Goal: Task Accomplishment & Management: Manage account settings

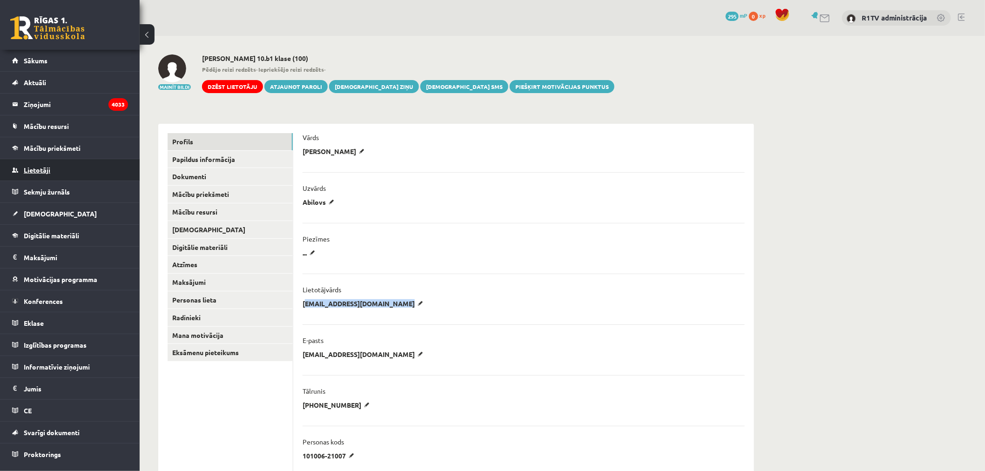
drag, startPoint x: 0, startPoint y: 0, endPoint x: 62, endPoint y: 167, distance: 178.6
click at [62, 167] on link "Lietotāji" at bounding box center [70, 169] width 116 height 21
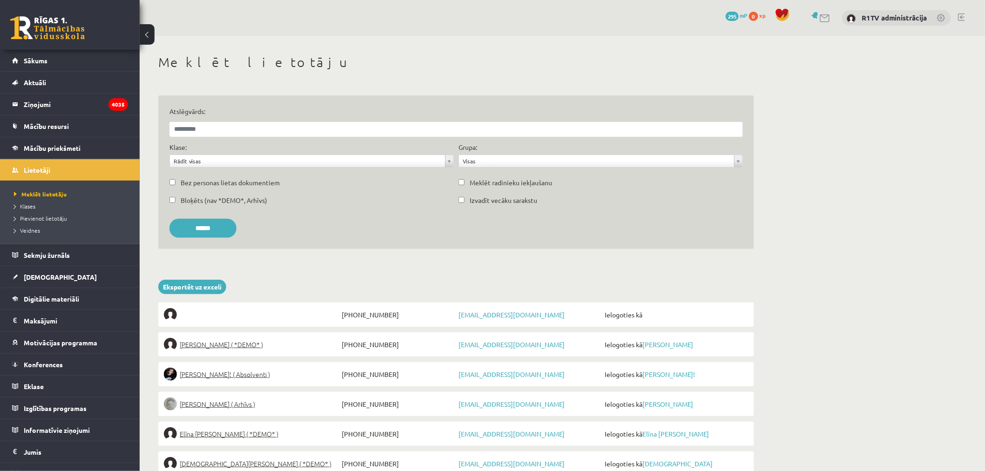
click at [208, 118] on div "Atslēgvārds:" at bounding box center [456, 122] width 578 height 30
click at [207, 132] on input "Atslēgvārds:" at bounding box center [455, 129] width 573 height 15
paste input "**********"
type input "**********"
click at [169, 219] on input "******" at bounding box center [202, 228] width 67 height 19
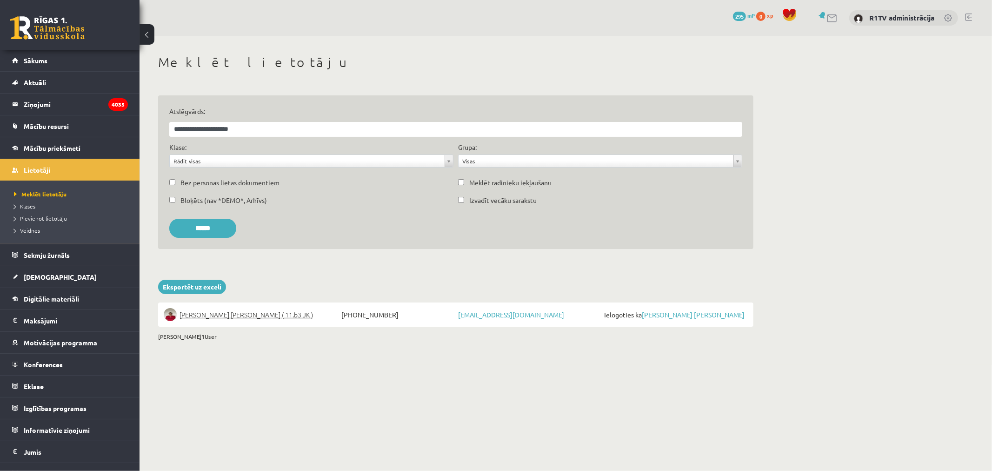
click at [238, 304] on li "Olivers Larss Šēnbergs ( 11.b3 JK ) +37129277568 oliverssenbergs@gmail.com Ielo…" at bounding box center [456, 314] width 596 height 24
click at [238, 306] on li "Olivers Larss Šēnbergs ( 11.b3 JK ) +37129277568 oliverssenbergs@gmail.com Ielo…" at bounding box center [456, 314] width 596 height 24
click at [249, 313] on span "Olivers Larss Šēnbergs ( 11.b3 JK )" at bounding box center [247, 314] width 134 height 13
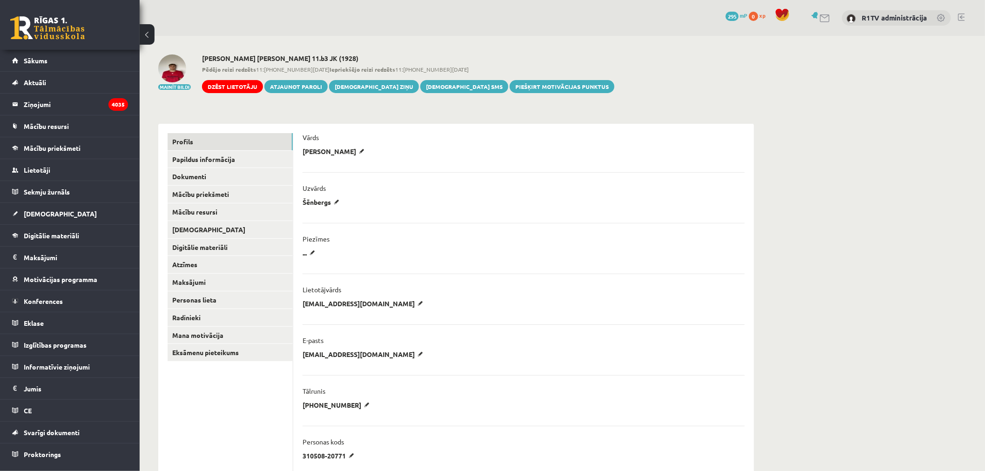
click at [159, 56] on link at bounding box center [174, 68] width 33 height 28
click at [234, 222] on link "[DEMOGRAPHIC_DATA]" at bounding box center [229, 229] width 125 height 17
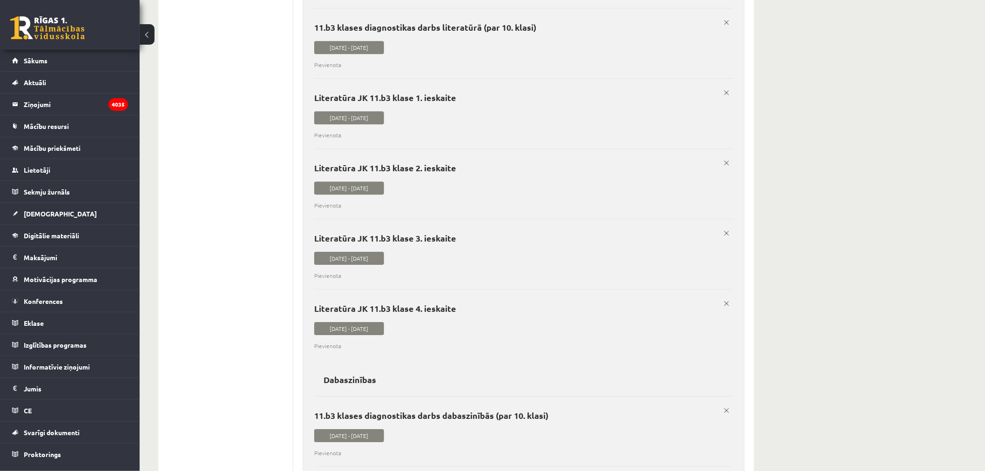
scroll to position [1240, 0]
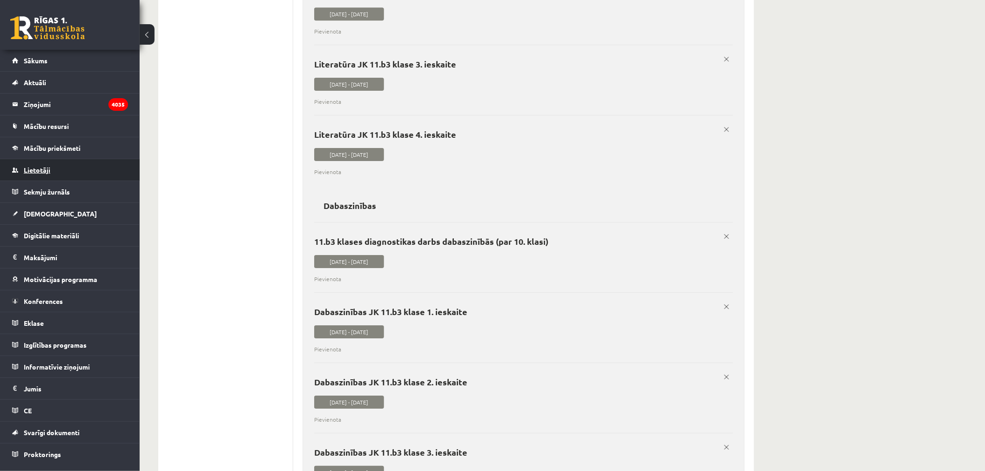
click at [53, 179] on link "Lietotāji" at bounding box center [70, 169] width 116 height 21
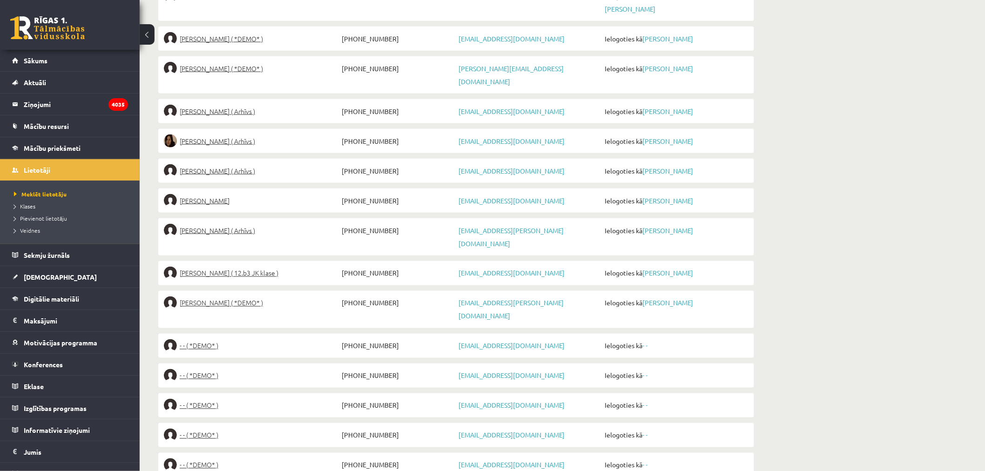
scroll to position [106, 0]
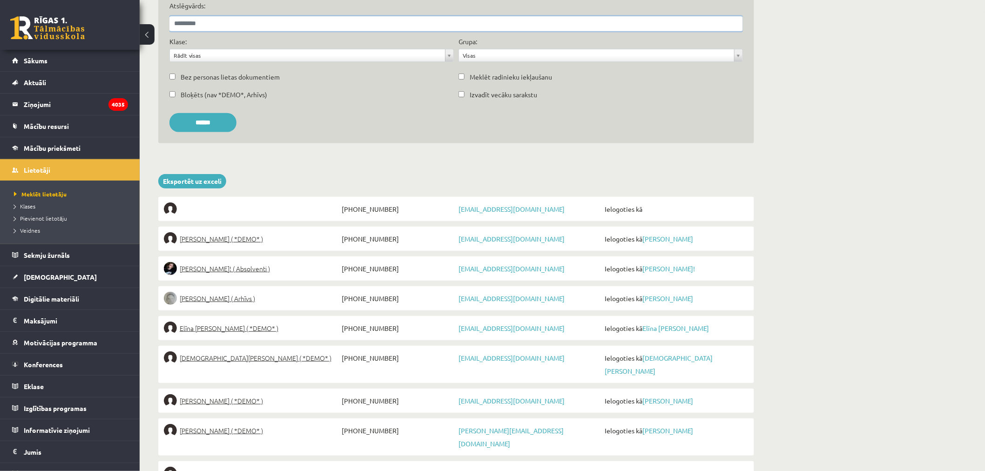
click at [218, 27] on input "Atslēgvārds:" at bounding box center [455, 23] width 573 height 15
paste input "**********"
type input "**********"
click at [169, 113] on input "******" at bounding box center [202, 122] width 67 height 19
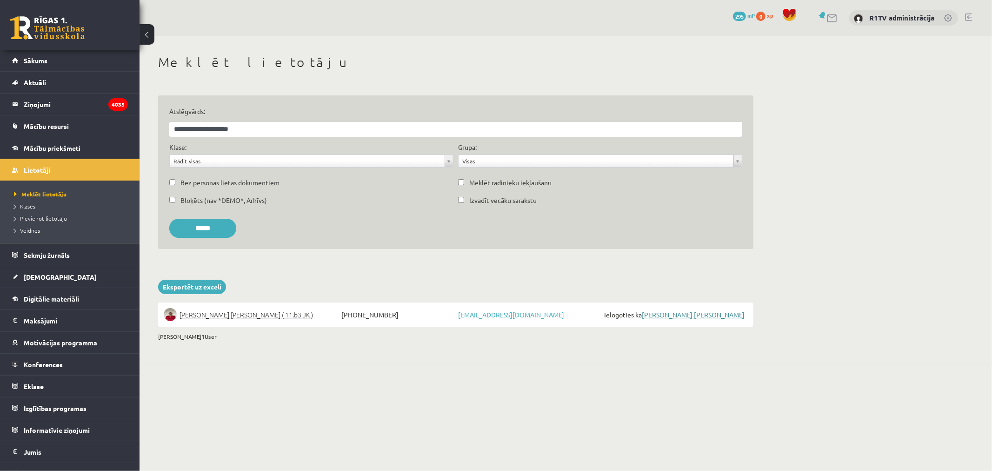
click at [689, 313] on link "[PERSON_NAME] [PERSON_NAME]" at bounding box center [693, 314] width 103 height 8
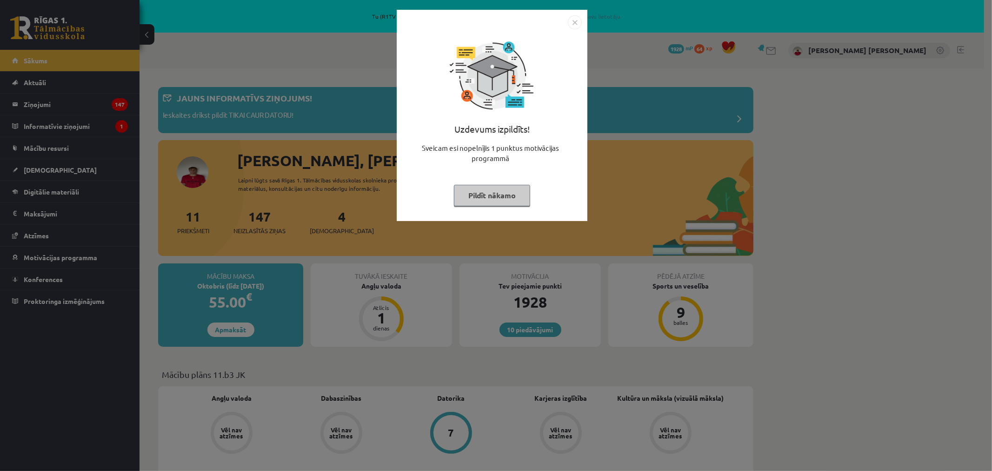
click at [575, 15] on div "Uzdevums izpildīts! Sveicam esi nopelnījis 1 punktus motivācijas programmā Pild…" at bounding box center [492, 115] width 191 height 211
click at [575, 19] on img "Close" at bounding box center [575, 22] width 14 height 14
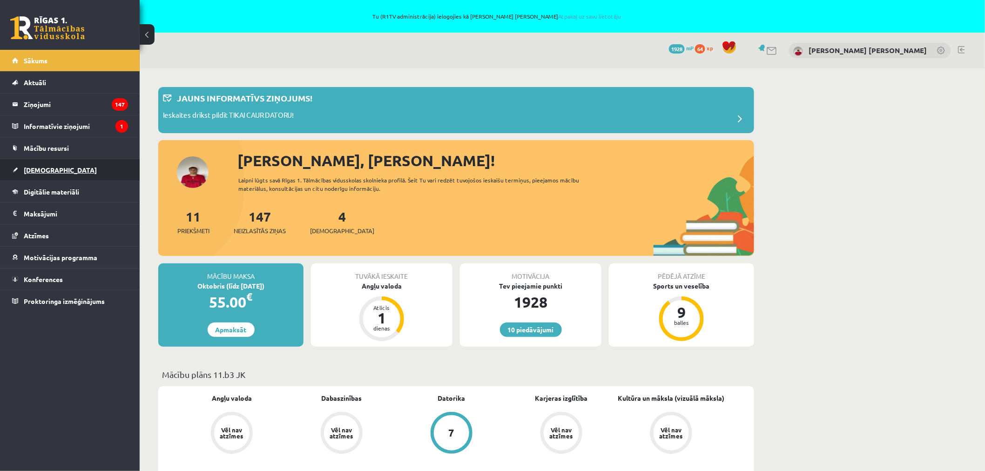
click at [59, 169] on link "[DEMOGRAPHIC_DATA]" at bounding box center [70, 169] width 116 height 21
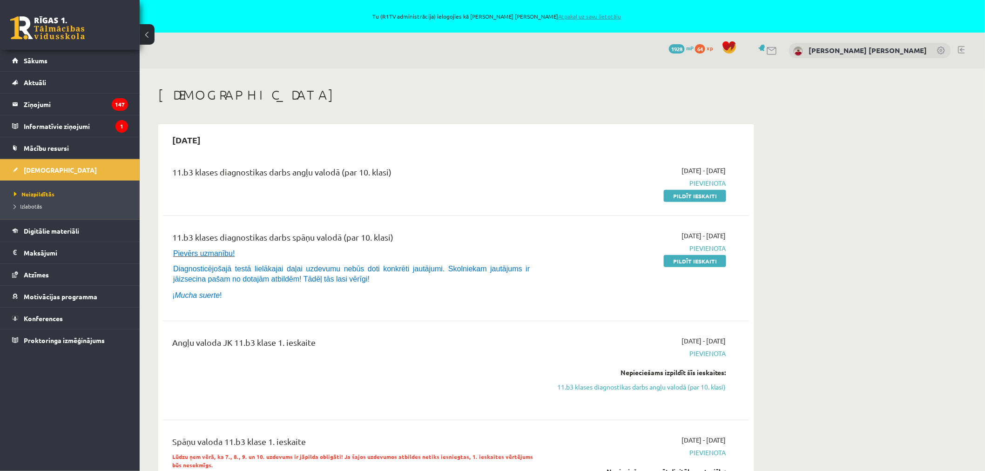
click at [578, 19] on link "Atpakaļ uz savu lietotāju" at bounding box center [589, 16] width 63 height 7
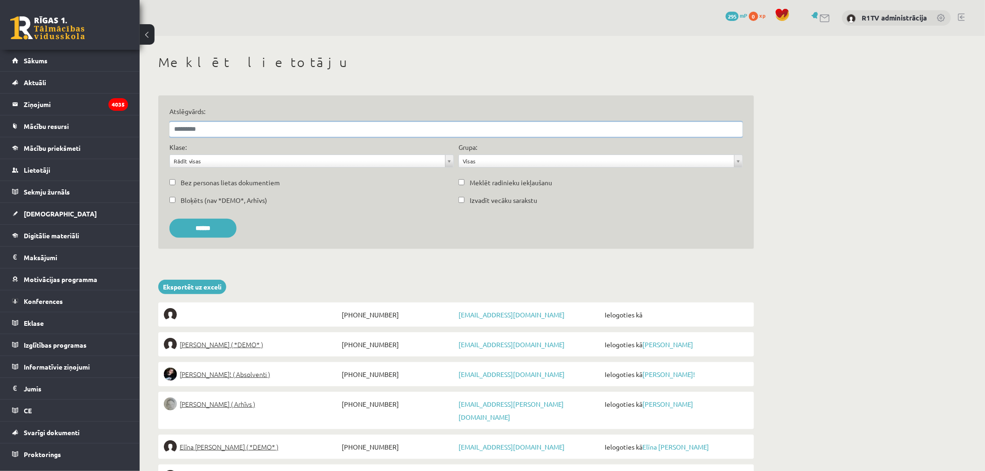
drag, startPoint x: 193, startPoint y: 127, endPoint x: 192, endPoint y: 120, distance: 7.0
click at [192, 124] on input "Atslēgvārds:" at bounding box center [455, 129] width 573 height 15
paste input "**********"
type input "**********"
click at [169, 219] on input "******" at bounding box center [202, 228] width 67 height 19
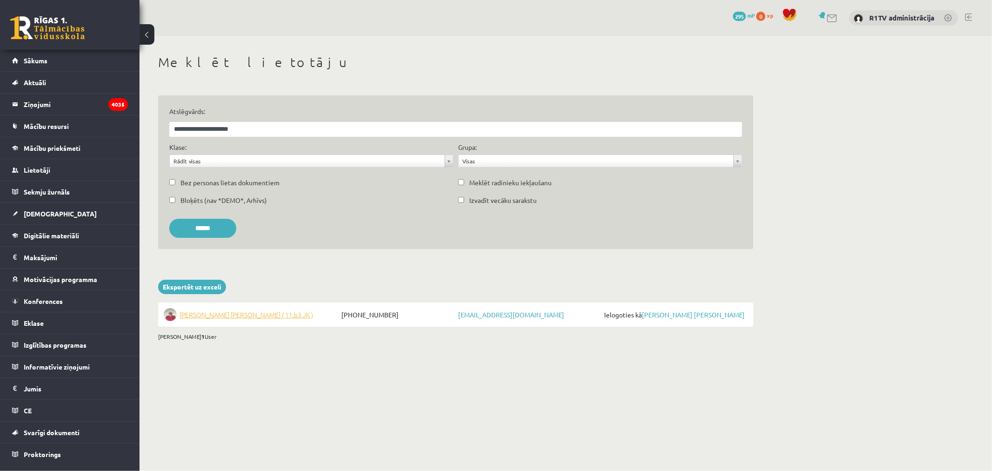
click at [242, 315] on span "Olivers Larss Šēnbergs ( 11.b3 JK )" at bounding box center [247, 314] width 134 height 13
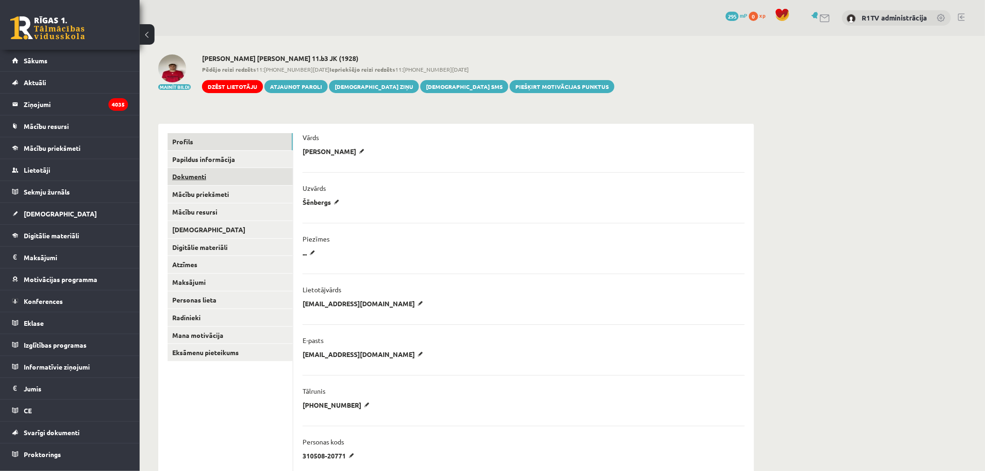
click at [197, 184] on link "Dokumenti" at bounding box center [229, 176] width 125 height 17
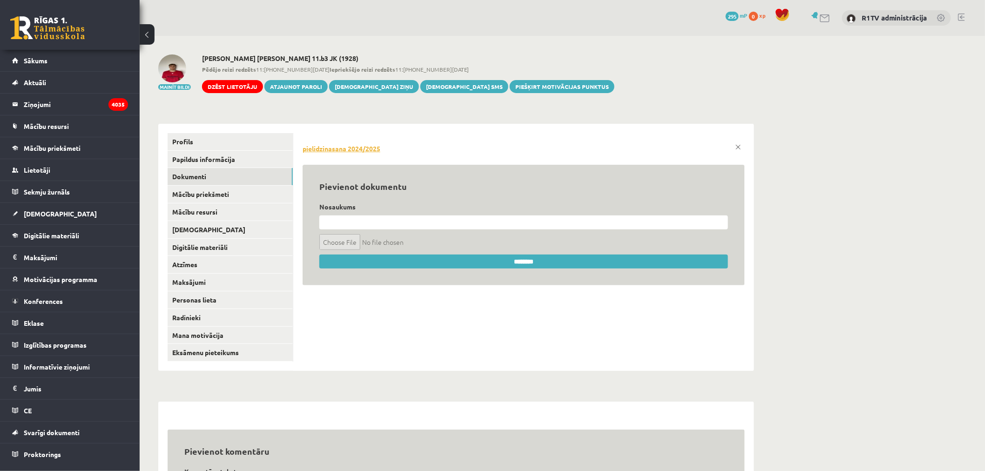
click at [358, 146] on link "pielidzinasana 2024/2025" at bounding box center [523, 148] width 442 height 9
click at [55, 168] on link "Lietotāji" at bounding box center [70, 169] width 116 height 21
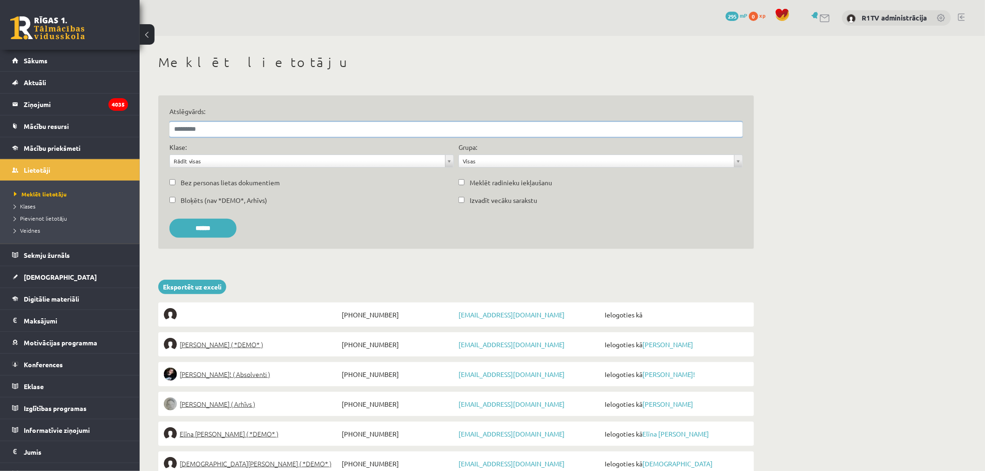
click at [263, 134] on input "Atslēgvārds:" at bounding box center [455, 129] width 573 height 15
paste input "**********"
type input "**********"
click at [169, 219] on input "******" at bounding box center [202, 228] width 67 height 19
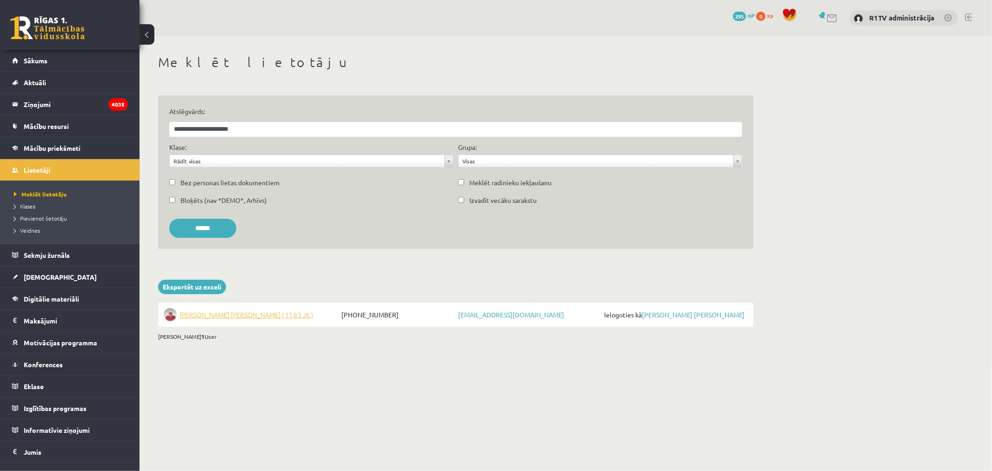
click at [235, 319] on span "Olivers Larss Šēnbergs ( 11.b3 JK )" at bounding box center [247, 314] width 134 height 13
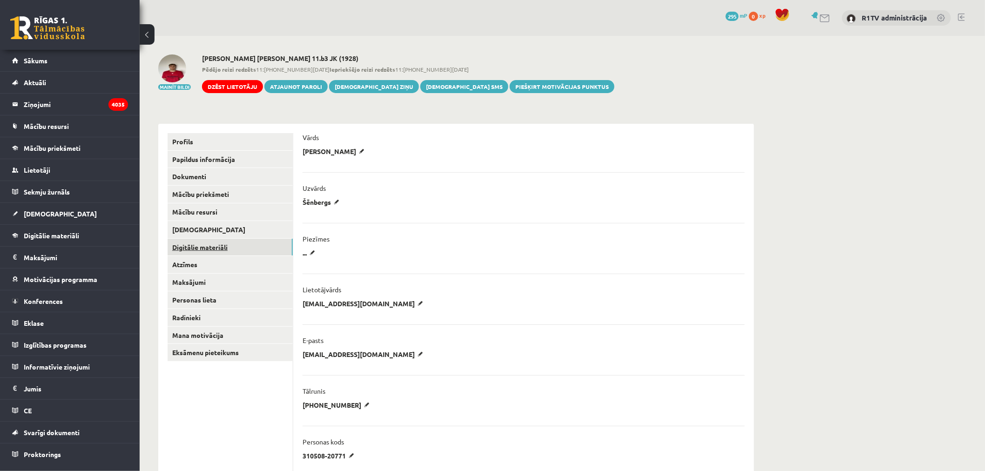
click at [227, 252] on link "Digitālie materiāli" at bounding box center [229, 247] width 125 height 17
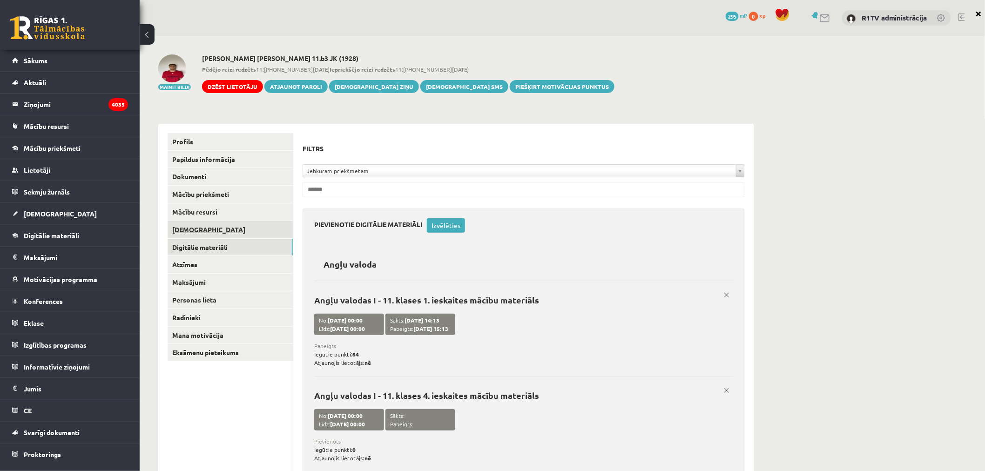
click at [205, 230] on link "[DEMOGRAPHIC_DATA]" at bounding box center [229, 229] width 125 height 17
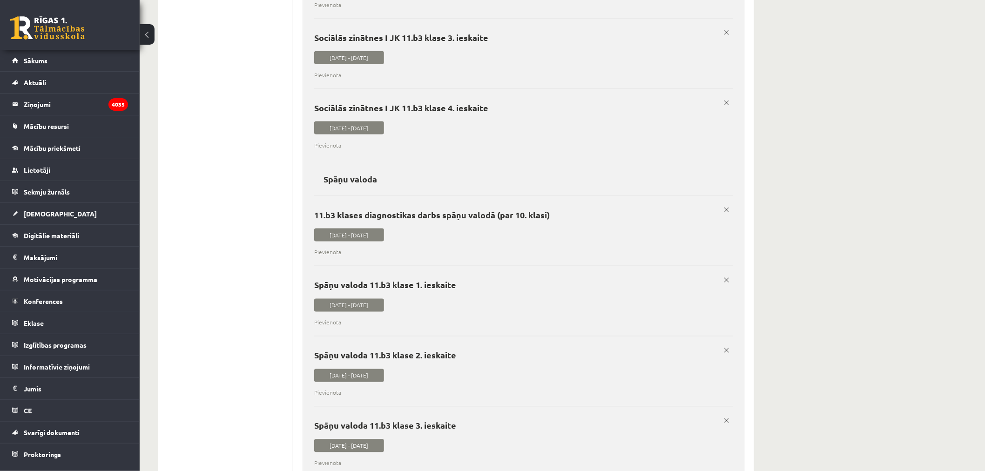
scroll to position [2043, 0]
click at [58, 168] on link "Lietotāji" at bounding box center [70, 169] width 116 height 21
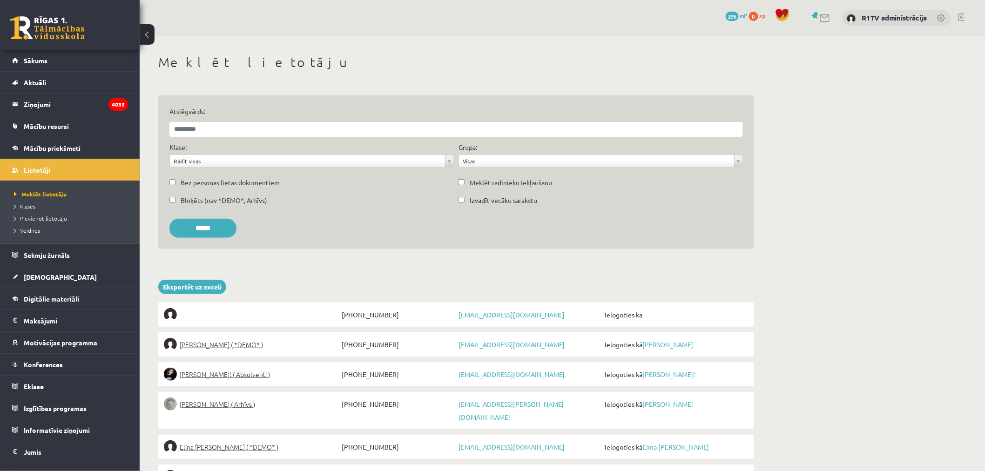
click at [319, 118] on div "Atslēgvārds:" at bounding box center [456, 122] width 578 height 30
click at [288, 132] on input "Atslēgvārds:" at bounding box center [455, 129] width 573 height 15
paste input "**********"
type input "**********"
click at [169, 219] on input "******" at bounding box center [202, 228] width 67 height 19
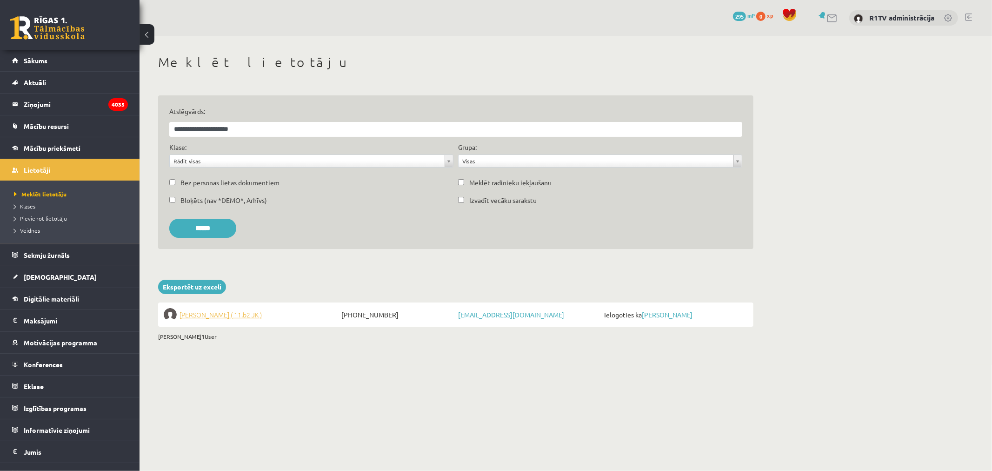
click at [201, 314] on span "Laura Liepiņa ( 11.b2 JK )" at bounding box center [221, 314] width 82 height 13
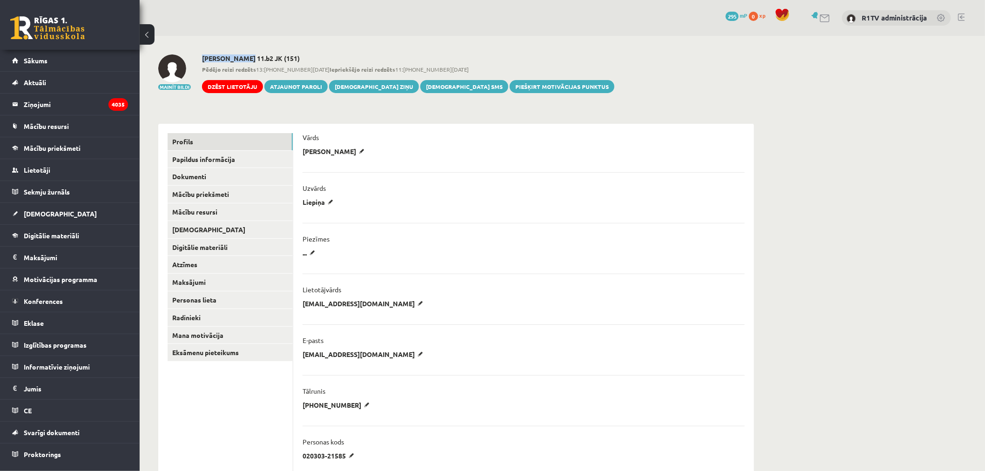
drag, startPoint x: 242, startPoint y: 60, endPoint x: 201, endPoint y: 57, distance: 41.0
click at [202, 57] on h2 "[PERSON_NAME] 11.b2 JK (151)" at bounding box center [408, 58] width 412 height 8
copy h2 "[PERSON_NAME]"
click at [64, 170] on link "Lietotāji" at bounding box center [70, 169] width 116 height 21
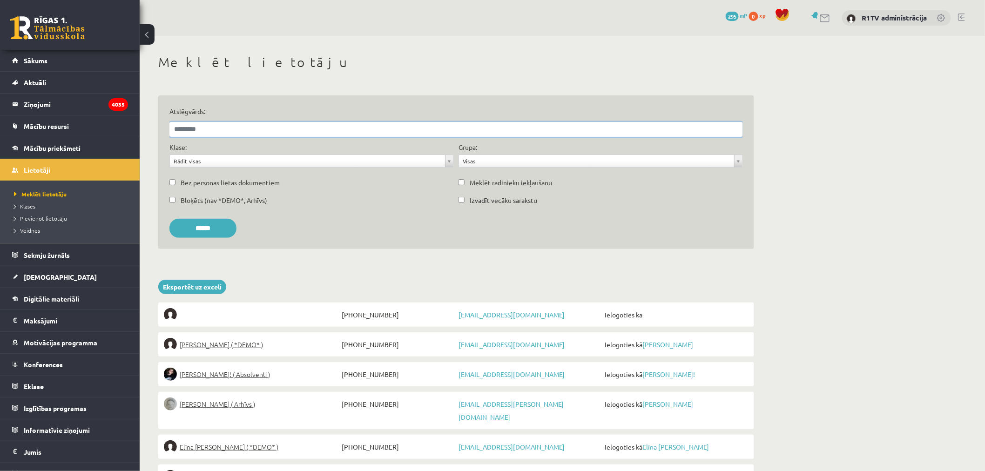
click at [250, 122] on input "Atslēgvārds:" at bounding box center [455, 129] width 573 height 15
paste input "**********"
type input "**********"
click at [169, 219] on input "******" at bounding box center [202, 228] width 67 height 19
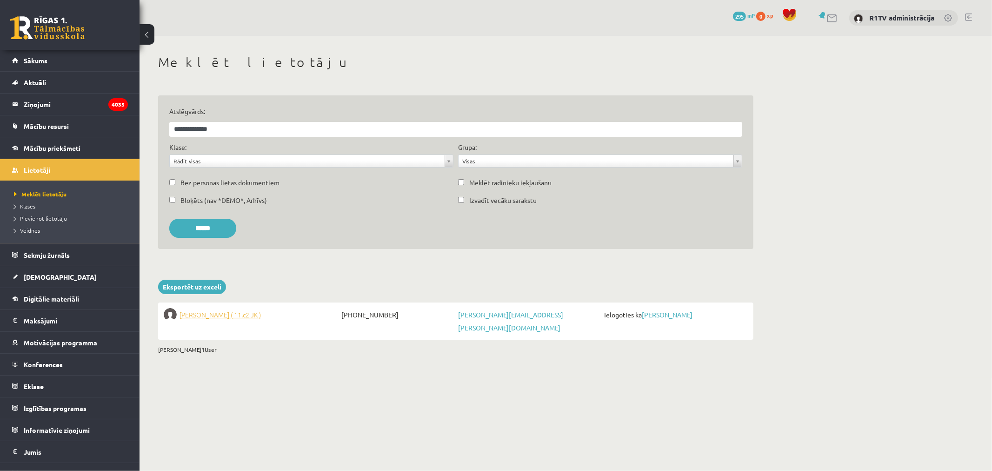
click at [214, 314] on span "[PERSON_NAME] ( 11.c2 JK )" at bounding box center [220, 314] width 81 height 13
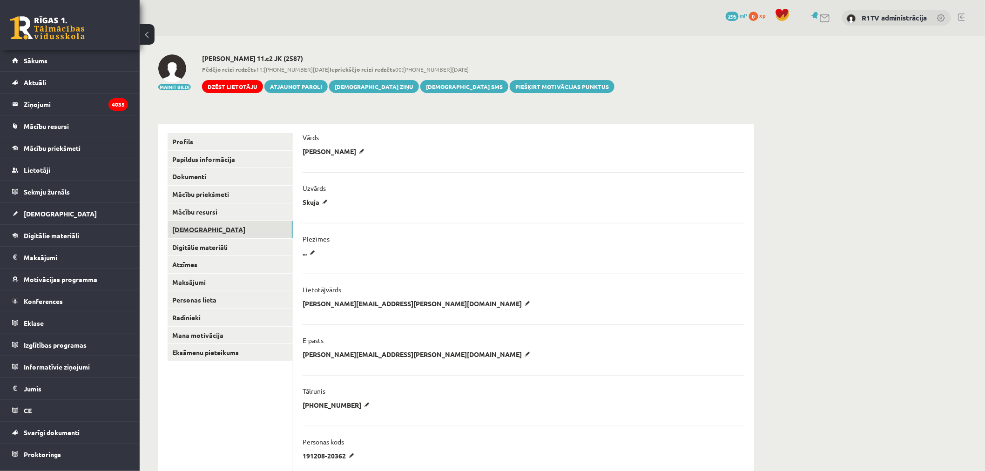
click at [244, 227] on link "[DEMOGRAPHIC_DATA]" at bounding box center [229, 229] width 125 height 17
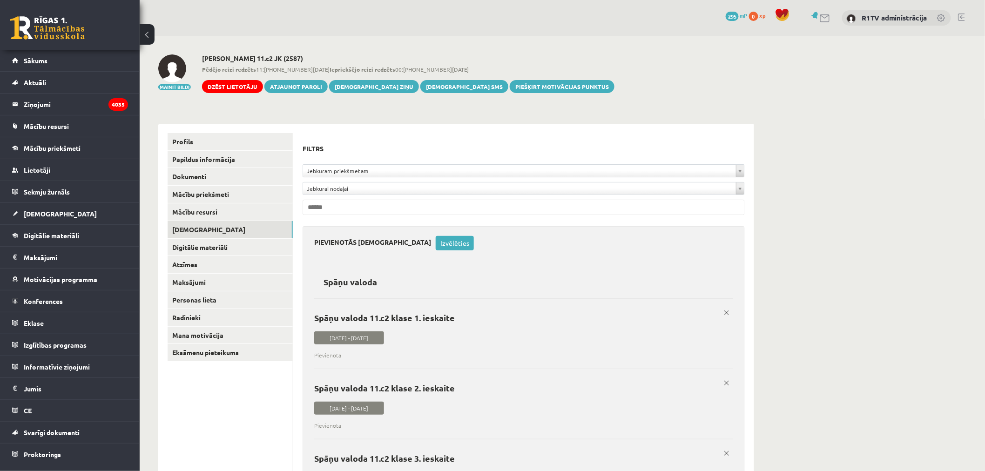
click at [435, 243] on link "Izvēlēties" at bounding box center [454, 243] width 38 height 14
click at [462, 342] on label "Spāņu valoda 11.c2 klase 1. ieskaite 2025-09-01 - 2025-09-15 Pievienota x" at bounding box center [523, 328] width 419 height 61
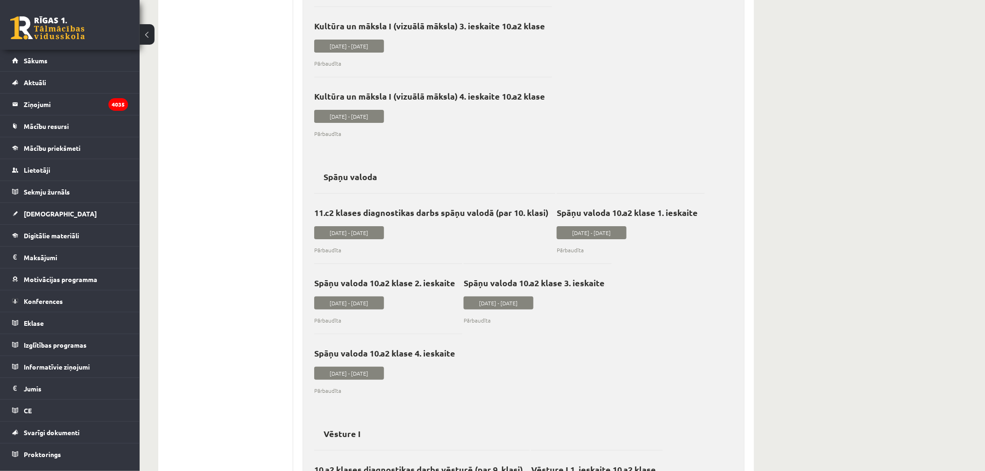
scroll to position [103, 0]
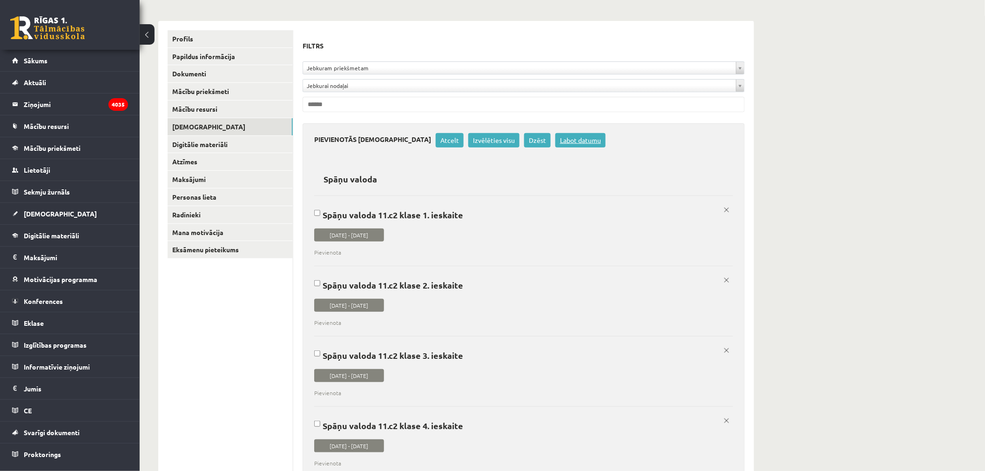
click at [555, 144] on link "Labot datumu" at bounding box center [580, 140] width 50 height 14
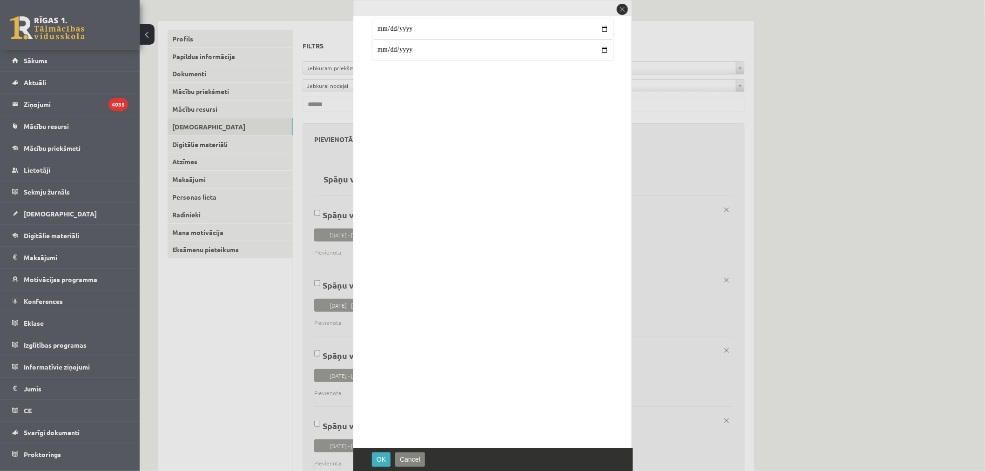
click at [389, 54] on input "**********" at bounding box center [493, 50] width 242 height 21
click at [384, 454] on button "OK" at bounding box center [381, 459] width 19 height 14
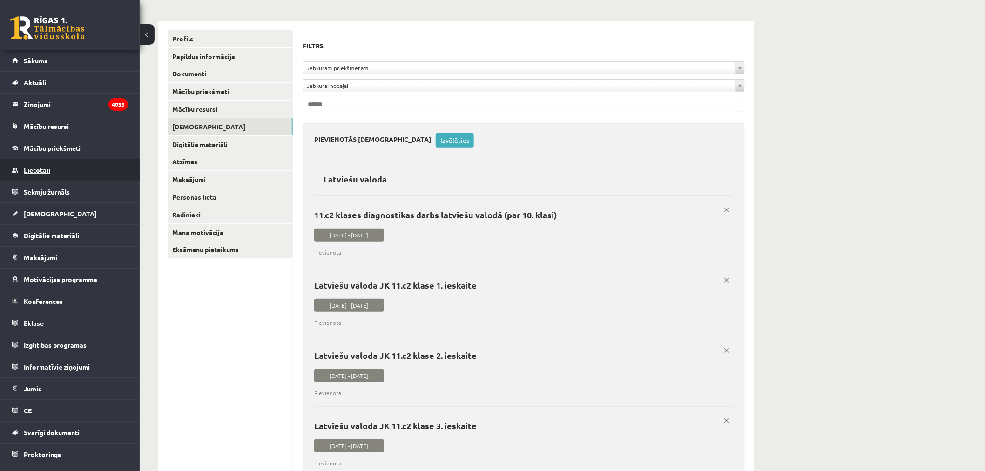
click at [43, 171] on span "Lietotāji" at bounding box center [37, 170] width 27 height 8
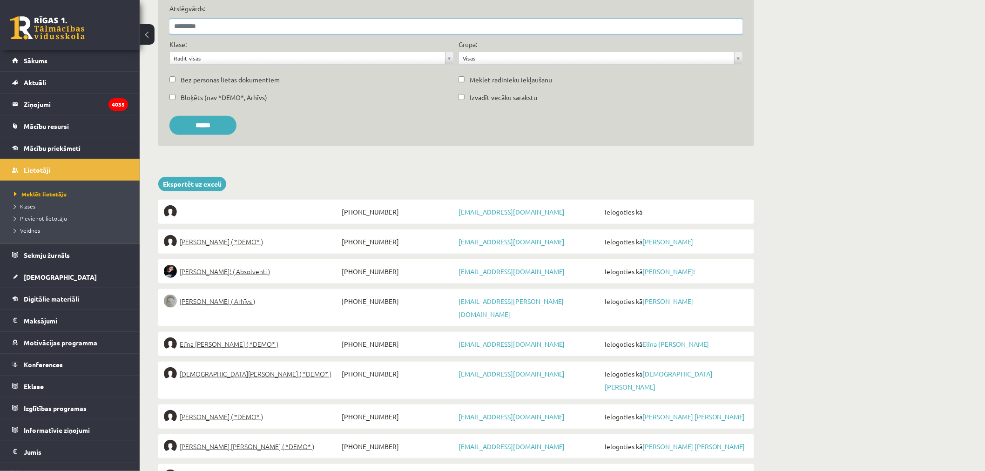
click at [243, 28] on input "Atslēgvārds:" at bounding box center [455, 26] width 573 height 15
type input "******"
click at [169, 116] on input "******" at bounding box center [202, 125] width 67 height 19
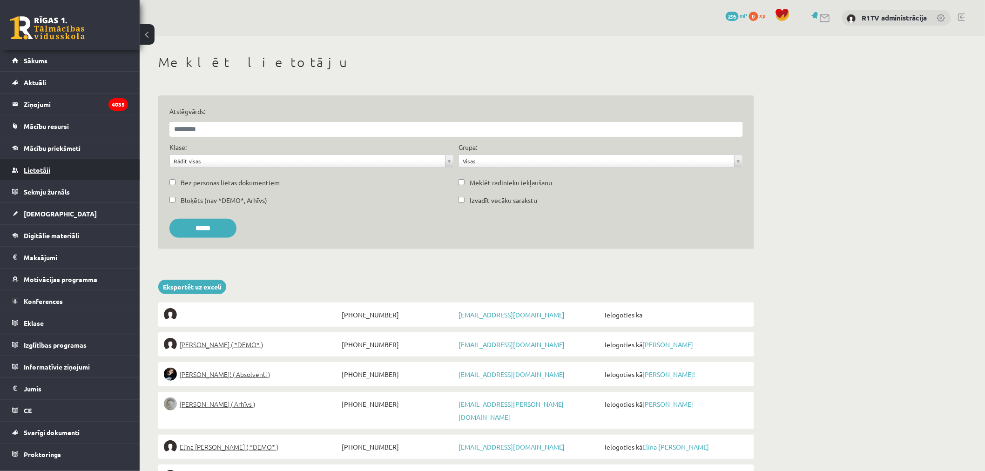
click at [67, 177] on link "Lietotāji" at bounding box center [70, 169] width 116 height 21
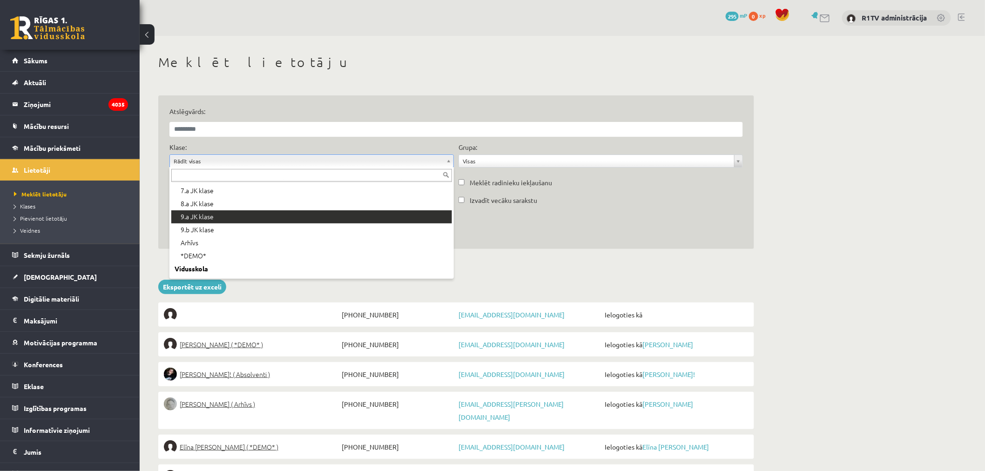
scroll to position [103, 0]
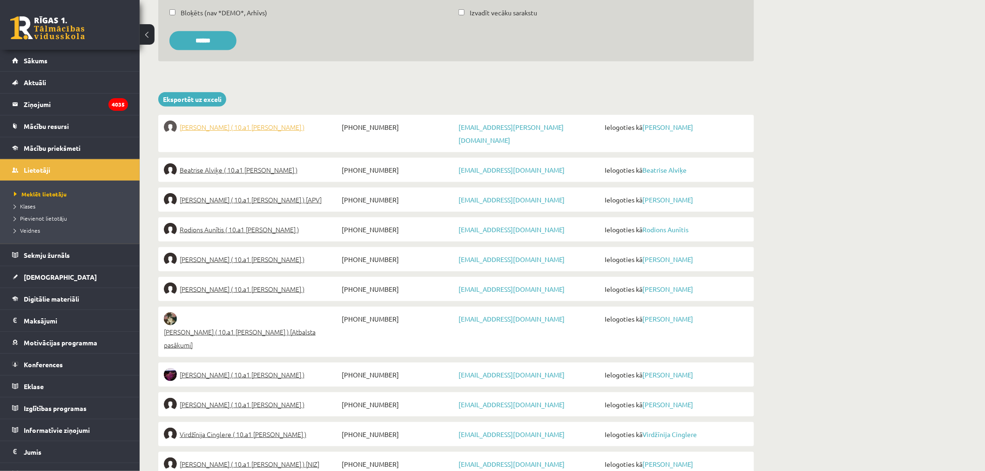
scroll to position [207, 0]
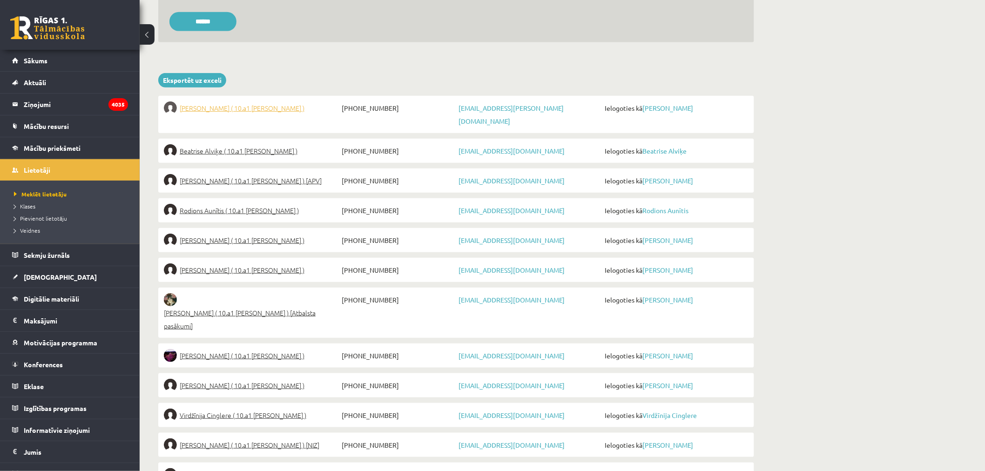
click at [262, 108] on span "Gunita Abramova ( 10.a1 klase )" at bounding box center [242, 107] width 125 height 13
click at [240, 144] on span "Beatrise Alviķe ( 10.a1 klase )" at bounding box center [239, 150] width 118 height 13
click at [239, 174] on span "Zenta Viktorija Amoliņa ( 10.a1 klase ) [APV]" at bounding box center [251, 180] width 142 height 13
click at [233, 204] on span "Rodions Aunītis ( 10.a1 klase )" at bounding box center [239, 210] width 119 height 13
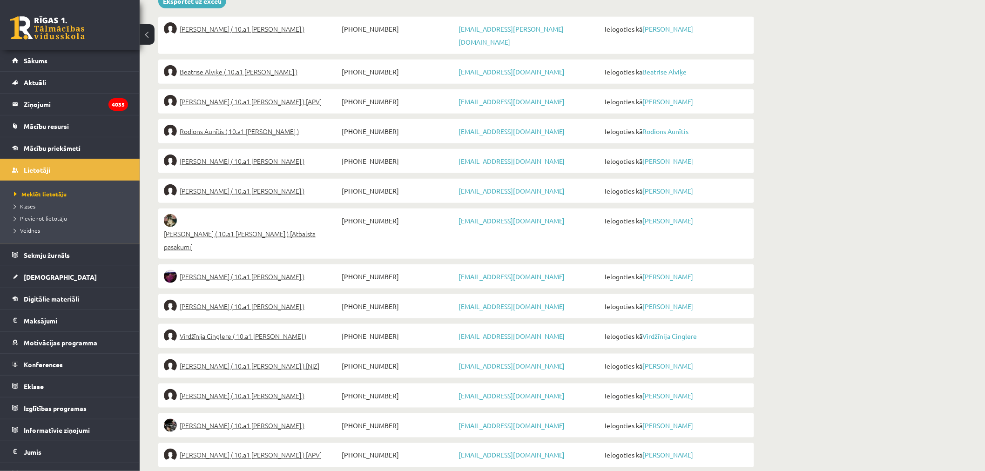
scroll to position [310, 0]
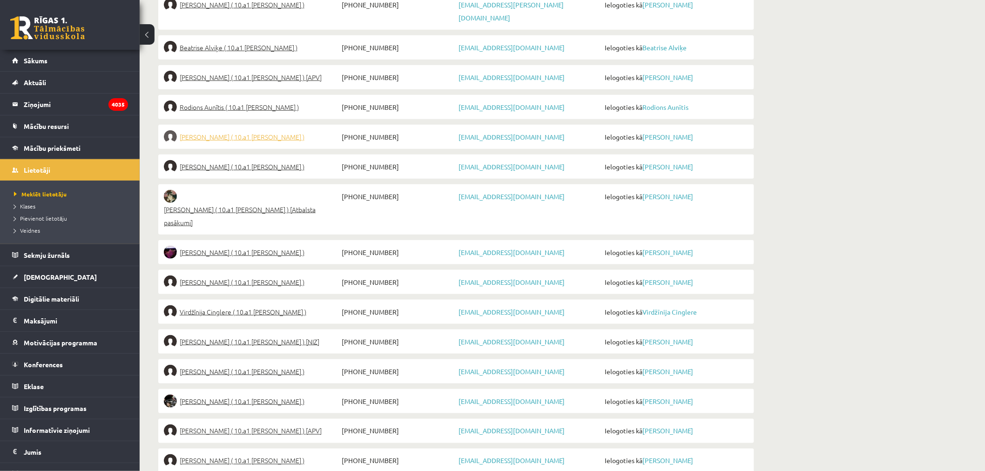
click at [252, 130] on span "Gabriela Bakuradze ( 10.a1 klase )" at bounding box center [242, 136] width 125 height 13
click at [239, 160] on span "Dana Blaumane ( 10.a1 klase )" at bounding box center [242, 166] width 125 height 13
click at [240, 203] on span "Aleksandra Brakovska ( 10.a1 klase ) [Atbalsta pasākumi]" at bounding box center [251, 216] width 175 height 26
click at [229, 246] on span "Aivars Brālis ( 10.a1 klase )" at bounding box center [242, 252] width 125 height 13
click at [223, 275] on span "Diāna Bronka ( 10.a1 klase )" at bounding box center [242, 281] width 125 height 13
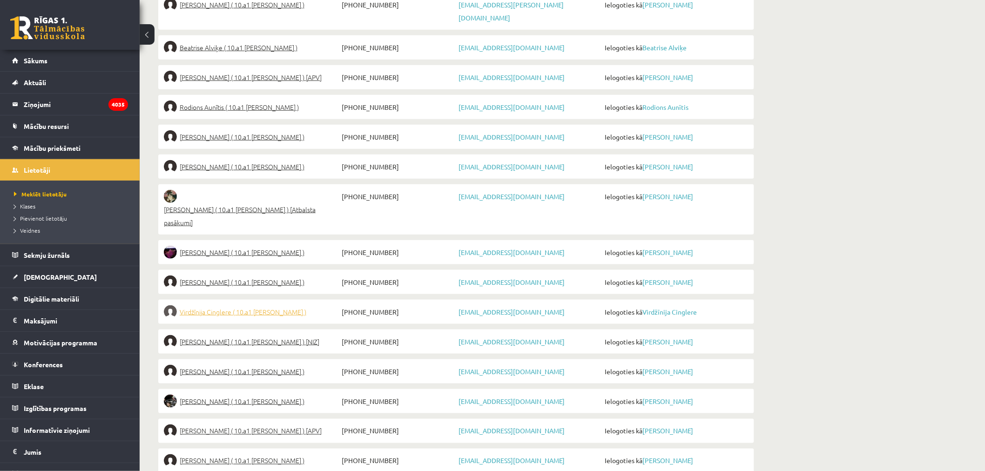
click at [222, 305] on span "Virdžīnija Cinglere ( 10.a1 klase )" at bounding box center [243, 311] width 127 height 13
click at [224, 335] on span "Tomass Reinis Dālderis ( 10.a1 klase ) [NIZ]" at bounding box center [250, 341] width 140 height 13
click at [226, 365] on span "Veronika Dekanicka ( 10.a1 klase )" at bounding box center [242, 371] width 125 height 13
click at [232, 395] on span "Iļja Dekanickis ( 10.a1 klase )" at bounding box center [242, 401] width 125 height 13
click at [238, 424] on span "Paula Lilū Deksne ( 10.a1 klase ) [APV]" at bounding box center [251, 430] width 142 height 13
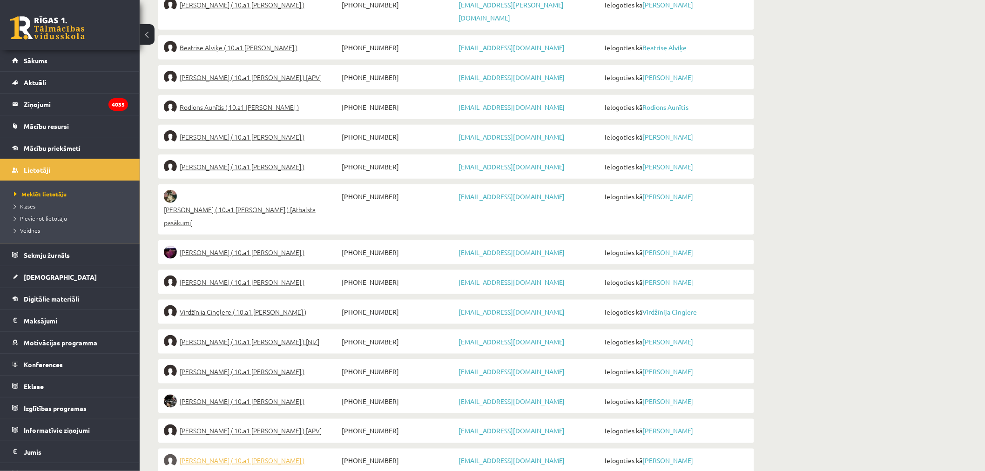
click at [238, 454] on span "Anastasija Dirdina ( 10.a1 klase )" at bounding box center [242, 460] width 125 height 13
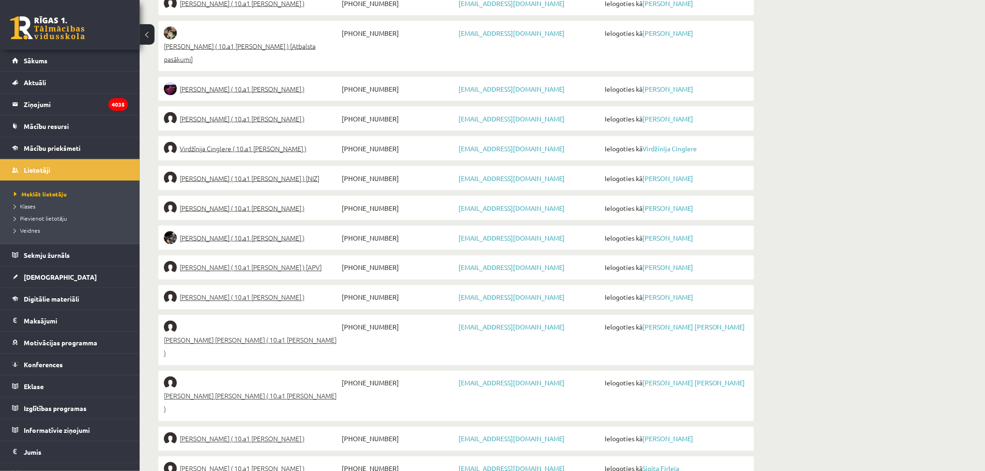
scroll to position [481, 0]
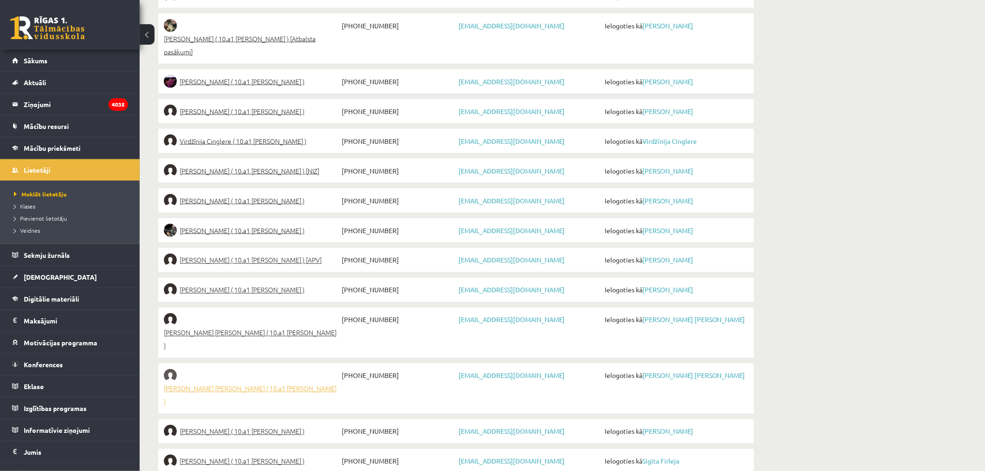
click at [286, 369] on link "Helēna Tīna Dubrovska ( 10.a1 klase )" at bounding box center [251, 388] width 175 height 39
click at [264, 425] on span "Alena Fashutdinova ( 10.a1 klase )" at bounding box center [242, 431] width 125 height 13
click at [244, 455] on span "Sigita Firleja ( 10.a1 klase )" at bounding box center [242, 461] width 125 height 13
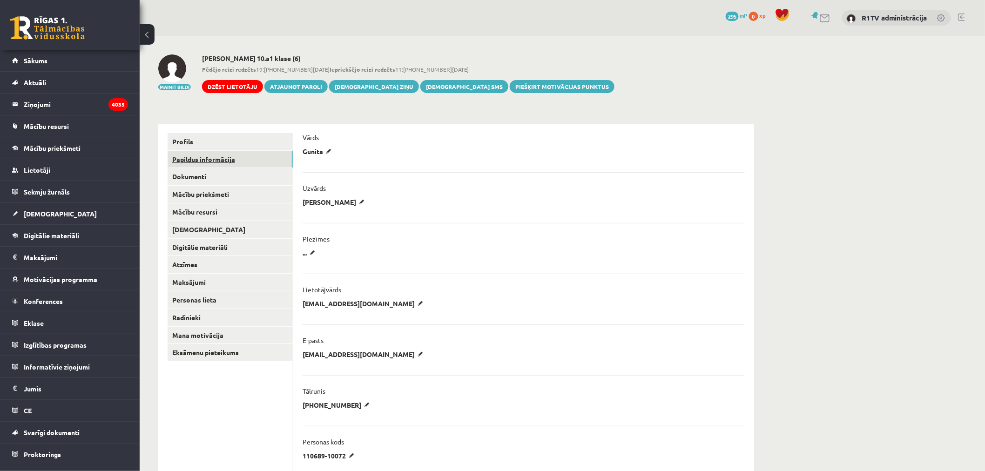
click at [249, 163] on link "Papildus informācija" at bounding box center [229, 159] width 125 height 17
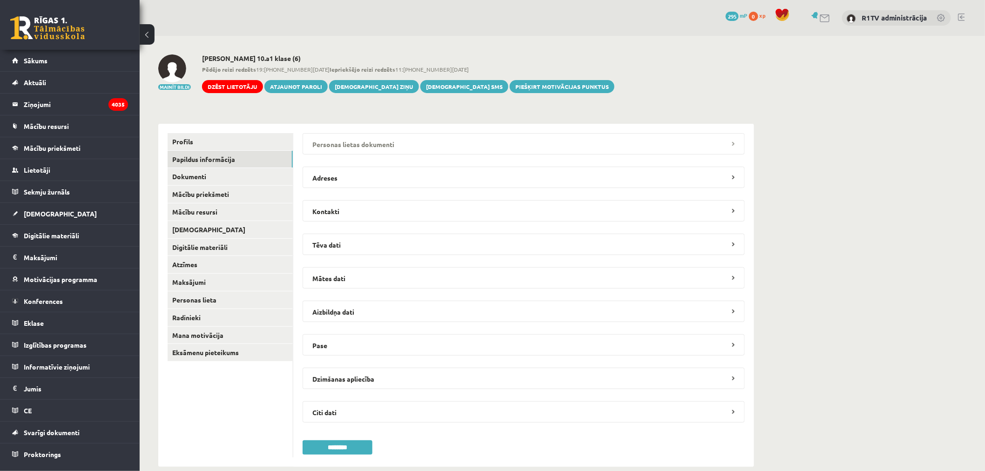
click at [312, 136] on legend "Personas lietas dokumenti" at bounding box center [523, 143] width 442 height 21
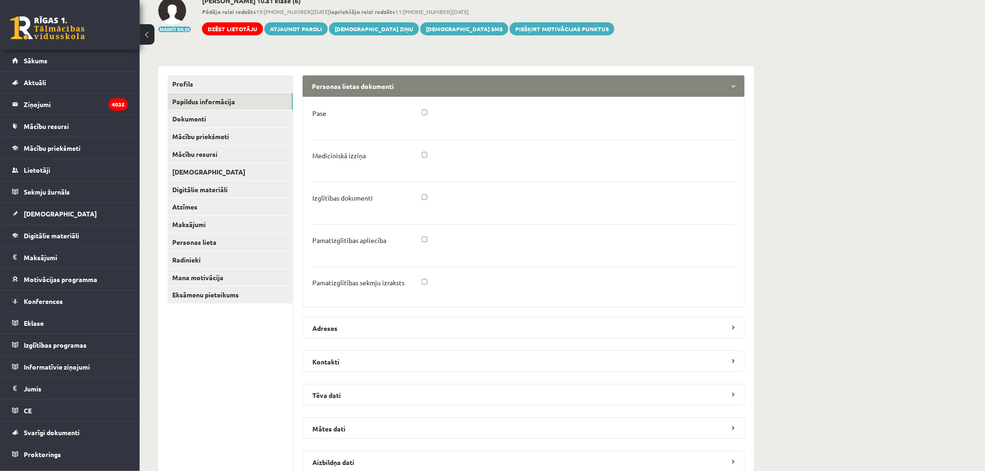
scroll to position [52, 0]
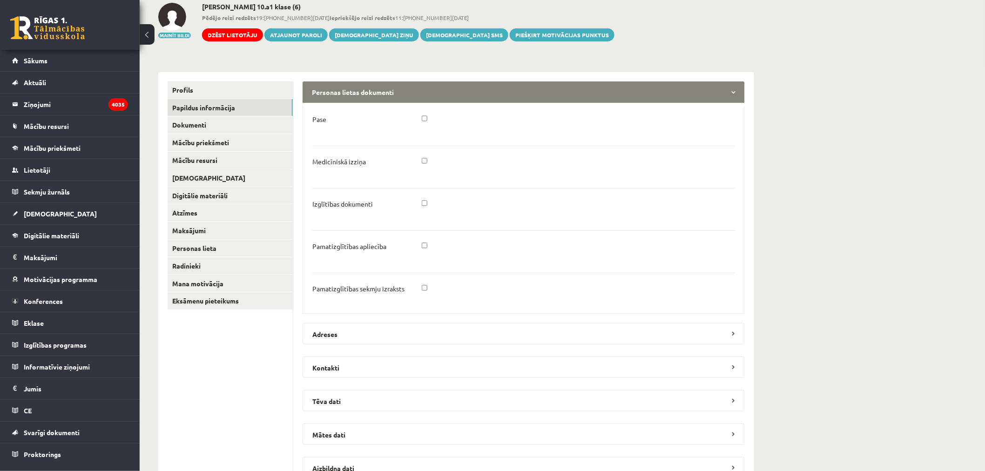
click at [420, 161] on div at bounding box center [579, 164] width 328 height 14
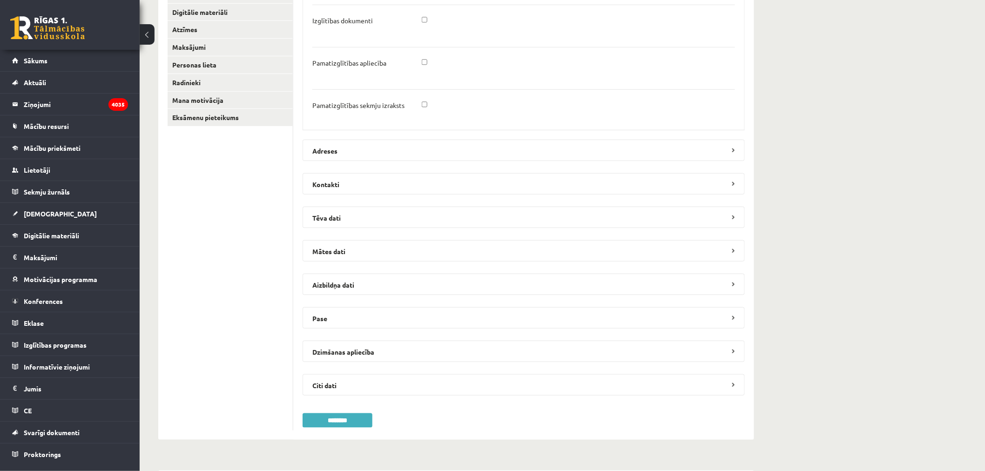
scroll to position [413, 0]
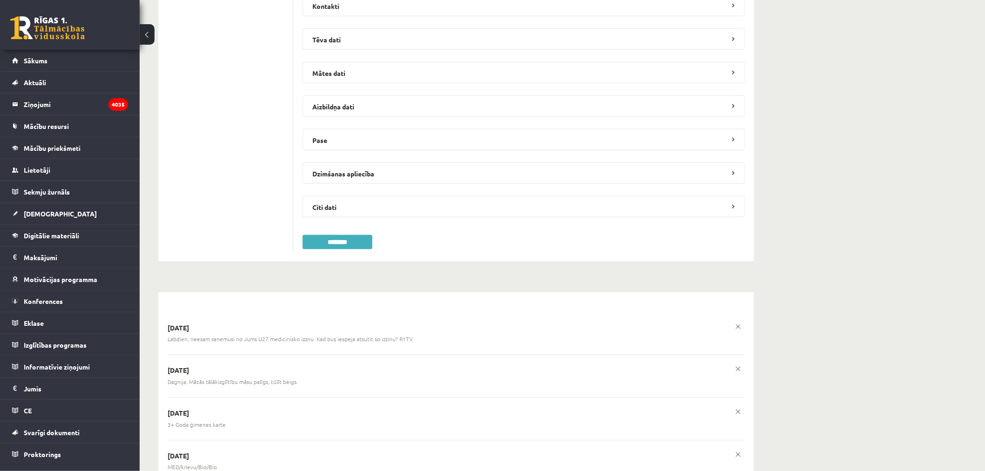
click at [357, 247] on input "********" at bounding box center [337, 242] width 70 height 14
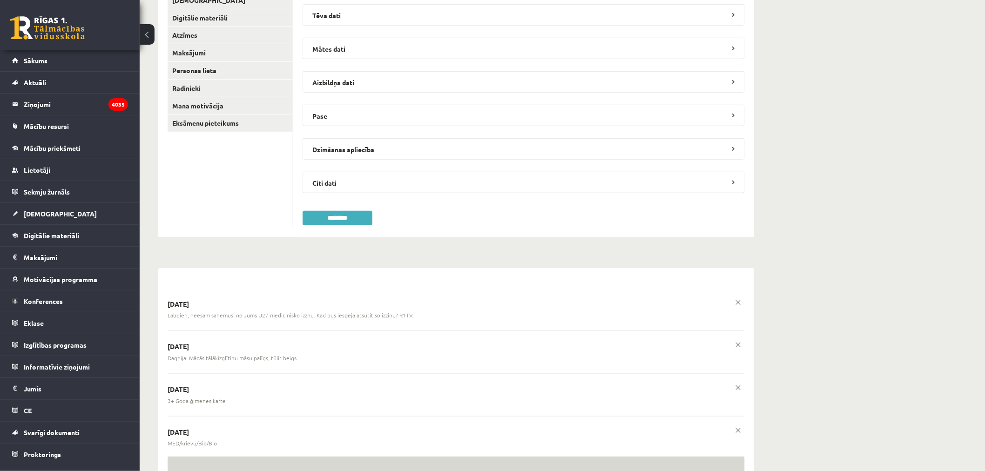
scroll to position [52, 0]
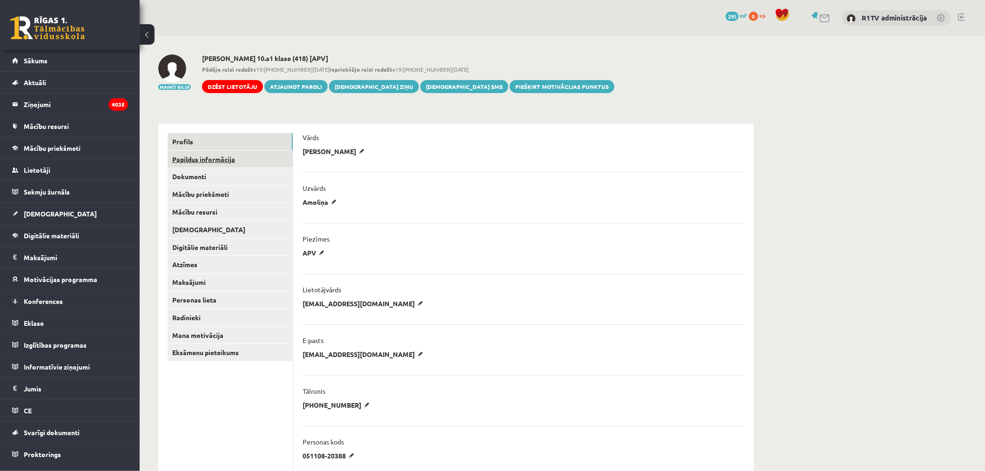
click at [226, 164] on link "Papildus informācija" at bounding box center [229, 159] width 125 height 17
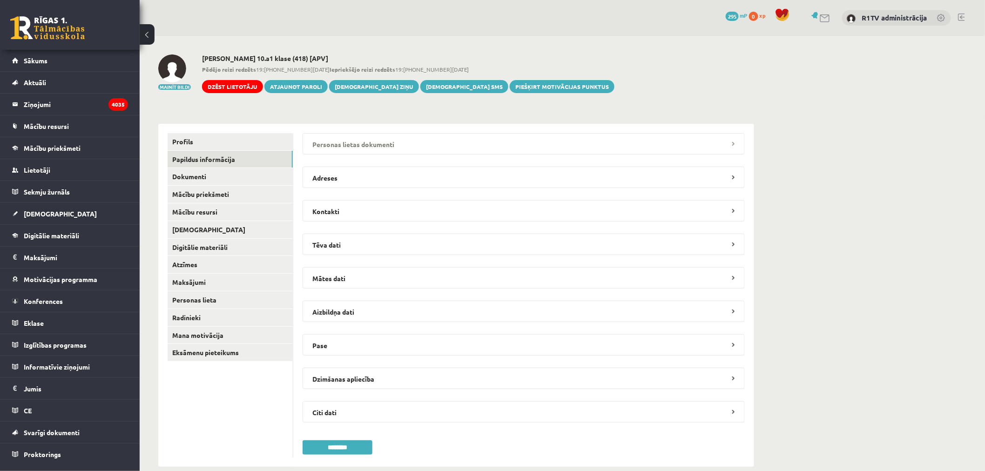
click at [374, 154] on legend "Personas lietas dokumenti" at bounding box center [523, 143] width 442 height 21
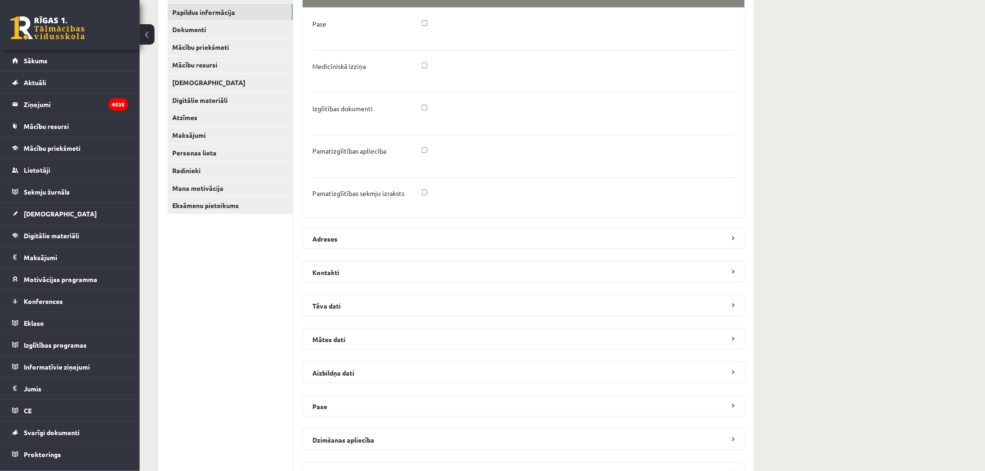
scroll to position [258, 0]
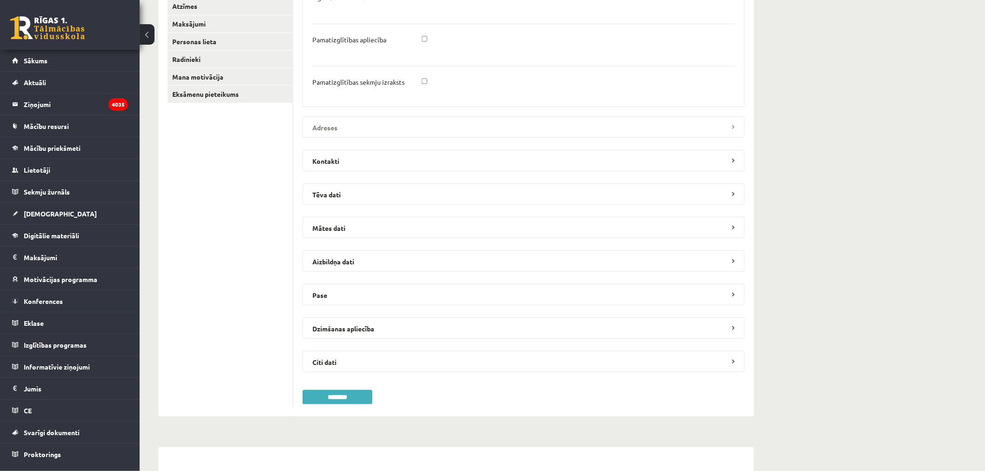
click at [388, 121] on legend "Adreses" at bounding box center [523, 126] width 442 height 21
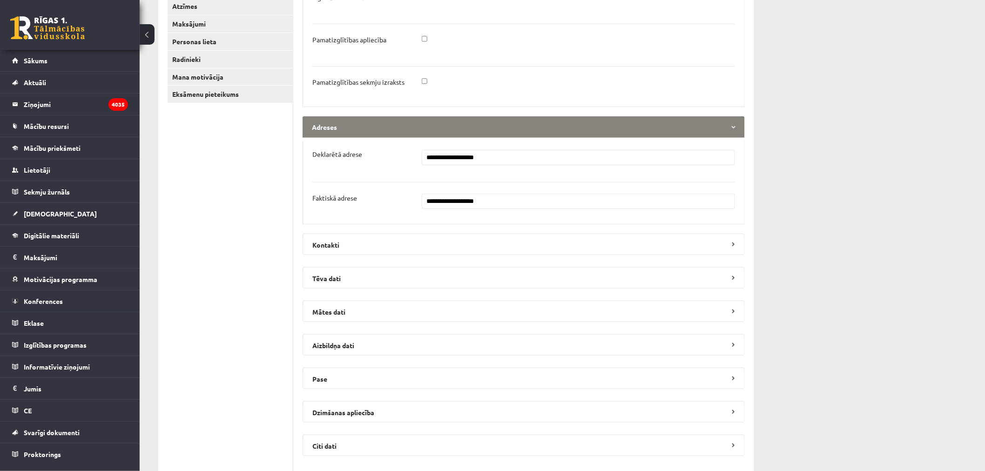
click at [389, 125] on legend "Adreses" at bounding box center [523, 126] width 442 height 21
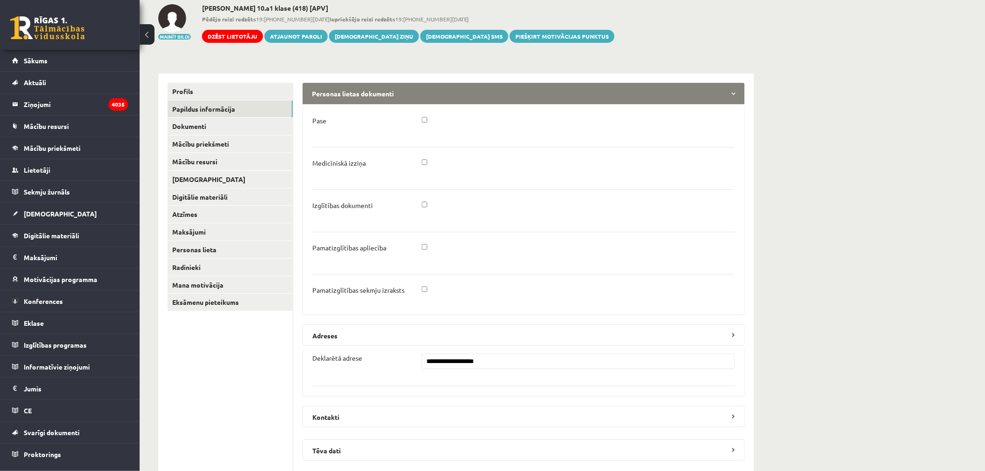
scroll to position [0, 0]
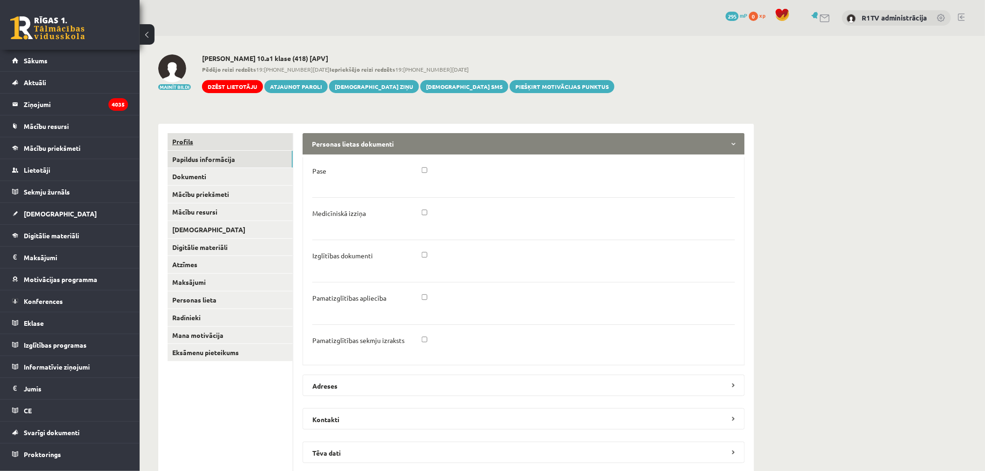
click at [201, 138] on link "Profils" at bounding box center [229, 141] width 125 height 17
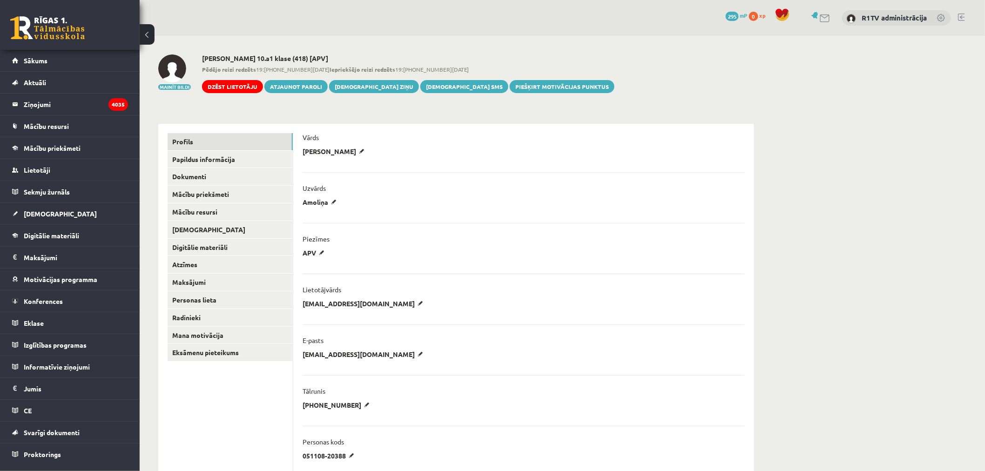
click at [261, 55] on h2 "[PERSON_NAME] 10.a1 klase (418) [APV]" at bounding box center [408, 58] width 412 height 8
copy h2 "Amoliņa"
click at [231, 275] on link "Maksājumi" at bounding box center [229, 282] width 125 height 17
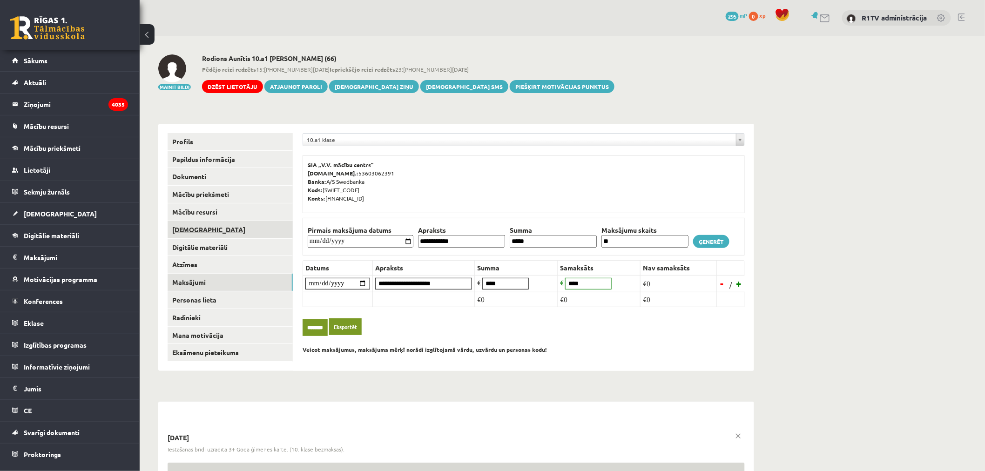
click at [226, 223] on link "[DEMOGRAPHIC_DATA]" at bounding box center [229, 229] width 125 height 17
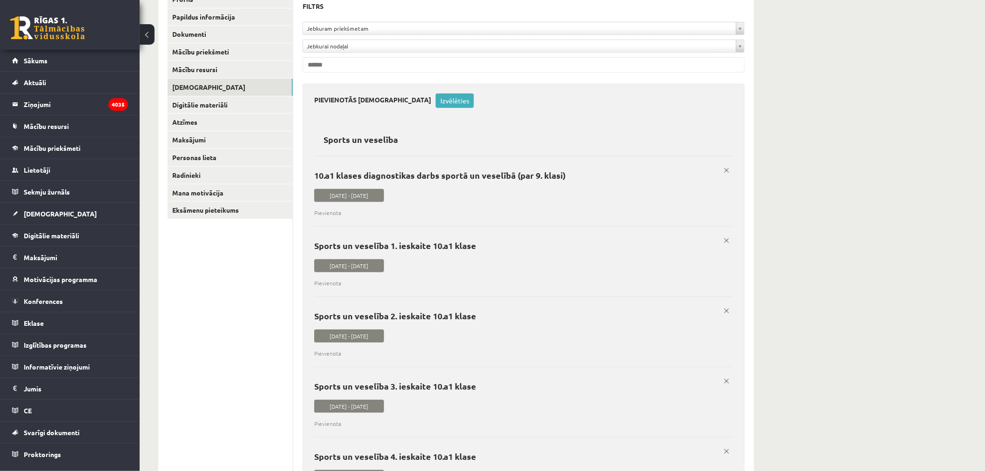
scroll to position [52, 0]
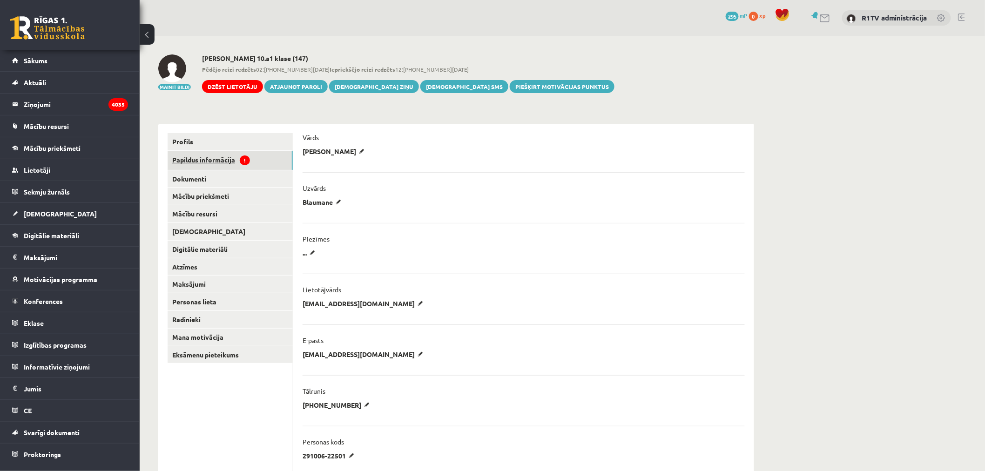
click at [230, 166] on link "Papildus informācija !" at bounding box center [229, 160] width 125 height 19
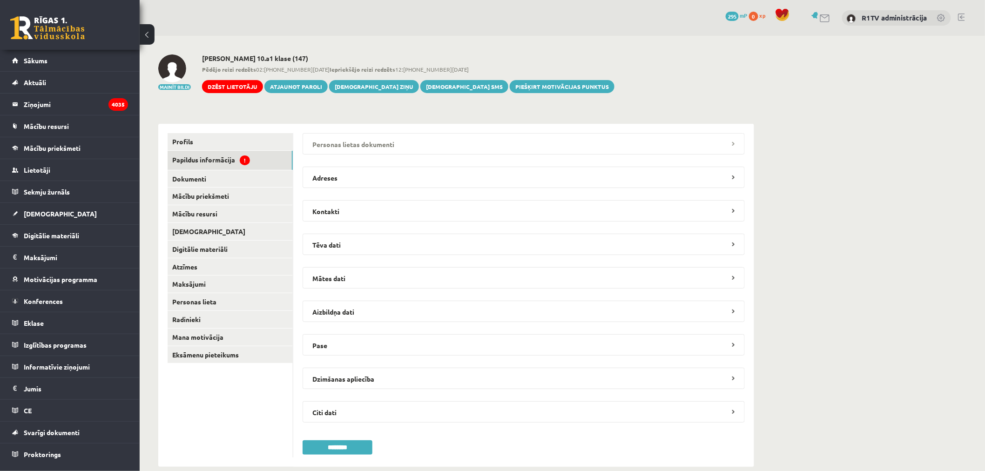
click at [348, 141] on legend "Personas lietas dokumenti" at bounding box center [523, 143] width 442 height 21
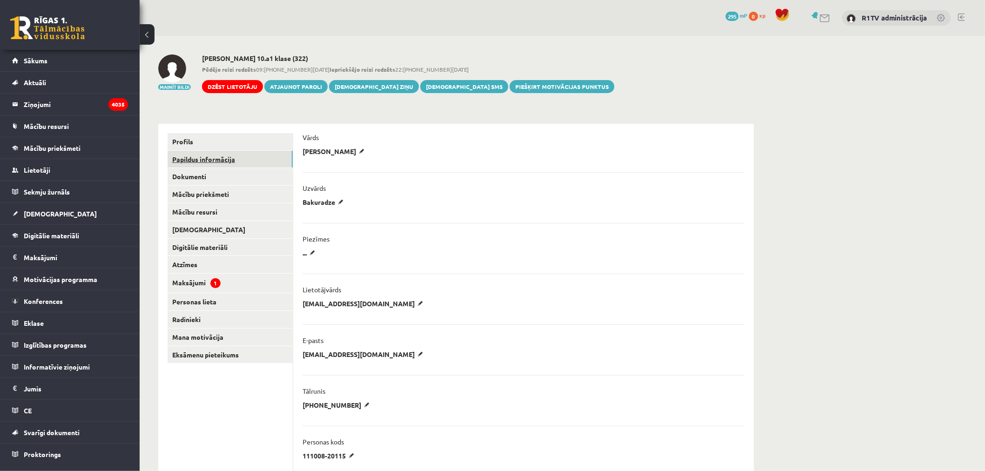
click at [239, 163] on link "Papildus informācija" at bounding box center [229, 159] width 125 height 17
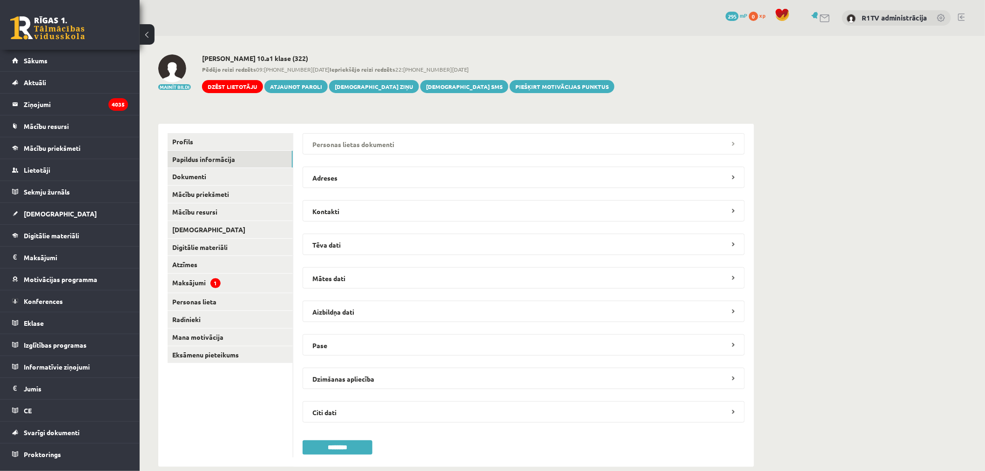
drag, startPoint x: 286, startPoint y: 156, endPoint x: 327, endPoint y: 154, distance: 41.0
click at [325, 154] on legend "Personas lietas dokumenti" at bounding box center [523, 143] width 442 height 21
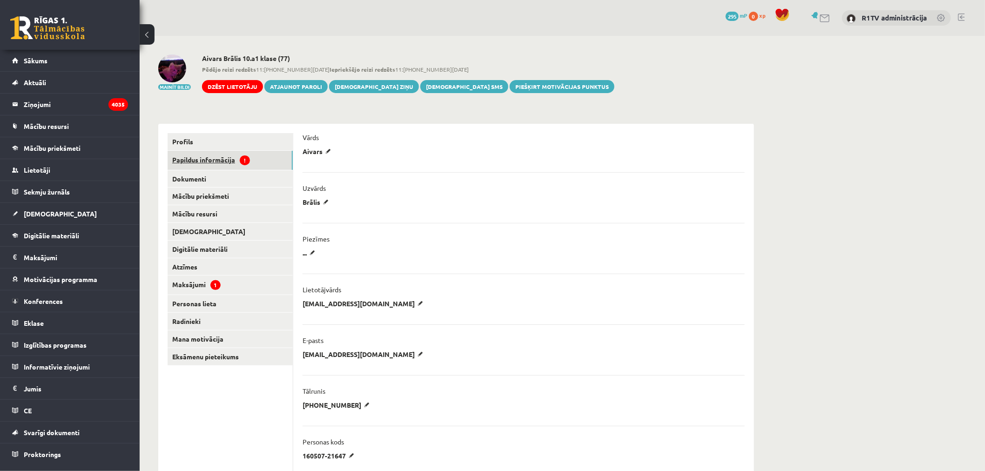
click at [222, 159] on link "Papildus informācija !" at bounding box center [229, 160] width 125 height 19
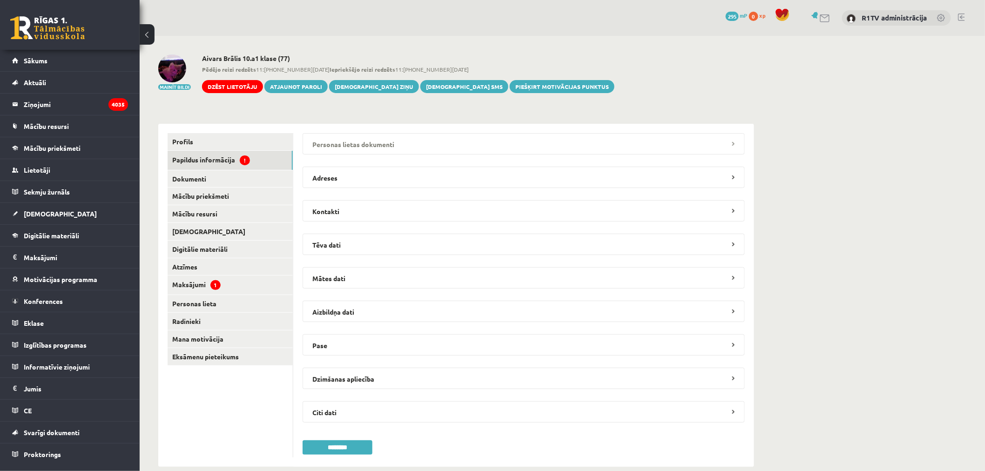
click at [385, 146] on legend "Personas lietas dokumenti" at bounding box center [523, 143] width 442 height 21
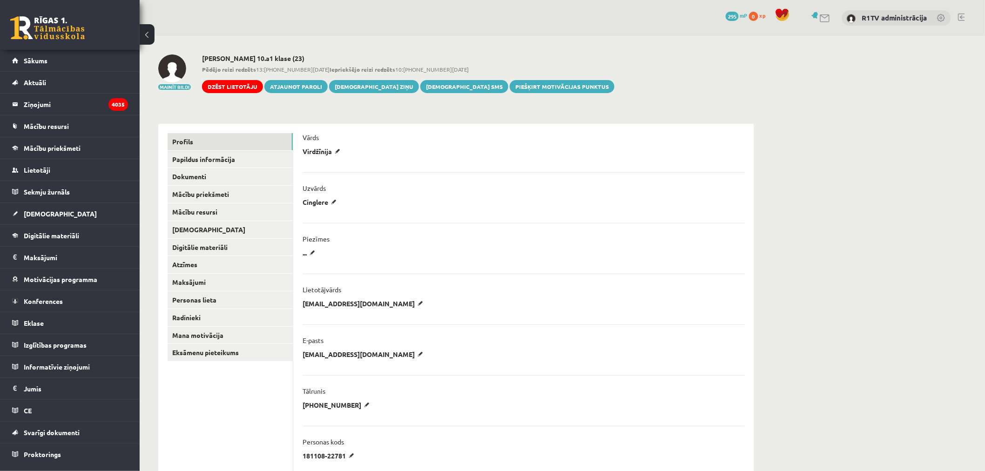
drag, startPoint x: 266, startPoint y: 154, endPoint x: 295, endPoint y: 159, distance: 28.8
click at [266, 154] on link "Papildus informācija" at bounding box center [229, 159] width 125 height 17
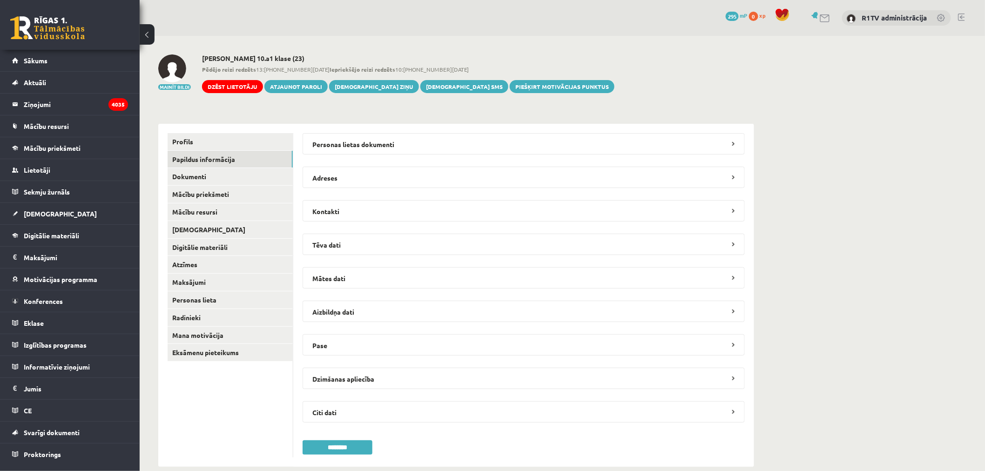
click at [356, 159] on form "**********" at bounding box center [523, 294] width 442 height 322
click at [368, 150] on legend "Personas lietas dokumenti" at bounding box center [523, 143] width 442 height 21
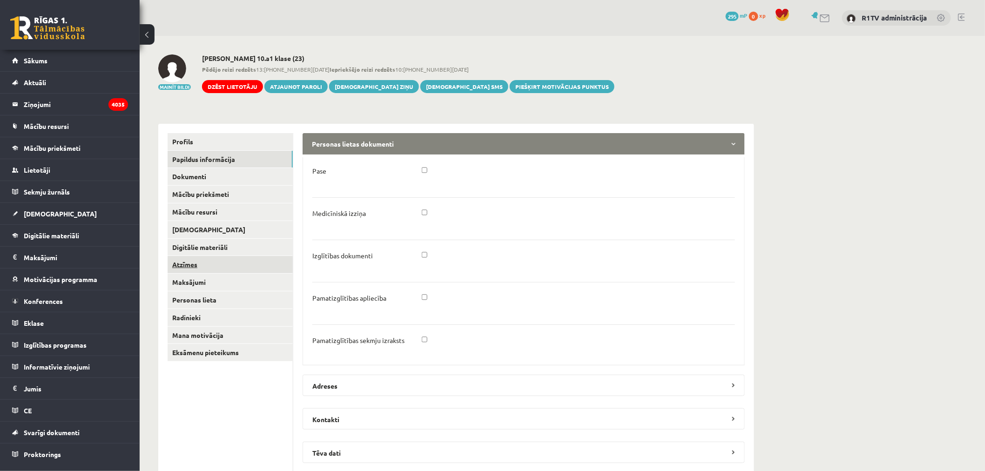
click at [224, 267] on link "Atzīmes" at bounding box center [229, 264] width 125 height 17
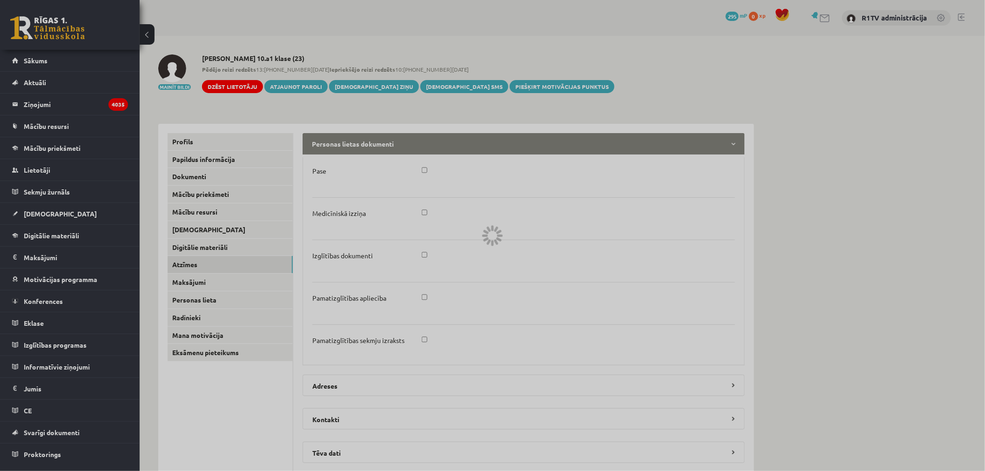
click at [223, 276] on div at bounding box center [492, 235] width 985 height 471
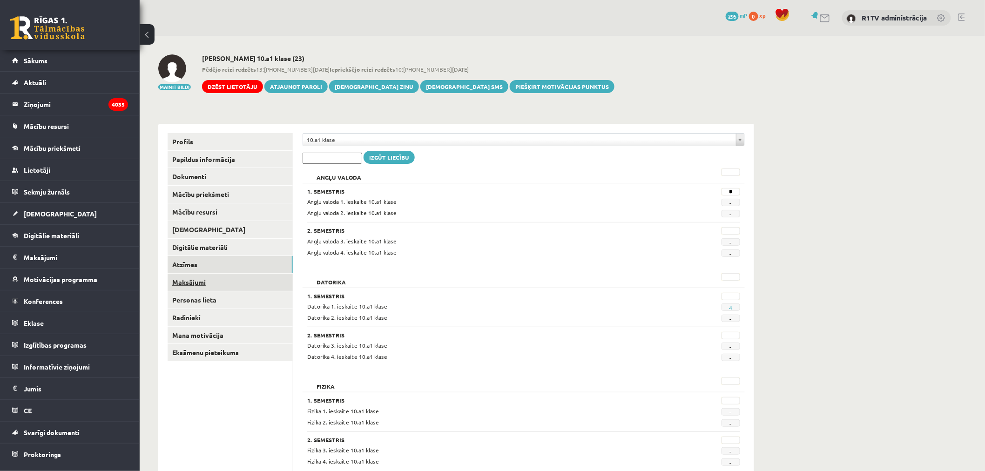
click at [223, 277] on link "Maksājumi" at bounding box center [229, 282] width 125 height 17
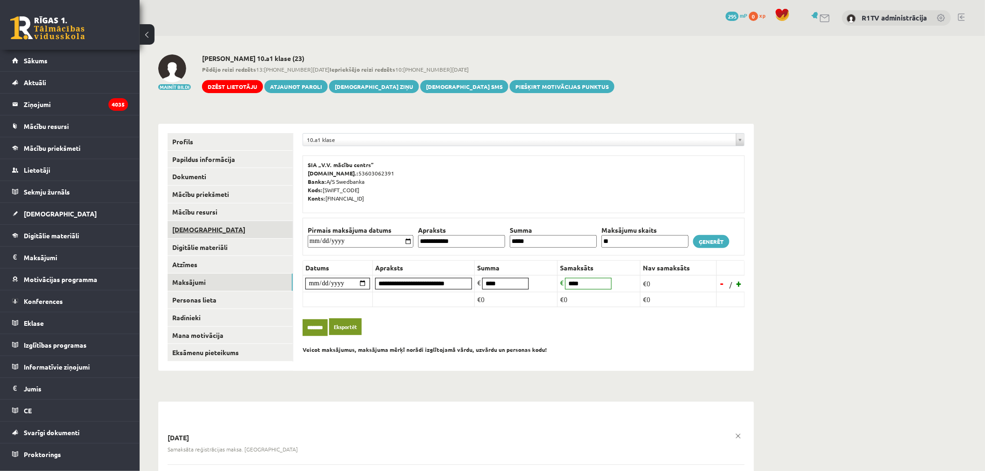
click at [221, 234] on link "[DEMOGRAPHIC_DATA]" at bounding box center [229, 229] width 125 height 17
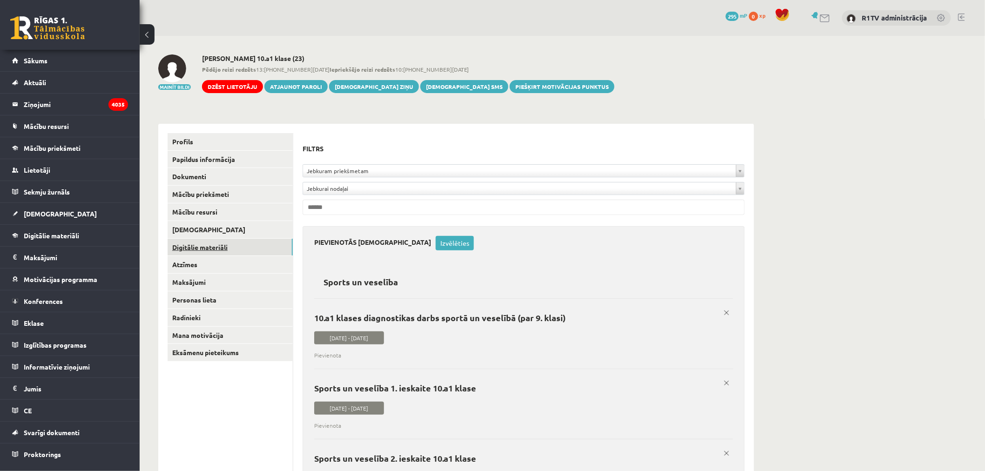
click at [221, 243] on link "Digitālie materiāli" at bounding box center [229, 247] width 125 height 17
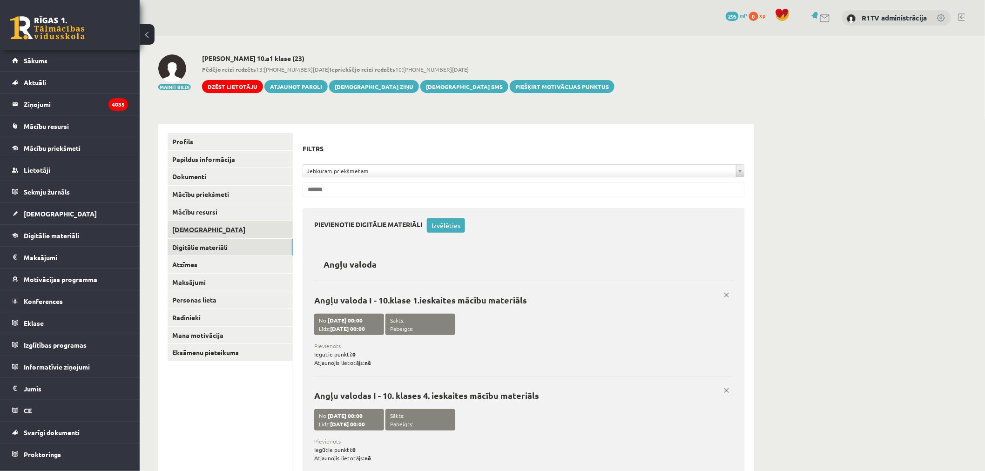
click at [221, 233] on link "[DEMOGRAPHIC_DATA]" at bounding box center [229, 229] width 125 height 17
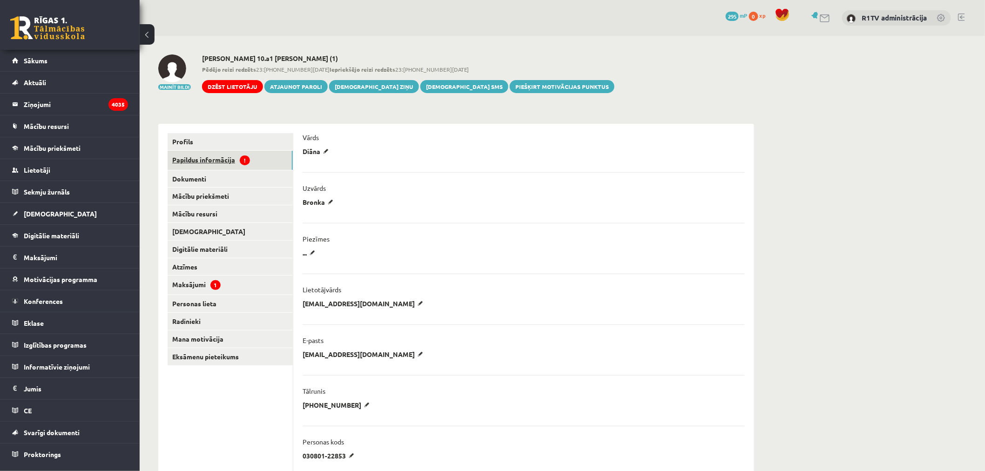
click at [212, 164] on link "Papildus informācija !" at bounding box center [229, 160] width 125 height 19
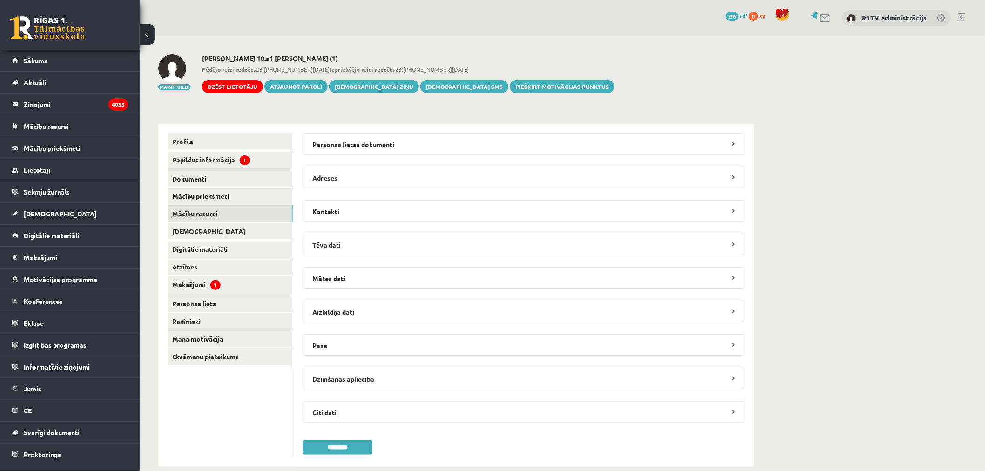
click at [244, 215] on link "Mācību resursi" at bounding box center [229, 213] width 125 height 17
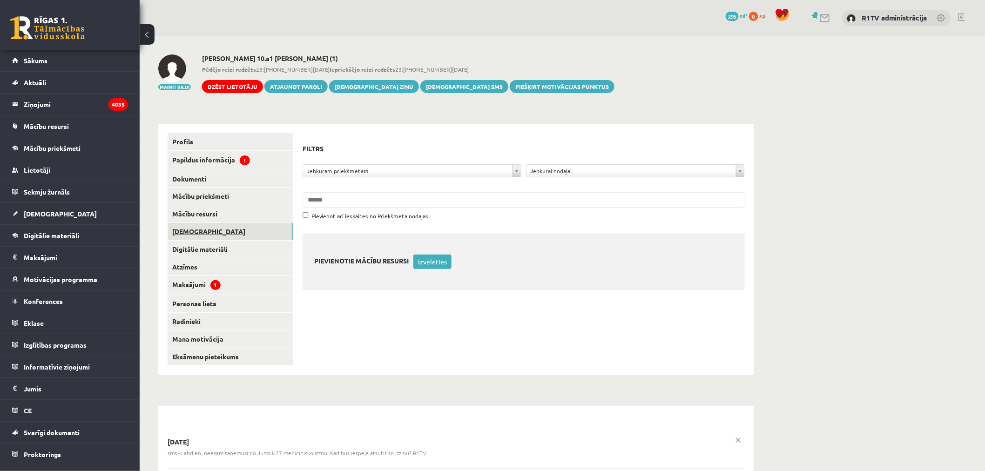
click at [236, 234] on link "[DEMOGRAPHIC_DATA]" at bounding box center [229, 231] width 125 height 17
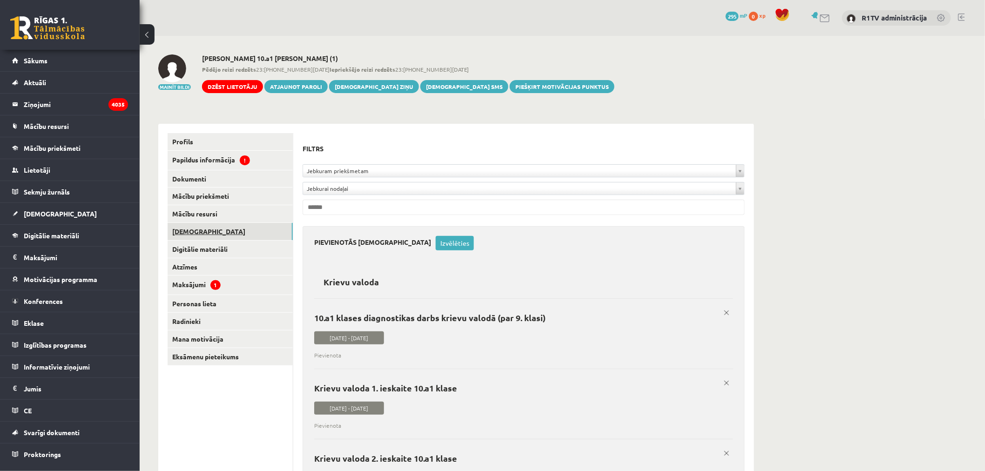
click at [230, 239] on link "[DEMOGRAPHIC_DATA]" at bounding box center [229, 231] width 125 height 17
click at [229, 229] on link "[DEMOGRAPHIC_DATA]" at bounding box center [229, 231] width 125 height 17
click at [206, 183] on link "Dokumenti" at bounding box center [229, 178] width 125 height 17
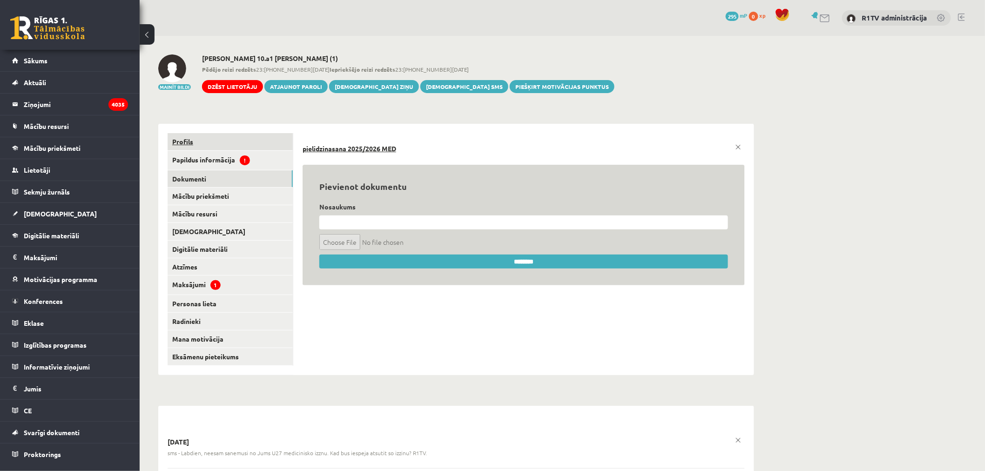
click at [216, 150] on link "Profils" at bounding box center [229, 141] width 125 height 17
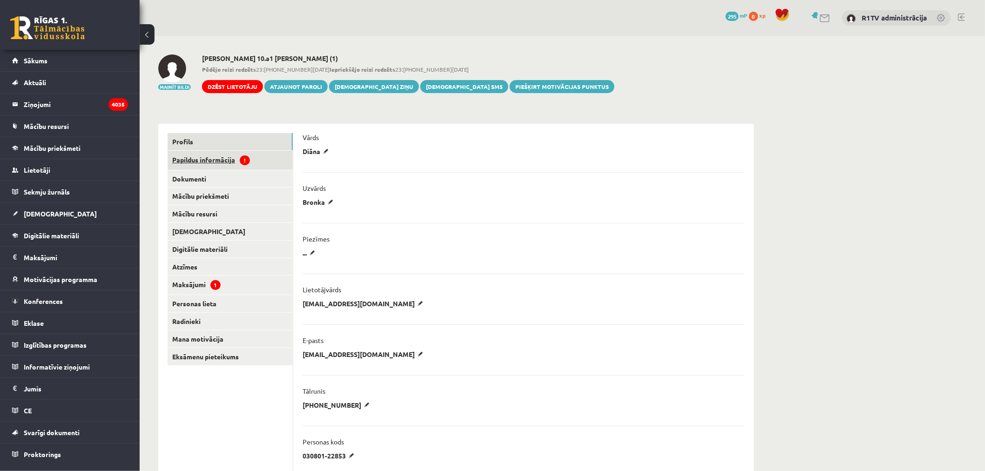
click at [260, 162] on link "Papildus informācija !" at bounding box center [229, 160] width 125 height 19
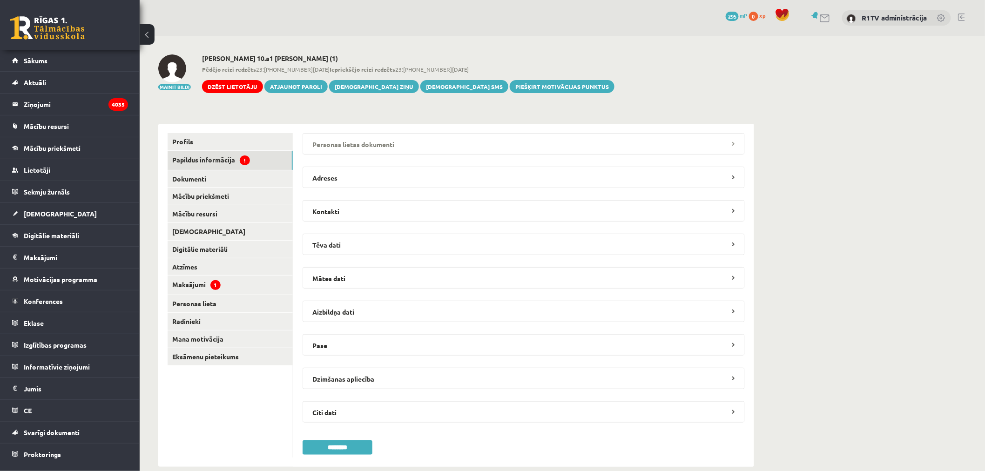
click at [421, 136] on legend "Personas lietas dokumenti" at bounding box center [523, 143] width 442 height 21
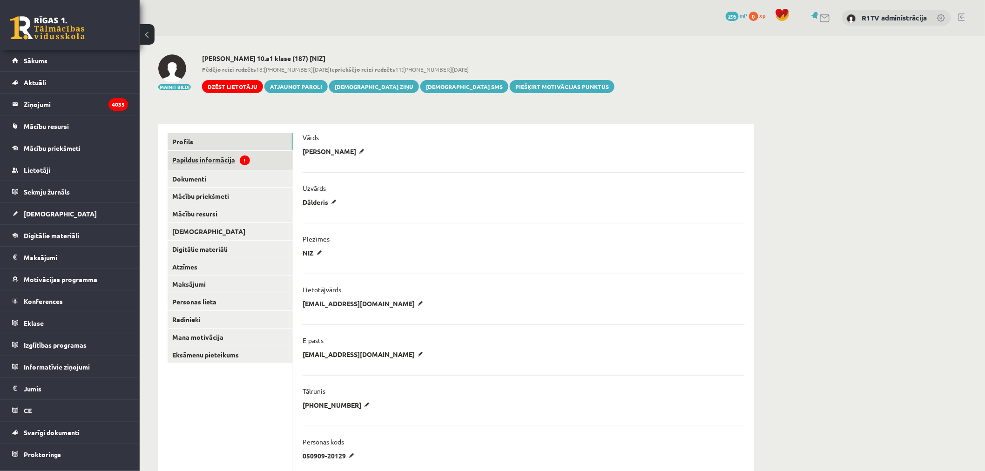
drag, startPoint x: 255, startPoint y: 162, endPoint x: 266, endPoint y: 160, distance: 11.9
click at [255, 162] on link "Papildus informācija !" at bounding box center [229, 160] width 125 height 19
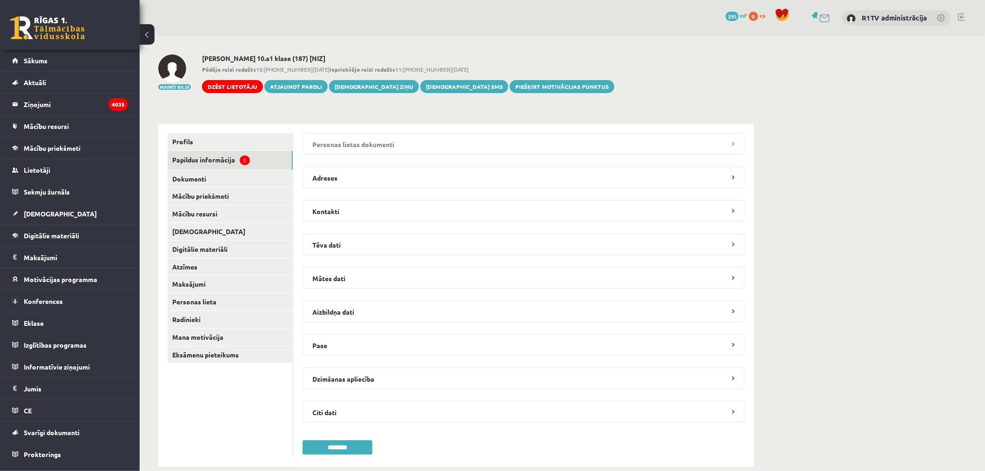
click at [327, 143] on legend "Personas lietas dokumenti" at bounding box center [523, 143] width 442 height 21
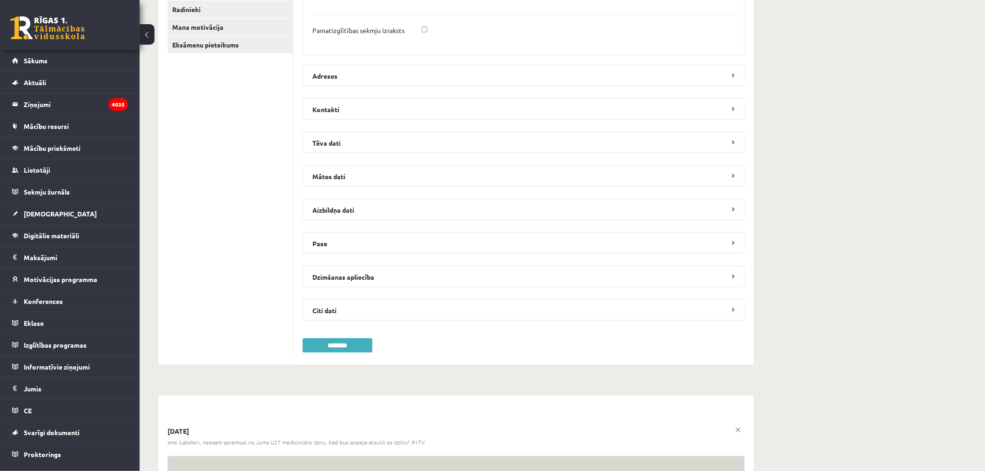
scroll to position [552, 0]
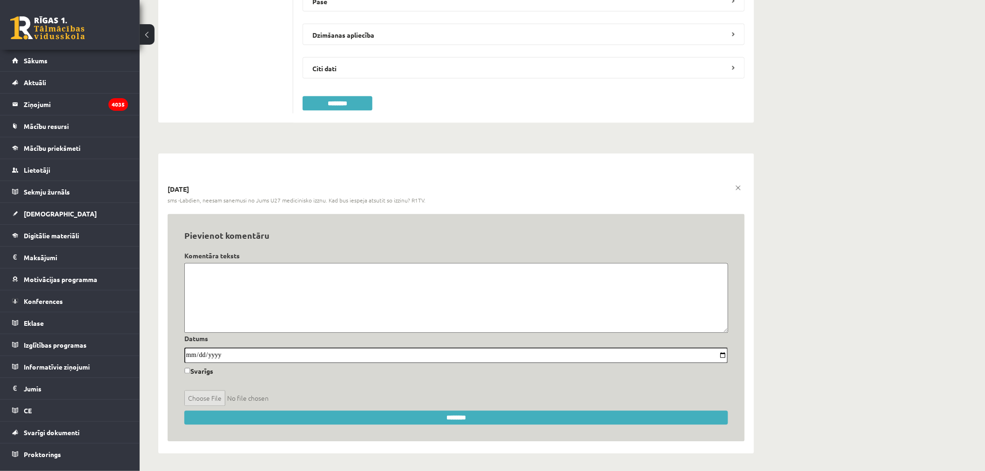
click input "********"
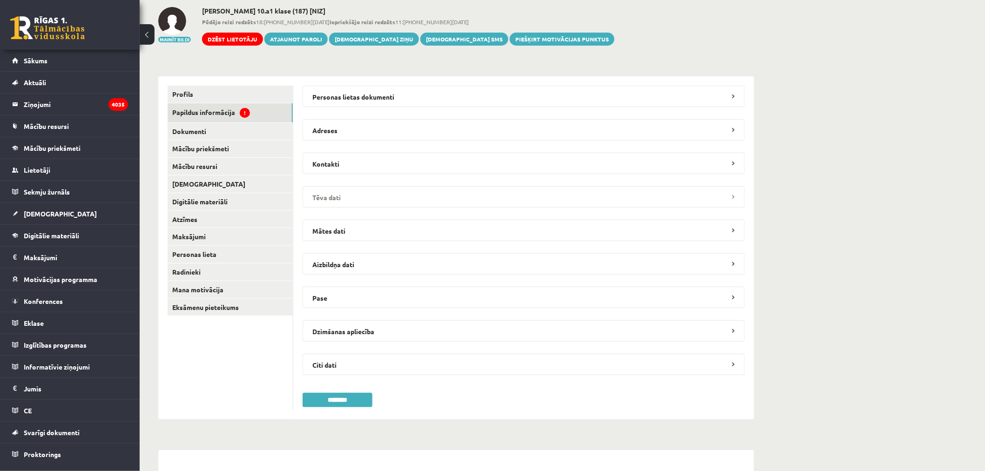
scroll to position [0, 0]
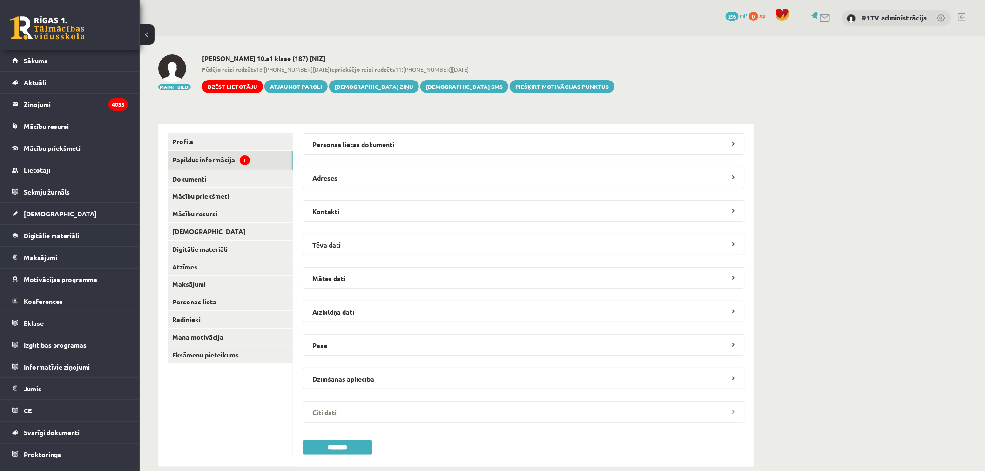
click legend "Citi dati"
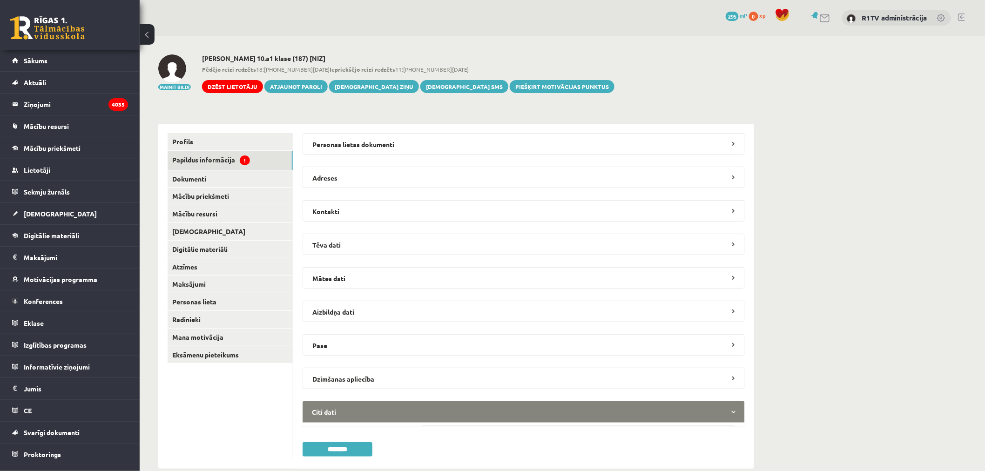
click legend "Citi dati"
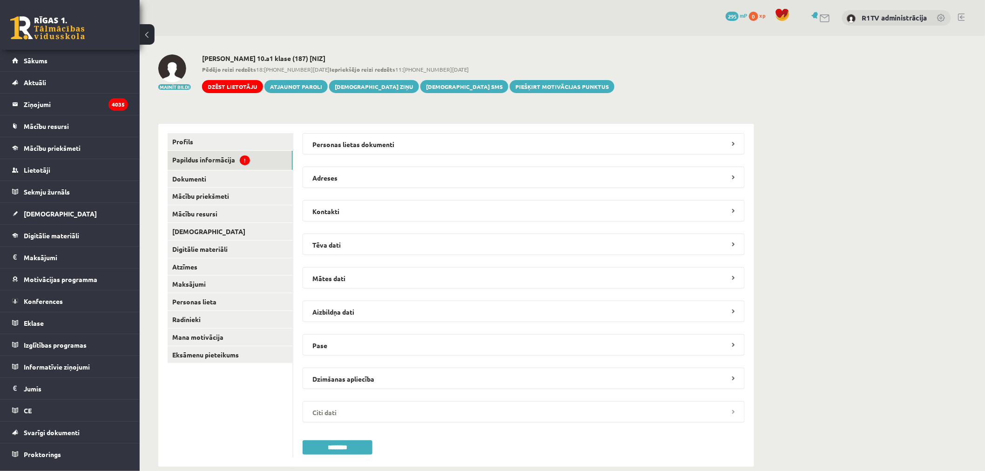
click legend "Citi dati"
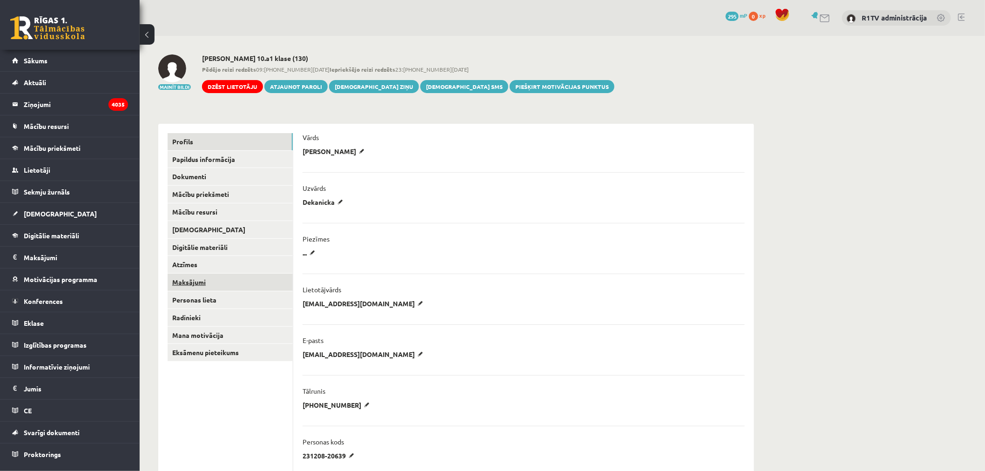
click at [262, 282] on link "Maksājumi" at bounding box center [229, 282] width 125 height 17
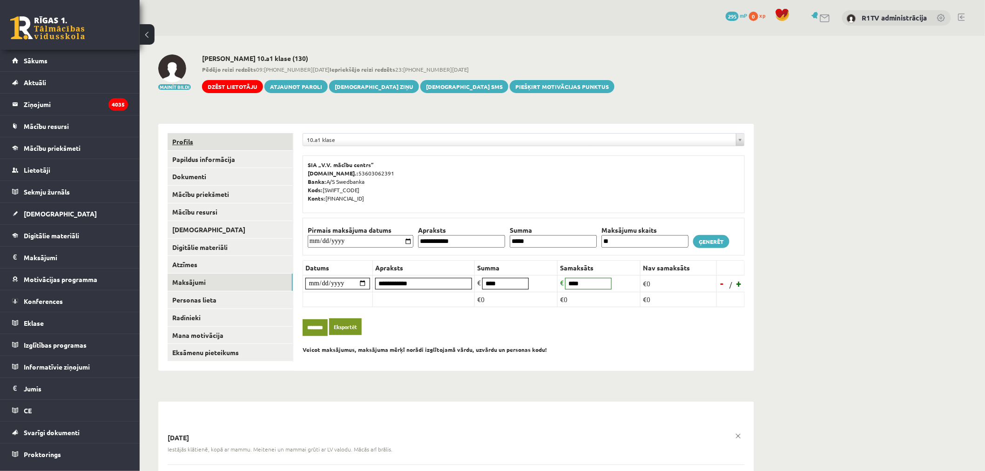
click at [242, 144] on link "Profils" at bounding box center [229, 141] width 125 height 17
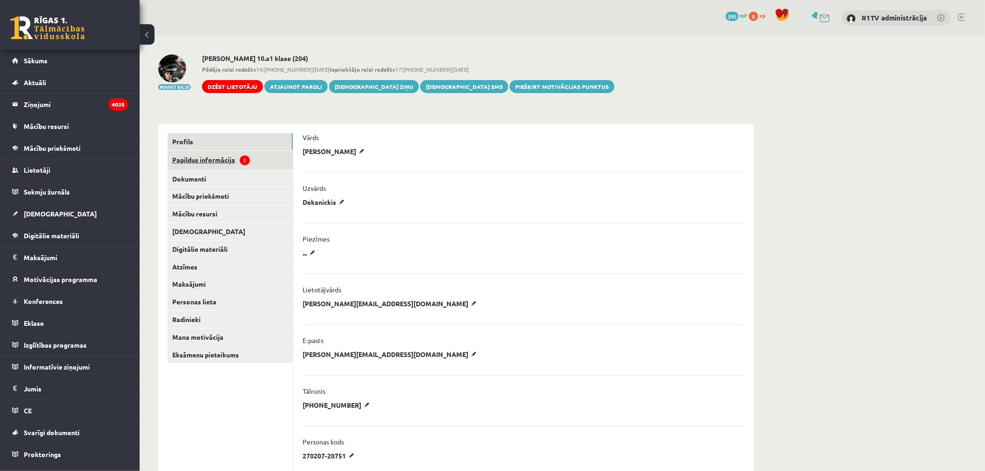
click at [243, 162] on span "!" at bounding box center [245, 160] width 10 height 10
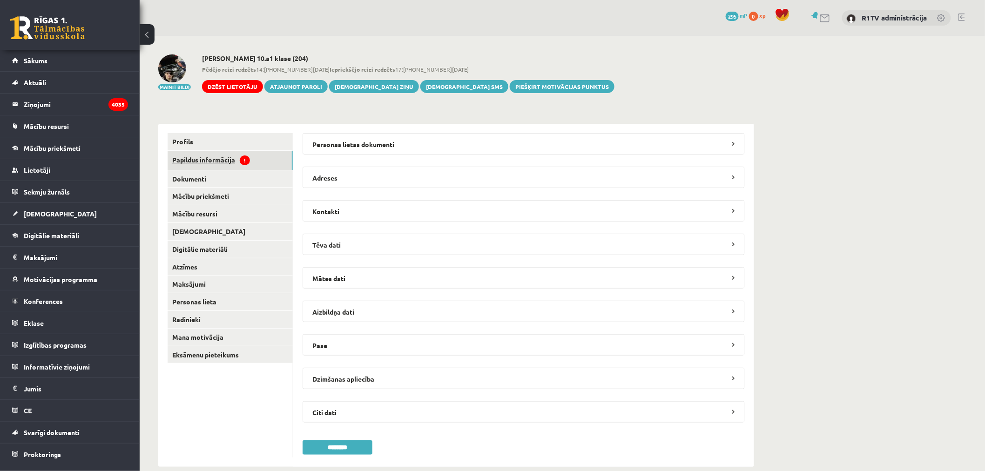
click at [401, 142] on legend "Personas lietas dokumenti" at bounding box center [523, 143] width 442 height 21
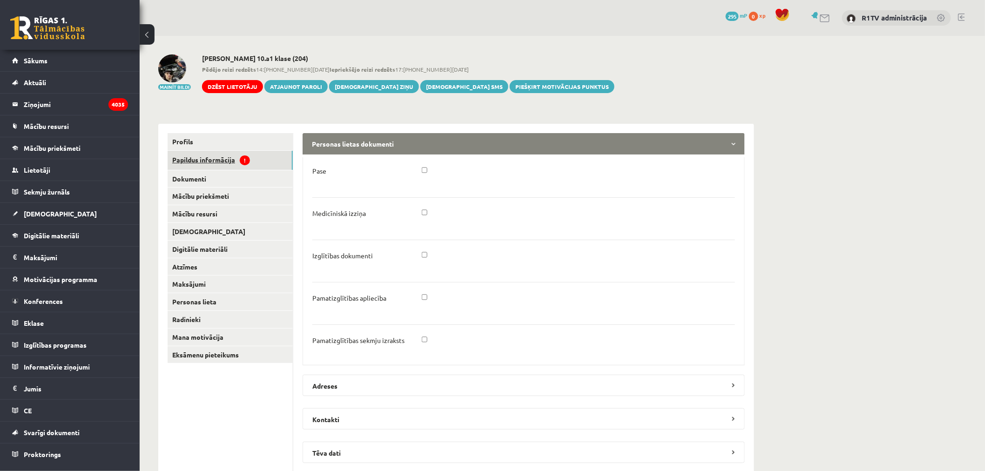
click at [401, 142] on legend "Personas lietas dokumenti" at bounding box center [523, 143] width 442 height 21
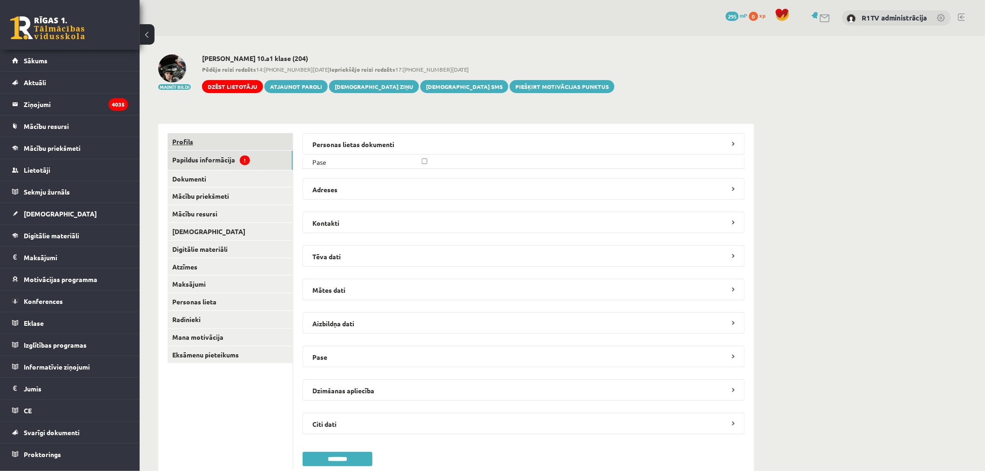
click at [248, 141] on link "Profils" at bounding box center [229, 141] width 125 height 17
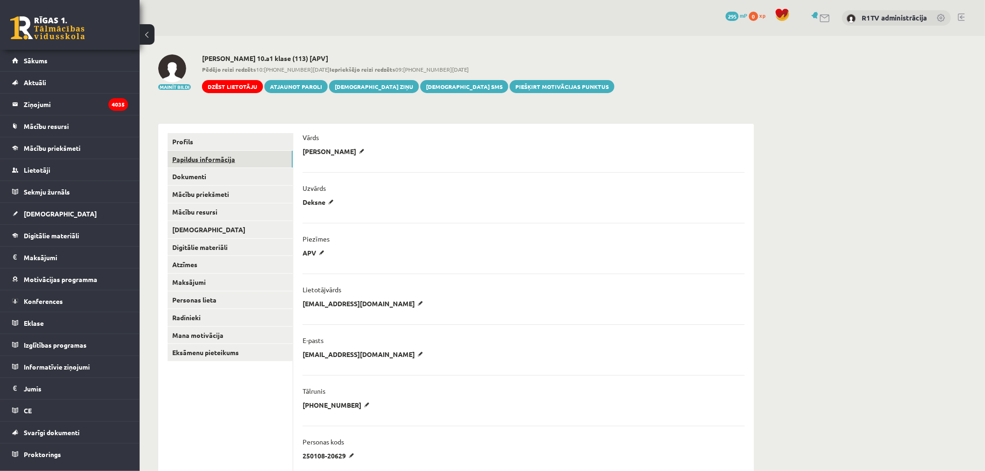
click at [273, 159] on link "Papildus informācija" at bounding box center [229, 159] width 125 height 17
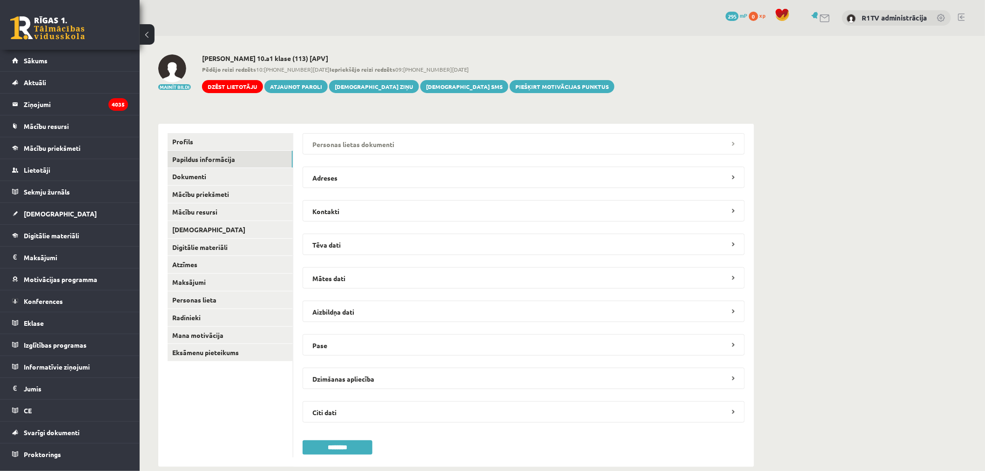
click at [364, 145] on legend "Personas lietas dokumenti" at bounding box center [523, 143] width 442 height 21
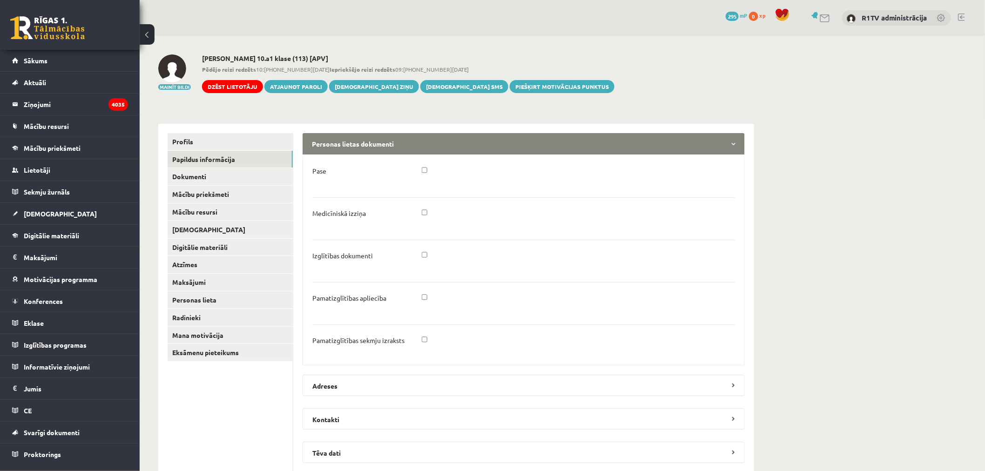
click at [364, 145] on legend "Personas lietas dokumenti" at bounding box center [523, 143] width 442 height 21
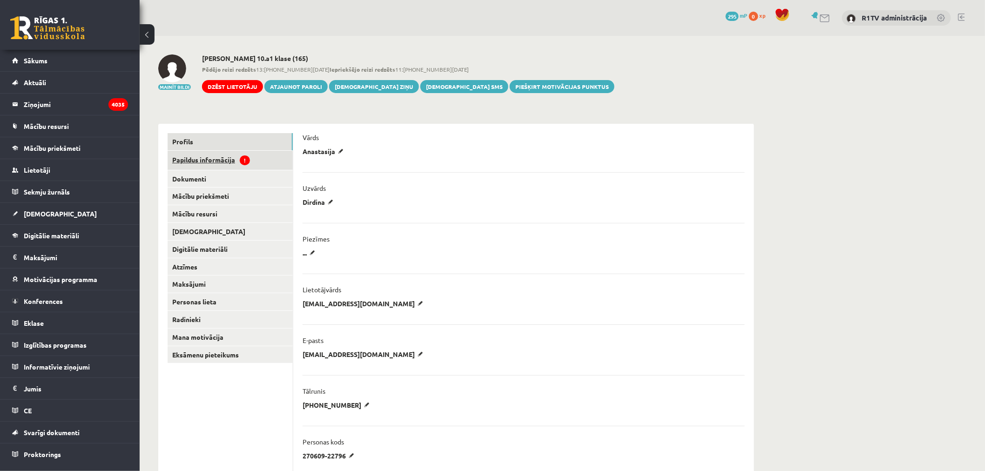
click at [225, 158] on link "Papildus informācija !" at bounding box center [229, 160] width 125 height 19
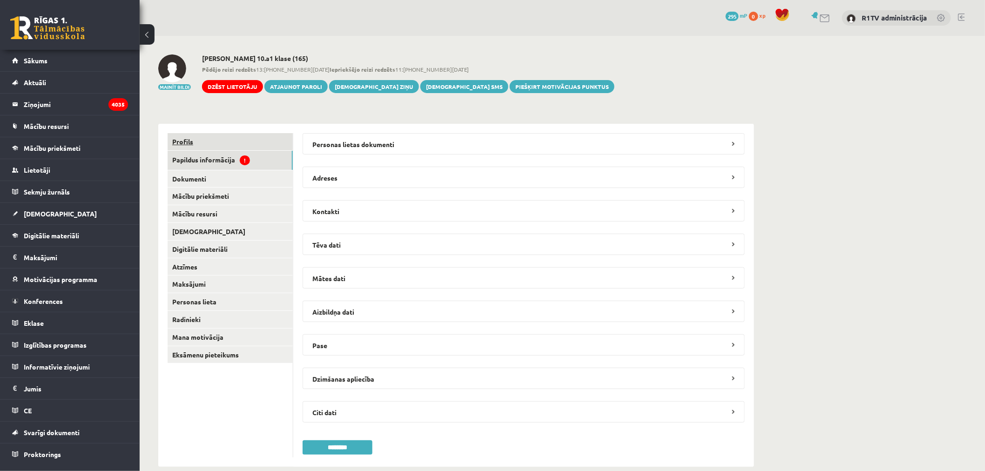
click at [397, 138] on legend "Personas lietas dokumenti" at bounding box center [523, 143] width 442 height 21
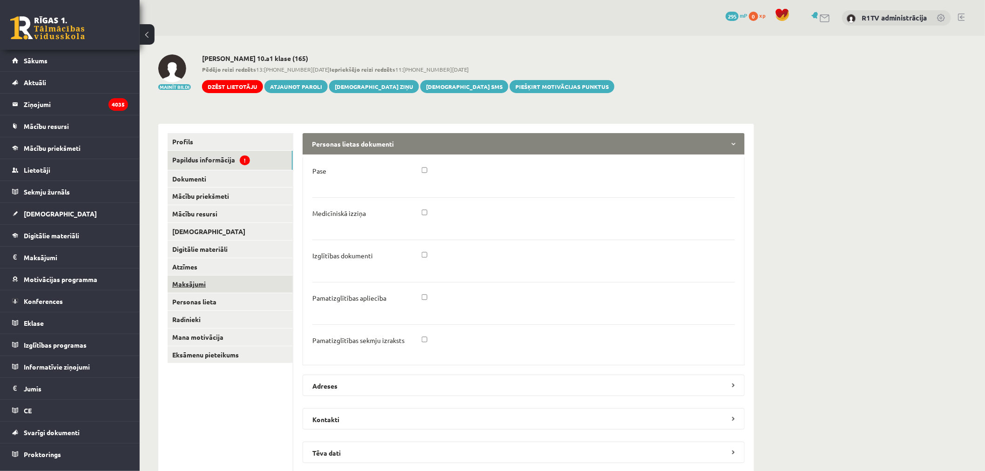
click at [217, 277] on link "Maksājumi" at bounding box center [229, 283] width 125 height 17
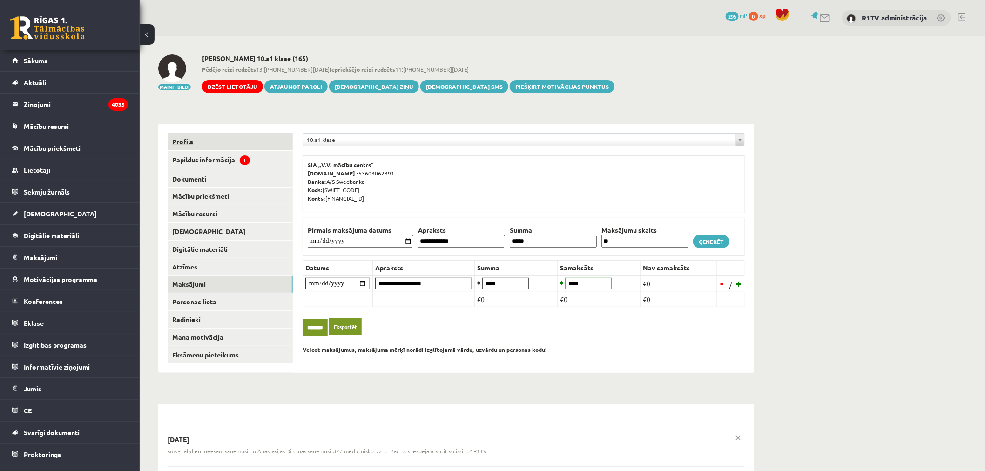
click at [221, 141] on link "Profils" at bounding box center [229, 141] width 125 height 17
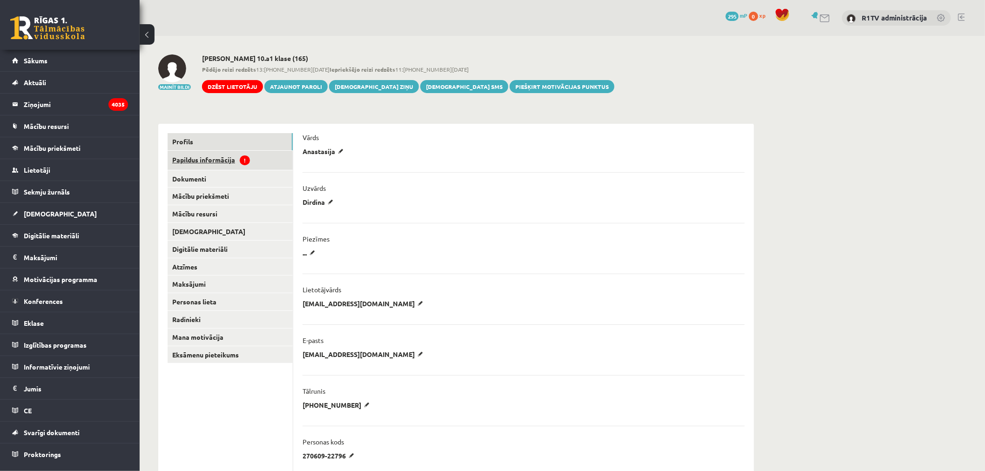
click at [260, 168] on link "Papildus informācija !" at bounding box center [229, 160] width 125 height 19
click at [239, 154] on link "Papildus informācija" at bounding box center [229, 159] width 125 height 17
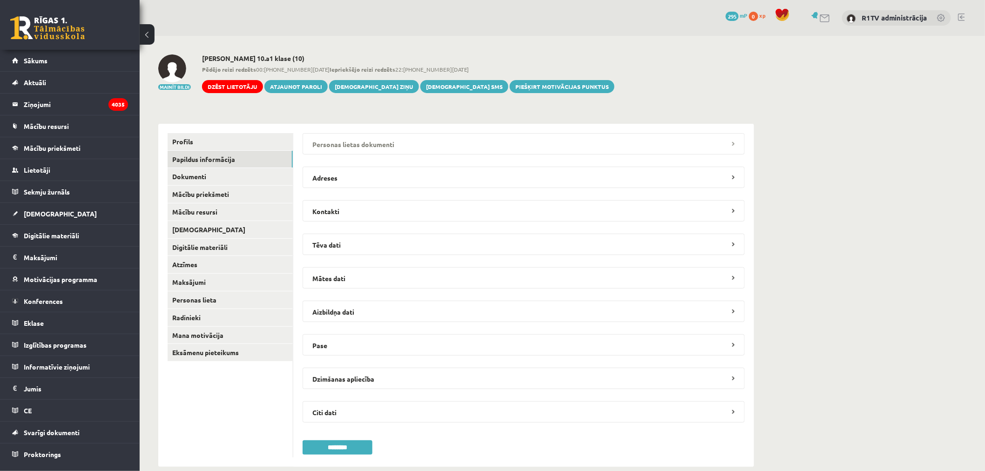
click at [385, 139] on legend "Personas lietas dokumenti" at bounding box center [523, 143] width 442 height 21
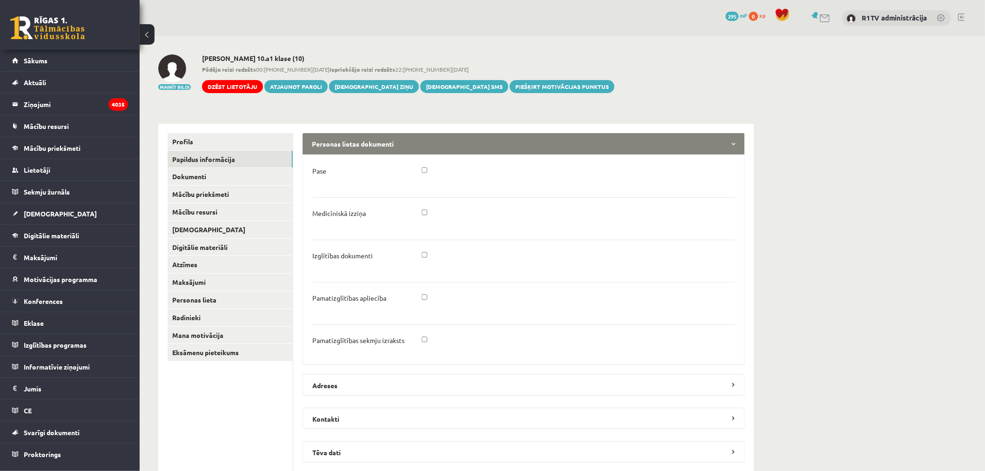
click at [385, 139] on legend "Personas lietas dokumenti" at bounding box center [523, 143] width 442 height 21
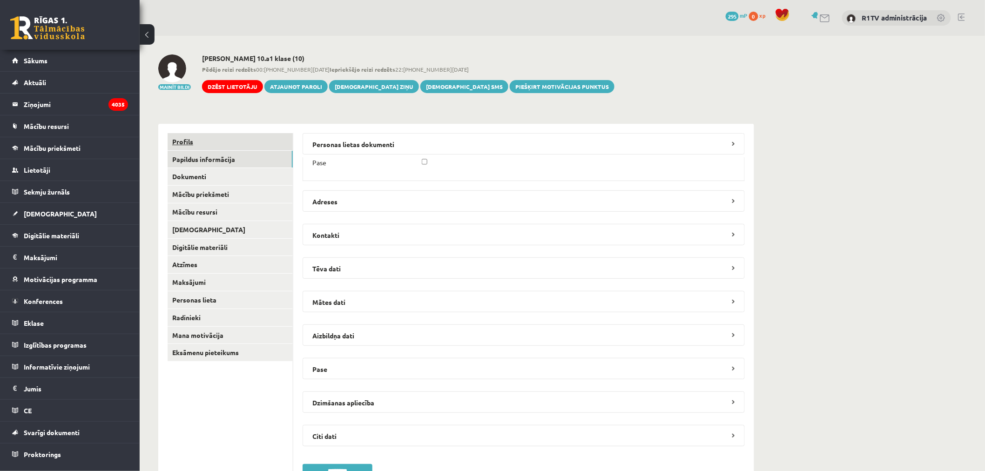
click at [205, 134] on link "Profils" at bounding box center [229, 141] width 125 height 17
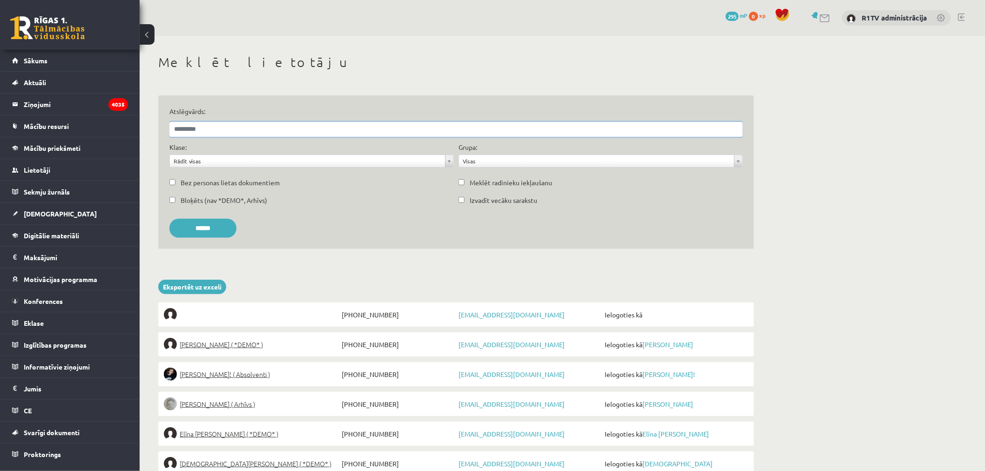
click at [207, 123] on input "Atslēgvārds:" at bounding box center [455, 129] width 573 height 15
type input "******"
click at [169, 219] on input "******" at bounding box center [202, 228] width 67 height 19
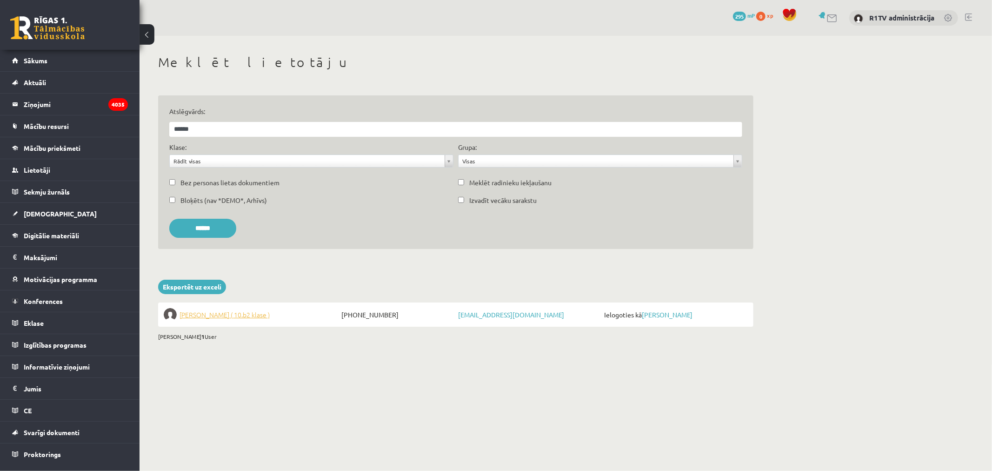
click at [243, 319] on span "[PERSON_NAME] ( 10.b2 klase )" at bounding box center [225, 314] width 90 height 13
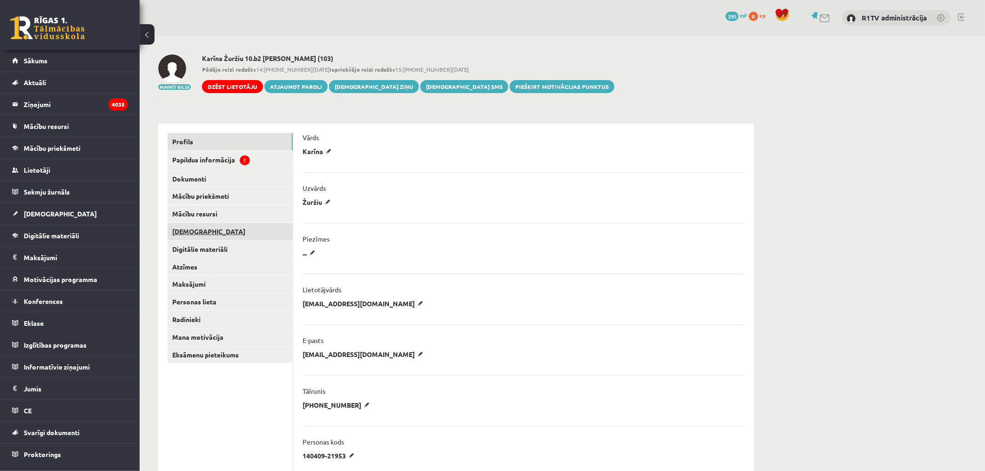
click at [242, 238] on link "[DEMOGRAPHIC_DATA]" at bounding box center [229, 231] width 125 height 17
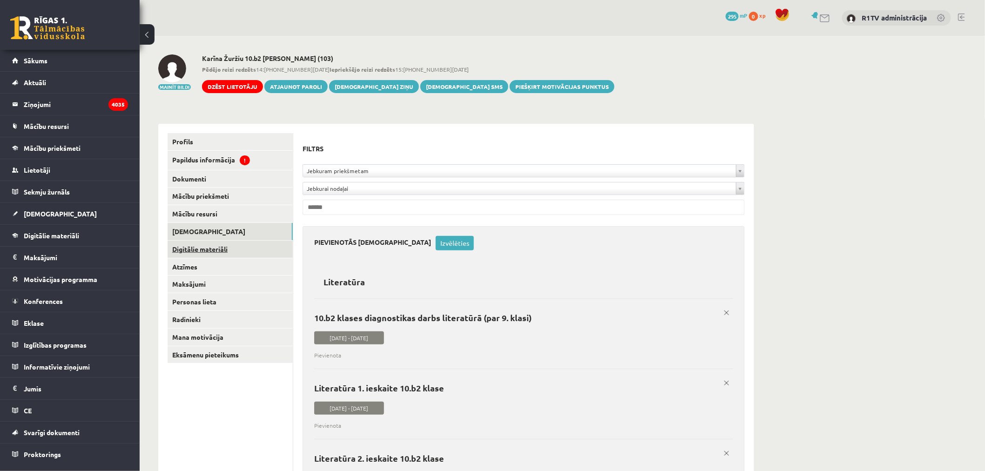
click at [239, 248] on link "Digitālie materiāli" at bounding box center [229, 249] width 125 height 17
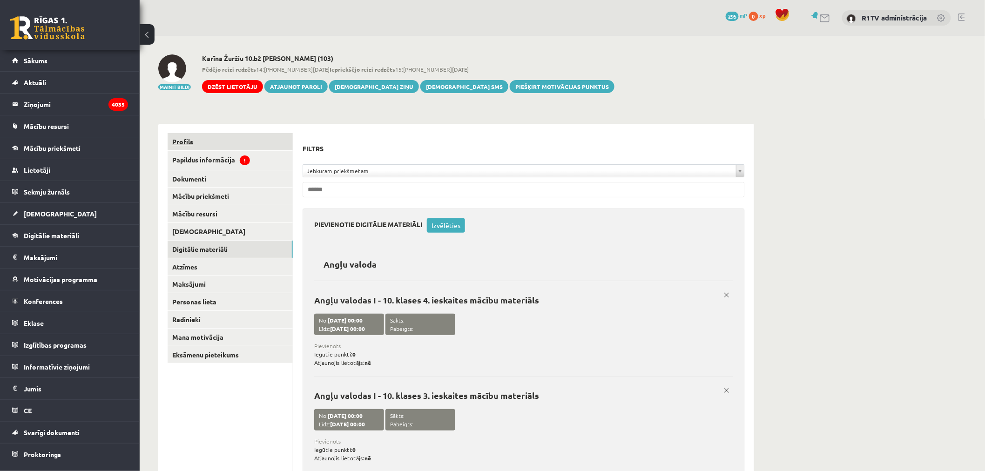
click at [240, 146] on link "Profils" at bounding box center [229, 141] width 125 height 17
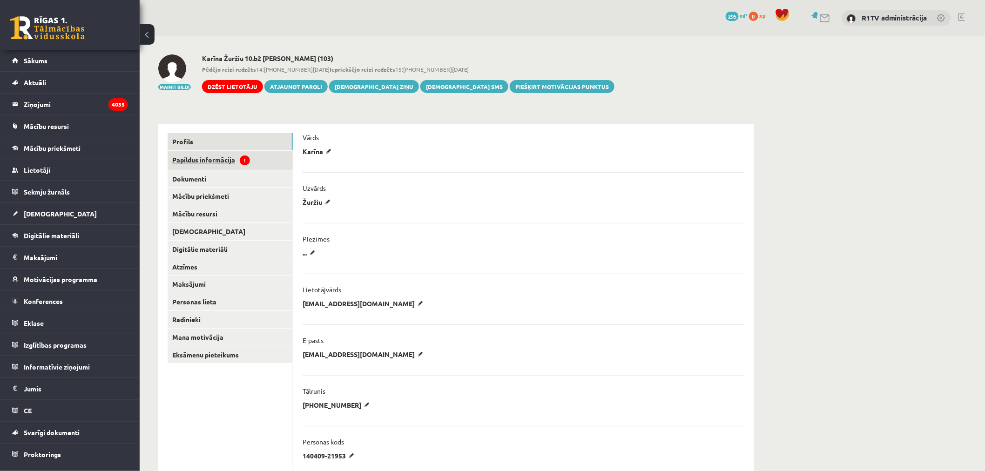
click at [223, 154] on link "Papildus informācija !" at bounding box center [229, 160] width 125 height 19
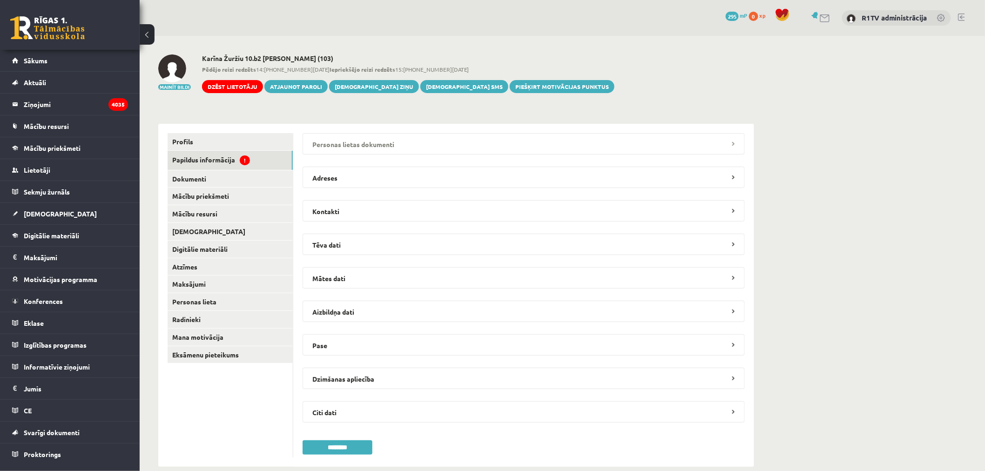
click at [315, 142] on legend "Personas lietas dokumenti" at bounding box center [523, 143] width 442 height 21
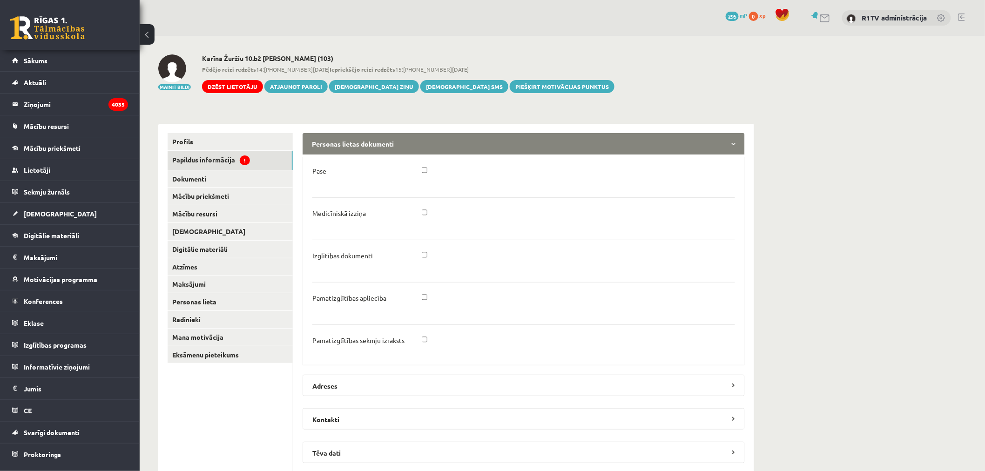
click at [315, 142] on legend "Personas lietas dokumenti" at bounding box center [523, 143] width 442 height 21
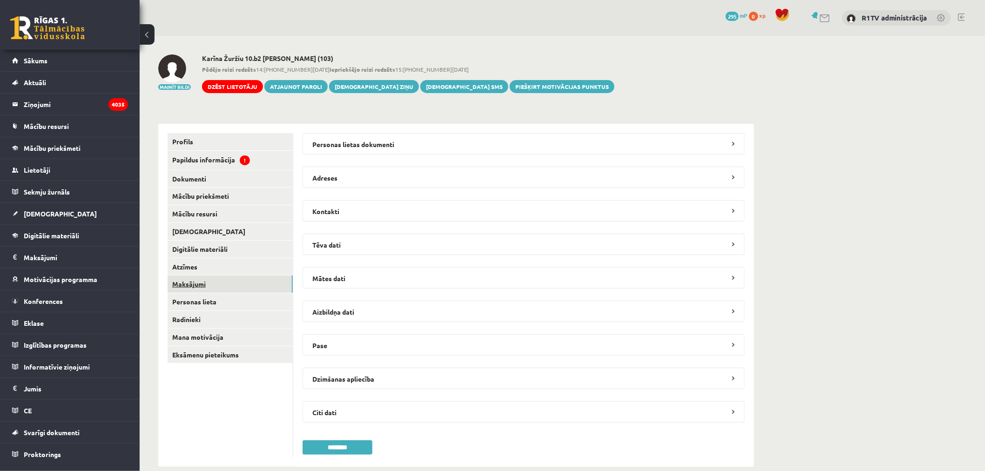
click at [248, 286] on link "Maksājumi" at bounding box center [229, 283] width 125 height 17
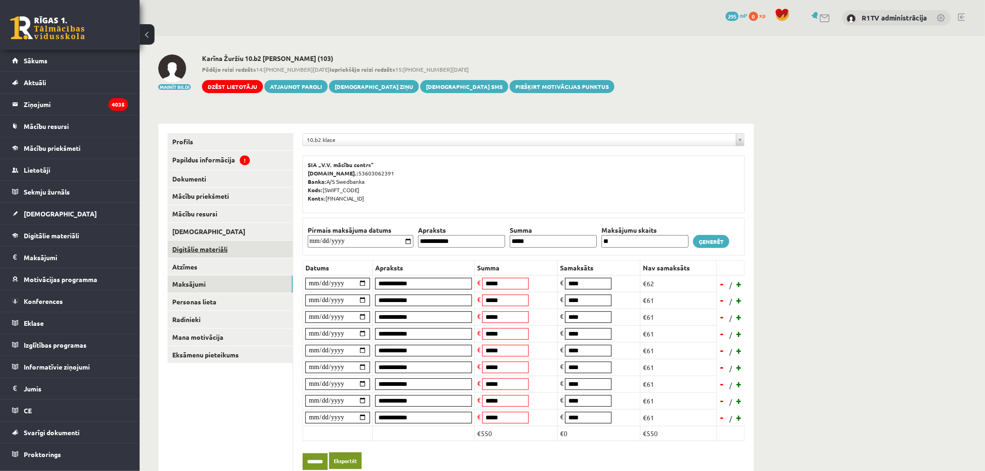
click at [212, 243] on link "Digitālie materiāli" at bounding box center [229, 249] width 125 height 17
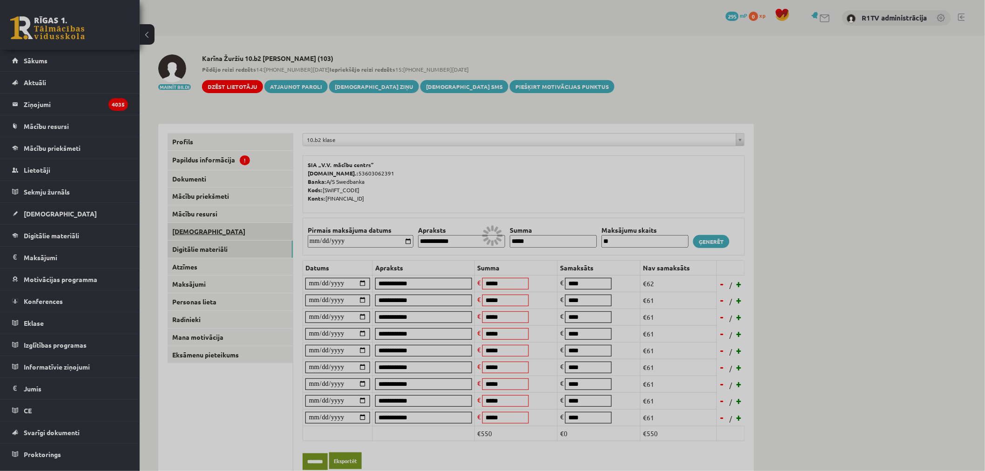
click at [214, 231] on link "[DEMOGRAPHIC_DATA]" at bounding box center [229, 231] width 125 height 17
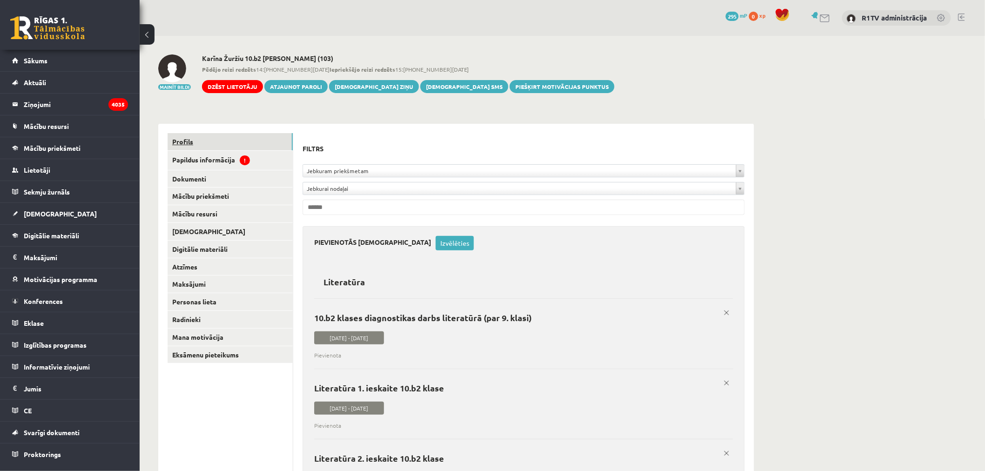
click at [215, 145] on link "Profils" at bounding box center [229, 141] width 125 height 17
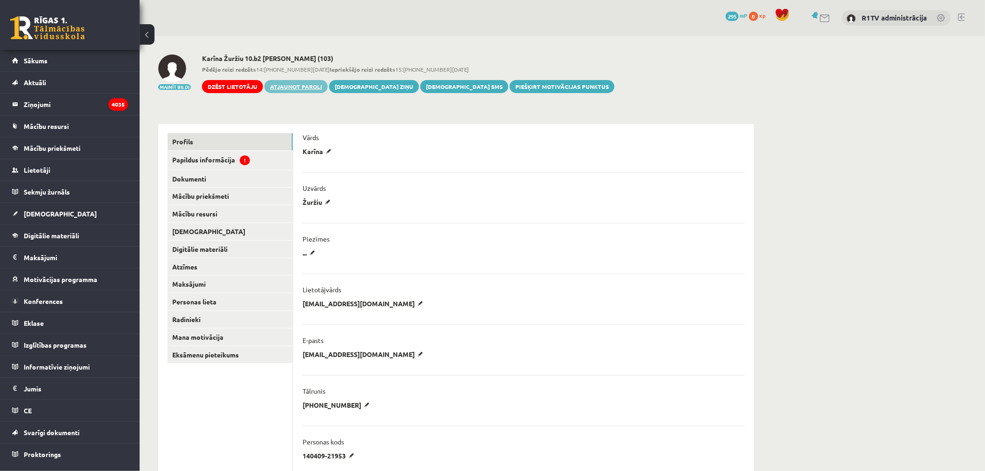
click at [305, 92] on link "Atjaunot paroli" at bounding box center [295, 86] width 63 height 13
click at [257, 166] on link "Papildus informācija" at bounding box center [229, 159] width 125 height 17
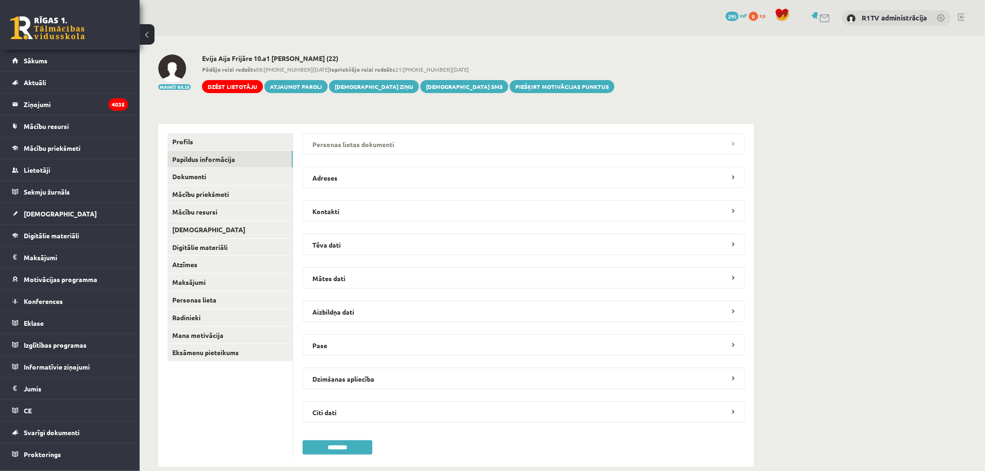
click at [333, 151] on legend "Personas lietas dokumenti" at bounding box center [523, 143] width 442 height 21
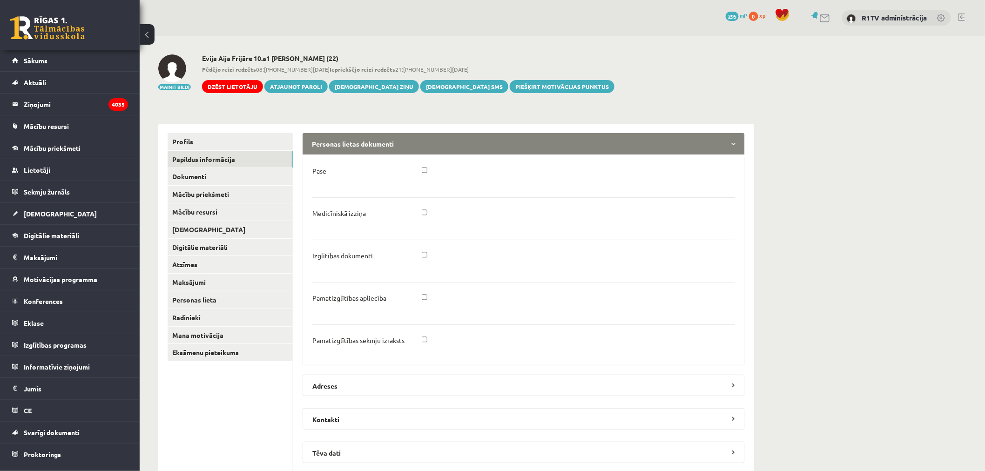
click at [333, 151] on legend "Personas lietas dokumenti" at bounding box center [523, 143] width 442 height 21
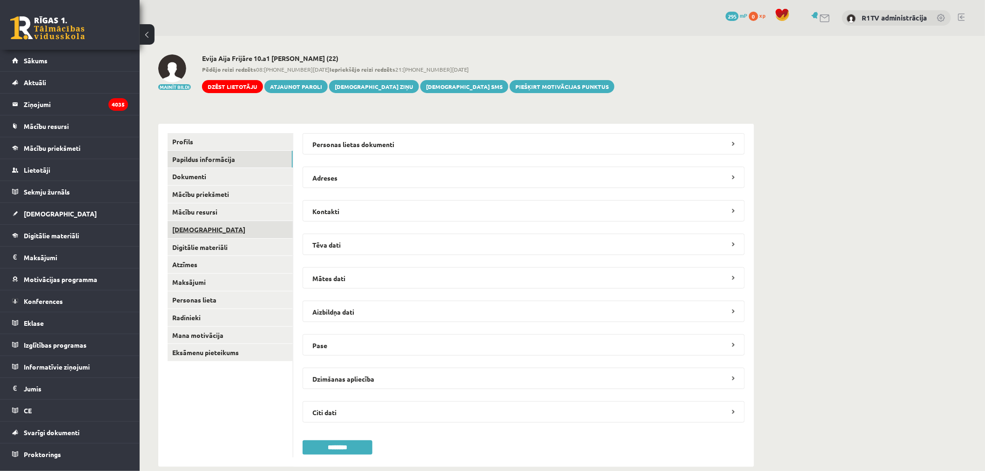
click at [228, 233] on link "[DEMOGRAPHIC_DATA]" at bounding box center [229, 229] width 125 height 17
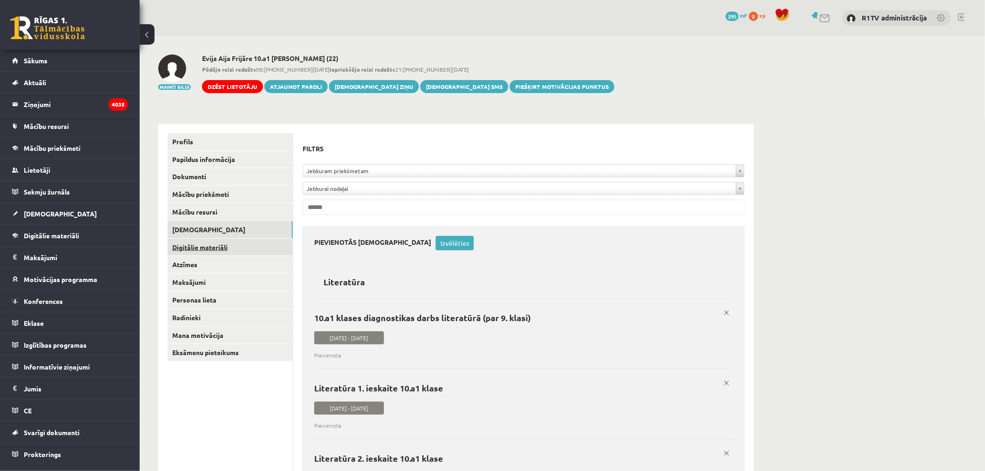
click at [231, 245] on link "Digitālie materiāli" at bounding box center [229, 247] width 125 height 17
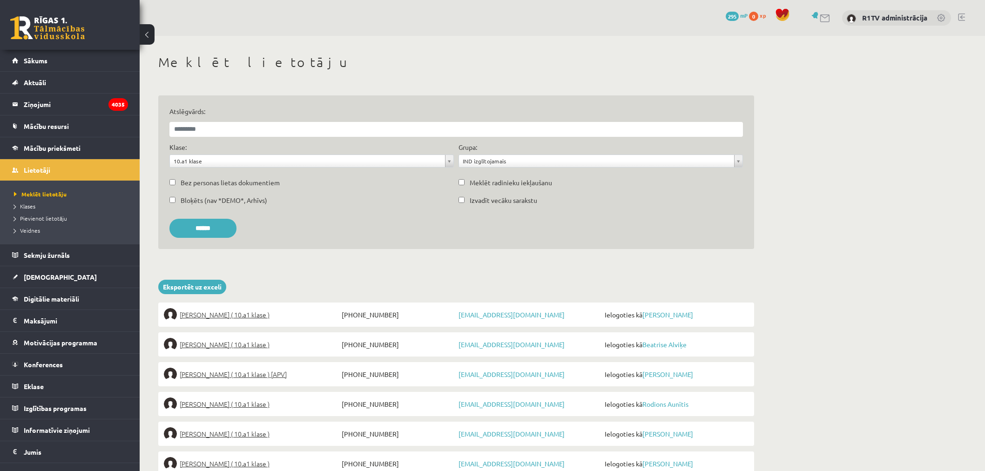
scroll to position [481, 0]
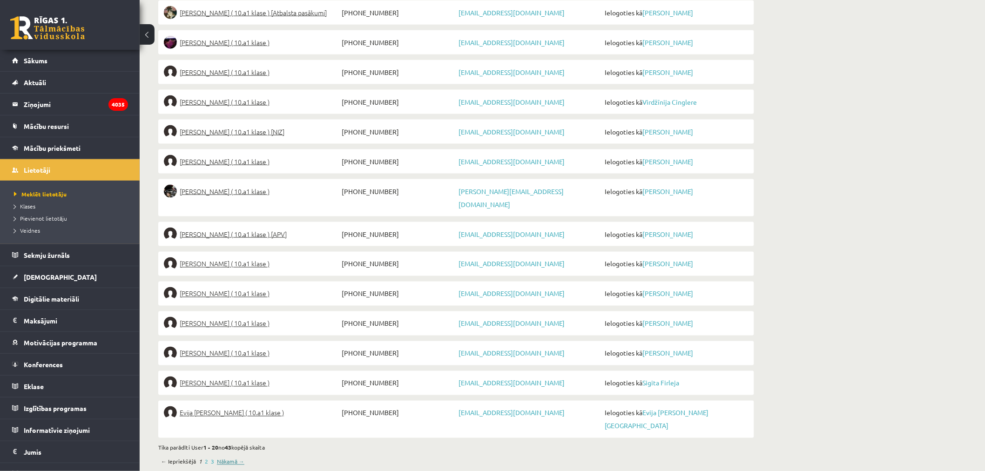
click at [221, 457] on link "Nākamā →" at bounding box center [230, 461] width 27 height 8
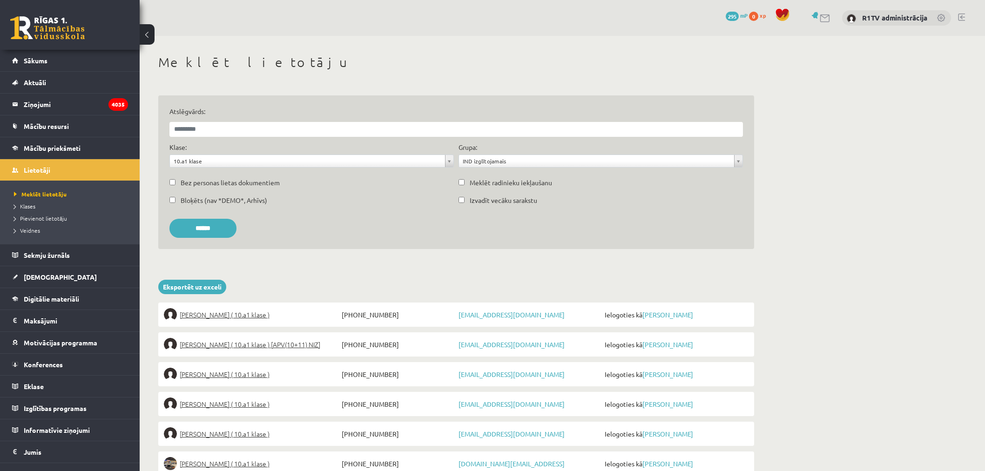
scroll to position [468, 0]
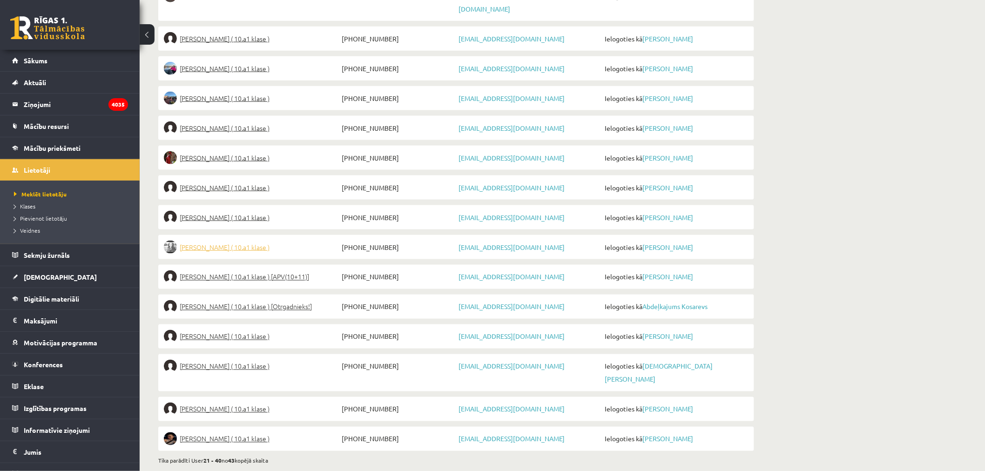
click at [259, 241] on span "Laura Kristiana Kauliņa ( 10.a1 klase )" at bounding box center [225, 247] width 90 height 13
click at [275, 270] on span "Ralfs Korņejevs ( 10.a1 klase ) [APV(10+11)]" at bounding box center [244, 276] width 129 height 13
click at [268, 300] on span "Abdeļkajums Kosarevs ( 10.a1 klase ) [Otrgadnieks!]" at bounding box center [246, 306] width 132 height 13
click at [262, 330] on span "Jekaterina Kovaļonoka ( 10.a1 klase )" at bounding box center [225, 336] width 90 height 13
click at [242, 360] on span "Dāniels Krāmers ( 10.a1 klase )" at bounding box center [225, 366] width 90 height 13
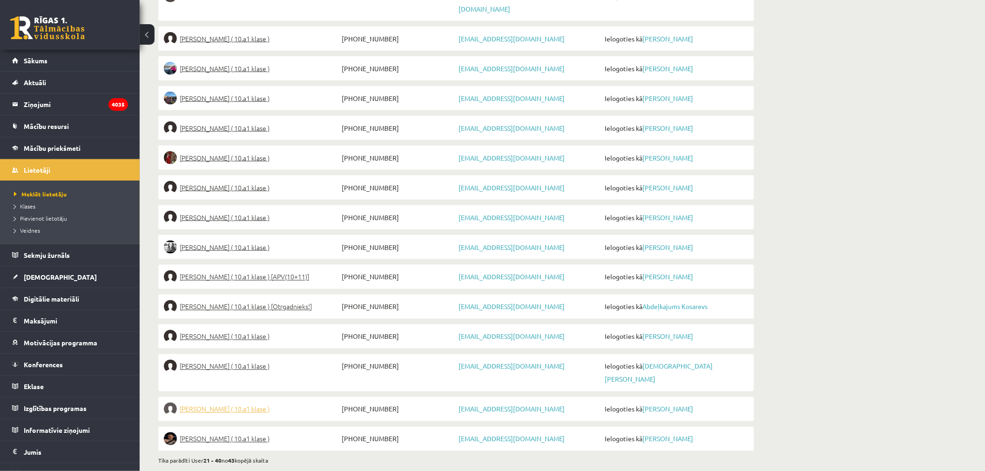
click at [232, 402] on span "Amanda Krēsliņa ( 10.a1 klase )" at bounding box center [225, 408] width 90 height 13
click at [236, 432] on span "Daila Kronberga ( 10.a1 klase )" at bounding box center [225, 438] width 90 height 13
click at [228, 470] on link "Nākamā →" at bounding box center [230, 474] width 27 height 8
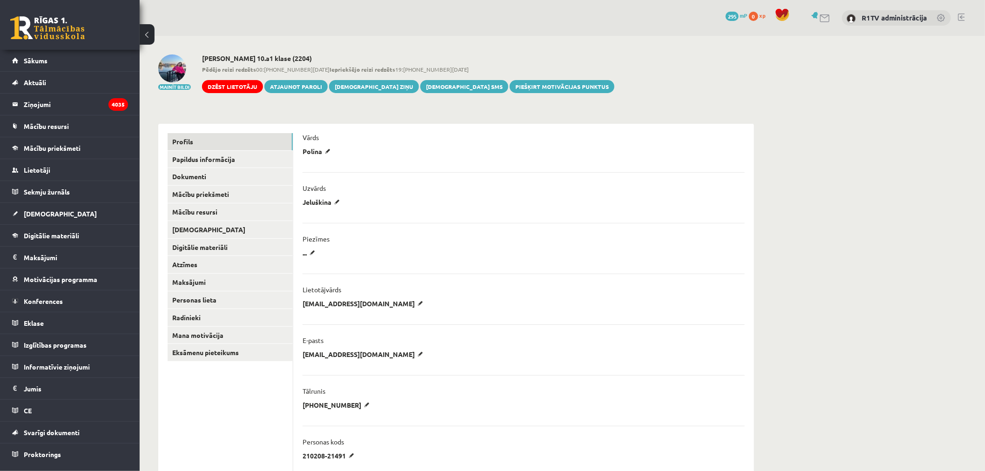
click at [171, 67] on img at bounding box center [172, 68] width 28 height 28
click at [264, 160] on link "Papildus informācija" at bounding box center [229, 159] width 125 height 17
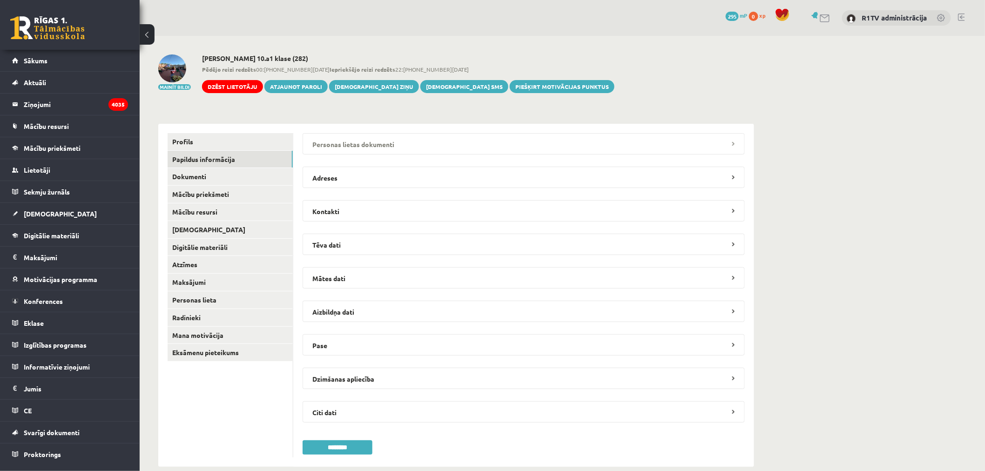
click at [351, 139] on legend "Personas lietas dokumenti" at bounding box center [523, 143] width 442 height 21
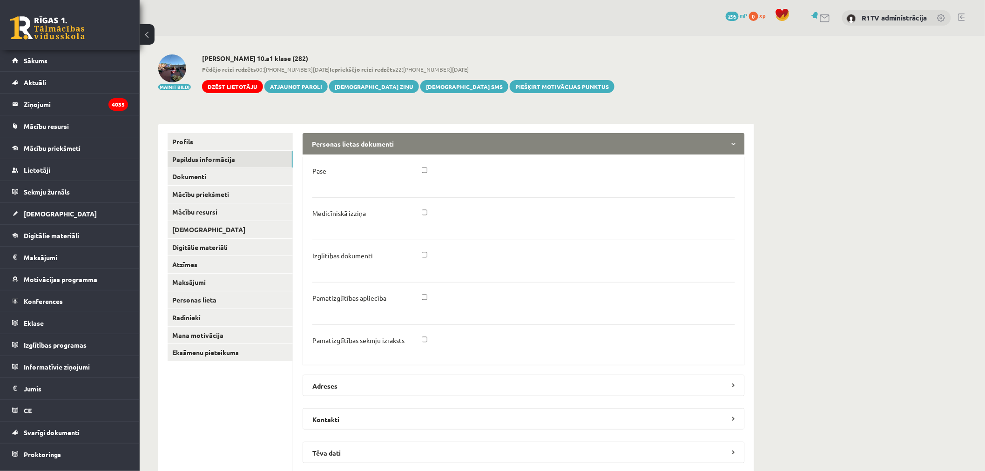
click at [351, 139] on legend "Personas lietas dokumenti" at bounding box center [523, 143] width 442 height 21
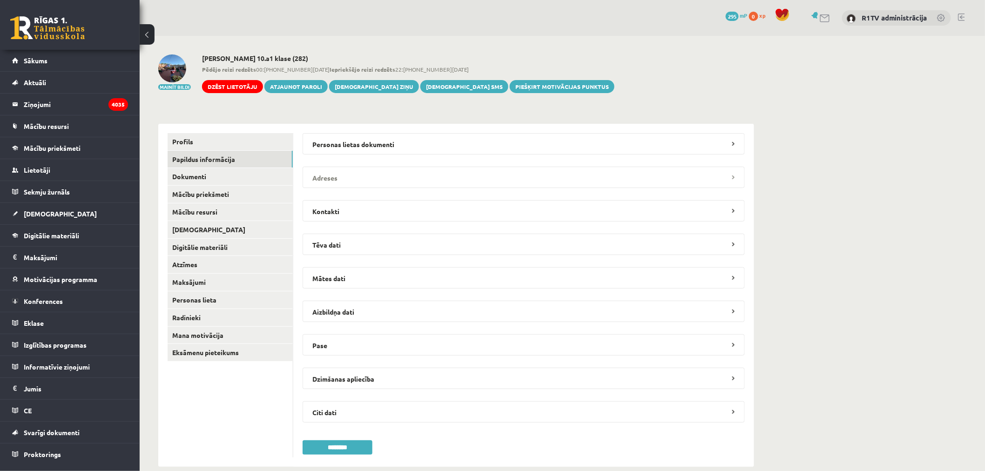
click at [375, 170] on legend "Adreses" at bounding box center [523, 177] width 442 height 21
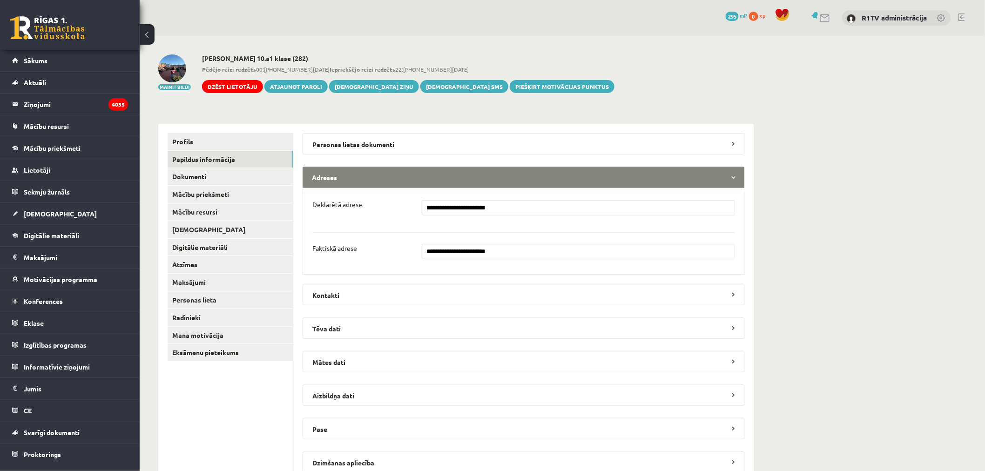
click at [378, 173] on legend "Adreses" at bounding box center [523, 177] width 442 height 21
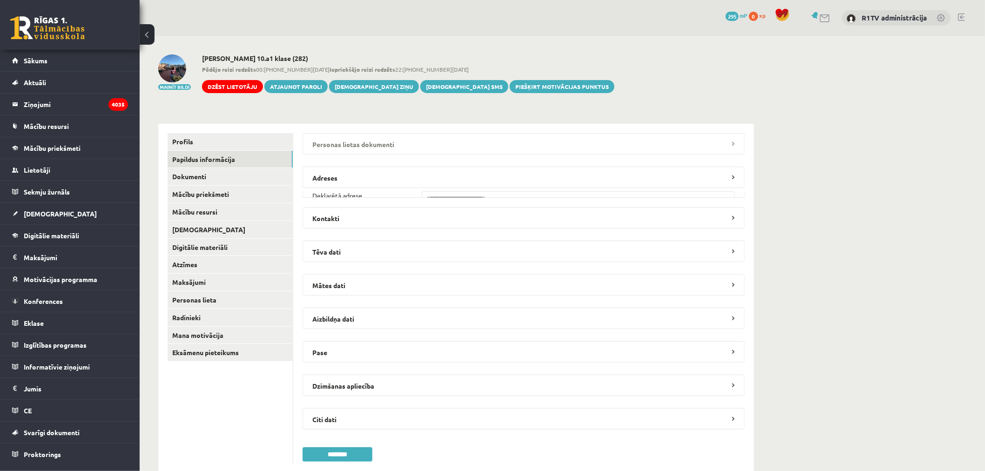
click at [383, 152] on legend "Personas lietas dokumenti" at bounding box center [523, 143] width 442 height 21
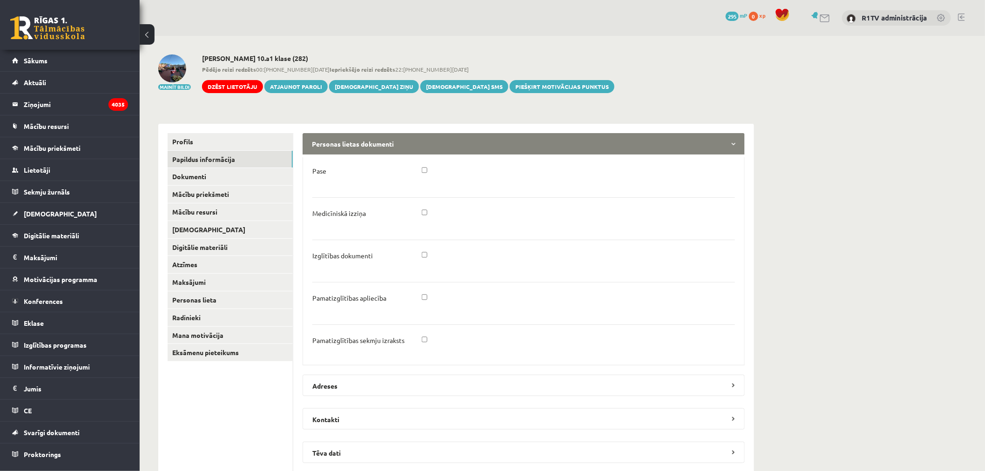
click at [384, 151] on legend "Personas lietas dokumenti" at bounding box center [523, 143] width 442 height 21
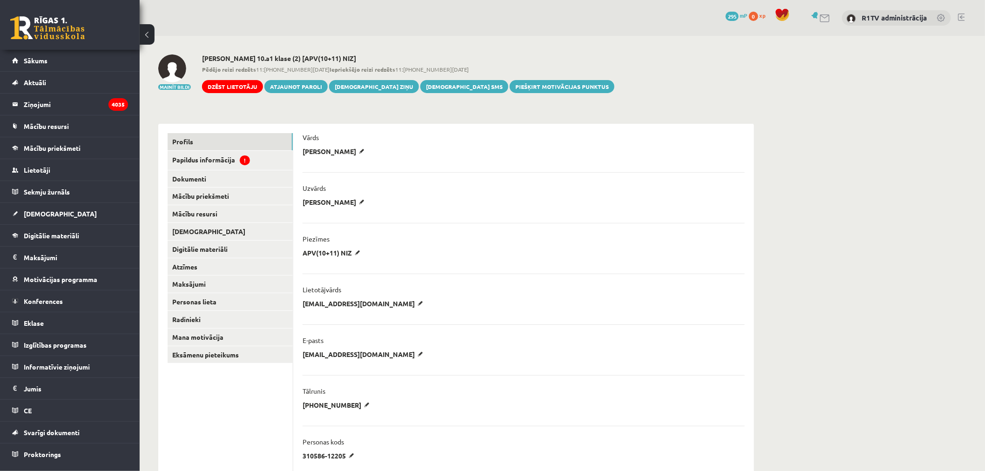
drag, startPoint x: 259, startPoint y: 164, endPoint x: 299, endPoint y: 154, distance: 41.3
click at [259, 164] on link "Papildus informācija !" at bounding box center [229, 160] width 125 height 19
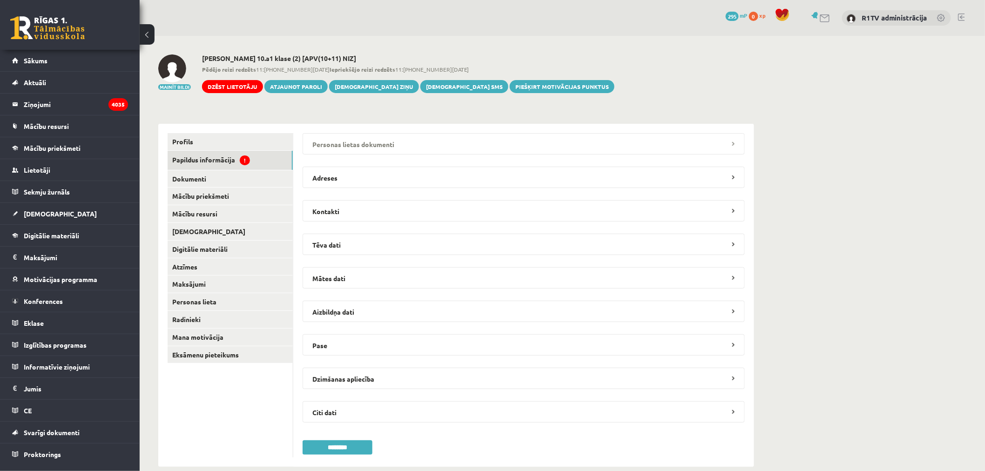
click at [371, 138] on legend "Personas lietas dokumenti" at bounding box center [523, 143] width 442 height 21
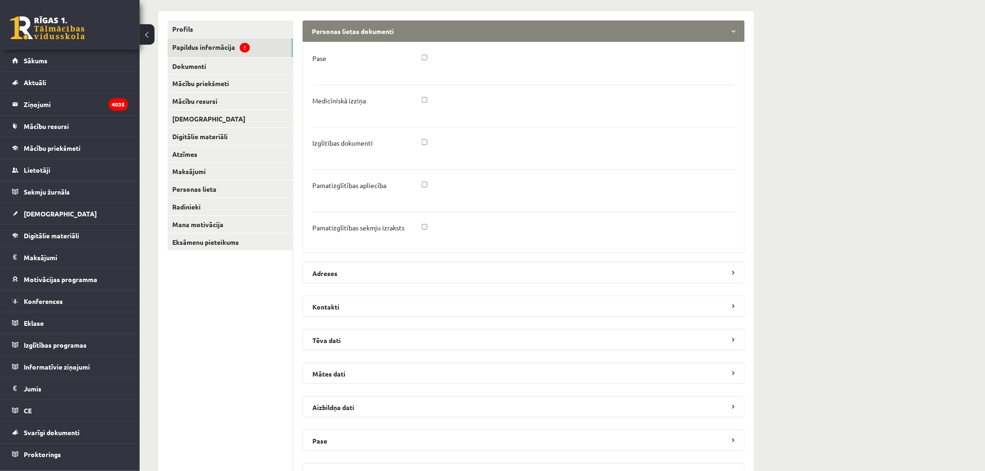
scroll to position [465, 0]
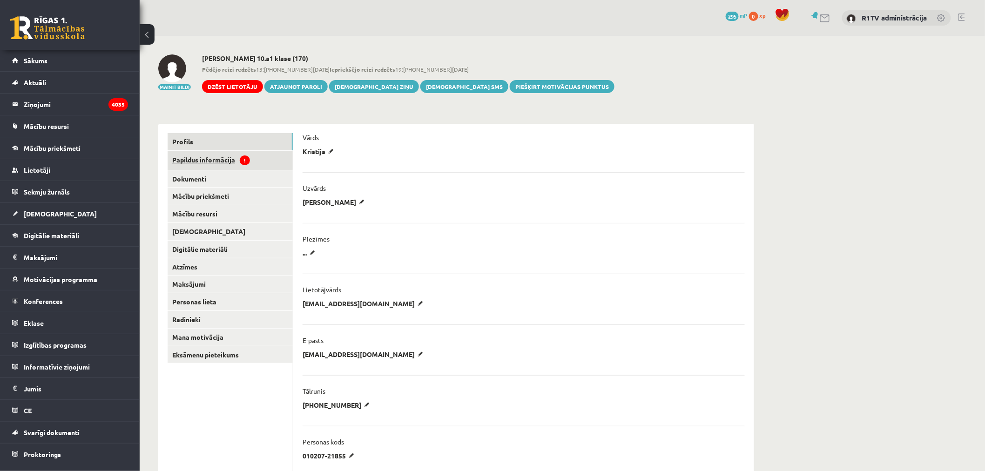
click at [240, 154] on link "Papildus informācija !" at bounding box center [229, 160] width 125 height 19
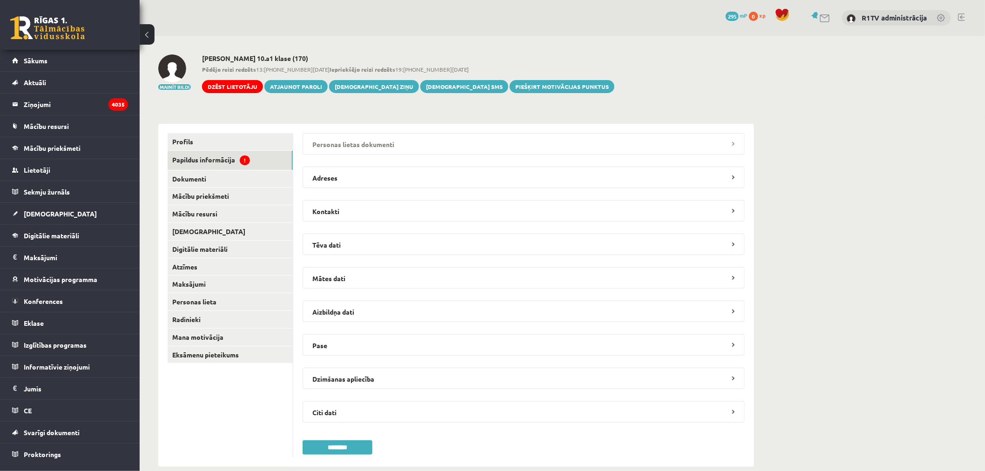
click at [411, 139] on legend "Personas lietas dokumenti" at bounding box center [523, 143] width 442 height 21
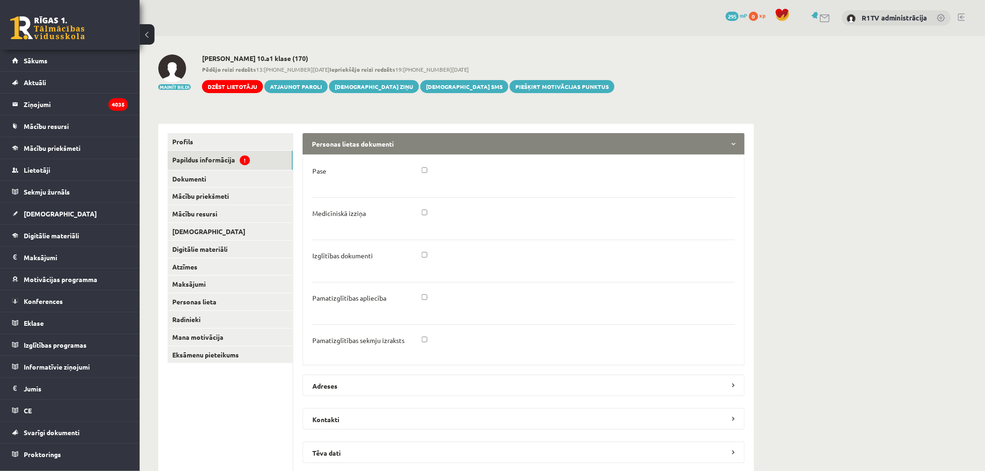
click at [411, 139] on legend "Personas lietas dokumenti" at bounding box center [523, 143] width 442 height 21
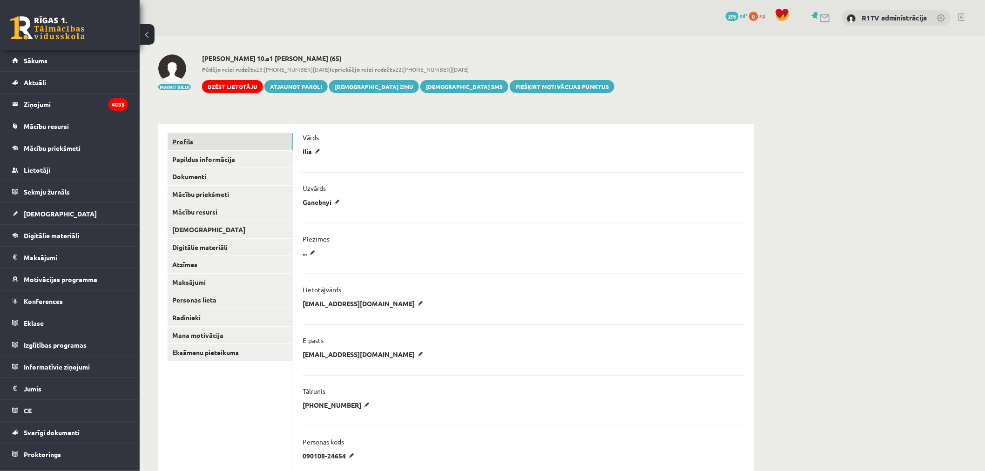
click at [221, 146] on link "Profils" at bounding box center [229, 141] width 125 height 17
click at [222, 157] on link "Papildus informācija" at bounding box center [229, 159] width 125 height 17
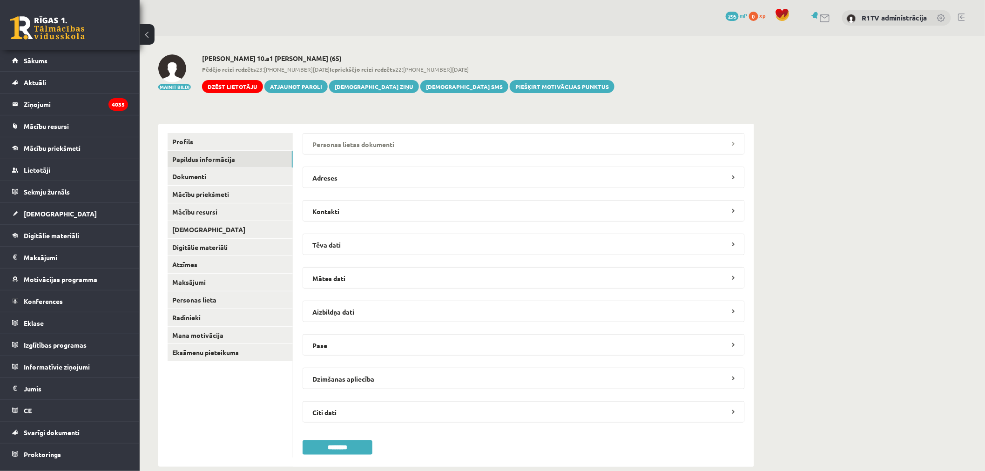
click at [327, 152] on legend "Personas lietas dokumenti" at bounding box center [523, 143] width 442 height 21
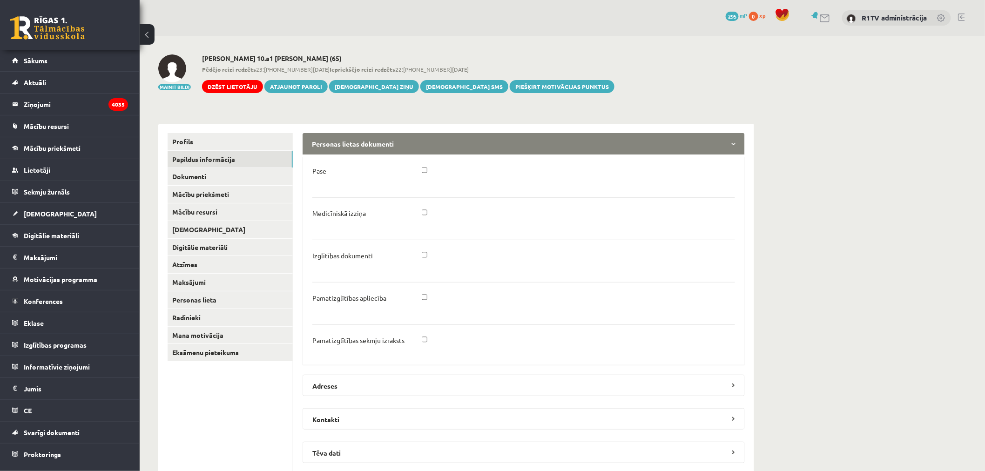
click at [328, 146] on legend "Personas lietas dokumenti" at bounding box center [523, 143] width 442 height 21
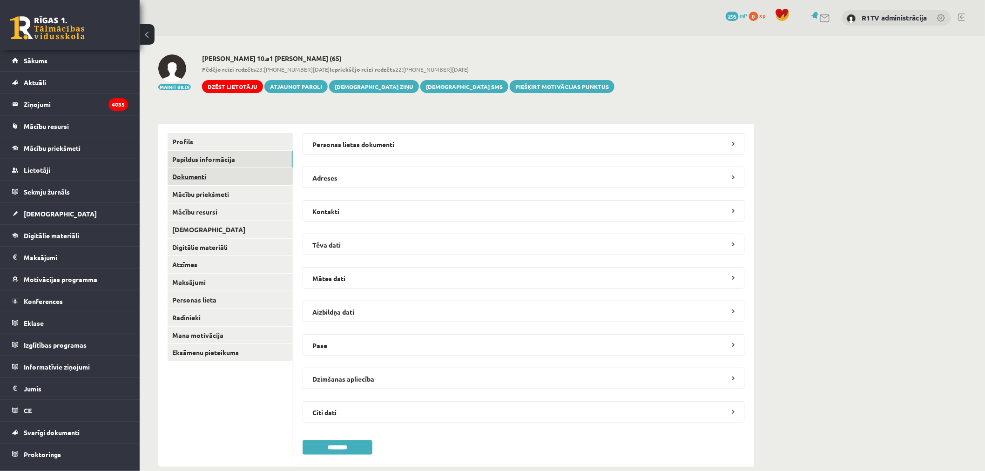
click at [248, 173] on link "Dokumenti" at bounding box center [229, 176] width 125 height 17
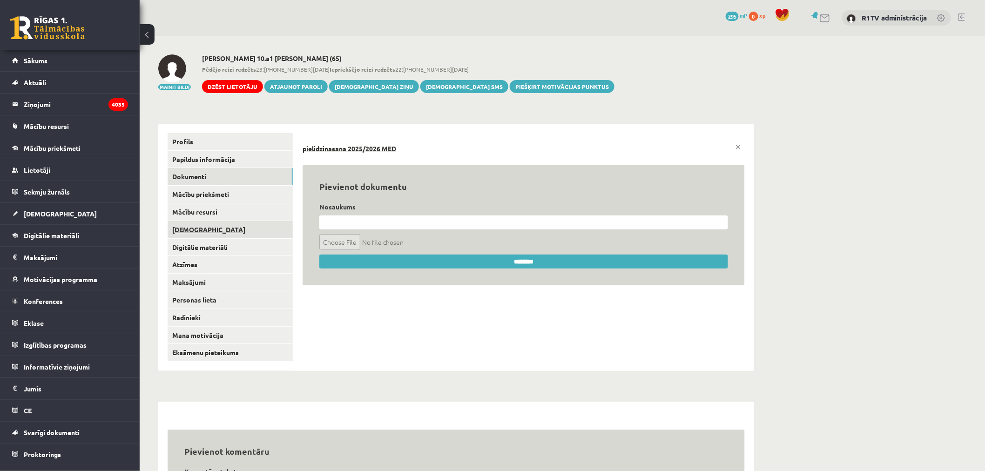
click at [199, 230] on link "[DEMOGRAPHIC_DATA]" at bounding box center [229, 229] width 125 height 17
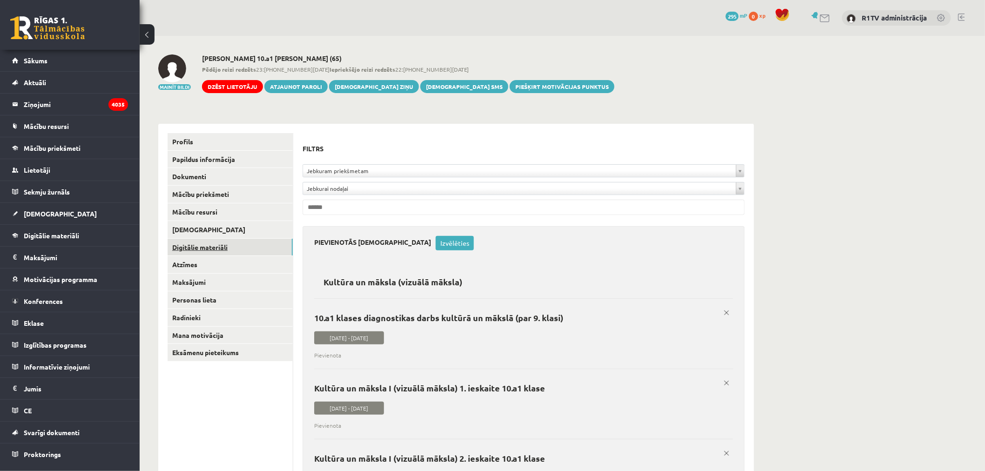
click at [210, 245] on link "Digitālie materiāli" at bounding box center [229, 247] width 125 height 17
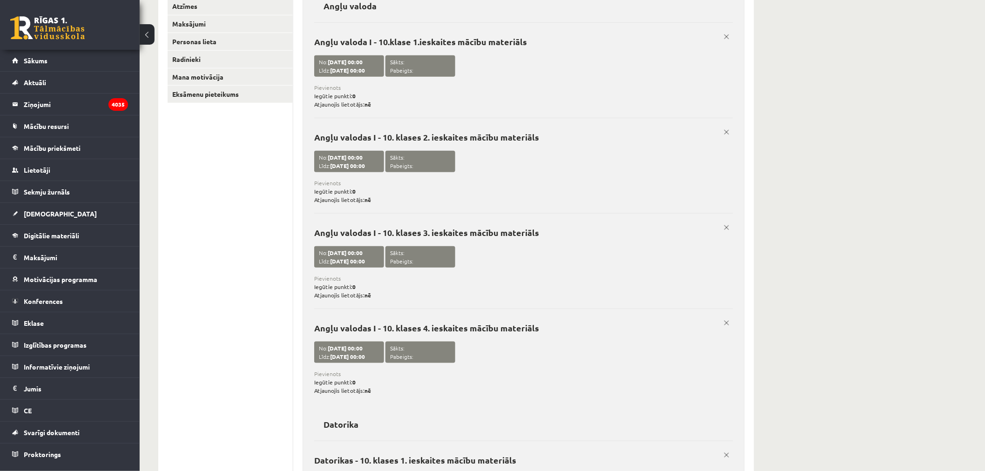
scroll to position [52, 0]
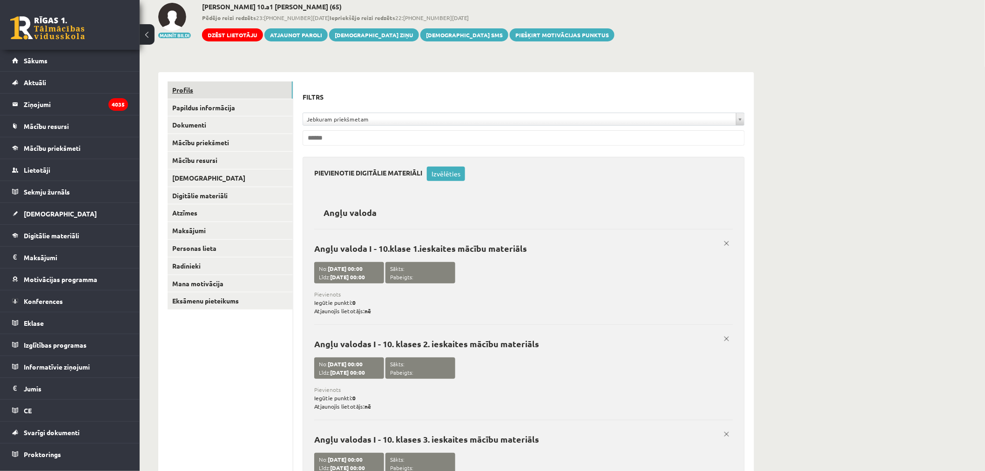
click at [220, 81] on link "Profils" at bounding box center [229, 89] width 125 height 17
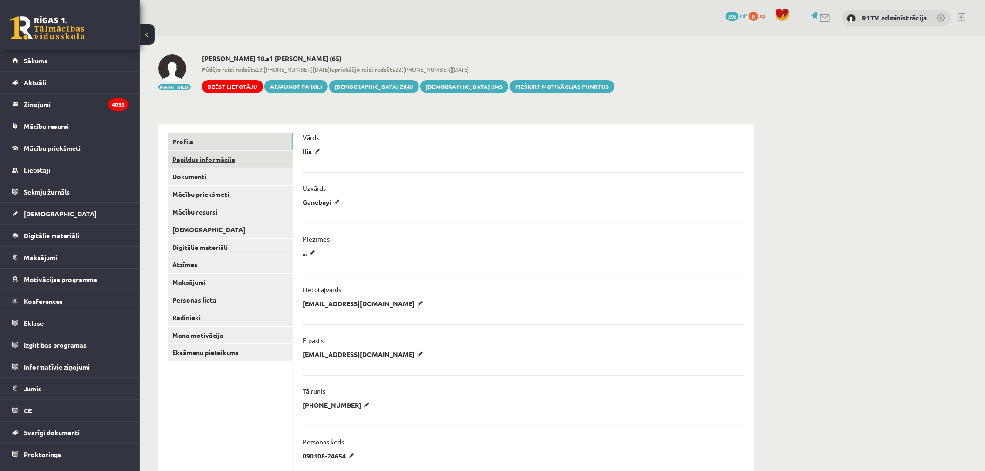
click at [252, 160] on link "Papildus informācija" at bounding box center [229, 159] width 125 height 17
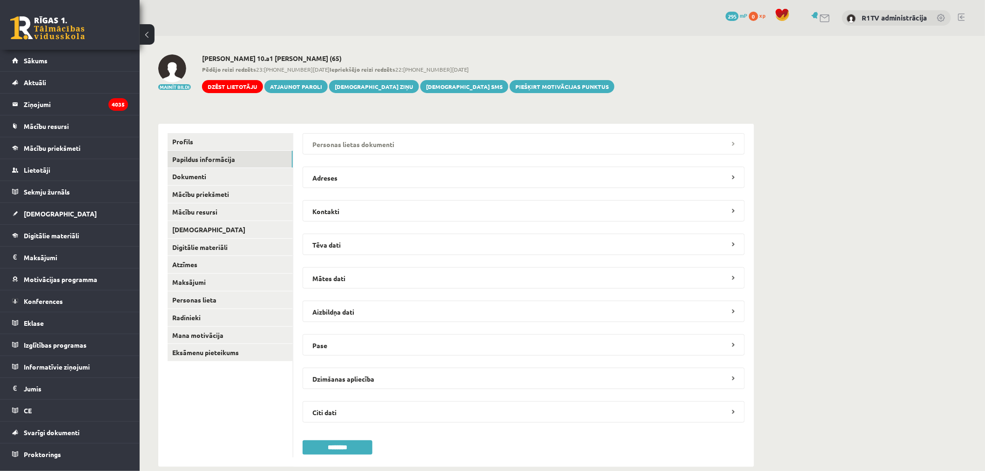
click at [430, 146] on legend "Personas lietas dokumenti" at bounding box center [523, 143] width 442 height 21
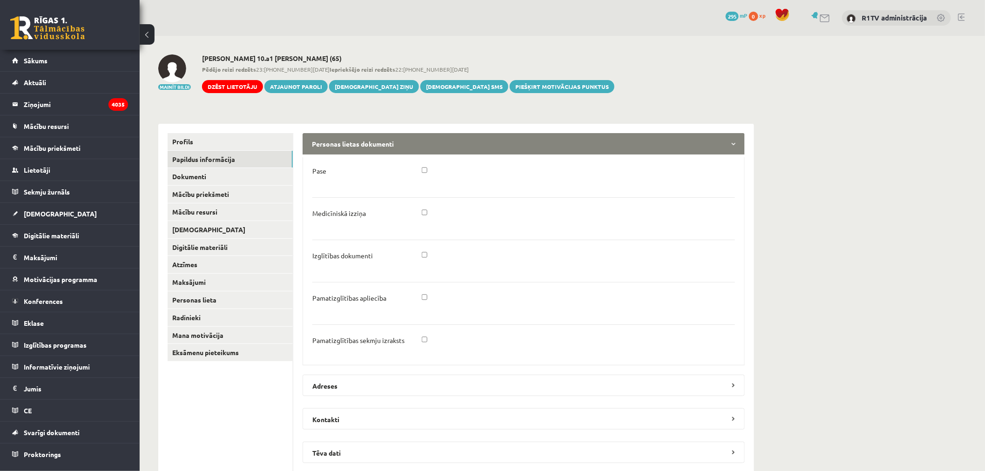
click at [428, 209] on div at bounding box center [579, 216] width 328 height 14
click at [422, 216] on div at bounding box center [579, 216] width 328 height 14
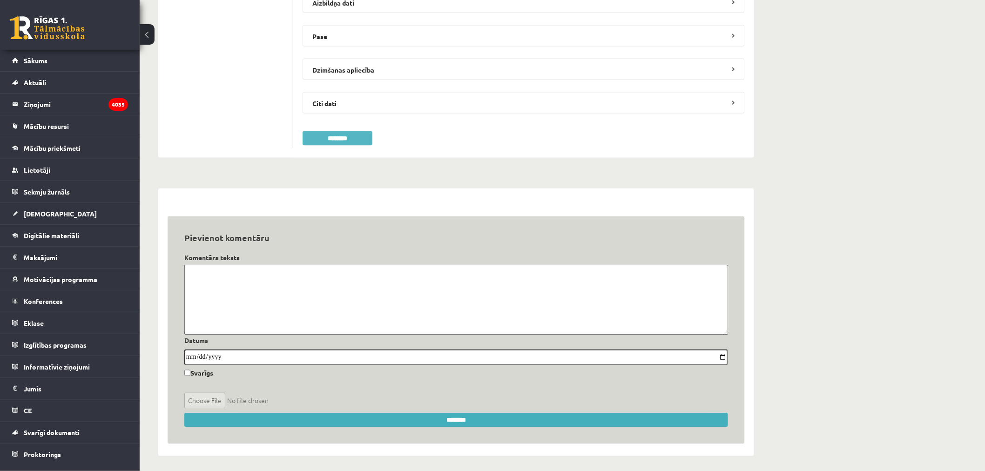
click at [333, 142] on input "********" at bounding box center [337, 138] width 70 height 14
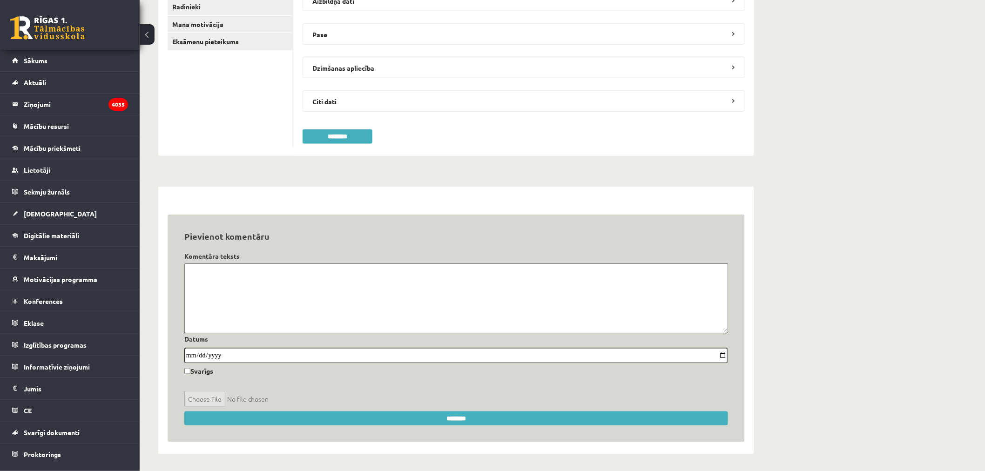
click at [382, 289] on textarea at bounding box center [455, 298] width 543 height 70
paste textarea "**********"
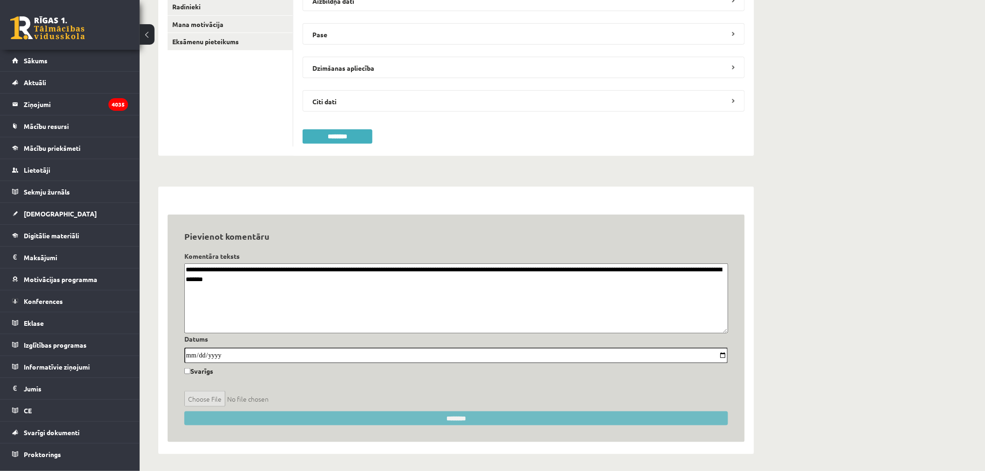
type textarea "**********"
click at [497, 419] on input "********" at bounding box center [455, 418] width 543 height 14
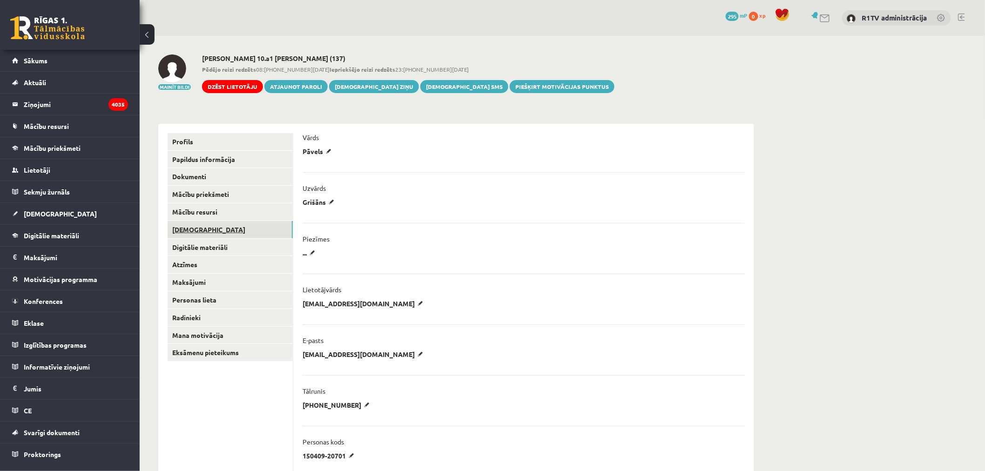
click at [234, 230] on link "[DEMOGRAPHIC_DATA]" at bounding box center [229, 229] width 125 height 17
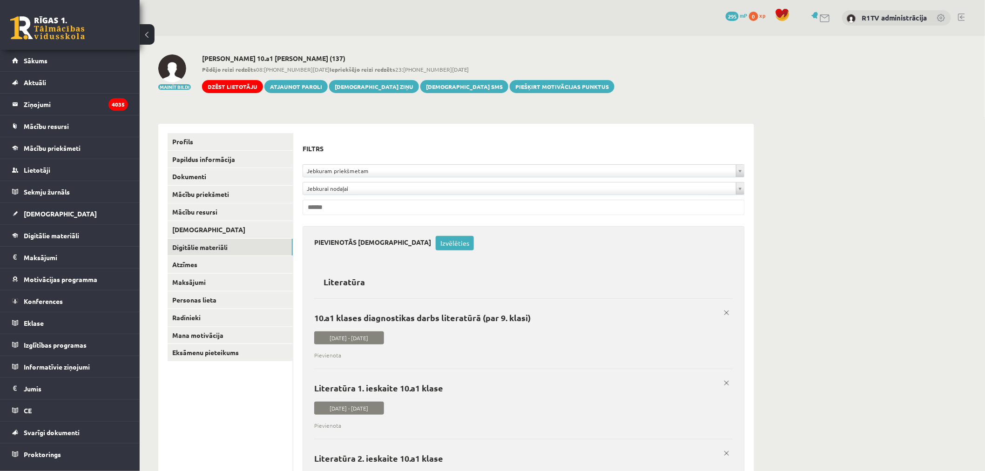
click at [241, 245] on link "Digitālie materiāli" at bounding box center [229, 247] width 125 height 17
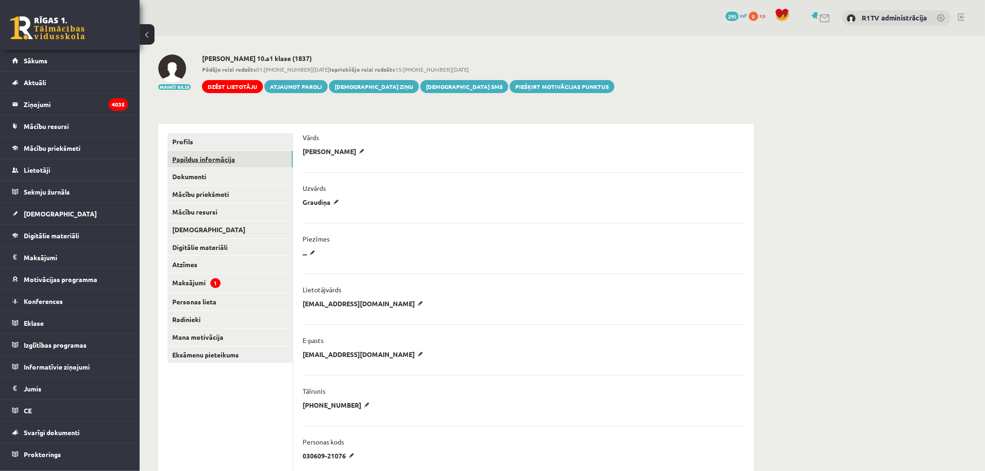
click at [259, 163] on link "Papildus informācija" at bounding box center [229, 159] width 125 height 17
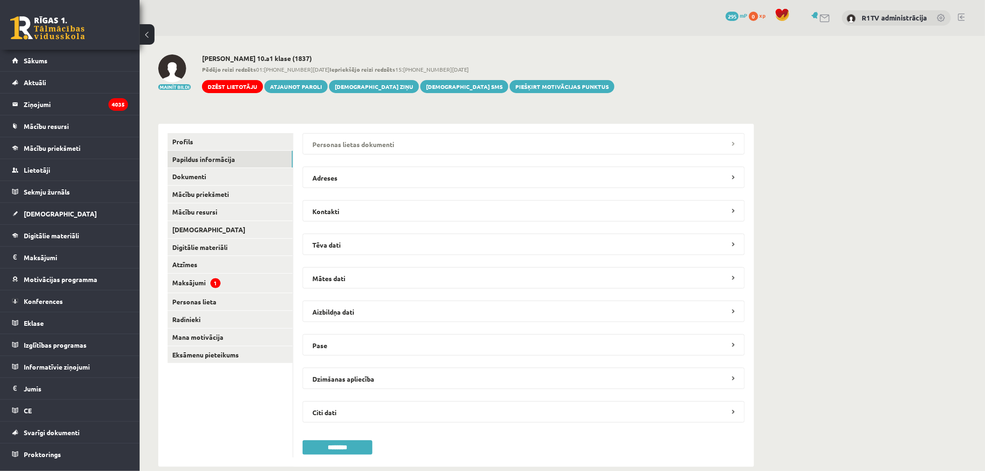
click at [324, 141] on legend "Personas lietas dokumenti" at bounding box center [523, 143] width 442 height 21
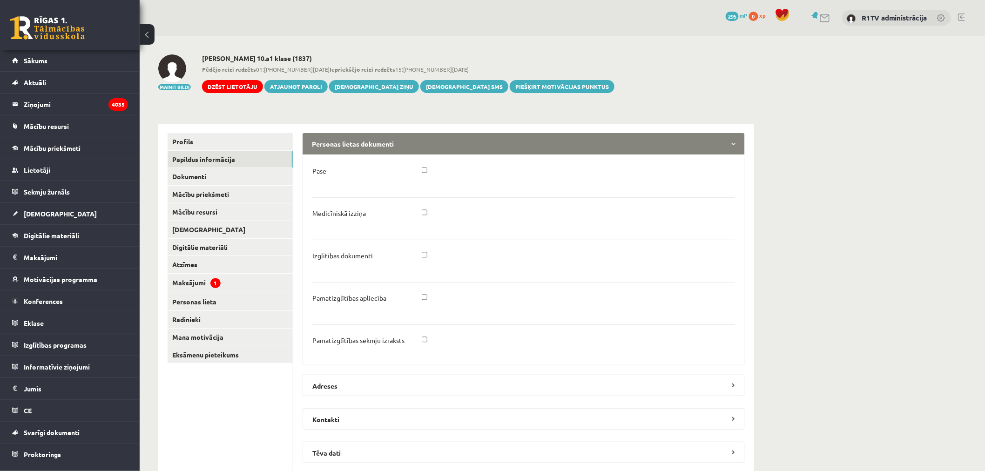
click at [324, 141] on legend "Personas lietas dokumenti" at bounding box center [523, 143] width 442 height 21
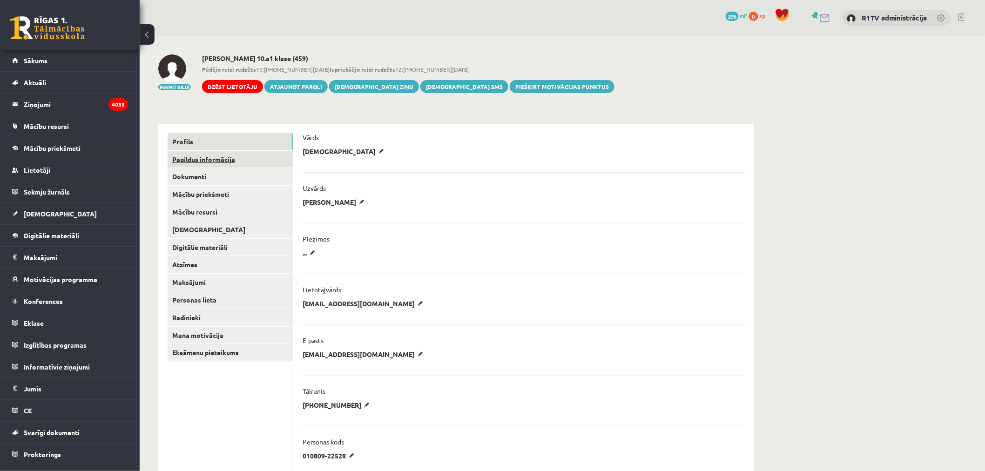
click at [222, 154] on link "Papildus informācija" at bounding box center [229, 159] width 125 height 17
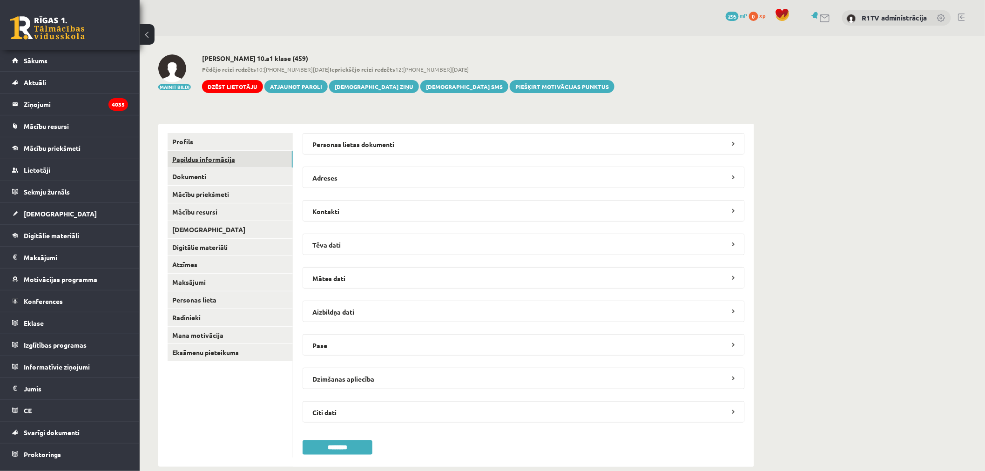
click at [467, 151] on legend "Personas lietas dokumenti" at bounding box center [523, 143] width 442 height 21
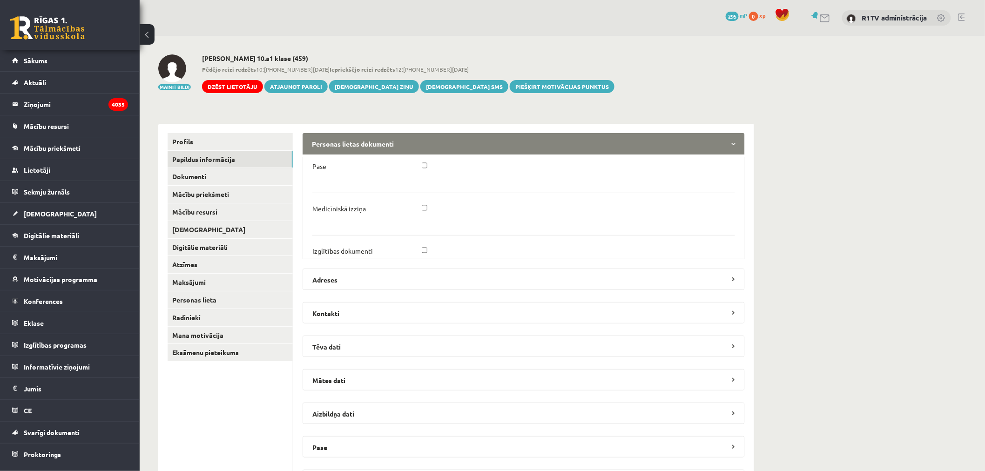
click at [467, 149] on legend "Personas lietas dokumenti" at bounding box center [523, 143] width 442 height 21
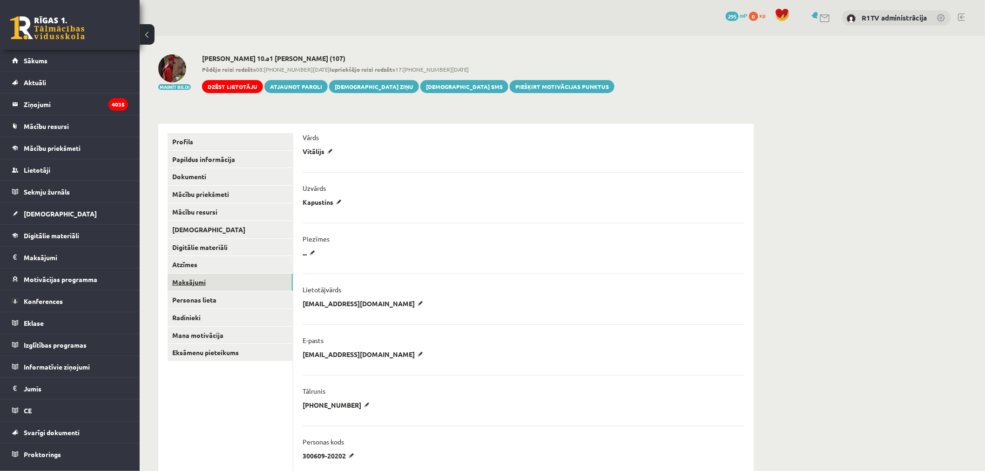
click at [217, 279] on link "Maksājumi" at bounding box center [229, 282] width 125 height 17
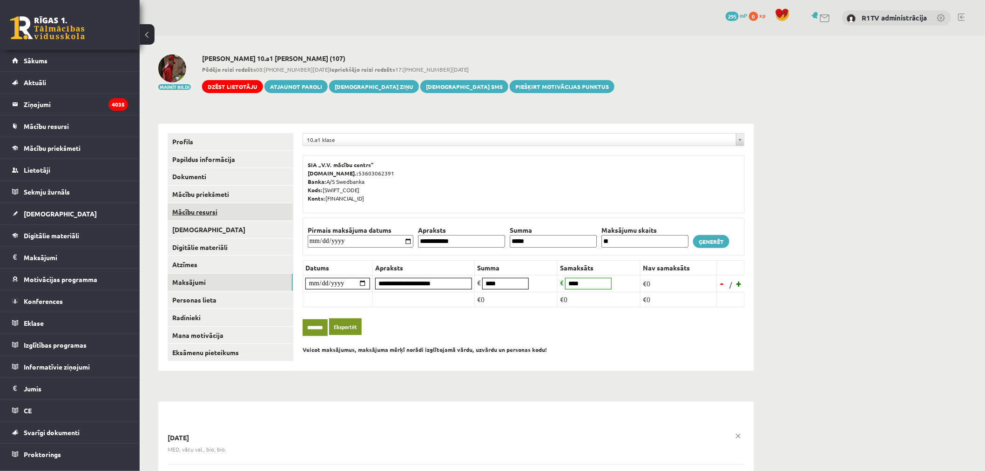
click at [226, 219] on link "Mācību resursi" at bounding box center [229, 211] width 125 height 17
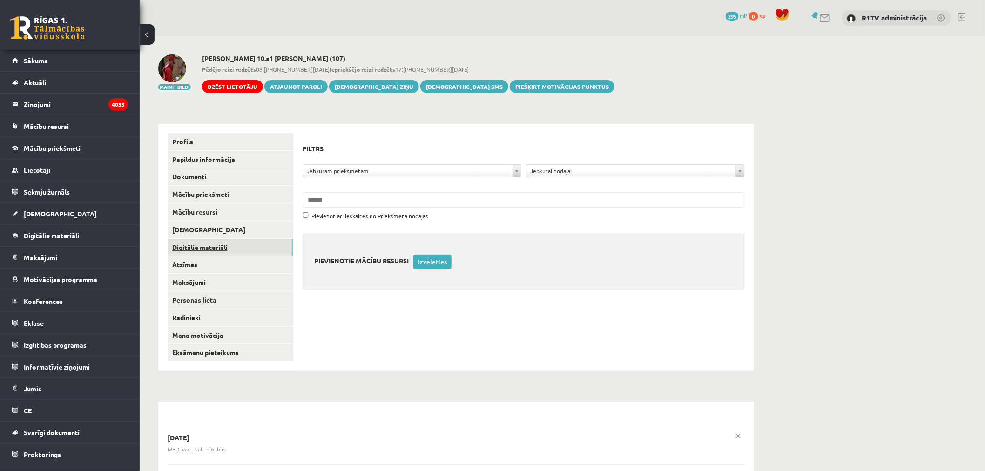
click at [221, 239] on link "Digitālie materiāli" at bounding box center [229, 247] width 125 height 17
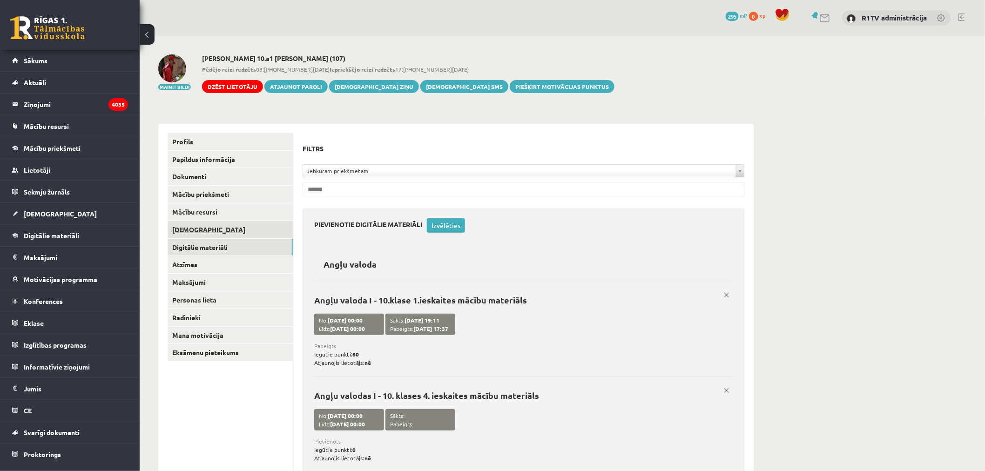
click at [230, 231] on link "[DEMOGRAPHIC_DATA]" at bounding box center [229, 229] width 125 height 17
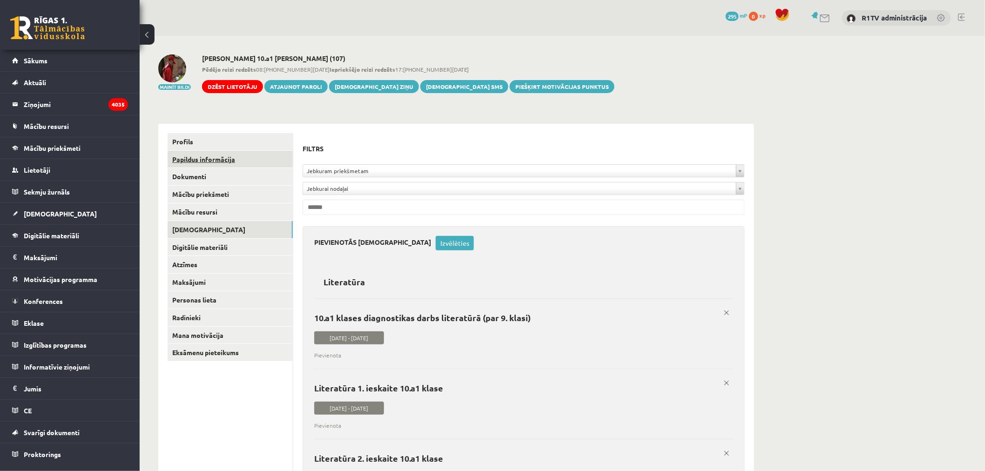
click at [210, 156] on link "Papildus informācija" at bounding box center [229, 159] width 125 height 17
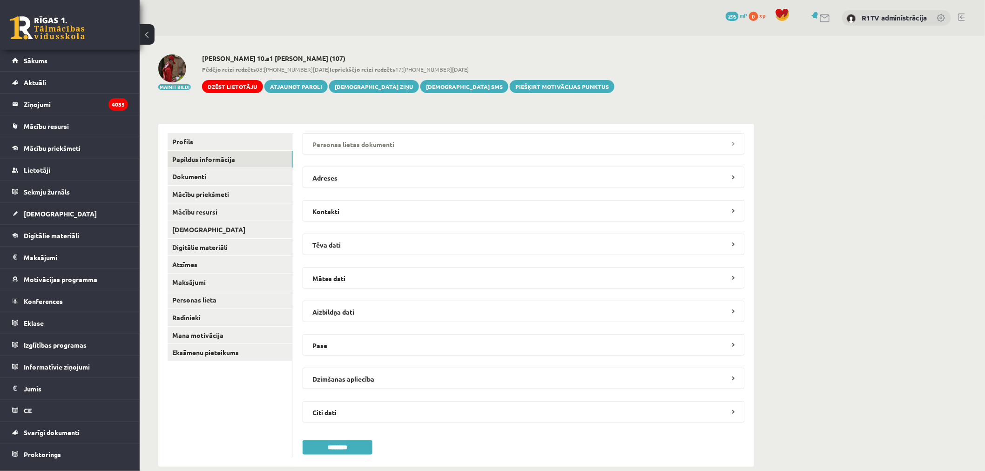
click at [408, 152] on legend "Personas lietas dokumenti" at bounding box center [523, 143] width 442 height 21
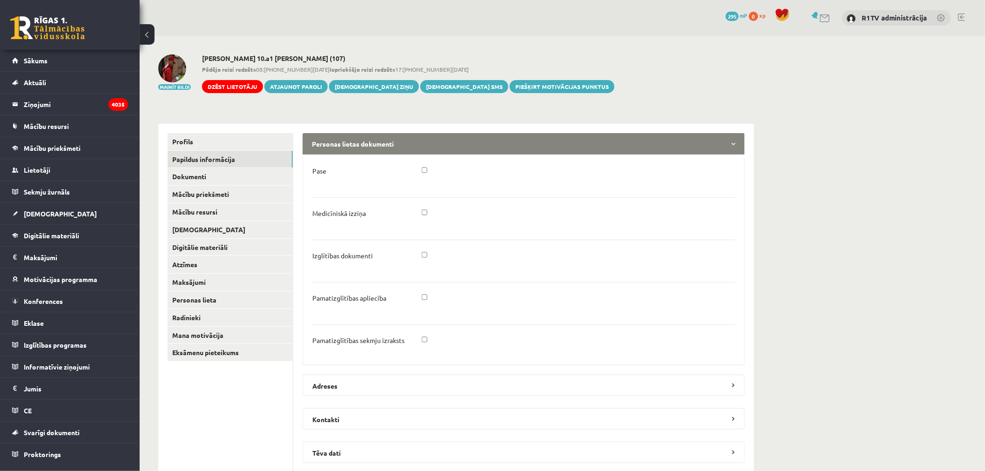
click at [412, 150] on legend "Personas lietas dokumenti" at bounding box center [523, 143] width 442 height 21
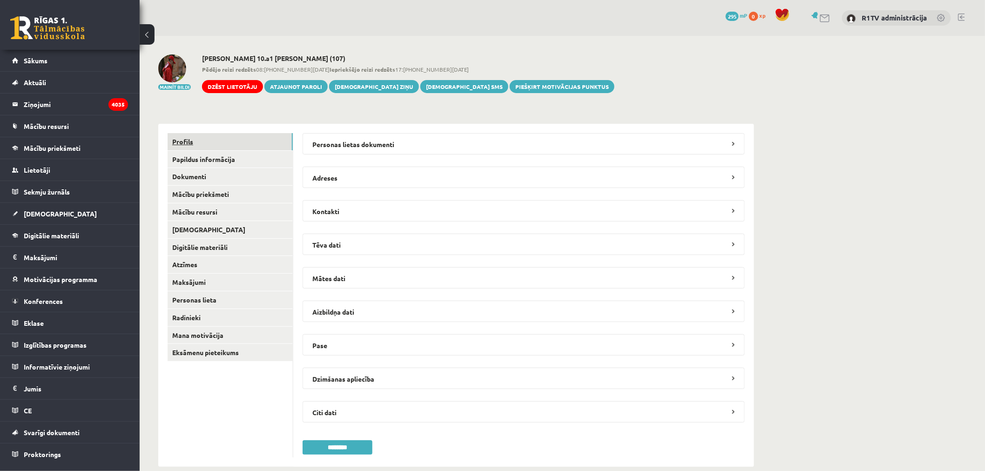
click at [216, 135] on link "Profils" at bounding box center [229, 141] width 125 height 17
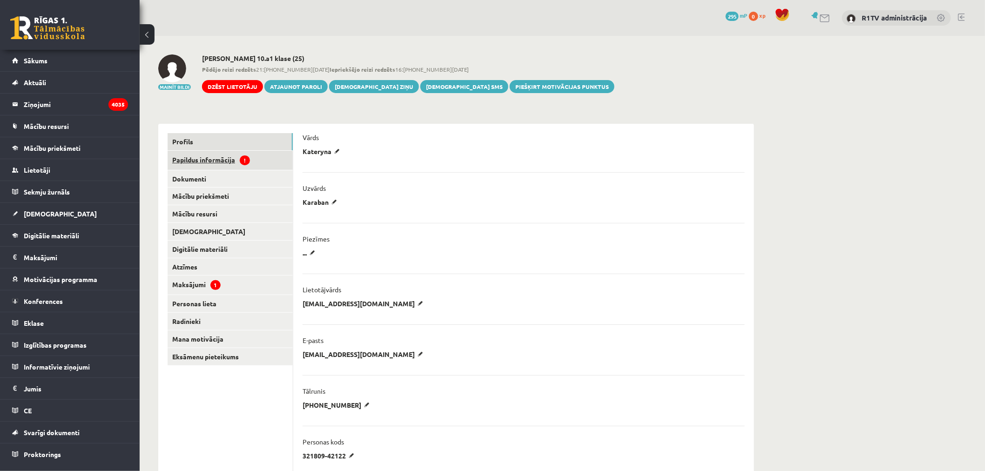
click at [235, 157] on link "Papildus informācija !" at bounding box center [229, 160] width 125 height 19
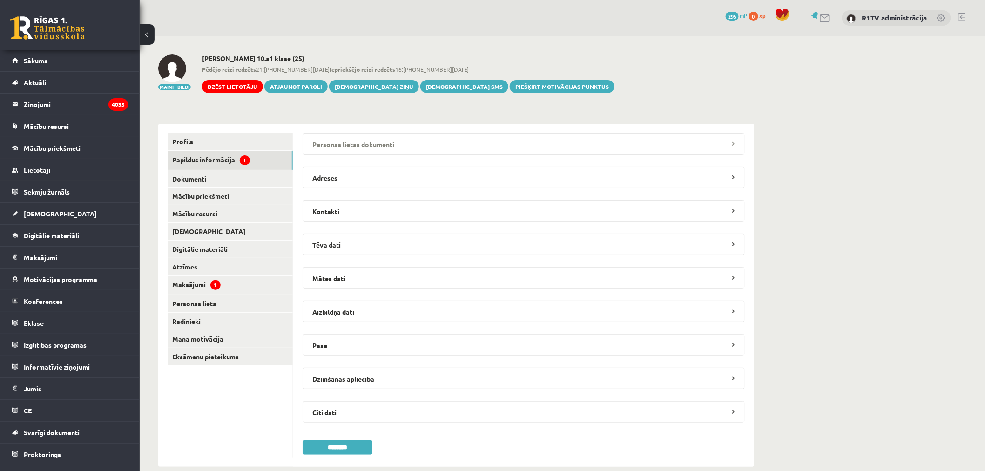
click at [337, 142] on legend "Personas lietas dokumenti" at bounding box center [523, 143] width 442 height 21
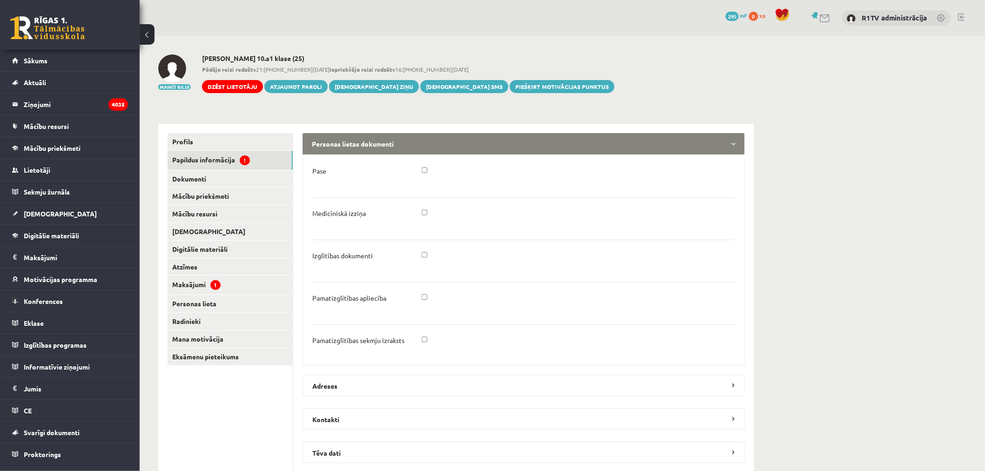
click at [423, 167] on div at bounding box center [579, 174] width 328 height 14
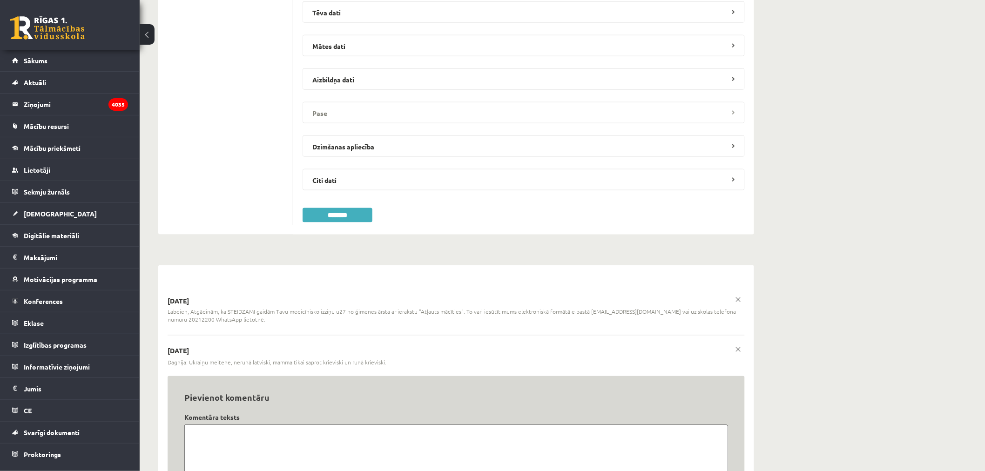
scroll to position [362, 0]
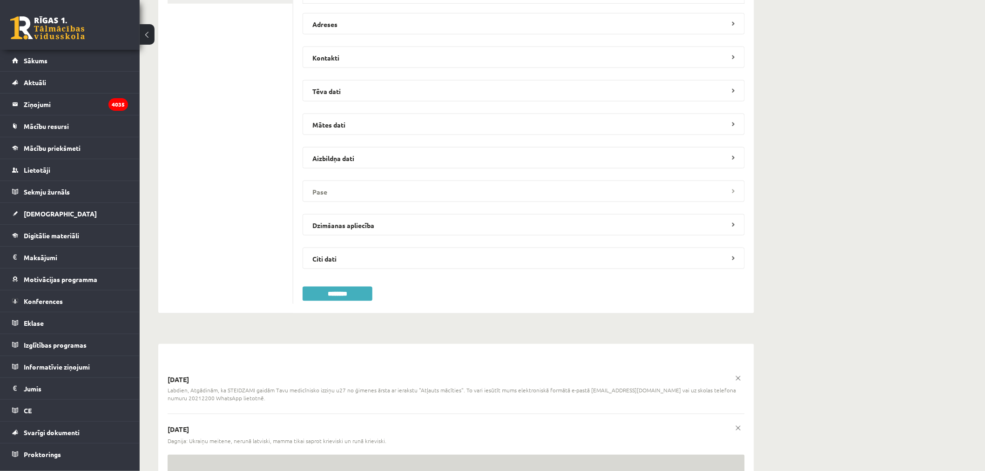
click at [395, 183] on legend "Pase" at bounding box center [523, 191] width 442 height 21
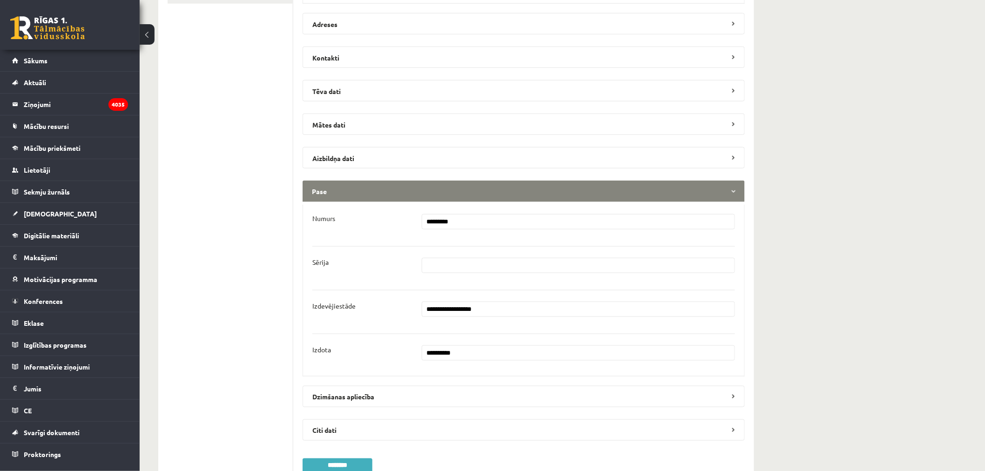
click at [412, 189] on legend "Pase" at bounding box center [523, 191] width 442 height 21
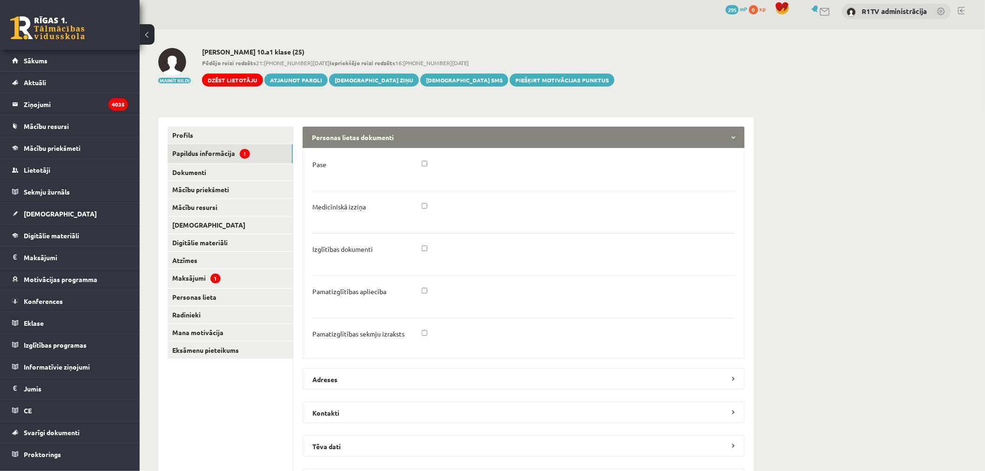
scroll to position [0, 0]
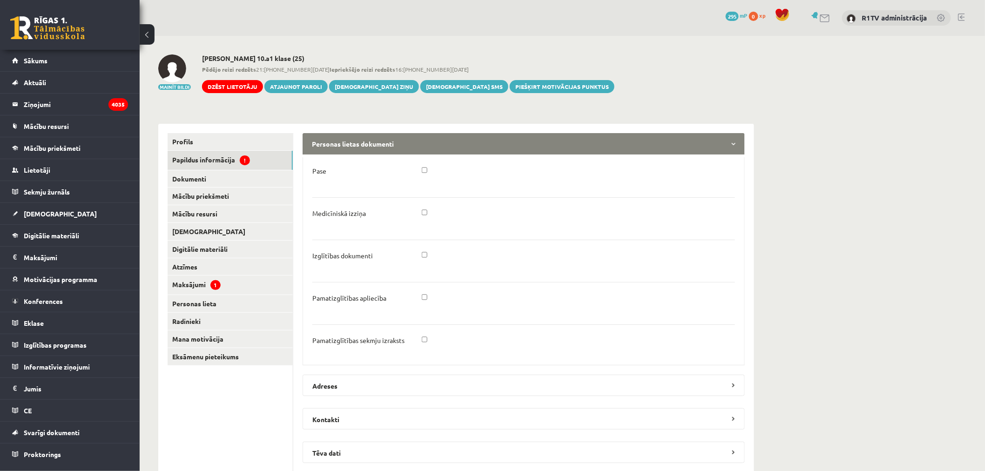
click at [428, 342] on div at bounding box center [579, 343] width 328 height 14
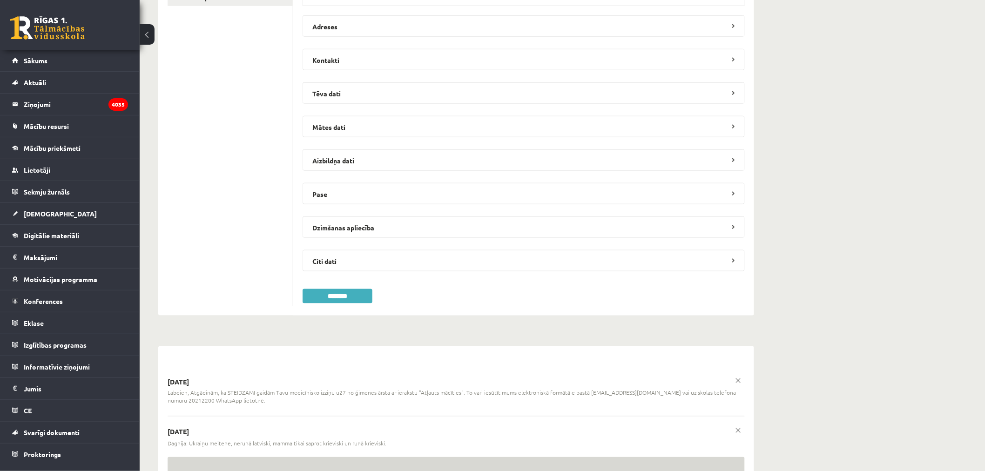
scroll to position [517, 0]
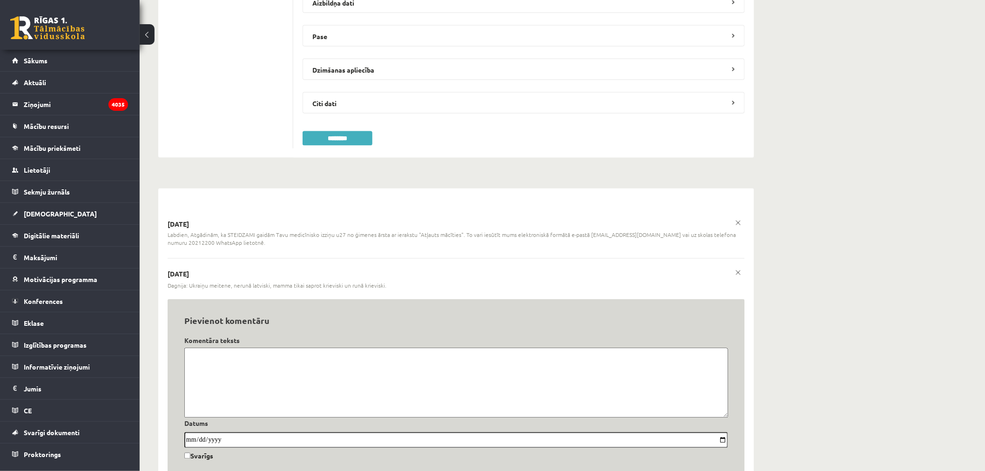
click at [347, 134] on input "********" at bounding box center [337, 138] width 70 height 14
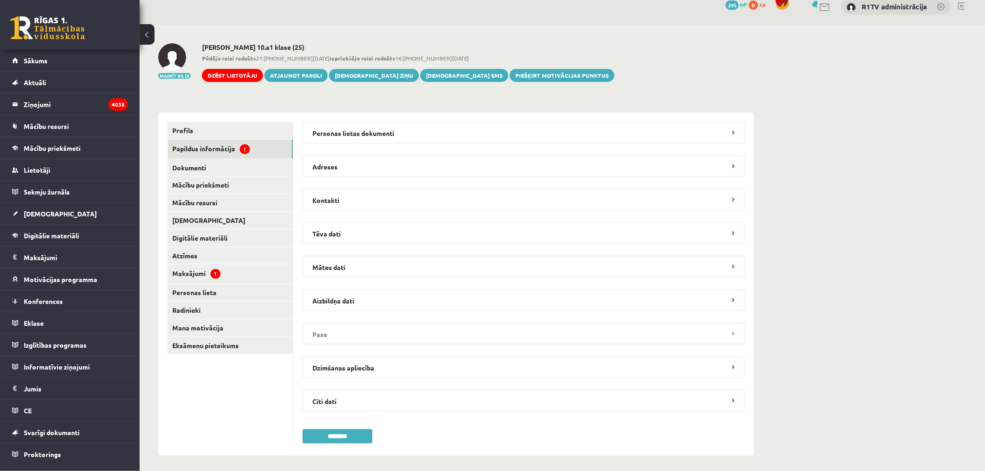
scroll to position [0, 0]
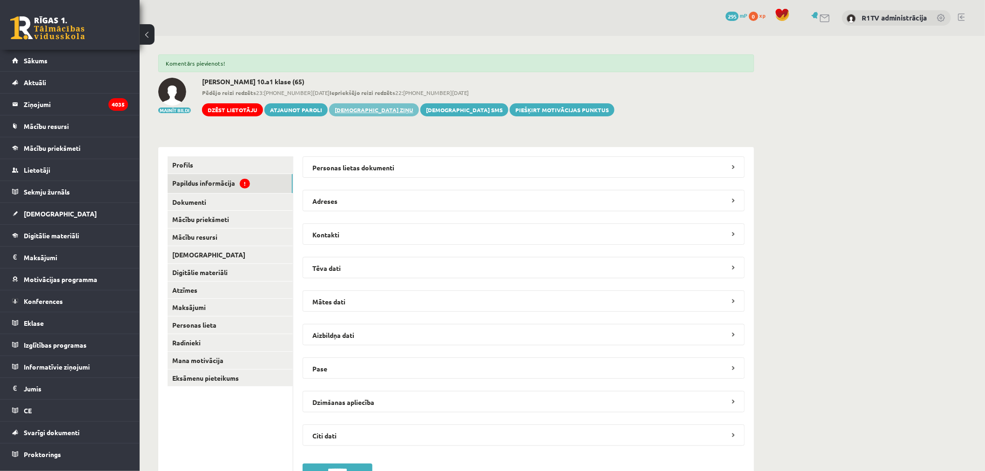
click at [330, 107] on link "[DEMOGRAPHIC_DATA] ziņu" at bounding box center [374, 109] width 90 height 13
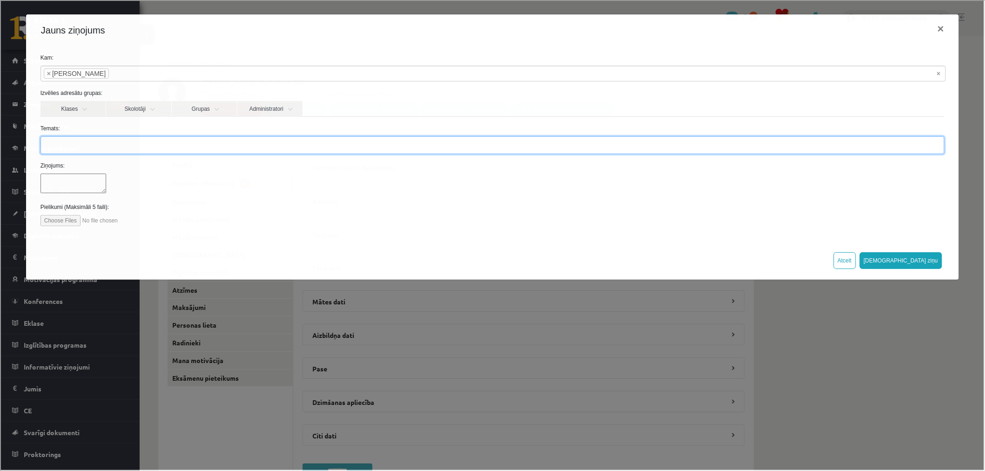
click at [154, 153] on input "Temats:" at bounding box center [492, 144] width 904 height 18
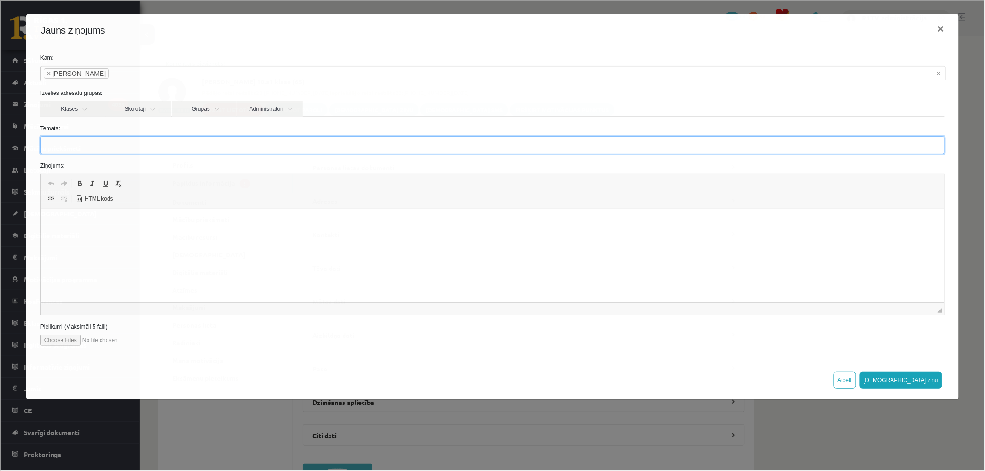
type input "********"
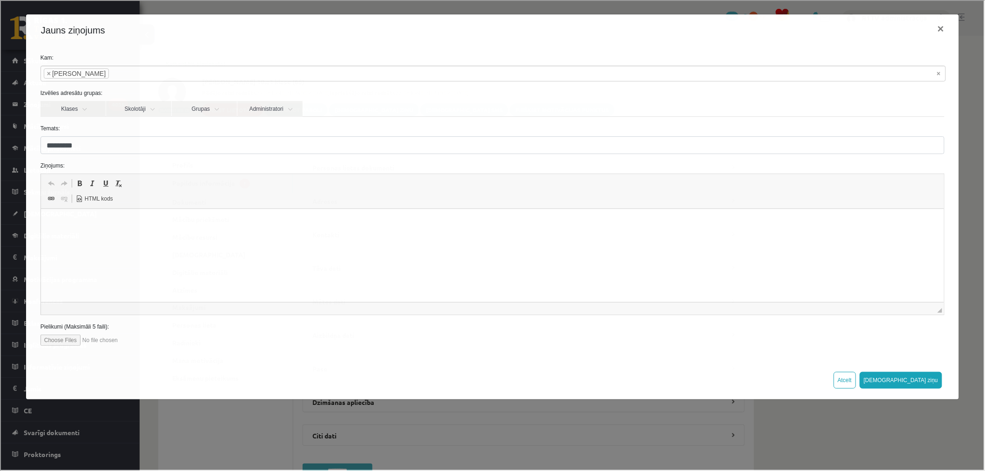
click at [124, 237] on html at bounding box center [491, 223] width 903 height 28
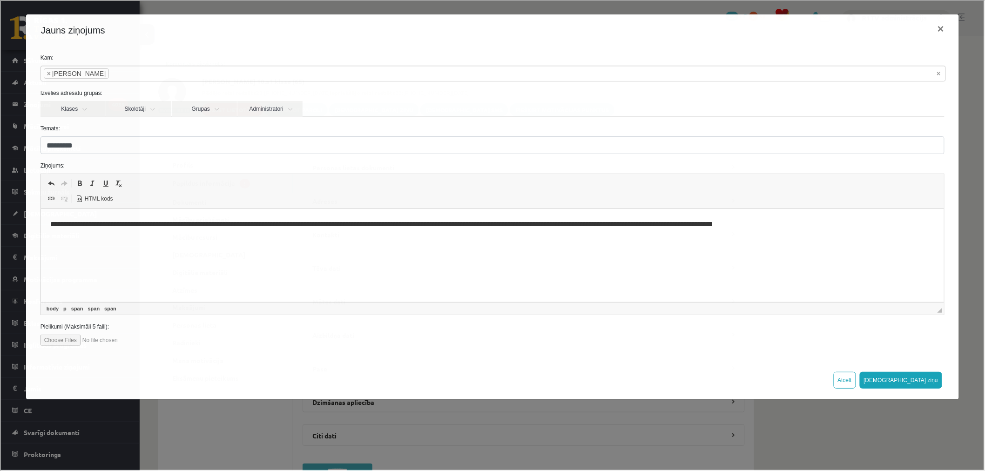
click at [915, 364] on div "Atcelt [DEMOGRAPHIC_DATA] ziņu" at bounding box center [491, 379] width 932 height 38
click at [919, 371] on button "[DEMOGRAPHIC_DATA] ziņu" at bounding box center [899, 379] width 83 height 17
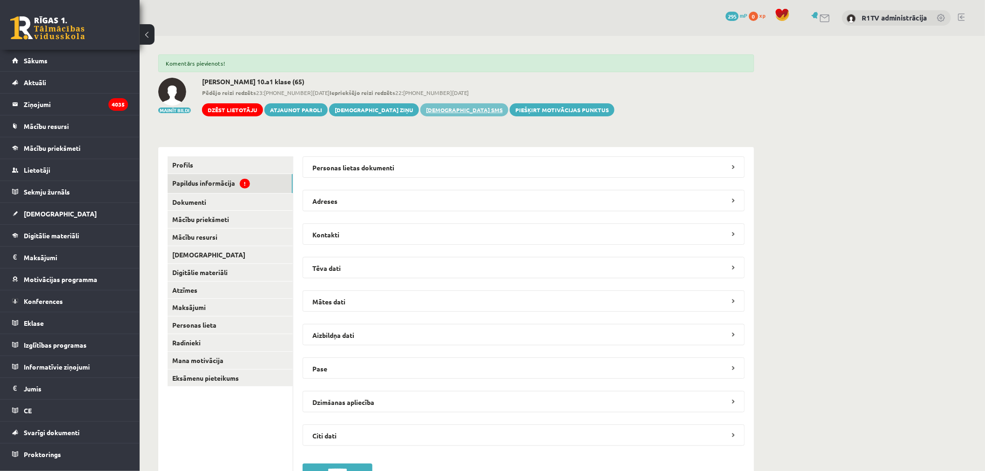
click at [420, 106] on link "[DEMOGRAPHIC_DATA] SMS" at bounding box center [464, 109] width 88 height 13
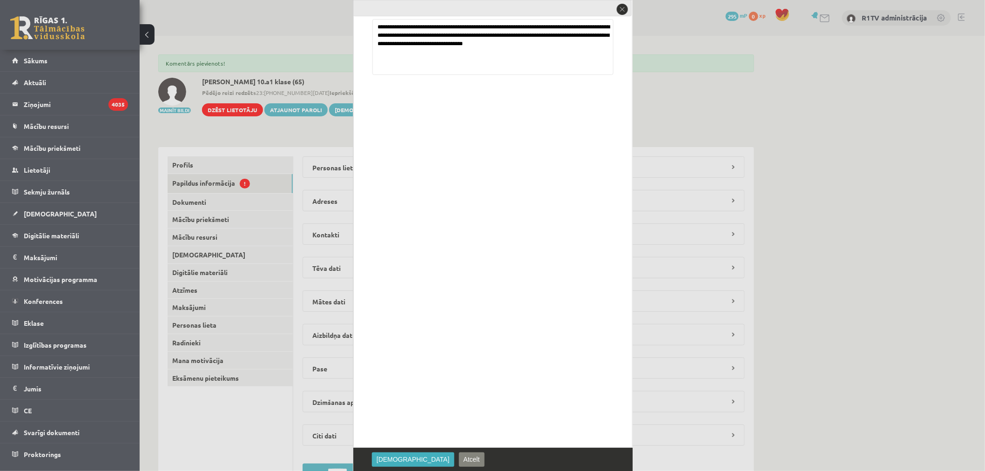
type textarea "**********"
click at [390, 451] on div "Sūtīt Atcelt" at bounding box center [492, 459] width 279 height 23
click at [385, 458] on span "Sūtīt" at bounding box center [412, 458] width 73 height 7
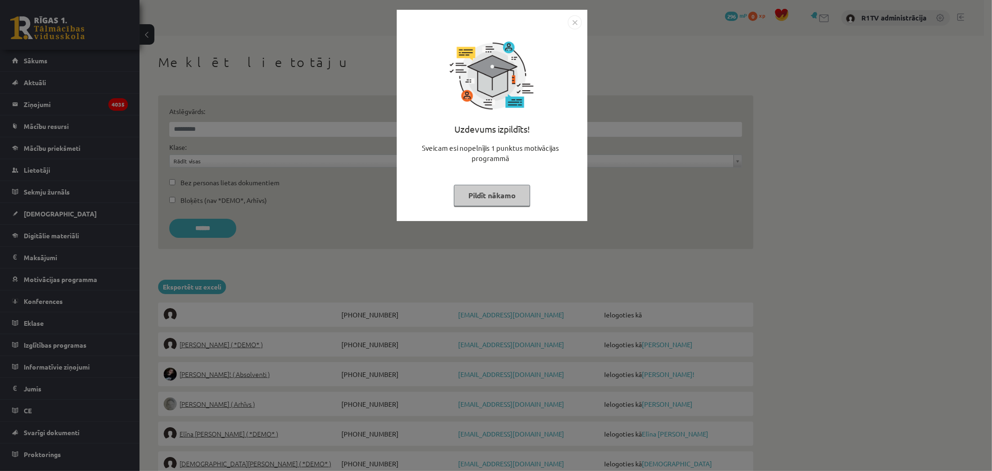
click at [576, 20] on img "Close" at bounding box center [575, 22] width 14 height 14
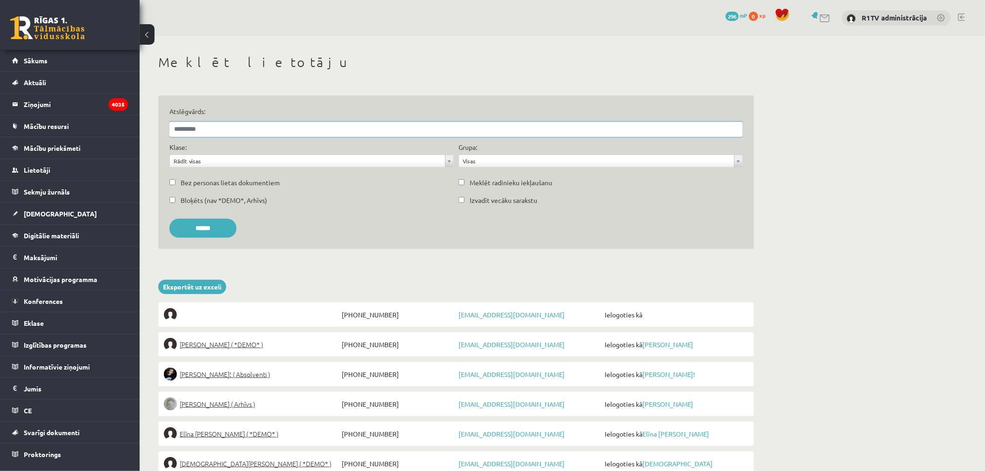
click at [241, 127] on input "Atslēgvārds:" at bounding box center [455, 129] width 573 height 15
paste input "**********"
type input "**********"
click at [169, 219] on input "******" at bounding box center [202, 228] width 67 height 19
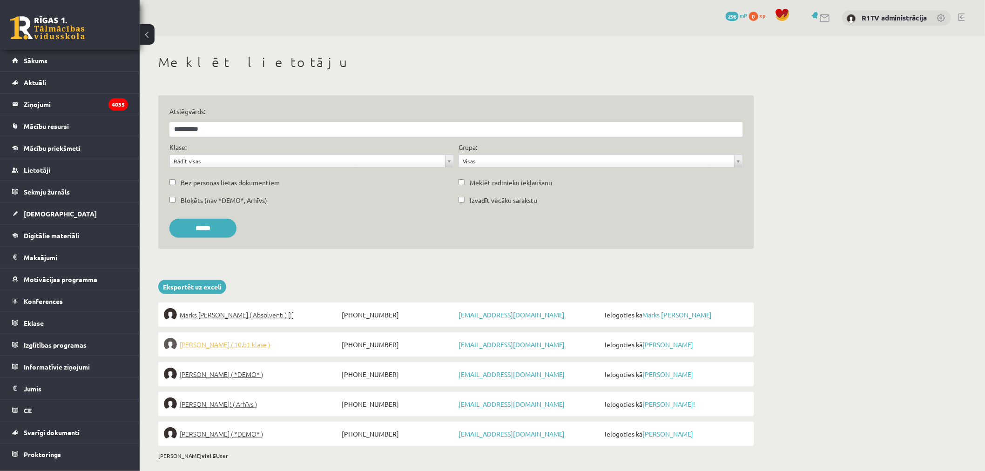
click at [270, 346] on span "Reinis Kristofers Jirgensons ( 10.b1 klase )" at bounding box center [225, 344] width 90 height 13
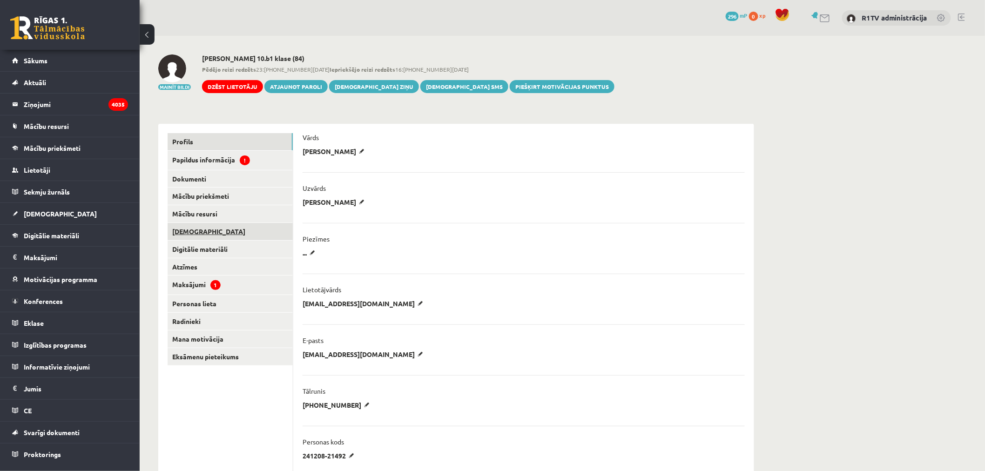
click at [233, 230] on link "[DEMOGRAPHIC_DATA]" at bounding box center [229, 231] width 125 height 17
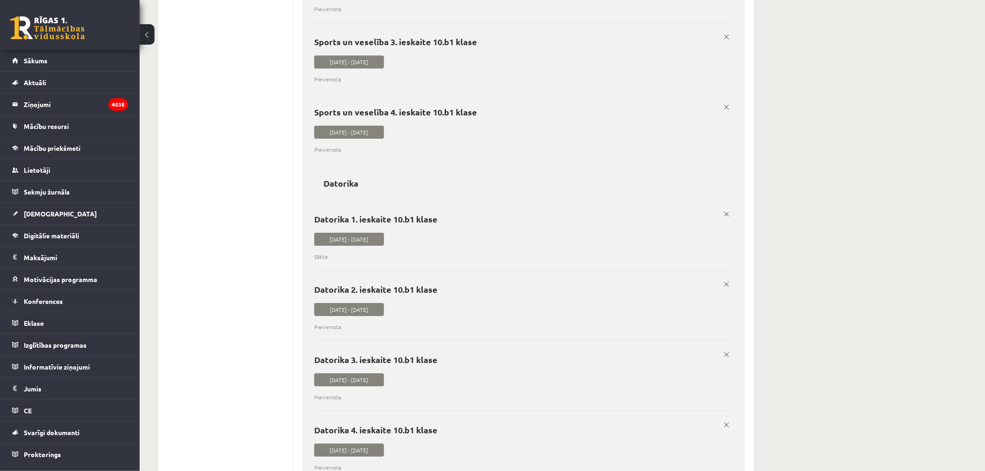
scroll to position [1296, 0]
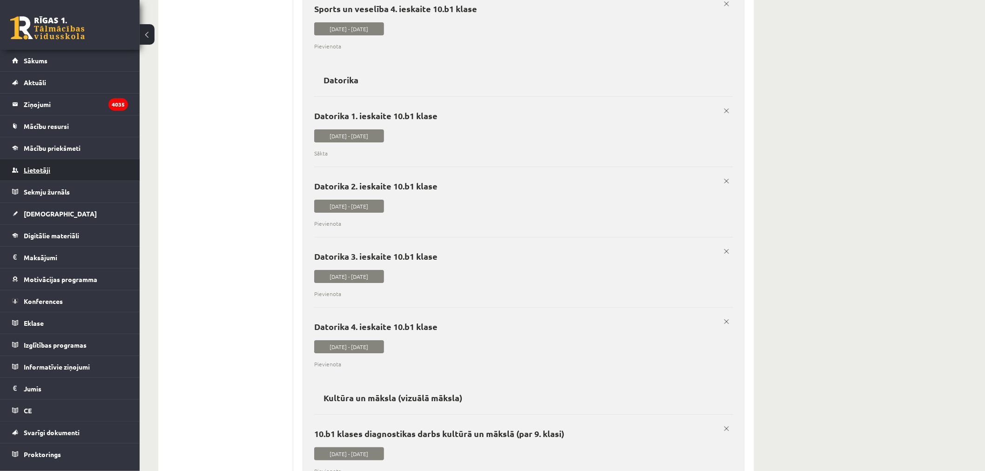
click at [52, 178] on link "Lietotāji" at bounding box center [70, 169] width 116 height 21
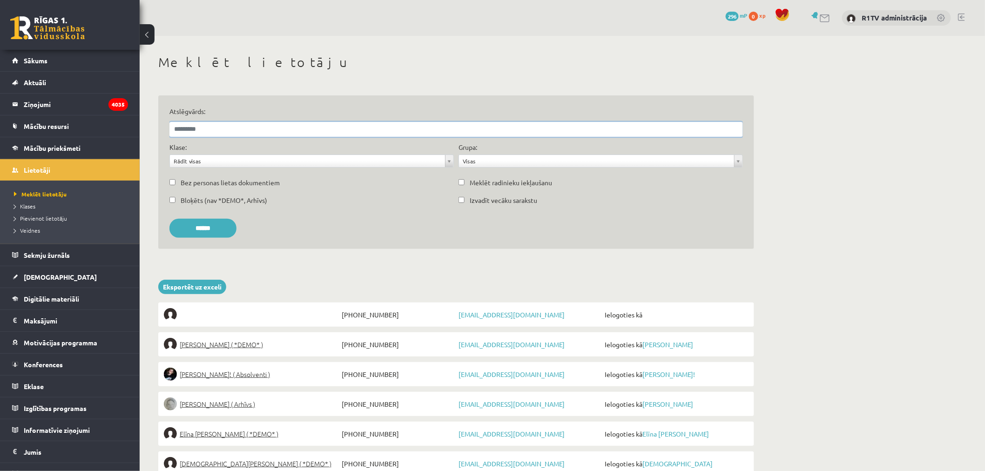
click at [230, 127] on input "Atslēgvārds:" at bounding box center [455, 129] width 573 height 15
paste input "**********"
type input "**********"
click at [169, 219] on input "******" at bounding box center [202, 228] width 67 height 19
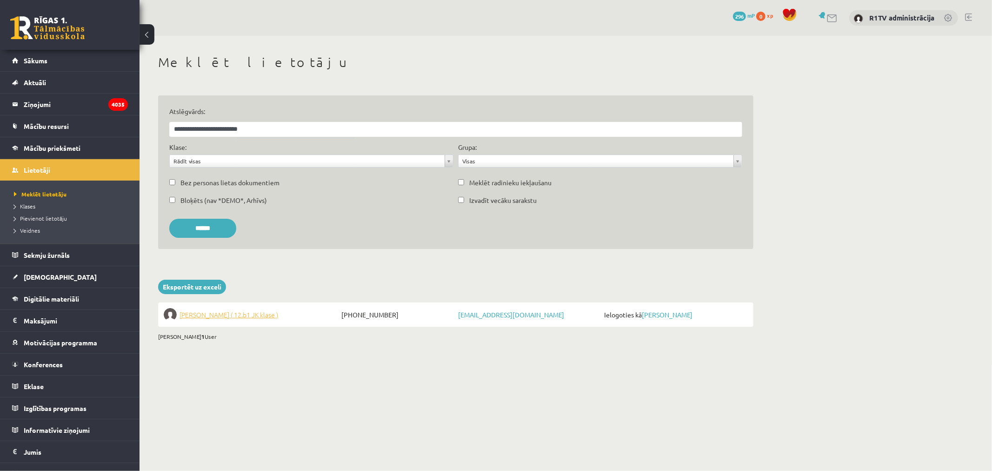
click at [258, 313] on span "[PERSON_NAME] ( 12.b1 JK klase )" at bounding box center [229, 314] width 99 height 13
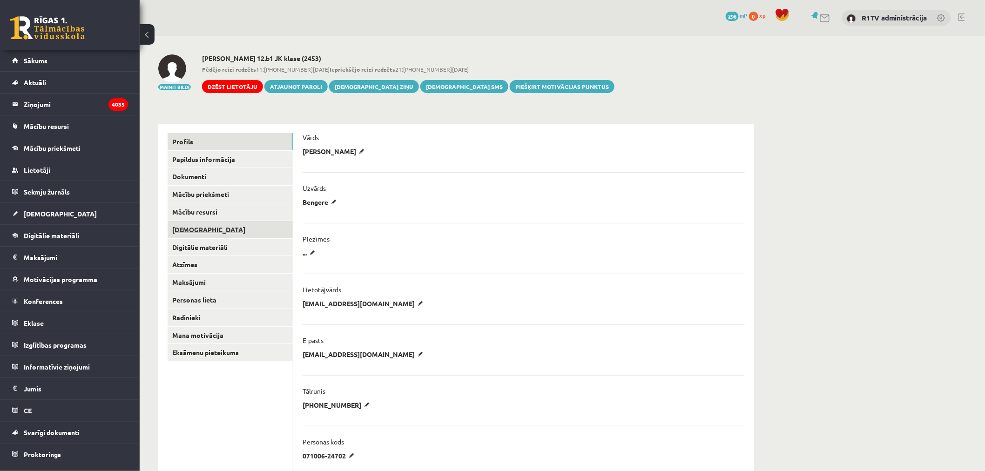
click at [228, 226] on link "[DEMOGRAPHIC_DATA]" at bounding box center [229, 229] width 125 height 17
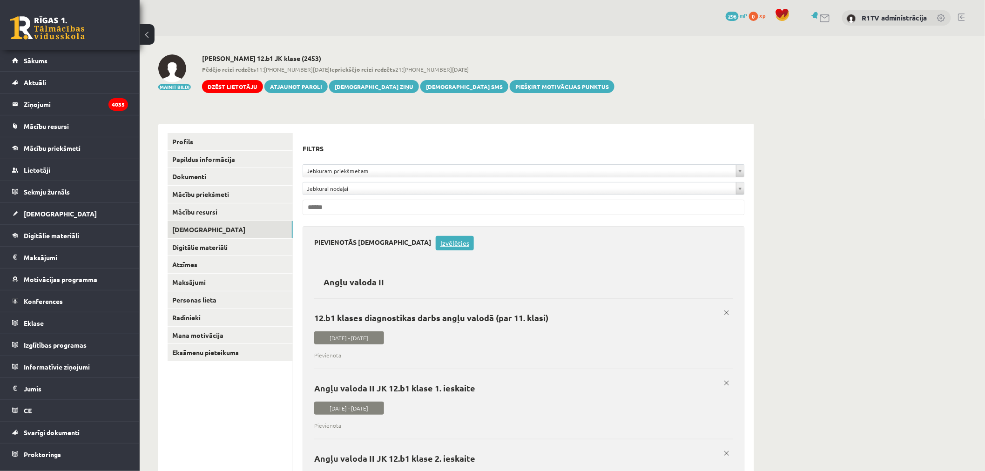
click at [435, 238] on link "Izvēlēties" at bounding box center [454, 243] width 38 height 14
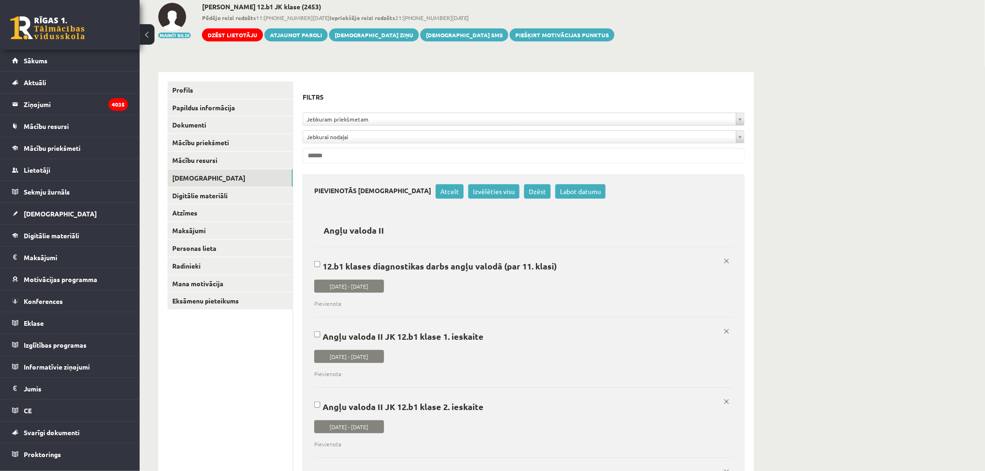
drag, startPoint x: 554, startPoint y: 267, endPoint x: 561, endPoint y: 268, distance: 7.2
click at [554, 267] on p "12.b1 klases diagnostikas darbs angļu valodā (par 11. klasi)" at bounding box center [520, 266] width 412 height 10
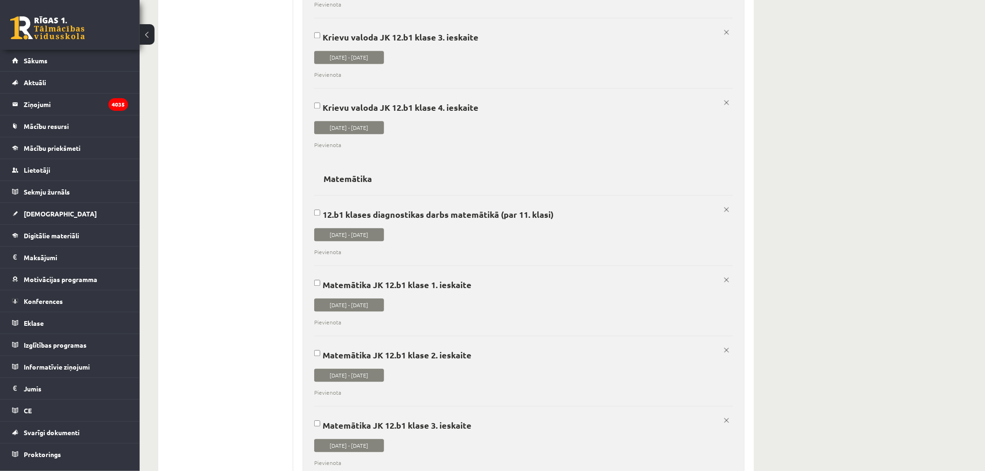
click at [544, 230] on label "12.b1 klases diagnostikas darbs matemātikā (par 11. klasi) 2025-09-01 - 2025-09…" at bounding box center [523, 225] width 419 height 61
click at [514, 289] on p "Matemātika JK 12.b1 klase 1. ieskaite" at bounding box center [520, 285] width 412 height 10
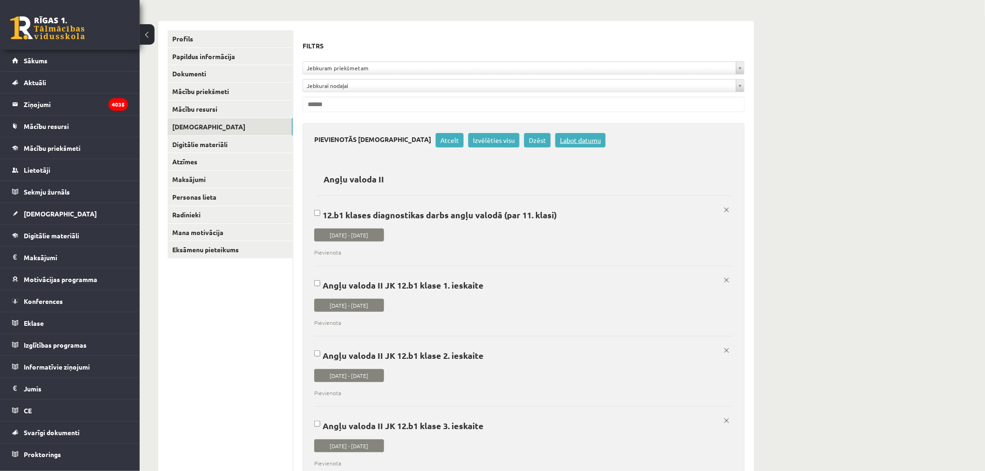
click at [555, 136] on link "Labot datumu" at bounding box center [580, 140] width 50 height 14
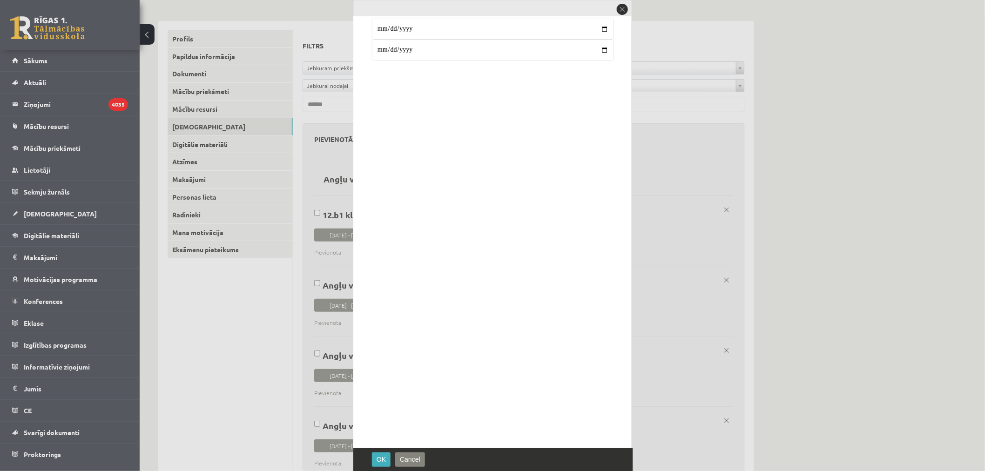
click at [390, 47] on input "**********" at bounding box center [493, 50] width 242 height 21
type input "**********"
click at [382, 457] on span "OK" at bounding box center [380, 458] width 9 height 7
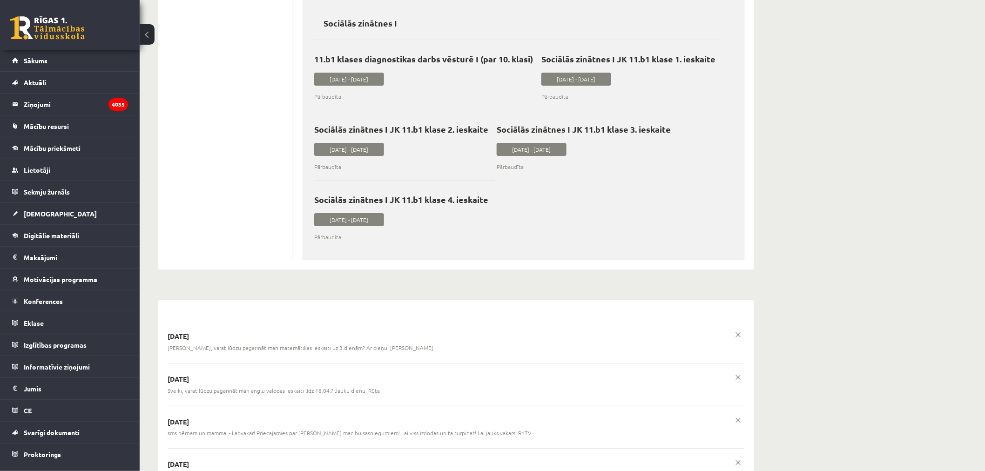
scroll to position [6458, 0]
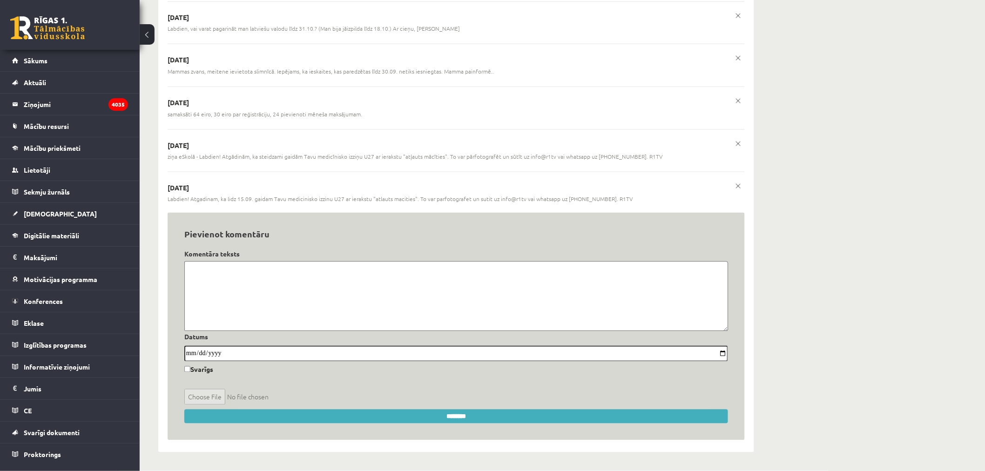
click at [351, 296] on textarea at bounding box center [455, 296] width 543 height 70
paste textarea "**********"
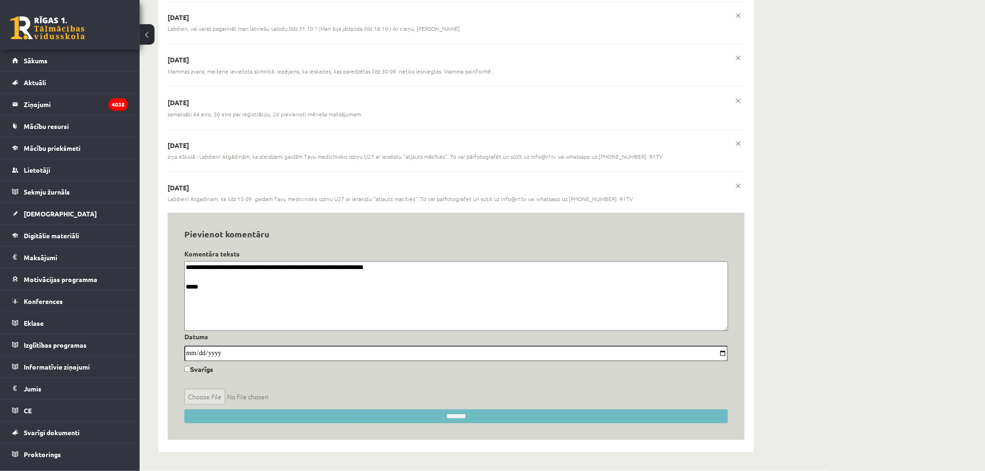
type textarea "**********"
click at [452, 412] on input "********" at bounding box center [455, 416] width 543 height 14
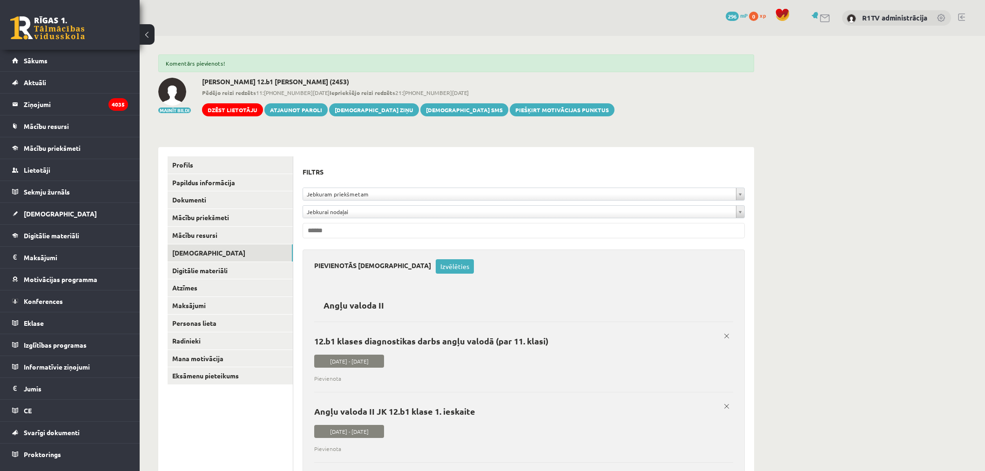
scroll to position [6548, 0]
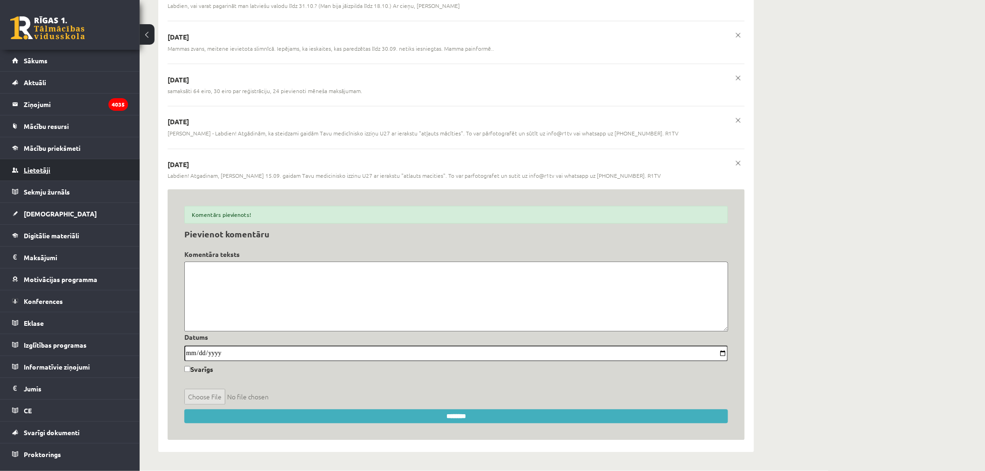
click at [84, 174] on link "Lietotāji" at bounding box center [70, 169] width 116 height 21
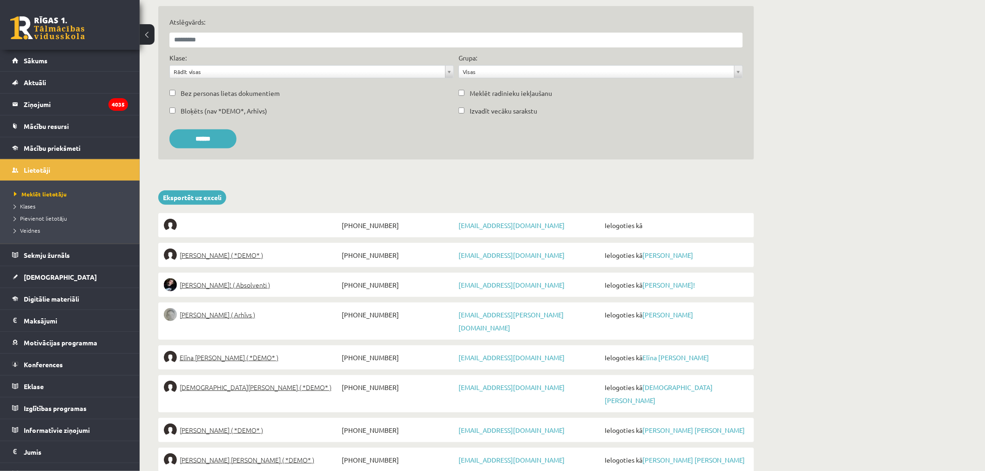
scroll to position [2, 0]
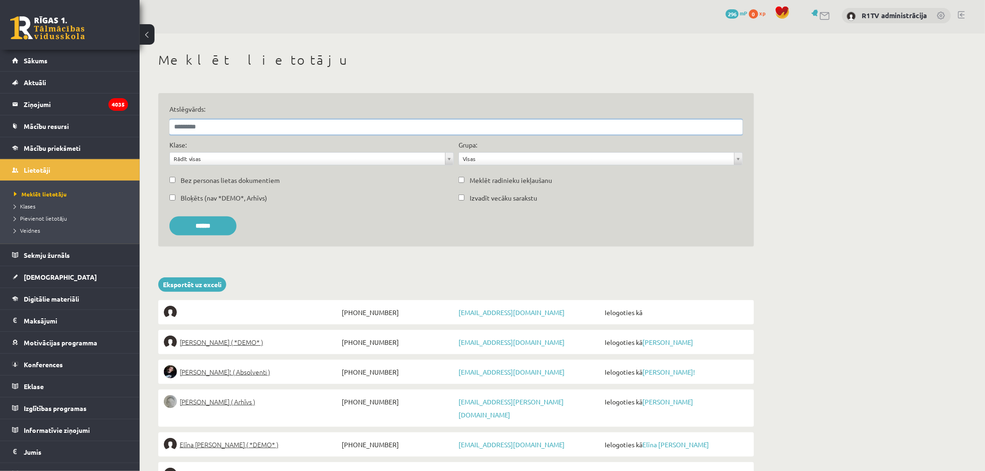
click at [206, 121] on input "Atslēgvārds:" at bounding box center [455, 127] width 573 height 15
paste input "**********"
type input "**********"
click at [169, 216] on input "******" at bounding box center [202, 225] width 67 height 19
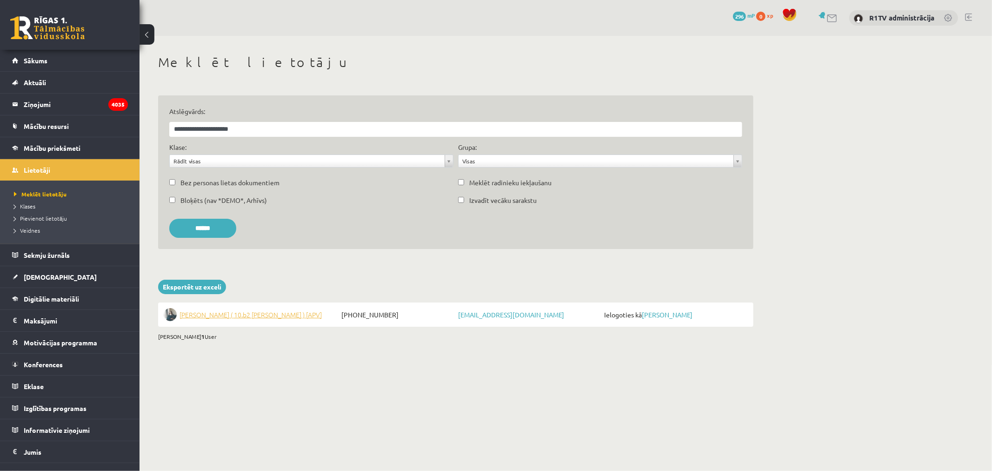
click at [239, 311] on span "[PERSON_NAME] ( 10.b2 [PERSON_NAME] ) [APV]" at bounding box center [251, 314] width 142 height 13
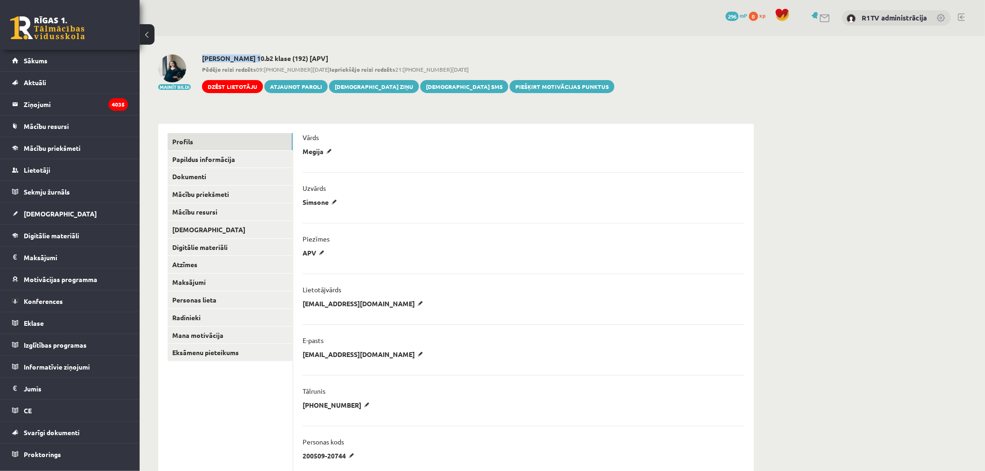
drag, startPoint x: 252, startPoint y: 56, endPoint x: 202, endPoint y: 57, distance: 49.8
click at [202, 57] on h2 "[PERSON_NAME] 10.b2 klase (192) [APV]" at bounding box center [408, 58] width 412 height 8
copy h2 "[PERSON_NAME]"
click at [56, 159] on link "Lietotāji" at bounding box center [70, 169] width 116 height 21
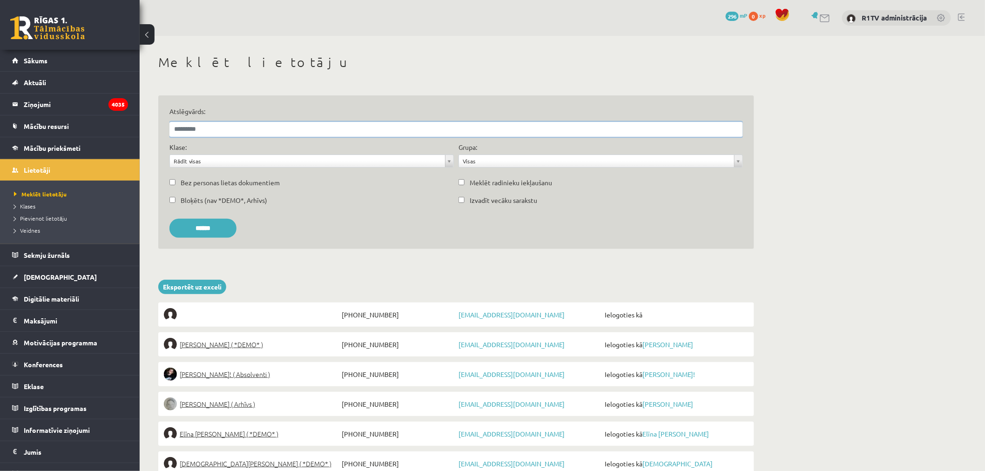
click at [203, 128] on input "Atslēgvārds:" at bounding box center [455, 129] width 573 height 15
paste input "**********"
type input "**********"
click at [169, 219] on input "******" at bounding box center [202, 228] width 67 height 19
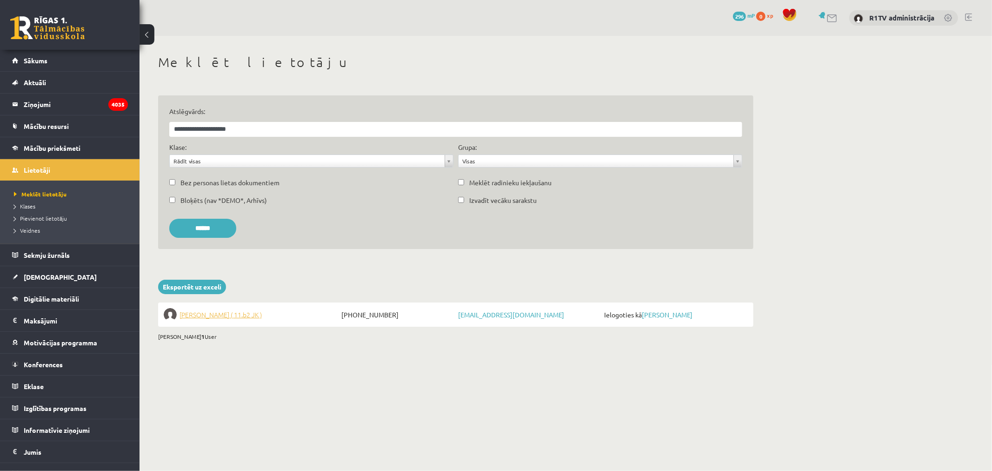
click at [228, 308] on span "[PERSON_NAME] ( 11.b2 JK )" at bounding box center [221, 314] width 82 height 13
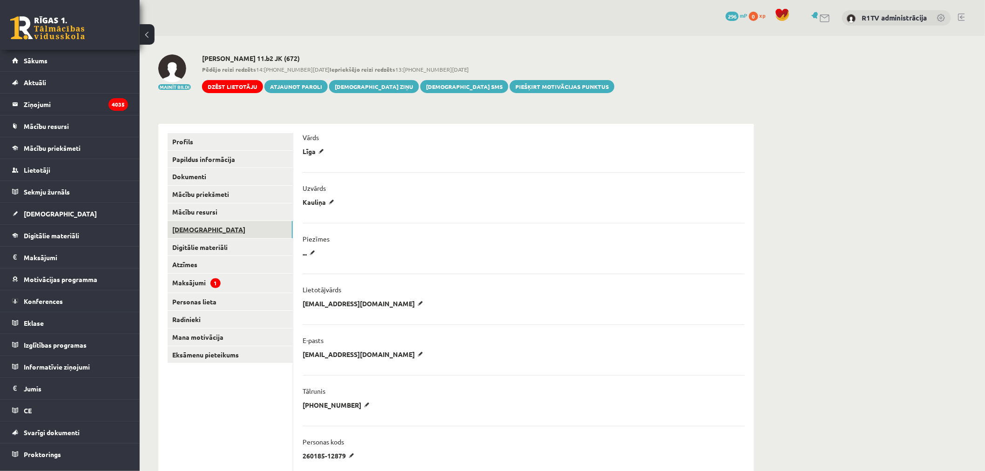
click at [219, 228] on link "[DEMOGRAPHIC_DATA]" at bounding box center [229, 229] width 125 height 17
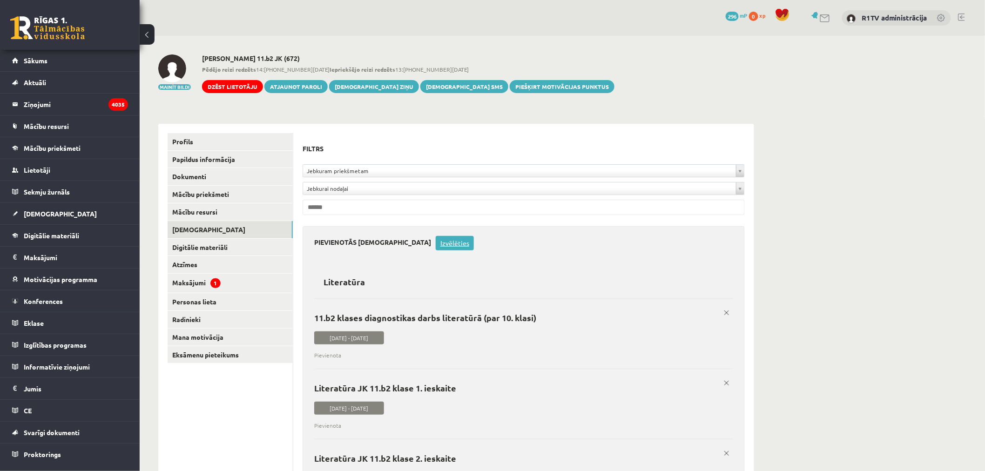
click at [435, 243] on link "Izvēlēties" at bounding box center [454, 243] width 38 height 14
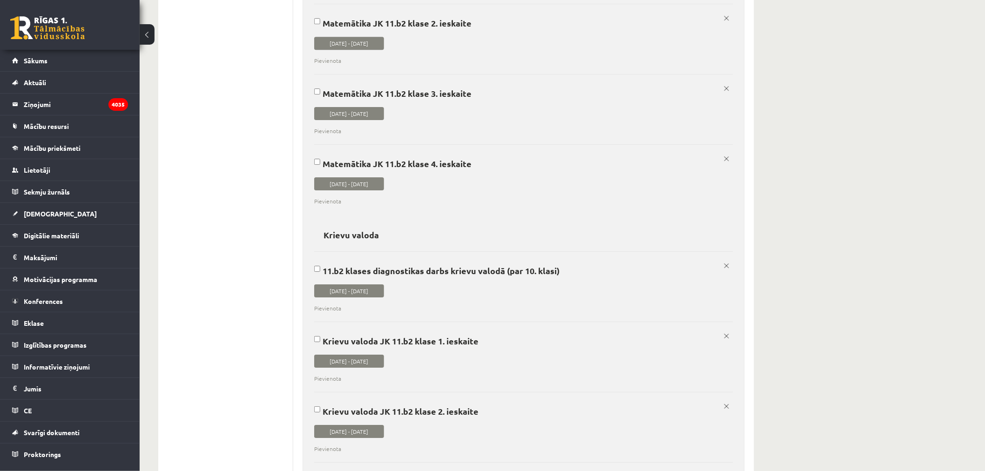
click at [503, 267] on p "11.b2 klases diagnostikas darbs krievu valodā (par 10. klasi)" at bounding box center [520, 271] width 412 height 10
click at [492, 344] on p "Krievu valoda JK 11.b2 klase 1. ieskaite" at bounding box center [520, 341] width 412 height 10
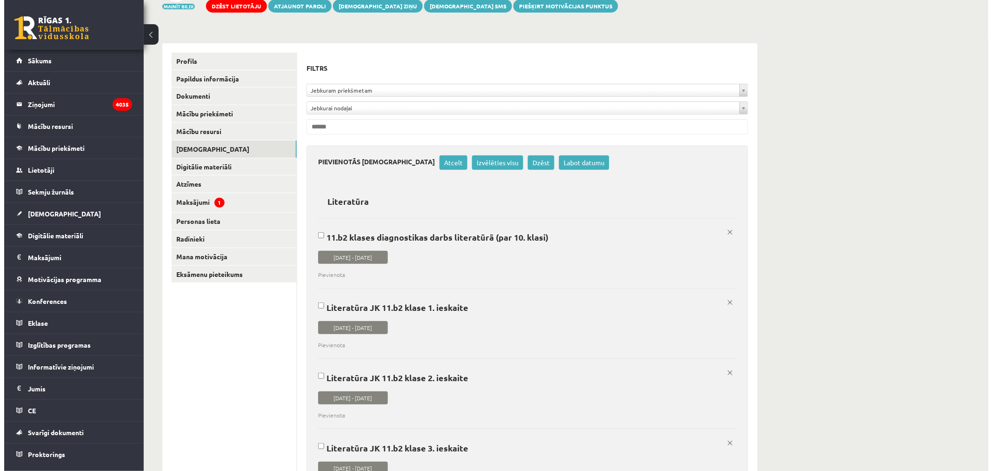
scroll to position [0, 0]
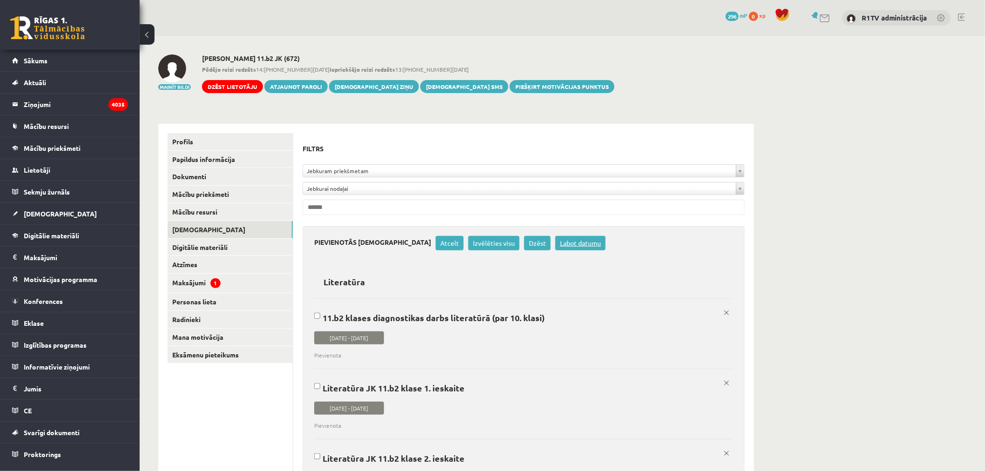
click at [555, 239] on link "Labot datumu" at bounding box center [580, 243] width 50 height 14
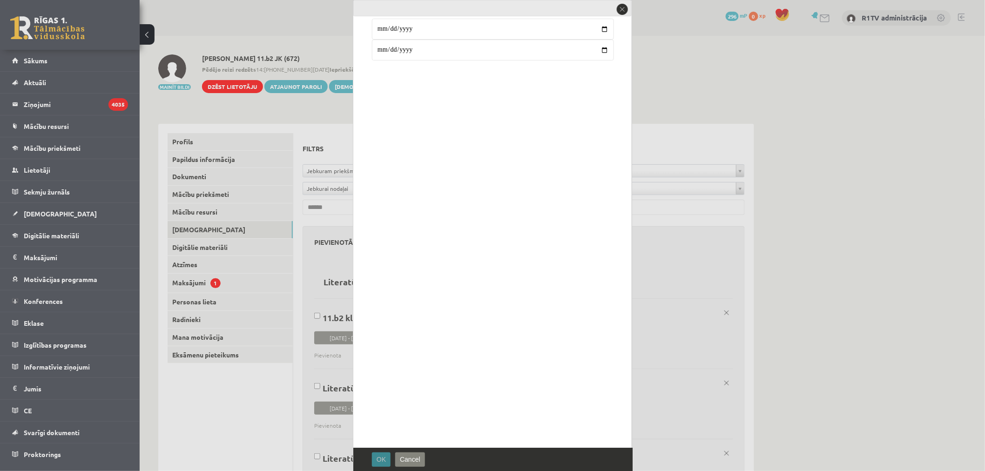
click at [378, 462] on span "OK" at bounding box center [380, 458] width 9 height 7
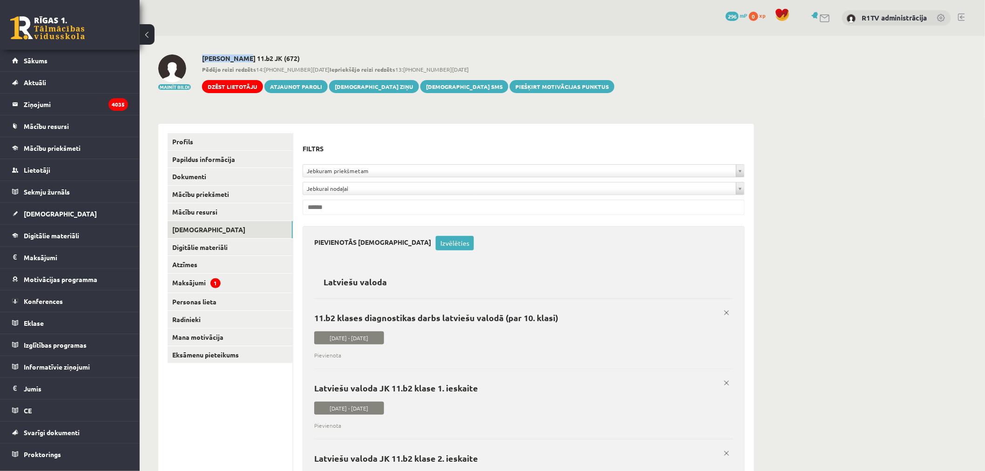
drag, startPoint x: 239, startPoint y: 60, endPoint x: 202, endPoint y: 59, distance: 36.8
click at [202, 59] on h2 "Līga Kauliņa 11.b2 JK (672)" at bounding box center [408, 58] width 412 height 8
copy h2 "Līga Kauliņa"
click at [76, 127] on link "Mācību resursi" at bounding box center [70, 125] width 116 height 21
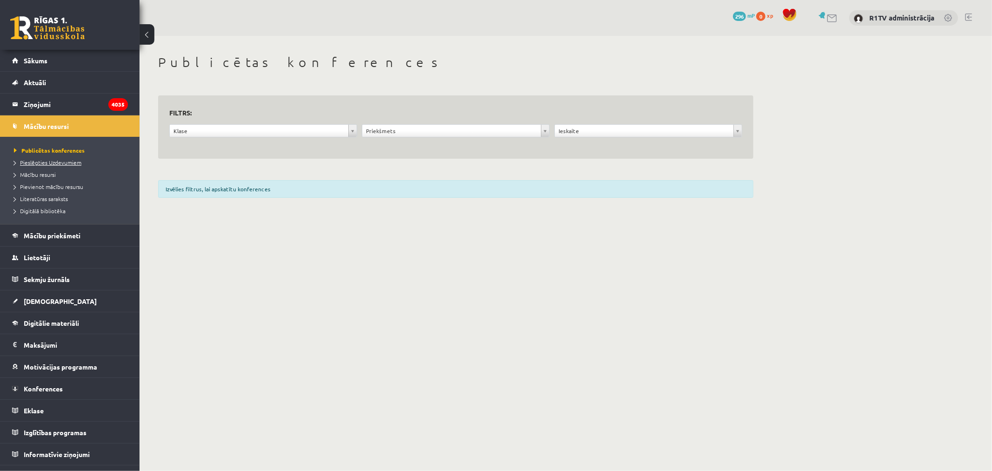
click at [67, 165] on span "Pieslēgties Uzdevumiem" at bounding box center [47, 162] width 67 height 7
click at [59, 272] on link "Sekmju žurnāls" at bounding box center [70, 278] width 116 height 21
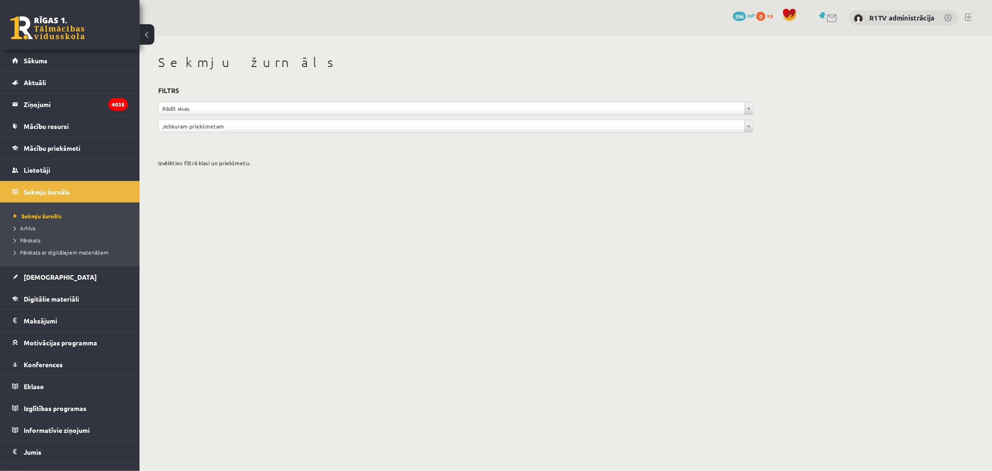
click at [70, 260] on ul "Sekmju žurnāls Arhīvs Pārskats Pārskats ar digitālajiem materiāliem" at bounding box center [70, 233] width 140 height 63
click at [47, 284] on link "[DEMOGRAPHIC_DATA]" at bounding box center [70, 276] width 116 height 21
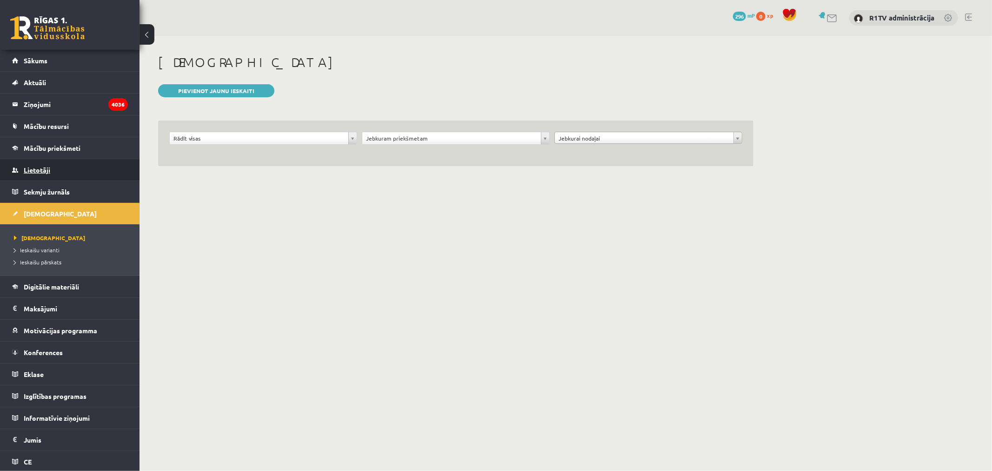
click at [67, 167] on link "Lietotāji" at bounding box center [70, 169] width 116 height 21
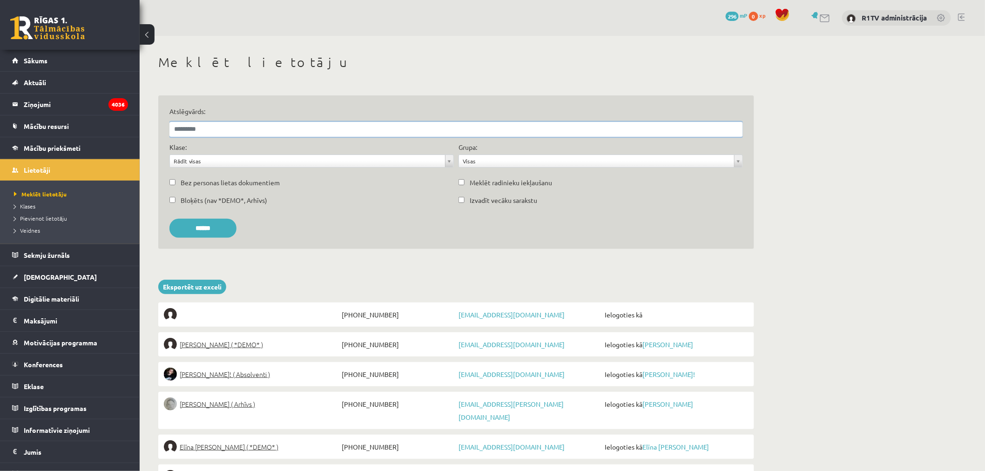
click at [206, 129] on input "Atslēgvārds:" at bounding box center [455, 129] width 573 height 15
paste input "**********"
type input "**********"
click at [169, 219] on input "******" at bounding box center [202, 228] width 67 height 19
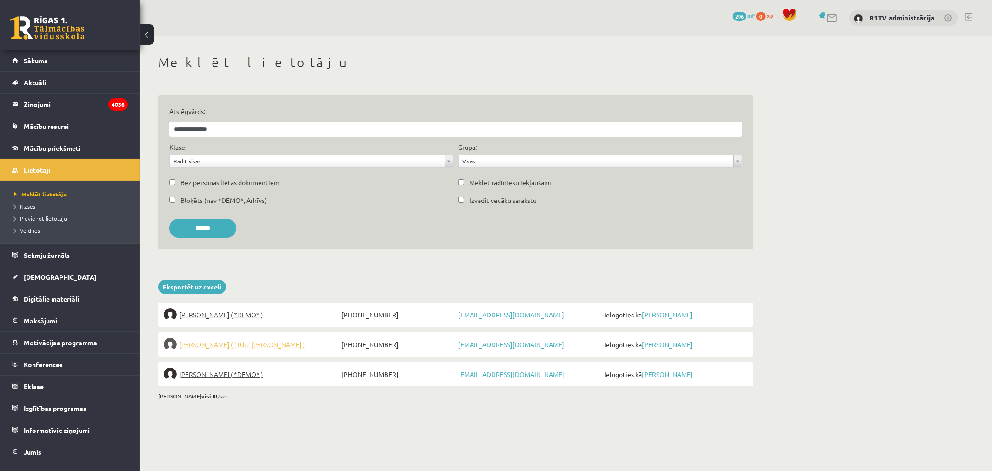
click at [275, 343] on link "Linda Matisāne ( 10.b2 klase )" at bounding box center [251, 344] width 175 height 13
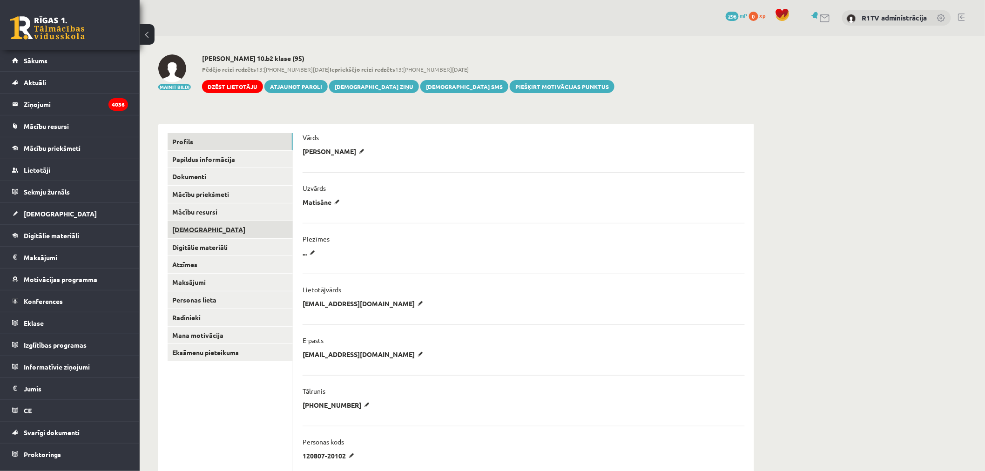
click at [248, 222] on link "[DEMOGRAPHIC_DATA]" at bounding box center [229, 229] width 125 height 17
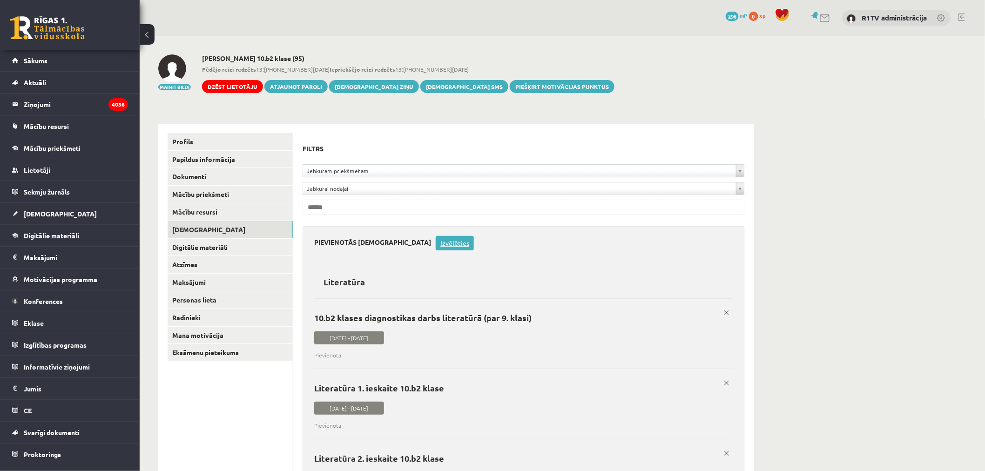
click at [435, 248] on link "Izvēlēties" at bounding box center [454, 243] width 38 height 14
click at [510, 315] on p "10.b2 klases diagnostikas darbs literatūrā (par 9. klasi)" at bounding box center [520, 318] width 412 height 10
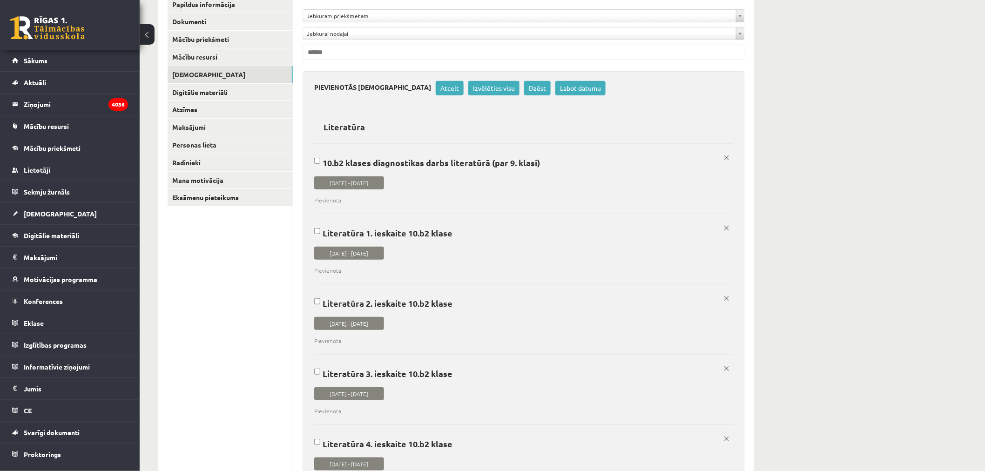
click at [478, 234] on p "Literatūra 1. ieskaite 10.b2 klase" at bounding box center [520, 233] width 412 height 10
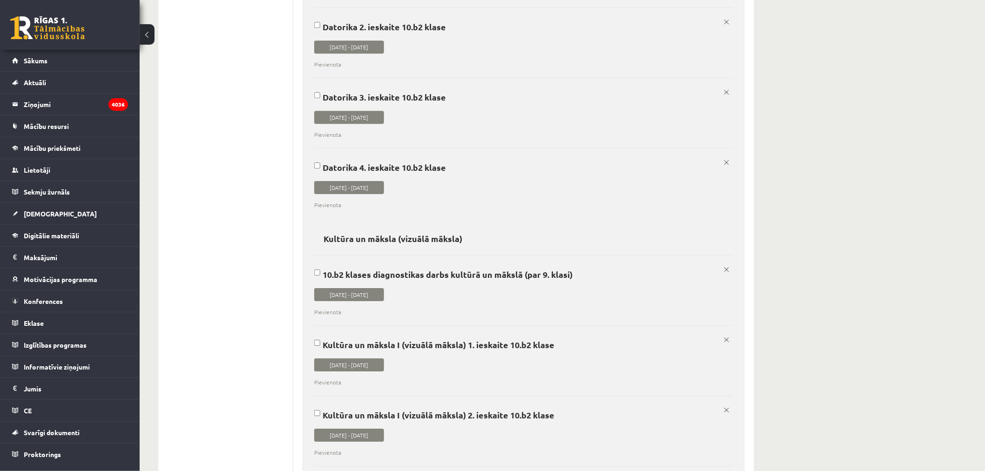
click at [514, 281] on label "10.b2 klases diagnostikas darbs kultūrā un mākslā (par 9. klasi) [DATE] - [DATE…" at bounding box center [523, 285] width 419 height 61
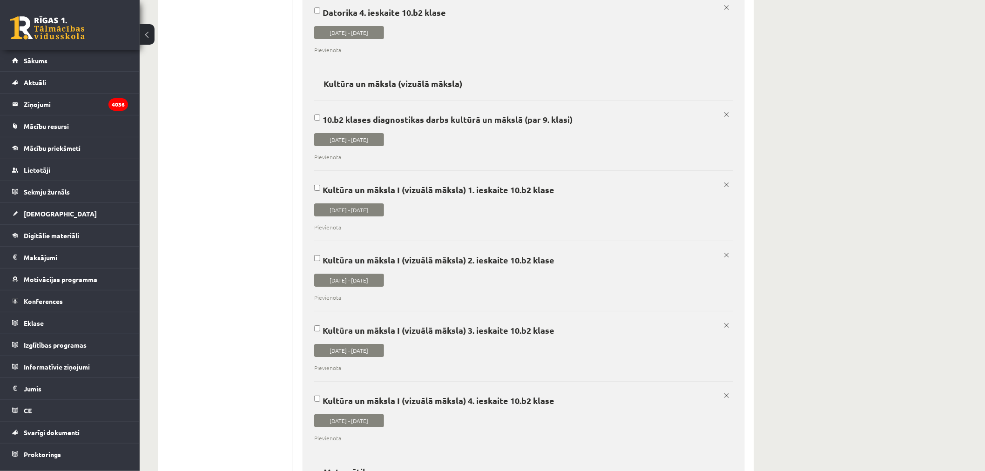
click at [508, 193] on p "Kultūra un māksla I (vizuālā māksla) 1. ieskaite 10.b2 klase" at bounding box center [520, 190] width 412 height 10
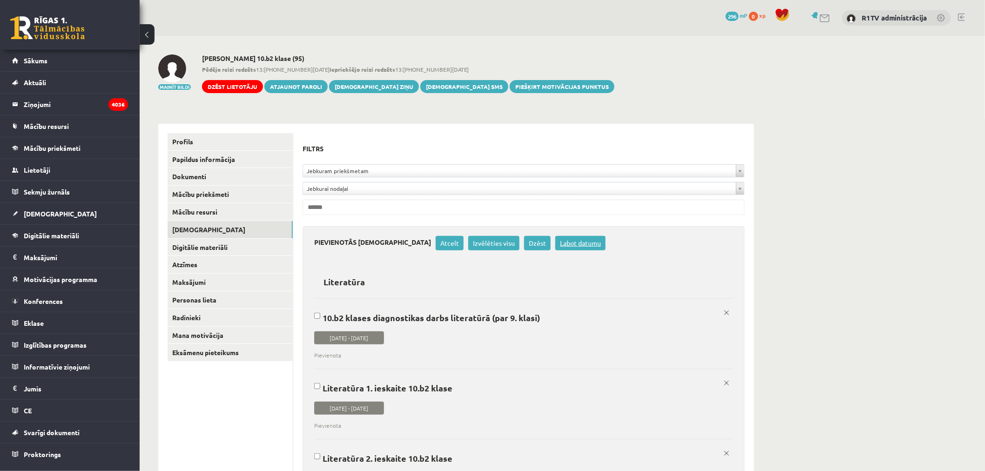
click at [555, 241] on link "Labot datumu" at bounding box center [580, 243] width 50 height 14
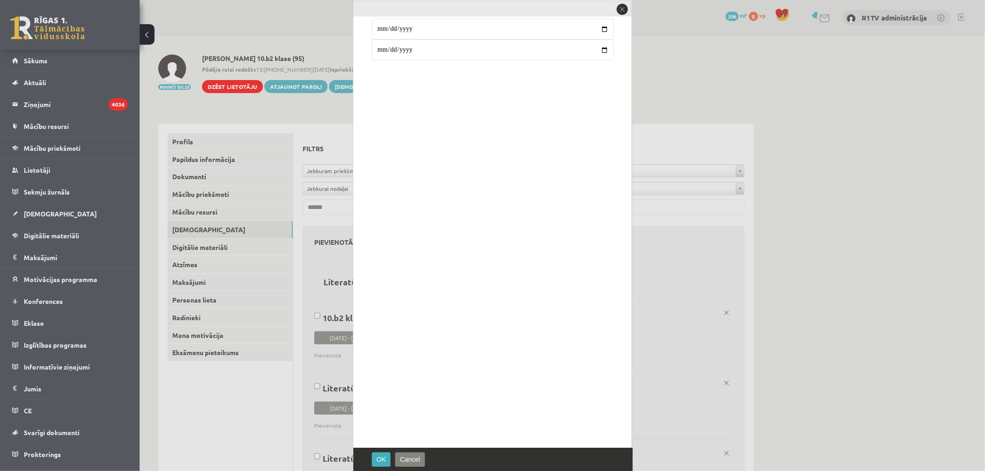
type input "**********"
click at [391, 457] on div "OK Cancel" at bounding box center [492, 459] width 279 height 23
click at [380, 458] on span "OK" at bounding box center [380, 458] width 9 height 7
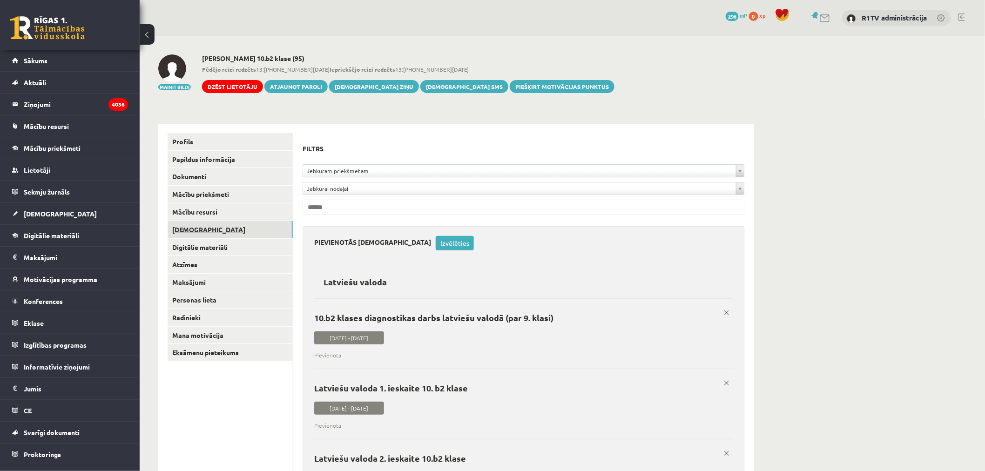
click at [194, 236] on link "[DEMOGRAPHIC_DATA]" at bounding box center [229, 229] width 125 height 17
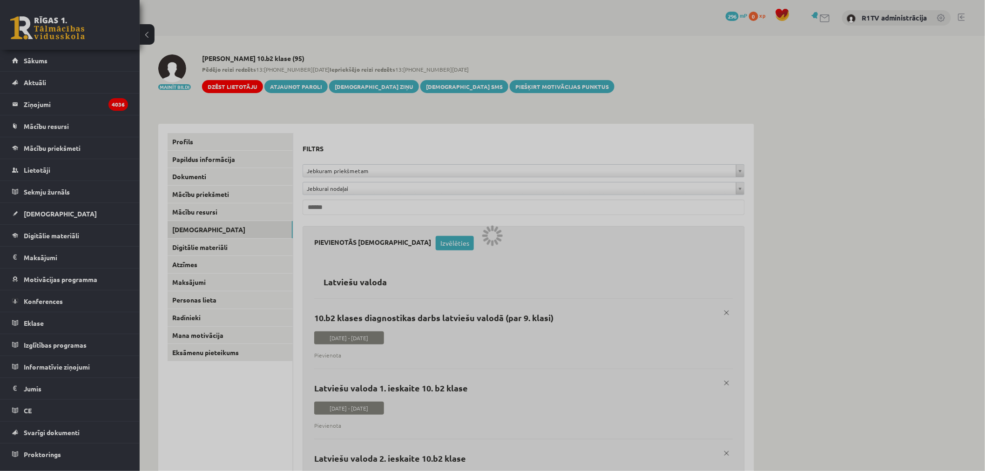
click at [194, 241] on div at bounding box center [492, 235] width 985 height 471
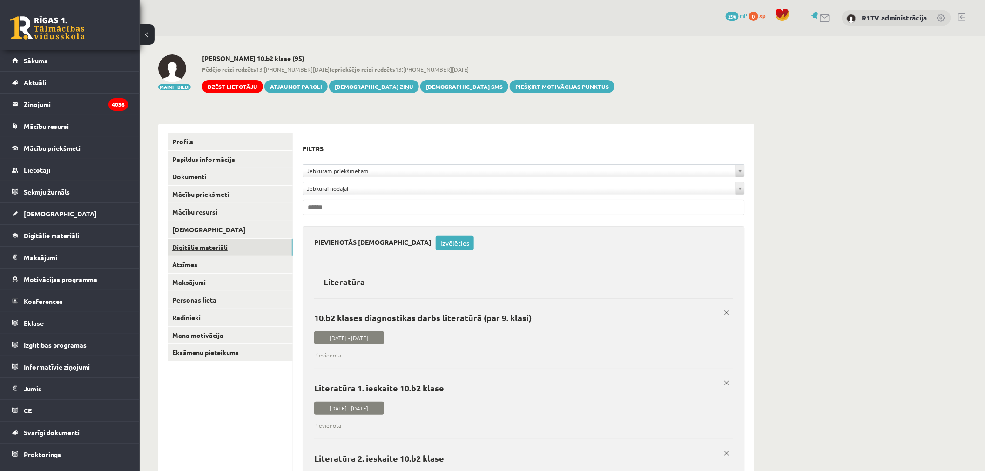
click at [194, 246] on link "Digitālie materiāli" at bounding box center [229, 247] width 125 height 17
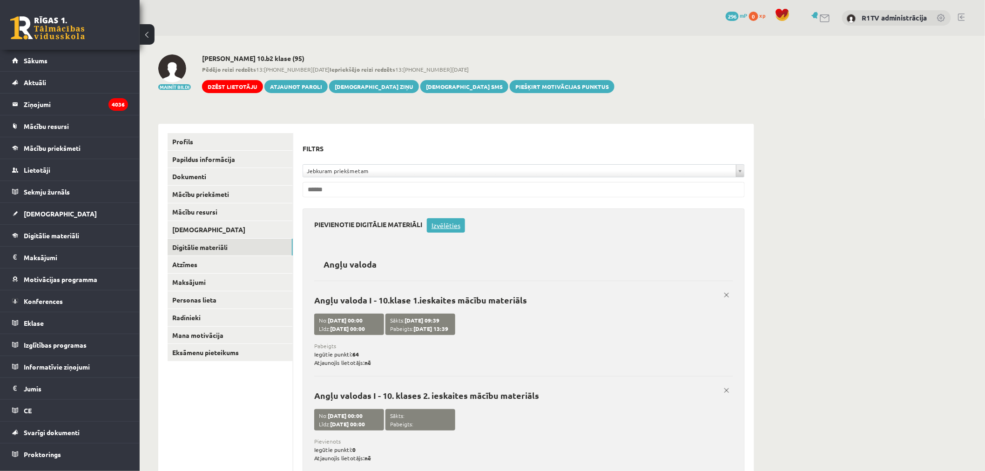
click at [452, 226] on link "Izvēlēties" at bounding box center [446, 225] width 38 height 14
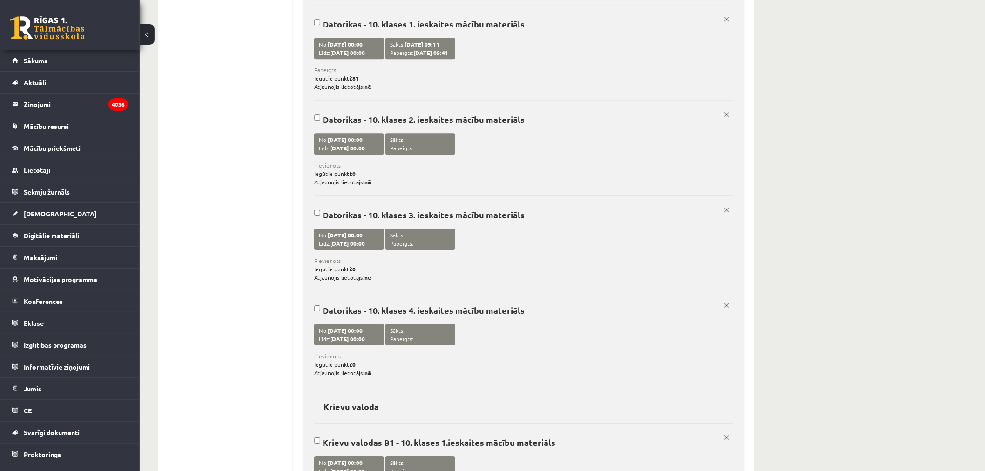
scroll to position [1949, 0]
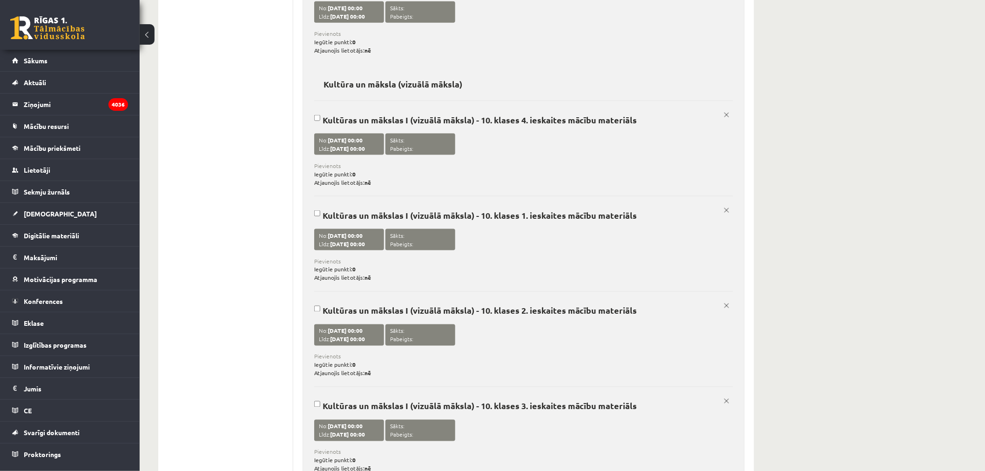
click at [605, 216] on p "Kultūras un mākslas I (vizuālā māksla) - 10. klases 1. ieskaites mācību materiā…" at bounding box center [520, 215] width 412 height 10
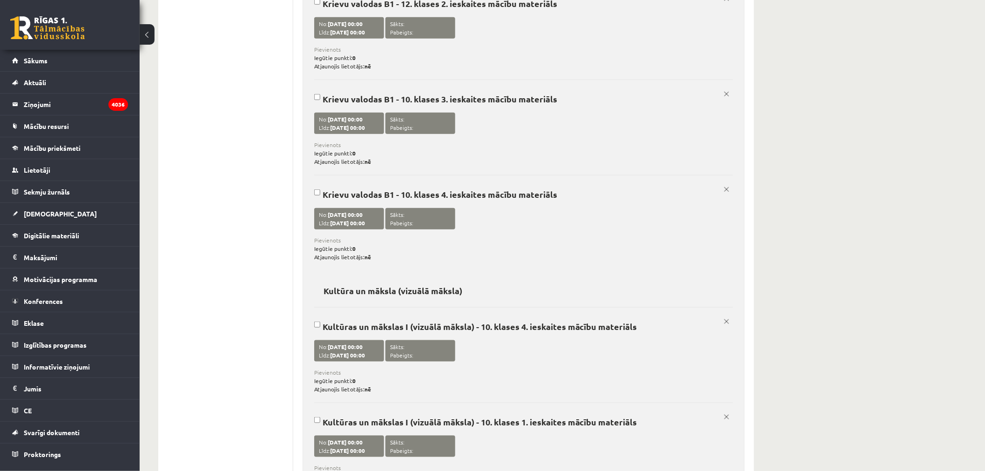
scroll to position [2690, 0]
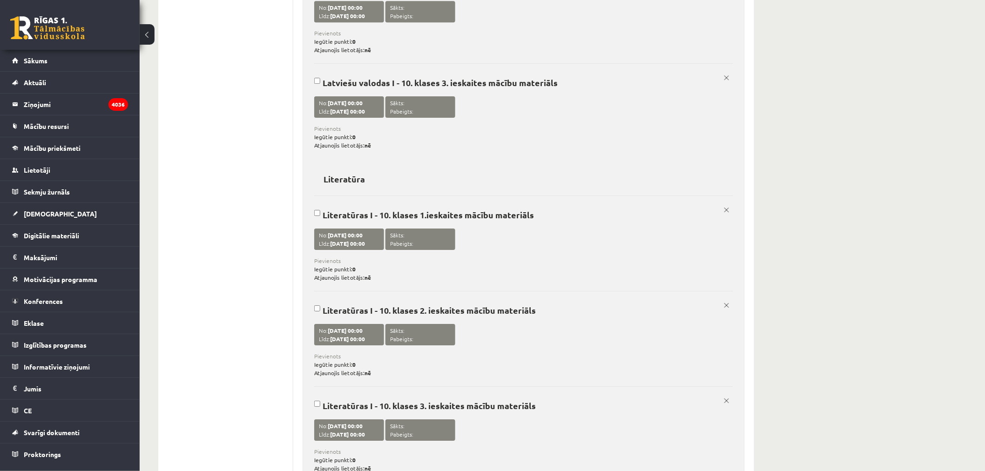
click at [534, 232] on label "Literatūras I - 10. klases 1.ieskaites mācību materiāls No: 16/09/2025 00:00 Lī…" at bounding box center [523, 238] width 419 height 86
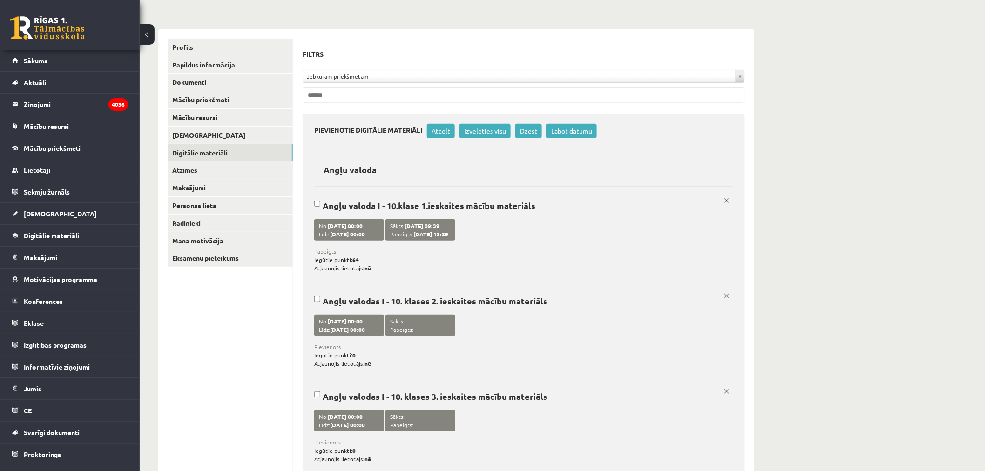
scroll to position [0, 0]
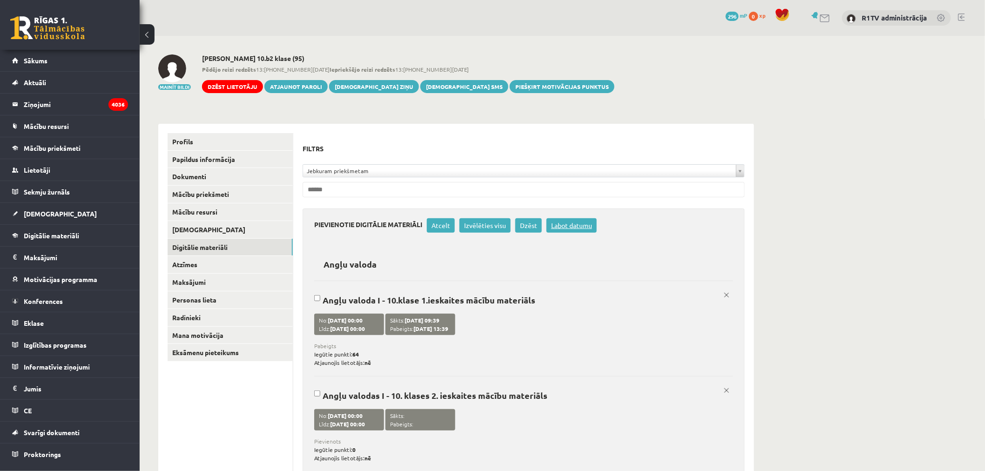
click at [578, 228] on link "Labot datumu" at bounding box center [571, 225] width 50 height 14
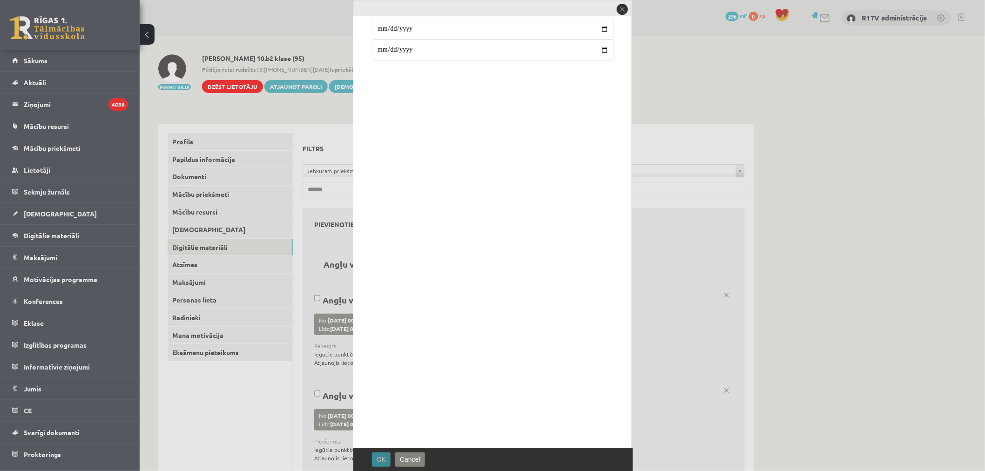
click at [379, 462] on span "OK" at bounding box center [380, 458] width 9 height 7
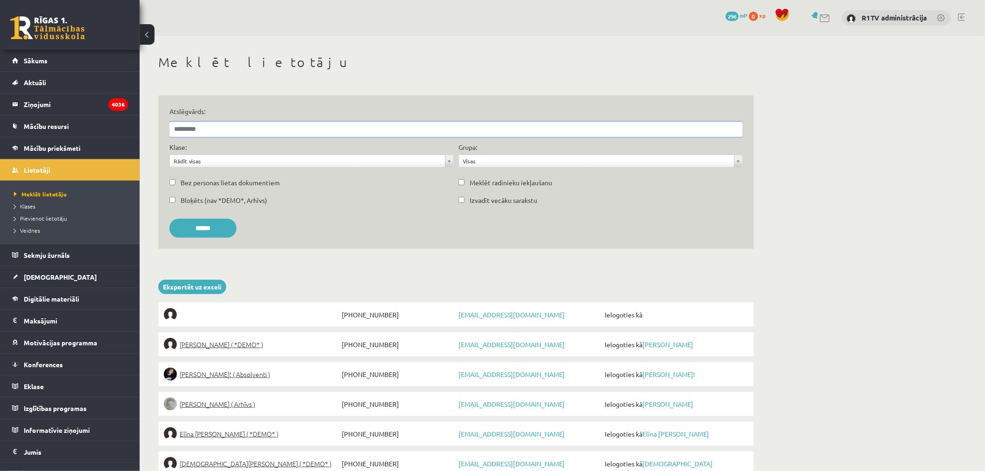
click at [291, 128] on input "Atslēgvārds:" at bounding box center [455, 129] width 573 height 15
click at [169, 219] on input "******" at bounding box center [202, 228] width 67 height 19
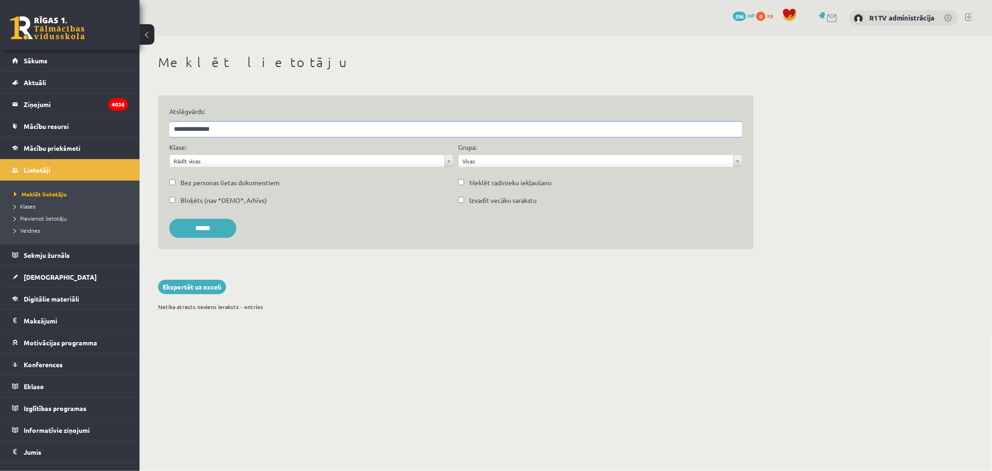
click at [169, 219] on input "******" at bounding box center [202, 228] width 67 height 19
click at [308, 125] on input "**********" at bounding box center [455, 129] width 573 height 15
click at [169, 219] on input "******" at bounding box center [202, 228] width 67 height 19
type input "******"
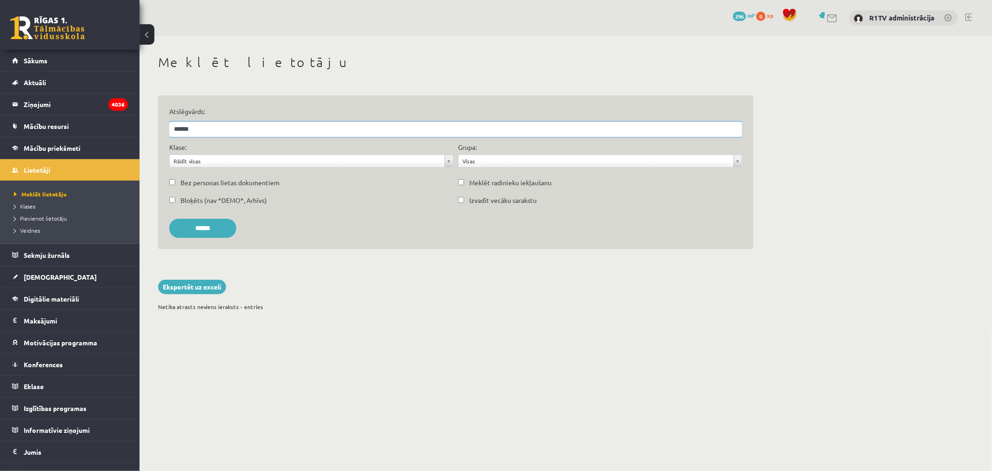
click at [169, 219] on input "******" at bounding box center [202, 228] width 67 height 19
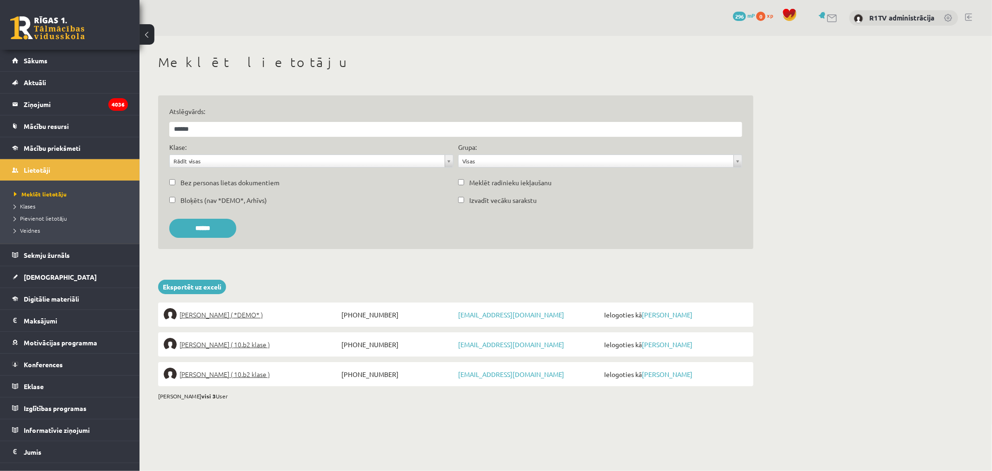
click at [255, 382] on li "Kristers Meļķis ( 10.b2 klase ) +37126645631 kristersmelkis86@gmail.com Ielogot…" at bounding box center [456, 374] width 596 height 24
click at [253, 377] on span "Kristers Meļķis ( 10.b2 klase )" at bounding box center [225, 374] width 90 height 13
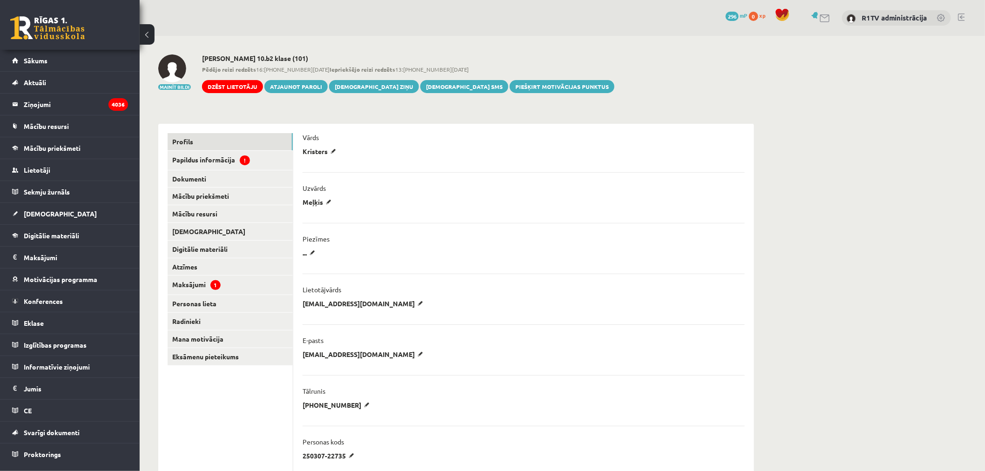
click at [468, 303] on div "**********" at bounding box center [523, 306] width 442 height 14
copy ul "[EMAIL_ADDRESS][DOMAIN_NAME] Atcelt"
drag, startPoint x: 221, startPoint y: 164, endPoint x: 263, endPoint y: 169, distance: 42.6
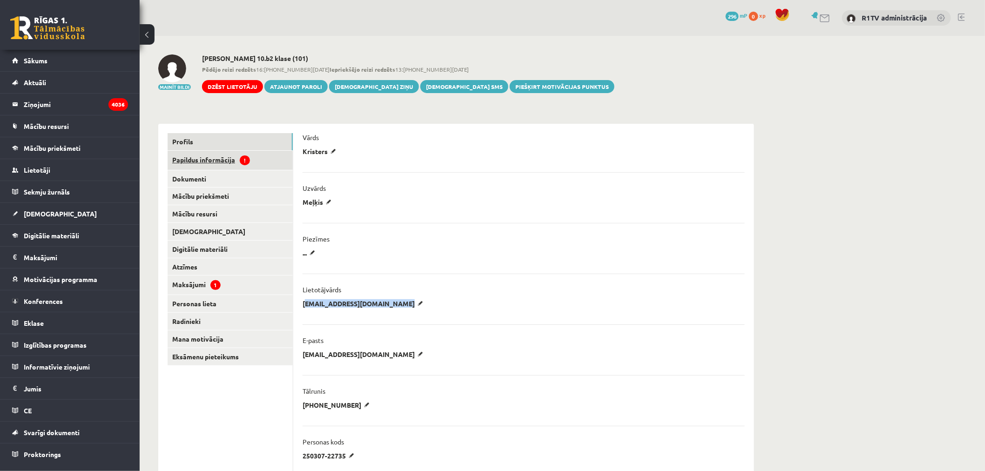
click at [221, 164] on link "Papildus informācija !" at bounding box center [229, 160] width 125 height 19
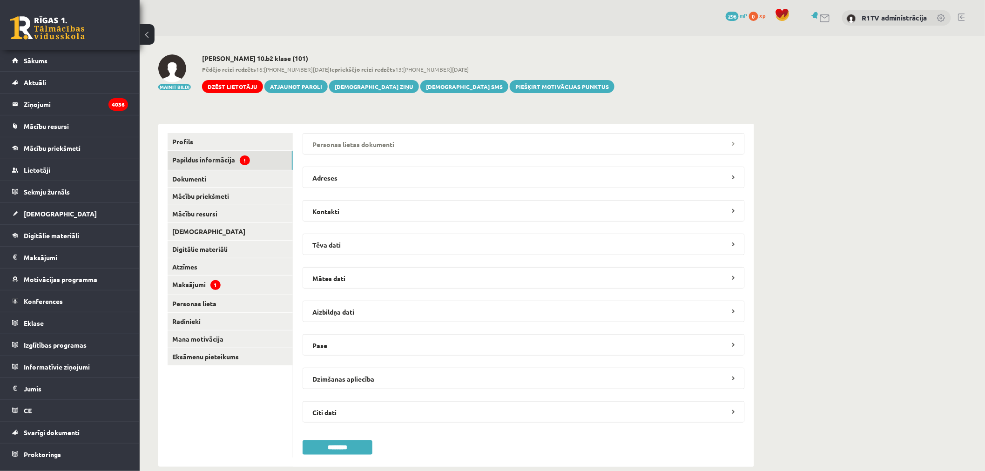
click at [457, 150] on legend "Personas lietas dokumenti" at bounding box center [523, 143] width 442 height 21
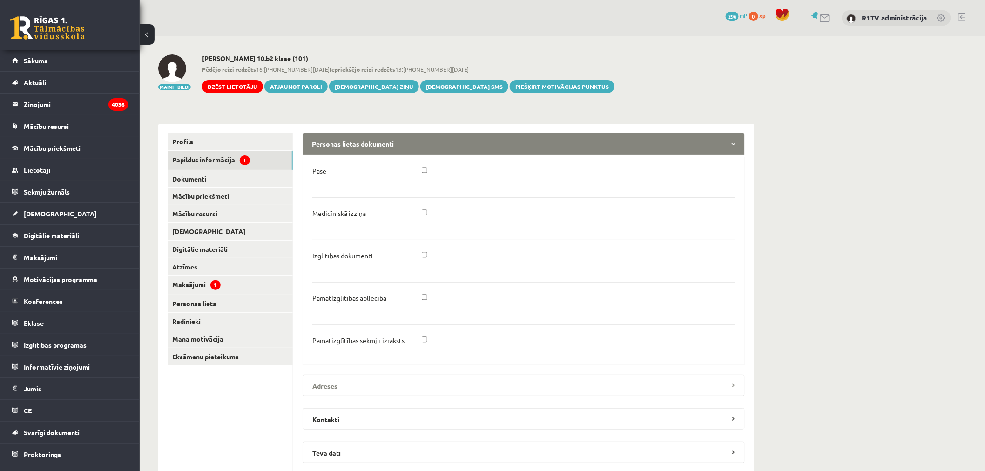
drag, startPoint x: 353, startPoint y: 388, endPoint x: 424, endPoint y: 376, distance: 72.2
click at [354, 389] on legend "Adreses" at bounding box center [523, 385] width 442 height 21
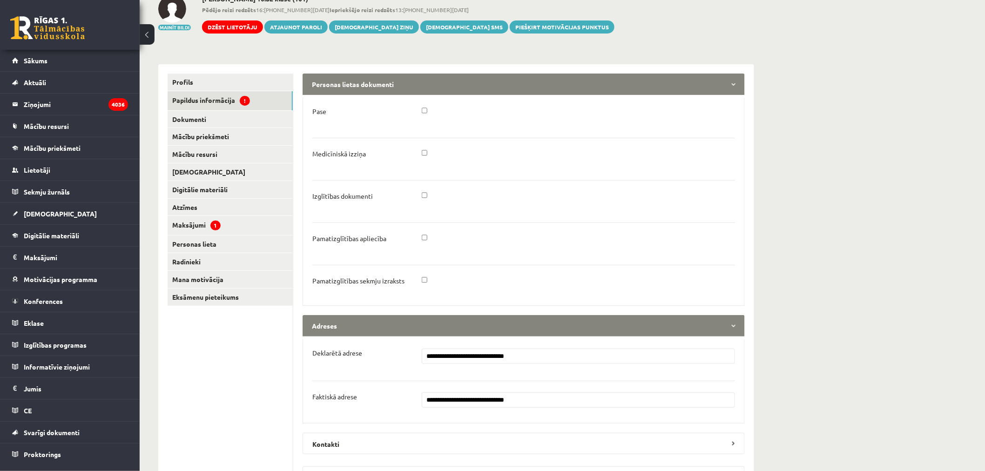
scroll to position [155, 0]
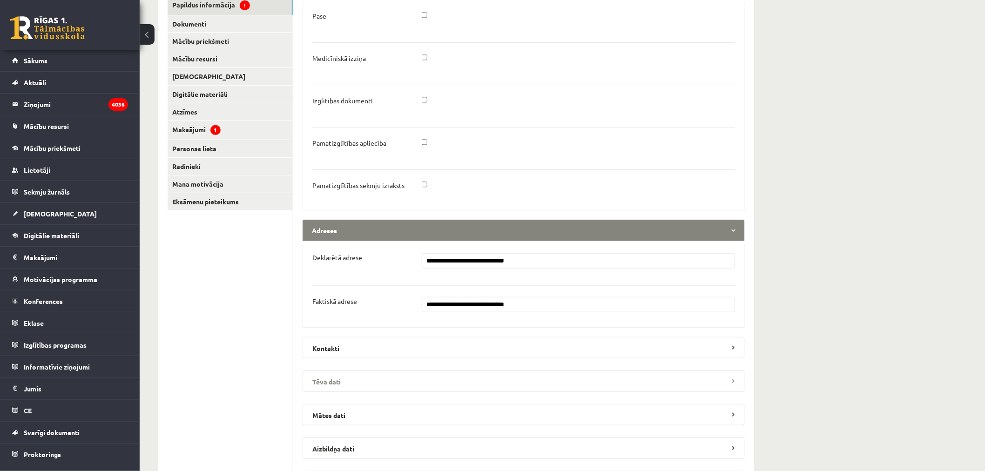
click at [445, 383] on legend "Tēva dati" at bounding box center [523, 380] width 442 height 21
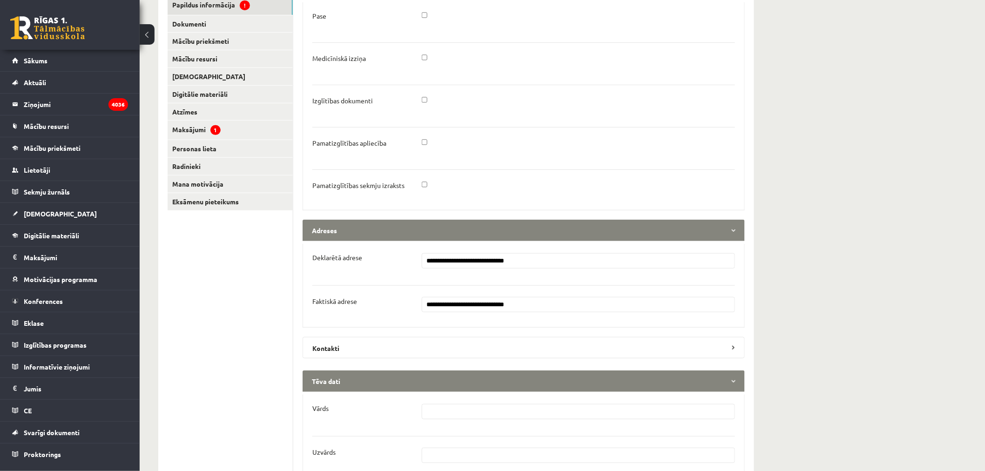
click at [445, 383] on legend "Tēva dati" at bounding box center [523, 380] width 442 height 21
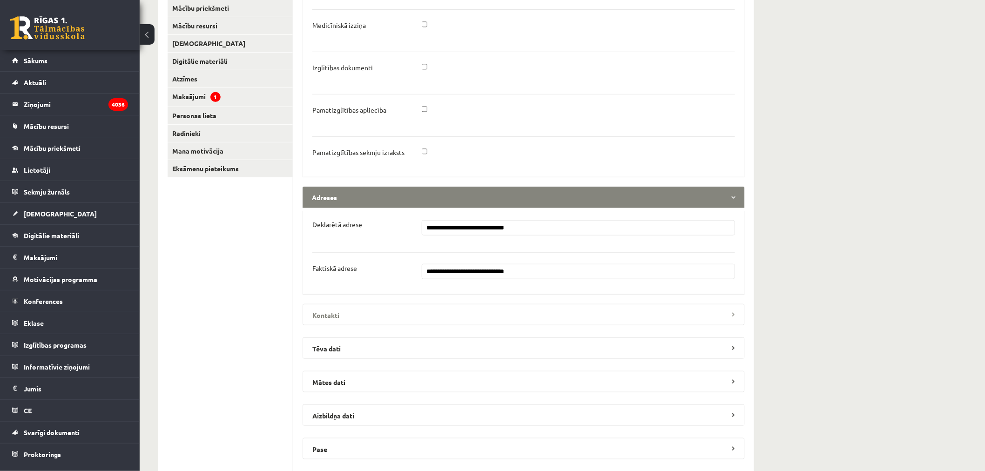
scroll to position [207, 0]
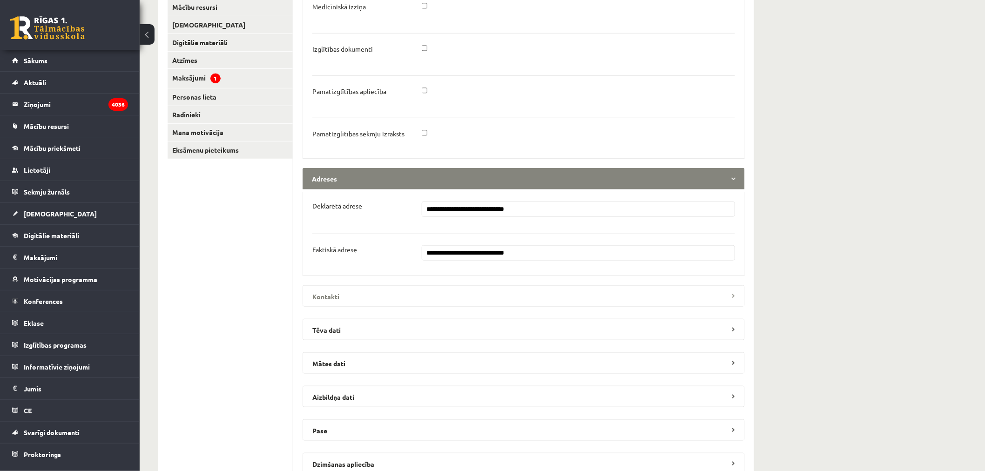
click at [411, 288] on legend "Kontakti" at bounding box center [523, 295] width 442 height 21
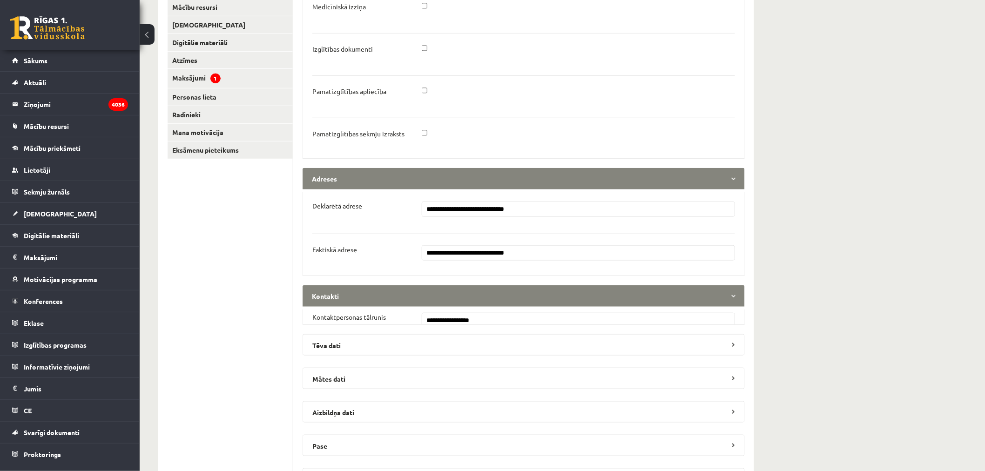
click at [411, 288] on legend "Kontakti" at bounding box center [523, 295] width 442 height 21
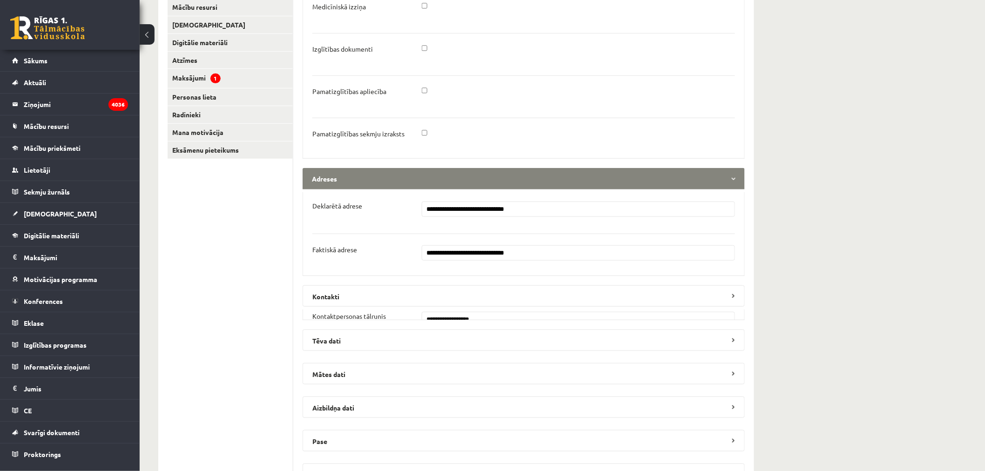
scroll to position [362, 0]
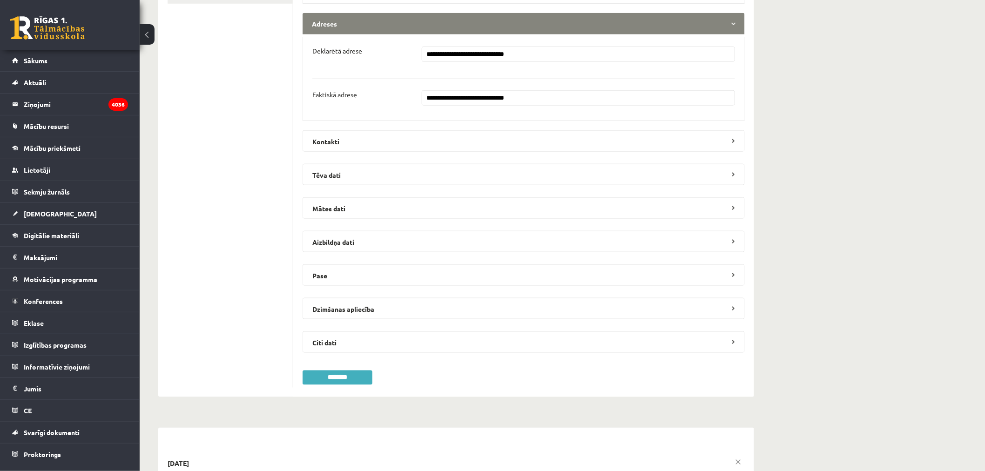
click at [389, 196] on form "**********" at bounding box center [523, 78] width 442 height 613
click at [388, 202] on legend "Mātes dati" at bounding box center [523, 207] width 442 height 21
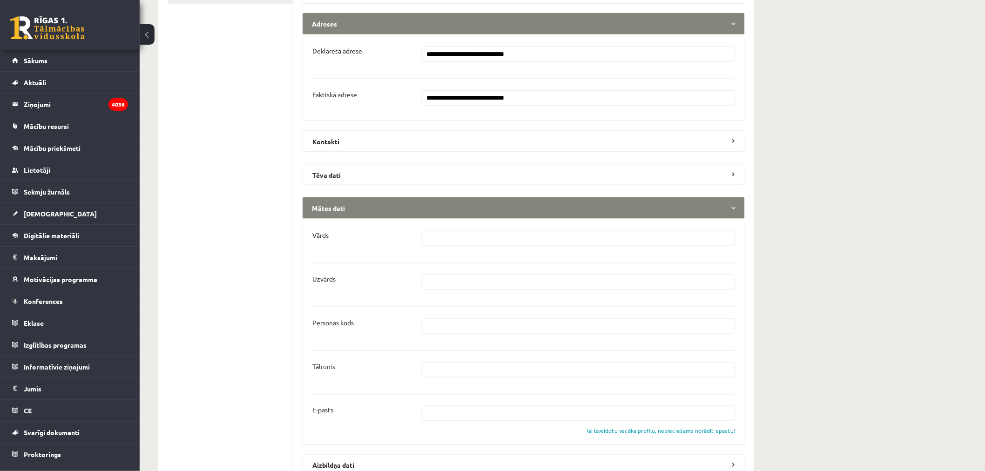
click at [389, 203] on legend "Mātes dati" at bounding box center [523, 207] width 442 height 21
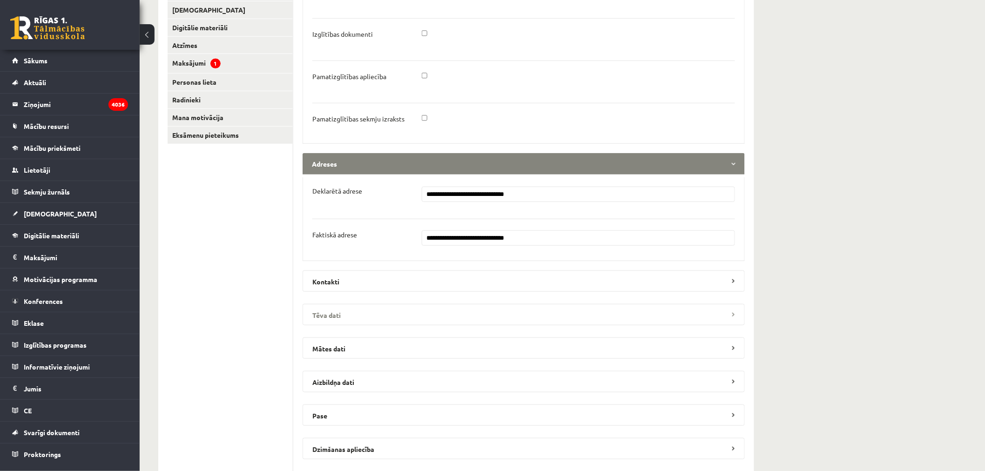
scroll to position [0, 0]
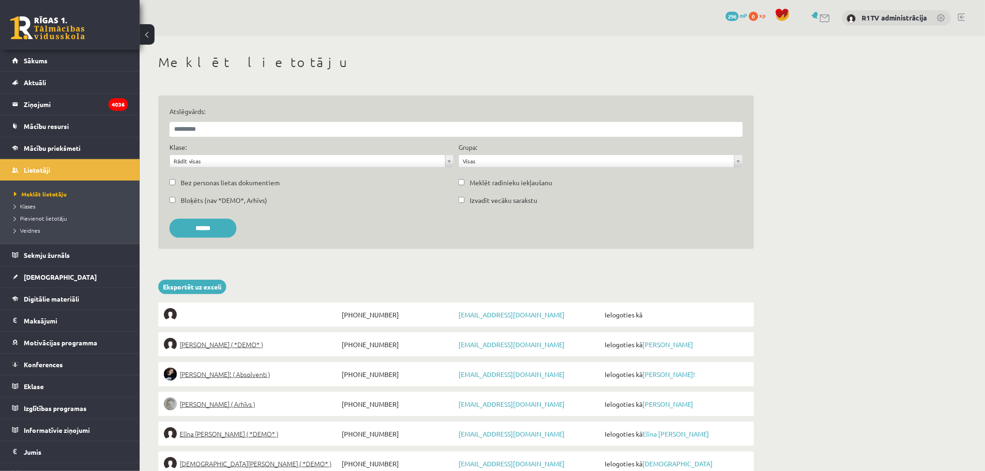
click at [194, 141] on div "Atslēgvārds:" at bounding box center [456, 125] width 578 height 36
click at [218, 126] on input "Atslēgvārds:" at bounding box center [455, 129] width 573 height 15
type input "**********"
click at [169, 219] on input "******" at bounding box center [202, 228] width 67 height 19
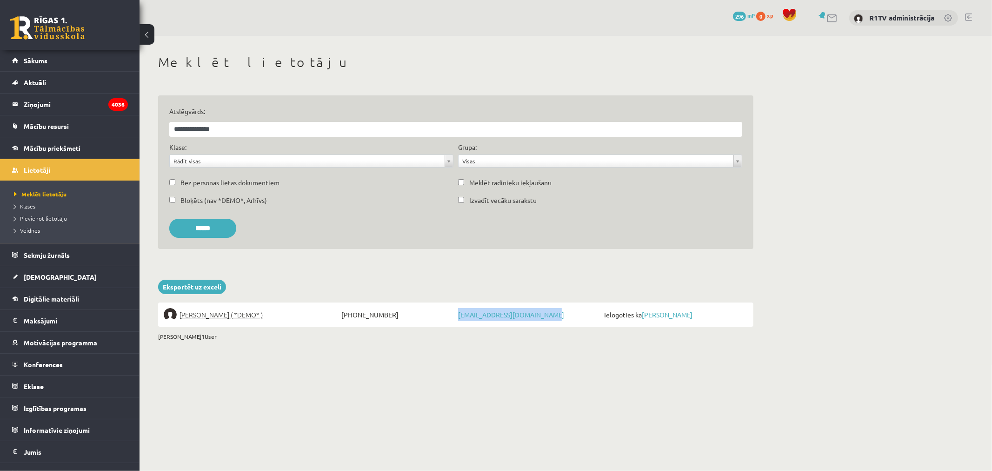
drag, startPoint x: 559, startPoint y: 317, endPoint x: 445, endPoint y: 311, distance: 114.6
click at [443, 318] on li "Vadims Kulakovs ( *DEMO* ) +37127786219 vadim.8389kulakov@gmail.com Ielogoties …" at bounding box center [456, 314] width 596 height 24
copy li "[EMAIL_ADDRESS][DOMAIN_NAME]"
click at [233, 314] on span "Vadims Kulakovs ( *DEMO* )" at bounding box center [221, 314] width 83 height 13
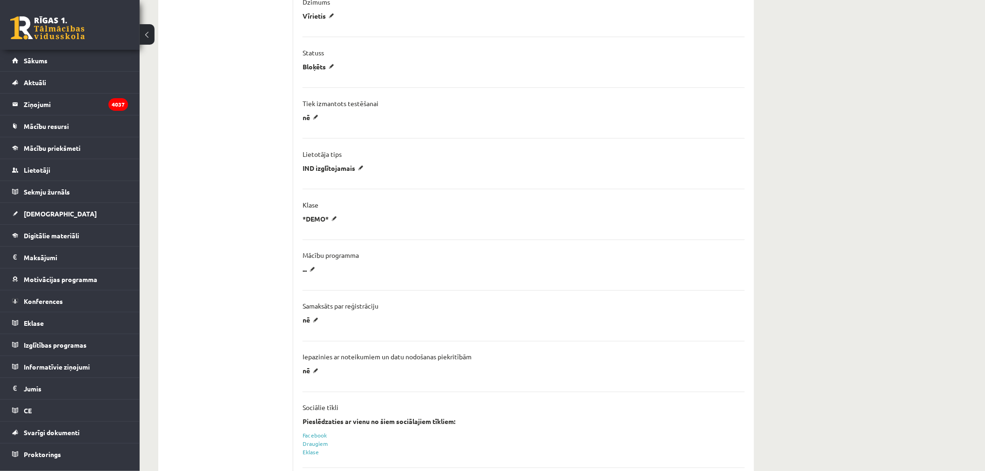
scroll to position [922, 0]
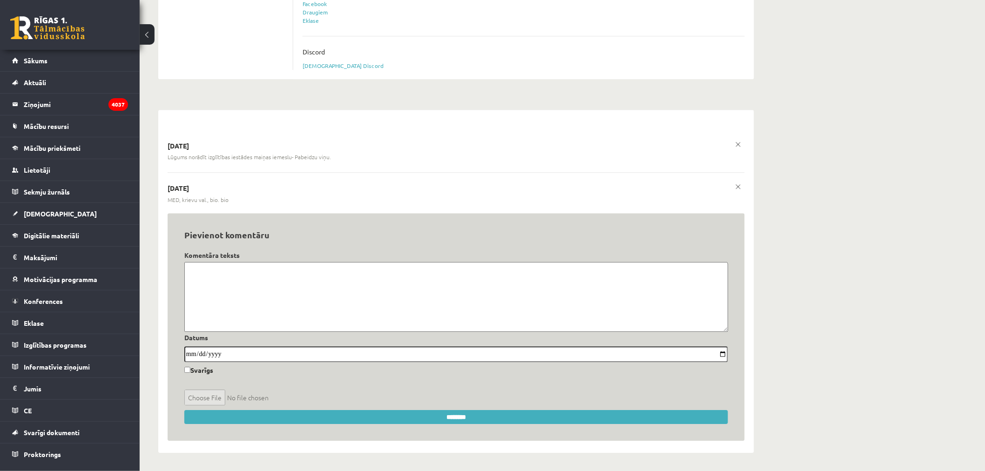
click at [350, 301] on textarea at bounding box center [455, 297] width 543 height 70
paste textarea "**********"
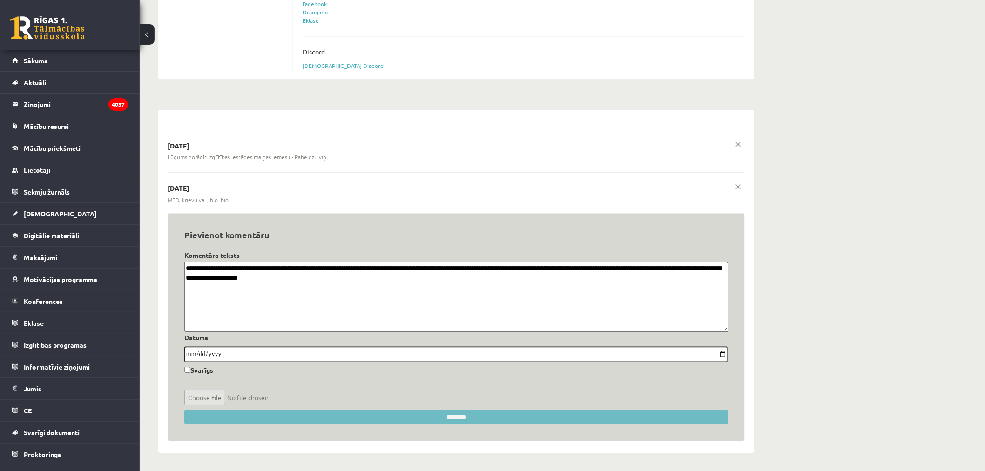
type textarea "**********"
click at [385, 418] on input "********" at bounding box center [455, 417] width 543 height 14
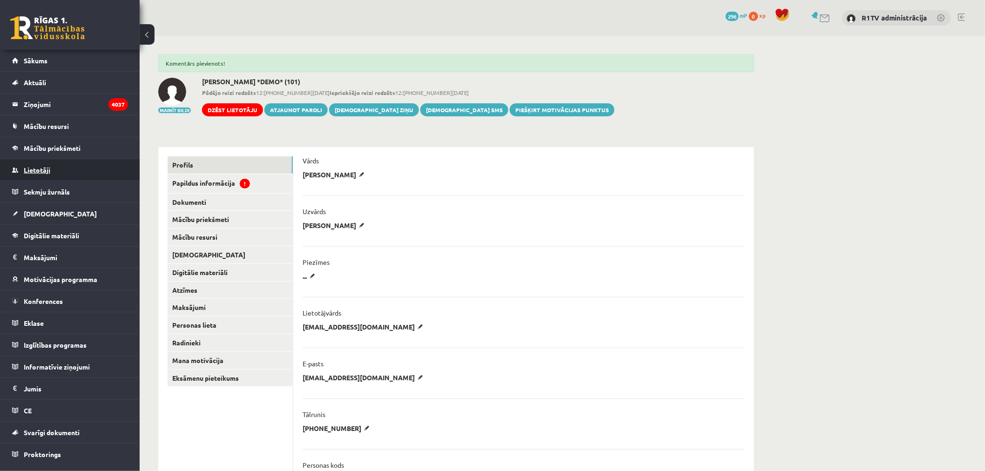
click at [45, 174] on link "Lietotāji" at bounding box center [70, 169] width 116 height 21
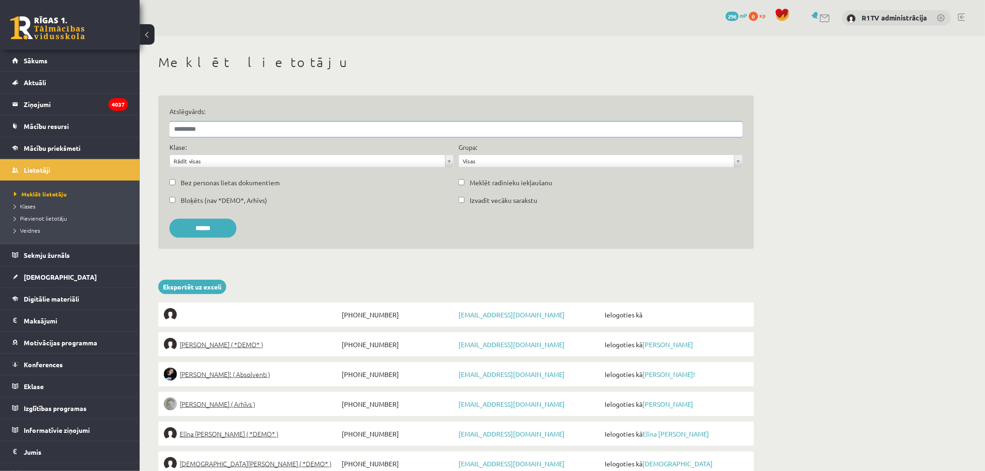
click at [275, 125] on input "Atslēgvārds:" at bounding box center [455, 129] width 573 height 15
paste input "**********"
type input "**********"
click at [169, 219] on input "******" at bounding box center [202, 228] width 67 height 19
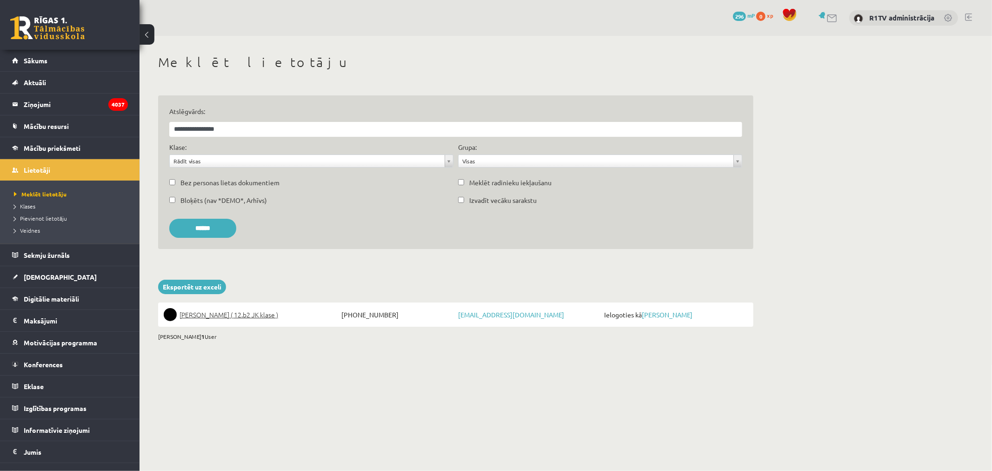
click at [237, 321] on li "Anastasija Oblate ( 12.b2 JK klase ) +37124869496 oblatenastja9@gmail.com Ielog…" at bounding box center [456, 314] width 596 height 24
click at [249, 315] on span "Anastasija Oblate ( 12.b2 JK klase )" at bounding box center [229, 314] width 99 height 13
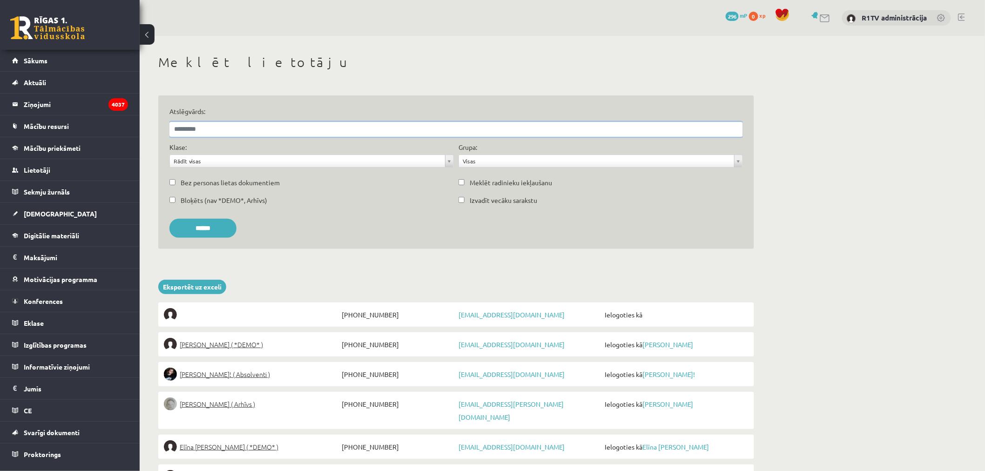
click at [355, 134] on input "Atslēgvārds:" at bounding box center [455, 129] width 573 height 15
type input "******"
click at [169, 219] on input "******" at bounding box center [202, 228] width 67 height 19
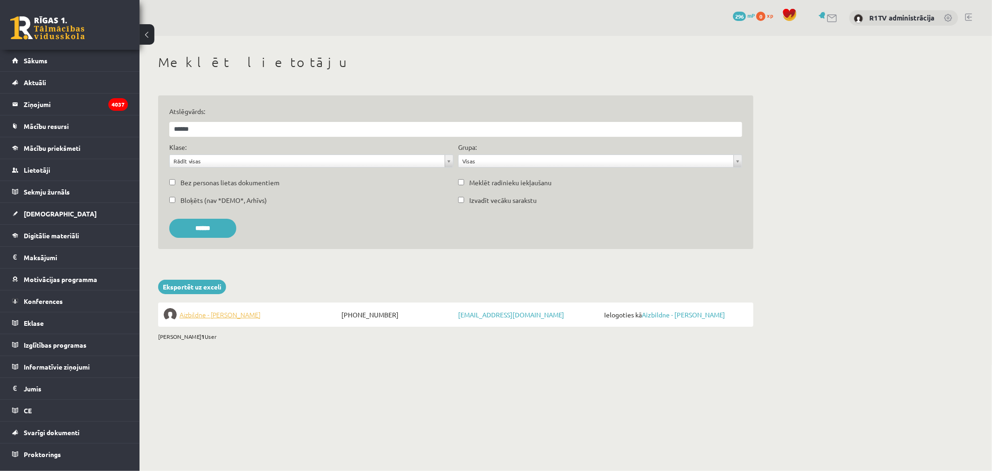
click at [257, 312] on span "Aizbildne - Svetlana Minzare" at bounding box center [220, 314] width 81 height 13
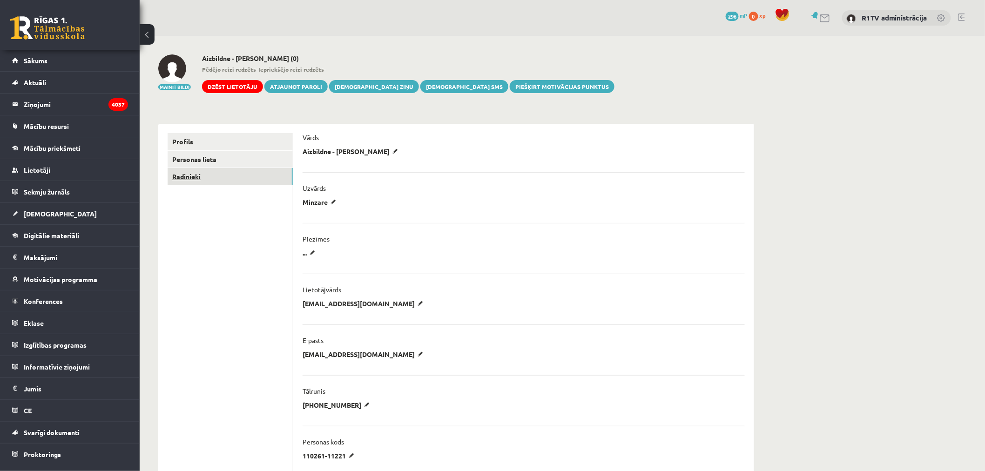
click at [206, 175] on link "Radinieki" at bounding box center [229, 176] width 125 height 17
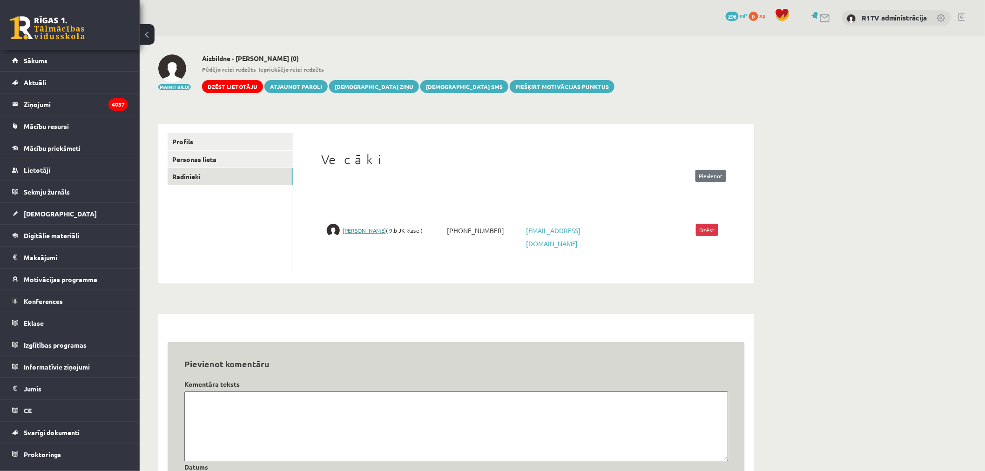
click at [378, 233] on link "[PERSON_NAME]" at bounding box center [363, 230] width 43 height 7
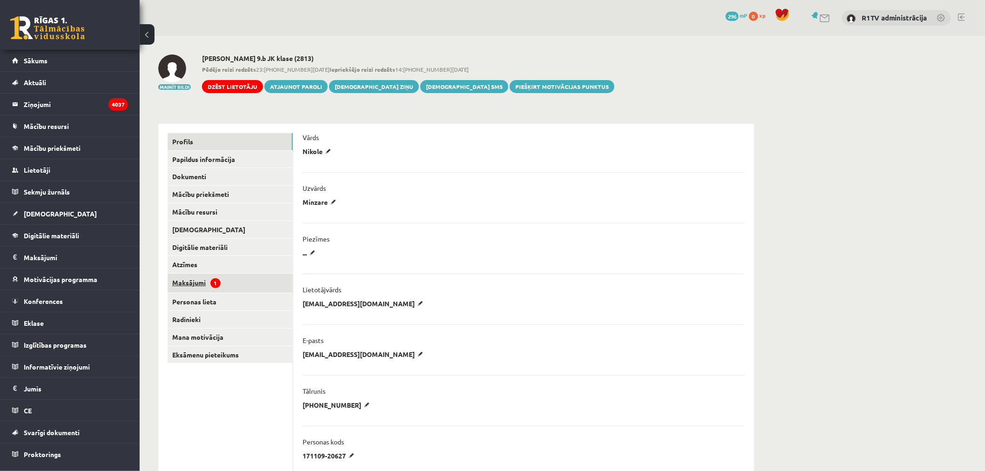
click at [252, 281] on link "Maksājumi 1" at bounding box center [229, 283] width 125 height 19
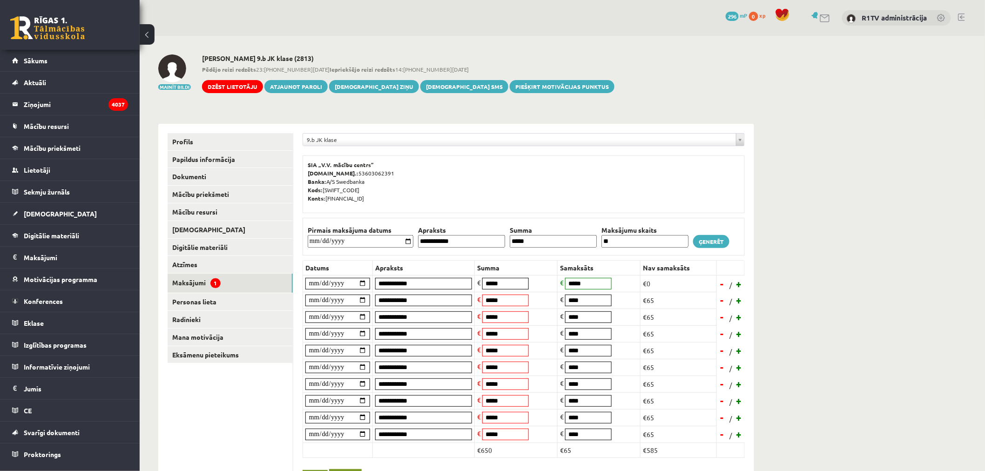
drag, startPoint x: 597, startPoint y: 276, endPoint x: 580, endPoint y: 276, distance: 17.2
click at [580, 276] on td "€ *****" at bounding box center [598, 283] width 83 height 17
click at [557, 284] on tr "**********" at bounding box center [524, 283] width 442 height 17
drag, startPoint x: 582, startPoint y: 293, endPoint x: 570, endPoint y: 293, distance: 12.1
click at [570, 293] on td "€ ****" at bounding box center [598, 300] width 83 height 17
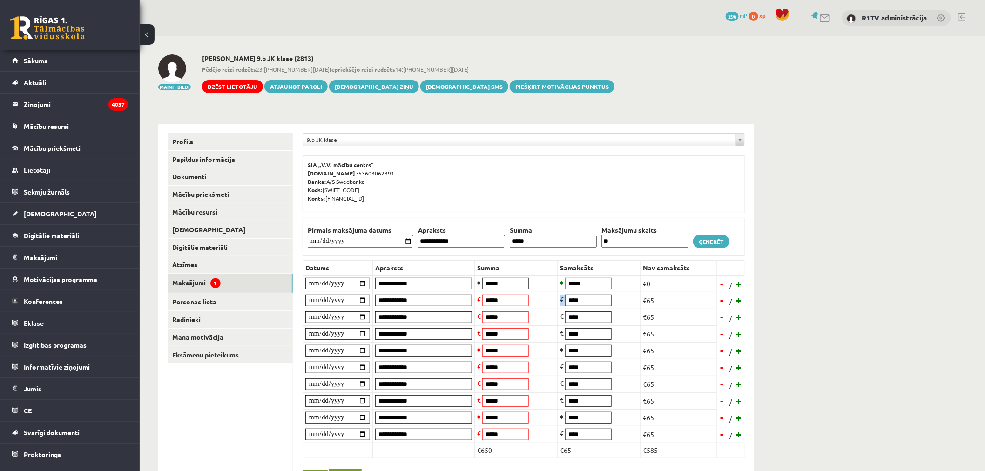
drag, startPoint x: 597, startPoint y: 294, endPoint x: 547, endPoint y: 294, distance: 49.8
click at [547, 294] on tr "**********" at bounding box center [524, 300] width 442 height 17
click at [598, 305] on input "****" at bounding box center [588, 301] width 47 height 12
paste input "*"
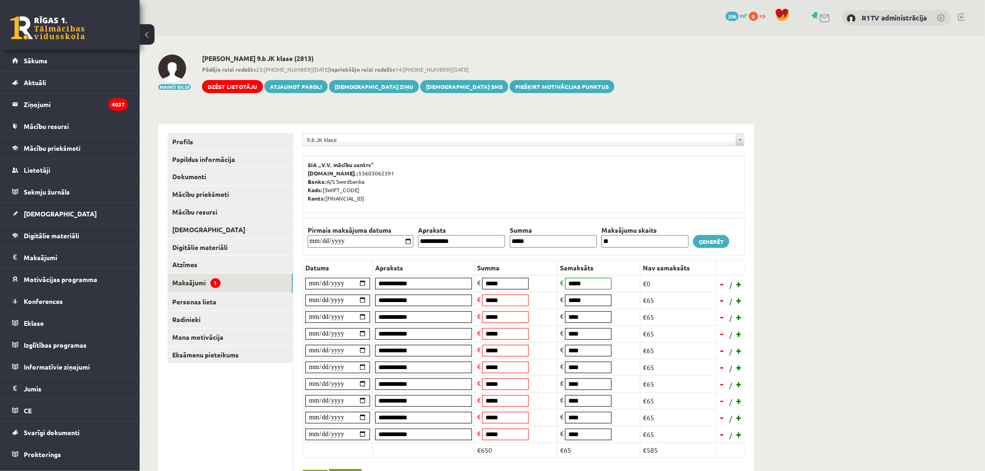
scroll to position [207, 0]
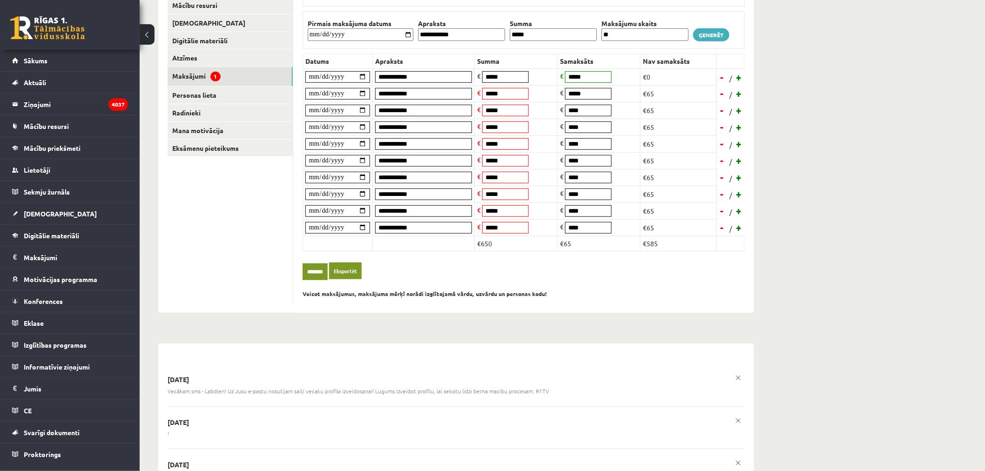
type input "*****"
click at [322, 273] on input "********" at bounding box center [314, 271] width 25 height 17
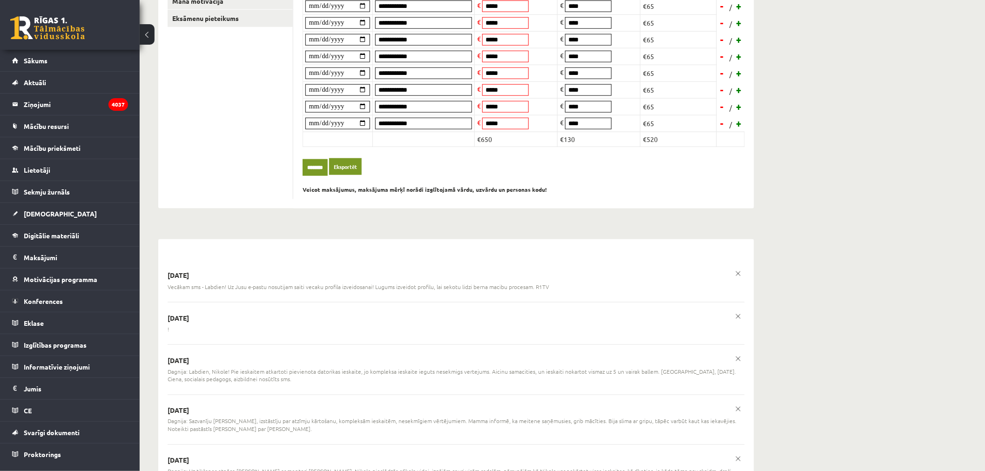
scroll to position [47, 0]
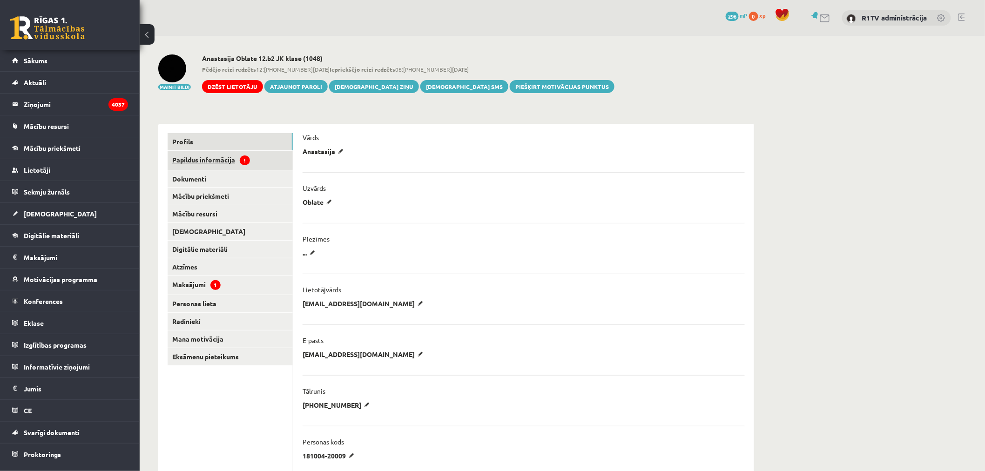
click at [261, 161] on link "Papildus informācija !" at bounding box center [229, 160] width 125 height 19
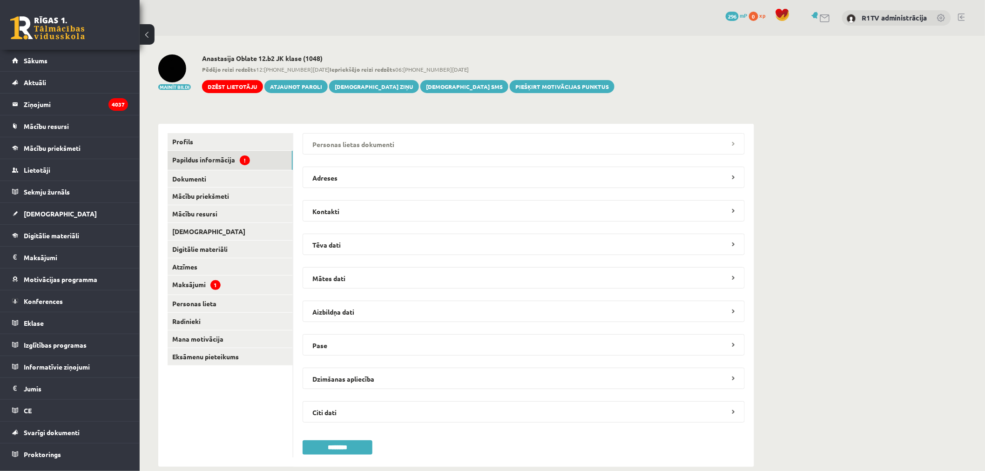
click at [386, 152] on legend "Personas lietas dokumenti" at bounding box center [523, 143] width 442 height 21
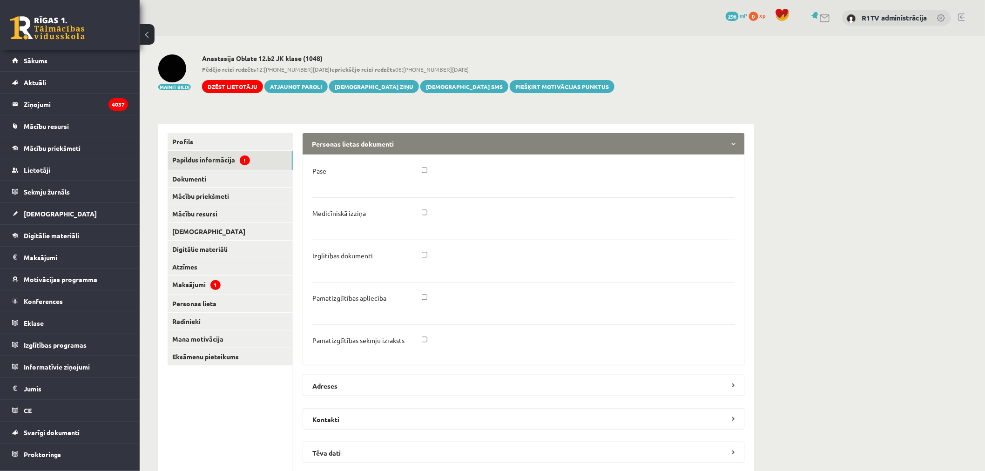
click at [422, 215] on div at bounding box center [579, 216] width 328 height 14
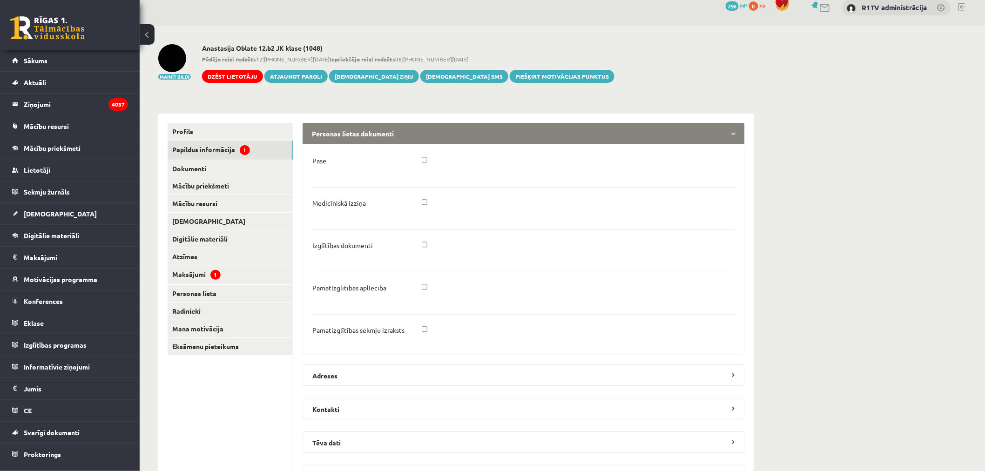
scroll to position [362, 0]
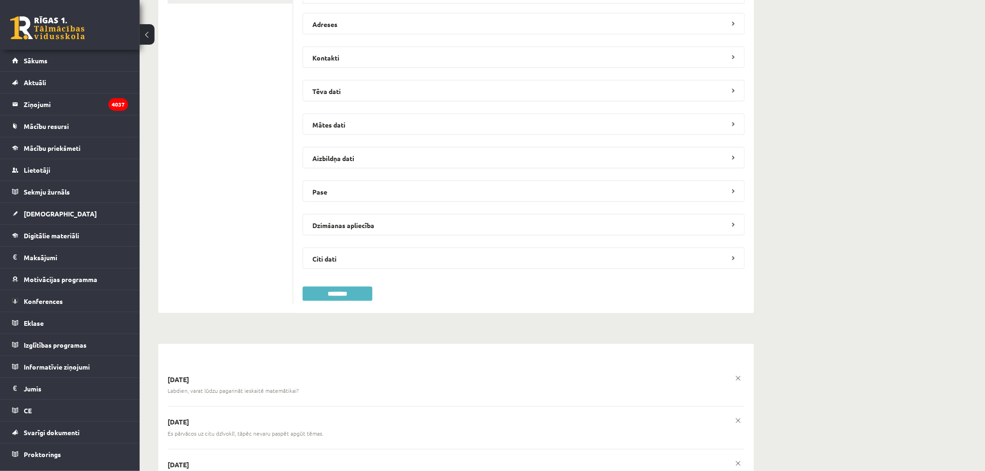
click at [351, 287] on input "********" at bounding box center [337, 294] width 70 height 14
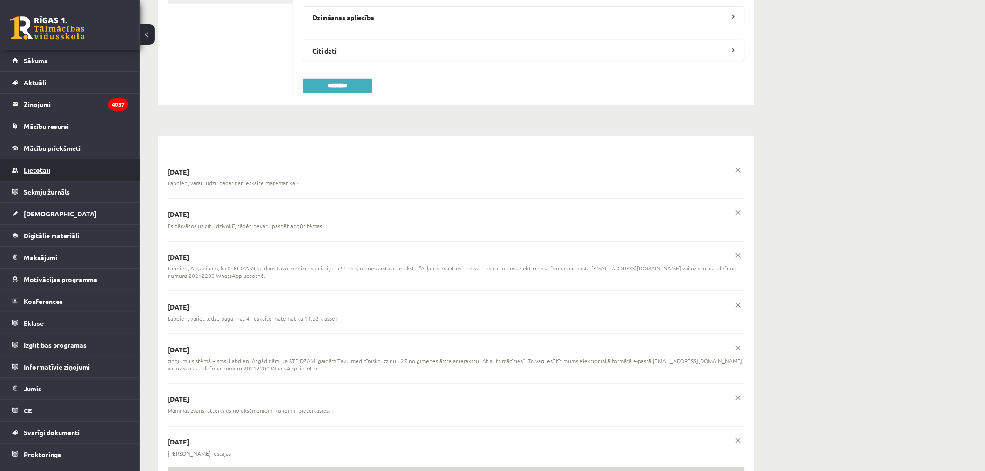
click at [66, 169] on link "Lietotāji" at bounding box center [70, 169] width 116 height 21
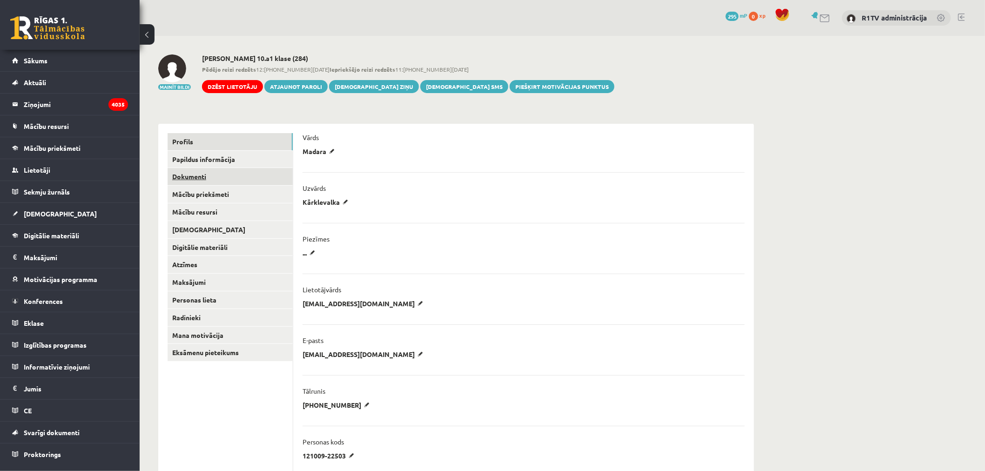
click at [235, 170] on link "Dokumenti" at bounding box center [229, 176] width 125 height 17
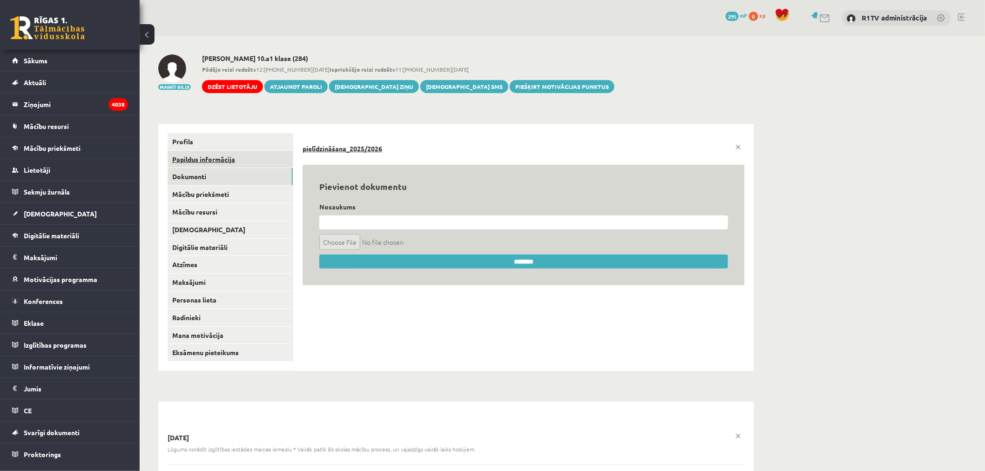
click at [247, 151] on link "Papildus informācija" at bounding box center [229, 159] width 125 height 17
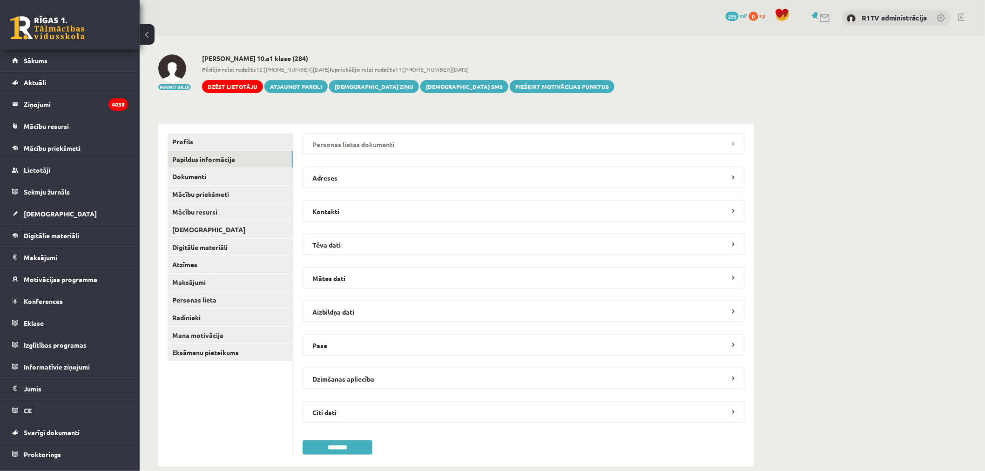
click at [393, 147] on legend "Personas lietas dokumenti" at bounding box center [523, 143] width 442 height 21
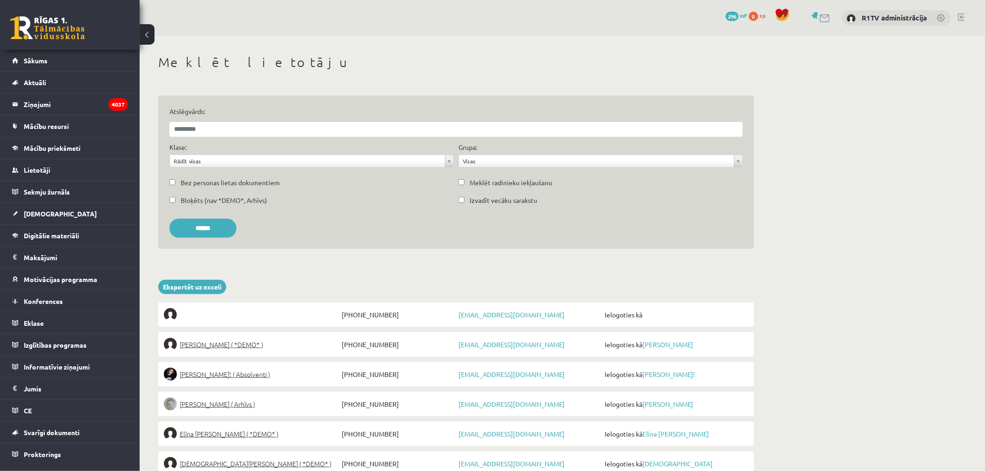
click at [282, 137] on div "Atslēgvārds:" at bounding box center [456, 125] width 578 height 36
click at [303, 132] on input "Atslēgvārds:" at bounding box center [455, 129] width 573 height 15
type input "**********"
click at [169, 219] on input "******" at bounding box center [202, 228] width 67 height 19
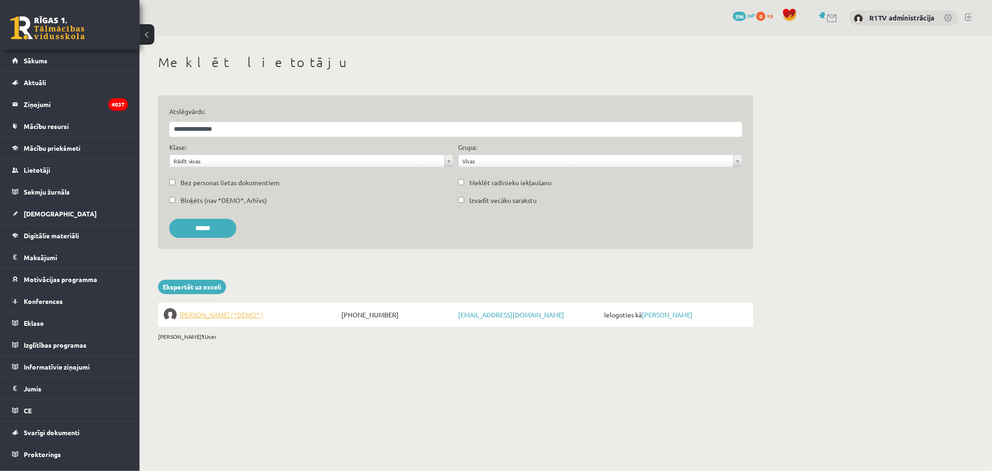
click at [220, 314] on span "Lolita Stepanova ( *DEMO* )" at bounding box center [221, 314] width 83 height 13
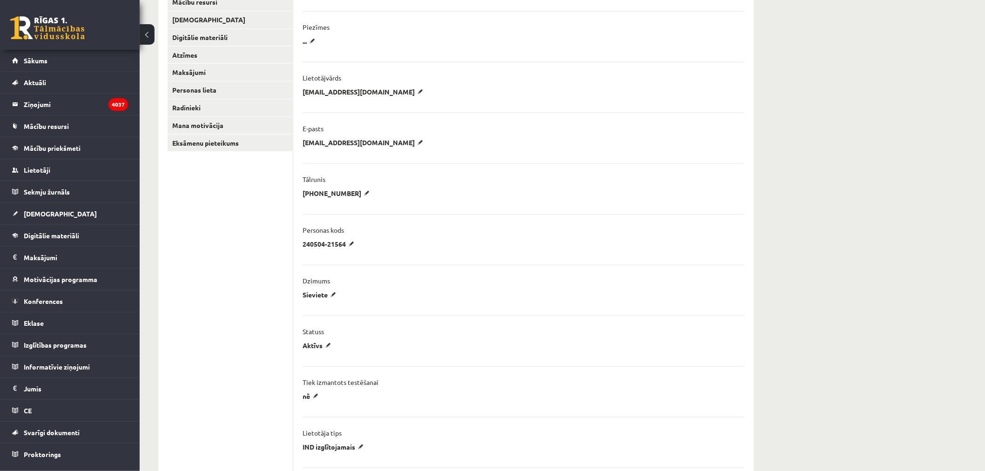
scroll to position [310, 0]
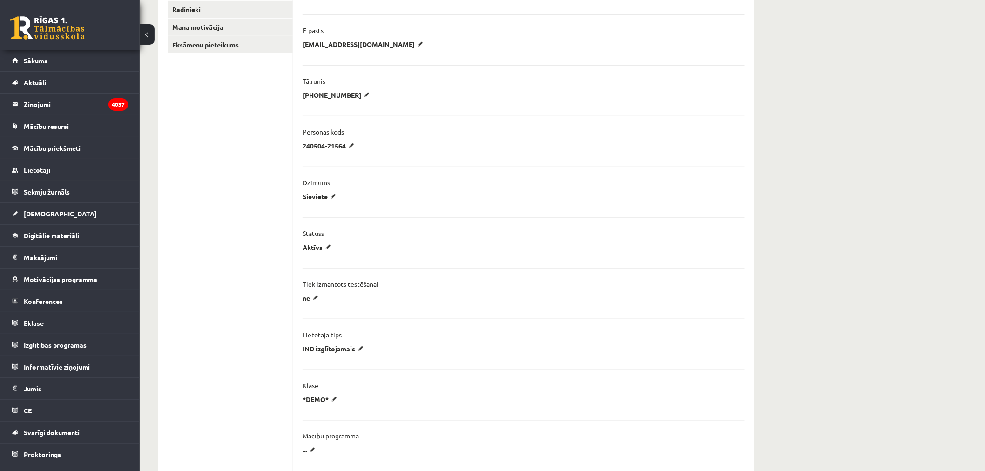
click at [326, 394] on div "Klase" at bounding box center [523, 388] width 442 height 14
click at [324, 397] on p "*DEMO*" at bounding box center [321, 399] width 38 height 8
click at [0, 0] on select "**********" at bounding box center [0, 0] width 0 height 0
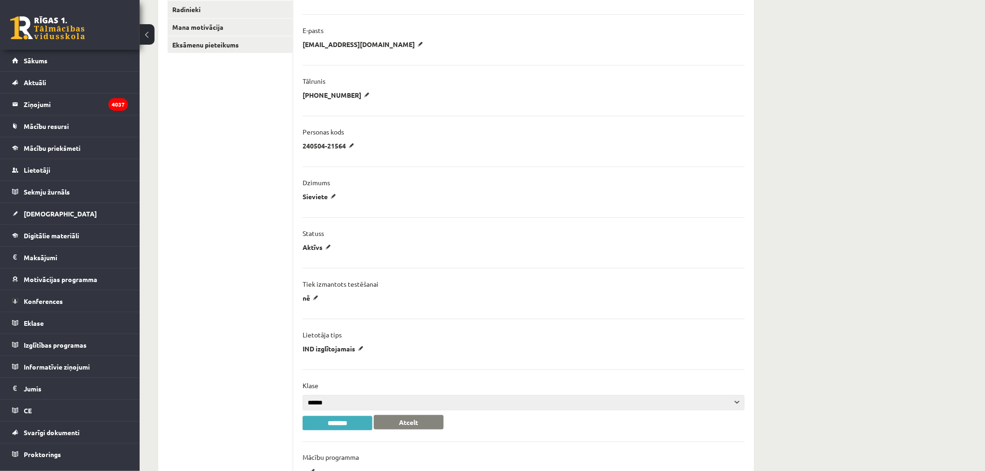
select select "**"
click at [302, 395] on select "**********" at bounding box center [523, 402] width 442 height 15
click at [342, 420] on input "********" at bounding box center [337, 423] width 70 height 14
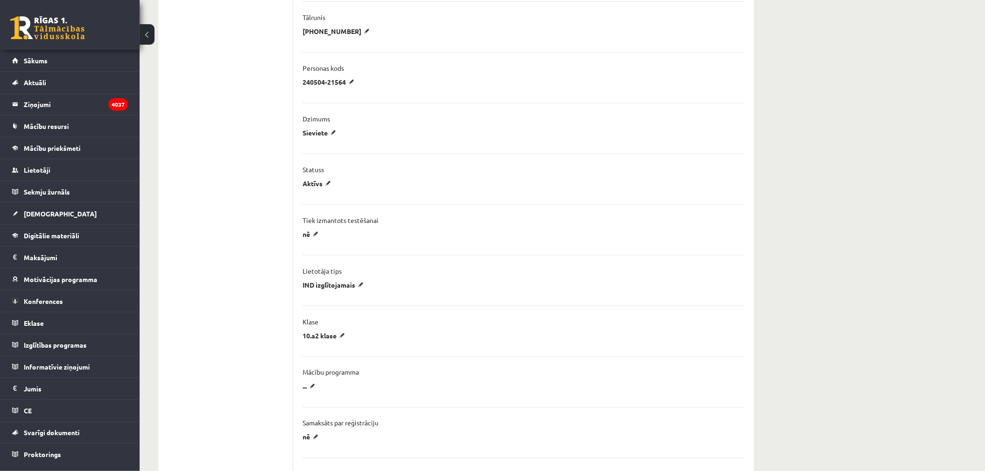
scroll to position [413, 0]
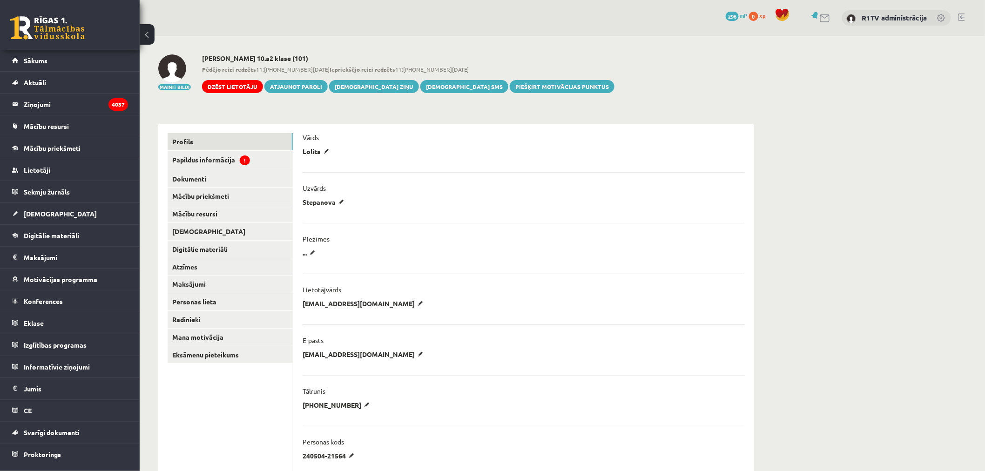
click at [421, 306] on div "**********" at bounding box center [523, 306] width 442 height 14
copy ul "[EMAIL_ADDRESS][DOMAIN_NAME] Atcelt"
click at [239, 171] on link "Dokumenti" at bounding box center [229, 178] width 125 height 17
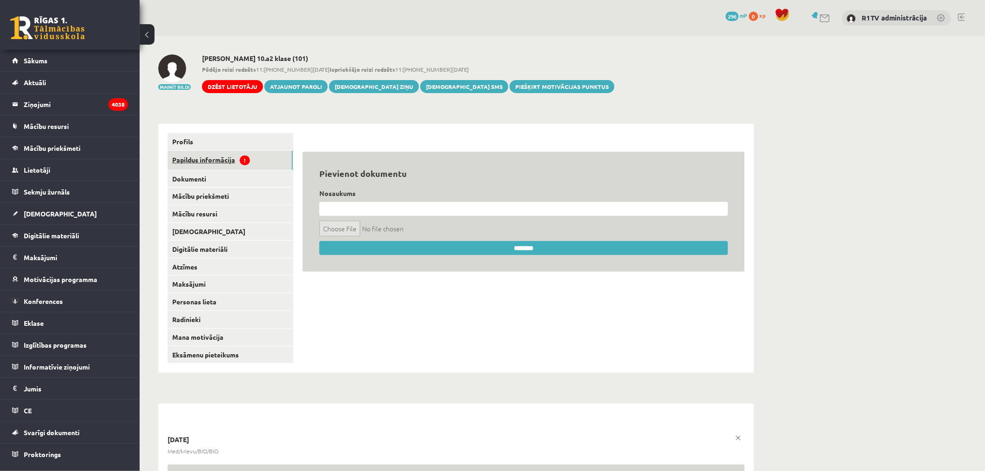
click at [244, 168] on link "Papildus informācija !" at bounding box center [229, 160] width 125 height 19
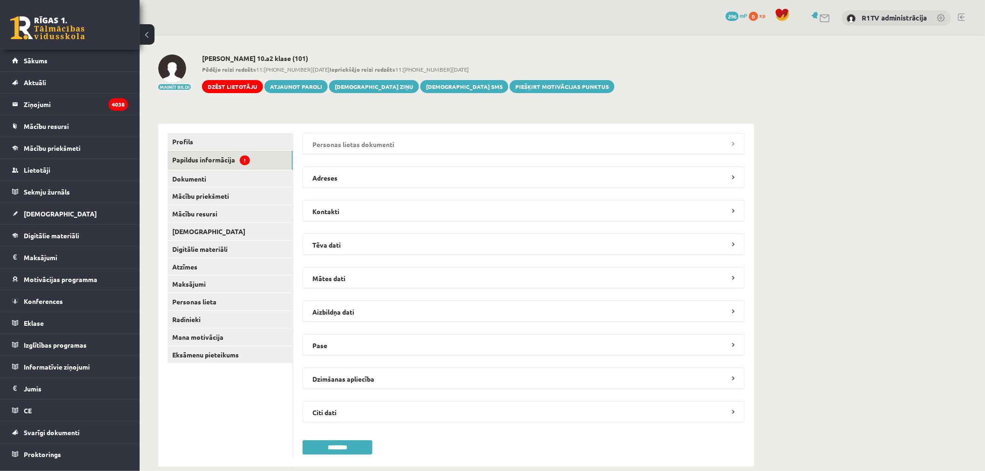
click at [380, 143] on legend "Personas lietas dokumenti" at bounding box center [523, 143] width 442 height 21
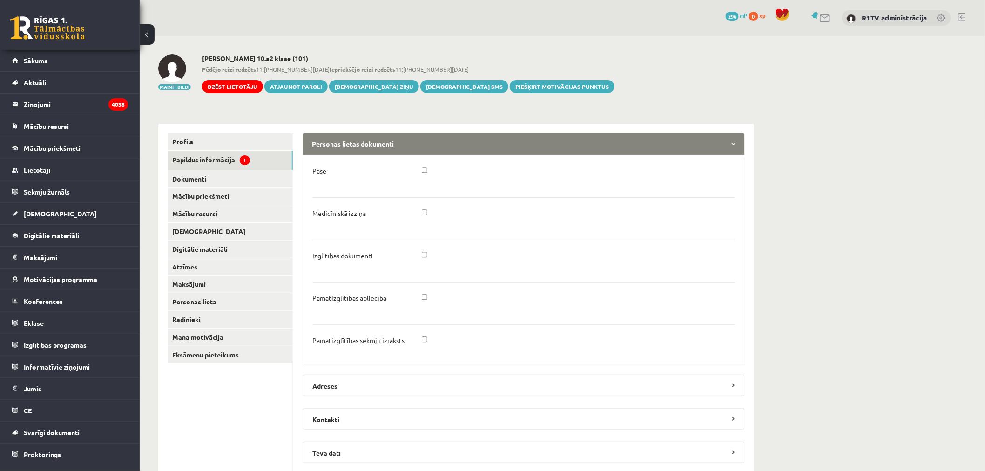
click at [429, 249] on li "Izglītības dokumenti" at bounding box center [523, 255] width 422 height 31
click at [422, 334] on li "Pamatizglītības sekmju izraksts" at bounding box center [523, 339] width 422 height 31
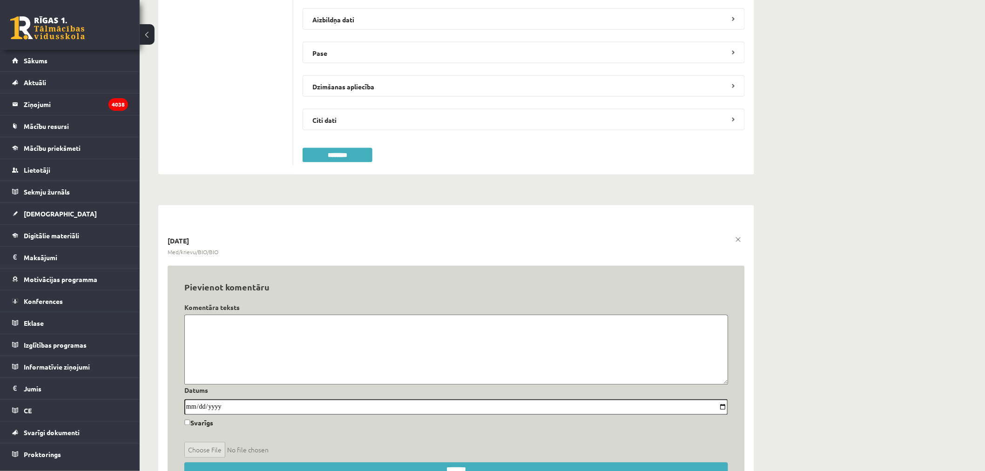
scroll to position [552, 0]
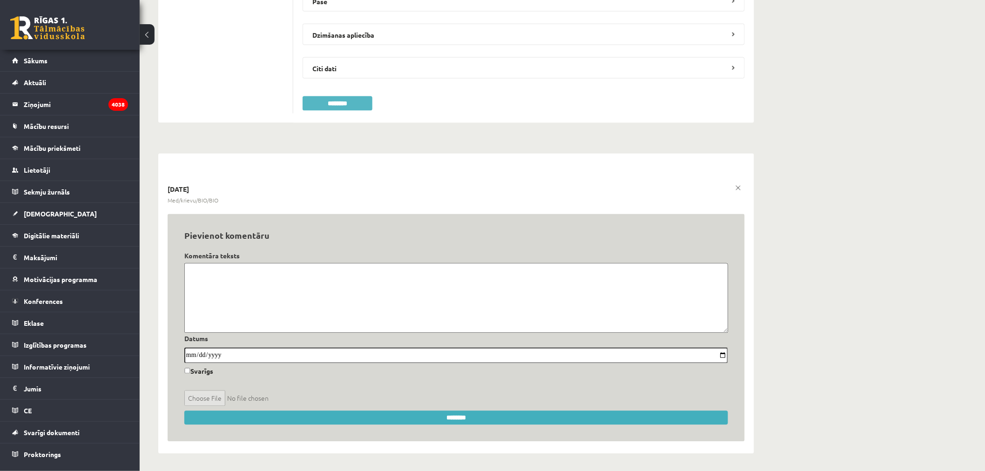
click at [352, 103] on input "********" at bounding box center [337, 103] width 70 height 14
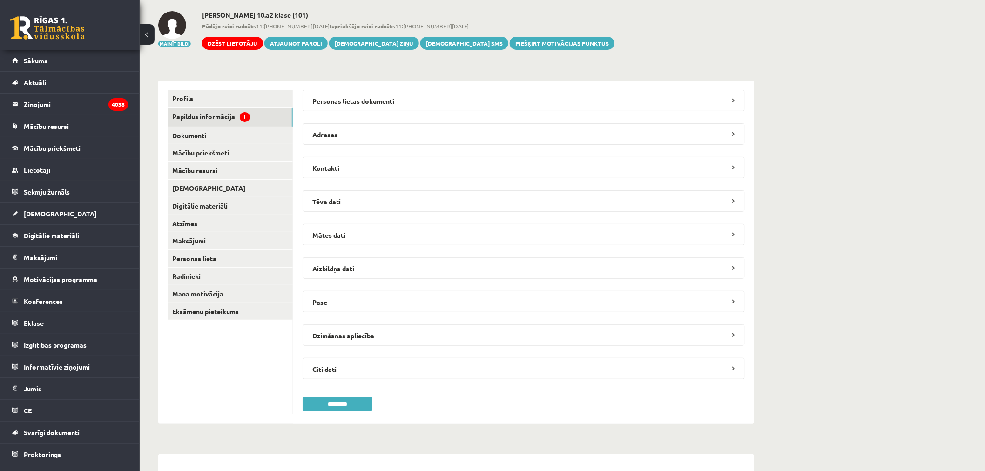
scroll to position [34, 0]
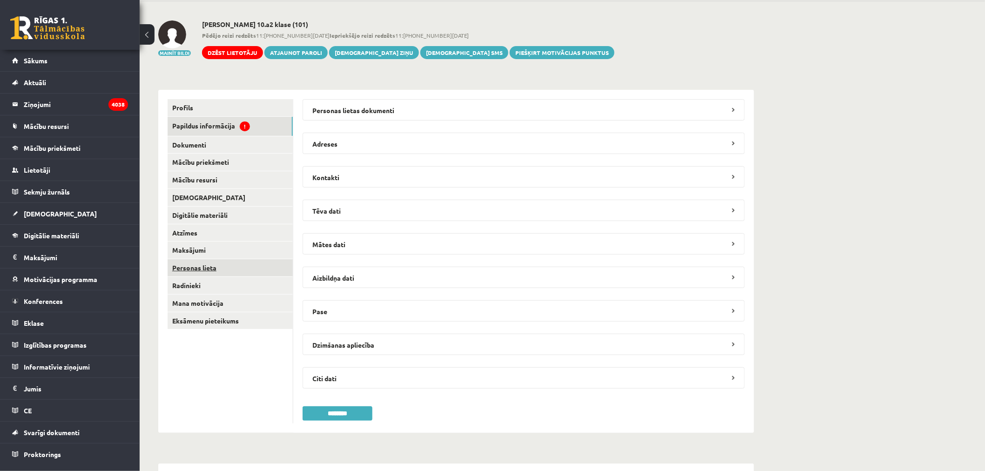
click at [250, 266] on link "Personas lieta" at bounding box center [229, 267] width 125 height 17
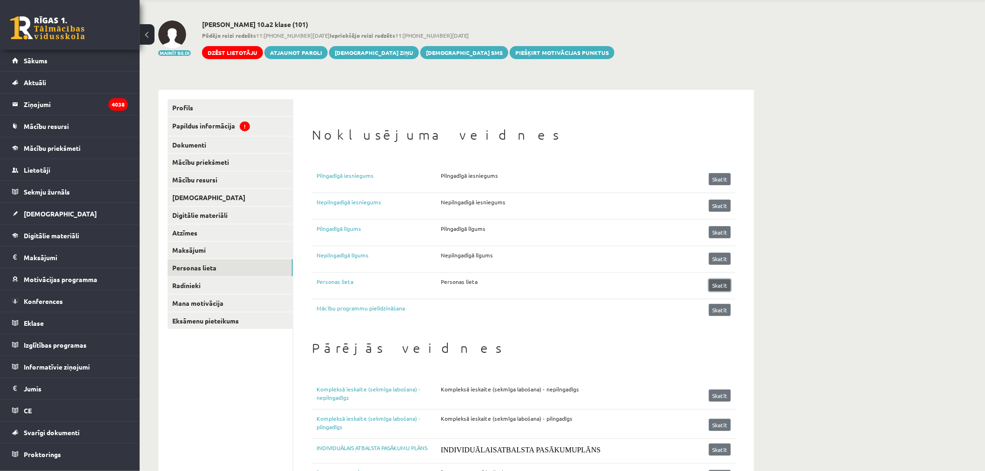
click at [720, 280] on link "Skatīt" at bounding box center [720, 285] width 22 height 12
click at [243, 156] on link "Mācību priekšmeti" at bounding box center [229, 162] width 125 height 17
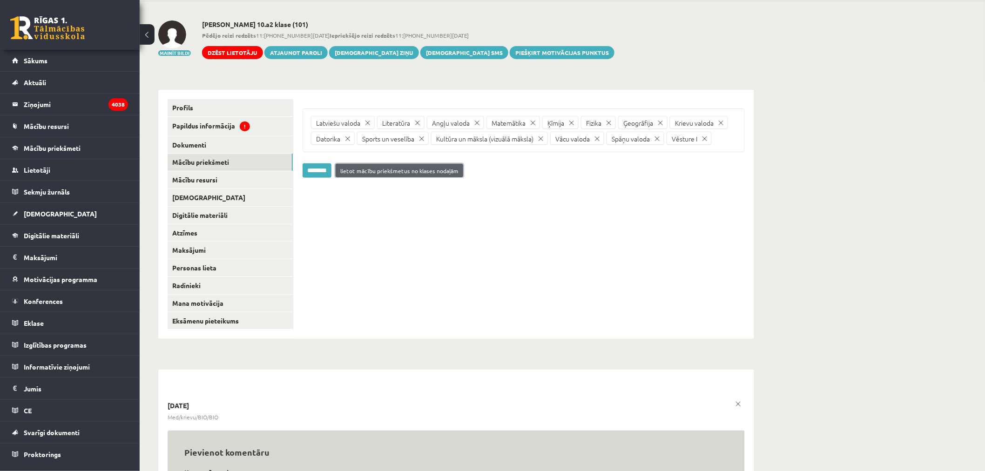
click at [408, 170] on link "lietot mācību priekšmetus no klases nodaļām" at bounding box center [398, 170] width 127 height 13
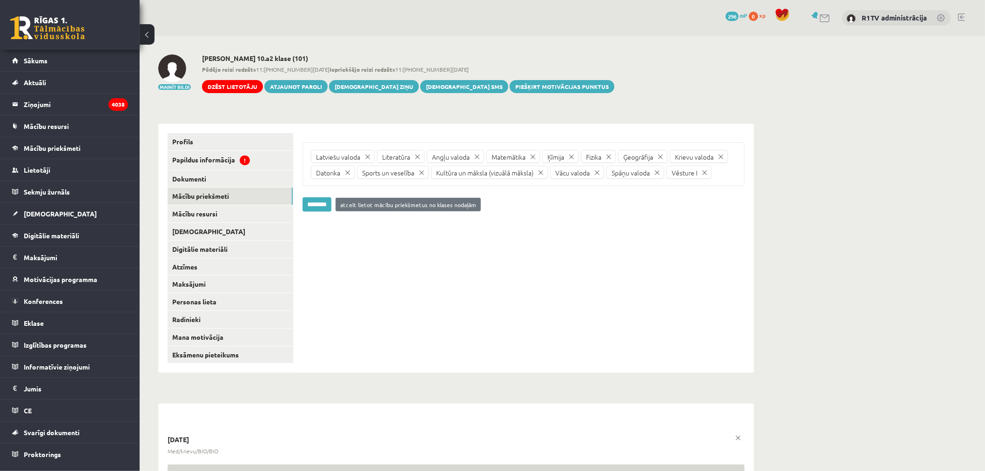
click at [599, 171] on link at bounding box center [596, 172] width 13 height 13
click at [599, 171] on link at bounding box center [600, 172] width 13 height 13
click at [313, 208] on input "********" at bounding box center [316, 204] width 29 height 14
click at [228, 146] on link "Profils" at bounding box center [229, 141] width 125 height 17
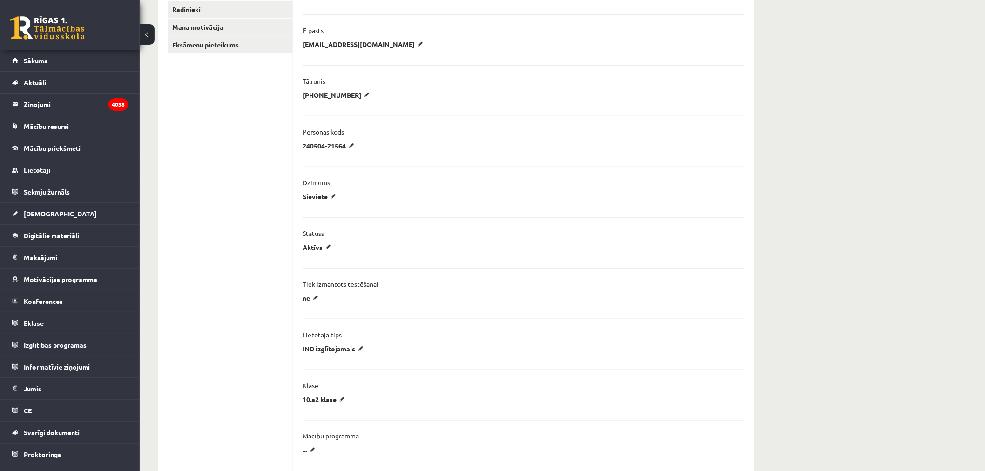
scroll to position [517, 0]
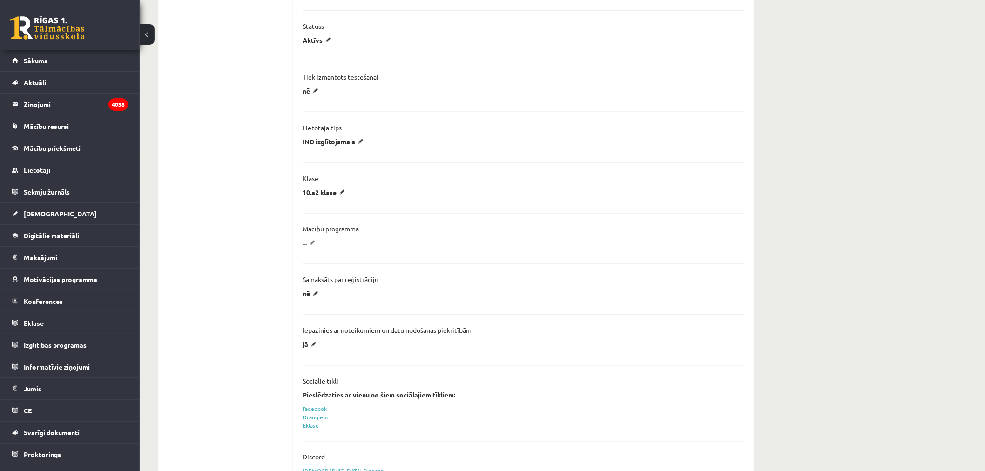
click at [312, 243] on p "..." at bounding box center [310, 243] width 16 height 8
click at [0, 0] on select "**********" at bounding box center [0, 0] width 0 height 0
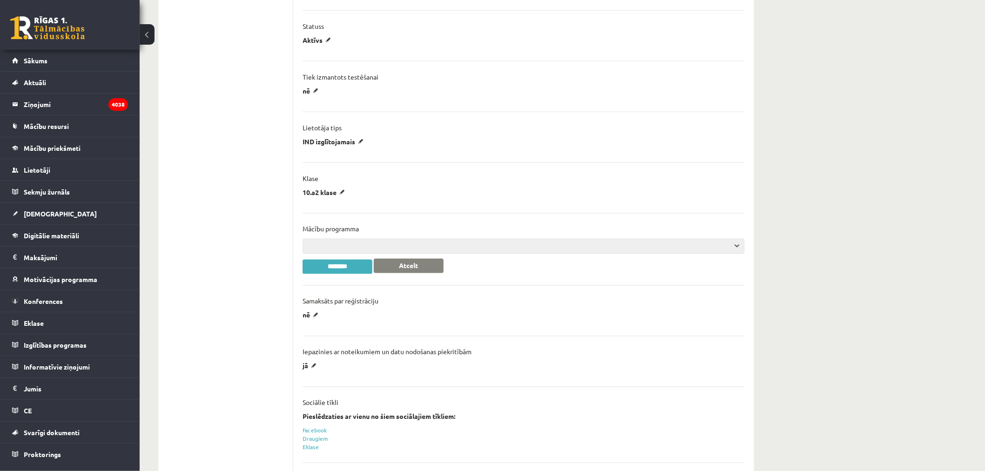
select select "***"
click at [302, 239] on select "**********" at bounding box center [523, 246] width 442 height 15
click at [335, 266] on input "********" at bounding box center [337, 267] width 70 height 14
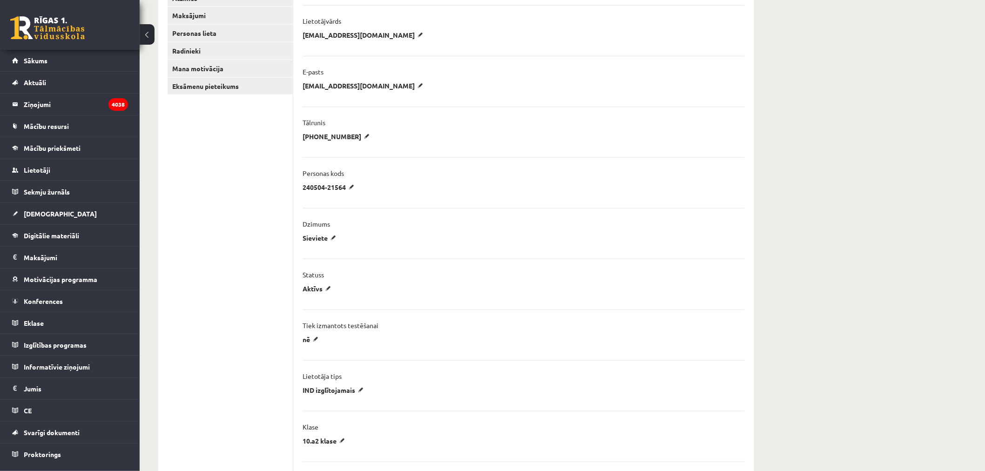
scroll to position [258, 0]
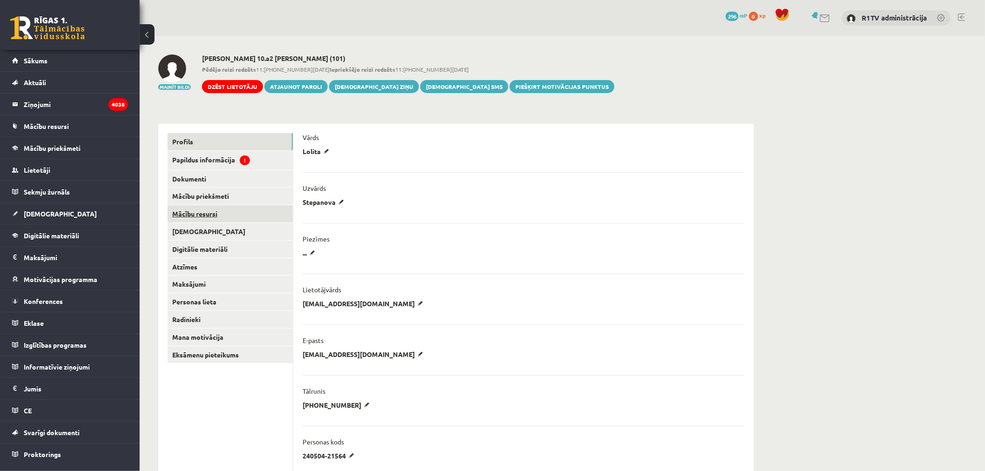
click at [244, 220] on link "Mācību resursi" at bounding box center [229, 213] width 125 height 17
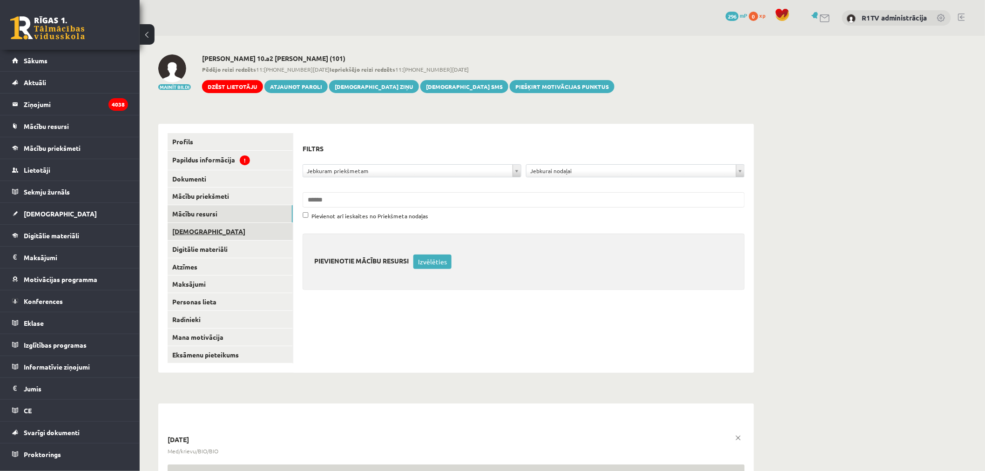
click at [226, 238] on link "[DEMOGRAPHIC_DATA]" at bounding box center [229, 231] width 125 height 17
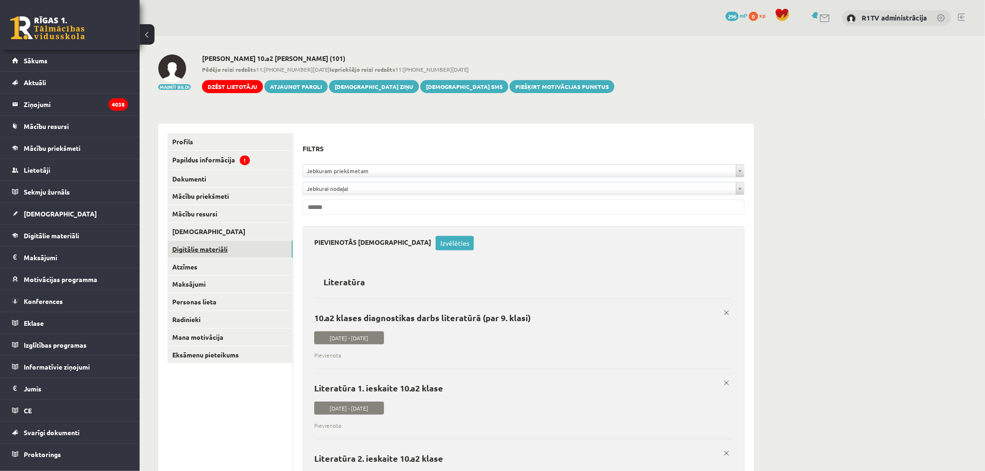
click at [211, 248] on link "Digitālie materiāli" at bounding box center [229, 249] width 125 height 17
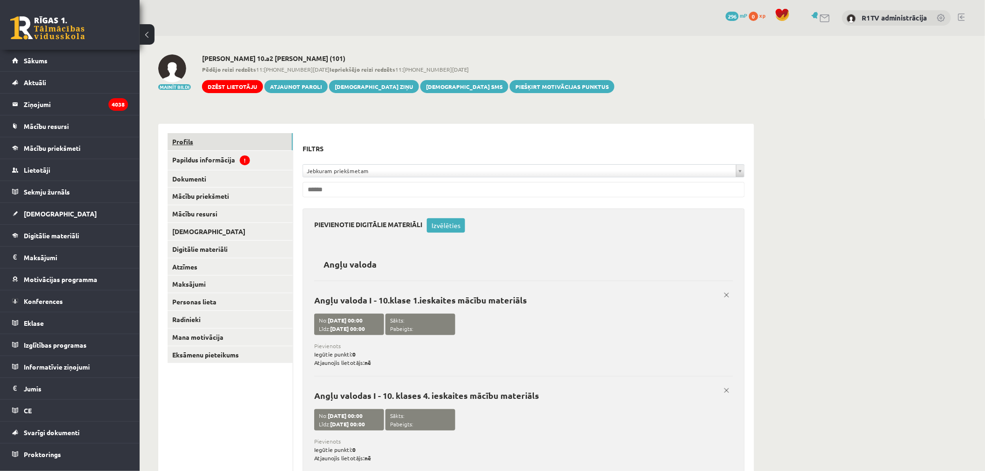
click at [228, 134] on link "Profils" at bounding box center [229, 141] width 125 height 17
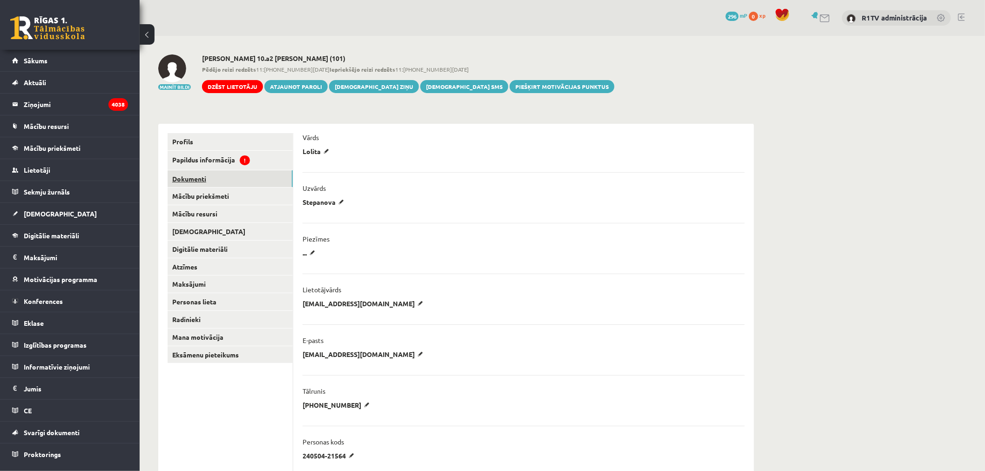
click at [243, 179] on link "Dokumenti" at bounding box center [229, 178] width 125 height 17
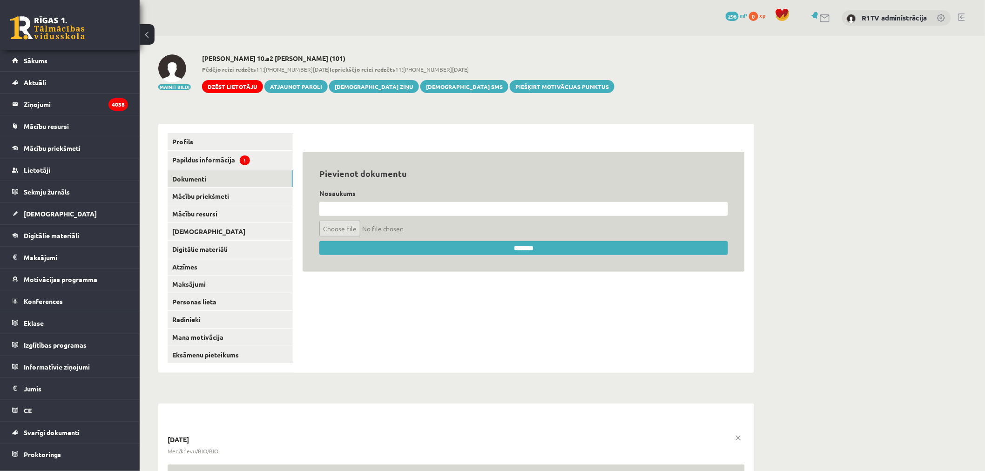
click at [379, 224] on input "file" at bounding box center [523, 229] width 409 height 16
type input "**********"
click at [374, 213] on input "text" at bounding box center [523, 209] width 409 height 14
type input "**********"
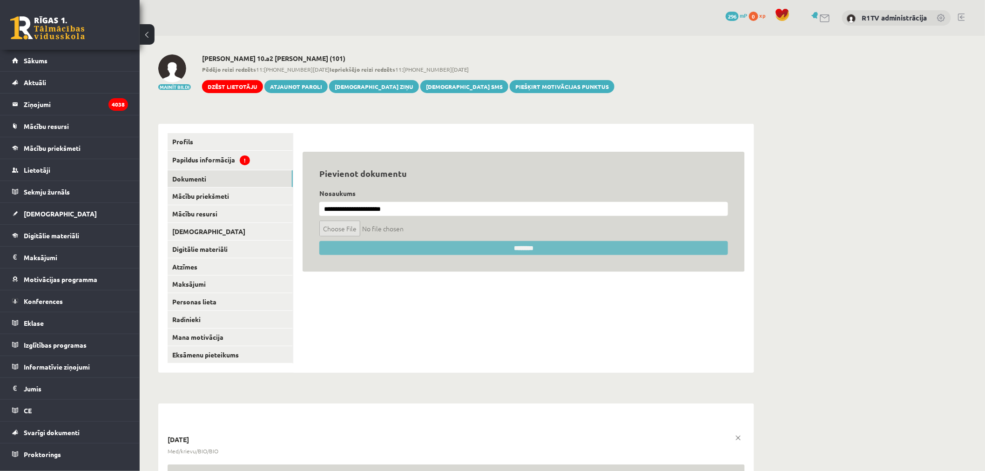
click at [449, 247] on input "********" at bounding box center [523, 248] width 409 height 14
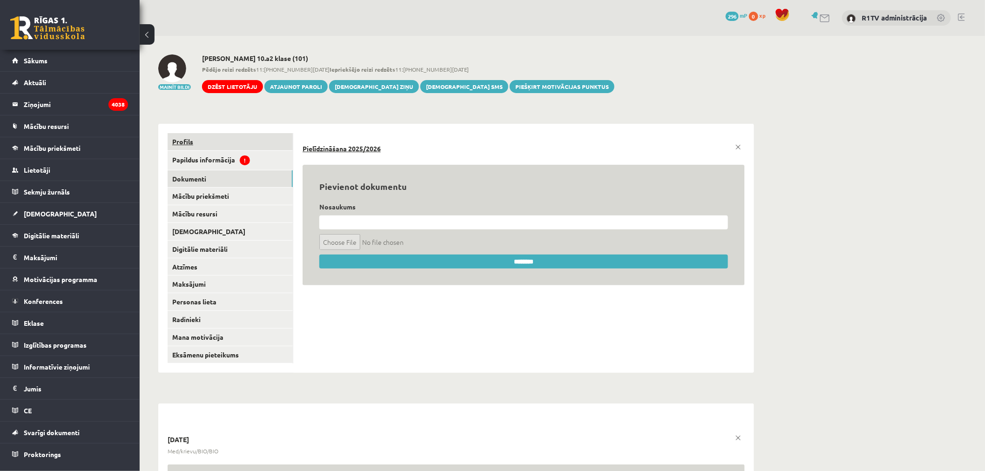
click at [224, 135] on link "Profils" at bounding box center [229, 141] width 125 height 17
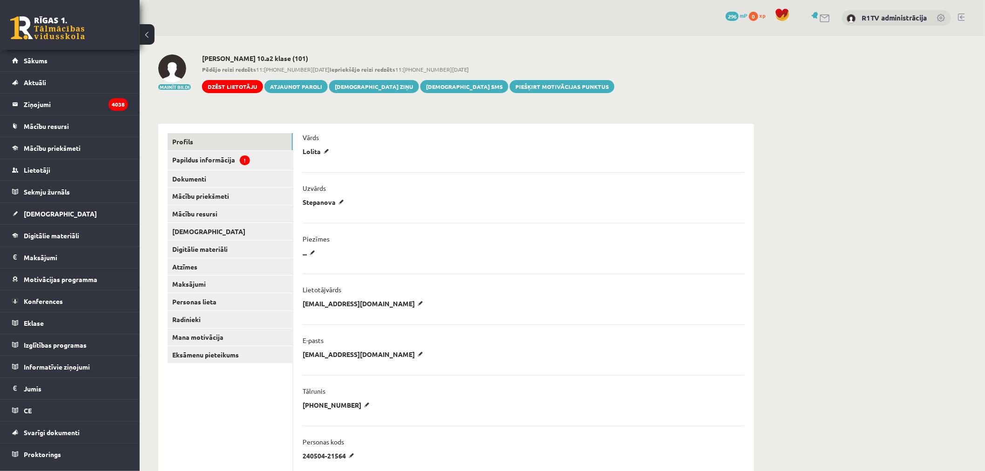
scroll to position [258, 0]
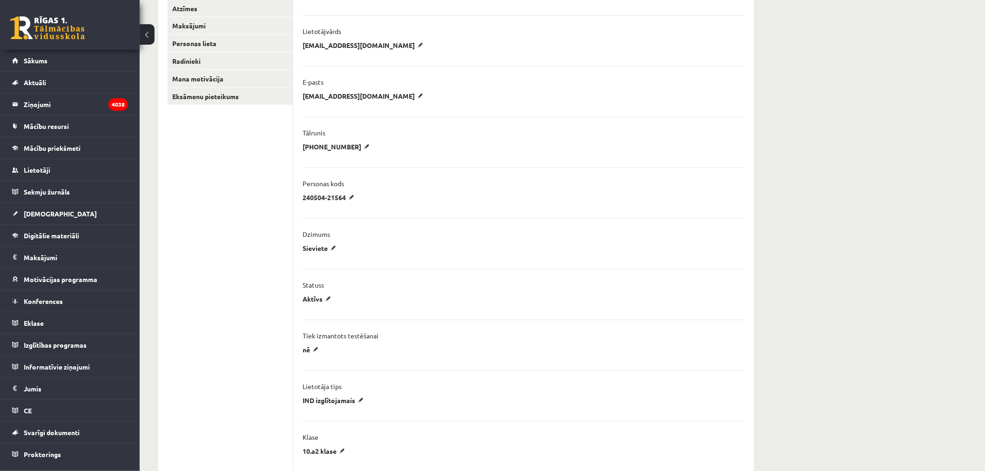
click at [320, 303] on div "Aktīvs ******* ****** ******** Atcelt" at bounding box center [523, 302] width 442 height 14
click at [319, 303] on div "Aktīvs ******* ****** ******** Atcelt" at bounding box center [523, 302] width 442 height 14
click at [332, 302] on p "Aktīvs" at bounding box center [318, 299] width 32 height 8
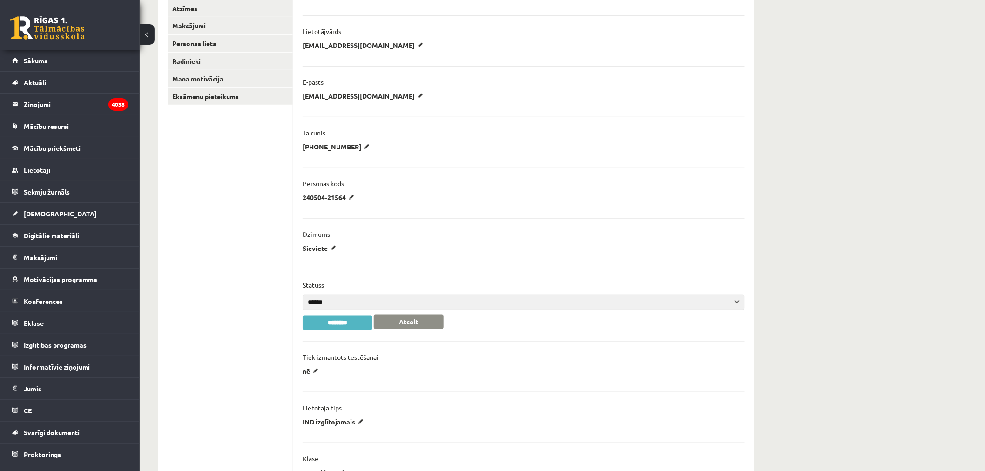
click at [323, 299] on select "******* ******" at bounding box center [523, 302] width 442 height 15
select select "******"
click at [302, 295] on select "******* ******" at bounding box center [523, 302] width 442 height 15
click at [337, 323] on input "********" at bounding box center [337, 322] width 70 height 14
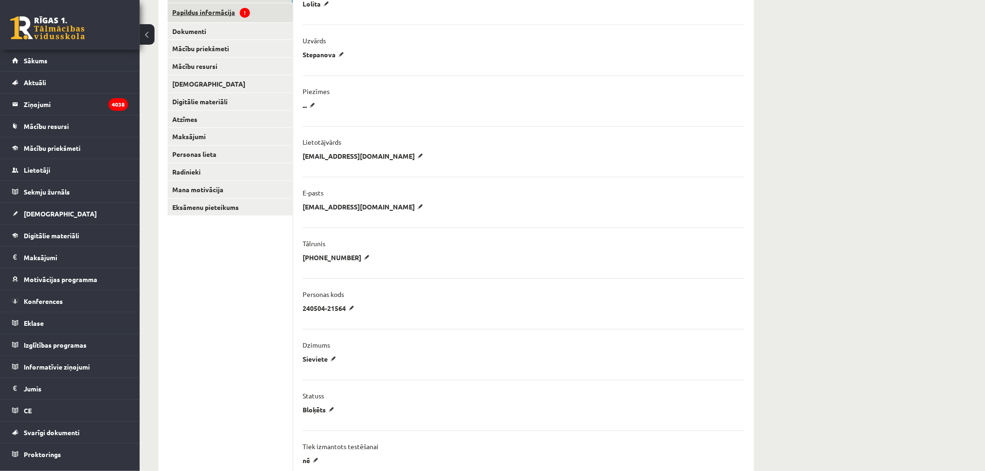
scroll to position [0, 0]
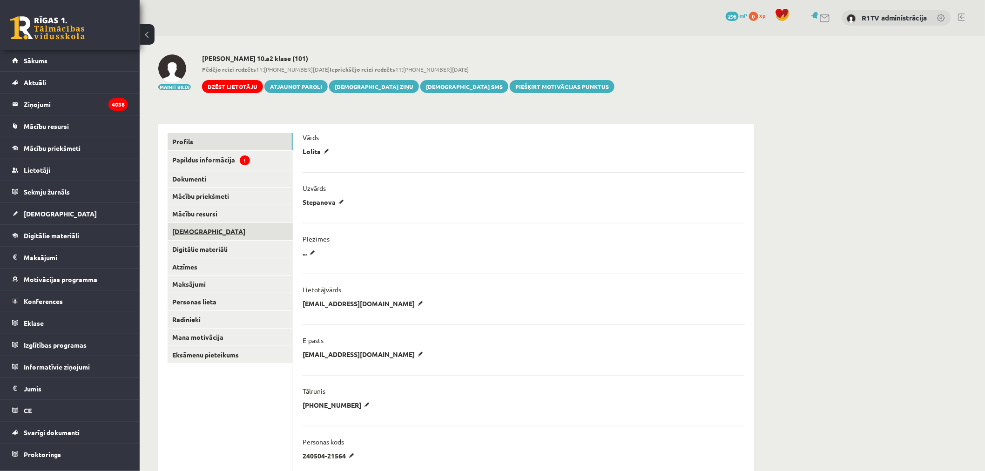
click at [208, 227] on link "[DEMOGRAPHIC_DATA]" at bounding box center [229, 231] width 125 height 17
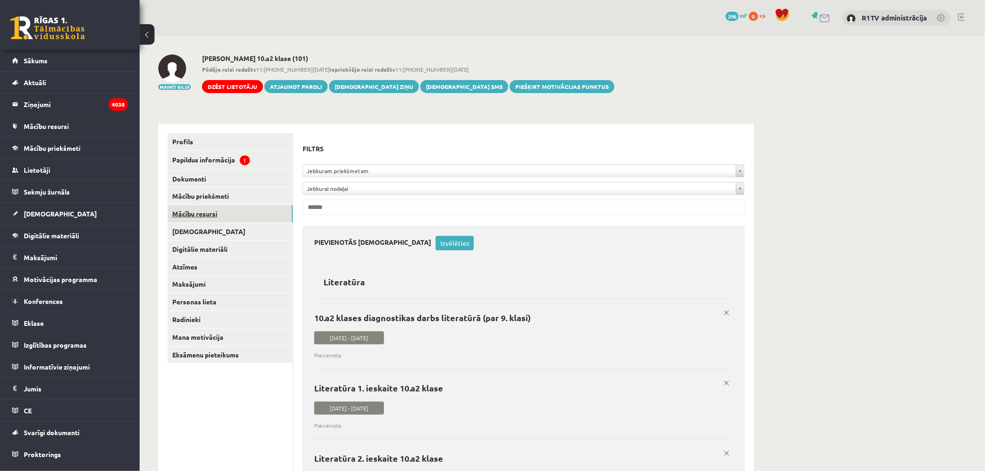
click at [221, 212] on link "Mācību resursi" at bounding box center [229, 213] width 125 height 17
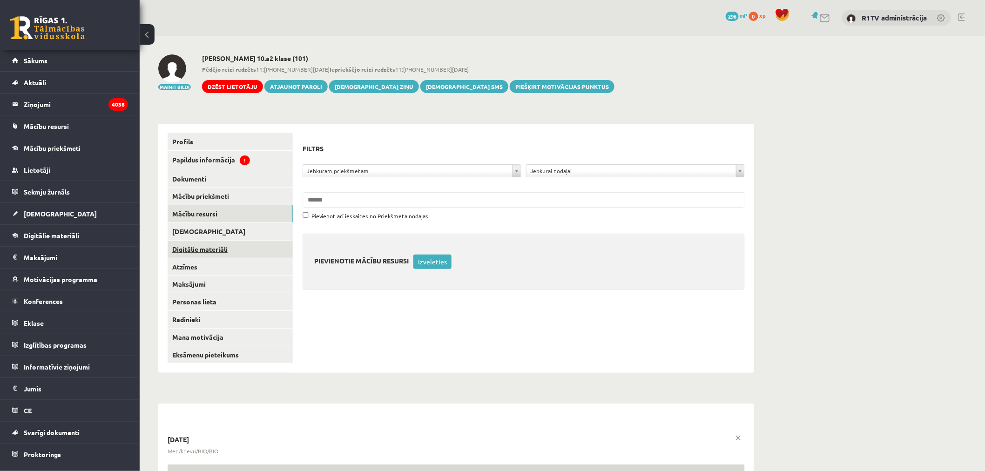
click at [225, 257] on link "Digitālie materiāli" at bounding box center [229, 249] width 125 height 17
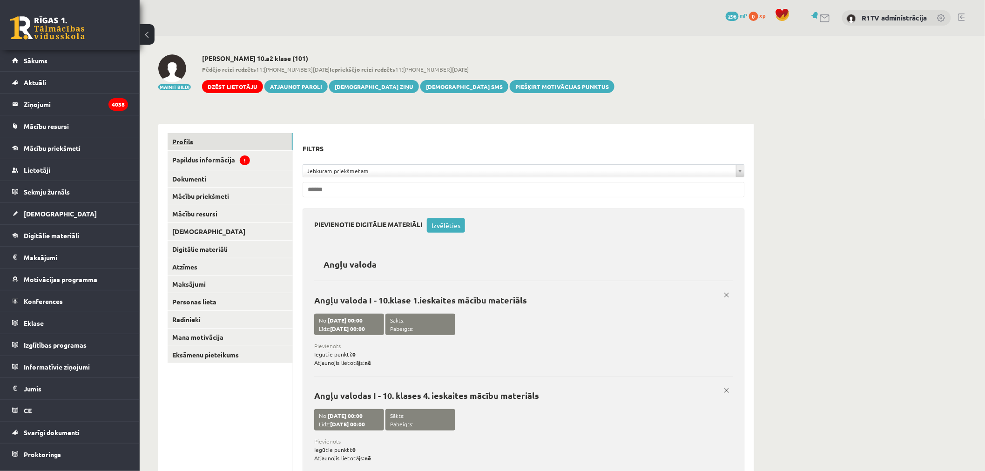
click at [212, 142] on link "Profils" at bounding box center [229, 141] width 125 height 17
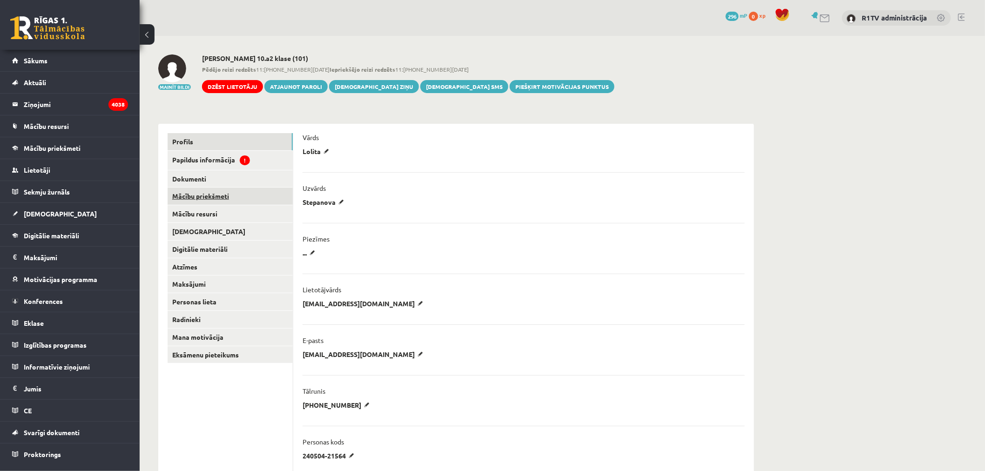
click at [221, 193] on link "Mācību priekšmeti" at bounding box center [229, 196] width 125 height 17
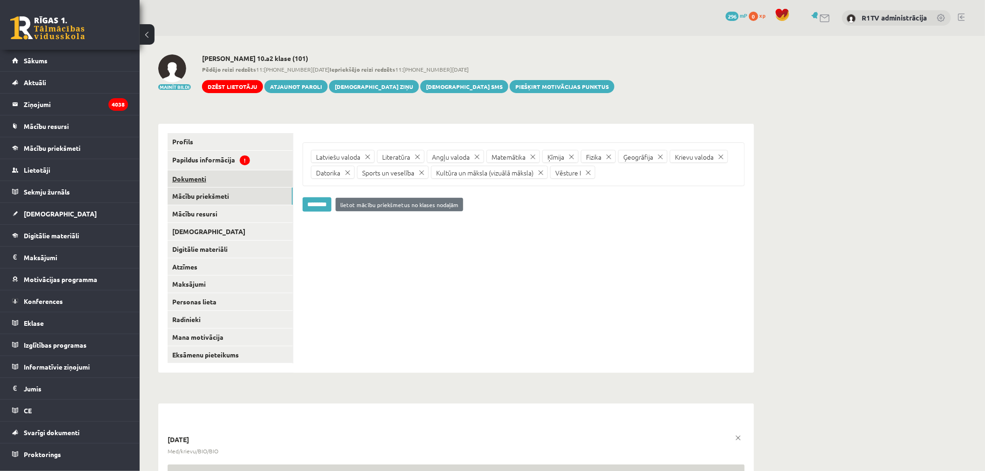
click at [229, 180] on link "Dokumenti" at bounding box center [229, 178] width 125 height 17
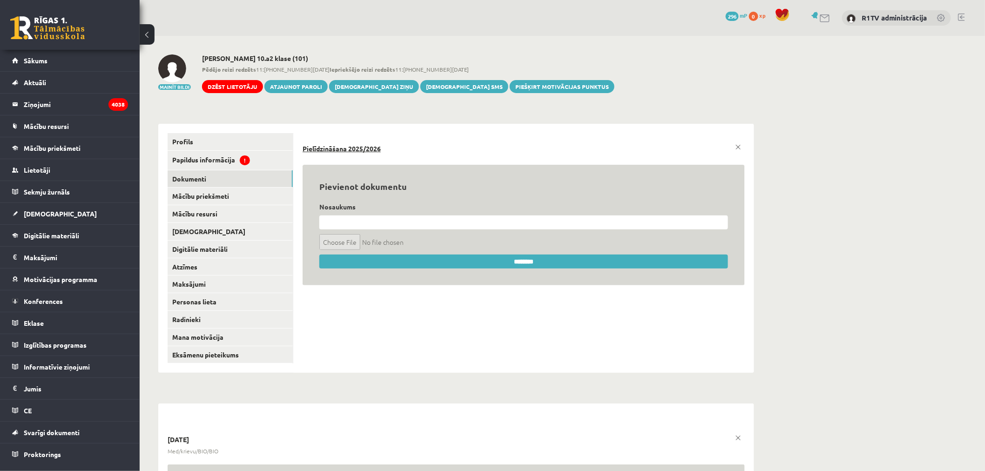
click at [339, 154] on li "Pielīdzināšana 2025/2026 x" at bounding box center [523, 144] width 442 height 23
click at [345, 150] on link "Pielīdzināšana 2025/2026" at bounding box center [523, 148] width 442 height 9
click at [82, 170] on link "Lietotāji" at bounding box center [70, 169] width 116 height 21
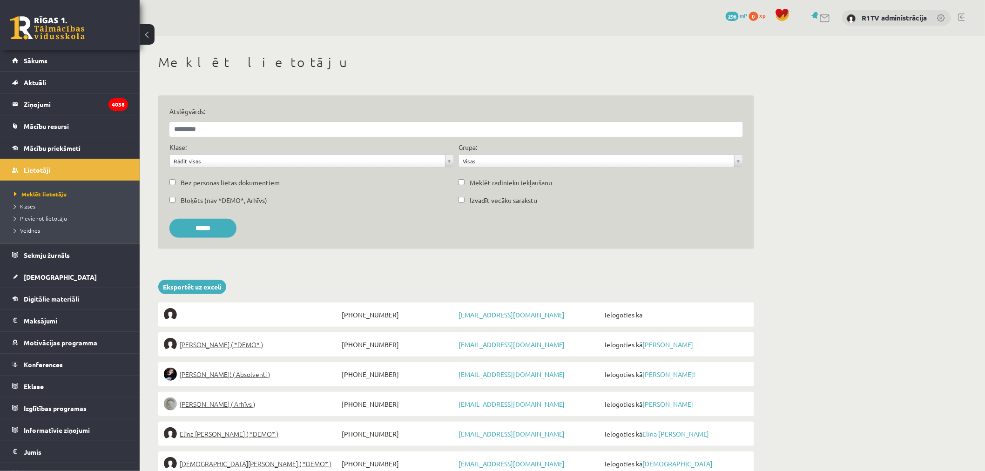
click at [384, 142] on div "**********" at bounding box center [311, 157] width 289 height 30
click at [384, 137] on div "Atslēgvārds:" at bounding box center [456, 125] width 578 height 36
click at [384, 133] on input "Atslēgvārds:" at bounding box center [455, 129] width 573 height 15
paste input "**********"
click at [169, 219] on input "******" at bounding box center [202, 228] width 67 height 19
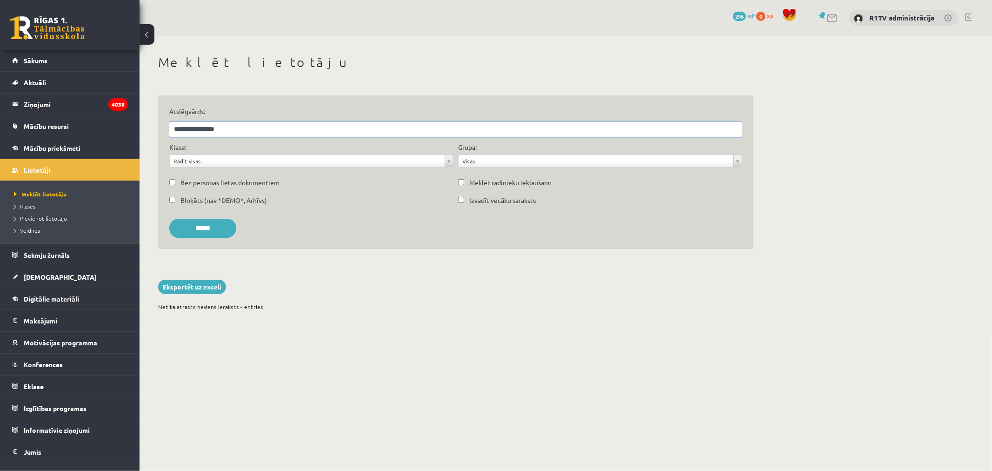
click at [217, 128] on input "**********" at bounding box center [455, 129] width 573 height 15
click at [211, 222] on input "******" at bounding box center [202, 228] width 67 height 19
click at [350, 126] on input "**********" at bounding box center [455, 129] width 573 height 15
paste input "******"
type input "**********"
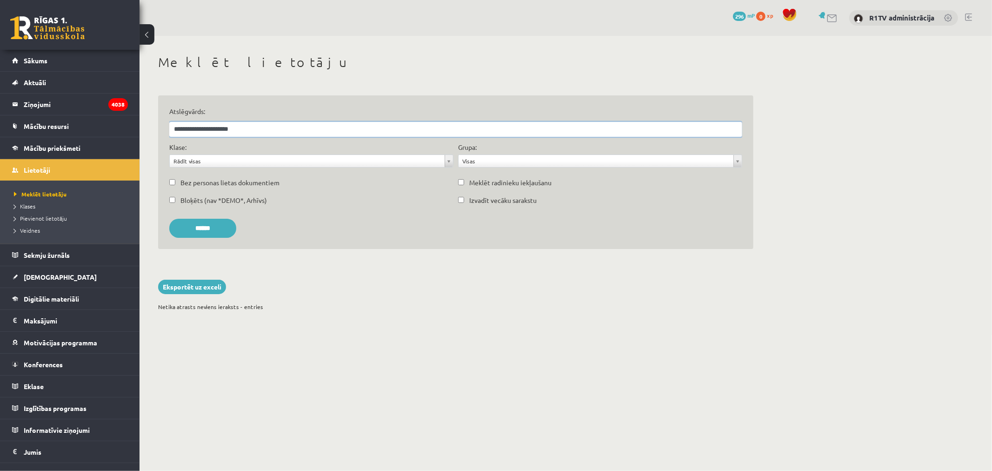
click at [169, 219] on input "******" at bounding box center [202, 228] width 67 height 19
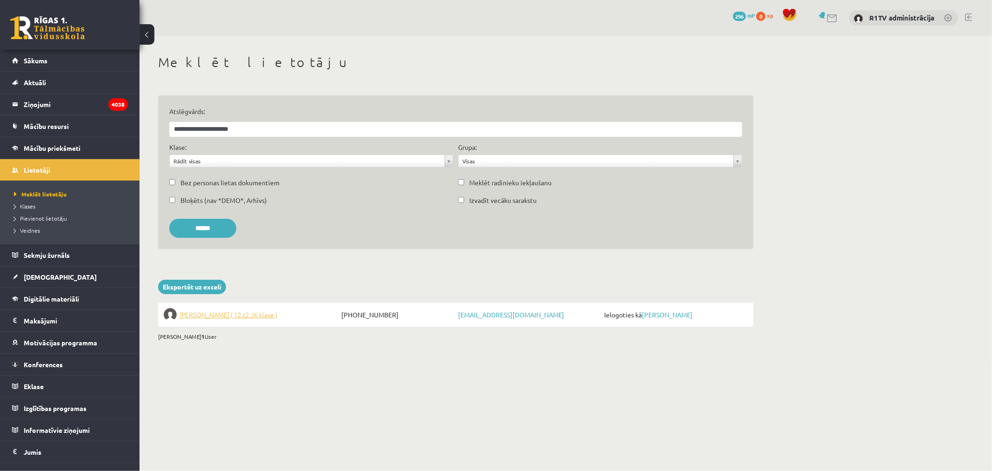
click at [256, 311] on span "Tuong Khang Nguyen ( 12.c2 JK klase )" at bounding box center [229, 314] width 98 height 13
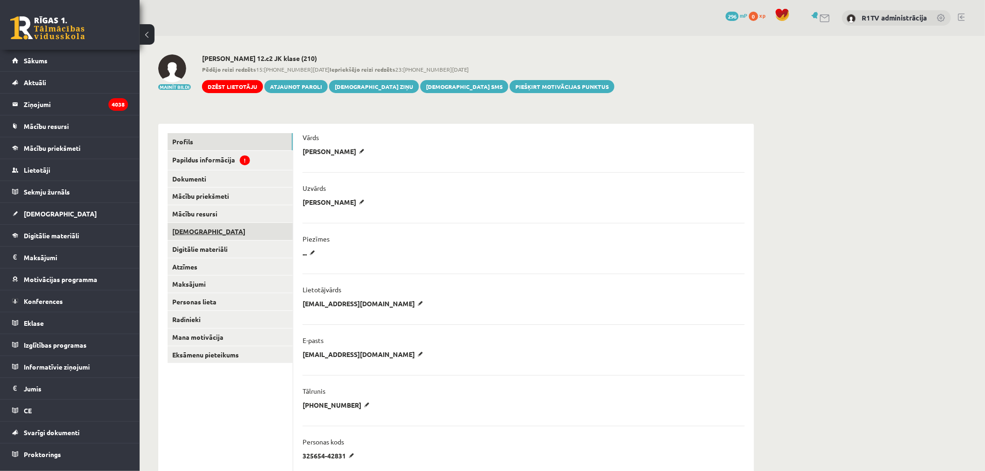
click at [214, 231] on link "[DEMOGRAPHIC_DATA]" at bounding box center [229, 231] width 125 height 17
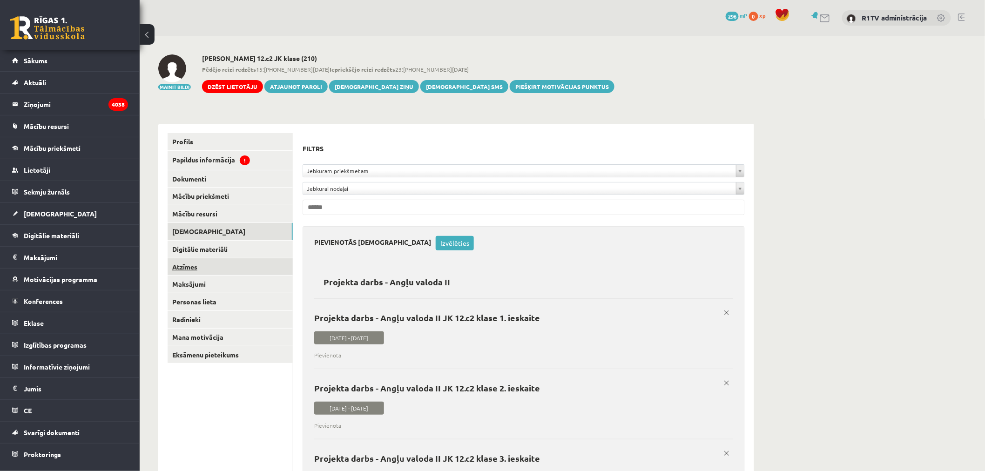
click at [201, 259] on link "Atzīmes" at bounding box center [229, 266] width 125 height 17
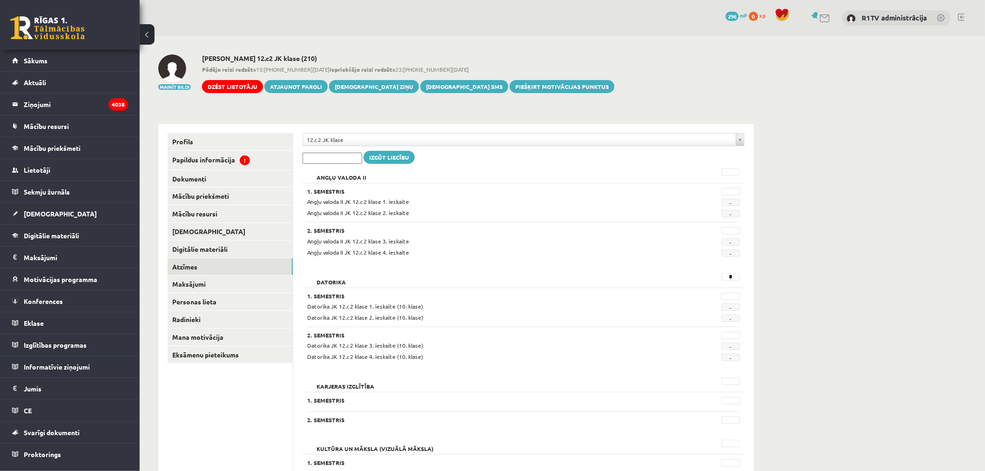
scroll to position [258, 0]
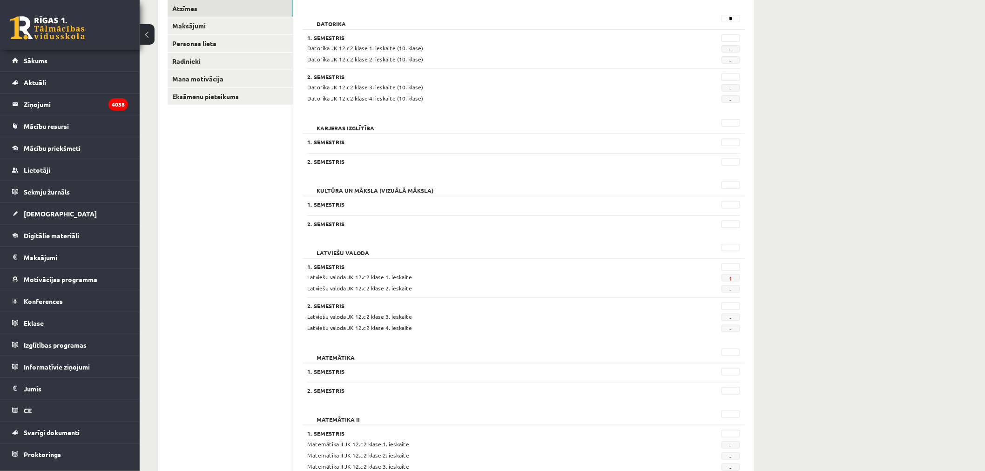
click at [727, 278] on span "1" at bounding box center [730, 277] width 19 height 7
click at [731, 278] on link "1" at bounding box center [730, 278] width 3 height 7
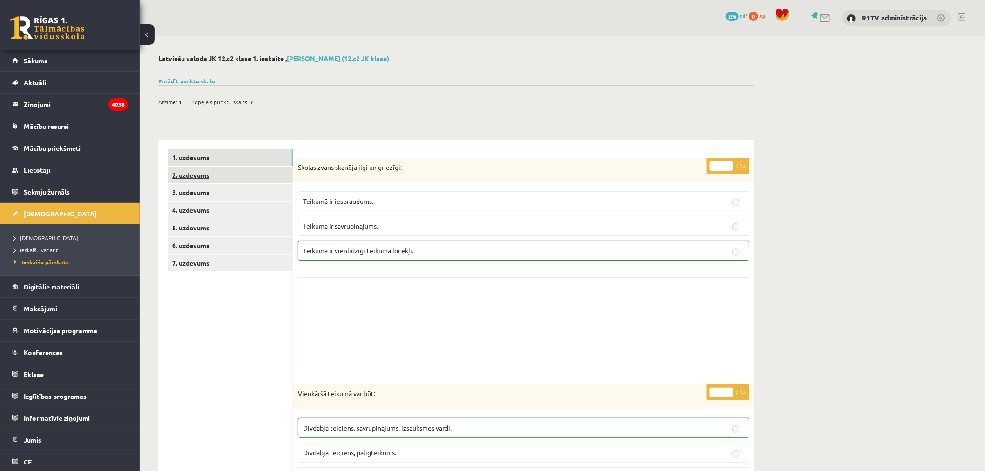
click at [241, 167] on link "2. uzdevums" at bounding box center [229, 175] width 125 height 17
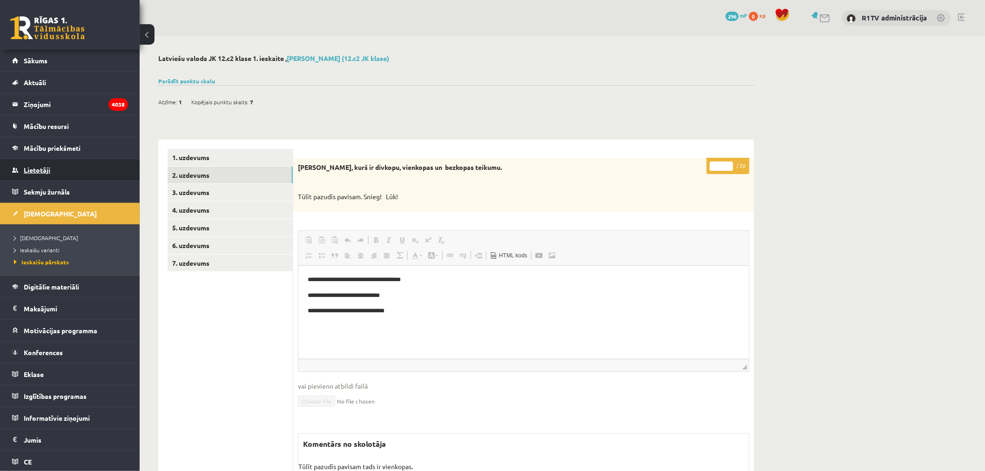
click at [55, 167] on link "Lietotāji" at bounding box center [70, 169] width 116 height 21
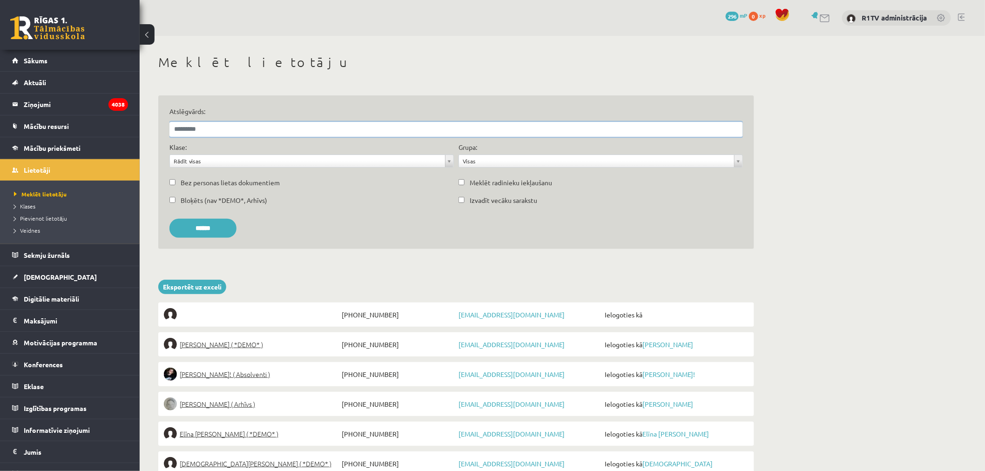
click at [290, 135] on input "Atslēgvārds:" at bounding box center [455, 129] width 573 height 15
paste input "*******"
type input "*******"
click at [169, 219] on input "******" at bounding box center [202, 228] width 67 height 19
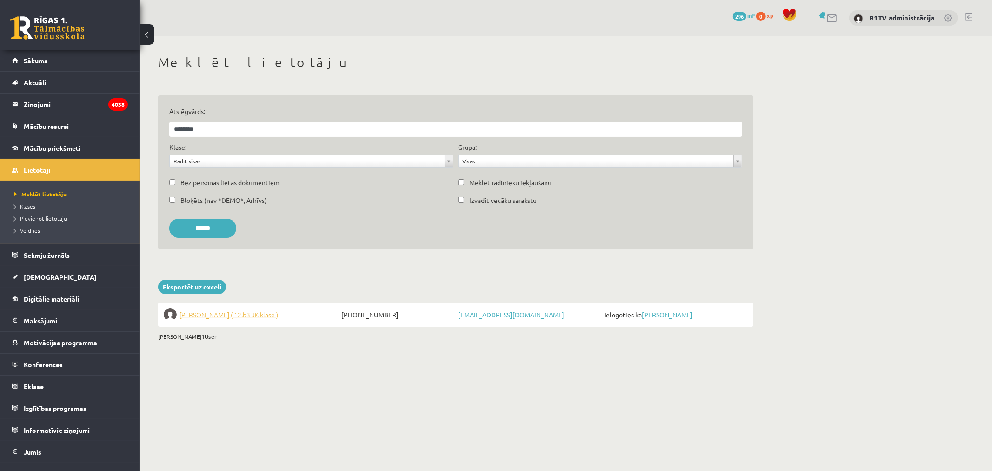
click at [272, 308] on span "Rihards Zoltāns ( 12.b3 JK klase )" at bounding box center [229, 314] width 99 height 13
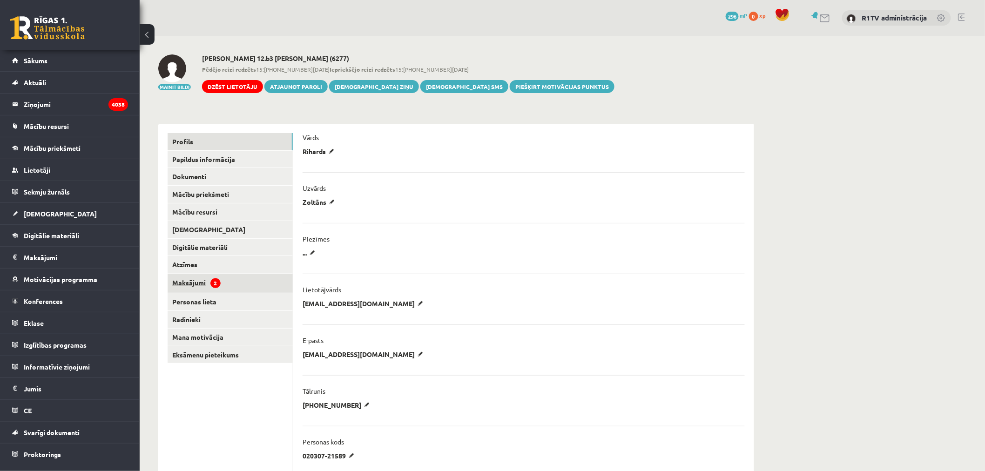
click at [229, 275] on link "Maksājumi 2" at bounding box center [229, 283] width 125 height 19
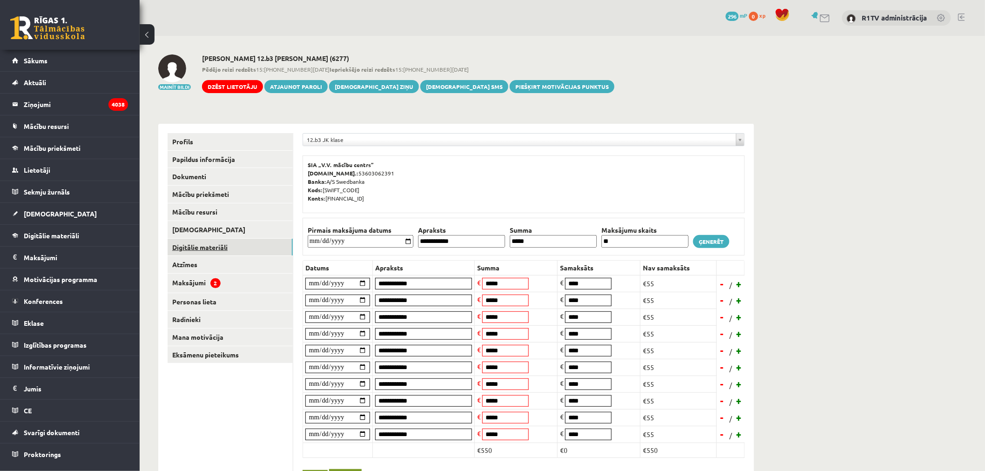
click at [225, 255] on link "Digitālie materiāli" at bounding box center [229, 247] width 125 height 17
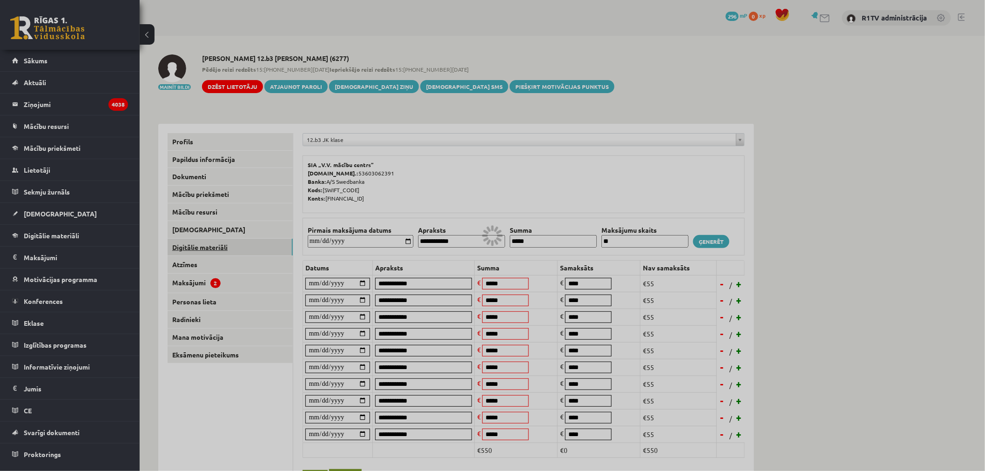
click at [225, 235] on div at bounding box center [492, 235] width 985 height 471
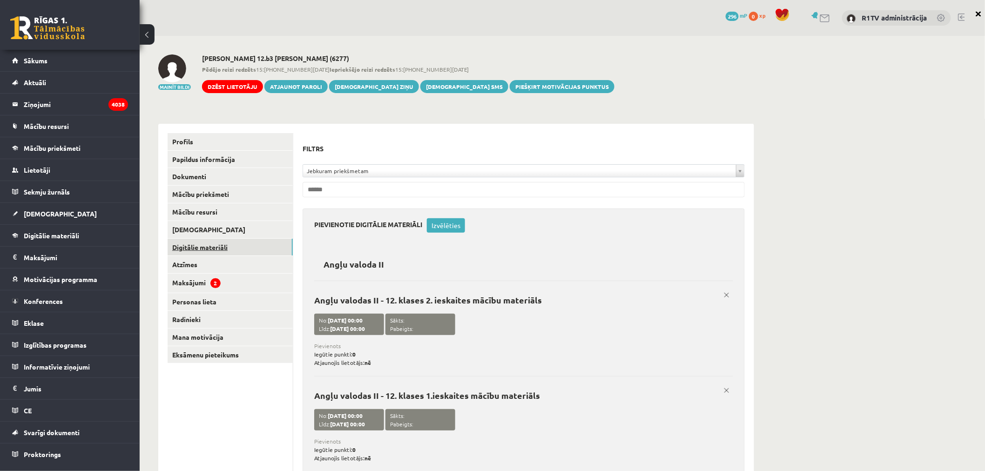
click at [225, 235] on link "[DEMOGRAPHIC_DATA]" at bounding box center [229, 229] width 125 height 17
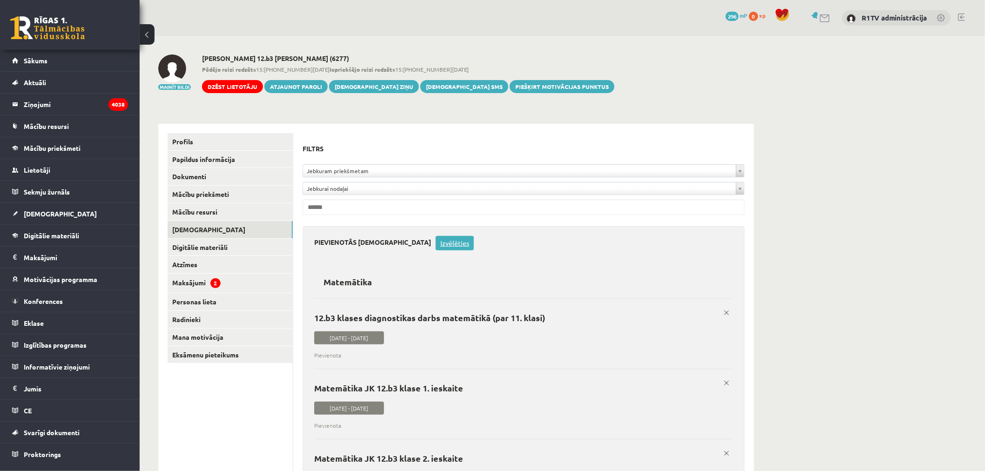
click at [435, 242] on link "Izvēlēties" at bounding box center [454, 243] width 38 height 14
click at [469, 307] on label "12.b3 klases diagnostikas darbs matemātikā (par 11. klasi) 2025-09-01 - 2025-09…" at bounding box center [523, 328] width 419 height 61
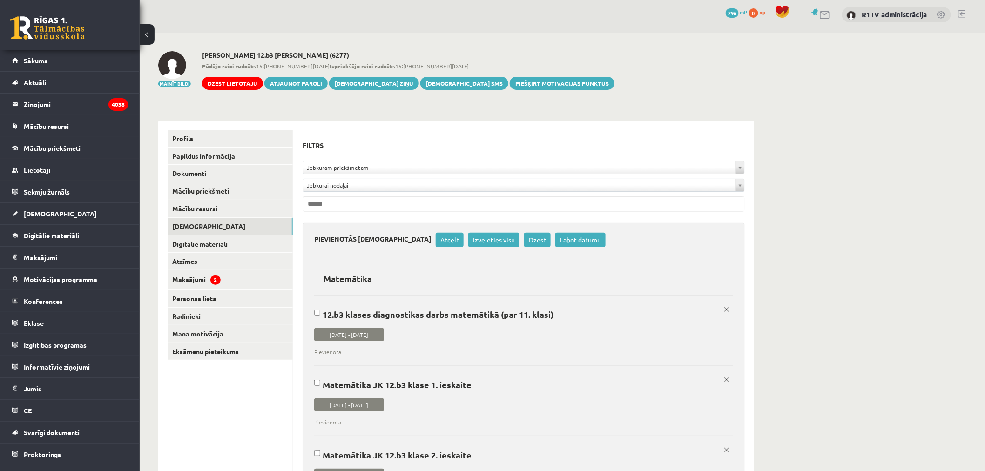
scroll to position [155, 0]
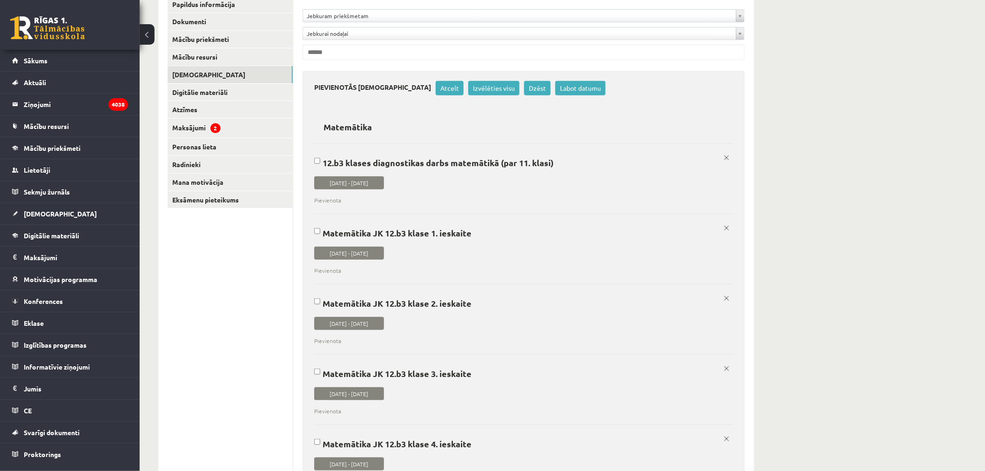
click at [461, 244] on label "Matemātika JK 12.b3 klase 1. ieskaite 2025-09-01 - 2025-09-15 Pievienota x" at bounding box center [523, 244] width 419 height 61
click at [555, 88] on link "Labot datumu" at bounding box center [580, 88] width 50 height 14
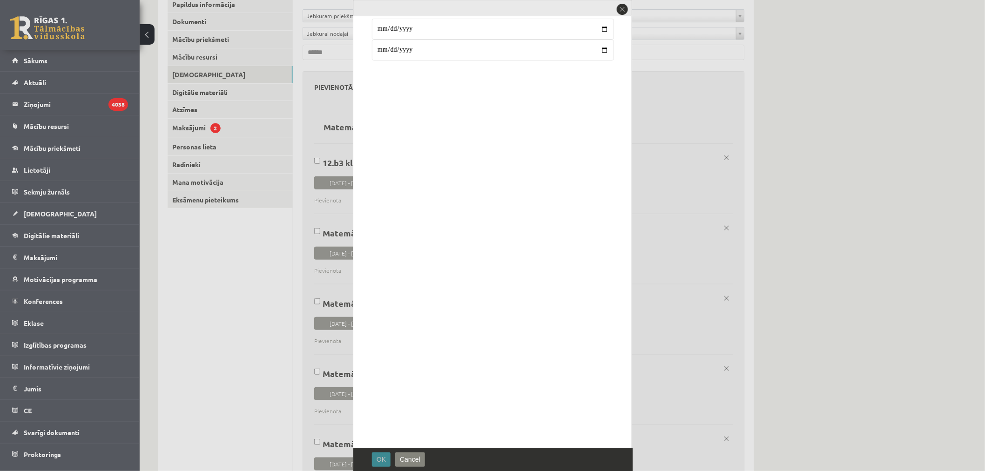
click at [389, 463] on button "OK" at bounding box center [381, 459] width 19 height 14
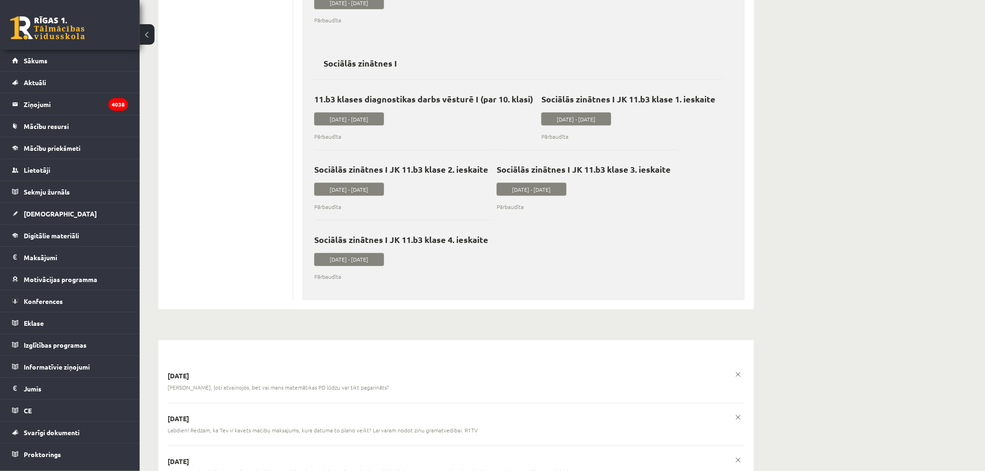
scroll to position [11723, 0]
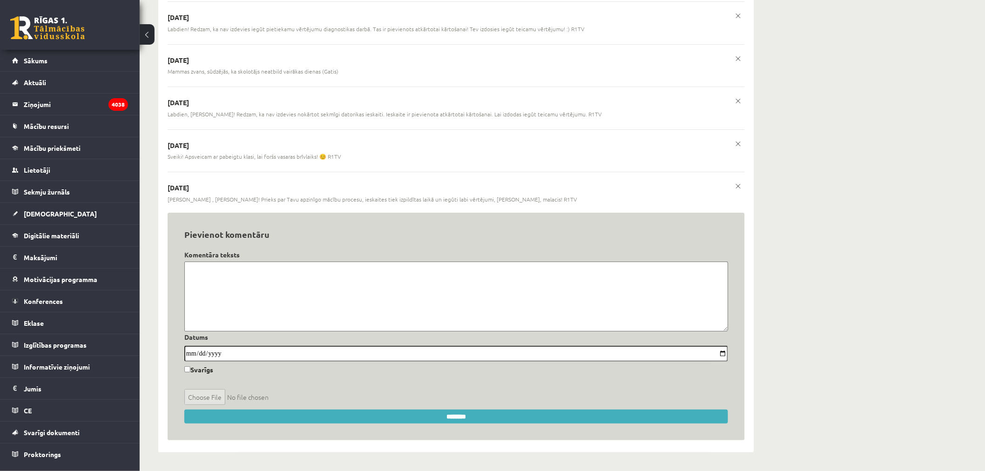
click at [402, 312] on textarea at bounding box center [455, 296] width 543 height 70
paste textarea "**********"
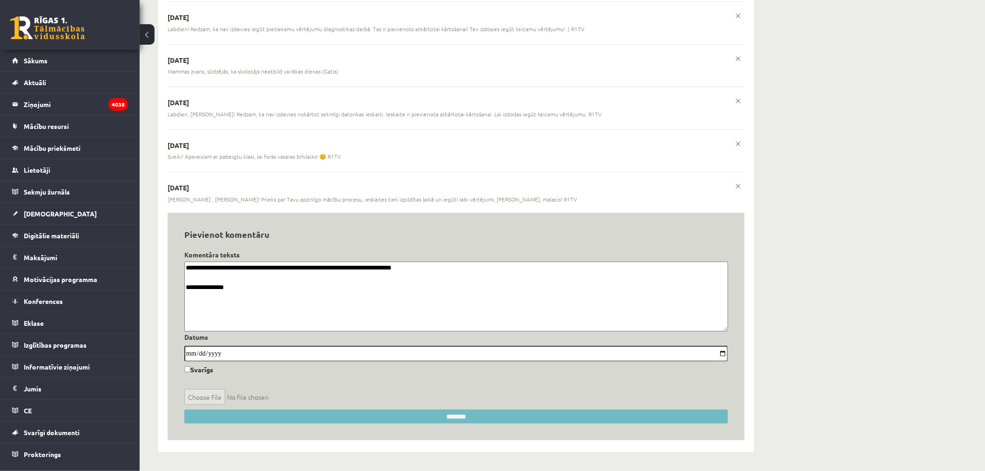
type textarea "**********"
click at [503, 421] on input "********" at bounding box center [455, 416] width 543 height 14
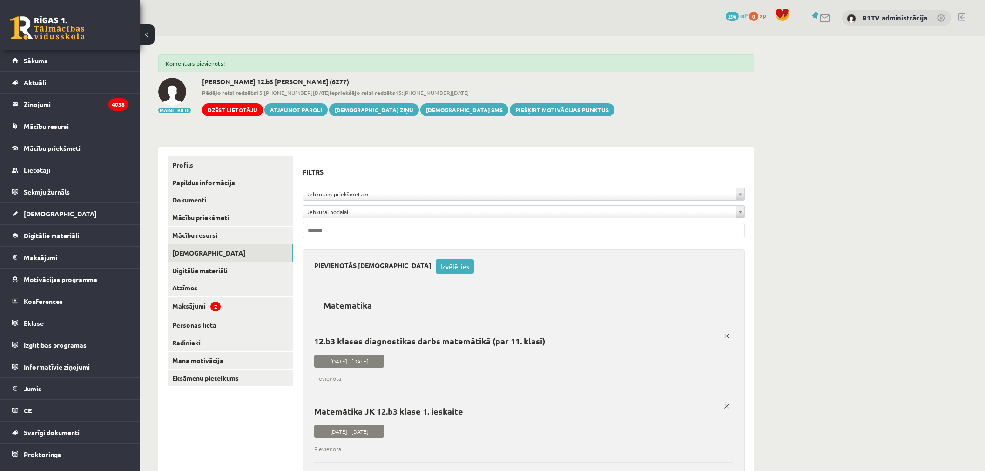
scroll to position [11812, 0]
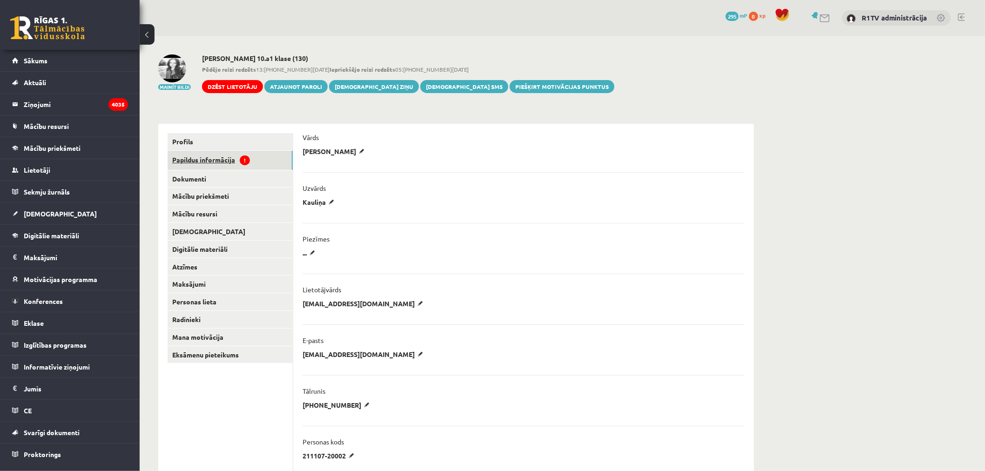
click at [271, 160] on link "Papildus informācija !" at bounding box center [229, 160] width 125 height 19
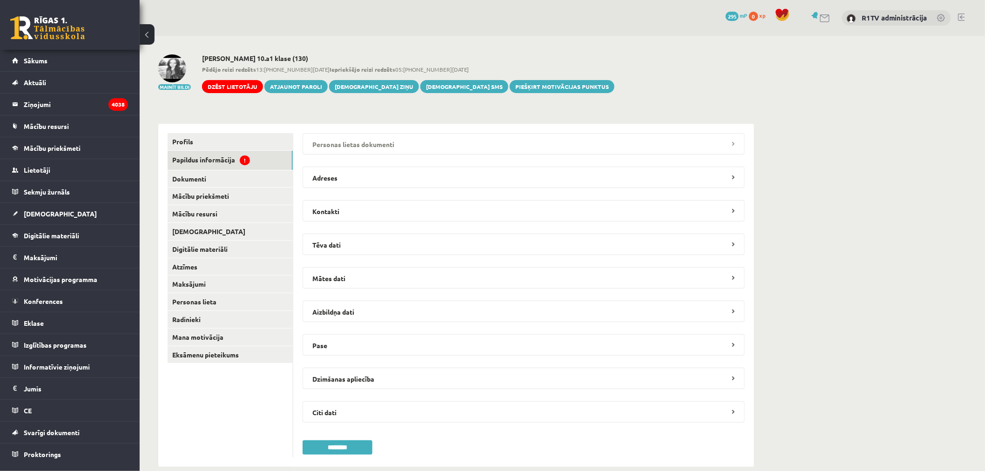
click at [359, 142] on legend "Personas lietas dokumenti" at bounding box center [523, 143] width 442 height 21
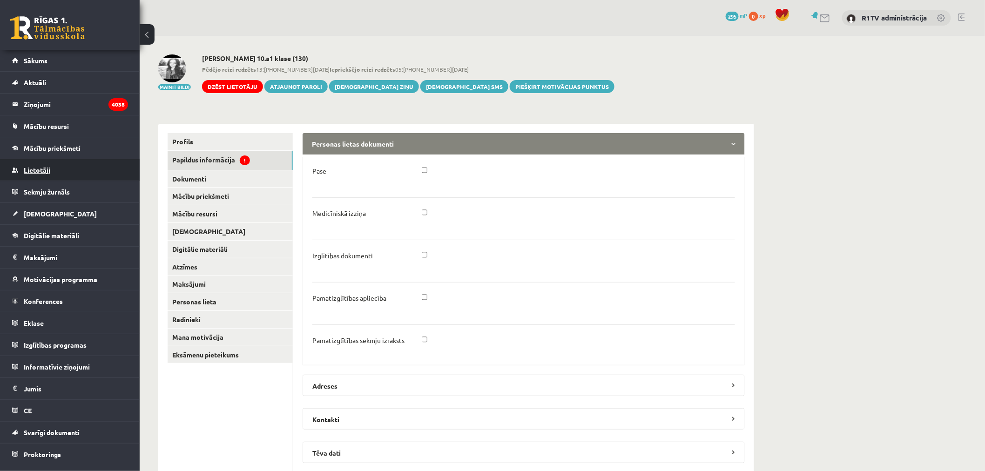
click at [73, 164] on link "Lietotāji" at bounding box center [70, 169] width 116 height 21
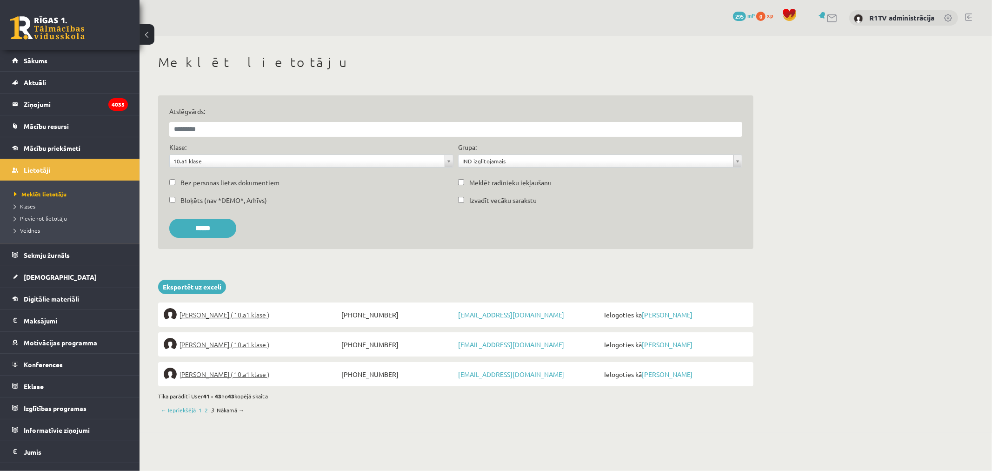
click at [207, 410] on div "← Iepriekšējā 1 2 3 Nākamā →" at bounding box center [456, 410] width 596 height 8
click at [206, 410] on link "2" at bounding box center [206, 410] width 3 height 8
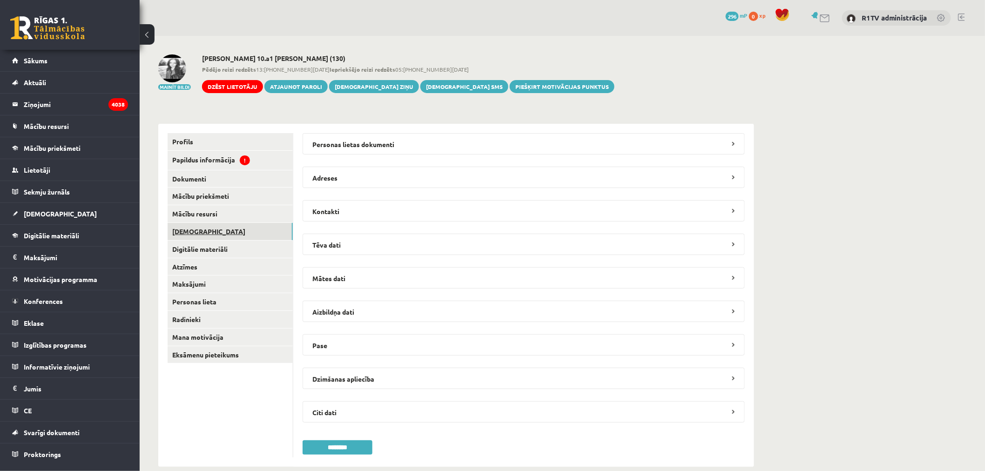
click at [225, 238] on link "[DEMOGRAPHIC_DATA]" at bounding box center [229, 231] width 125 height 17
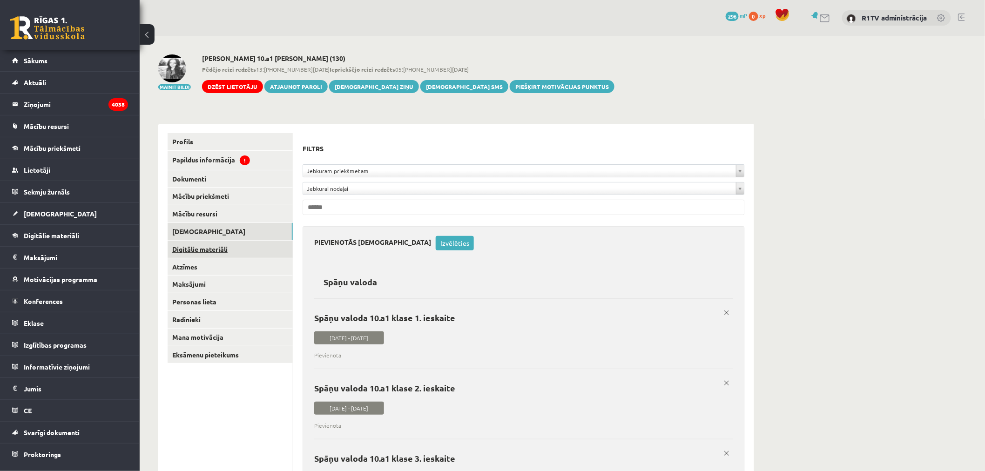
click at [228, 248] on link "Digitālie materiāli" at bounding box center [229, 249] width 125 height 17
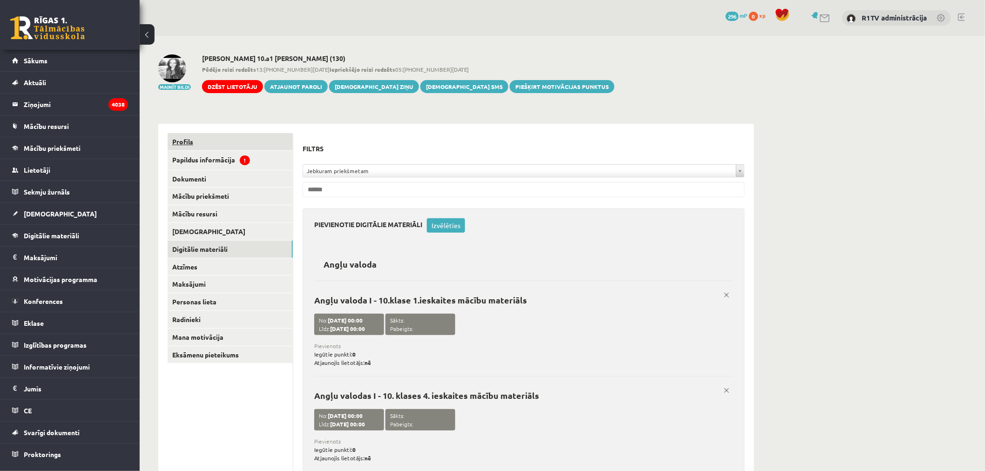
click at [227, 142] on link "Profils" at bounding box center [229, 141] width 125 height 17
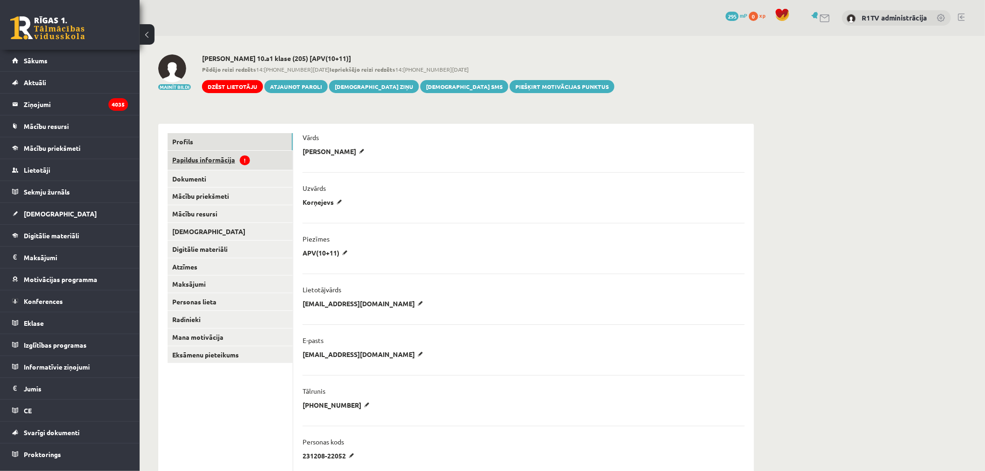
click at [219, 160] on link "Papildus informācija !" at bounding box center [229, 160] width 125 height 19
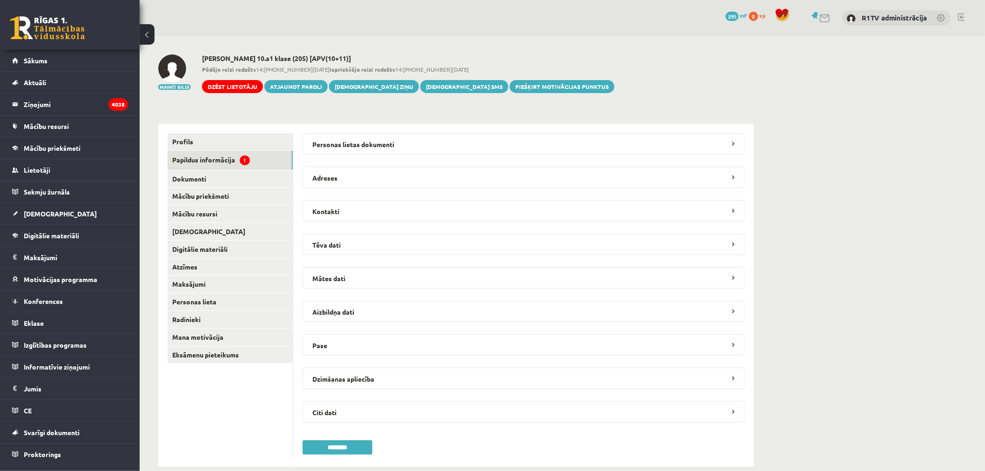
click at [393, 124] on div "**********" at bounding box center [523, 295] width 461 height 343
click at [393, 142] on legend "Personas lietas dokumenti" at bounding box center [523, 143] width 442 height 21
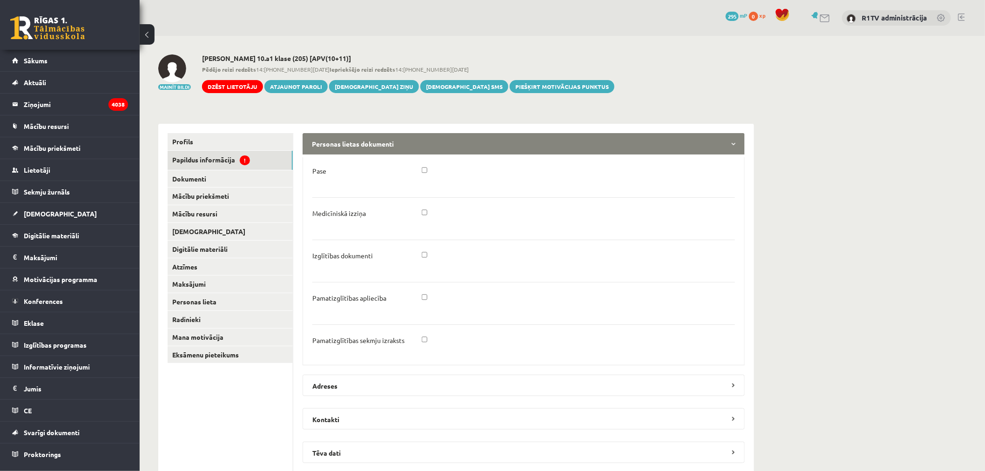
click at [393, 142] on legend "Personas lietas dokumenti" at bounding box center [523, 143] width 442 height 21
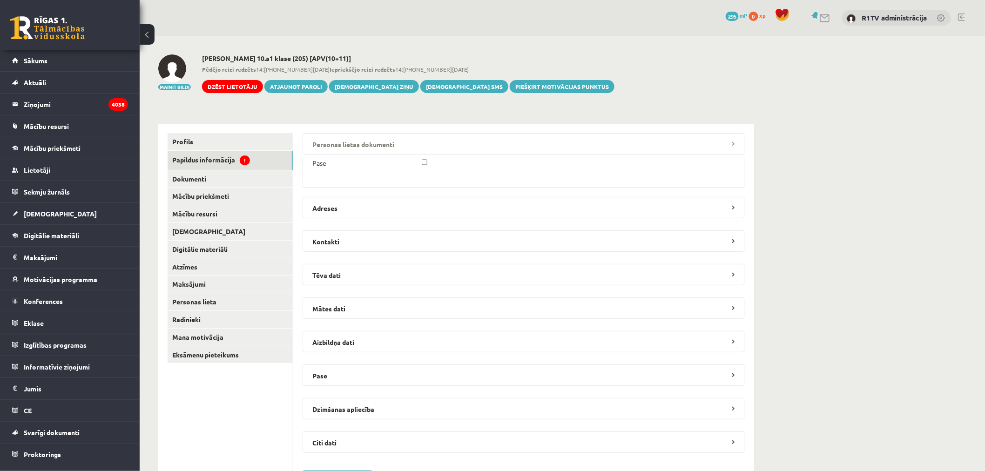
click at [392, 145] on legend "Personas lietas dokumenti" at bounding box center [523, 143] width 442 height 21
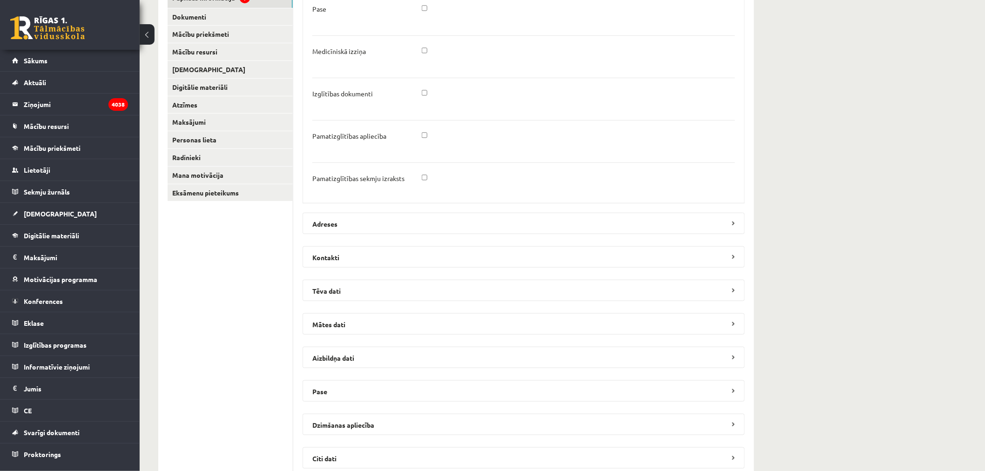
scroll to position [258, 0]
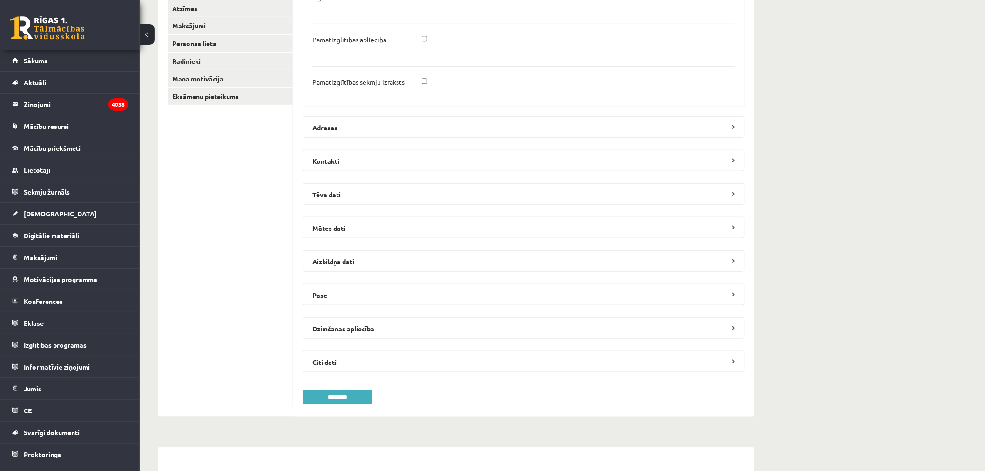
click at [348, 404] on div "**********" at bounding box center [523, 141] width 461 height 551
click at [348, 400] on input "********" at bounding box center [337, 397] width 70 height 14
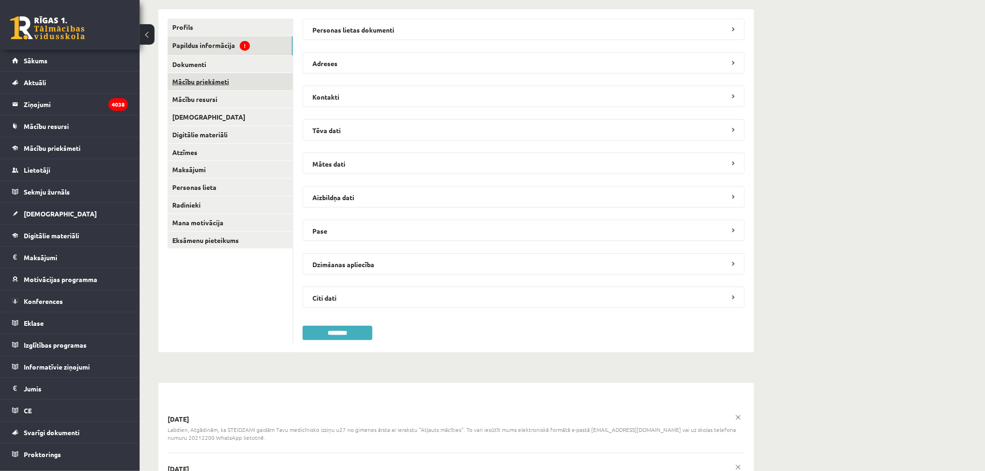
scroll to position [0, 0]
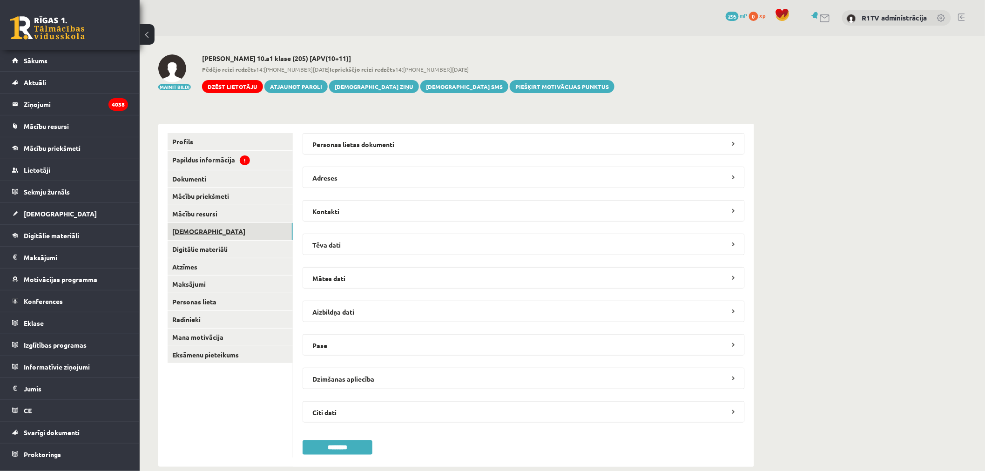
click at [259, 233] on link "[DEMOGRAPHIC_DATA]" at bounding box center [229, 231] width 125 height 17
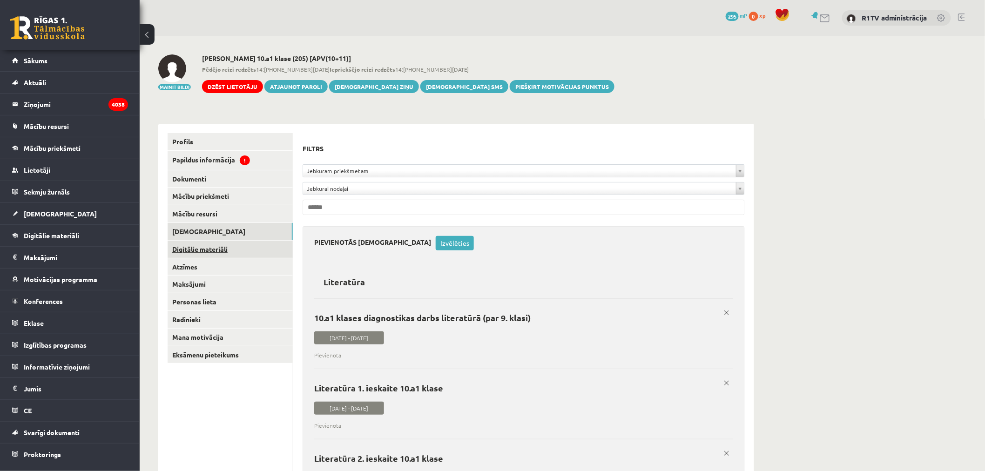
click at [250, 249] on link "Digitālie materiāli" at bounding box center [229, 249] width 125 height 17
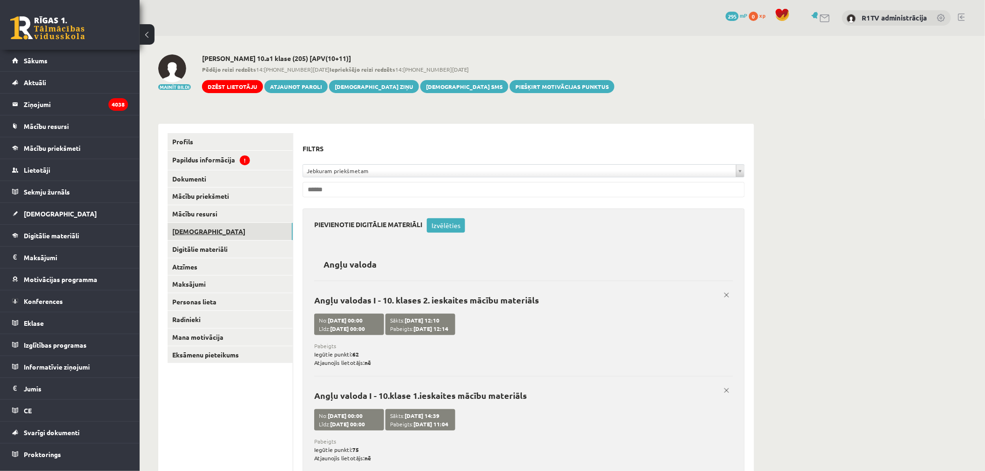
click at [231, 229] on link "[DEMOGRAPHIC_DATA]" at bounding box center [229, 231] width 125 height 17
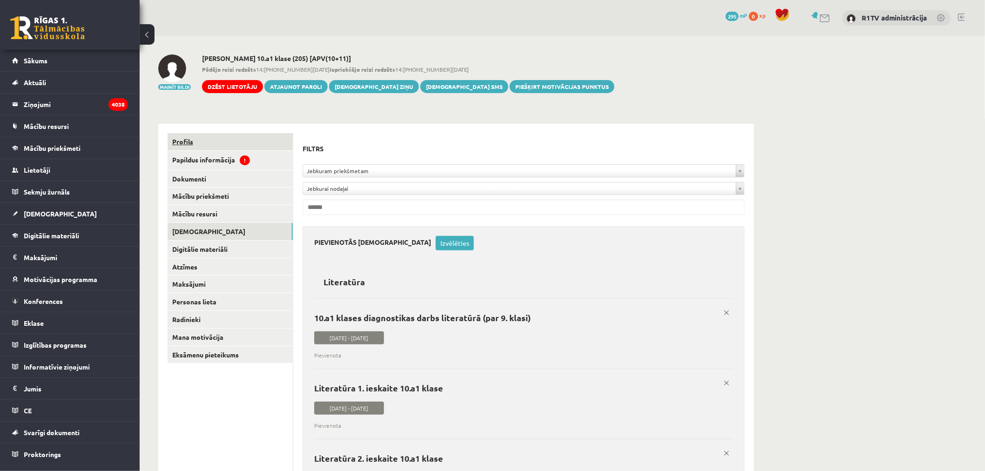
click at [202, 141] on link "Profils" at bounding box center [229, 141] width 125 height 17
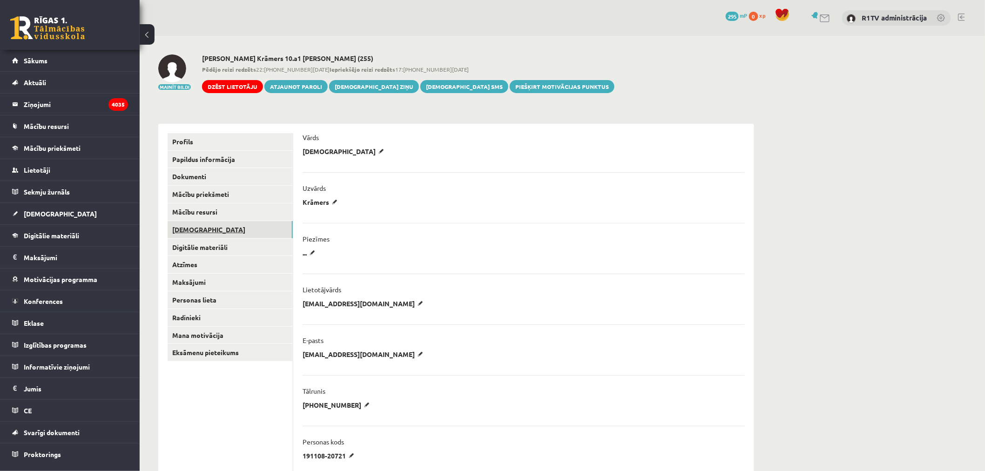
click at [226, 231] on link "[DEMOGRAPHIC_DATA]" at bounding box center [229, 229] width 125 height 17
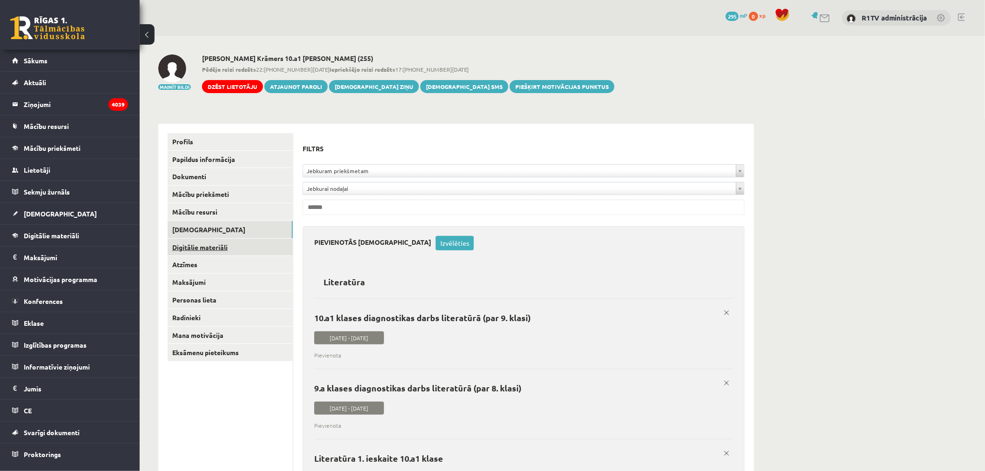
click at [245, 243] on link "Digitālie materiāli" at bounding box center [229, 247] width 125 height 17
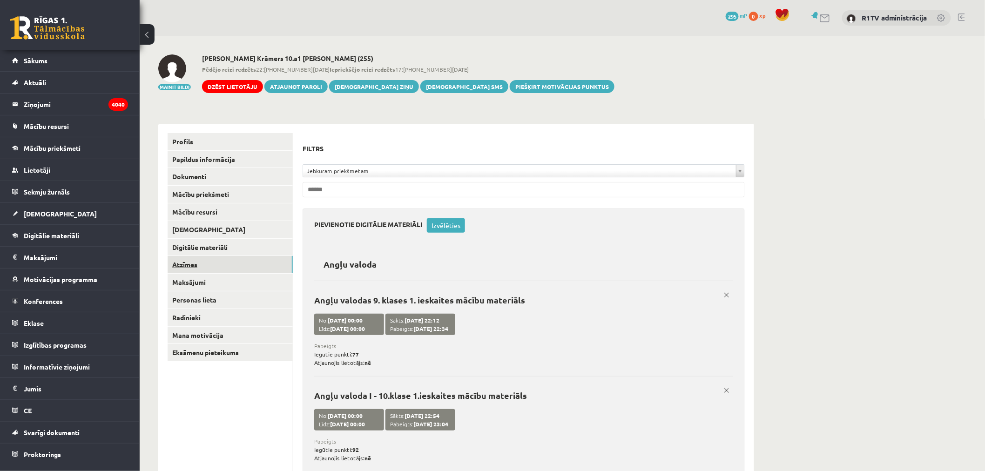
click at [229, 257] on link "Atzīmes" at bounding box center [229, 264] width 125 height 17
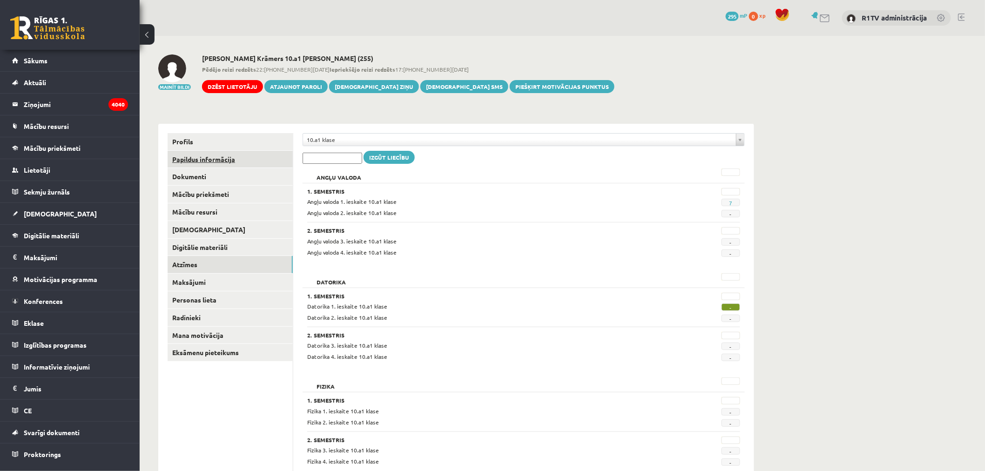
click at [238, 158] on link "Papildus informācija" at bounding box center [229, 159] width 125 height 17
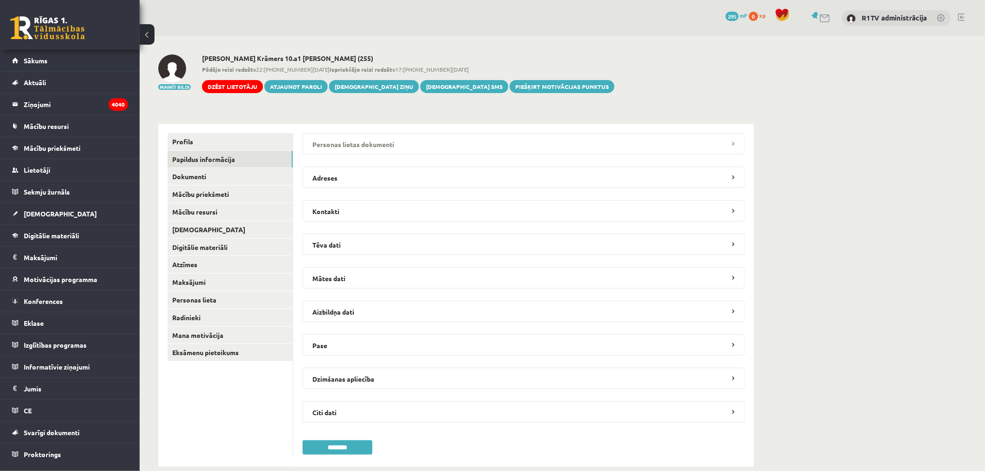
click at [407, 143] on legend "Personas lietas dokumenti" at bounding box center [523, 143] width 442 height 21
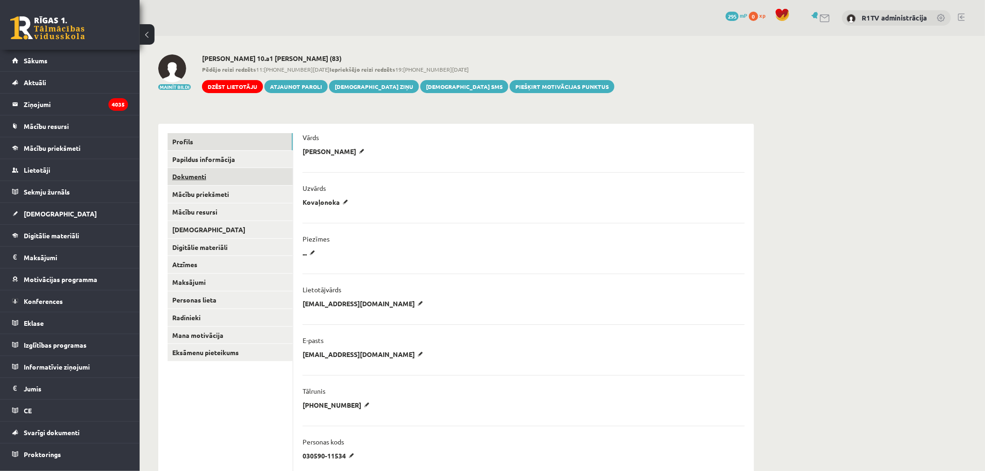
click at [244, 183] on link "Dokumenti" at bounding box center [229, 176] width 125 height 17
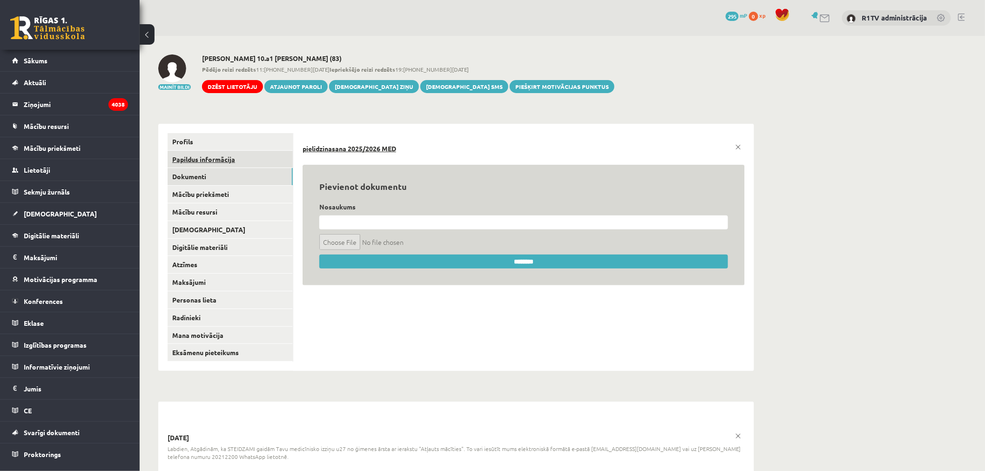
click at [242, 153] on link "Papildus informācija" at bounding box center [229, 159] width 125 height 17
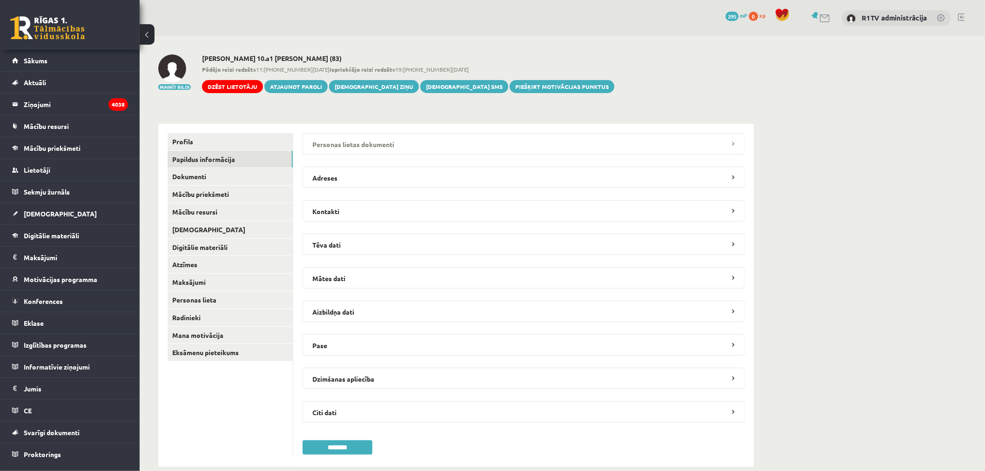
click at [322, 146] on legend "Personas lietas dokumenti" at bounding box center [523, 143] width 442 height 21
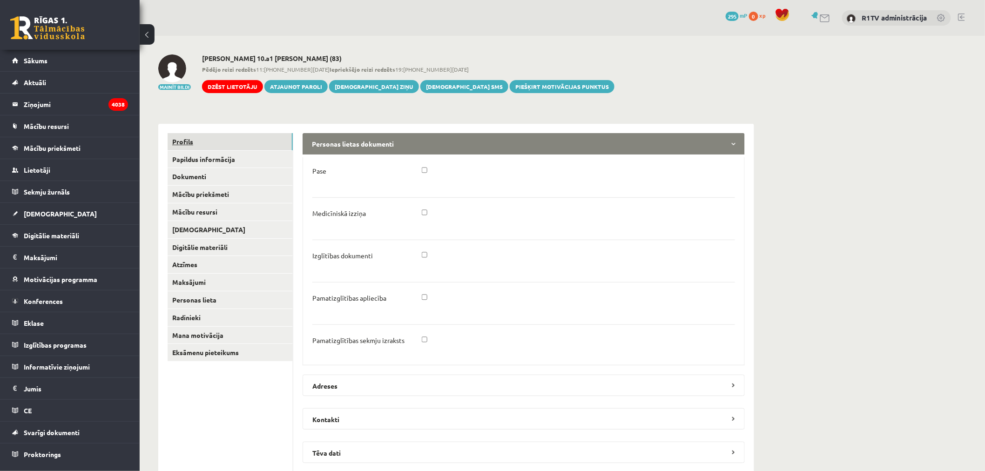
click at [265, 136] on link "Profils" at bounding box center [229, 141] width 125 height 17
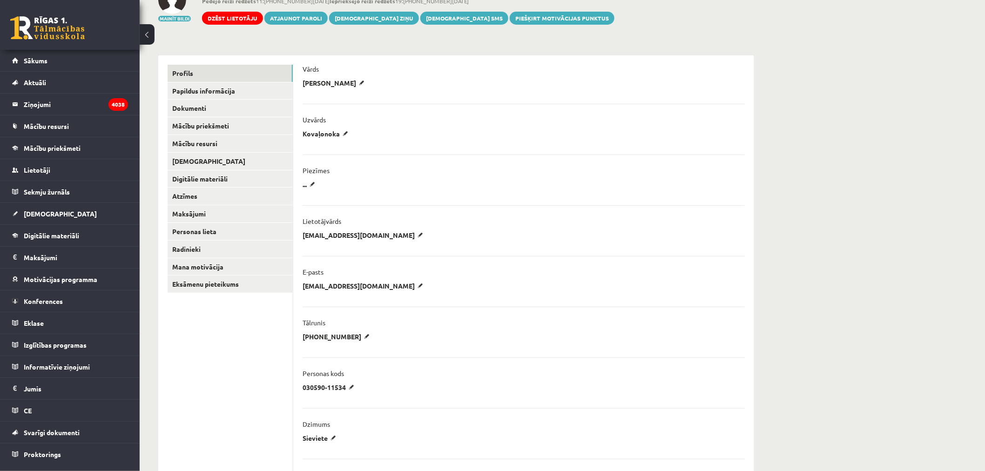
scroll to position [155, 0]
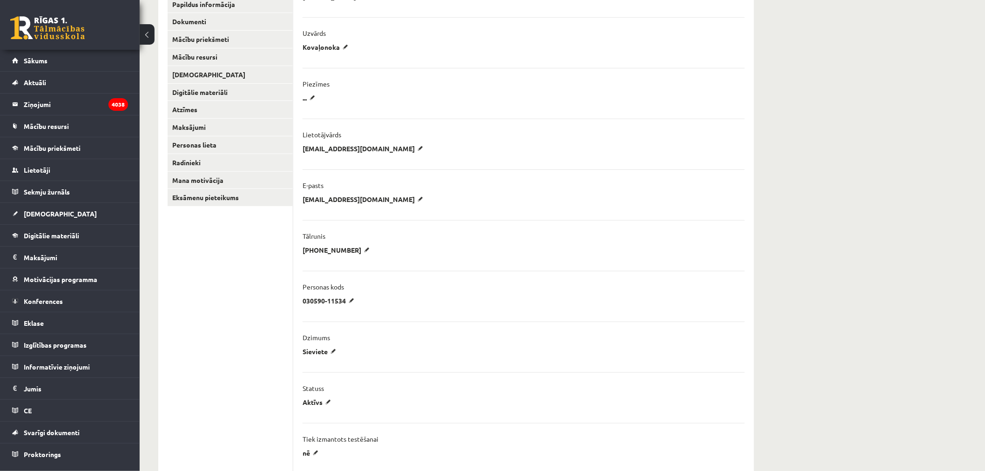
click at [406, 193] on div "E-pasts" at bounding box center [523, 188] width 442 height 14
copy li "E-pasts"
click at [420, 198] on div "**********" at bounding box center [523, 202] width 442 height 14
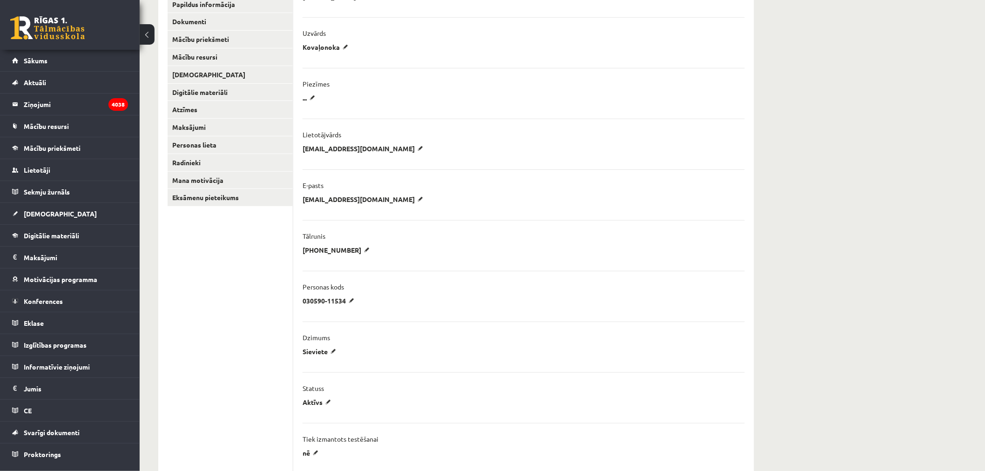
click at [420, 198] on div "**********" at bounding box center [523, 202] width 442 height 14
copy ul "katjunja2010@inbox.lv Atcelt"
click at [374, 245] on div "Tālrunis" at bounding box center [523, 239] width 442 height 14
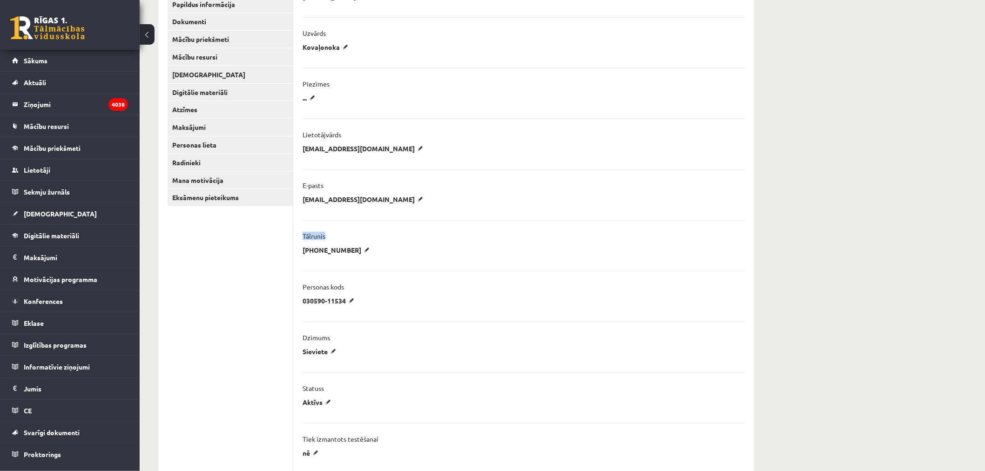
click at [374, 245] on div "Tālrunis" at bounding box center [523, 239] width 442 height 14
click at [373, 249] on div "**********" at bounding box center [523, 253] width 442 height 14
copy ul "+37129914477 Atcelt"
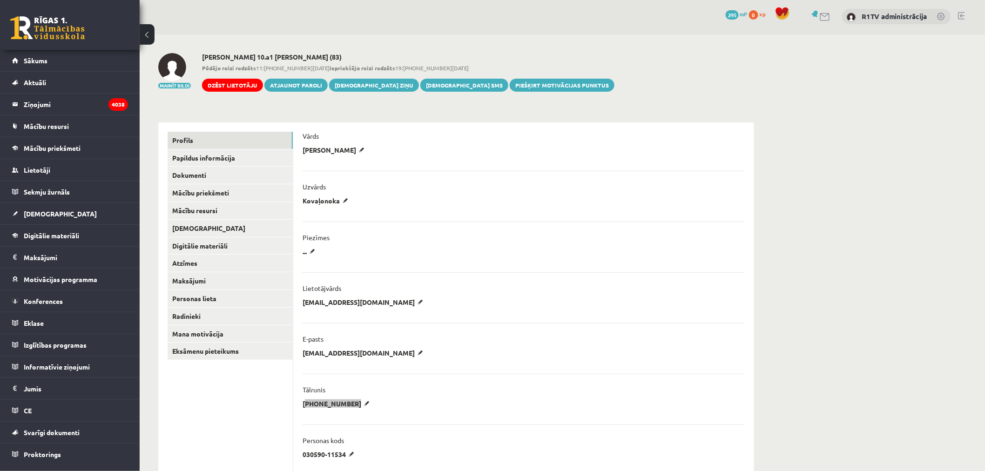
scroll to position [0, 0]
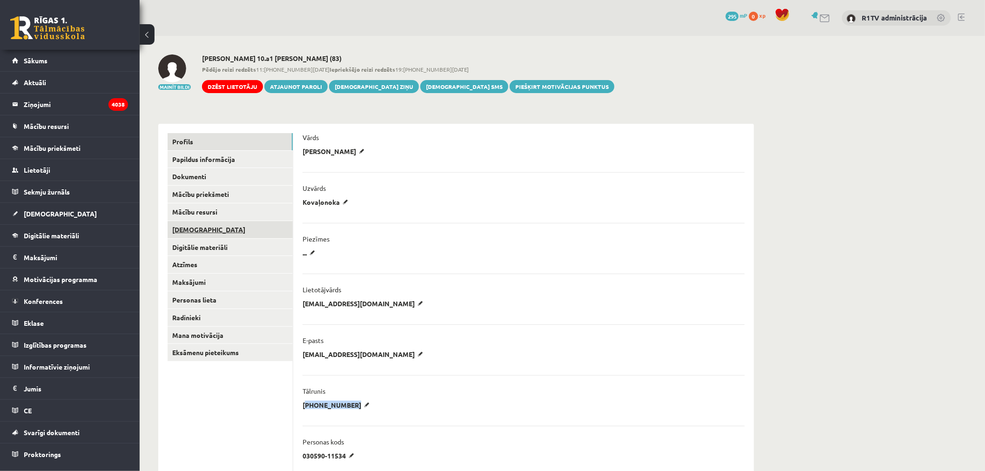
click at [185, 231] on link "[DEMOGRAPHIC_DATA]" at bounding box center [229, 229] width 125 height 17
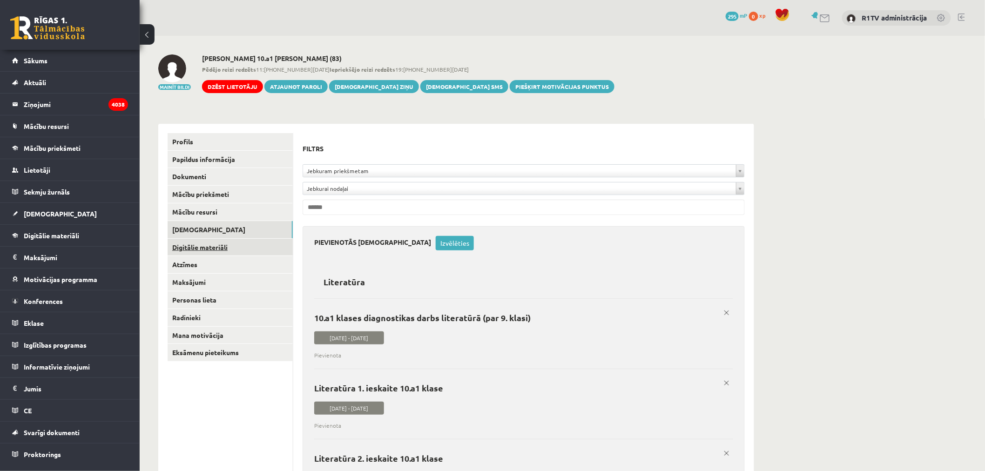
click at [216, 244] on link "Digitālie materiāli" at bounding box center [229, 247] width 125 height 17
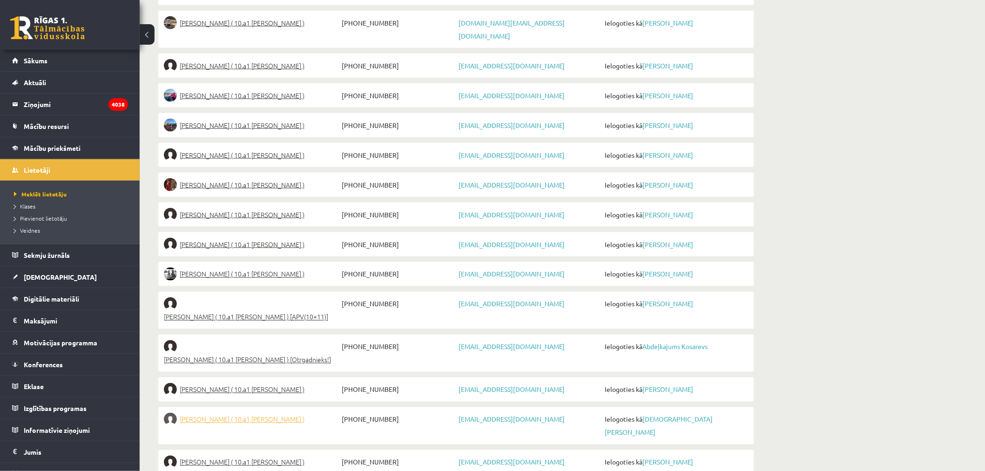
scroll to position [468, 0]
click at [261, 352] on span "Abdeļkajums Kosarevs ( 10.a1 klase ) [Otrgadnieks!]" at bounding box center [247, 358] width 167 height 13
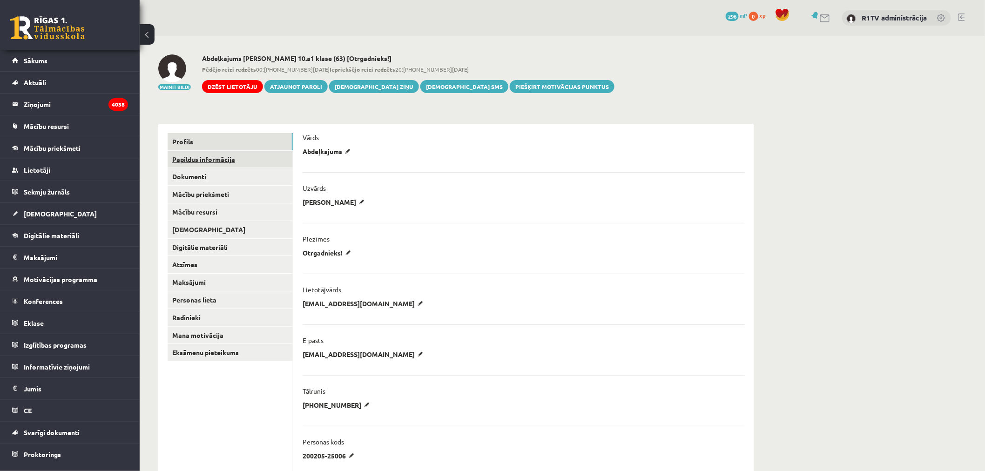
click at [245, 164] on link "Papildus informācija" at bounding box center [229, 159] width 125 height 17
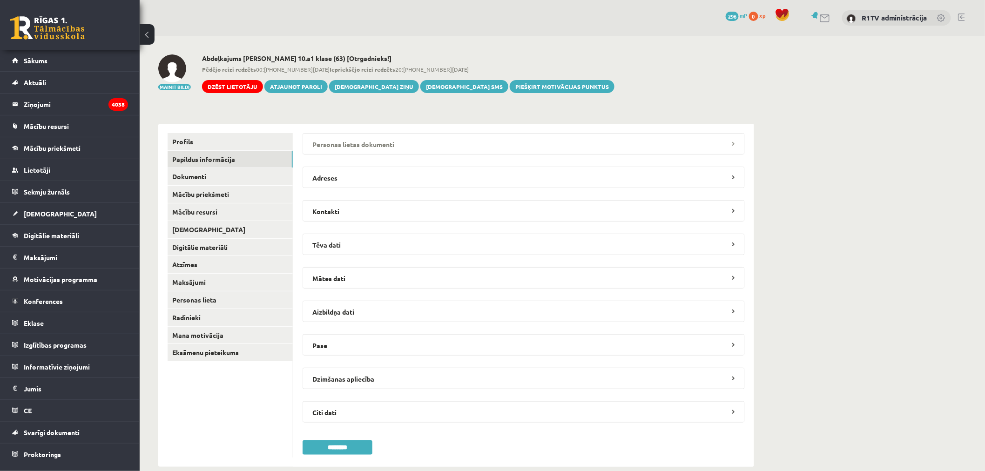
click at [387, 137] on legend "Personas lietas dokumenti" at bounding box center [523, 143] width 442 height 21
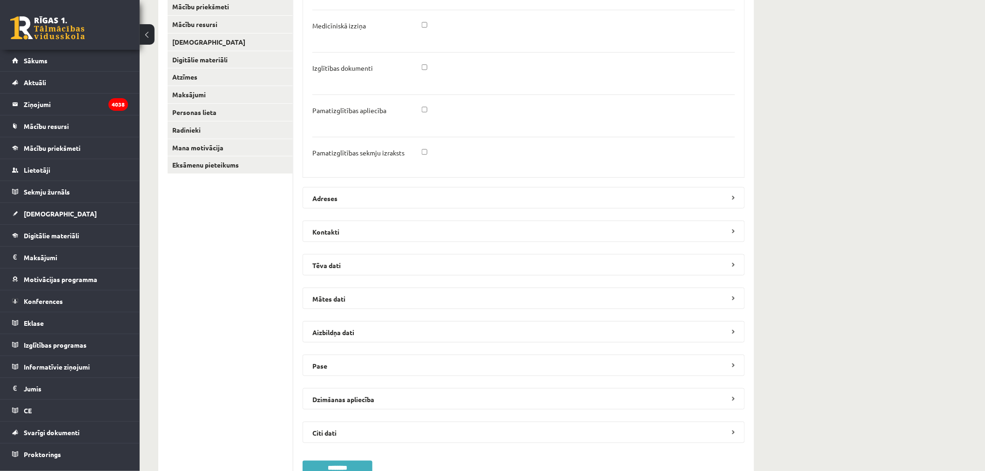
scroll to position [362, 0]
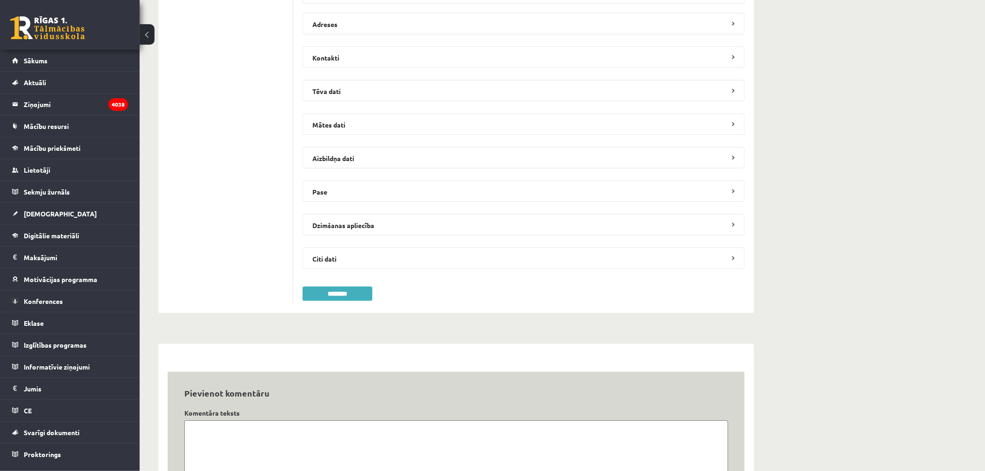
click at [334, 303] on div "**********" at bounding box center [523, 37] width 461 height 551
click at [334, 299] on input "********" at bounding box center [337, 294] width 70 height 14
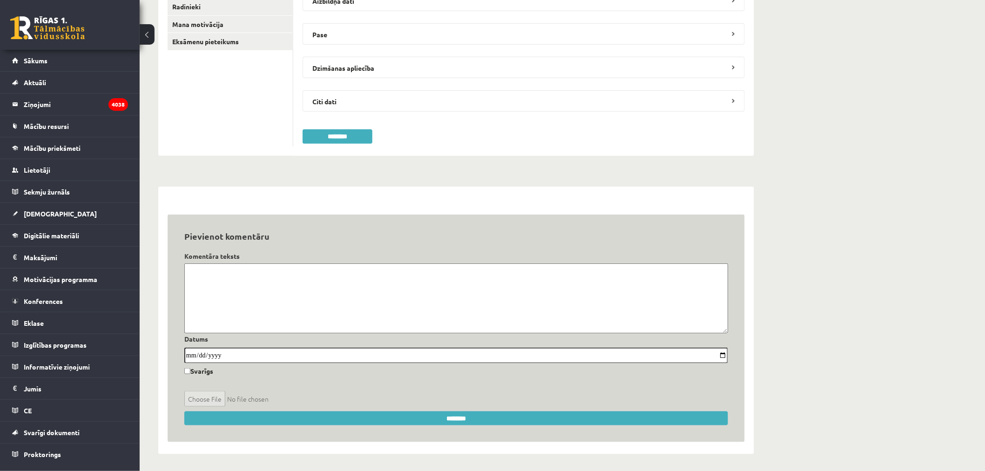
scroll to position [0, 0]
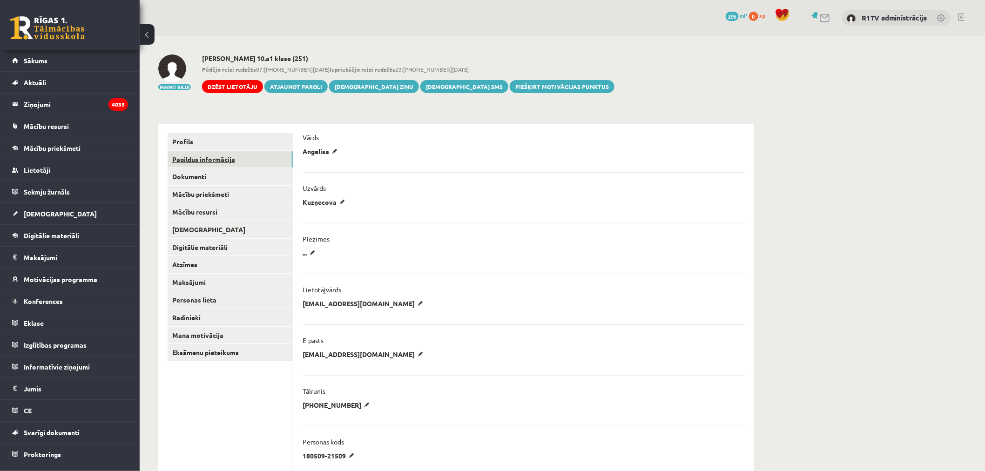
click at [253, 160] on link "Papildus informācija" at bounding box center [229, 159] width 125 height 17
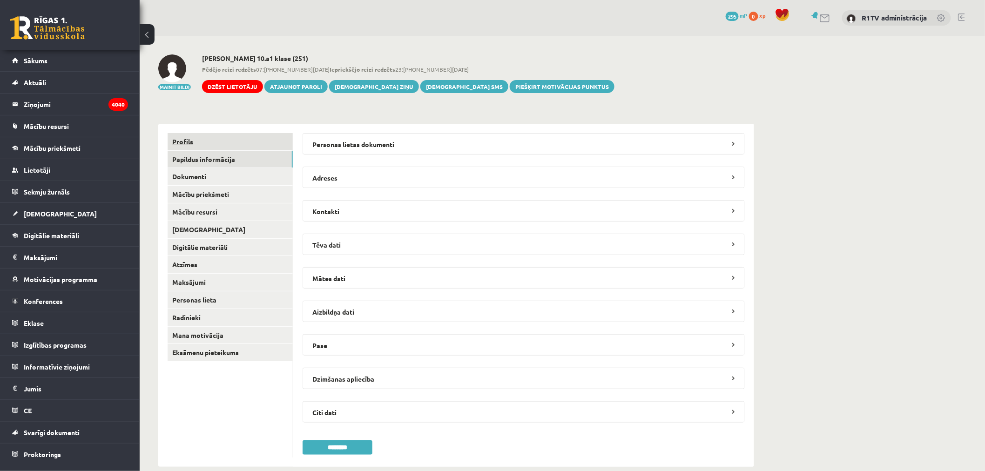
click at [343, 134] on legend "Personas lietas dokumenti" at bounding box center [523, 143] width 442 height 21
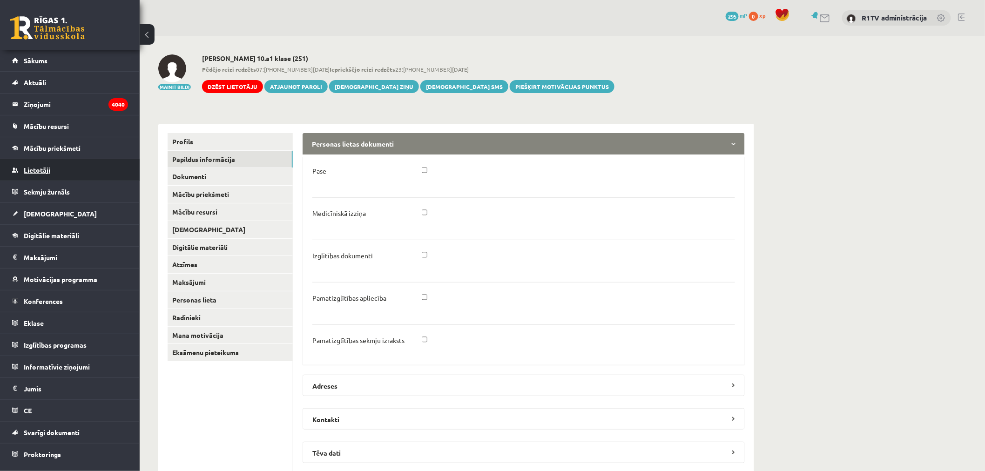
click at [57, 160] on link "Lietotāji" at bounding box center [70, 169] width 116 height 21
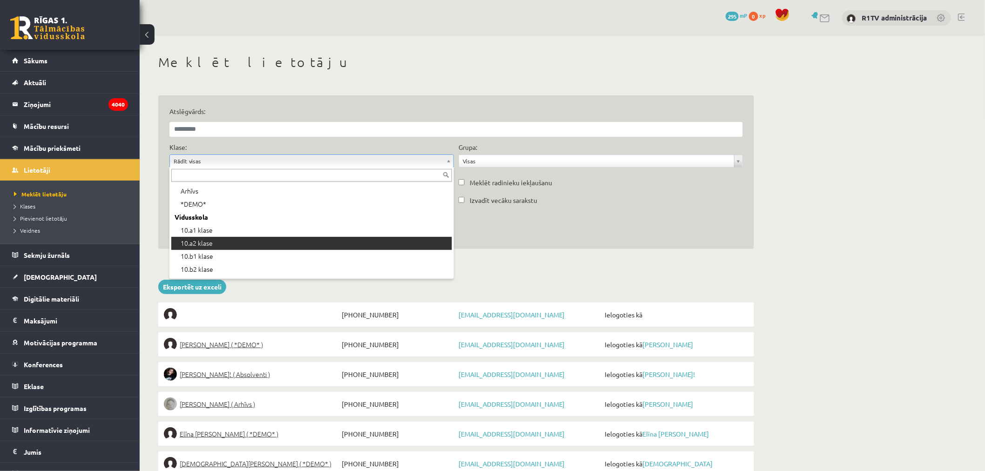
scroll to position [155, 0]
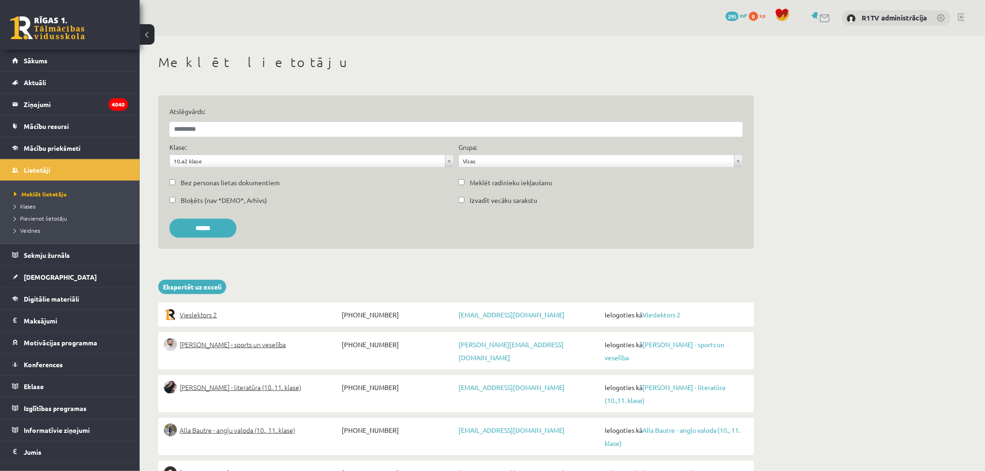
drag, startPoint x: 510, startPoint y: 160, endPoint x: 516, endPoint y: 169, distance: 10.2
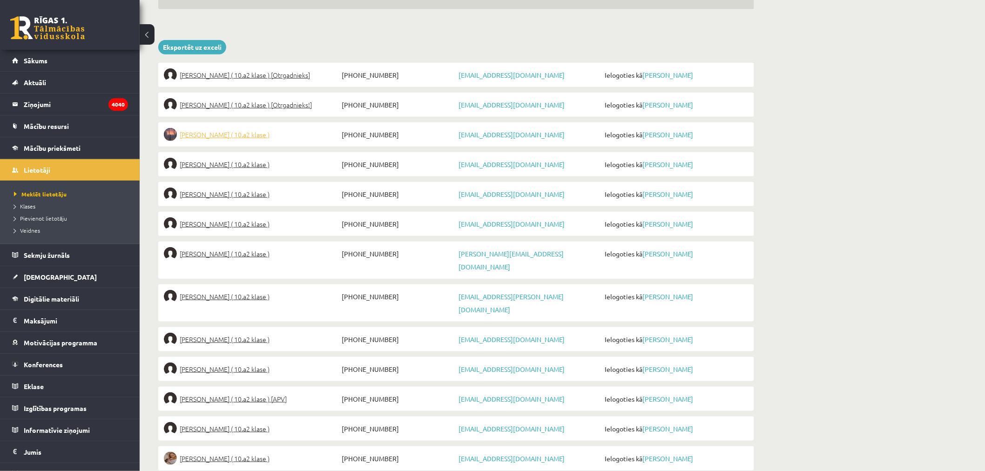
scroll to position [258, 0]
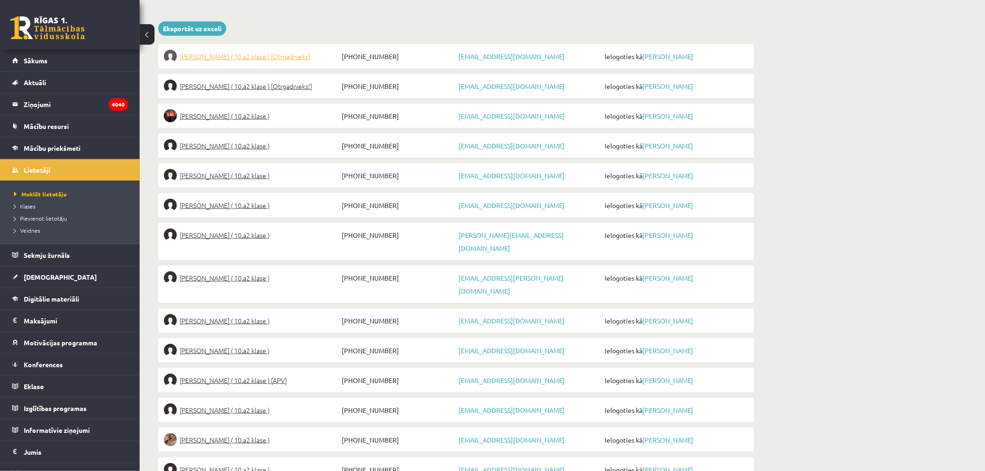
click at [267, 52] on span "Selīna Lanka ( 10.a2 klase ) [Otrgadnieks]" at bounding box center [245, 56] width 130 height 13
click at [249, 77] on li "Liene Lavrinoviča ( 10.a2 klase ) [Otrgadnieks!] +37127546253 lienelav123@inbox…" at bounding box center [456, 86] width 596 height 24
click at [244, 86] on span "Liene Lavrinoviča ( 10.a2 klase ) [Otrgadnieks!]" at bounding box center [246, 86] width 132 height 13
click at [229, 112] on span "Mārcis Līvens ( 10.a2 klase )" at bounding box center [225, 115] width 90 height 13
click at [227, 132] on ul "Selīna Lanka ( 10.a2 klase ) [Otrgadnieks] +37128176860 selinux23@gmail.com Iel…" at bounding box center [445, 358] width 617 height 629
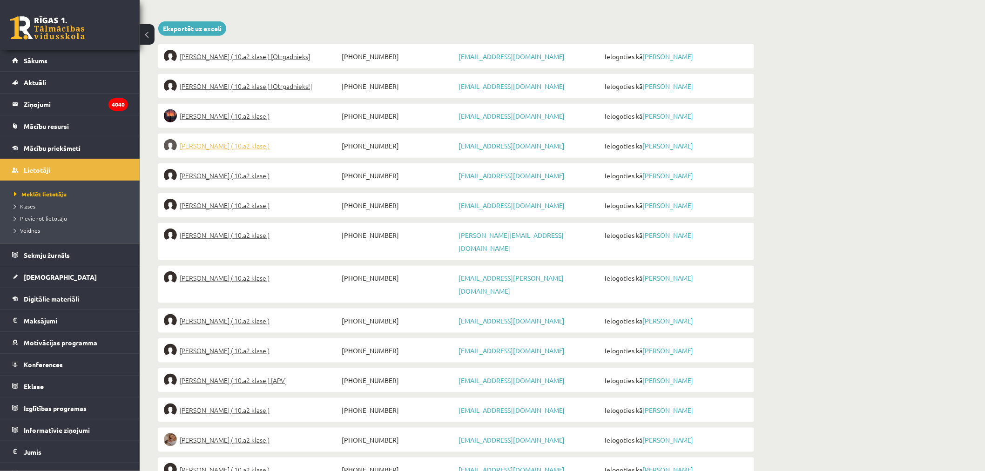
click at [222, 141] on span "Ričards Ločmelis ( 10.a2 klase )" at bounding box center [225, 145] width 90 height 13
click at [225, 175] on span "Alana Ļaksa ( 10.a2 klase )" at bounding box center [225, 175] width 90 height 13
click at [228, 201] on span "Valērija Martinova ( 10.a2 klase )" at bounding box center [225, 205] width 90 height 13
click at [233, 230] on span "Diāna Matašova ( 10.a2 klase )" at bounding box center [225, 234] width 90 height 13
click at [230, 266] on li "Deniss Mazurs ( 10.a2 klase ) +37122829493 mazurs.deniss@gmail.com Ielogoties k…" at bounding box center [456, 284] width 596 height 37
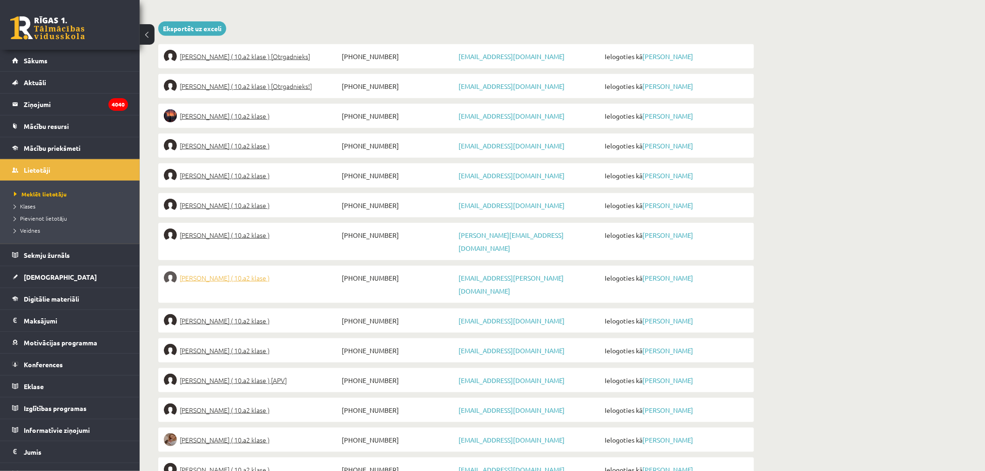
click at [230, 271] on span "Deniss Mazurs ( 10.a2 klase )" at bounding box center [225, 277] width 90 height 13
click at [250, 314] on span "Marija Mergolde ( 10.a2 klase )" at bounding box center [225, 320] width 90 height 13
click at [258, 338] on li "Enija Kristiāna Mezīte ( 10.a2 klase ) +37125663254 kristijanareinsone@gmail.co…" at bounding box center [456, 350] width 596 height 24
click at [259, 344] on span "Enija Kristiāna Mezīte ( 10.a2 klase )" at bounding box center [225, 350] width 90 height 13
click at [267, 374] on span "Lukass Mihailovs ( 10.a2 klase ) [APV]" at bounding box center [233, 380] width 107 height 13
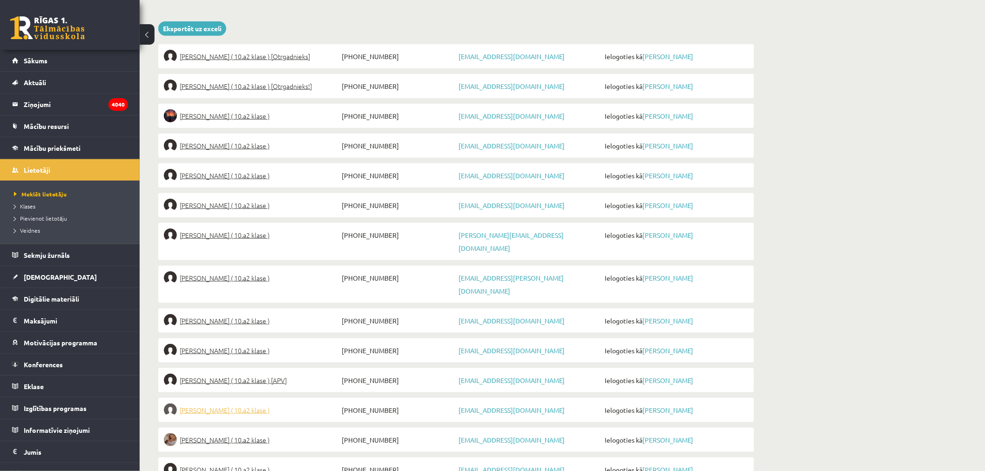
click at [249, 403] on span "Maksims Mihailovs ( 10.a2 klase )" at bounding box center [225, 409] width 90 height 13
click at [243, 433] on span "Ligita Millere ( 10.a2 klase )" at bounding box center [225, 439] width 90 height 13
click at [241, 457] on li "Adrians Minovs ( 10.a2 klase ) +37123305090 meknow020@gmail.com Ielogoties kā A…" at bounding box center [456, 469] width 596 height 24
click at [243, 463] on span "Adrians Minovs ( 10.a2 klase )" at bounding box center [225, 469] width 90 height 13
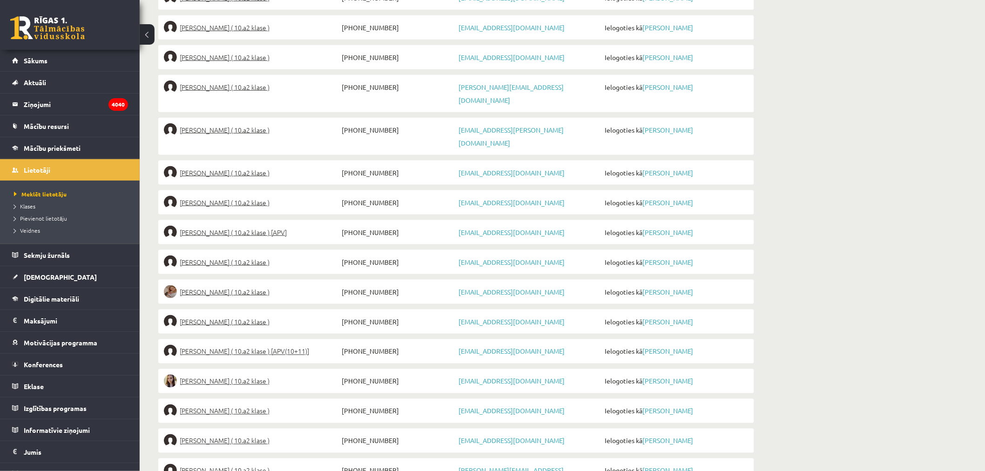
scroll to position [468, 0]
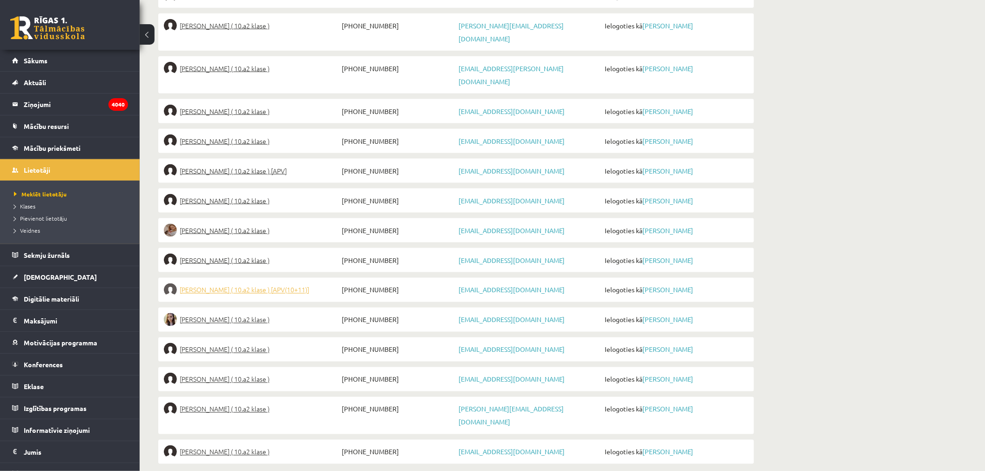
click at [233, 283] on span "Ričards Munde ( 10.a2 klase ) [APV(10+11)]" at bounding box center [244, 289] width 129 height 13
click at [223, 313] on span "Marija Nicmane ( 10.a2 klase )" at bounding box center [225, 319] width 90 height 13
click at [224, 343] on span "Ņikita Ņemiro ( 10.a2 klase )" at bounding box center [225, 349] width 90 height 13
click at [231, 373] on span "Pāvels Ostapkovičs ( 10.a2 klase )" at bounding box center [225, 379] width 90 height 13
click at [238, 397] on li "Angelina Pjute ( 10.a2 klase ) +37125867021 angelina.pjute@inbox.lv Ielogoties …" at bounding box center [456, 415] width 596 height 37
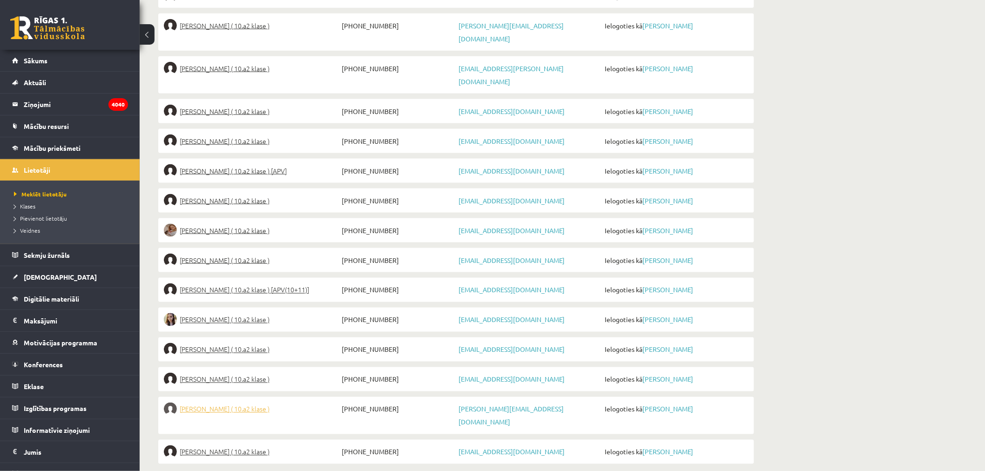
click at [238, 402] on span "Angelina Pjute ( 10.a2 klase )" at bounding box center [225, 408] width 90 height 13
click at [240, 445] on span "Nikola Natālija Rocēna ( 10.a2 klase )" at bounding box center [225, 451] width 90 height 13
click at [255, 254] on span "Adrians Minovs ( 10.a2 klase )" at bounding box center [225, 260] width 90 height 13
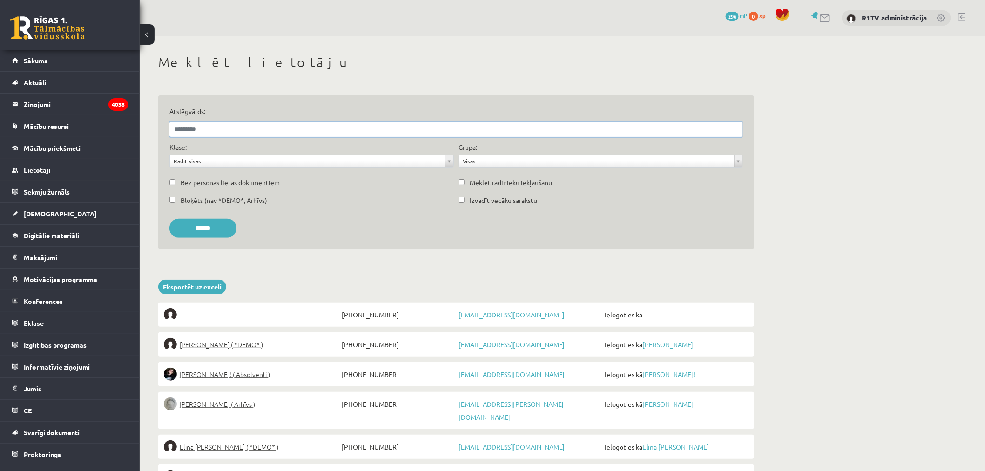
click at [241, 127] on input "Atslēgvārds:" at bounding box center [455, 129] width 573 height 15
click at [169, 219] on input "******" at bounding box center [202, 228] width 67 height 19
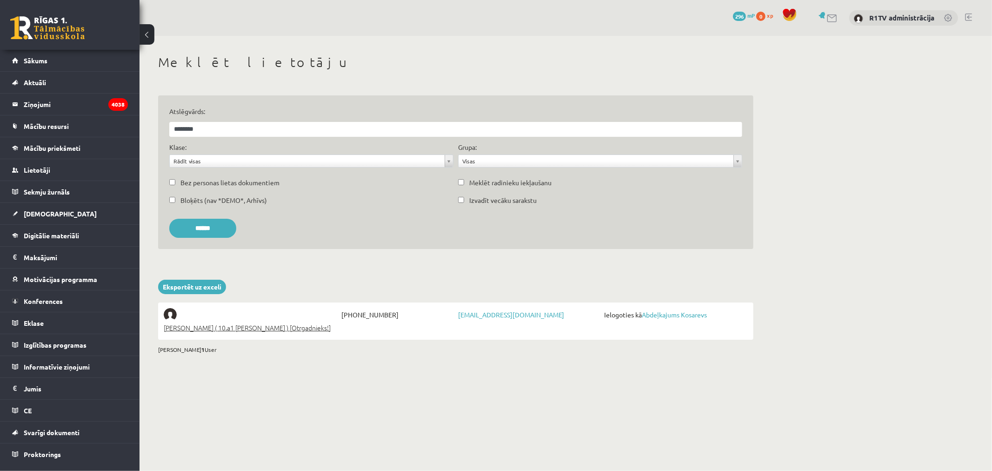
drag, startPoint x: 560, startPoint y: 319, endPoint x: 426, endPoint y: 315, distance: 134.0
click at [426, 315] on li "[PERSON_NAME] ( 10.a1 [PERSON_NAME] ) [Otrgadnieks!] [PHONE_NUMBER] [EMAIL_ADDR…" at bounding box center [456, 320] width 596 height 37
copy li "[EMAIL_ADDRESS][DOMAIN_NAME]"
drag, startPoint x: 233, startPoint y: 124, endPoint x: 79, endPoint y: 119, distance: 153.6
click at [79, 119] on div "0 Dāvanas 296 mP 0 xp R1TV administrācija Sākums Aktuāli Kā mācīties eSKOLĀ Kon…" at bounding box center [496, 189] width 992 height 378
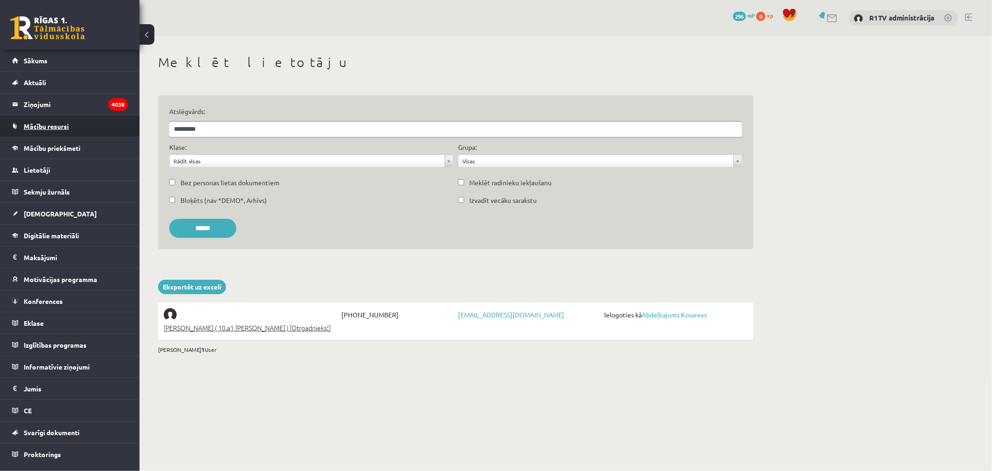
type input "*********"
click at [169, 219] on input "******" at bounding box center [202, 228] width 67 height 19
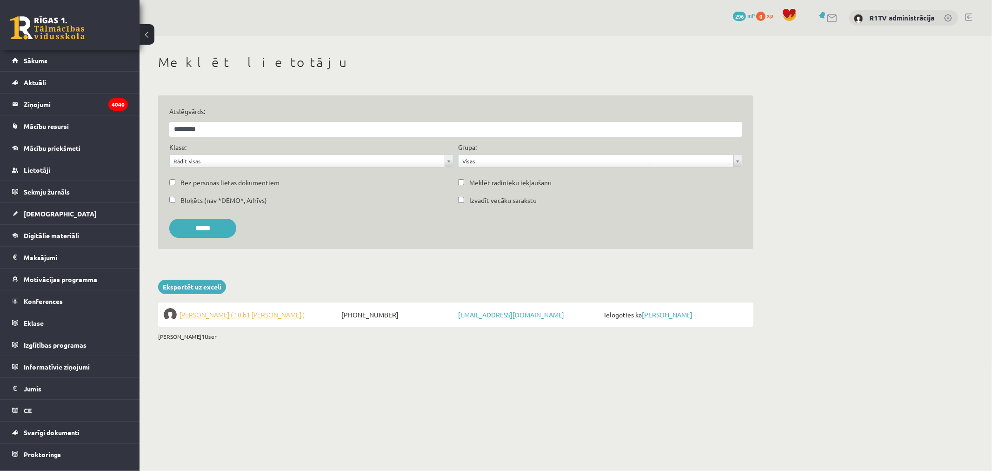
click at [207, 311] on span "Elīna Kivriņa ( 10.b1 klase )" at bounding box center [242, 314] width 125 height 13
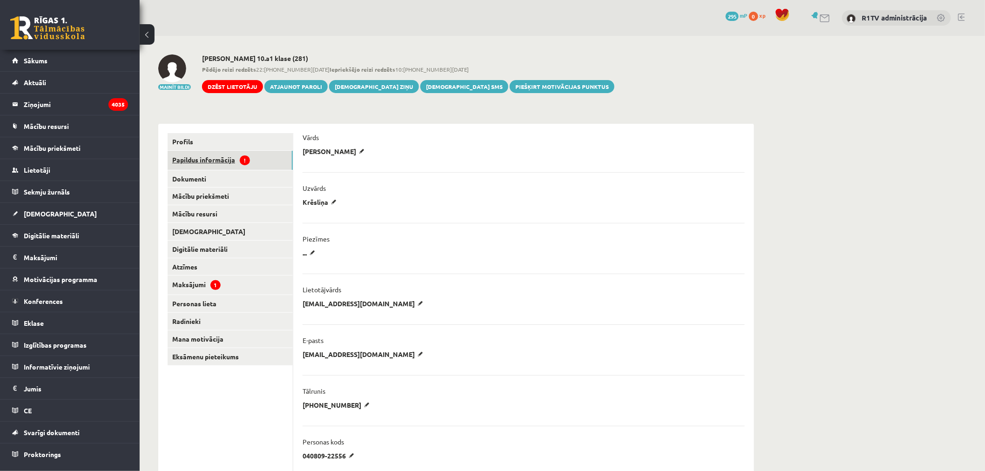
click at [235, 157] on link "Papildus informācija !" at bounding box center [229, 160] width 125 height 19
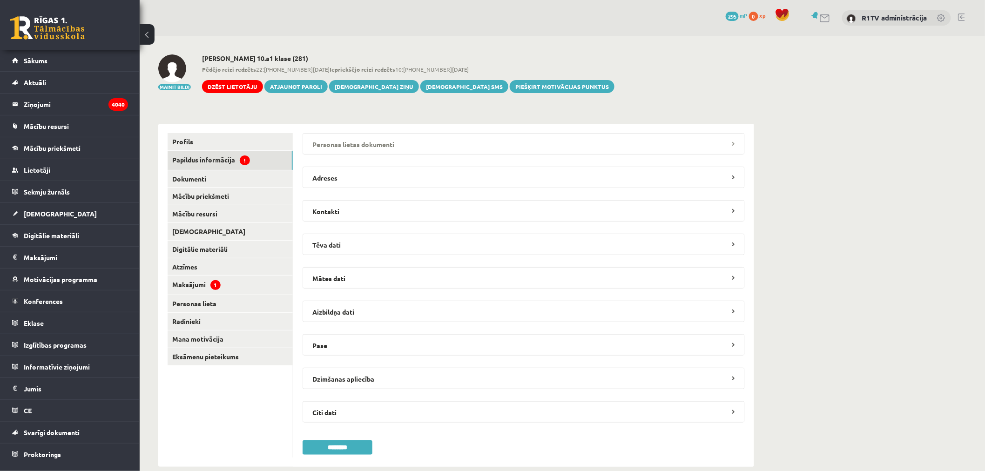
click at [374, 151] on legend "Personas lietas dokumenti" at bounding box center [523, 143] width 442 height 21
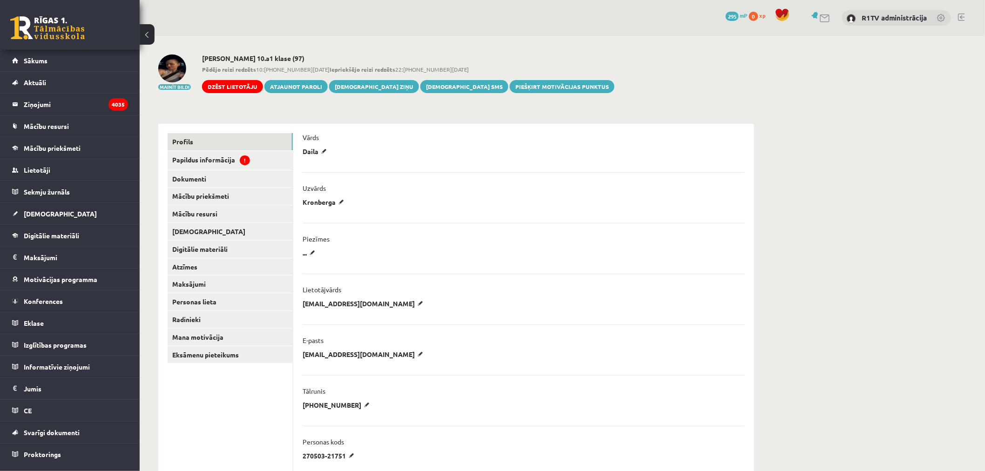
click at [165, 66] on img at bounding box center [172, 68] width 28 height 28
click at [266, 162] on link "Papildus informācija !" at bounding box center [229, 160] width 125 height 19
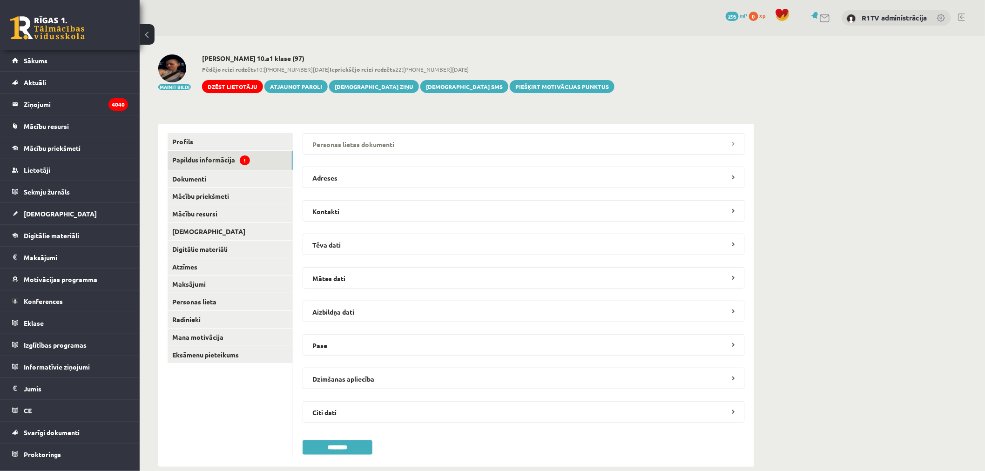
click at [344, 146] on legend "Personas lietas dokumenti" at bounding box center [523, 143] width 442 height 21
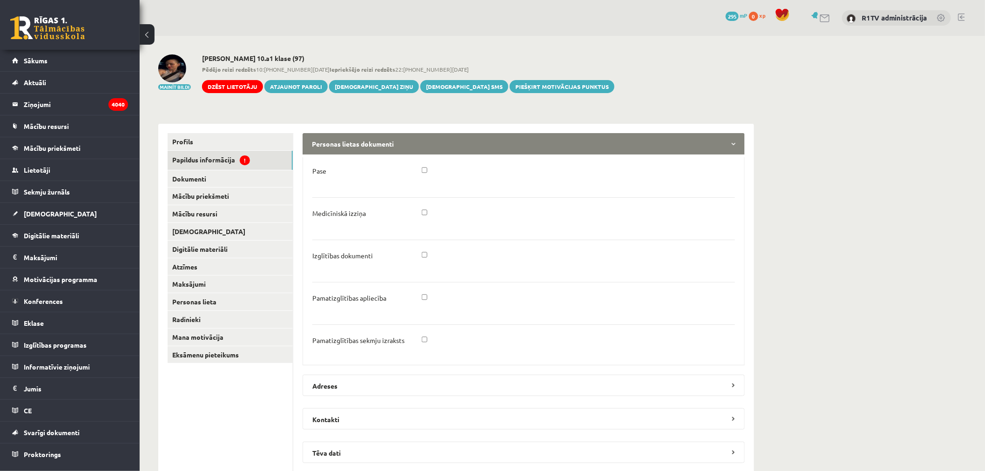
click at [344, 146] on legend "Personas lietas dokumenti" at bounding box center [523, 143] width 442 height 21
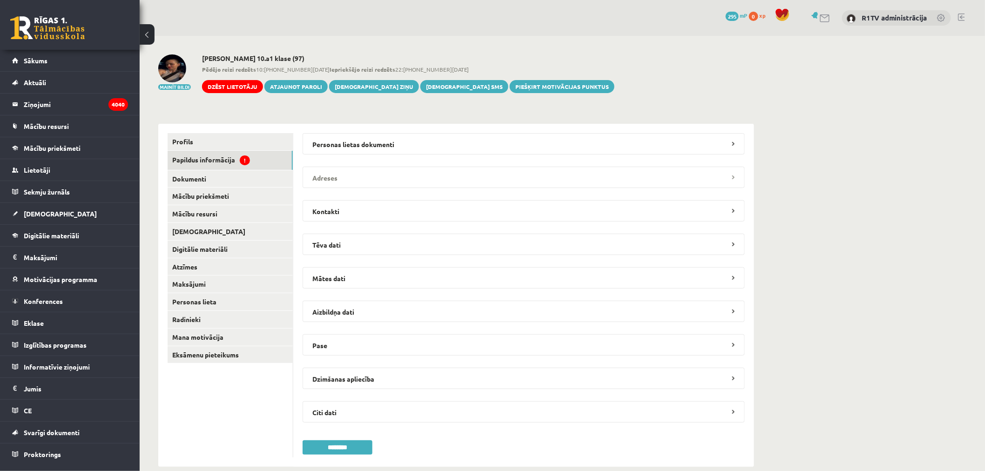
click at [336, 167] on legend "Adreses" at bounding box center [523, 177] width 442 height 21
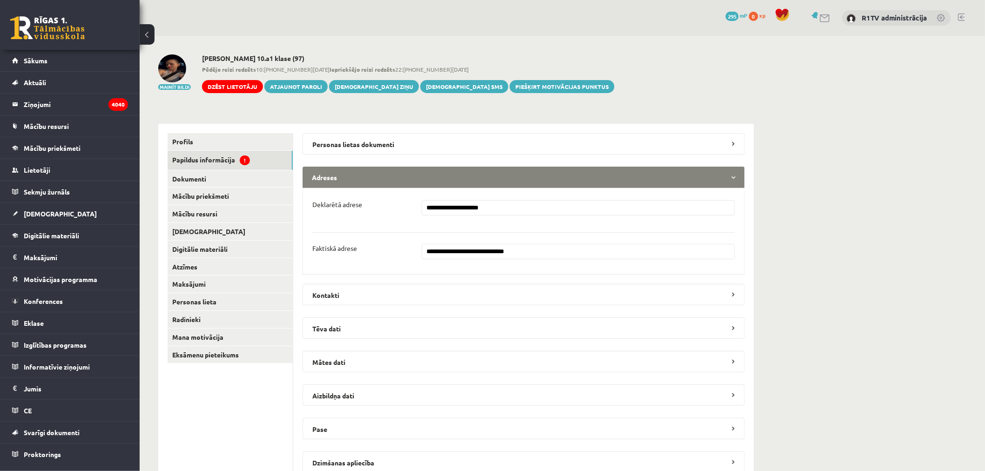
click at [341, 176] on legend "Adreses" at bounding box center [523, 177] width 442 height 21
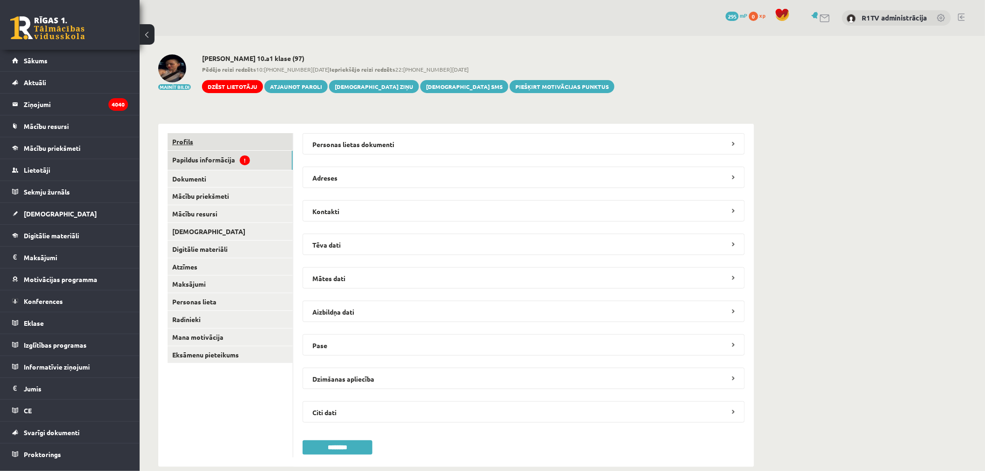
click at [219, 144] on link "Profils" at bounding box center [229, 141] width 125 height 17
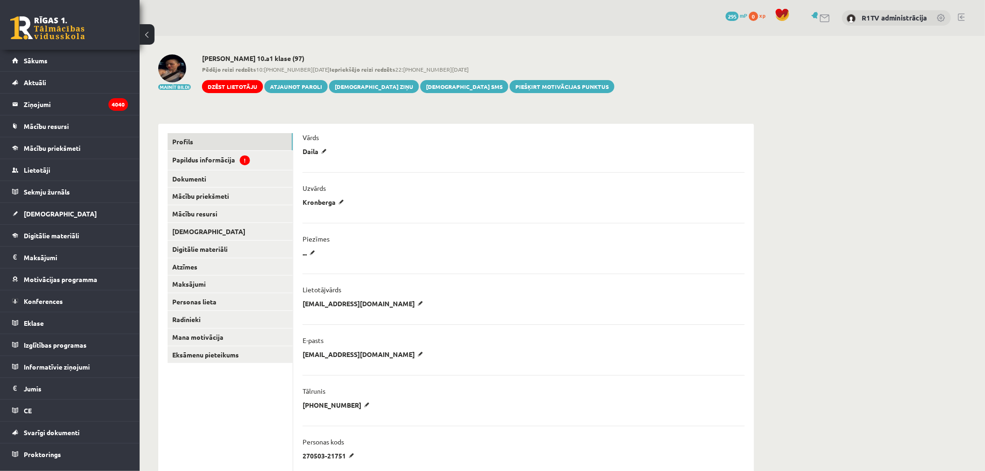
click at [165, 68] on img at bounding box center [172, 68] width 28 height 28
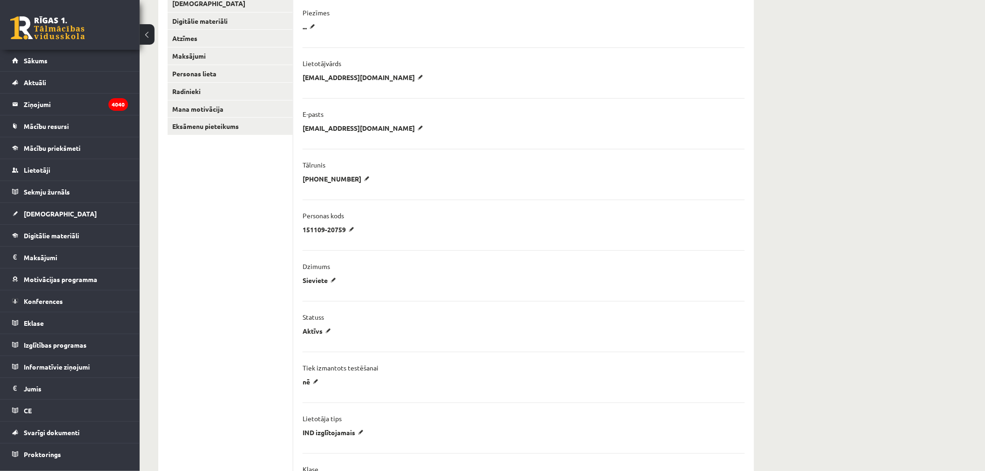
scroll to position [20, 0]
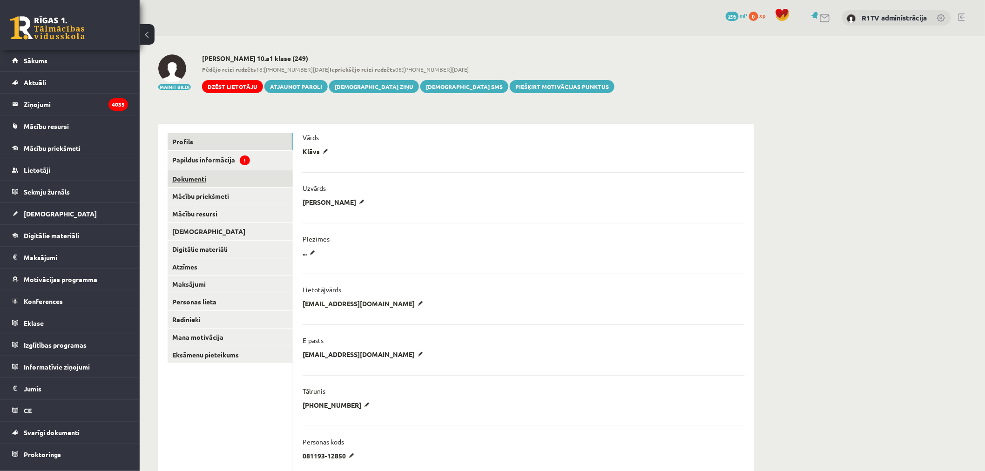
click at [281, 173] on link "Dokumenti" at bounding box center [229, 178] width 125 height 17
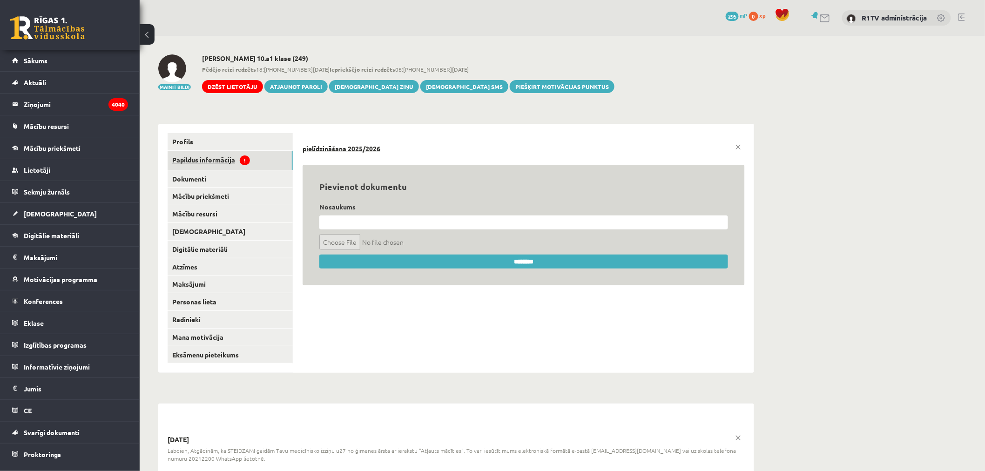
click at [281, 166] on link "Papildus informācija !" at bounding box center [229, 160] width 125 height 19
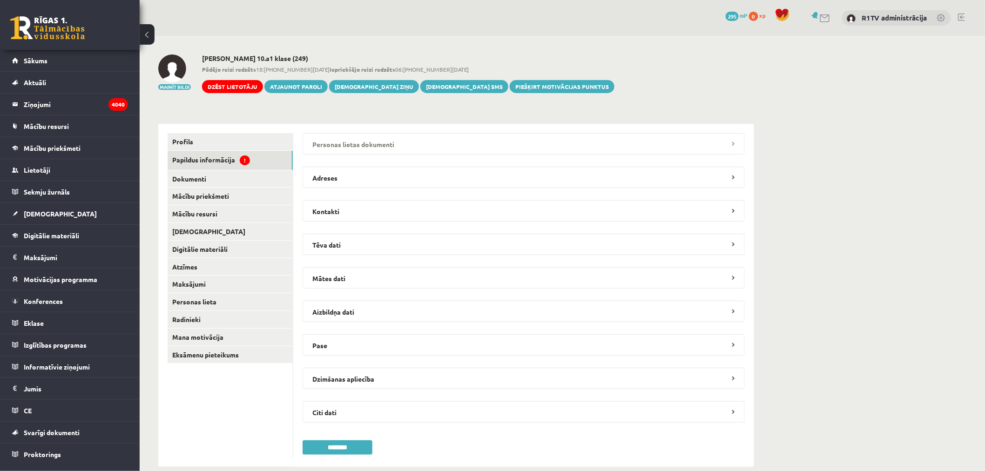
click at [360, 152] on legend "Personas lietas dokumenti" at bounding box center [523, 143] width 442 height 21
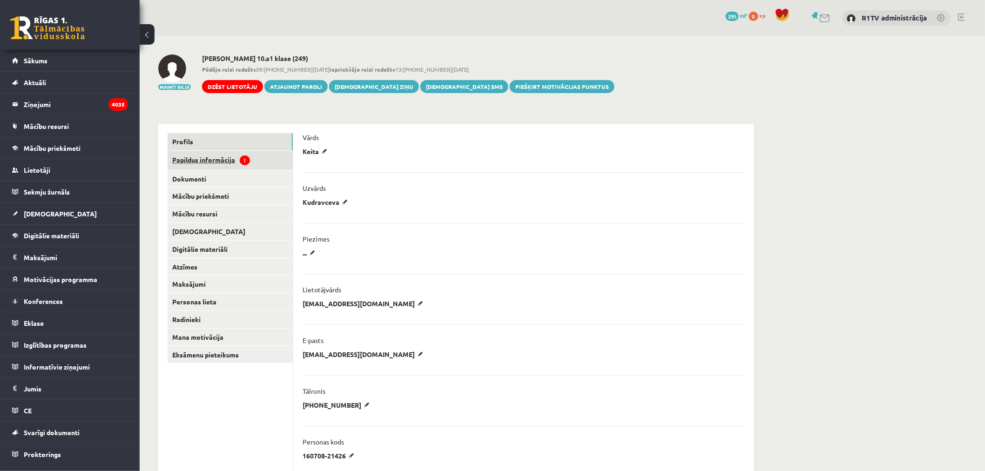
click at [219, 154] on link "Papildus informācija !" at bounding box center [229, 160] width 125 height 19
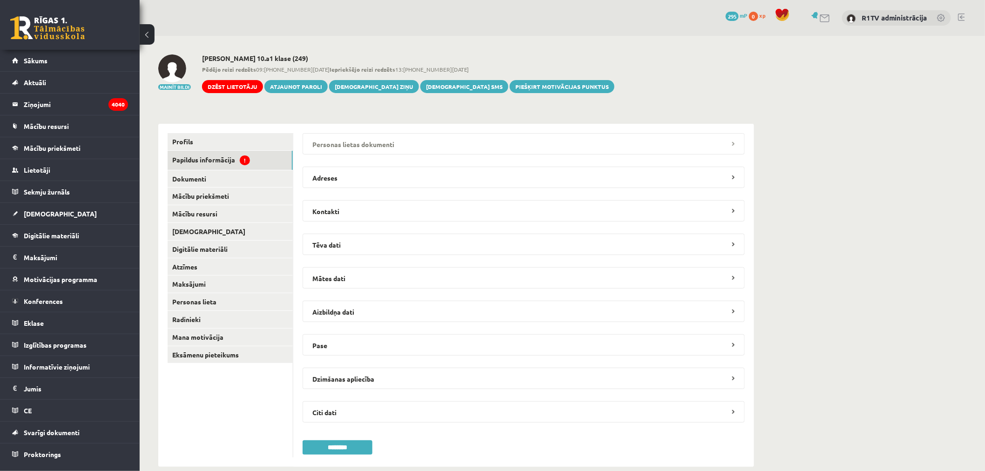
click at [402, 138] on legend "Personas lietas dokumenti" at bounding box center [523, 143] width 442 height 21
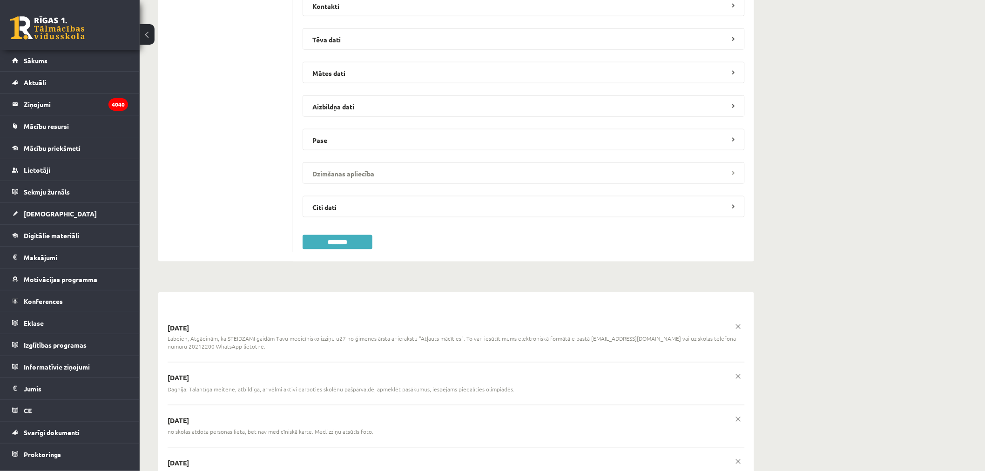
scroll to position [687, 0]
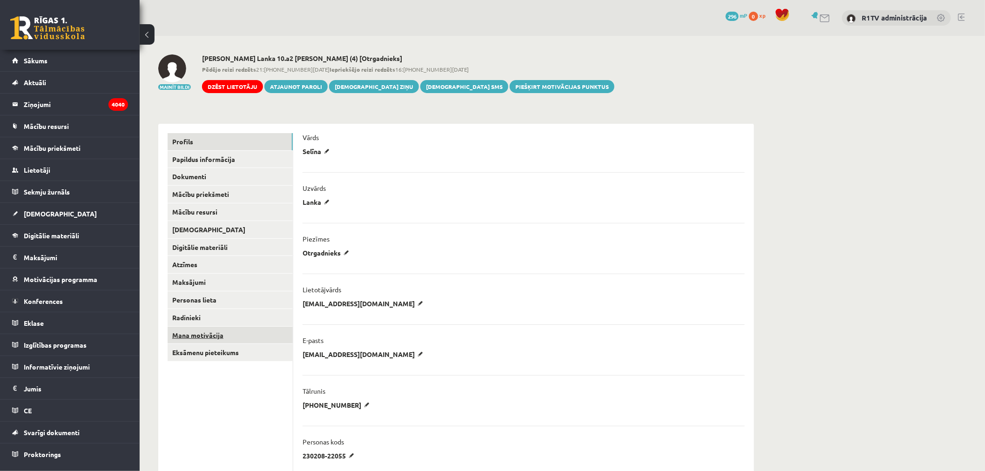
drag, startPoint x: 241, startPoint y: 332, endPoint x: 253, endPoint y: 333, distance: 12.6
click at [242, 332] on link "Mana motivācija" at bounding box center [229, 335] width 125 height 17
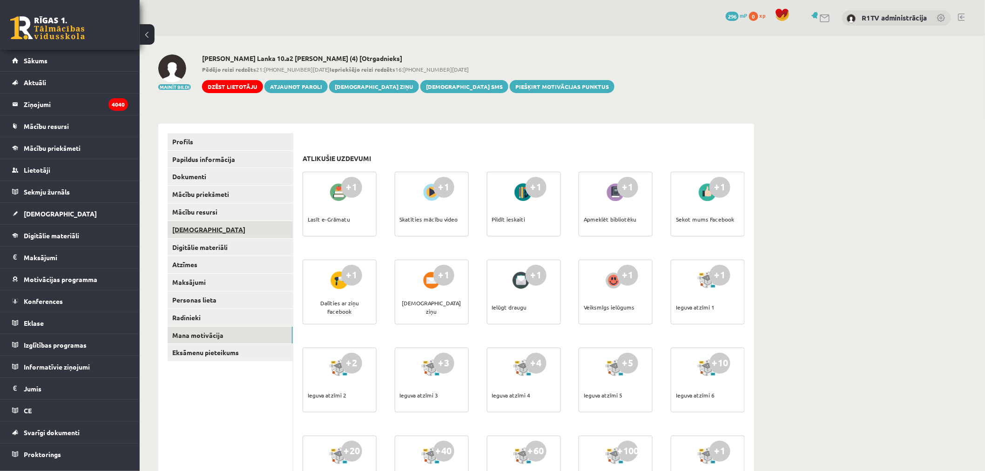
click at [199, 229] on link "[DEMOGRAPHIC_DATA]" at bounding box center [229, 229] width 125 height 17
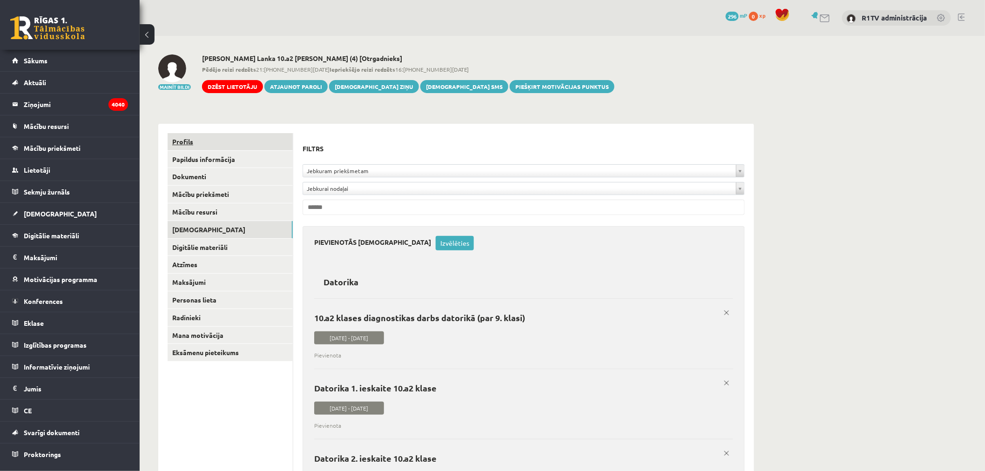
click at [223, 149] on link "Profils" at bounding box center [229, 141] width 125 height 17
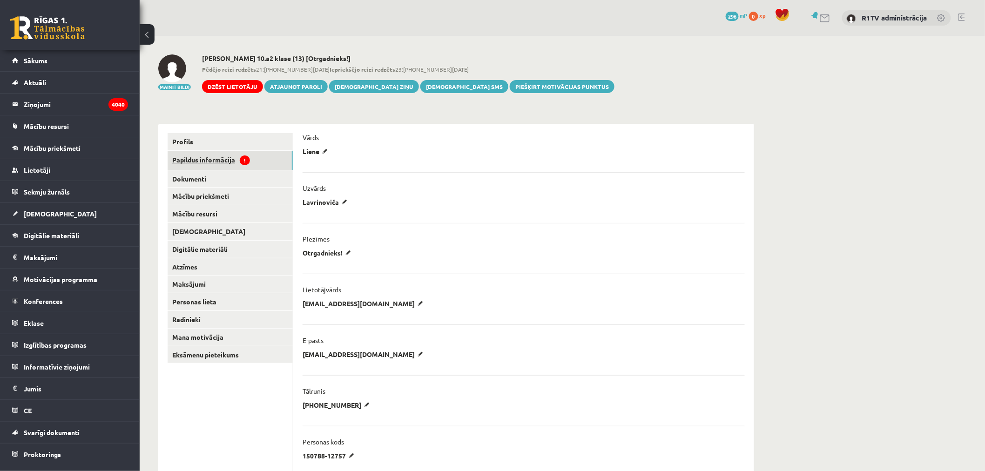
click at [223, 168] on link "Papildus informācija !" at bounding box center [229, 160] width 125 height 19
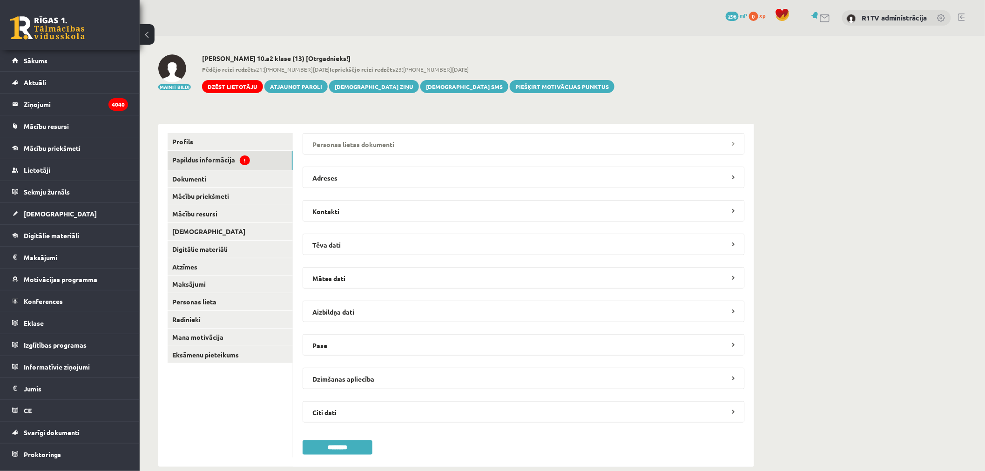
click at [352, 140] on legend "Personas lietas dokumenti" at bounding box center [523, 143] width 442 height 21
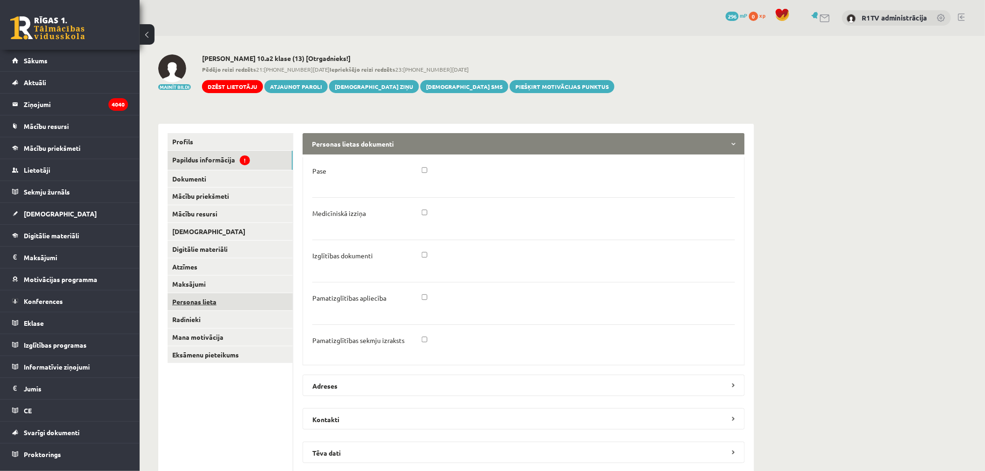
click at [234, 293] on link "Personas lieta" at bounding box center [229, 301] width 125 height 17
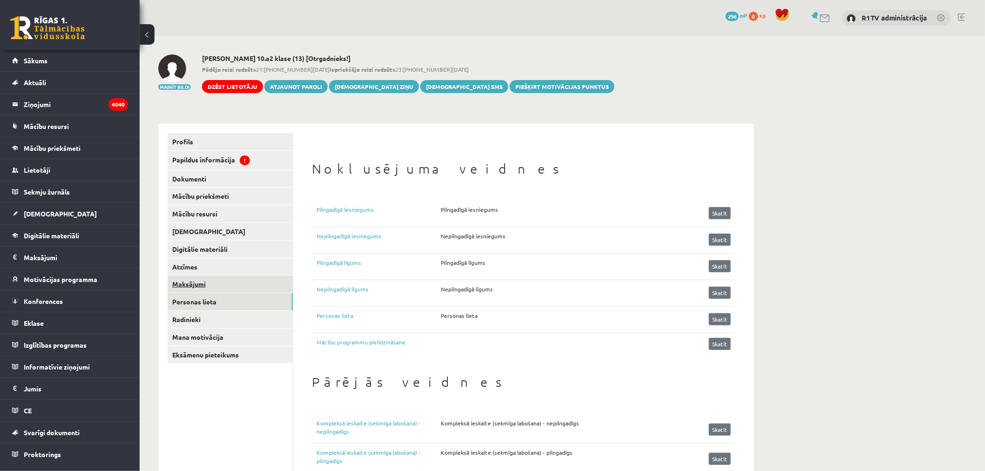
click at [255, 286] on link "Maksājumi" at bounding box center [229, 283] width 125 height 17
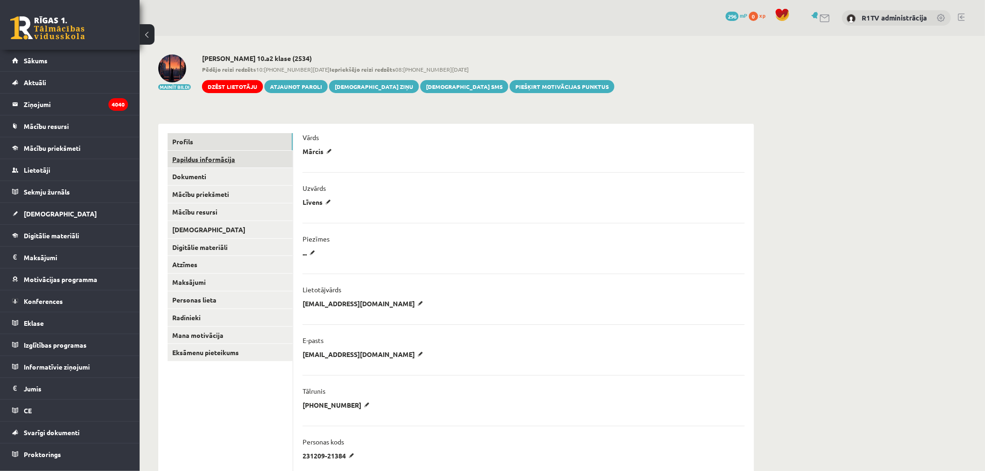
click at [230, 157] on link "Papildus informācija" at bounding box center [229, 159] width 125 height 17
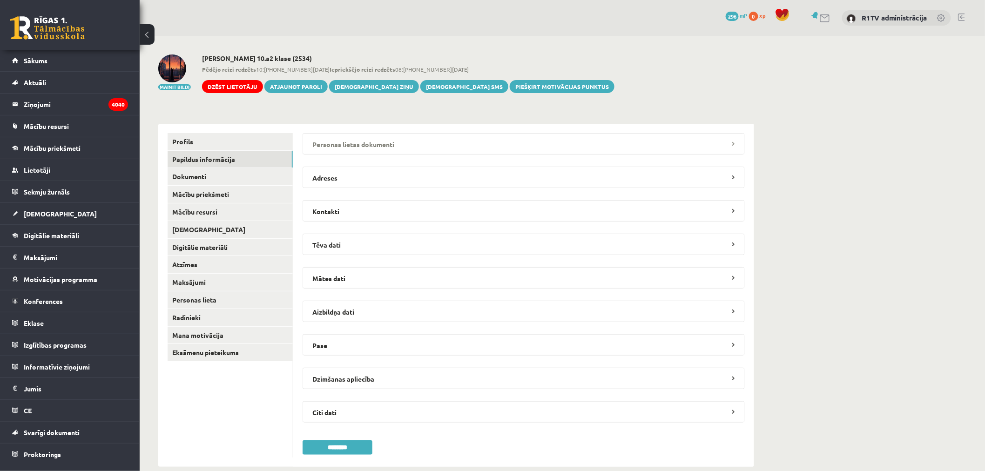
click at [374, 143] on legend "Personas lietas dokumenti" at bounding box center [523, 143] width 442 height 21
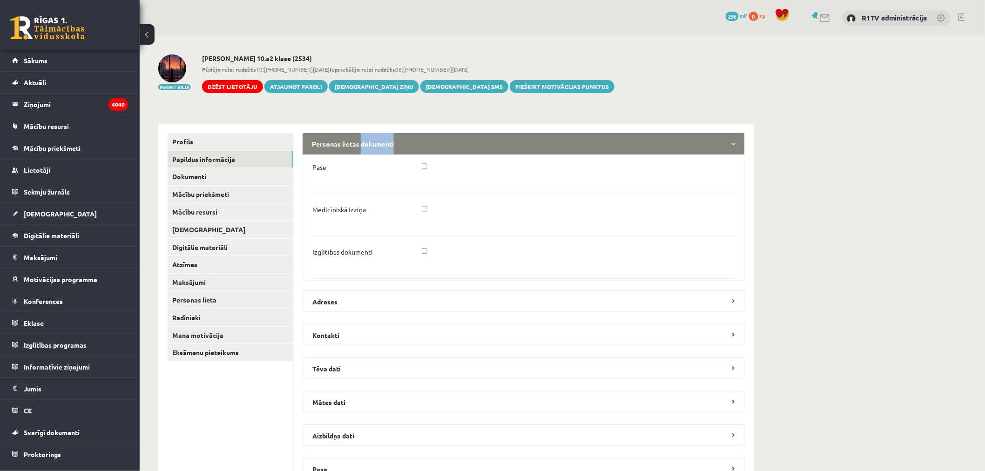
click at [374, 143] on legend "Personas lietas dokumenti" at bounding box center [523, 143] width 442 height 21
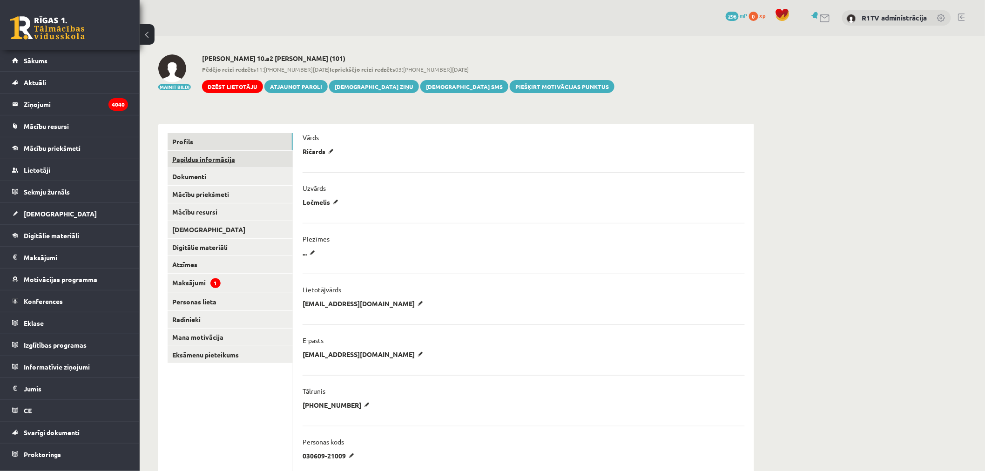
click at [243, 155] on link "Papildus informācija" at bounding box center [229, 159] width 125 height 17
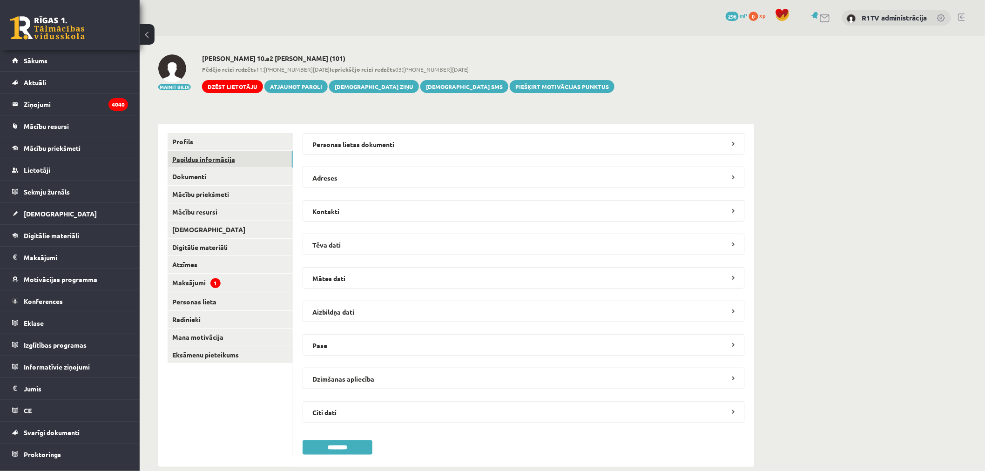
click at [348, 141] on legend "Personas lietas dokumenti" at bounding box center [523, 143] width 442 height 21
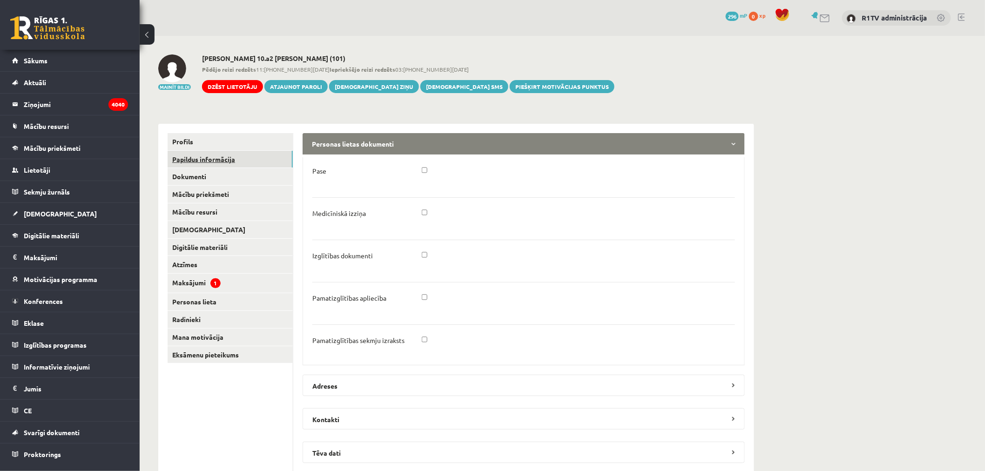
click at [348, 141] on legend "Personas lietas dokumenti" at bounding box center [523, 143] width 442 height 21
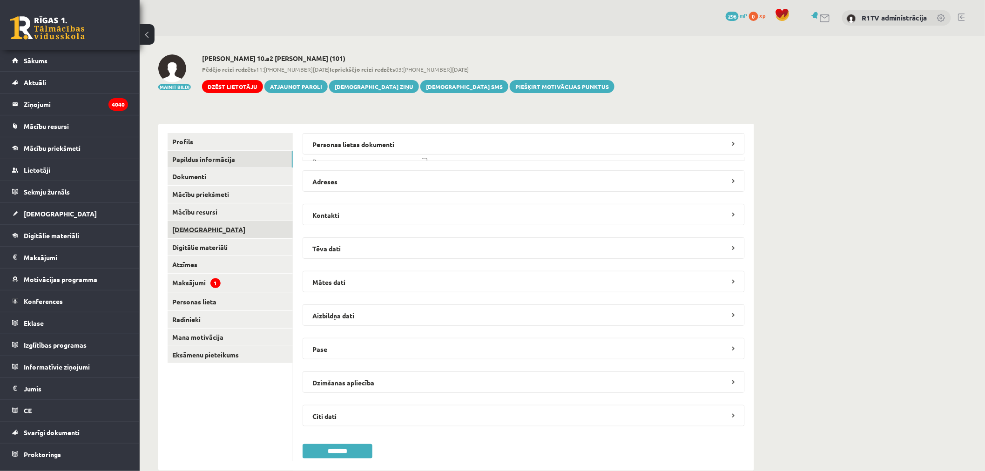
click at [221, 231] on link "[DEMOGRAPHIC_DATA]" at bounding box center [229, 229] width 125 height 17
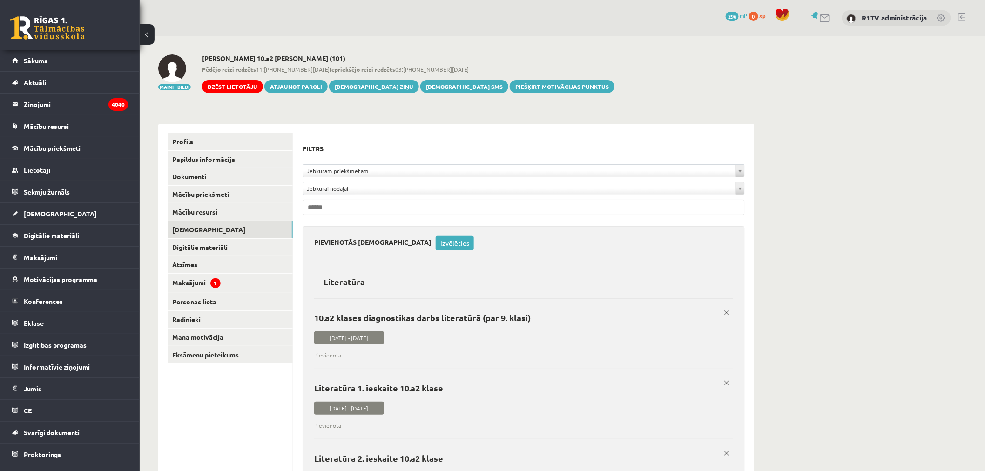
click at [227, 250] on link "Digitālie materiāli" at bounding box center [229, 247] width 125 height 17
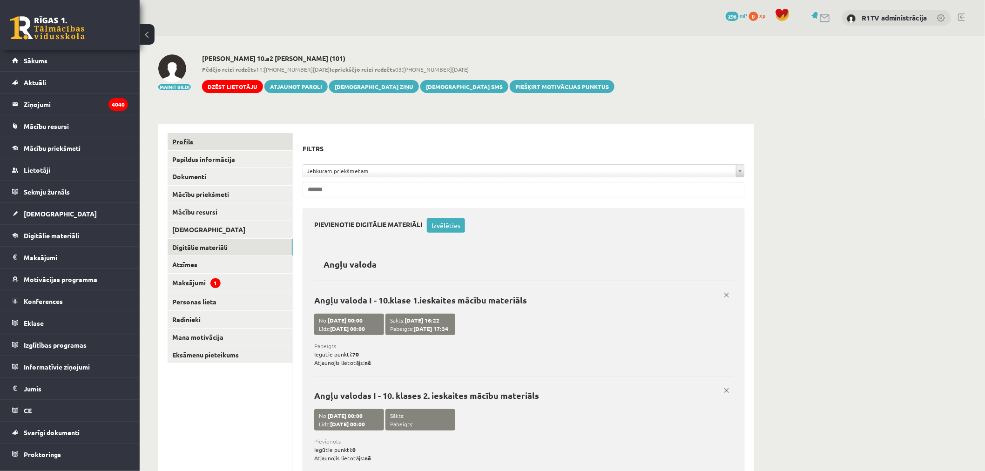
click at [199, 142] on link "Profils" at bounding box center [229, 141] width 125 height 17
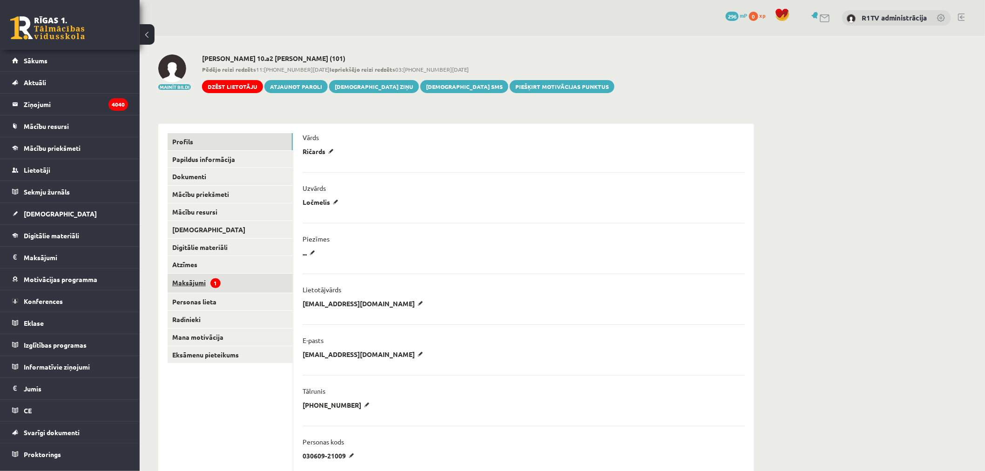
click at [233, 274] on link "Maksājumi 1" at bounding box center [229, 283] width 125 height 19
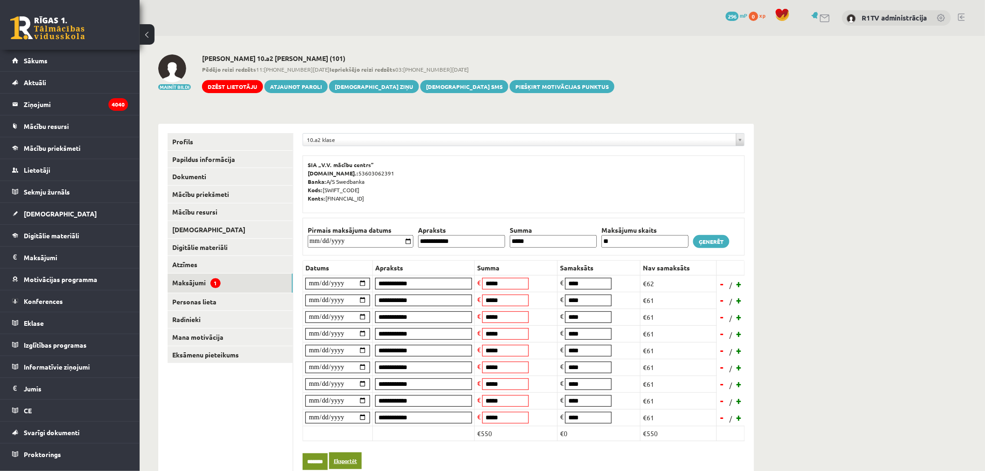
click at [358, 464] on link "Eksportēt" at bounding box center [345, 460] width 33 height 17
click at [224, 157] on link "Papildus informācija" at bounding box center [229, 159] width 125 height 17
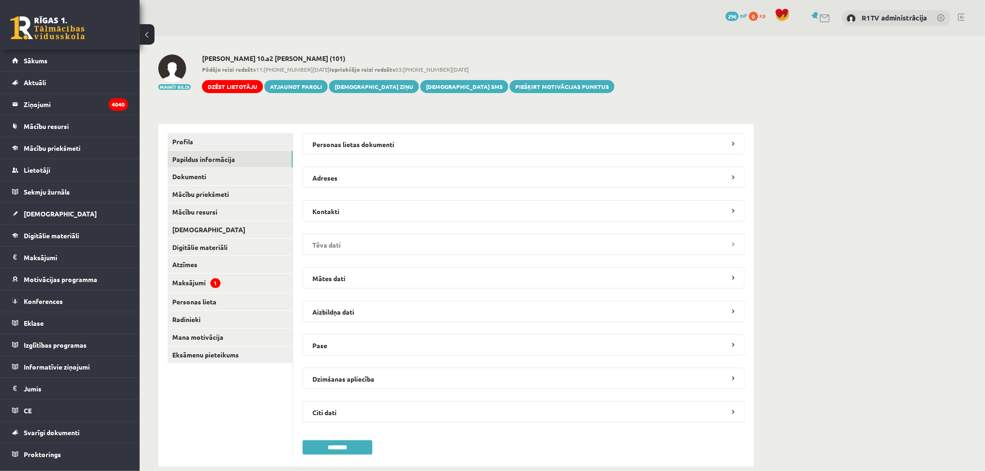
click at [427, 242] on legend "Tēva dati" at bounding box center [523, 244] width 442 height 21
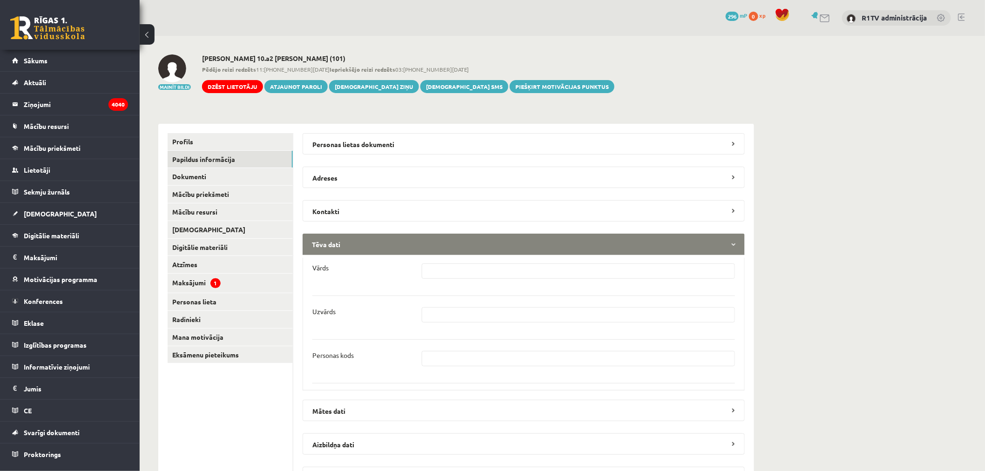
click at [427, 242] on legend "Tēva dati" at bounding box center [523, 244] width 442 height 21
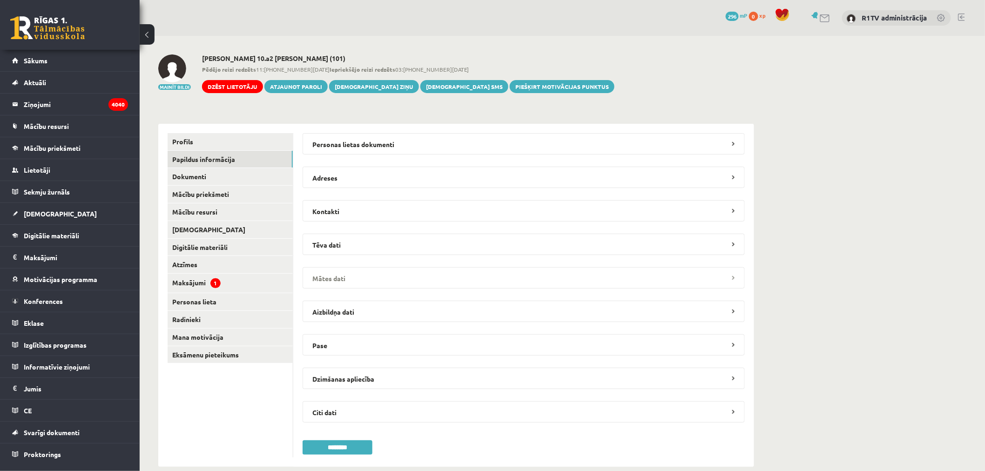
click at [407, 285] on legend "Mātes dati" at bounding box center [523, 277] width 442 height 21
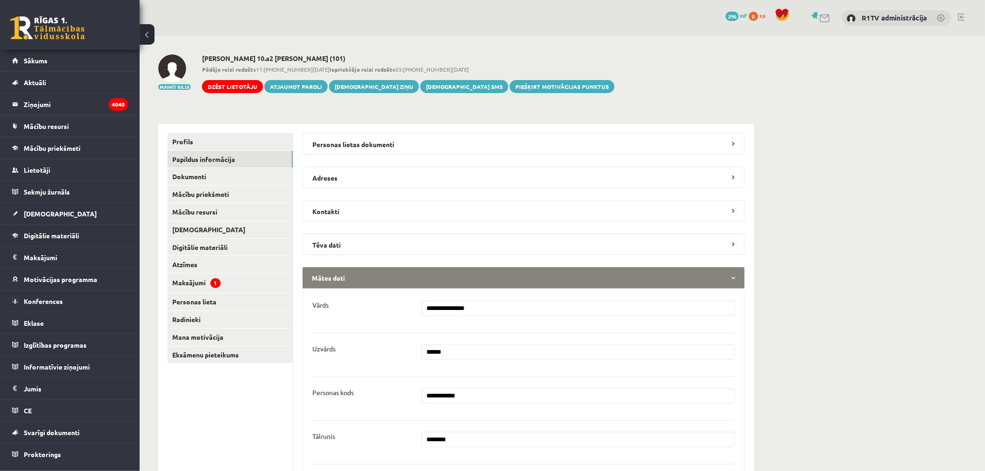
drag, startPoint x: 489, startPoint y: 312, endPoint x: 393, endPoint y: 309, distance: 95.9
click at [396, 308] on div "**********" at bounding box center [523, 308] width 436 height 15
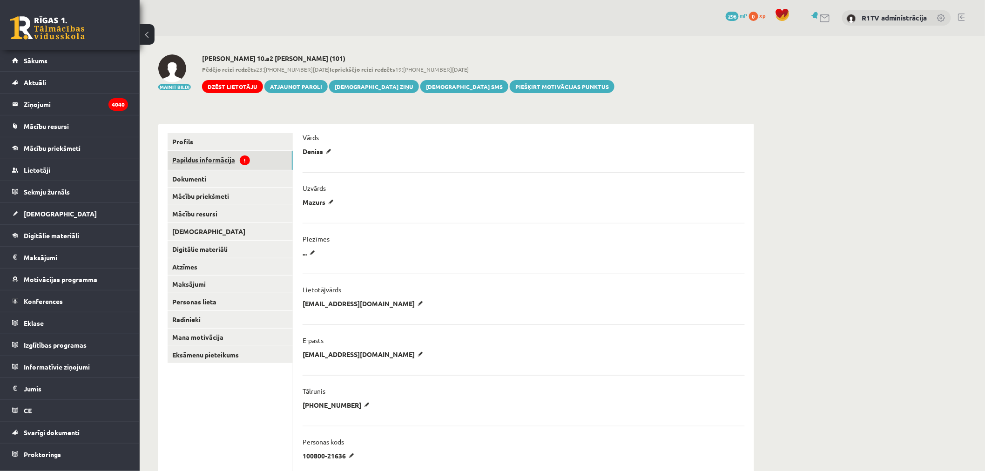
click at [261, 152] on link "Papildus informācija !" at bounding box center [229, 160] width 125 height 19
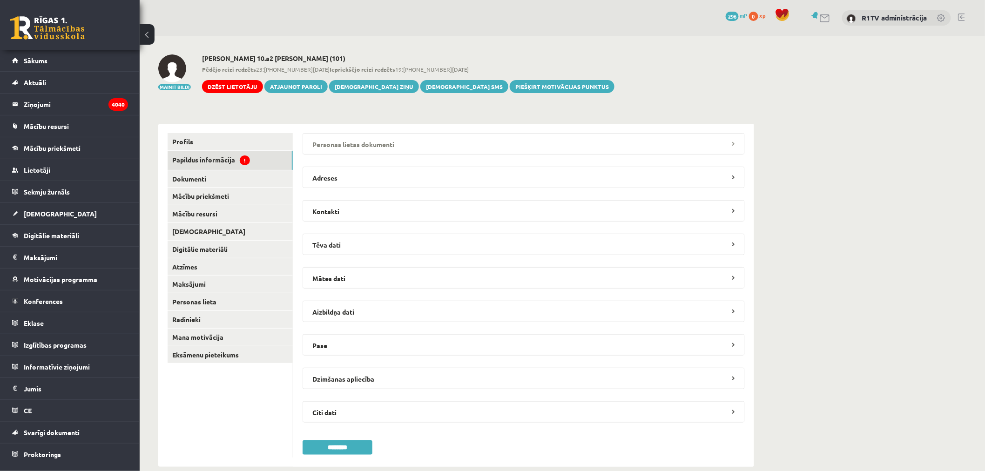
click at [392, 147] on legend "Personas lietas dokumenti" at bounding box center [523, 143] width 442 height 21
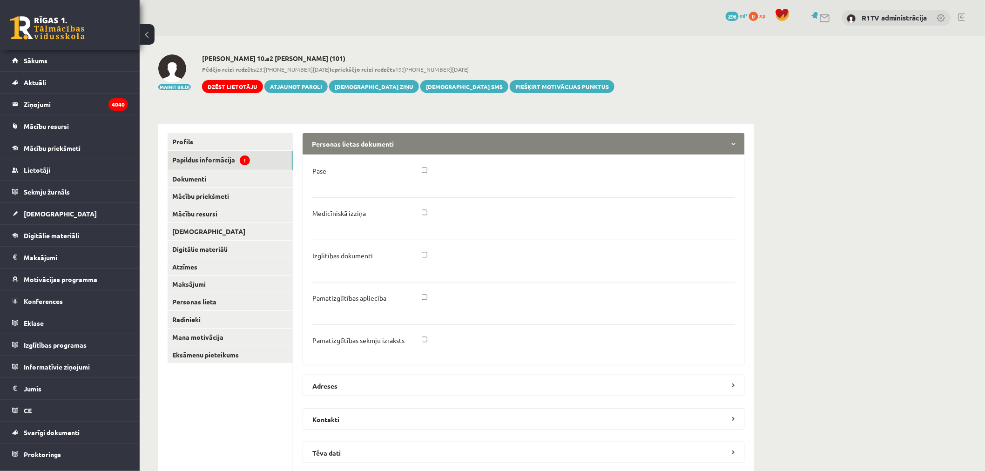
click at [392, 147] on legend "Personas lietas dokumenti" at bounding box center [523, 143] width 442 height 21
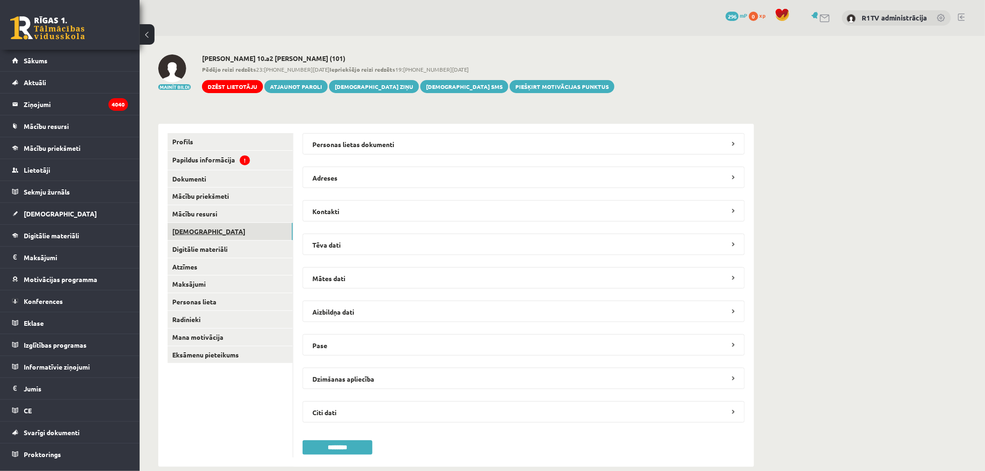
click at [278, 223] on link "[DEMOGRAPHIC_DATA]" at bounding box center [229, 231] width 125 height 17
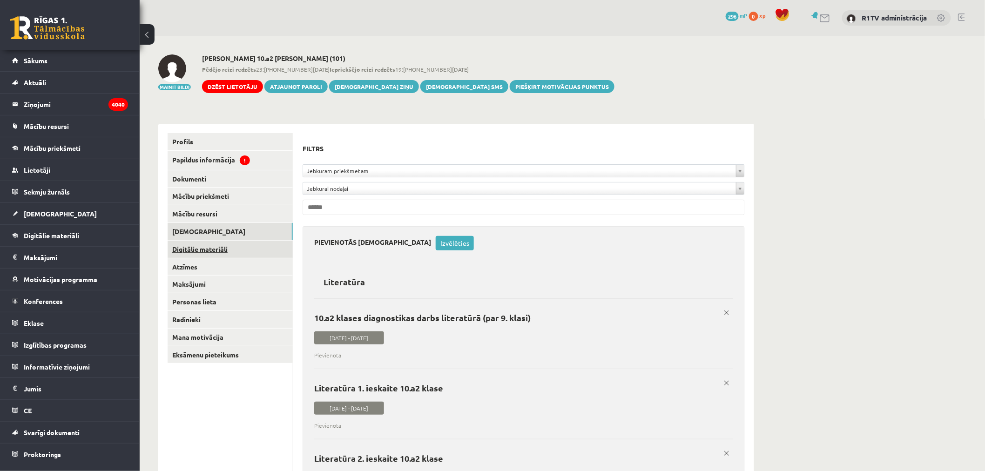
click at [221, 249] on link "Digitālie materiāli" at bounding box center [229, 249] width 125 height 17
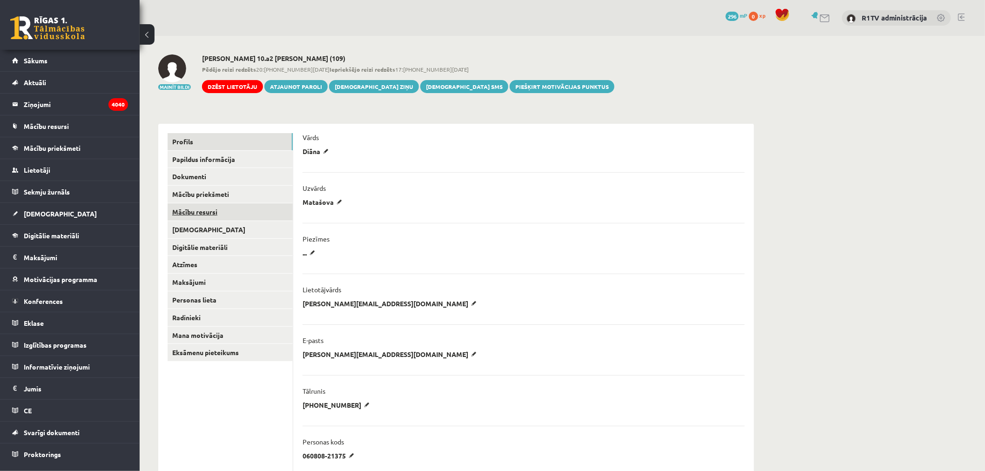
click at [268, 220] on link "Mācību resursi" at bounding box center [229, 211] width 125 height 17
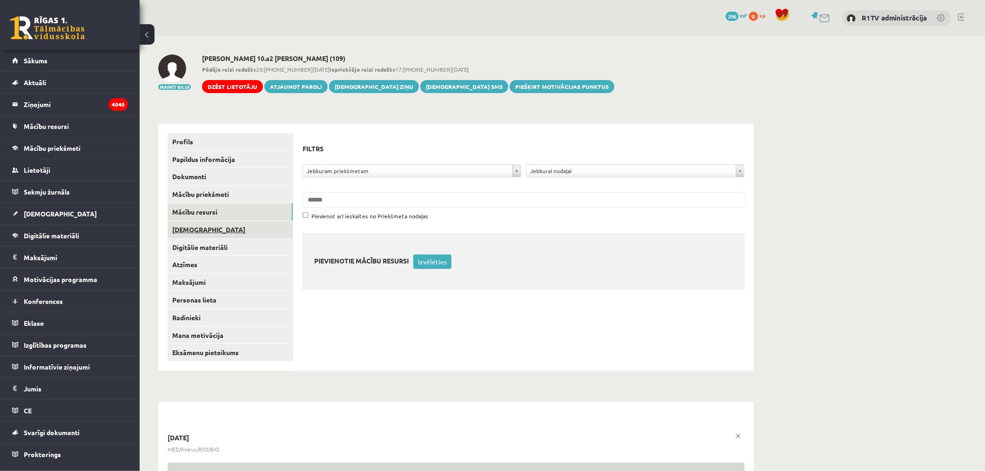
click at [264, 229] on link "[DEMOGRAPHIC_DATA]" at bounding box center [229, 229] width 125 height 17
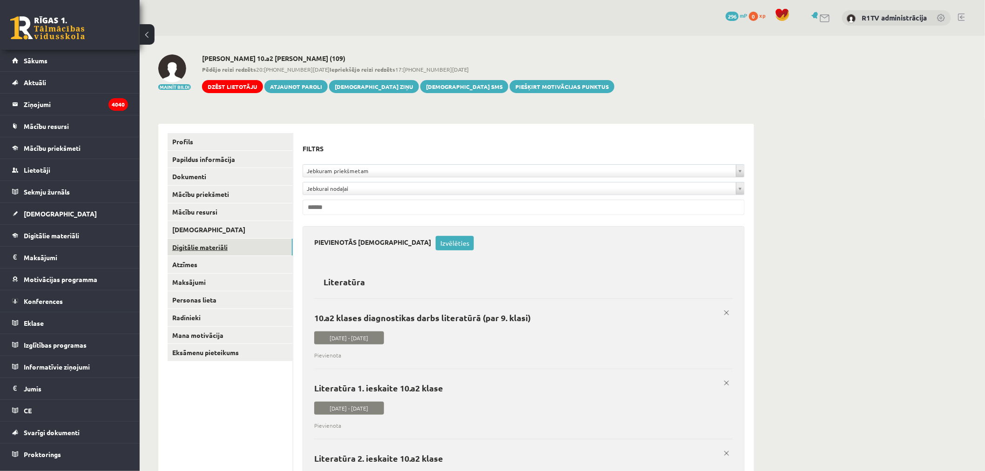
click at [261, 244] on link "Digitālie materiāli" at bounding box center [229, 247] width 125 height 17
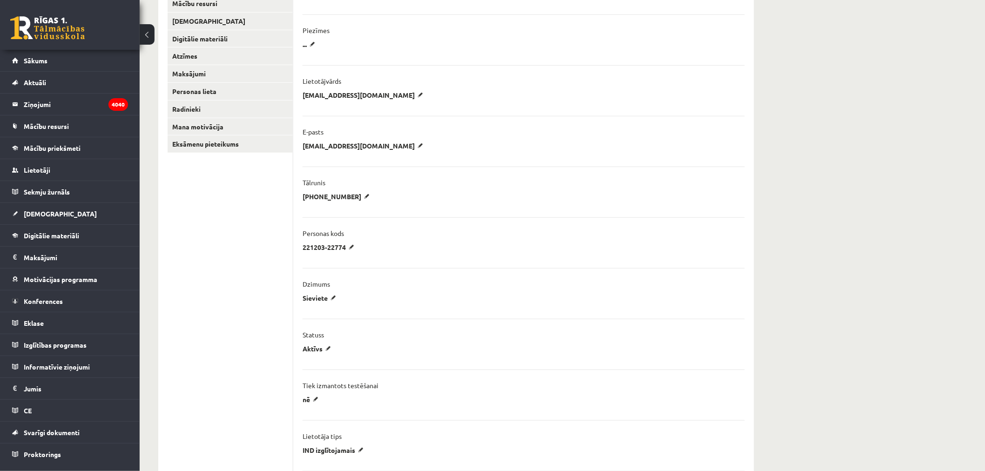
scroll to position [123, 0]
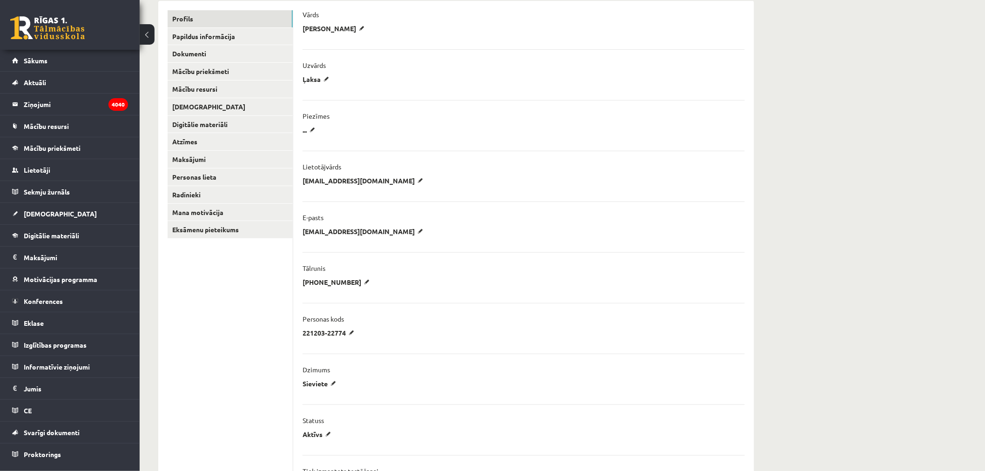
drag, startPoint x: 425, startPoint y: 235, endPoint x: 326, endPoint y: 236, distance: 99.6
click at [325, 236] on div "**********" at bounding box center [523, 234] width 442 height 14
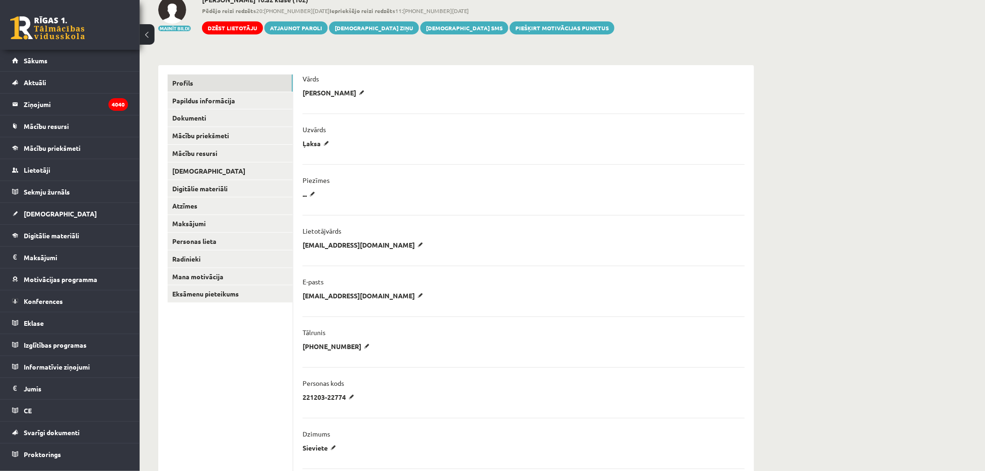
scroll to position [0, 0]
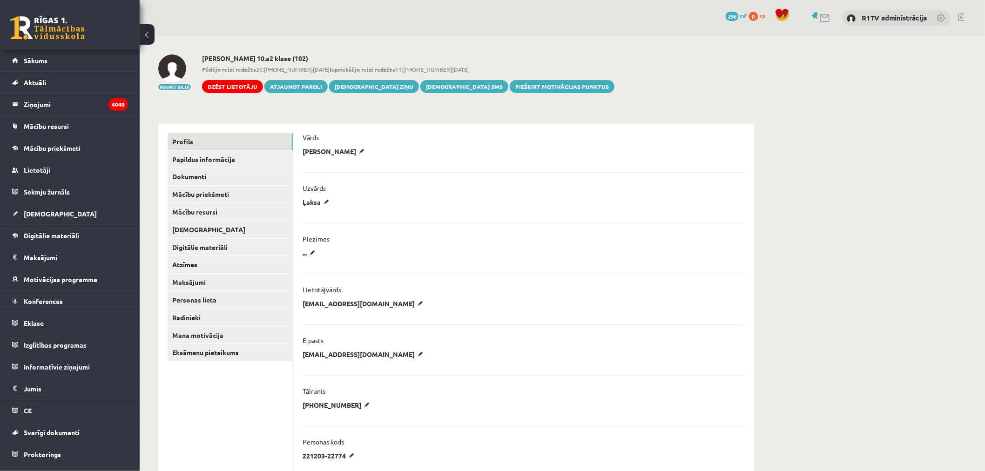
drag, startPoint x: 341, startPoint y: 196, endPoint x: 345, endPoint y: 207, distance: 11.5
click at [345, 207] on li "Uzvārds [PERSON_NAME] ***** ******** Atcelt" at bounding box center [523, 192] width 442 height 40
copy li "Ļaksa"
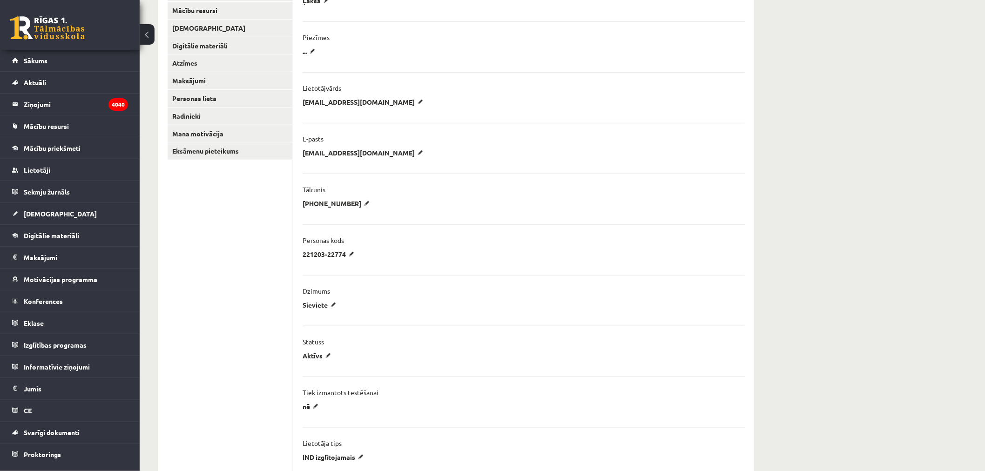
scroll to position [52, 0]
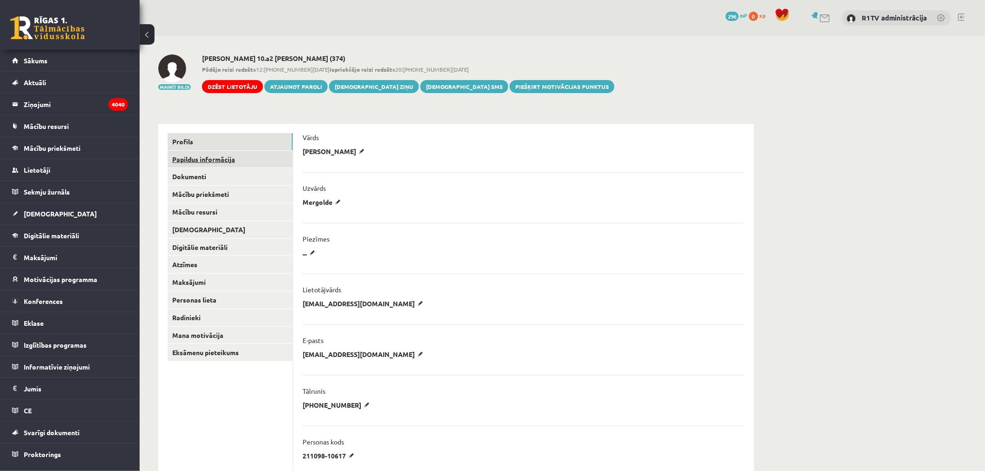
drag, startPoint x: 360, startPoint y: 211, endPoint x: 259, endPoint y: 161, distance: 112.4
click at [259, 161] on link "Papildus informācija" at bounding box center [229, 159] width 125 height 17
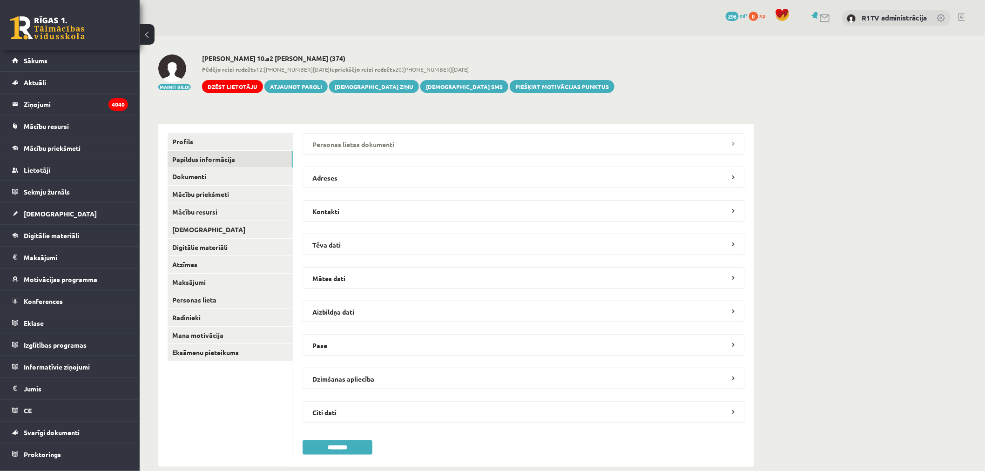
click at [336, 152] on legend "Personas lietas dokumenti" at bounding box center [523, 143] width 442 height 21
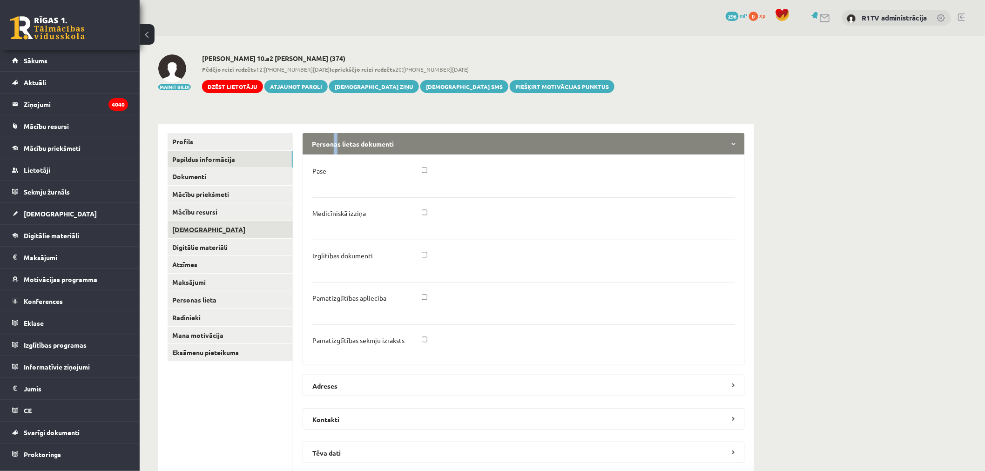
click at [208, 235] on link "[DEMOGRAPHIC_DATA]" at bounding box center [229, 229] width 125 height 17
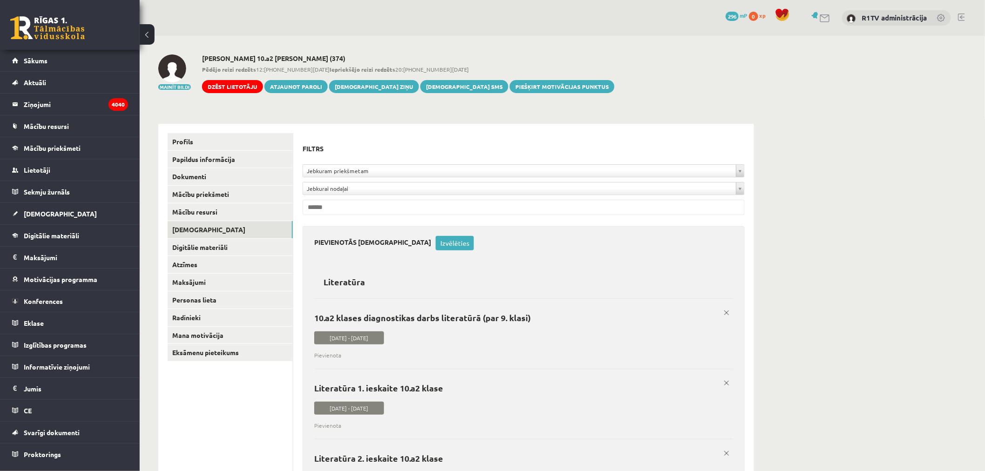
click at [210, 243] on link "Digitālie materiāli" at bounding box center [229, 247] width 125 height 17
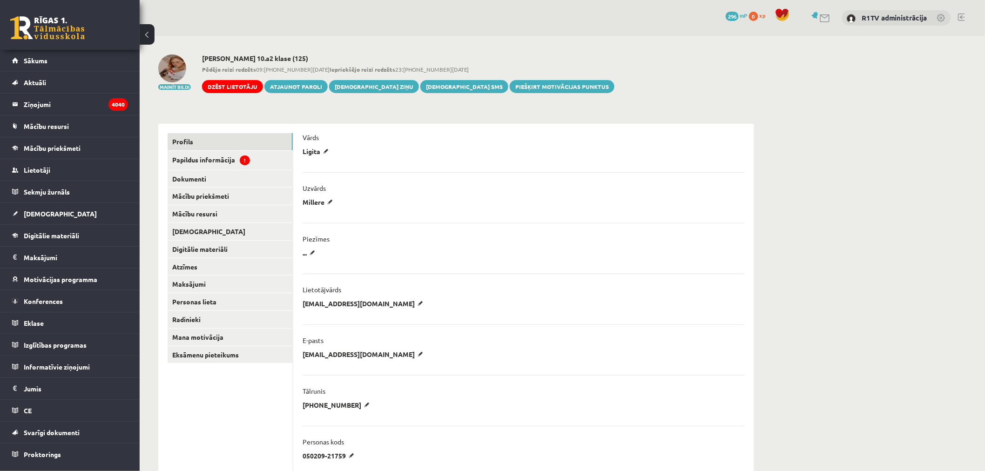
click at [354, 204] on div "Millere ******* ******** Atcelt" at bounding box center [523, 205] width 442 height 14
copy ul "Millere Atcelt"
click at [225, 157] on link "Papildus informācija !" at bounding box center [229, 160] width 125 height 19
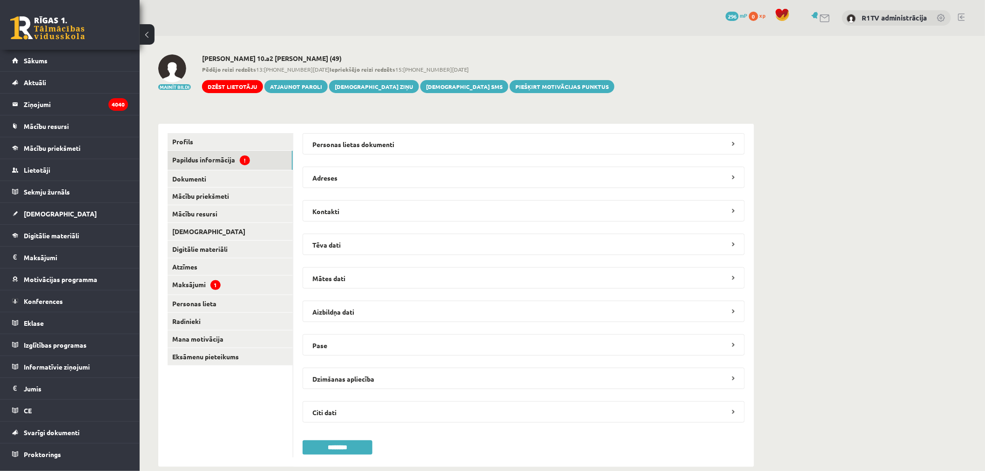
click at [346, 131] on div "**********" at bounding box center [523, 295] width 461 height 343
click at [349, 135] on legend "Personas lietas dokumenti" at bounding box center [523, 143] width 442 height 21
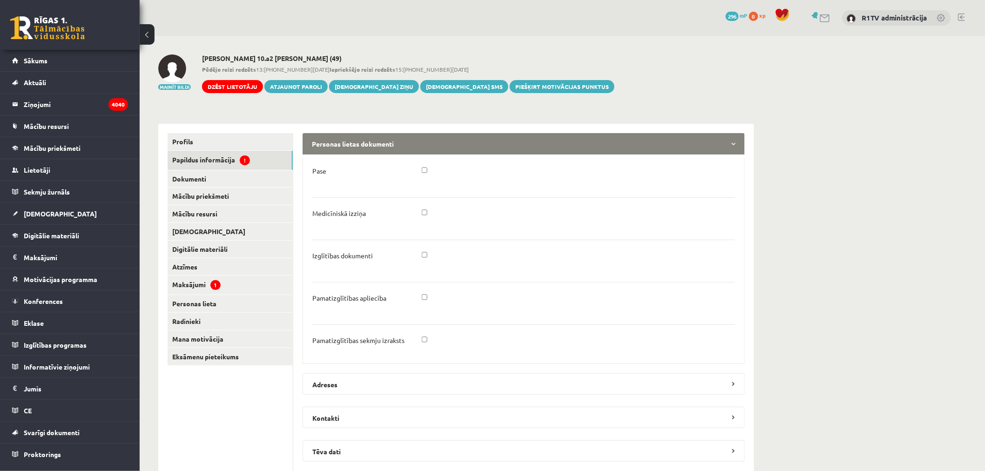
click at [350, 139] on legend "Personas lietas dokumenti" at bounding box center [523, 143] width 442 height 21
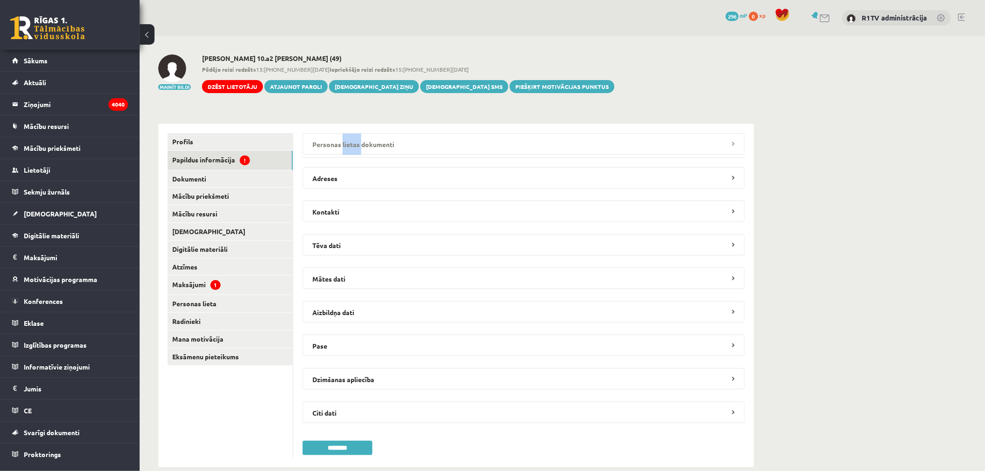
click at [350, 139] on legend "Personas lietas dokumenti" at bounding box center [523, 143] width 442 height 21
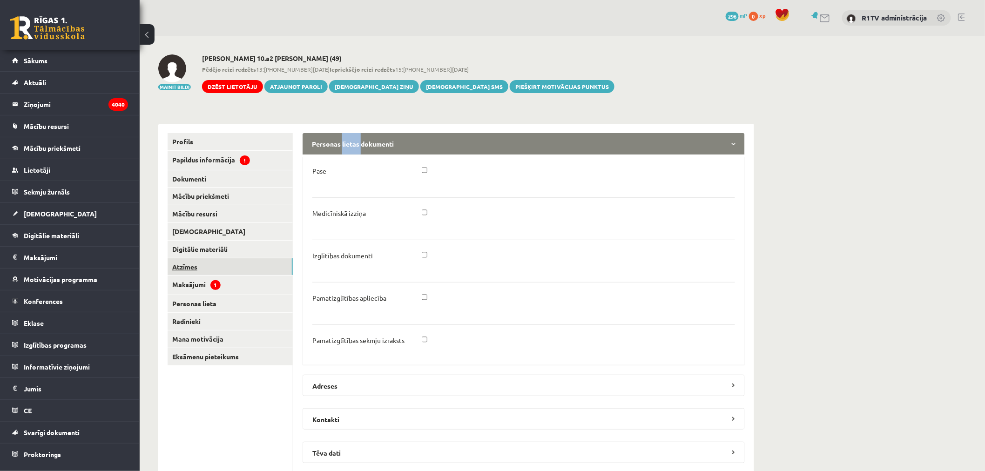
click at [257, 260] on link "Atzīmes" at bounding box center [229, 266] width 125 height 17
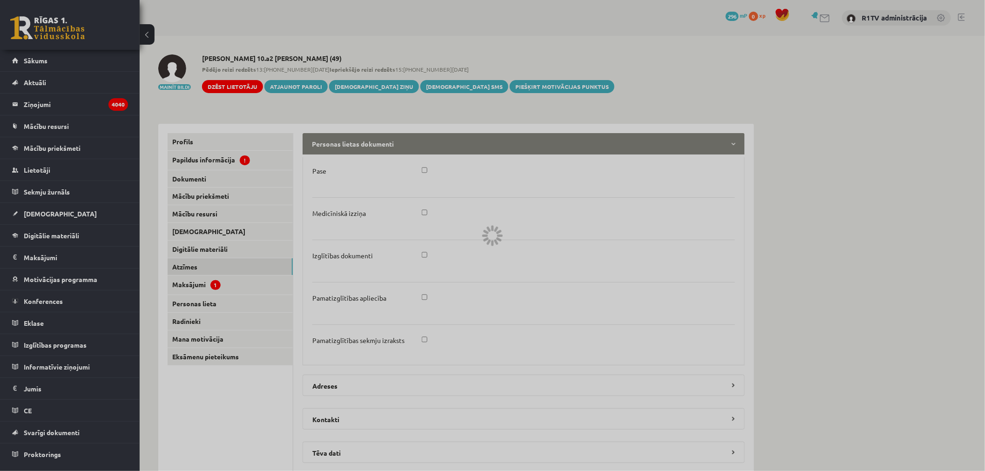
click at [253, 254] on div at bounding box center [492, 235] width 985 height 471
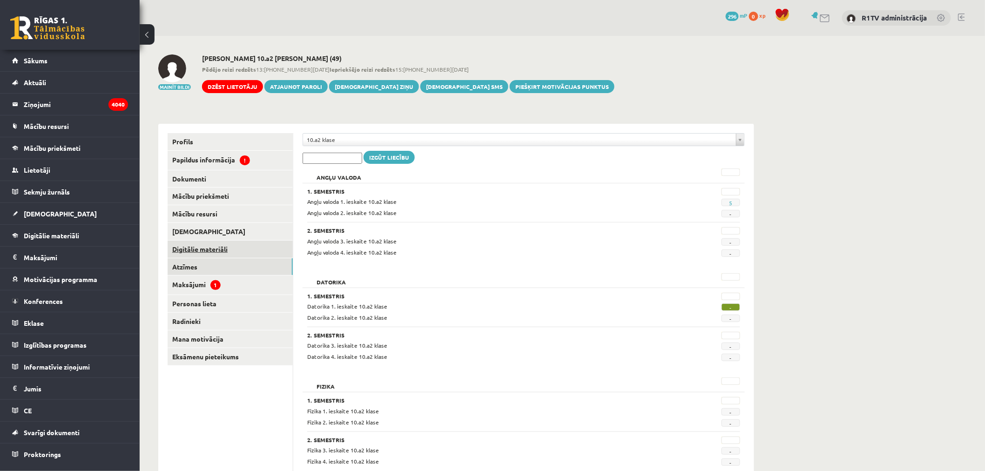
click at [250, 250] on link "Digitālie materiāli" at bounding box center [229, 249] width 125 height 17
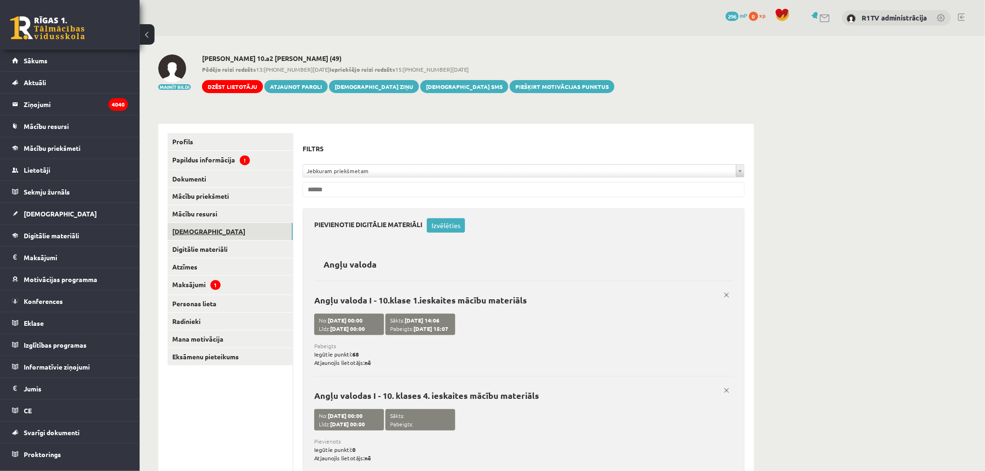
click at [237, 229] on link "[DEMOGRAPHIC_DATA]" at bounding box center [229, 231] width 125 height 17
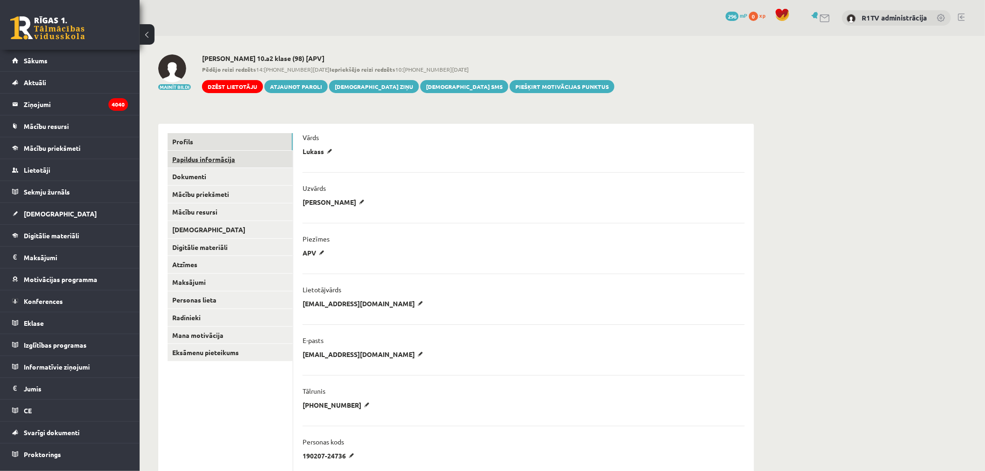
click at [257, 163] on link "Papildus informācija" at bounding box center [229, 159] width 125 height 17
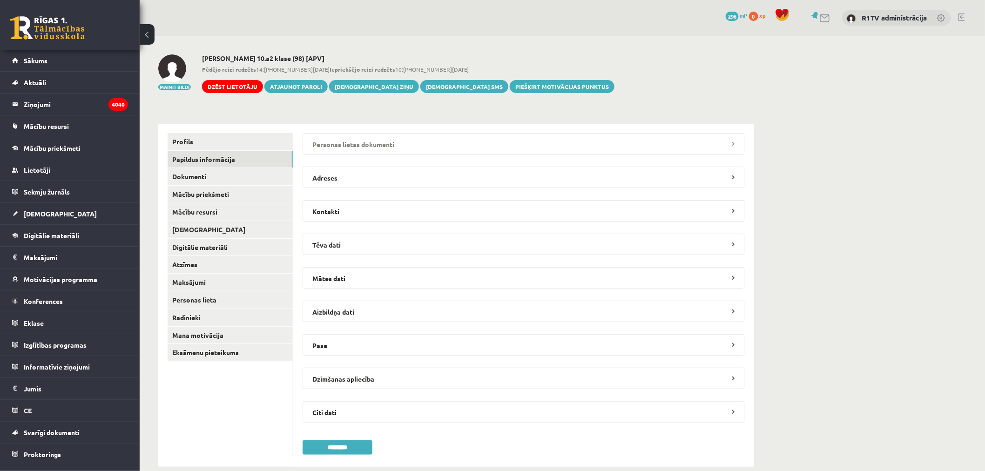
click at [333, 148] on legend "Personas lietas dokumenti" at bounding box center [523, 143] width 442 height 21
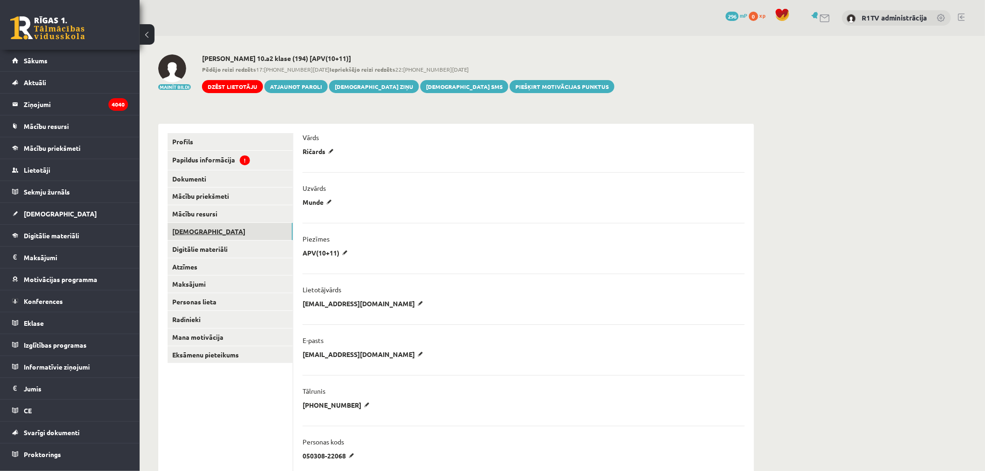
click at [219, 231] on link "[DEMOGRAPHIC_DATA]" at bounding box center [229, 231] width 125 height 17
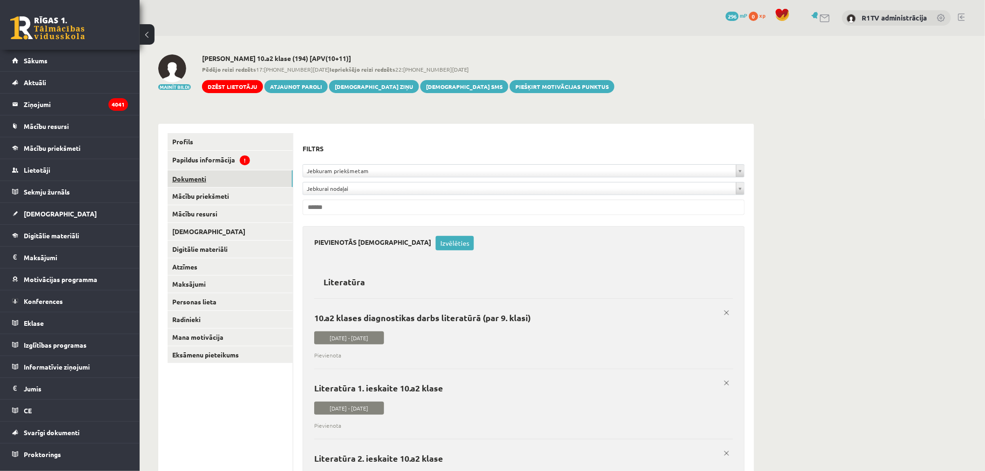
click at [222, 176] on link "Dokumenti" at bounding box center [229, 178] width 125 height 17
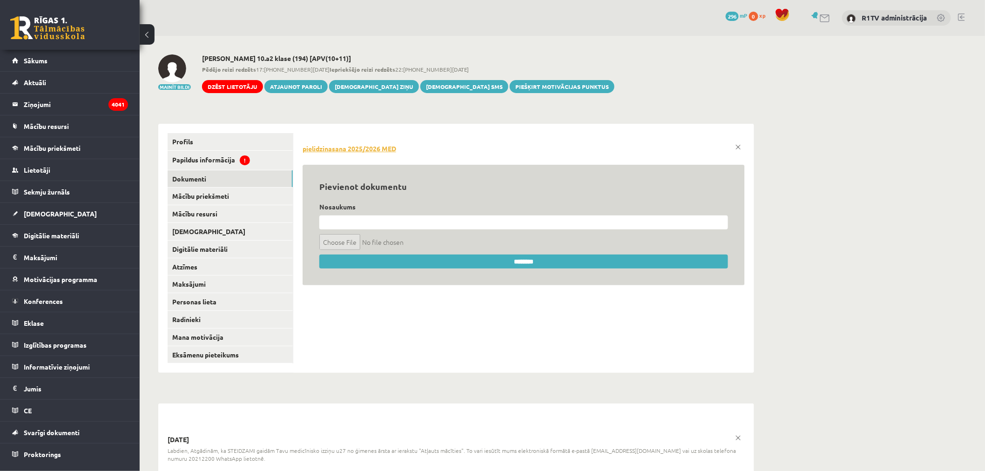
click at [309, 149] on link "pielidzinasana 2025/2026 MED" at bounding box center [523, 148] width 442 height 9
click at [249, 155] on link "Papildus informācija !" at bounding box center [229, 160] width 125 height 19
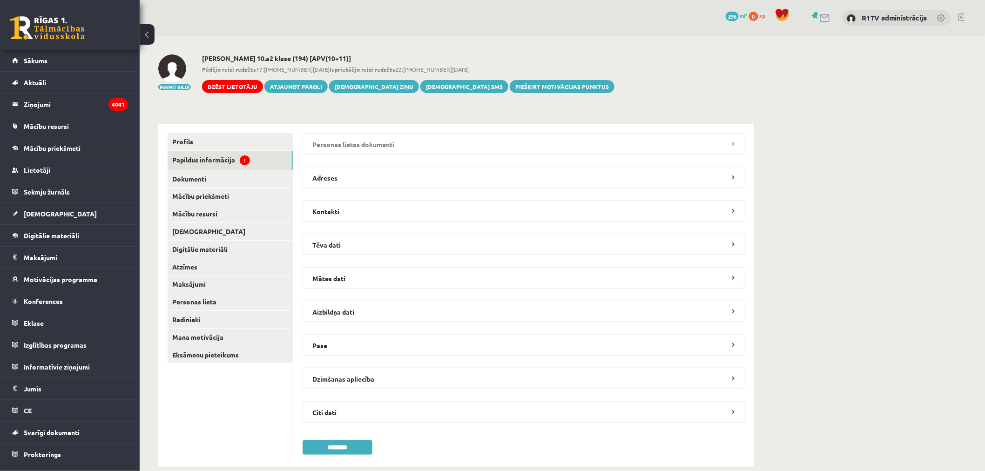
click at [367, 139] on legend "Personas lietas dokumenti" at bounding box center [523, 143] width 442 height 21
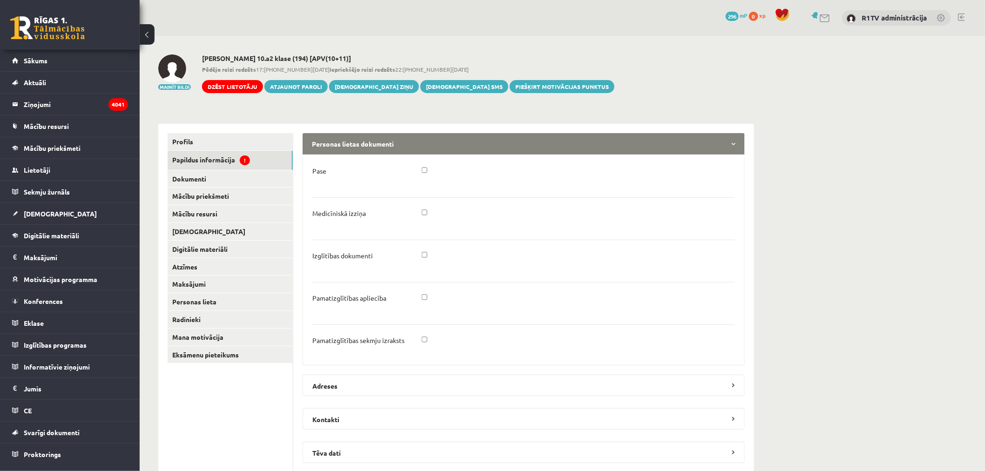
click at [425, 142] on legend "Personas lietas dokumenti" at bounding box center [523, 143] width 442 height 21
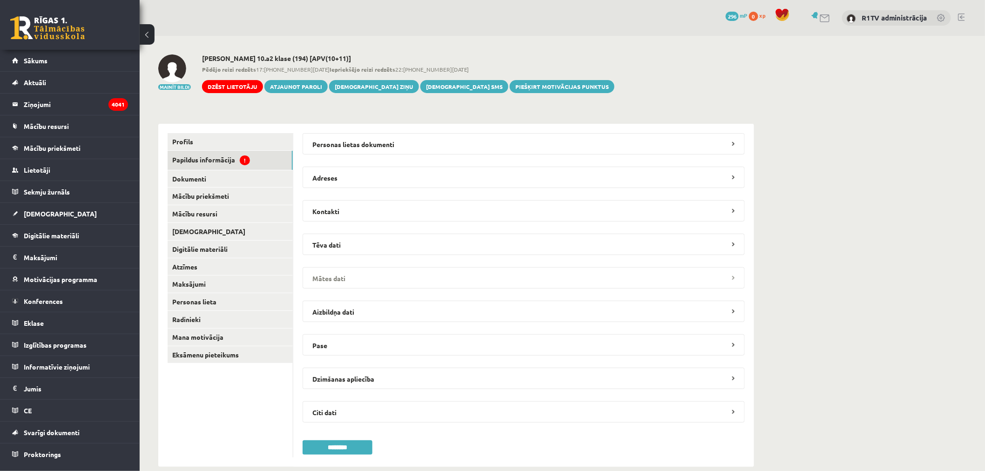
click at [439, 275] on legend "Mātes dati" at bounding box center [523, 277] width 442 height 21
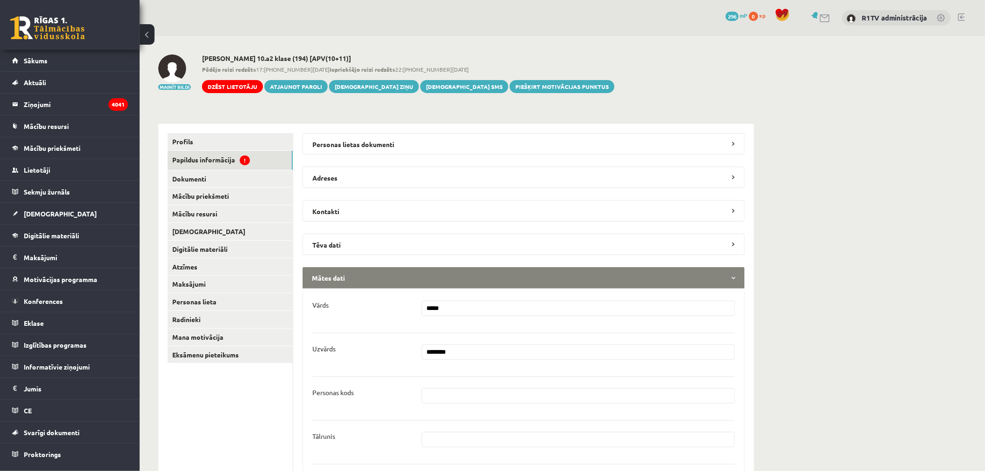
scroll to position [52, 0]
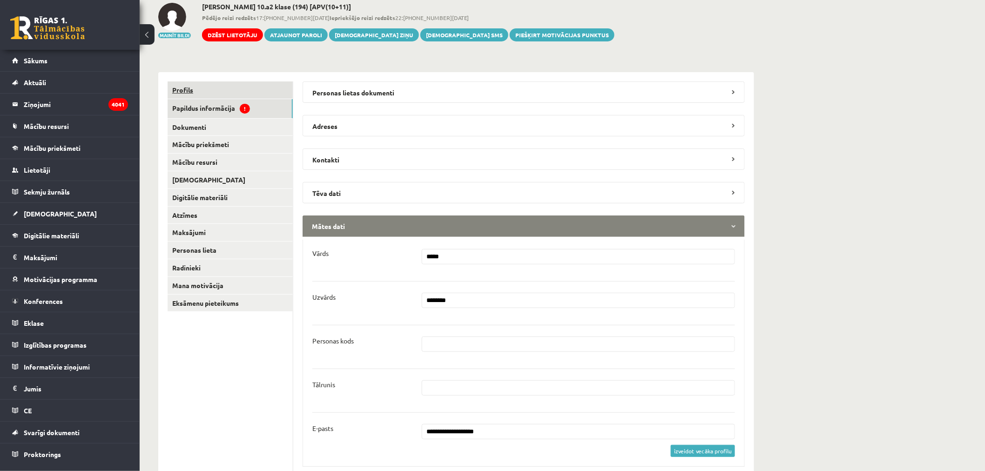
click at [266, 91] on link "Profils" at bounding box center [229, 89] width 125 height 17
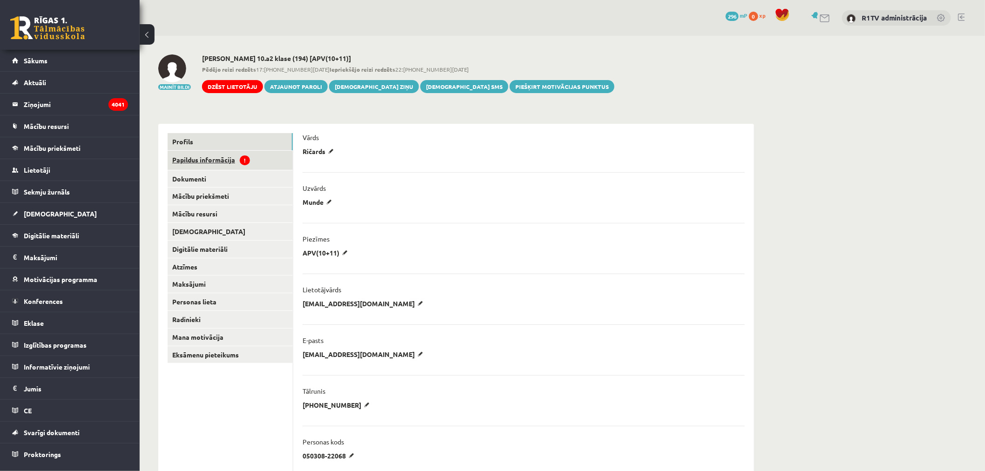
click at [224, 164] on link "Papildus informācija !" at bounding box center [229, 160] width 125 height 19
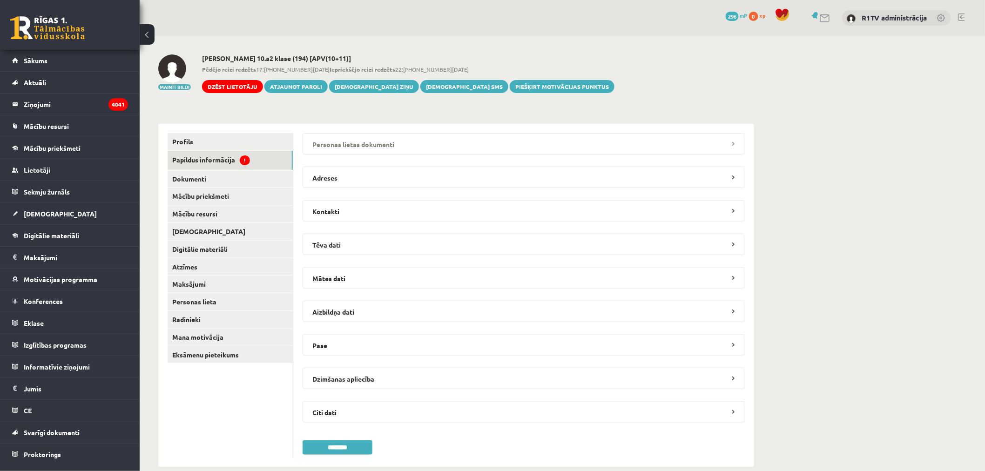
click at [360, 154] on legend "Personas lietas dokumenti" at bounding box center [523, 143] width 442 height 21
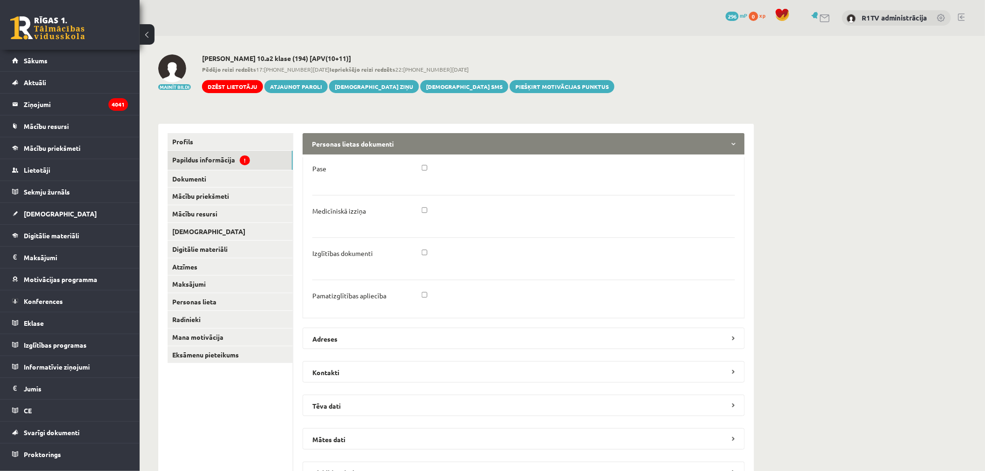
click at [366, 152] on legend "Personas lietas dokumenti" at bounding box center [523, 143] width 442 height 21
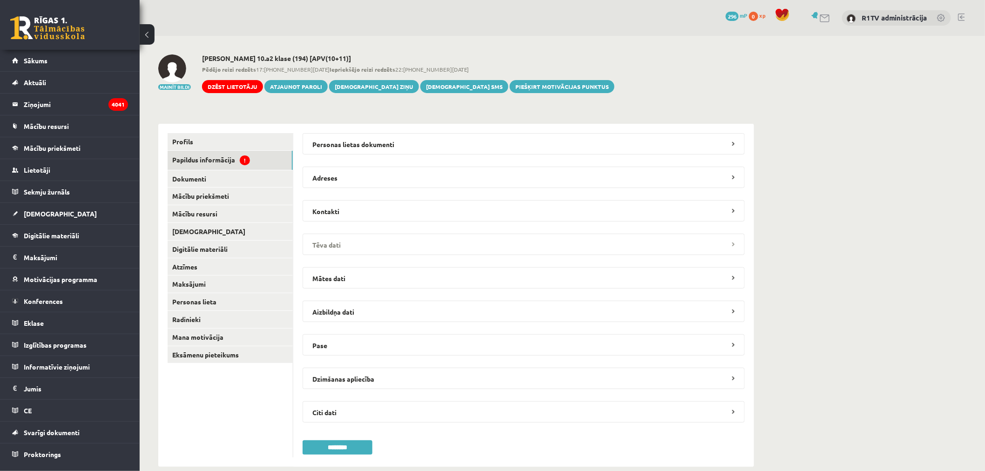
click at [385, 243] on legend "Tēva dati" at bounding box center [523, 244] width 442 height 21
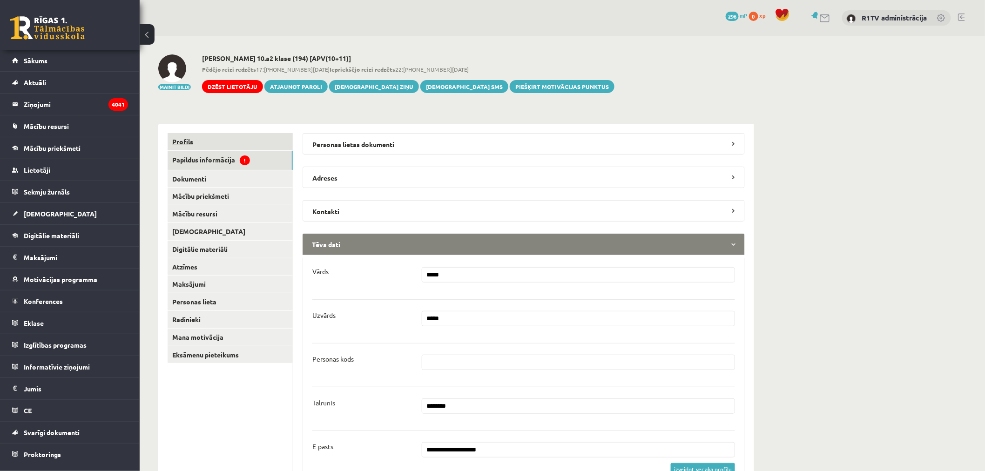
click at [234, 146] on link "Profils" at bounding box center [229, 141] width 125 height 17
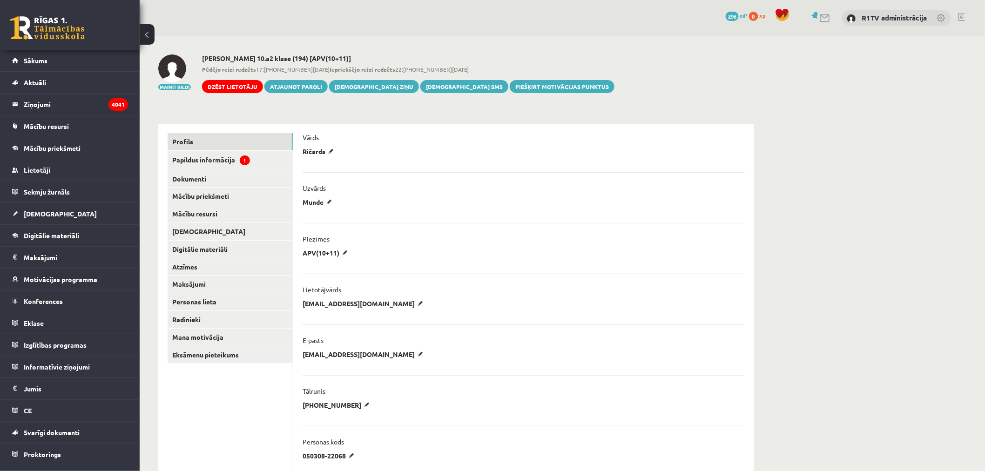
click at [342, 248] on div "Piezīmes" at bounding box center [523, 241] width 442 height 14
click at [344, 248] on p "APV(10+11)" at bounding box center [326, 252] width 48 height 8
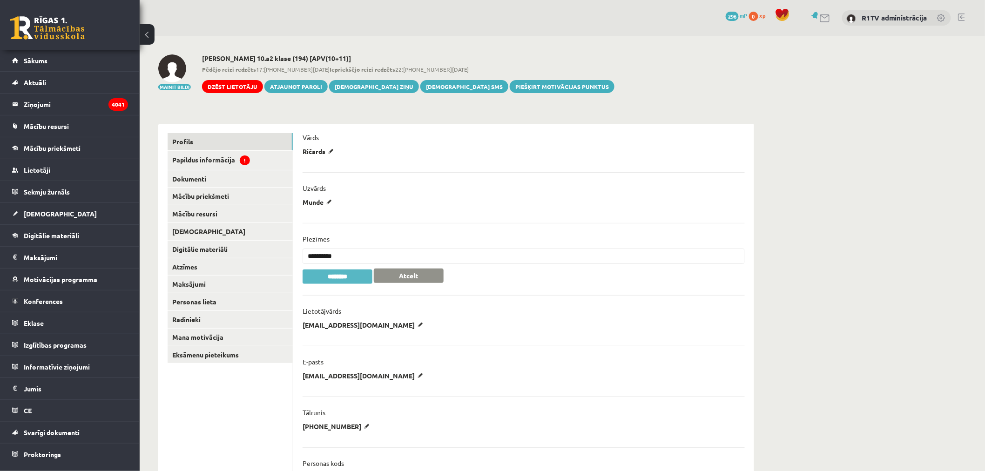
click at [357, 253] on input "**********" at bounding box center [523, 255] width 442 height 15
type input "**********"
click at [351, 282] on input "********" at bounding box center [337, 276] width 70 height 14
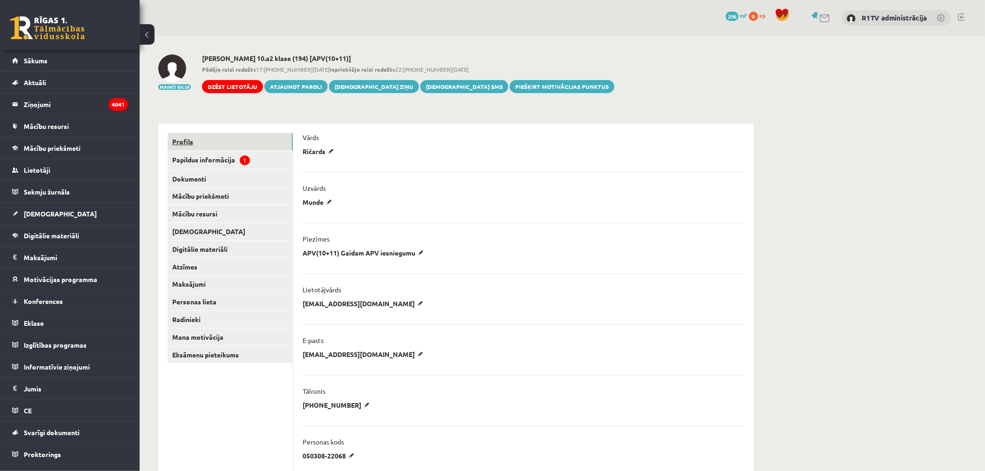
click at [243, 149] on link "Profils" at bounding box center [229, 141] width 125 height 17
click at [261, 156] on link "Papildus informācija !" at bounding box center [229, 160] width 125 height 19
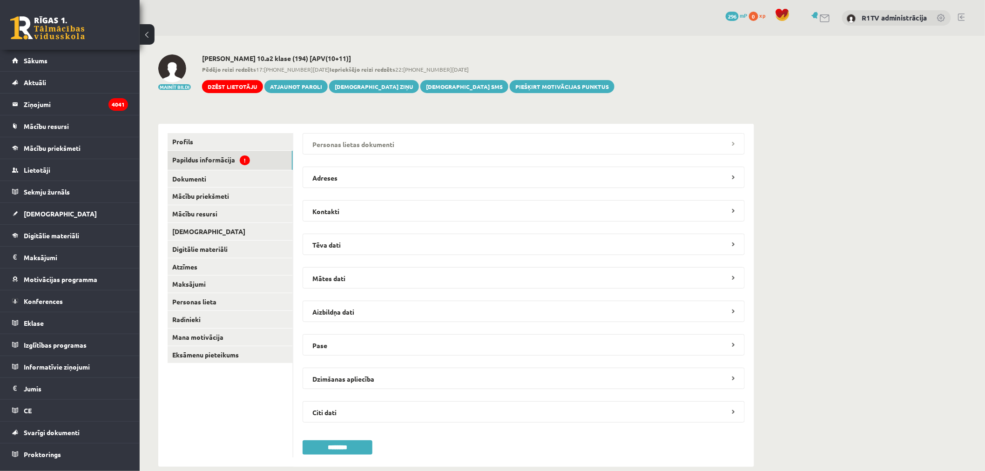
click at [384, 146] on legend "Personas lietas dokumenti" at bounding box center [523, 143] width 442 height 21
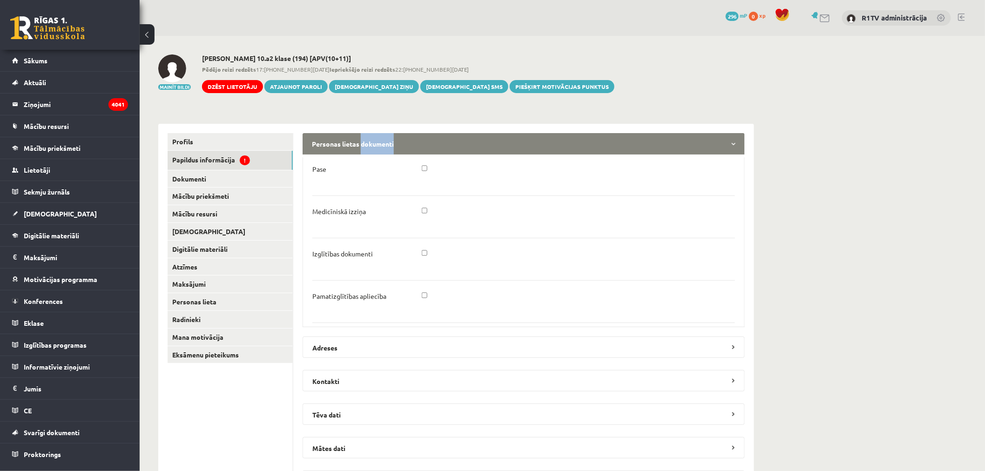
click at [384, 146] on legend "Personas lietas dokumenti" at bounding box center [523, 143] width 442 height 21
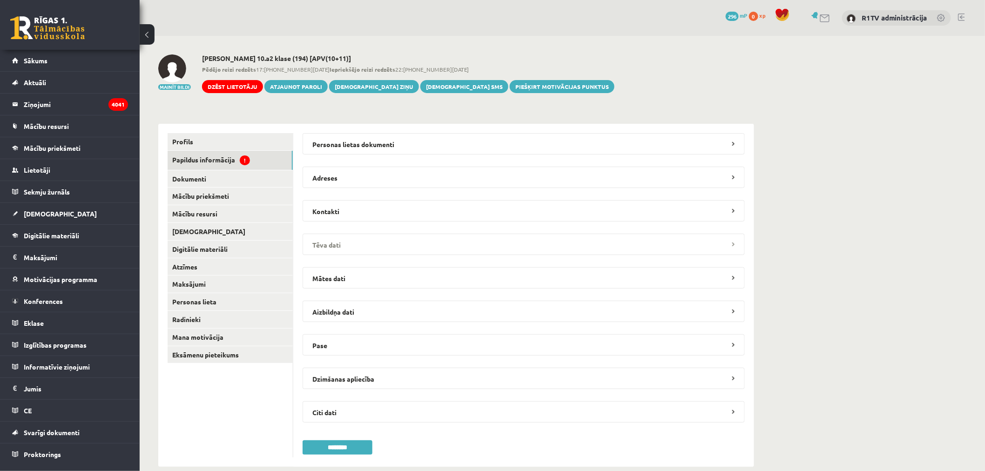
click at [385, 241] on legend "Tēva dati" at bounding box center [523, 244] width 442 height 21
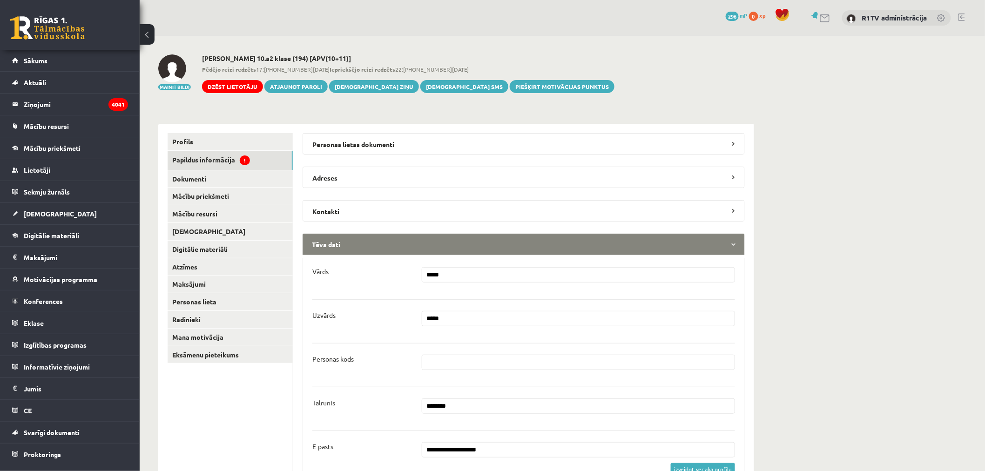
drag, startPoint x: 449, startPoint y: 445, endPoint x: 381, endPoint y: 435, distance: 68.6
click at [381, 435] on li "**********" at bounding box center [523, 446] width 422 height 33
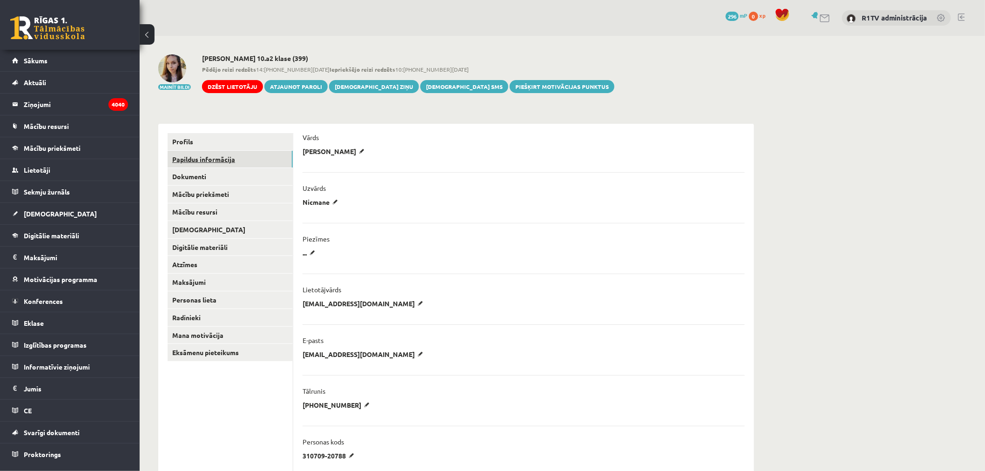
click at [244, 161] on link "Papildus informācija" at bounding box center [229, 159] width 125 height 17
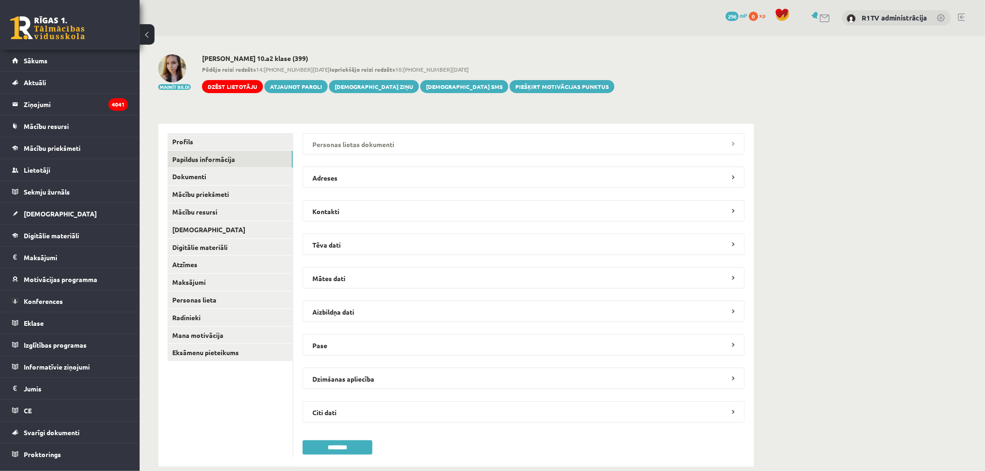
click at [386, 148] on legend "Personas lietas dokumenti" at bounding box center [523, 143] width 442 height 21
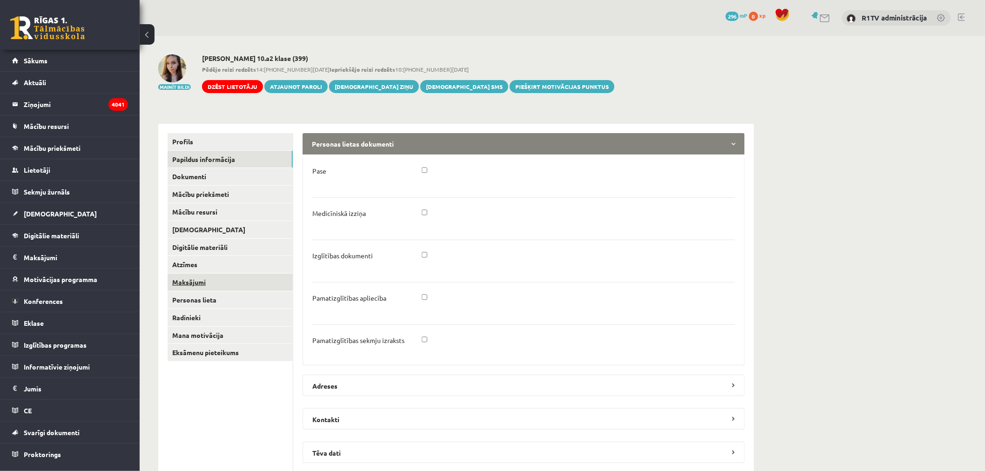
click at [208, 285] on link "Maksājumi" at bounding box center [229, 282] width 125 height 17
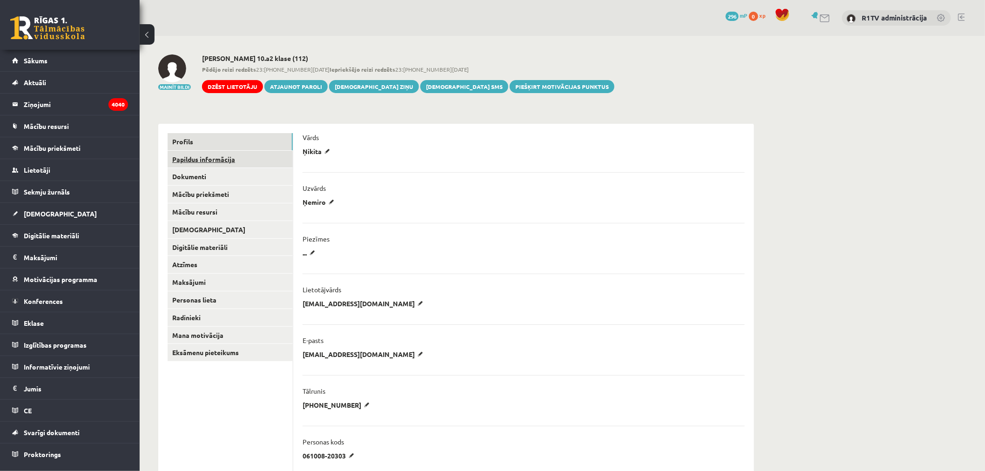
click at [255, 163] on link "Papildus informācija" at bounding box center [229, 159] width 125 height 17
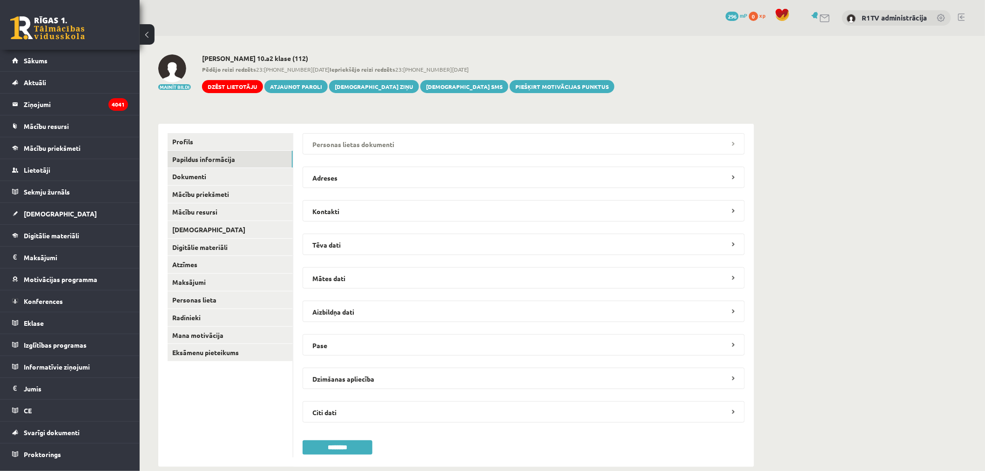
click at [357, 150] on legend "Personas lietas dokumenti" at bounding box center [523, 143] width 442 height 21
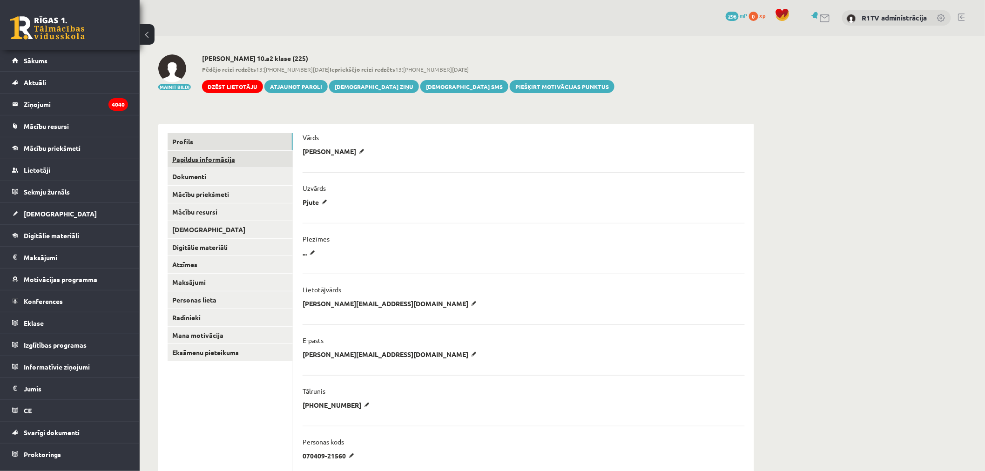
click at [237, 154] on link "Papildus informācija" at bounding box center [229, 159] width 125 height 17
drag, startPoint x: 231, startPoint y: 166, endPoint x: 247, endPoint y: 161, distance: 15.9
click at [231, 166] on link "Papildus informācija" at bounding box center [229, 159] width 125 height 17
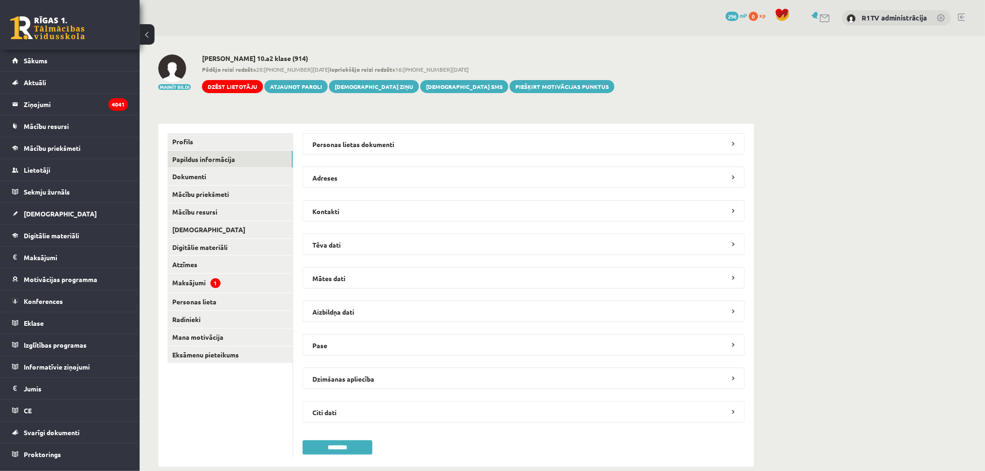
drag, startPoint x: 349, startPoint y: 159, endPoint x: 355, endPoint y: 157, distance: 5.9
click at [349, 159] on form "**********" at bounding box center [523, 294] width 442 height 322
click at [360, 147] on legend "Personas lietas dokumenti" at bounding box center [523, 143] width 442 height 21
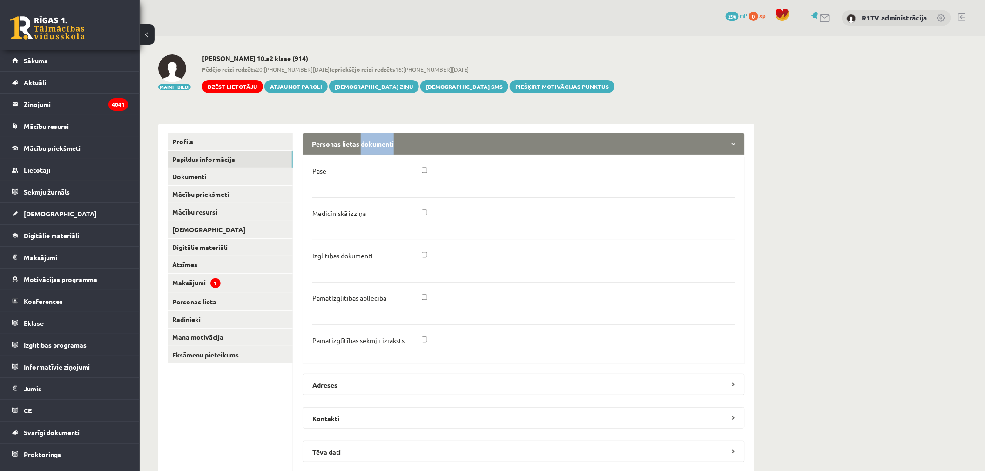
click at [360, 147] on legend "Personas lietas dokumenti" at bounding box center [523, 143] width 442 height 21
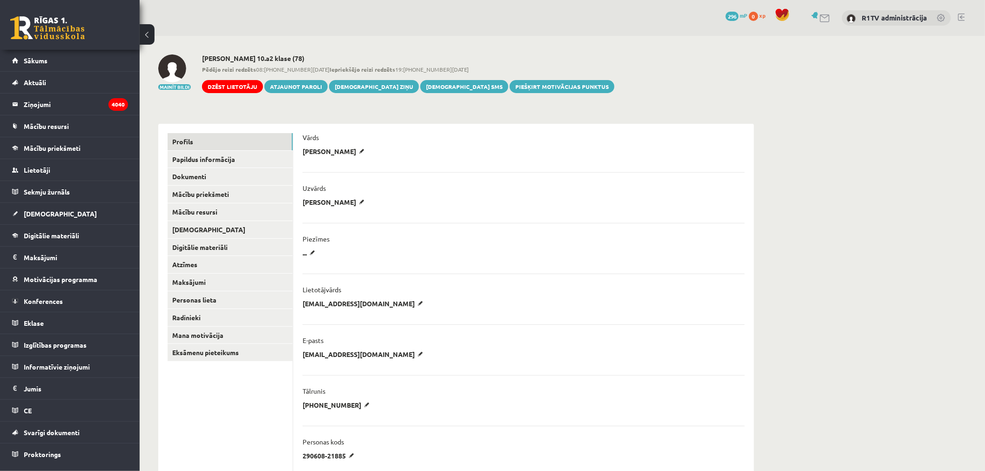
click at [266, 56] on h2 "Nikola Natālija Rocēna 10.a2 klase (78)" at bounding box center [408, 58] width 412 height 8
copy h2 "Rocēna"
click at [253, 165] on link "Papildus informācija" at bounding box center [229, 159] width 125 height 17
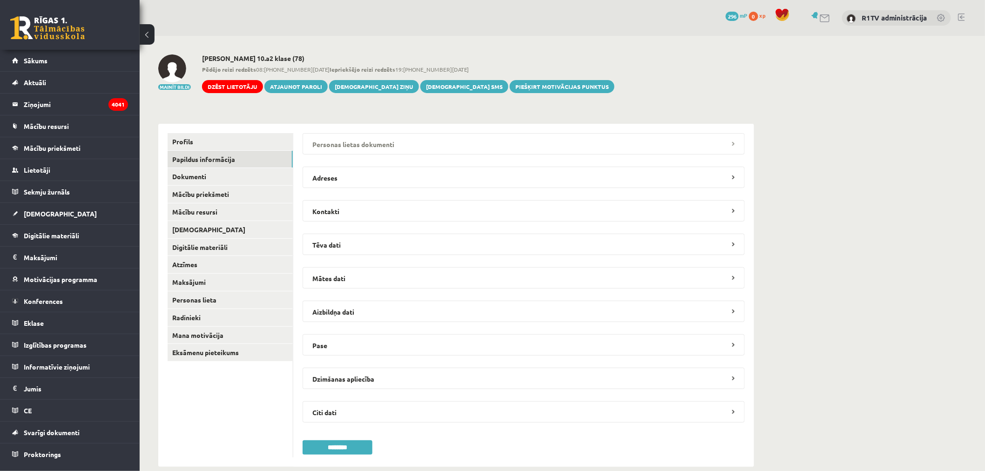
click at [320, 152] on legend "Personas lietas dokumenti" at bounding box center [523, 143] width 442 height 21
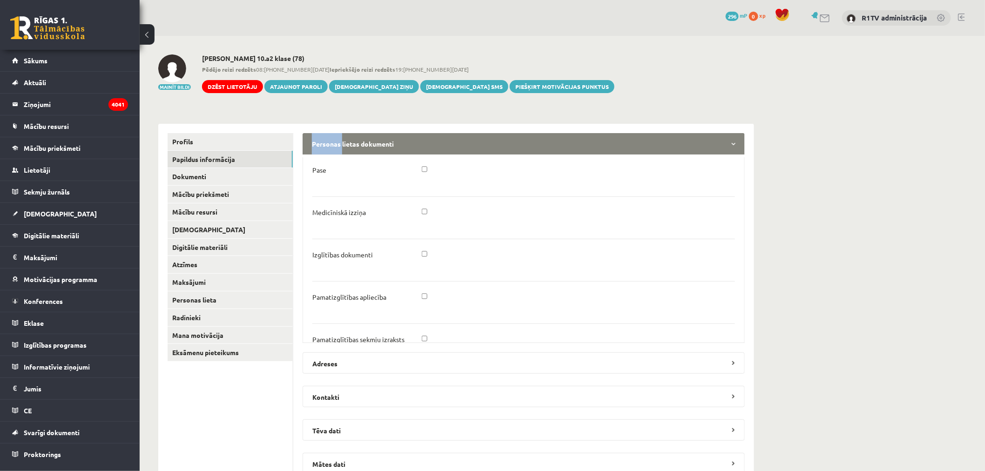
click at [320, 152] on legend "Personas lietas dokumenti" at bounding box center [523, 143] width 442 height 21
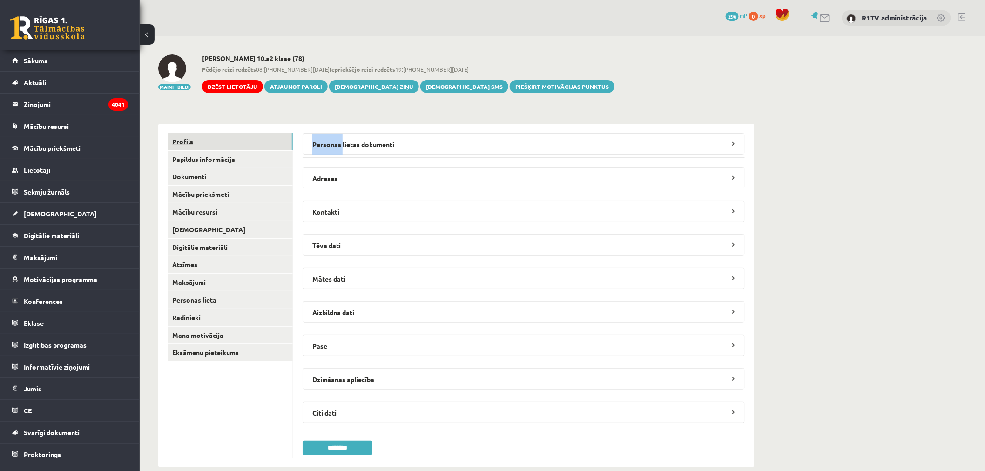
click at [240, 147] on link "Profils" at bounding box center [229, 141] width 125 height 17
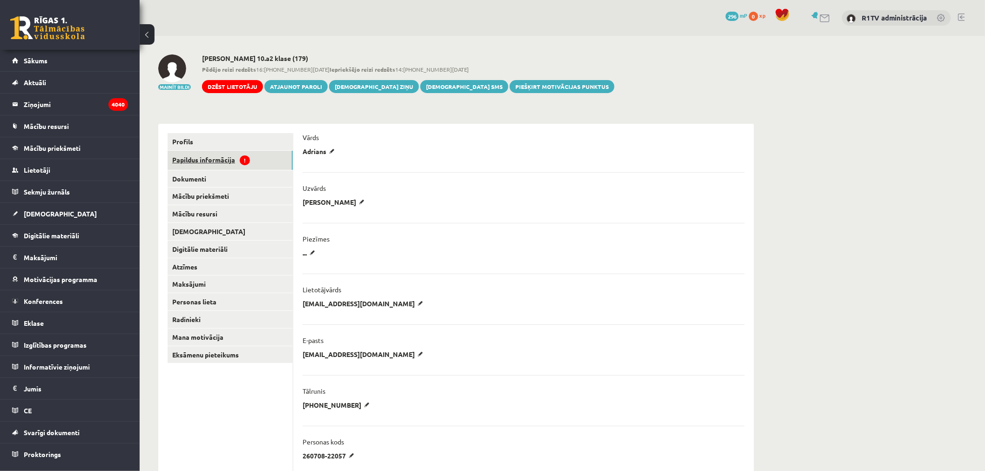
click at [266, 160] on link "Papildus informācija !" at bounding box center [229, 160] width 125 height 19
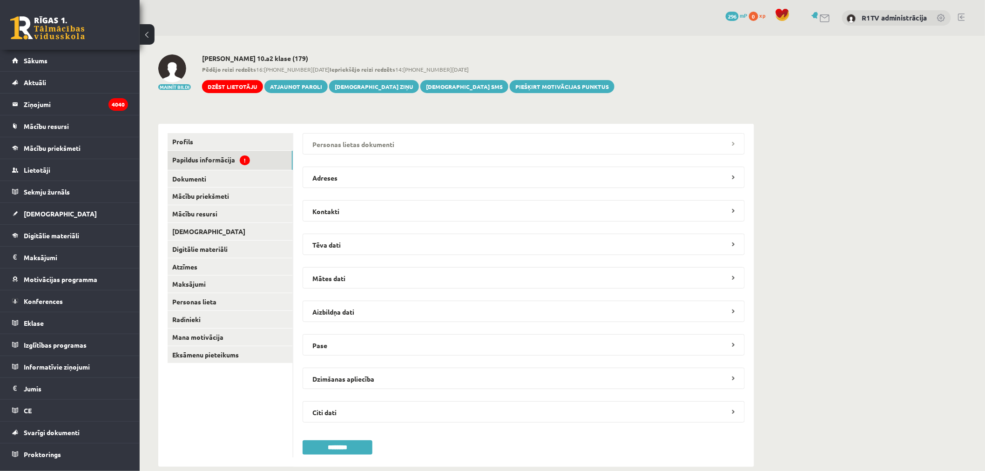
click at [353, 146] on legend "Personas lietas dokumenti" at bounding box center [523, 143] width 442 height 21
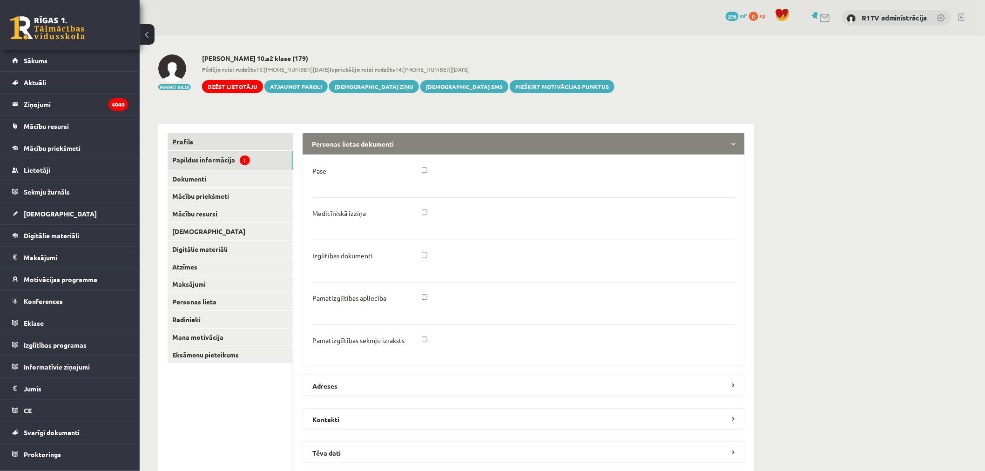
click at [207, 143] on link "Profils" at bounding box center [229, 141] width 125 height 17
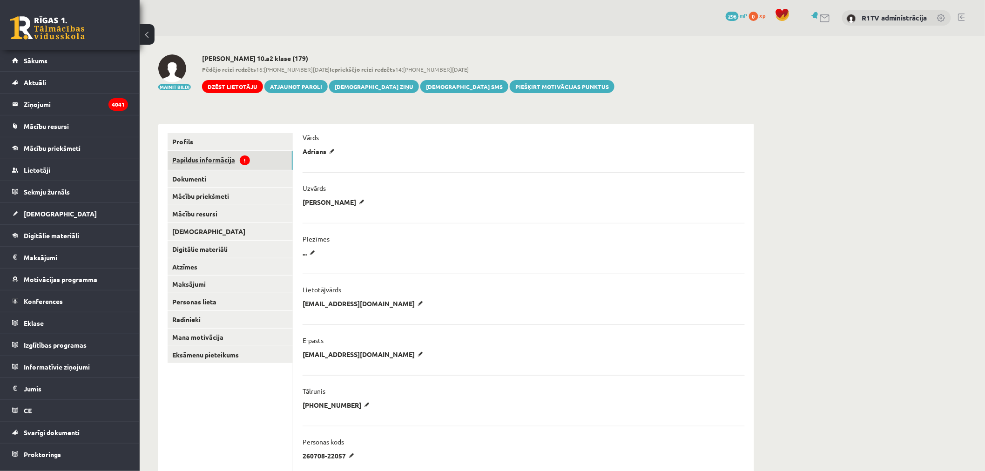
click at [208, 155] on link "Papildus informācija !" at bounding box center [229, 160] width 125 height 19
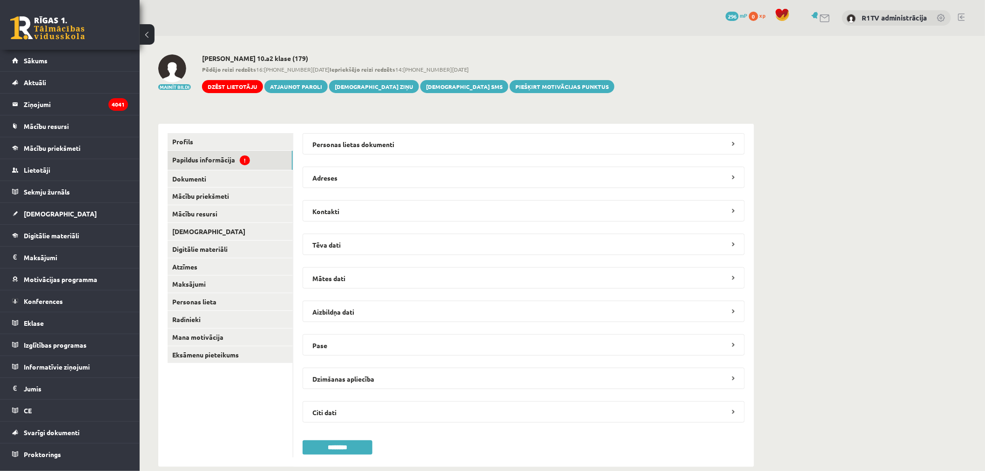
click at [384, 119] on div "**********" at bounding box center [456, 290] width 596 height 352
click at [370, 134] on legend "Personas lietas dokumenti" at bounding box center [523, 143] width 442 height 21
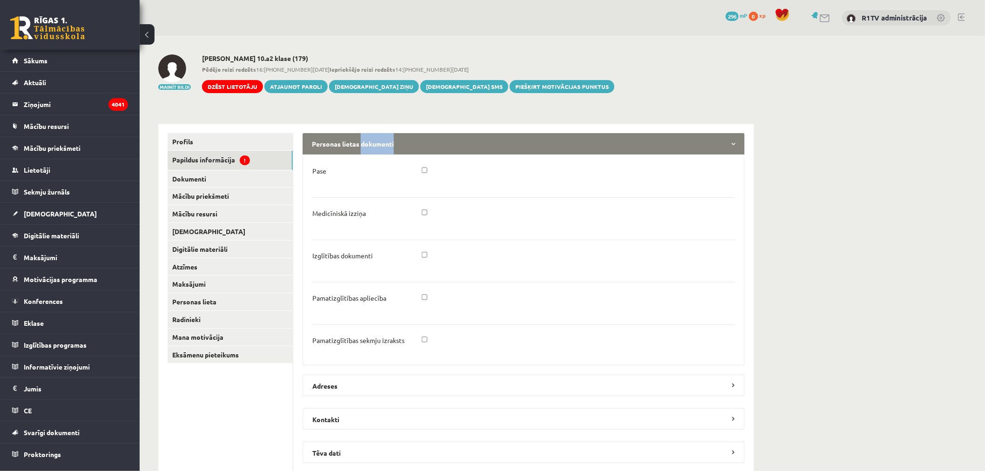
click at [370, 135] on legend "Personas lietas dokumenti" at bounding box center [523, 143] width 442 height 21
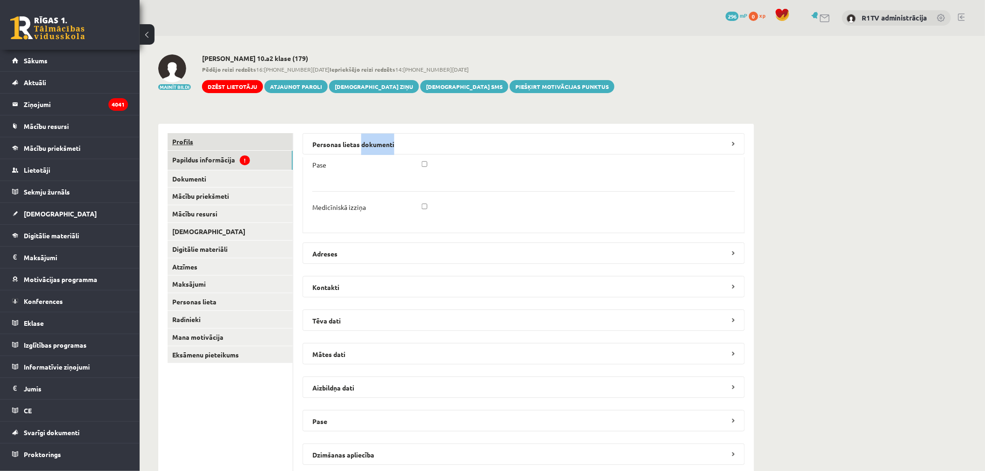
click at [252, 140] on link "Profils" at bounding box center [229, 141] width 125 height 17
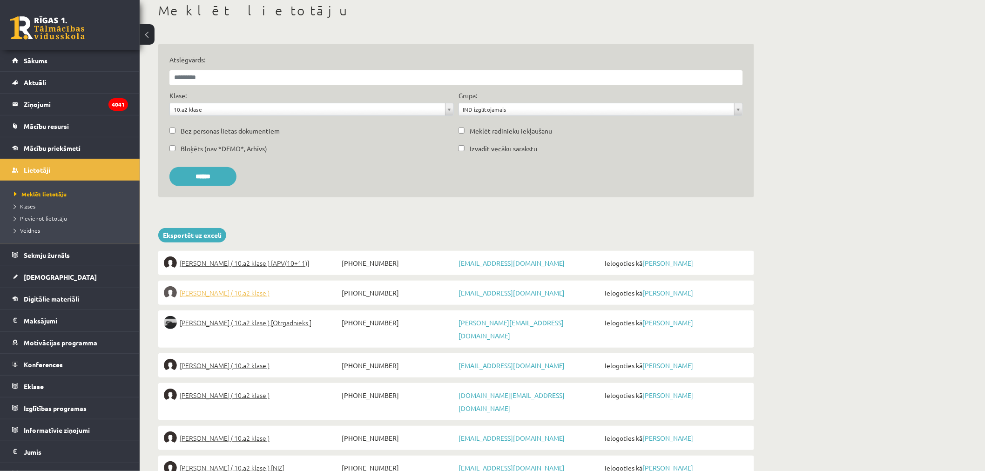
scroll to position [155, 0]
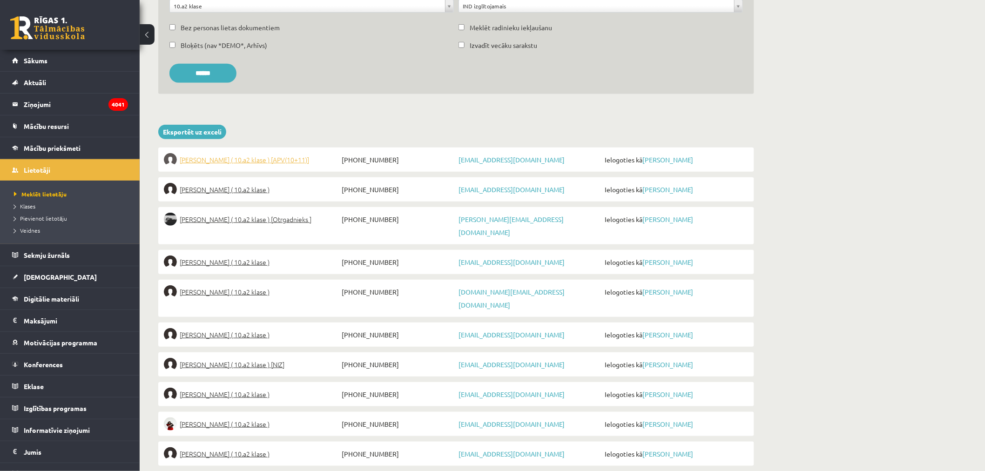
click at [280, 154] on span "Arsēnijs Rodins ( 10.a2 klase ) [APV(10+11)]" at bounding box center [244, 159] width 129 height 13
click at [218, 194] on span "Jegors Rogoļevs ( 10.a2 klase )" at bounding box center [225, 189] width 90 height 13
click at [234, 220] on span "Kārlis Rudzītis ( 10.a2 klase ) [Otrgadnieks ]" at bounding box center [246, 219] width 132 height 13
click at [232, 255] on span "Megija Saikovska ( 10.a2 klase )" at bounding box center [225, 261] width 90 height 13
click at [231, 285] on span "Jevģēnijs Sirotko ( 10.a2 klase )" at bounding box center [225, 291] width 90 height 13
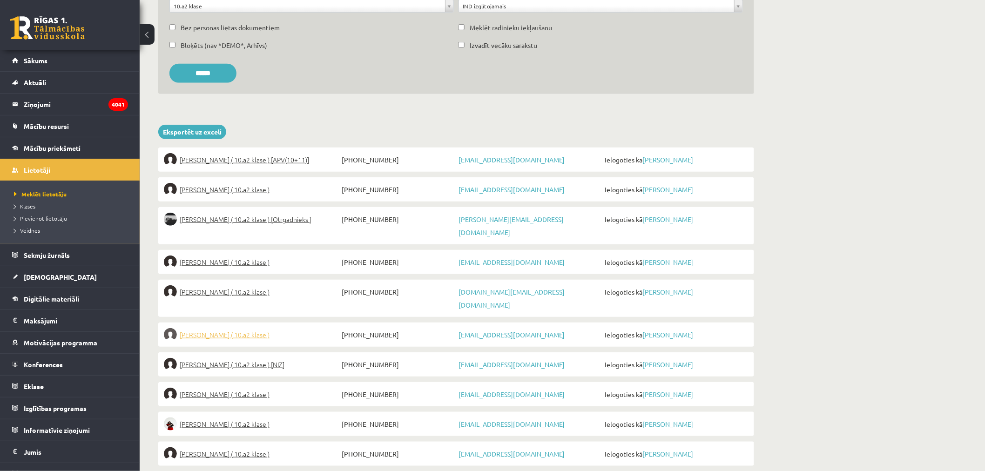
click at [223, 328] on span "Anastasija Smirnova ( 10.a2 klase )" at bounding box center [225, 334] width 90 height 13
click at [232, 358] on span "Varvara Stecko ( 10.a2 klase ) [NIZ]" at bounding box center [232, 364] width 105 height 13
click at [233, 388] on span "Lolita Stepanova ( 10.a2 klase )" at bounding box center [225, 394] width 90 height 13
click at [234, 417] on span "Paula Stepēna ( 10.a2 klase )" at bounding box center [225, 423] width 90 height 13
click at [236, 447] on span "Ričards Stepiņš ( 10.a2 klase )" at bounding box center [225, 453] width 90 height 13
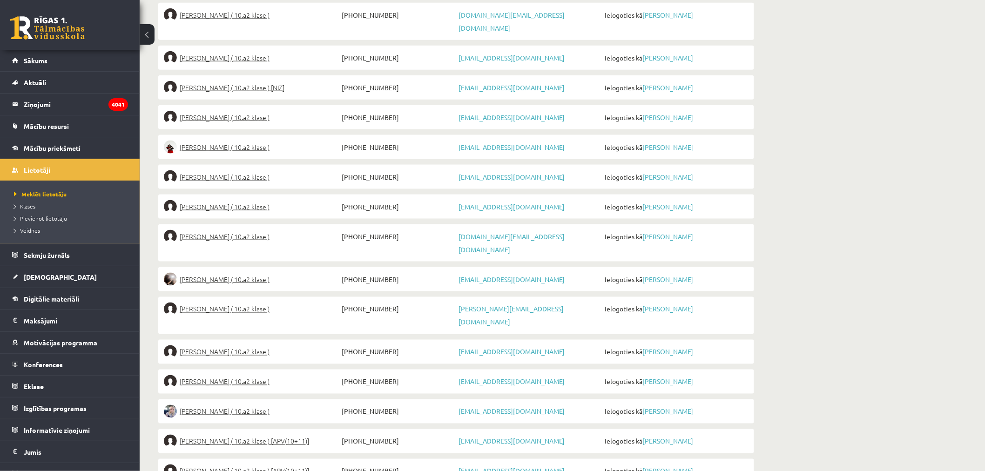
scroll to position [465, 0]
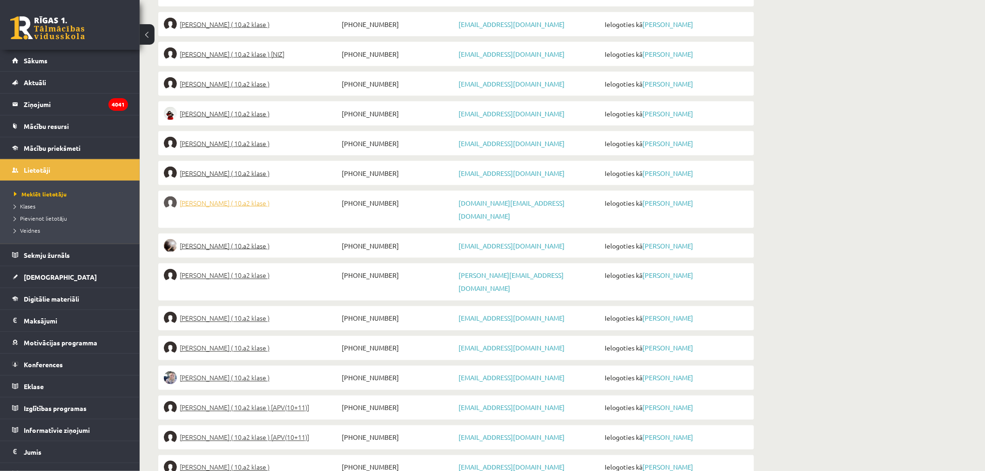
click at [223, 196] on span "Iļja Šestakovs ( 10.a2 klase )" at bounding box center [225, 202] width 90 height 13
click at [212, 239] on span "Nadīna Šperberga ( 10.a2 klase )" at bounding box center [225, 245] width 90 height 13
click at [222, 269] on span "Rūta Talle ( 10.a2 klase )" at bounding box center [225, 275] width 90 height 13
click at [225, 312] on span "Polīna Tolkuškina ( 10.a2 klase )" at bounding box center [225, 318] width 90 height 13
click at [225, 342] on span "Laila Uļjanova ( 10.a2 klase )" at bounding box center [225, 348] width 90 height 13
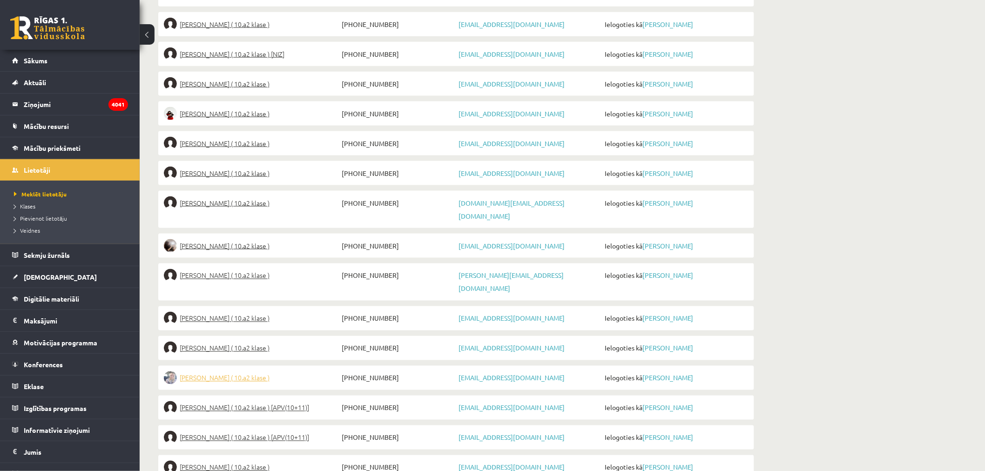
click at [224, 371] on span "Kristīne Vītola ( 10.a2 klase )" at bounding box center [225, 377] width 90 height 13
click at [236, 401] on span "Vladislava Vlasova ( 10.a2 klase ) [APV(10+11)]" at bounding box center [244, 407] width 129 height 13
click at [259, 425] on li "Alekss Volāns ( 10.a2 klase ) [APV(10+11)] +37120015156 volansalex@gmail.com Ie…" at bounding box center [456, 437] width 596 height 24
click at [259, 431] on span "Alekss Volāns ( 10.a2 klase ) [APV(10+11)]" at bounding box center [244, 437] width 129 height 13
click at [250, 461] on span "Jūlija Volkova ( 10.a2 klase )" at bounding box center [225, 467] width 90 height 13
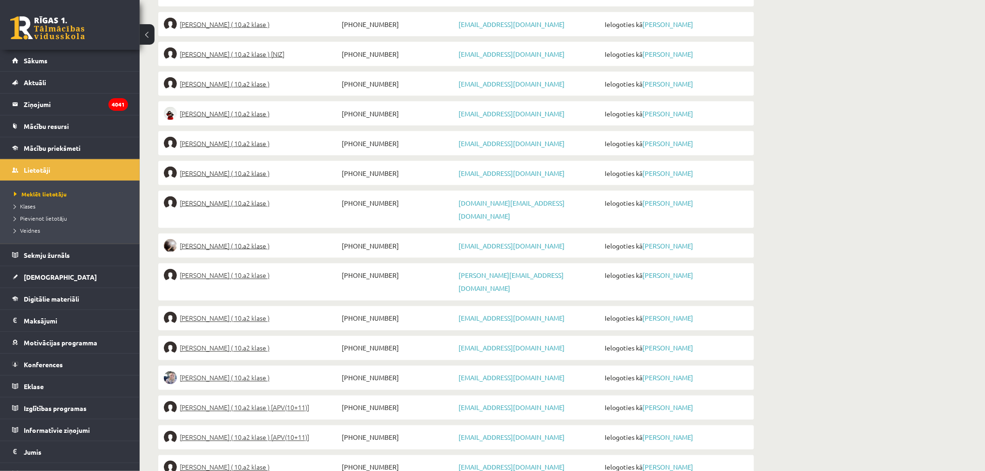
click at [233, 456] on div "**********" at bounding box center [456, 48] width 633 height 955
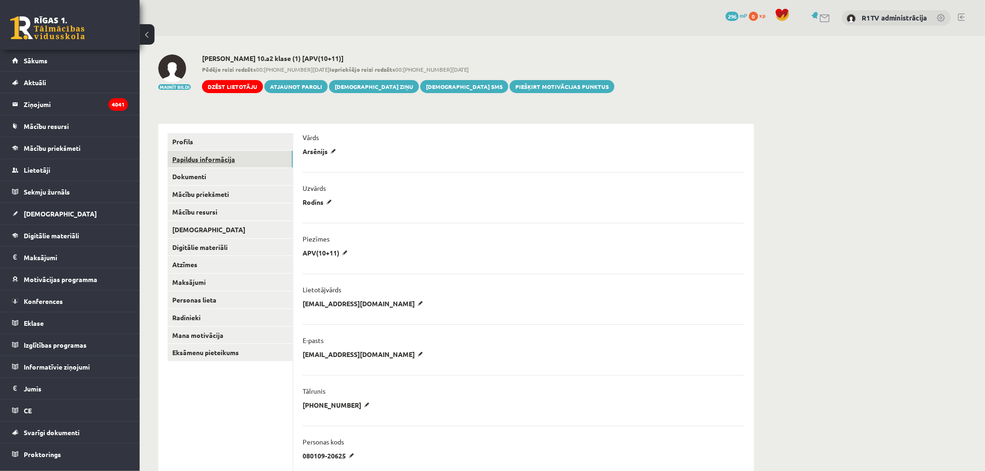
click at [239, 163] on link "Papildus informācija" at bounding box center [229, 159] width 125 height 17
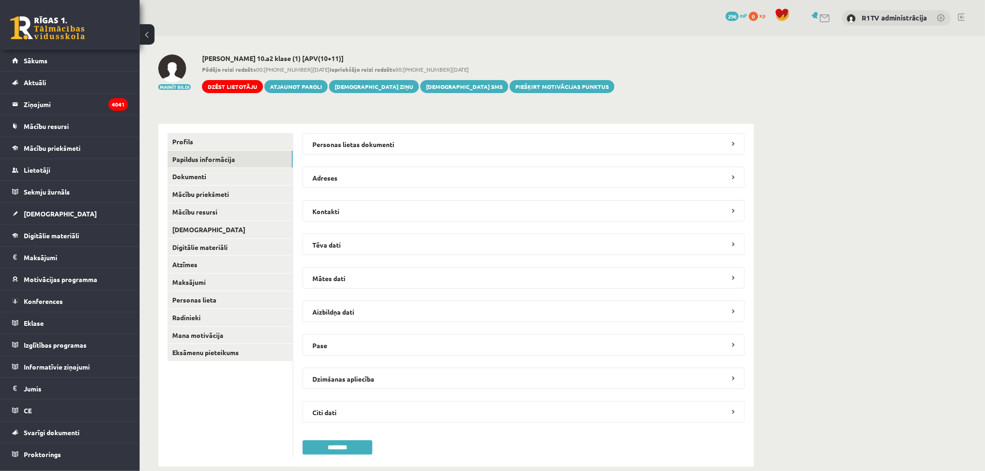
click at [332, 131] on div "**********" at bounding box center [523, 295] width 461 height 343
click at [329, 135] on legend "Personas lietas dokumenti" at bounding box center [523, 143] width 442 height 21
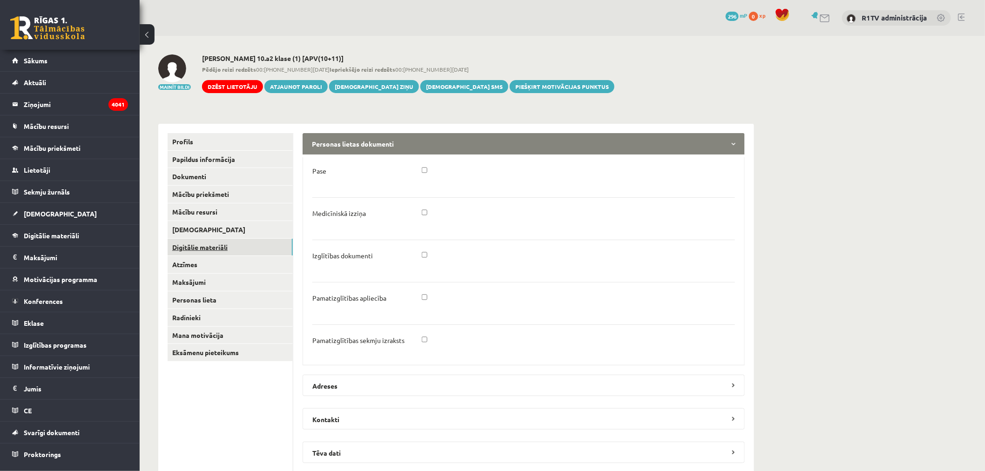
click at [273, 242] on link "Digitālie materiāli" at bounding box center [229, 247] width 125 height 17
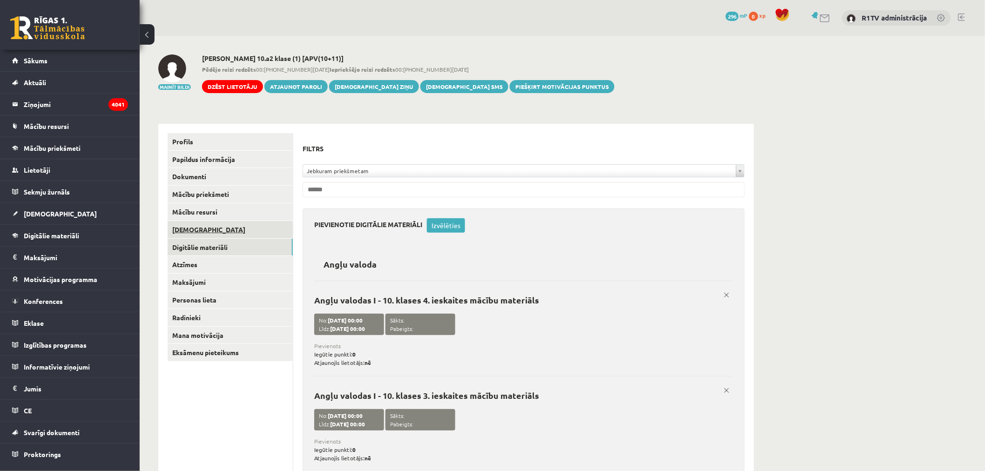
click at [234, 228] on link "[DEMOGRAPHIC_DATA]" at bounding box center [229, 229] width 125 height 17
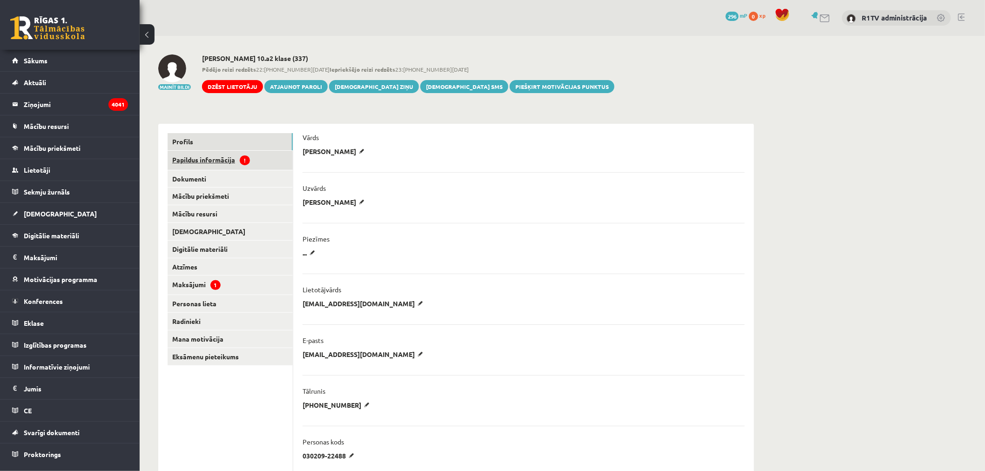
click at [261, 159] on link "Papildus informācija !" at bounding box center [229, 160] width 125 height 19
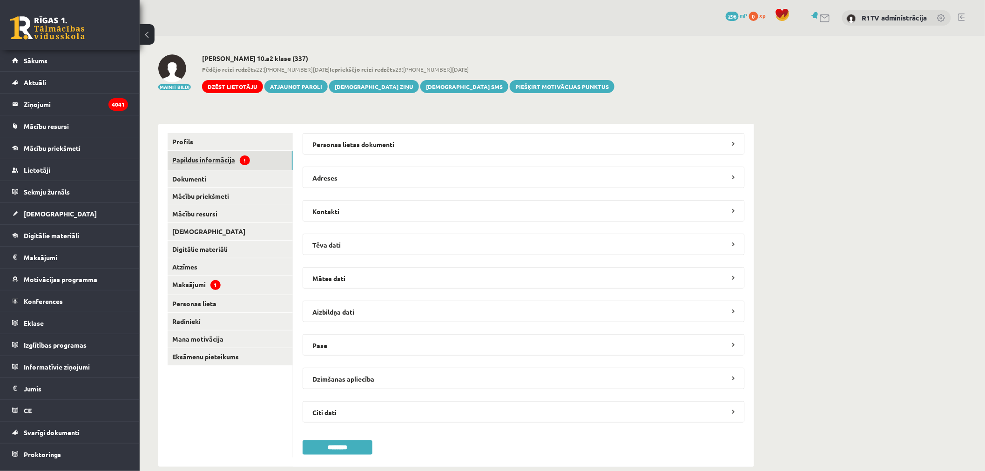
click at [389, 140] on legend "Personas lietas dokumenti" at bounding box center [523, 143] width 442 height 21
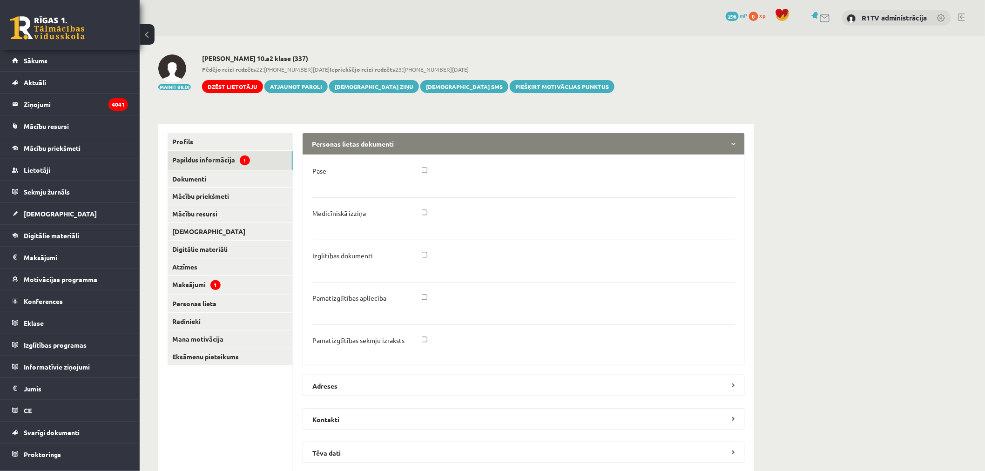
click at [246, 54] on h2 "[PERSON_NAME] 10.a2 klase (337)" at bounding box center [408, 58] width 412 height 8
copy h2 "[PERSON_NAME]"
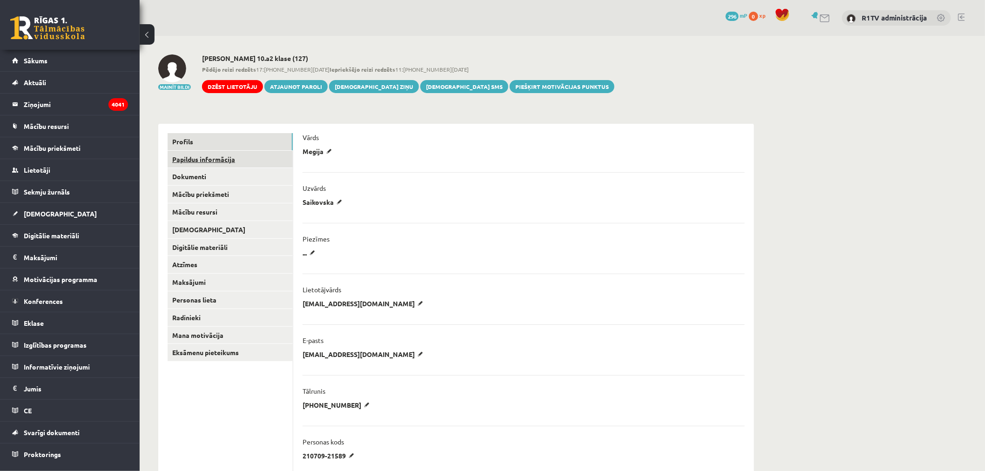
click at [194, 151] on link "Papildus informācija" at bounding box center [229, 159] width 125 height 17
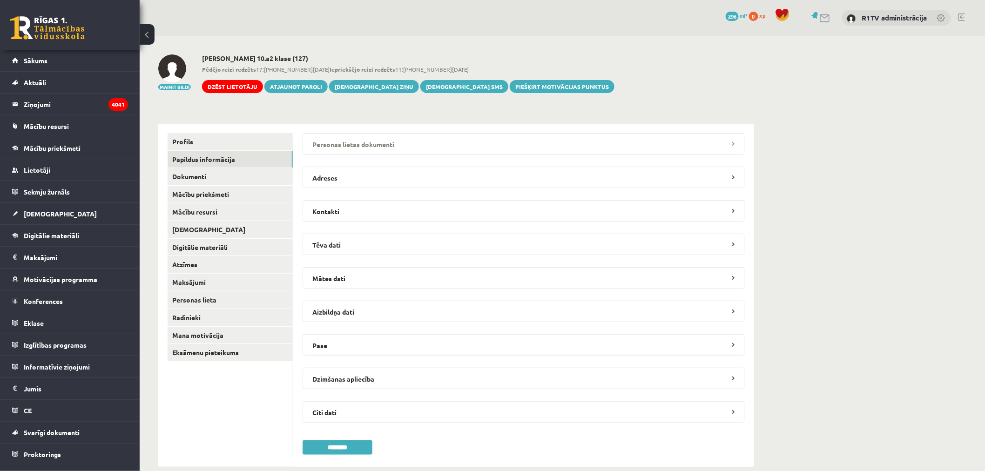
click at [417, 147] on legend "Personas lietas dokumenti" at bounding box center [523, 143] width 442 height 21
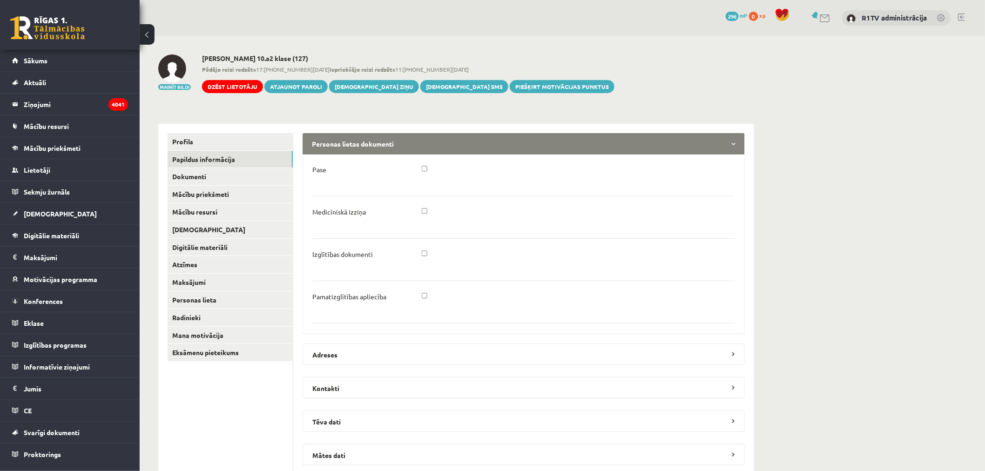
click at [417, 147] on legend "Personas lietas dokumenti" at bounding box center [523, 143] width 442 height 21
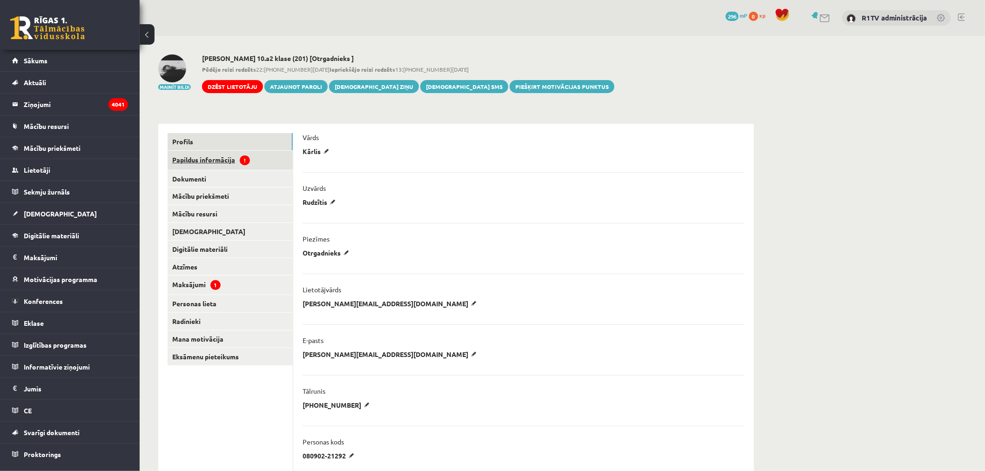
click at [262, 163] on link "Papildus informācija !" at bounding box center [229, 160] width 125 height 19
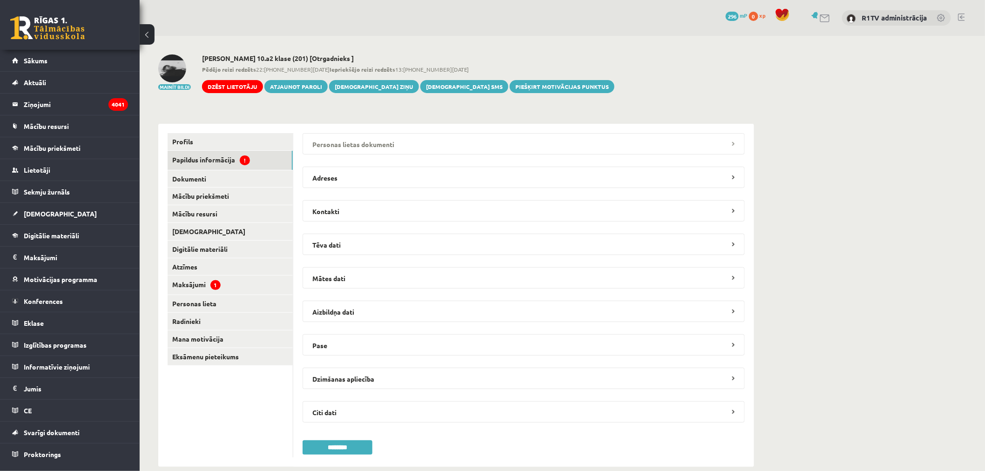
click at [328, 151] on legend "Personas lietas dokumenti" at bounding box center [523, 143] width 442 height 21
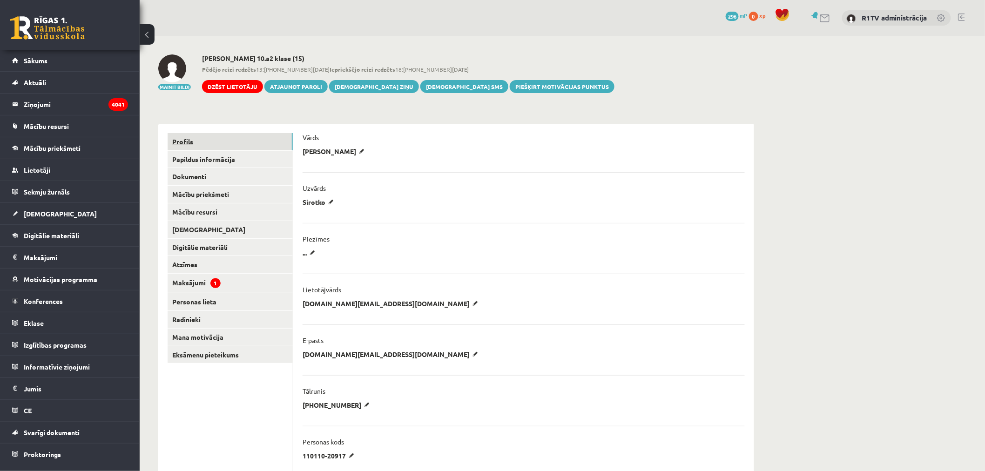
click at [237, 142] on link "Profils" at bounding box center [229, 141] width 125 height 17
click at [234, 154] on link "Papildus informācija" at bounding box center [229, 159] width 125 height 17
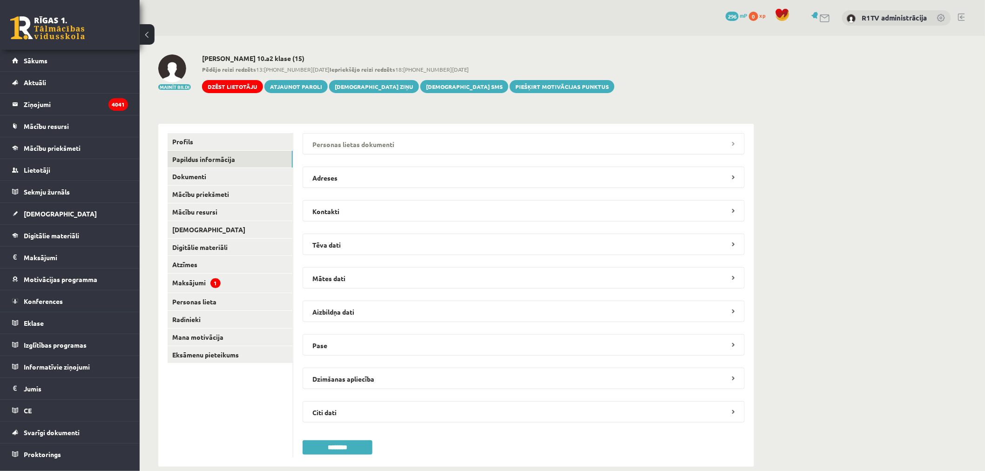
click at [345, 146] on legend "Personas lietas dokumenti" at bounding box center [523, 143] width 442 height 21
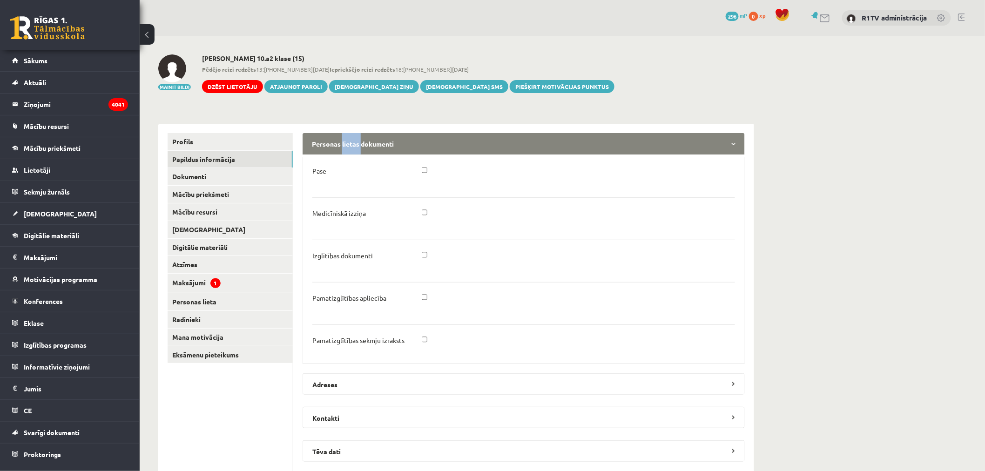
click at [345, 146] on legend "Personas lietas dokumenti" at bounding box center [523, 143] width 442 height 21
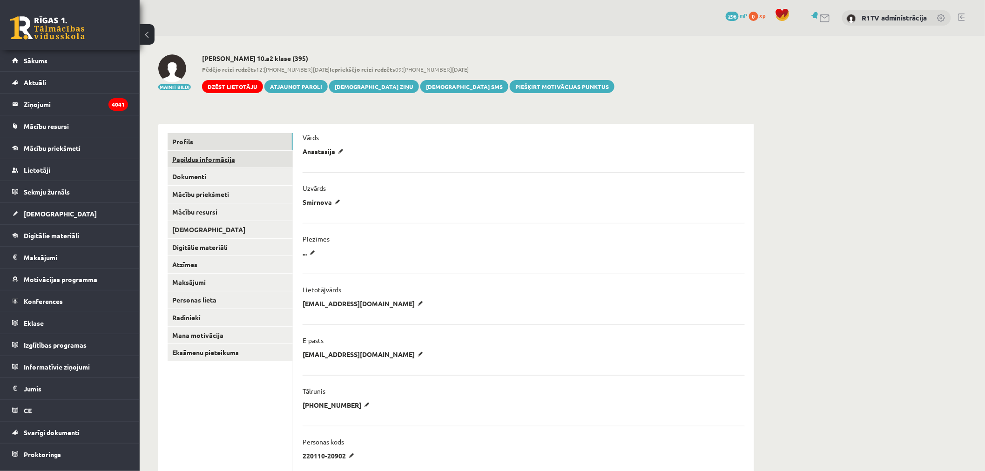
drag, startPoint x: 201, startPoint y: 160, endPoint x: 221, endPoint y: 162, distance: 19.6
click at [201, 160] on link "Papildus informācija" at bounding box center [229, 159] width 125 height 17
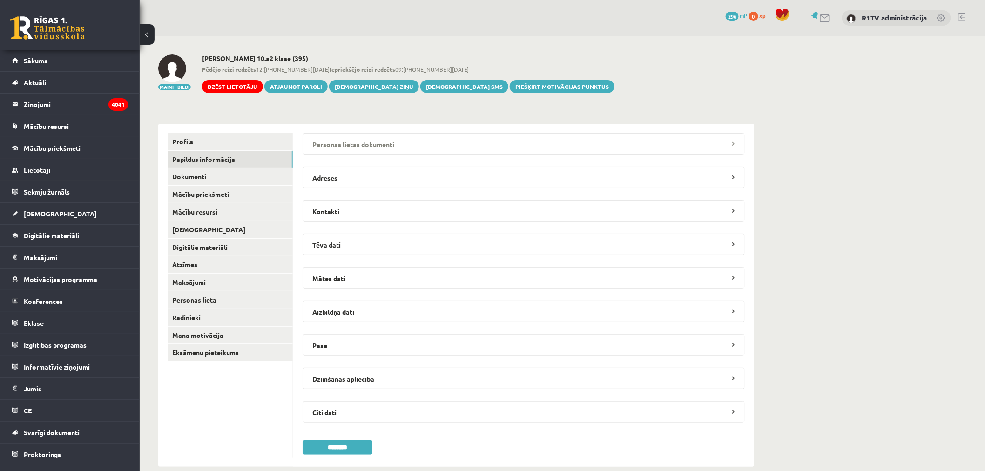
click at [381, 141] on legend "Personas lietas dokumenti" at bounding box center [523, 143] width 442 height 21
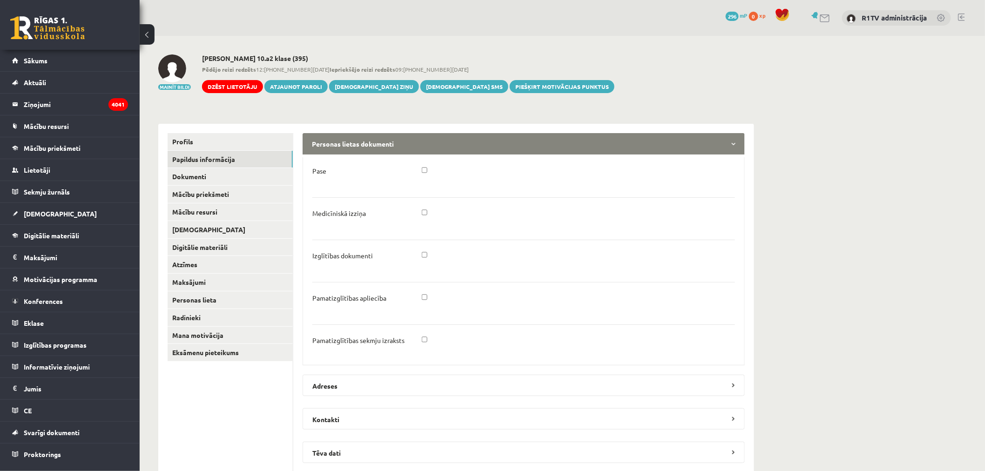
click at [381, 141] on legend "Personas lietas dokumenti" at bounding box center [523, 143] width 442 height 21
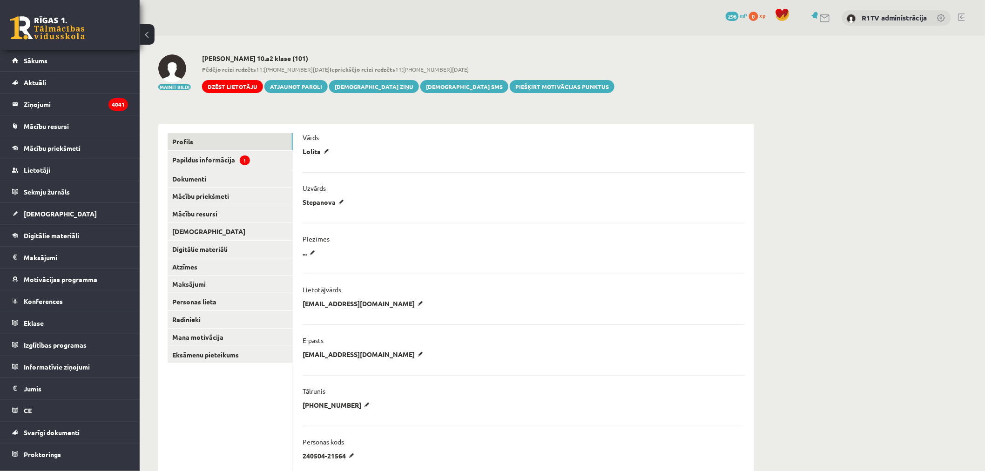
click at [233, 54] on h2 "Lolita Stepanova 10.a2 klase (101)" at bounding box center [408, 58] width 412 height 8
copy h2 "Stepanova"
click at [248, 161] on span "!" at bounding box center [245, 160] width 10 height 10
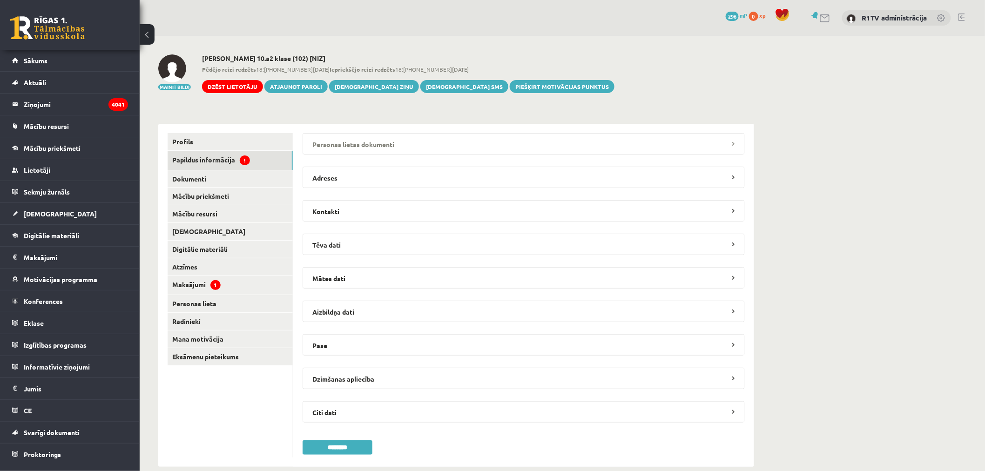
click at [387, 138] on legend "Personas lietas dokumenti" at bounding box center [523, 143] width 442 height 21
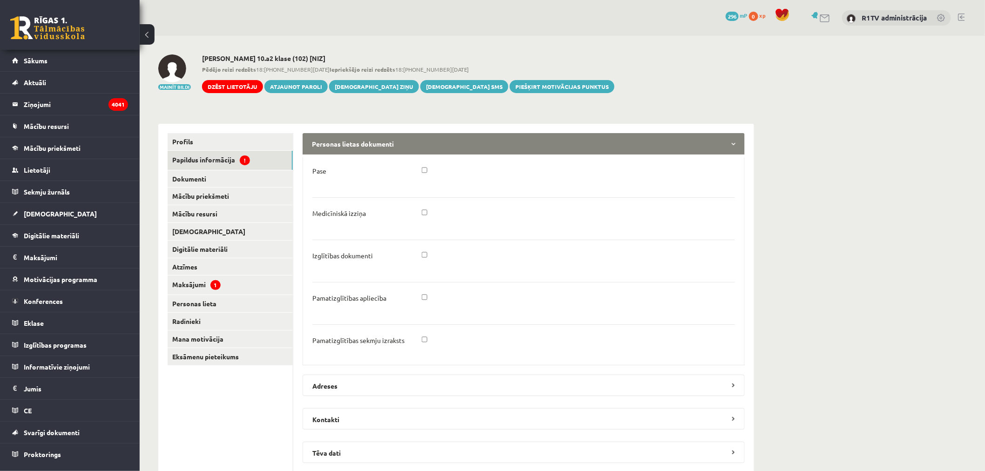
click at [387, 138] on legend "Personas lietas dokumenti" at bounding box center [523, 143] width 442 height 21
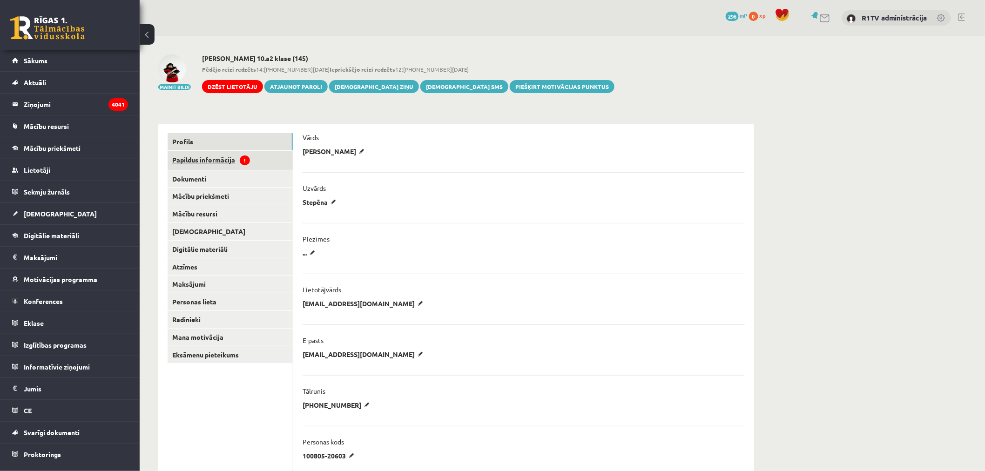
drag, startPoint x: 227, startPoint y: 157, endPoint x: 271, endPoint y: 156, distance: 44.2
click at [227, 157] on link "Papildus informācija !" at bounding box center [229, 160] width 125 height 19
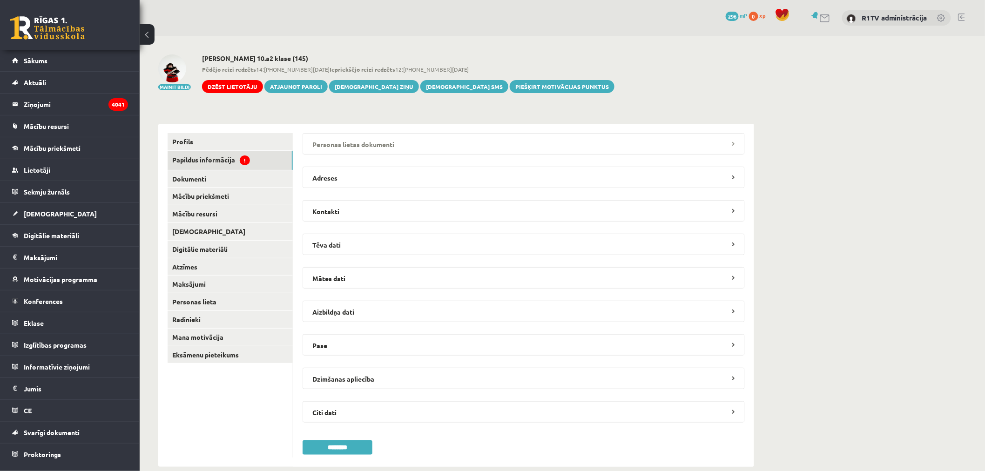
click at [308, 153] on legend "Personas lietas dokumenti" at bounding box center [523, 143] width 442 height 21
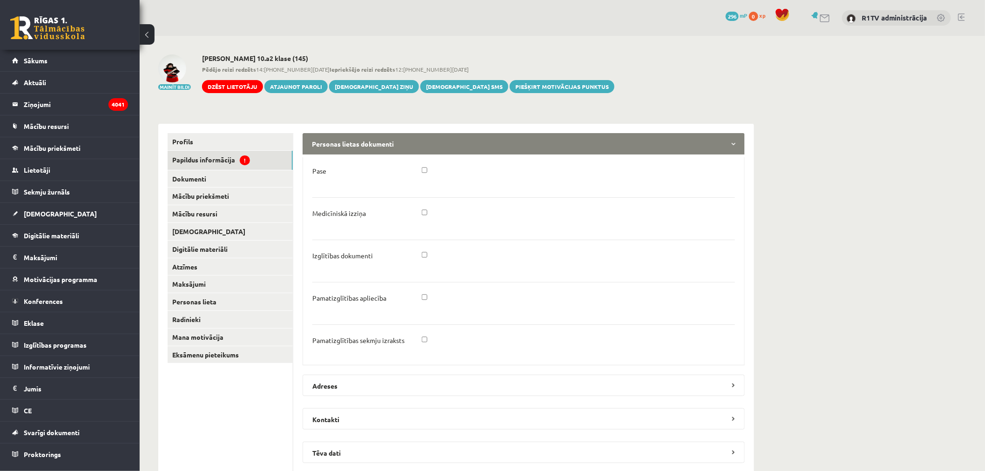
click at [327, 154] on legend "Personas lietas dokumenti" at bounding box center [523, 143] width 442 height 21
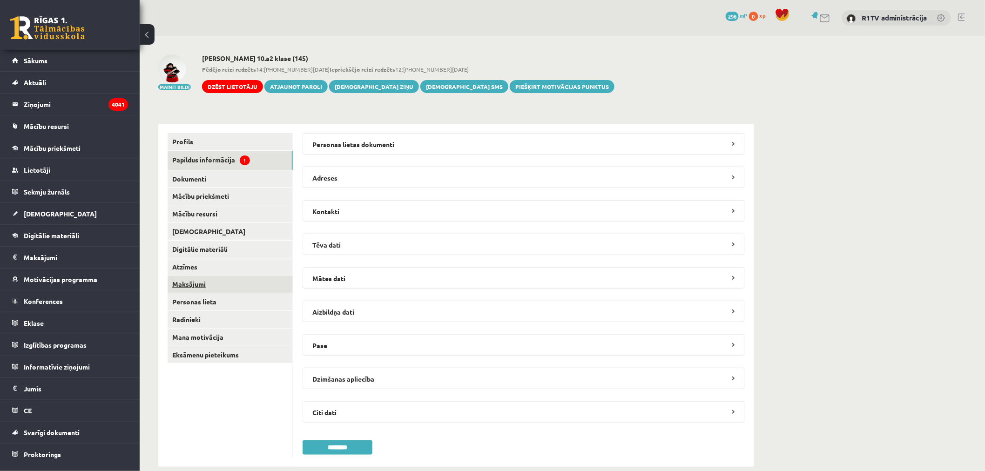
click at [222, 288] on link "Maksājumi" at bounding box center [229, 283] width 125 height 17
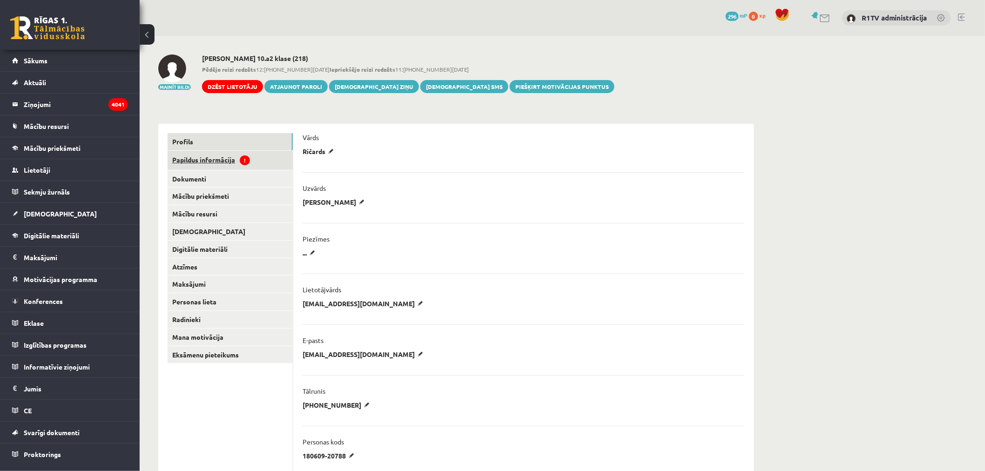
click at [275, 153] on link "Papildus informācija !" at bounding box center [229, 160] width 125 height 19
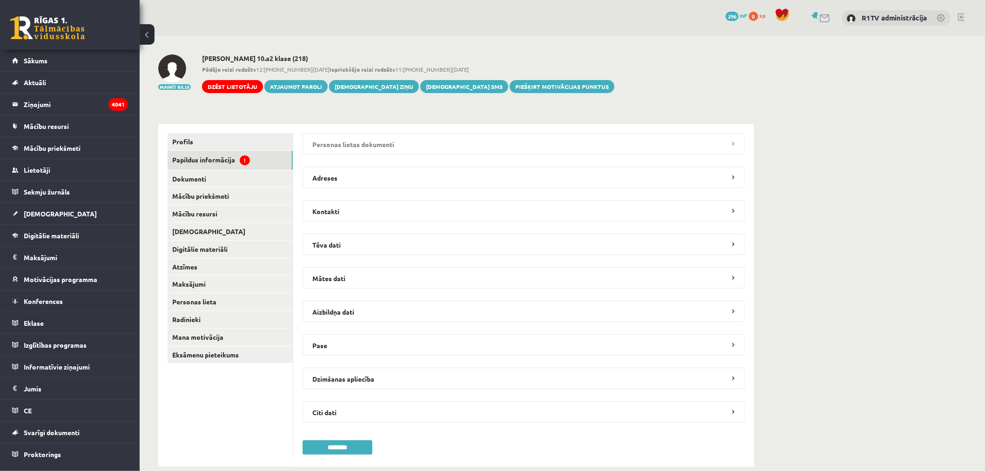
click at [382, 139] on legend "Personas lietas dokumenti" at bounding box center [523, 143] width 442 height 21
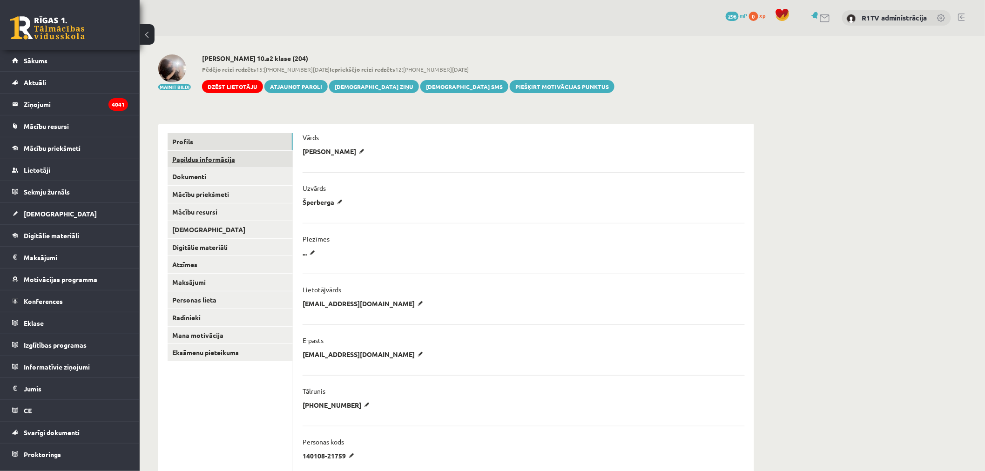
drag, startPoint x: 221, startPoint y: 161, endPoint x: 268, endPoint y: 152, distance: 48.2
click at [221, 161] on link "Papildus informācija" at bounding box center [229, 159] width 125 height 17
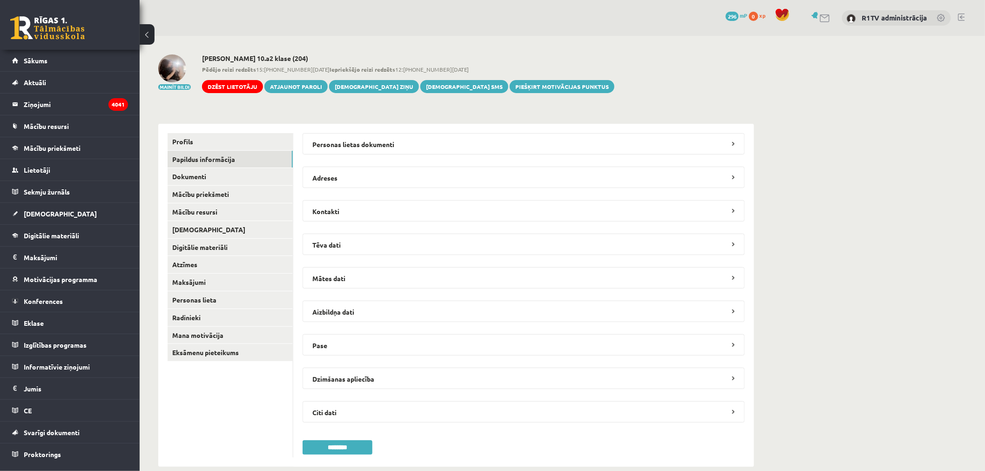
click at [424, 124] on div "**********" at bounding box center [523, 295] width 461 height 343
click at [408, 140] on legend "Personas lietas dokumenti" at bounding box center [523, 143] width 442 height 21
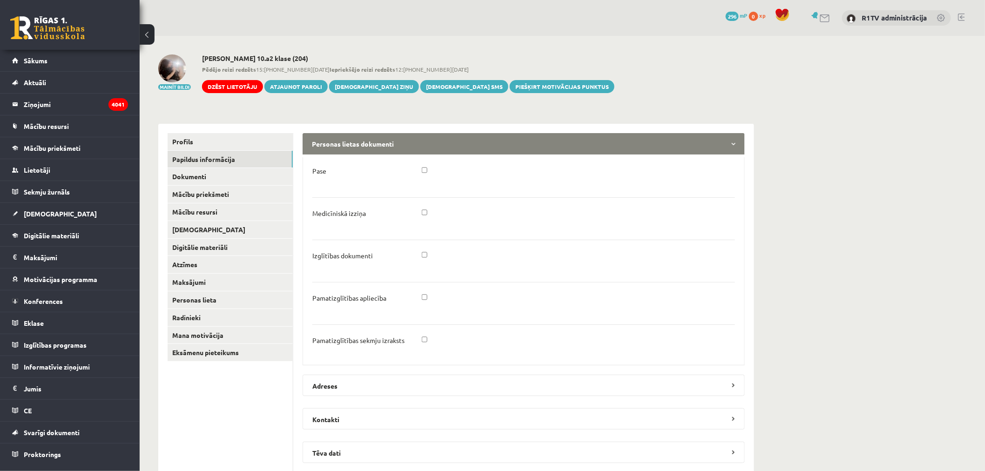
click at [422, 141] on legend "Personas lietas dokumenti" at bounding box center [523, 143] width 442 height 21
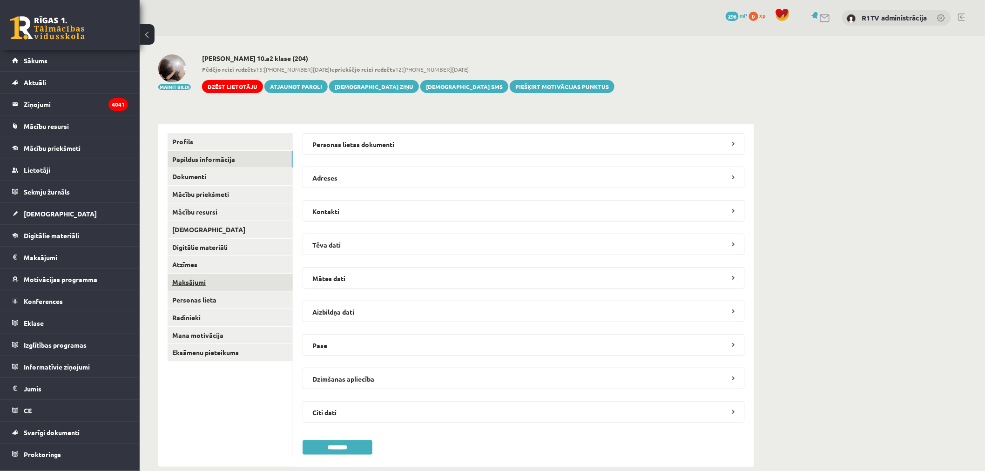
click at [251, 283] on link "Maksājumi" at bounding box center [229, 282] width 125 height 17
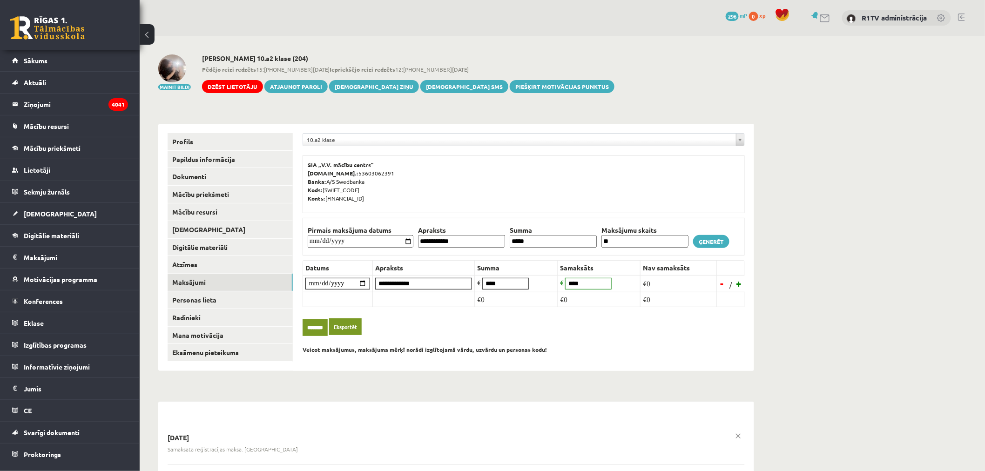
click at [174, 58] on img at bounding box center [172, 68] width 28 height 28
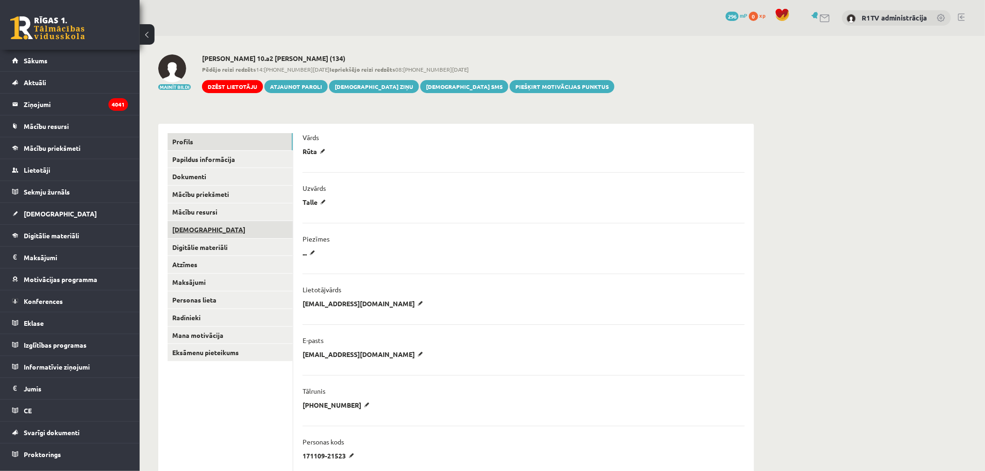
click at [230, 234] on link "[DEMOGRAPHIC_DATA]" at bounding box center [229, 229] width 125 height 17
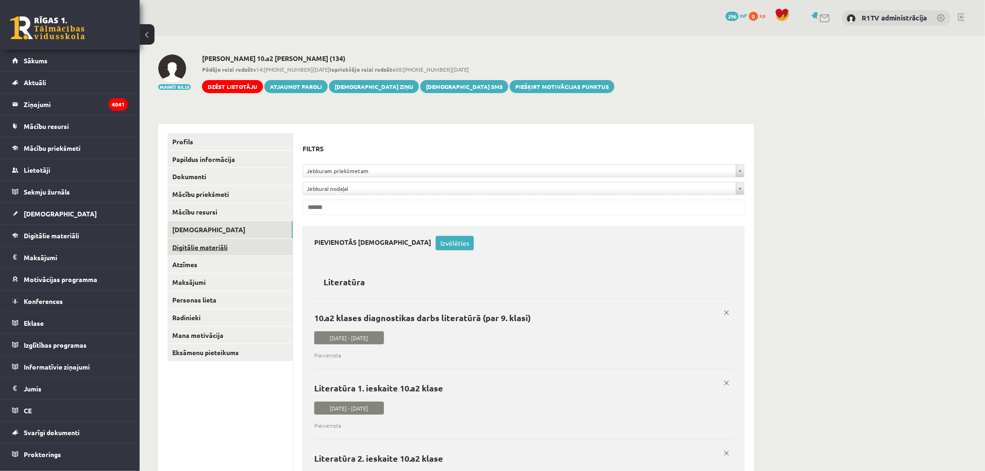
click at [236, 248] on link "Digitālie materiāli" at bounding box center [229, 247] width 125 height 17
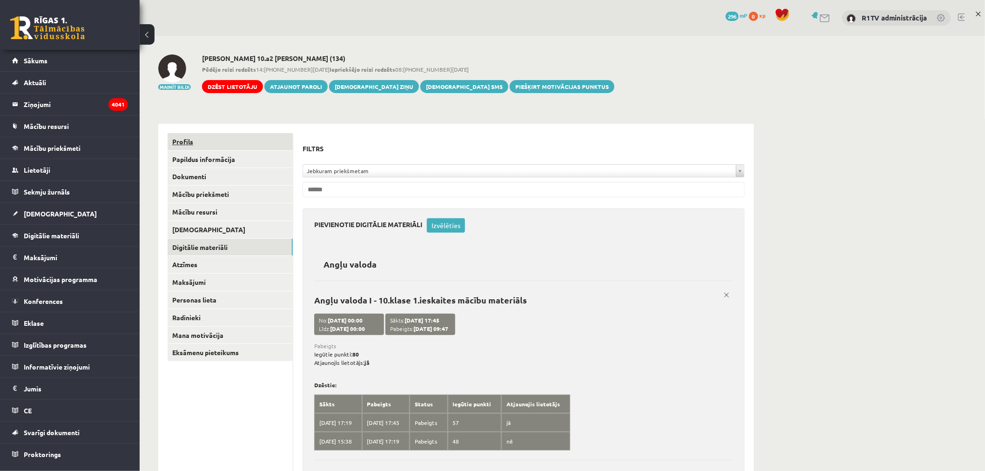
click at [226, 141] on link "Profils" at bounding box center [229, 141] width 125 height 17
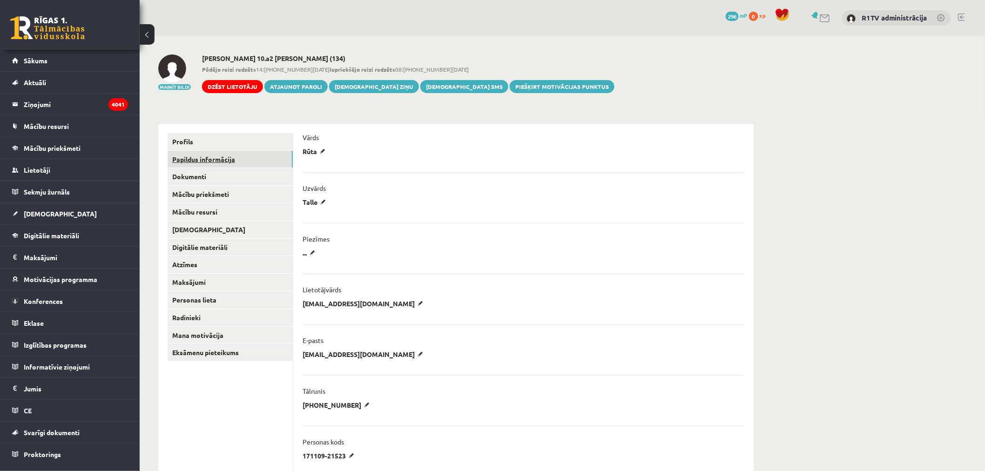
click at [229, 154] on link "Papildus informācija" at bounding box center [229, 159] width 125 height 17
click at [277, 161] on link "Papildus informācija !" at bounding box center [229, 160] width 125 height 19
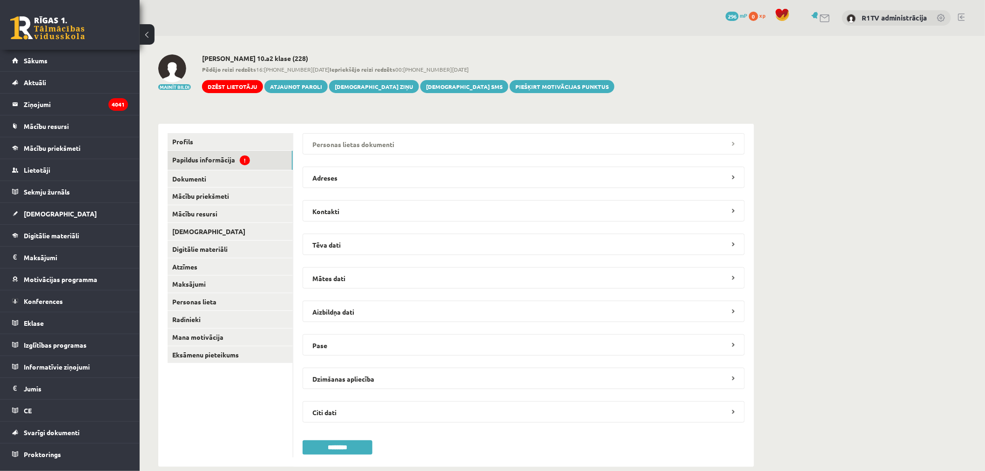
click at [382, 146] on legend "Personas lietas dokumenti" at bounding box center [523, 143] width 442 height 21
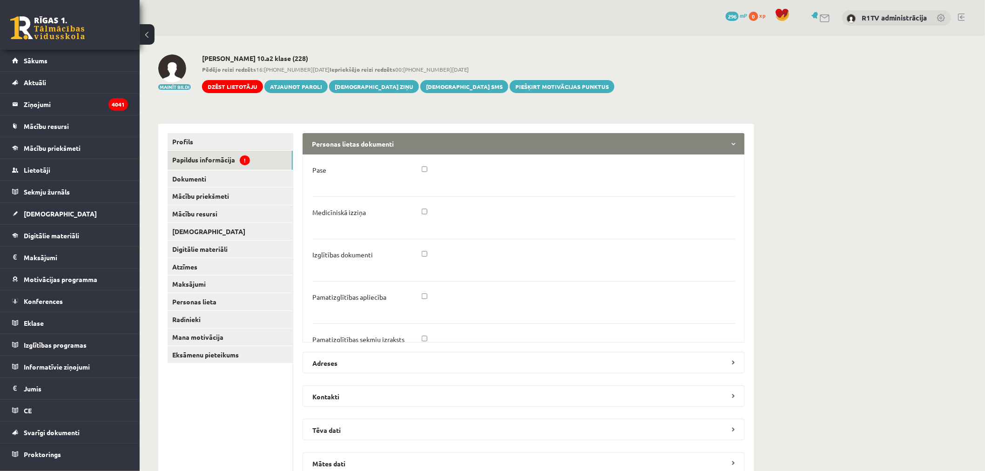
click at [382, 146] on legend "Personas lietas dokumenti" at bounding box center [523, 143] width 442 height 21
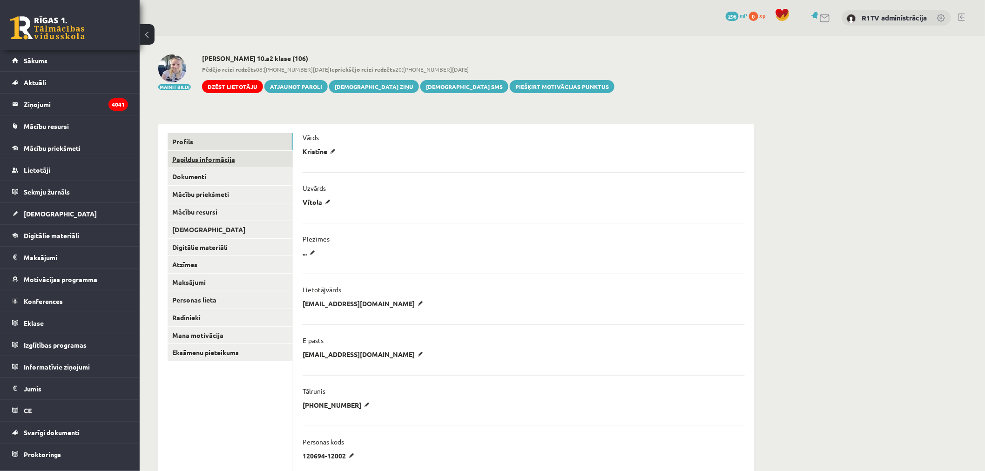
click at [239, 161] on link "Papildus informācija" at bounding box center [229, 159] width 125 height 17
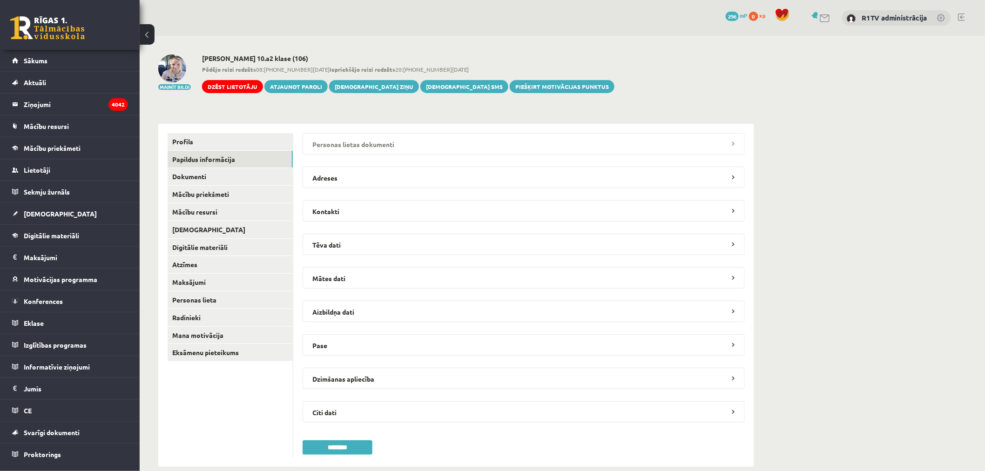
click at [377, 143] on legend "Personas lietas dokumenti" at bounding box center [523, 143] width 442 height 21
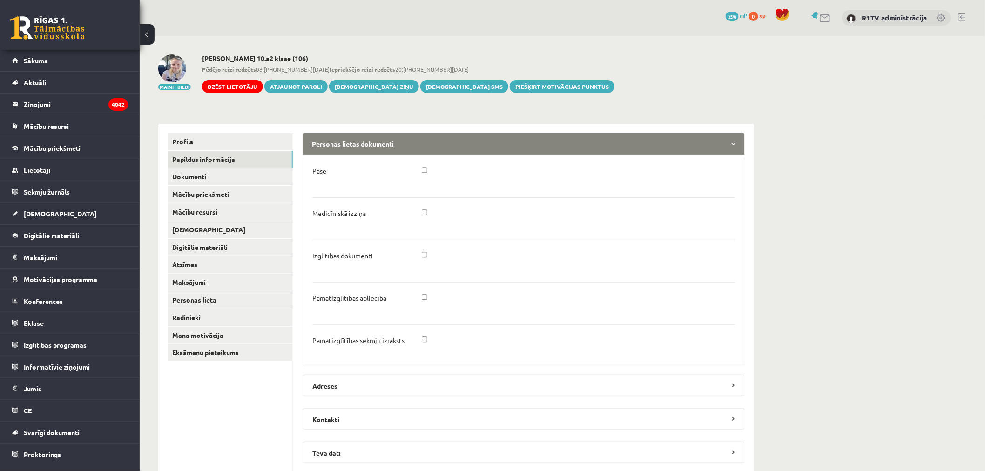
click at [377, 143] on legend "Personas lietas dokumenti" at bounding box center [523, 143] width 442 height 21
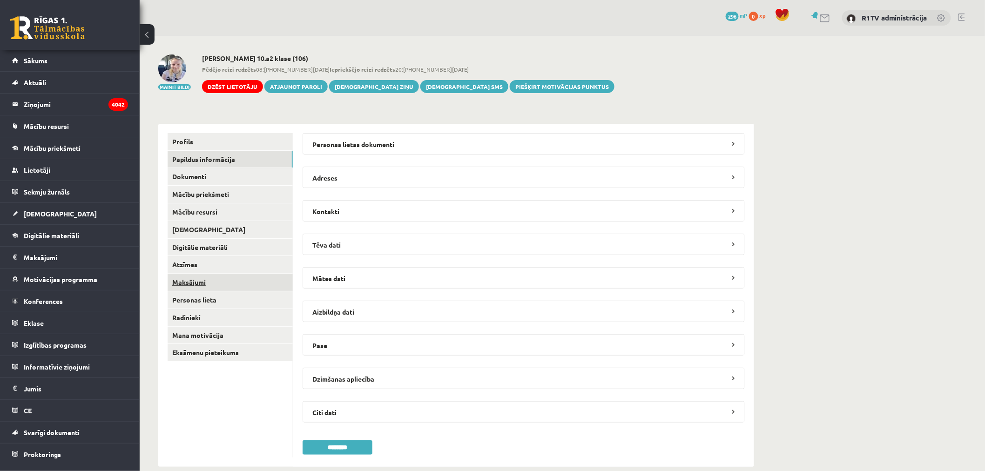
click at [210, 288] on link "Maksājumi" at bounding box center [229, 282] width 125 height 17
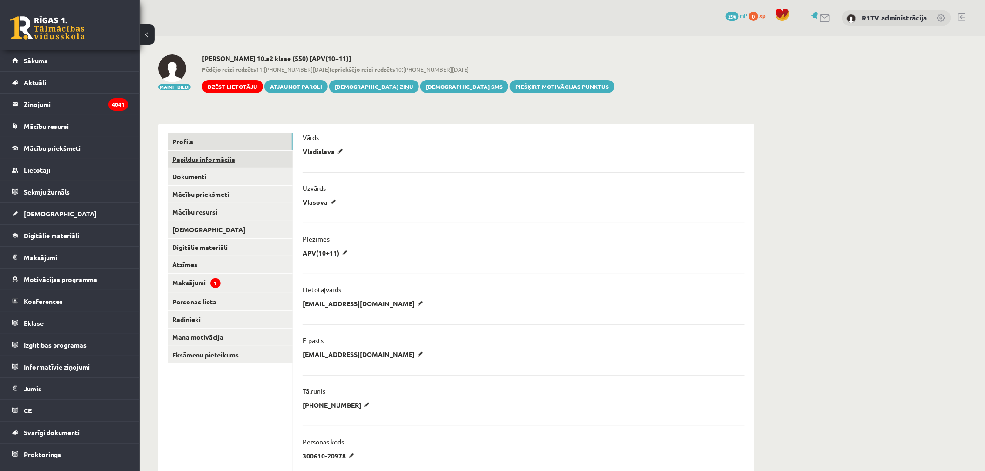
click at [277, 166] on link "Papildus informācija" at bounding box center [229, 159] width 125 height 17
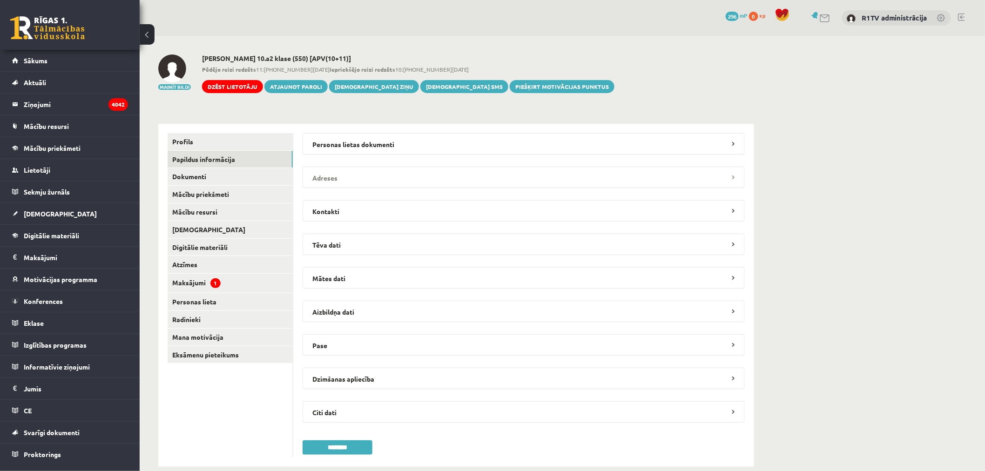
click at [331, 167] on legend "Adreses" at bounding box center [523, 177] width 442 height 21
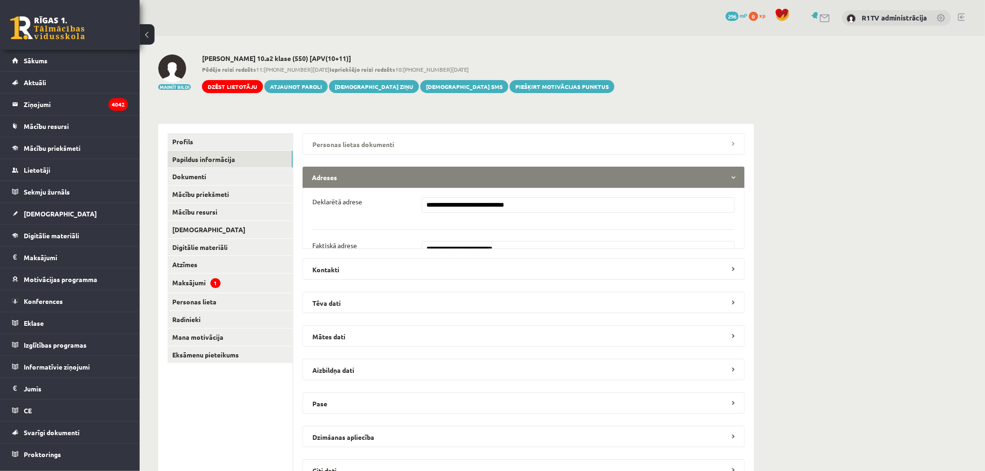
click at [348, 148] on legend "Personas lietas dokumenti" at bounding box center [523, 143] width 442 height 21
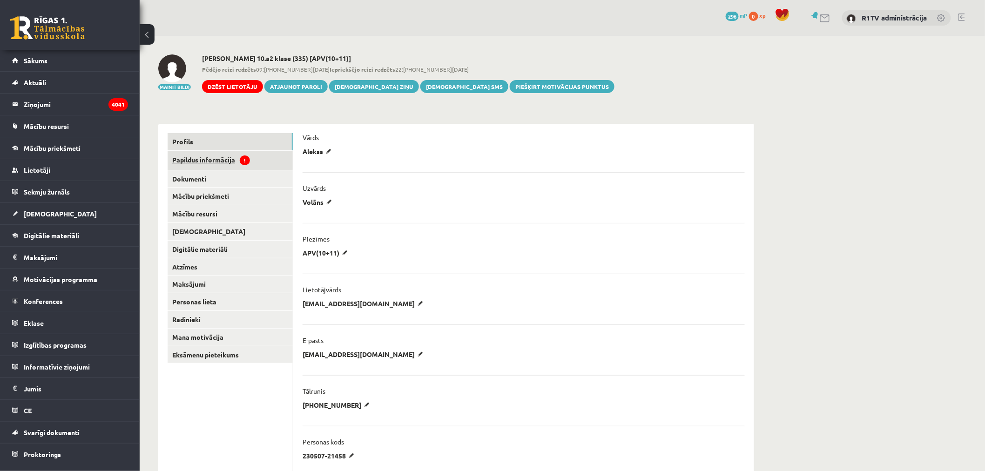
click at [250, 156] on link "Papildus informācija !" at bounding box center [229, 160] width 125 height 19
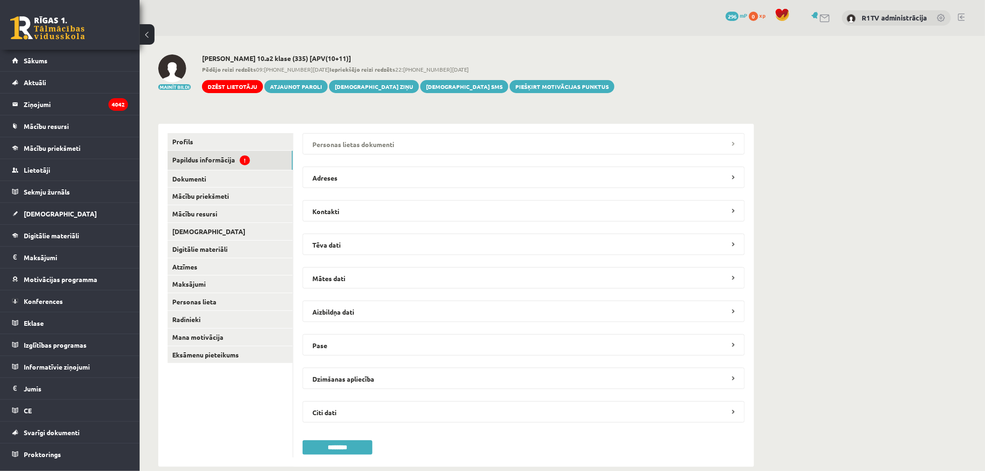
click at [427, 154] on legend "Personas lietas dokumenti" at bounding box center [523, 143] width 442 height 21
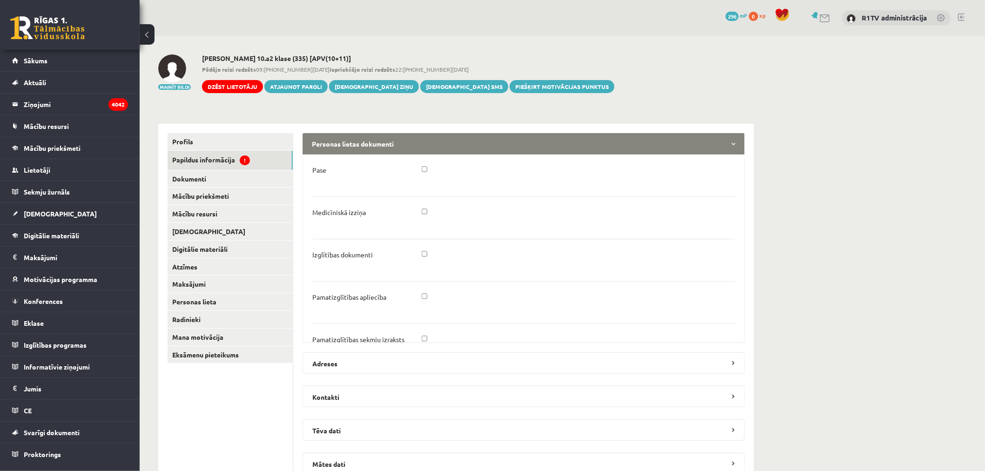
click at [427, 154] on legend "Personas lietas dokumenti" at bounding box center [523, 143] width 442 height 21
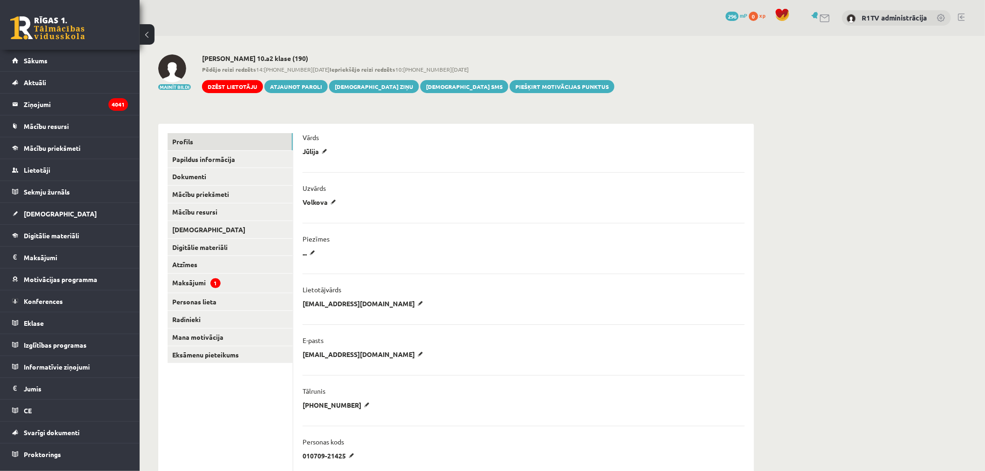
drag, startPoint x: 262, startPoint y: 164, endPoint x: 295, endPoint y: 159, distance: 33.0
click at [262, 164] on link "Papildus informācija" at bounding box center [229, 159] width 125 height 17
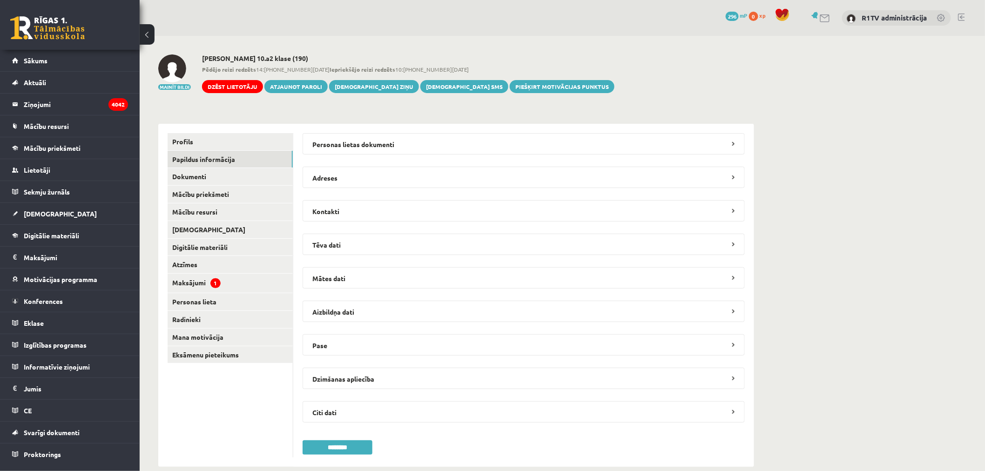
click at [361, 155] on fieldset "Personas lietas dokumenti Pase Medicīniskā izziņa Izglītības dokumenti Pamatizg…" at bounding box center [523, 145] width 442 height 24
click at [369, 146] on legend "Personas lietas dokumenti" at bounding box center [523, 143] width 442 height 21
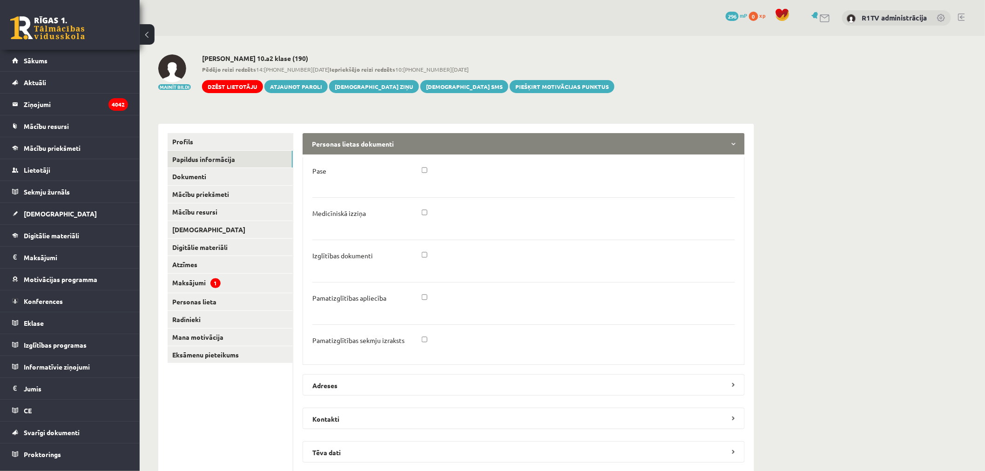
click at [369, 146] on legend "Personas lietas dokumenti" at bounding box center [523, 143] width 442 height 21
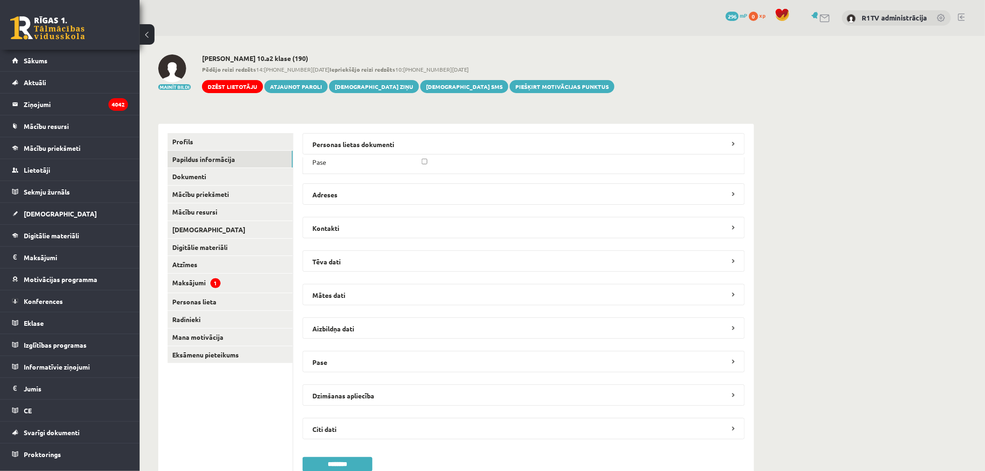
click at [245, 131] on div "Profils Papildus informācija Dokumenti Mācību priekšmeti Mācību resursi Ieskait…" at bounding box center [225, 304] width 135 height 360
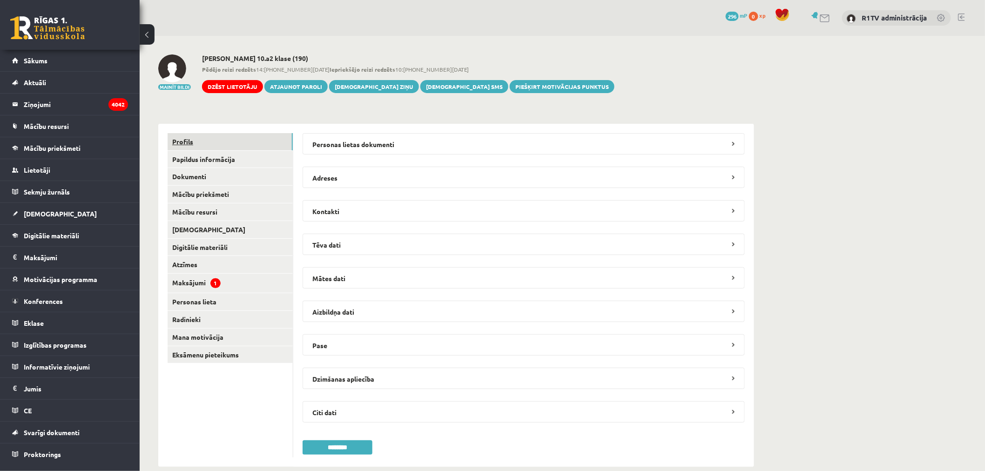
click at [246, 136] on link "Profils" at bounding box center [229, 141] width 125 height 17
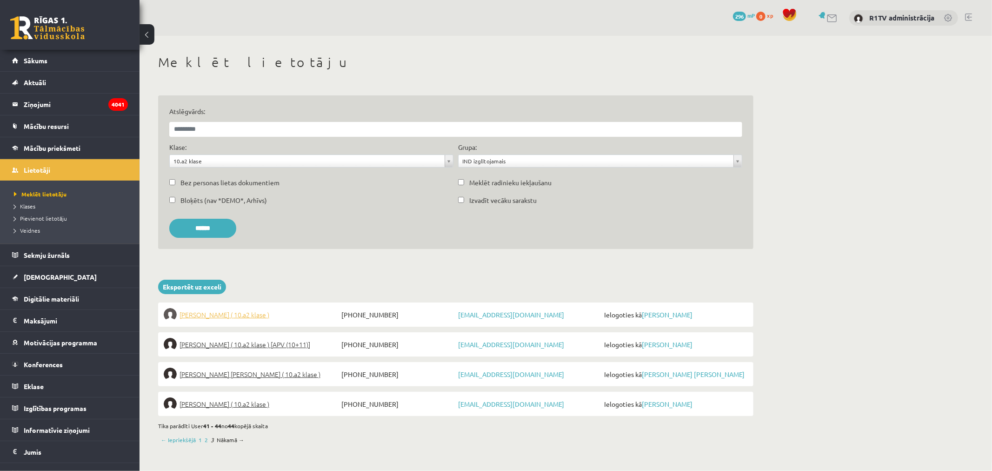
click at [235, 316] on span "Sabīne Vorza ( 10.a2 klase )" at bounding box center [225, 314] width 90 height 13
click at [236, 342] on span "Bernards Zariņš ( 10.a2 klase ) [APV (10+11)]" at bounding box center [245, 344] width 131 height 13
click at [231, 369] on span "Endija Elizabete Zēvalde ( 10.a2 klase )" at bounding box center [250, 374] width 141 height 13
click at [227, 409] on span "Samanta Žigaļeva ( 10.a2 klase )" at bounding box center [225, 403] width 90 height 13
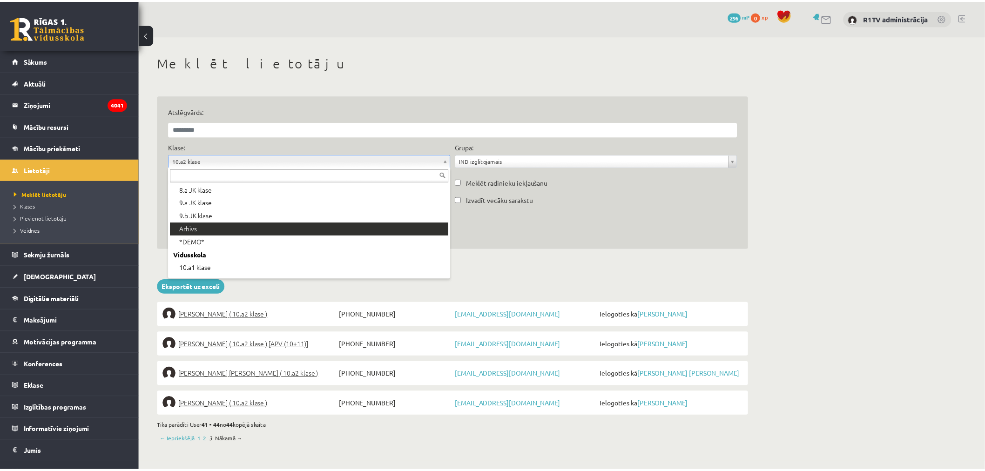
scroll to position [117, 0]
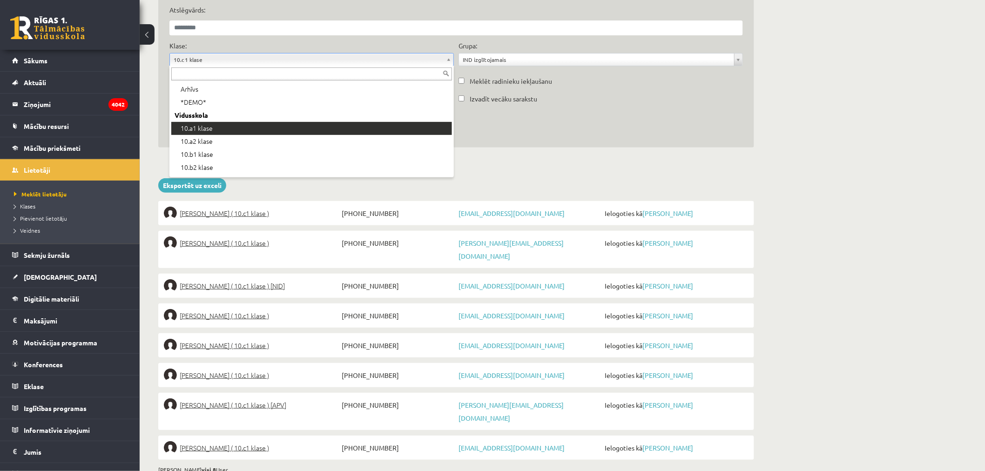
scroll to position [155, 0]
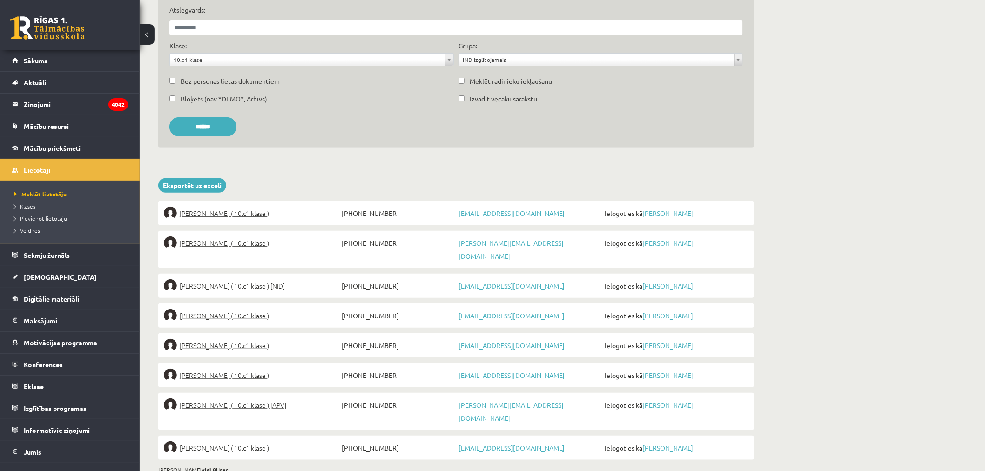
click at [254, 204] on li "Snežana Belomestniha ( 10.c1 klase ) +37125243848 snezanna47@inbox.lv Ielogotie…" at bounding box center [456, 213] width 596 height 24
click at [248, 208] on span "Snežana Belomestniha ( 10.c1 klase )" at bounding box center [224, 213] width 89 height 13
click at [245, 236] on span "Emīls Brakše ( 10.c1 klase )" at bounding box center [224, 242] width 89 height 13
click at [253, 279] on span "Ludmila Dolgoša ( 10.c1 klase ) [NID]" at bounding box center [232, 285] width 105 height 13
click at [257, 309] on span "Aleksis Frēlihs ( 10.c1 klase )" at bounding box center [224, 315] width 89 height 13
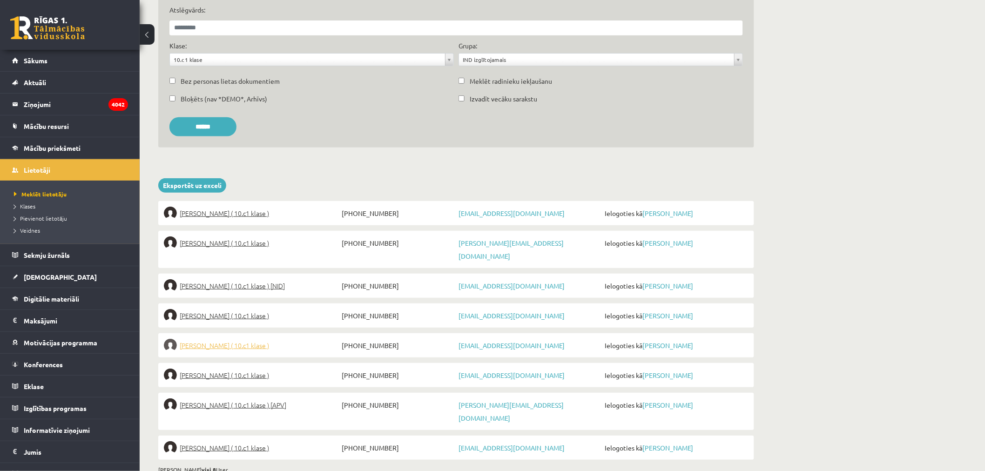
click at [263, 339] on span "Timurs Gorodņičevs ( 10.c1 klase )" at bounding box center [224, 345] width 89 height 13
click at [250, 368] on span "Ņikita Ivanovs ( 10.c1 klase )" at bounding box center [224, 374] width 89 height 13
click at [256, 398] on span "Margo Kargana ( 10.c1 klase ) [APV]" at bounding box center [233, 404] width 107 height 13
click at [257, 441] on span "Mārtiņš Kasparinskis ( 10.c1 klase )" at bounding box center [224, 447] width 89 height 13
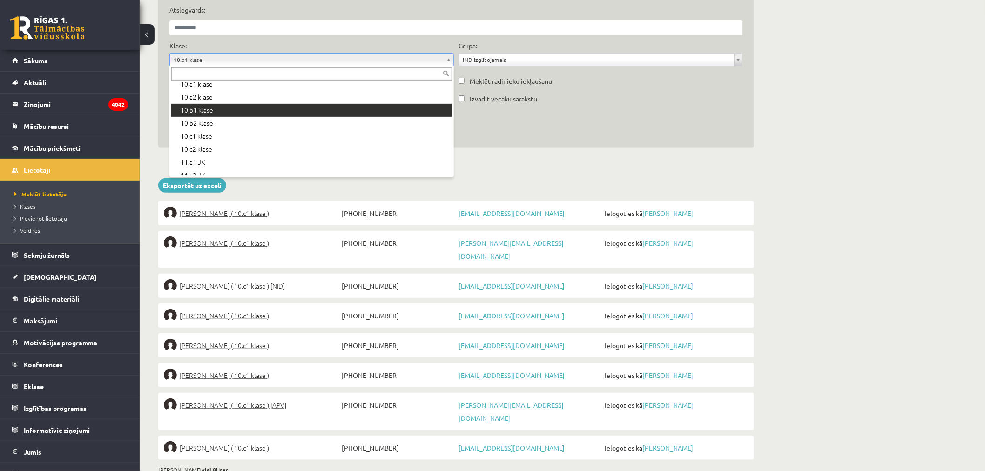
scroll to position [167, 0]
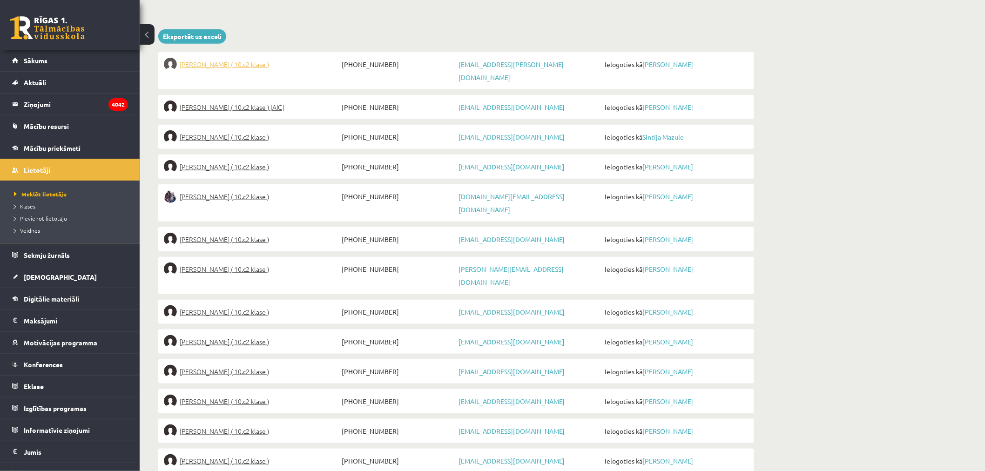
scroll to position [147, 0]
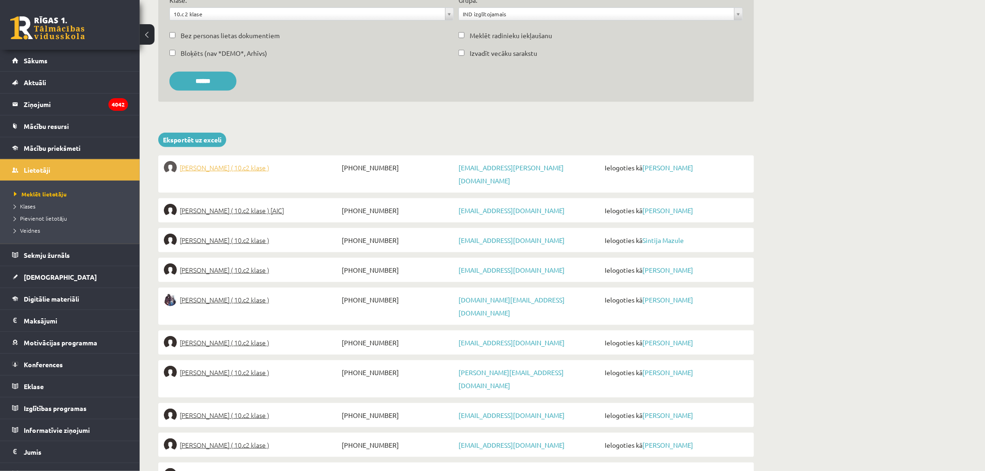
click at [236, 161] on span "Anna Leibus ( 10.c2 klase )" at bounding box center [224, 167] width 89 height 13
click at [243, 204] on span "Matīss Magone ( 10.c2 klase ) [AIC]" at bounding box center [232, 210] width 104 height 13
click at [240, 234] on span "Sintija Mazule ( 10.c2 klase )" at bounding box center [224, 240] width 89 height 13
click at [240, 263] on span "Daira Medne ( 10.c2 klase )" at bounding box center [224, 269] width 89 height 13
click at [247, 293] on span "Anastasija Midlbruka ( 10.c2 klase )" at bounding box center [224, 299] width 89 height 13
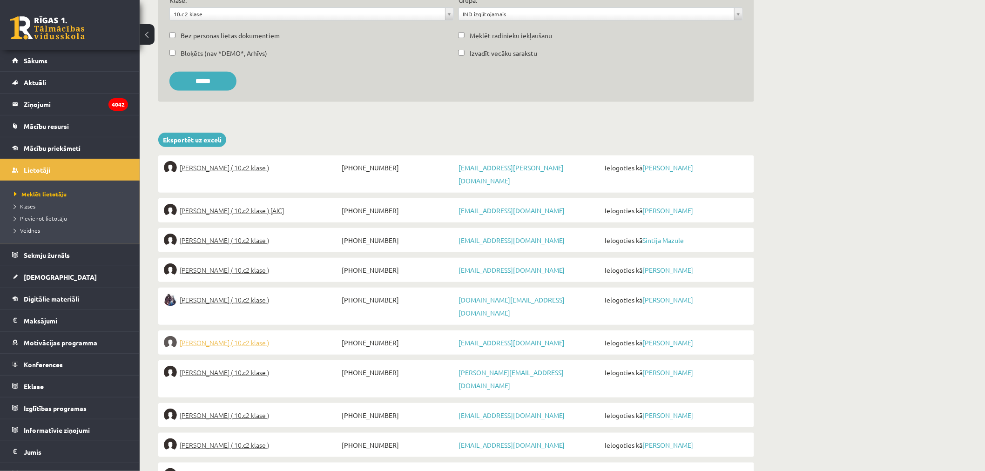
click at [240, 336] on span "Ričards Miezītis ( 10.c2 klase )" at bounding box center [224, 342] width 89 height 13
click at [242, 366] on span "Margarita Petruse ( 10.c2 klase )" at bounding box center [224, 372] width 89 height 13
click at [235, 409] on span "Aleksandrs Polibins ( 10.c2 klase )" at bounding box center [224, 415] width 89 height 13
click at [229, 438] on span "Darina Stirāne ( 10.c2 klase )" at bounding box center [224, 444] width 89 height 13
click at [229, 468] on span "Dārta Šķēle ( 10.c2 klase )" at bounding box center [224, 474] width 89 height 13
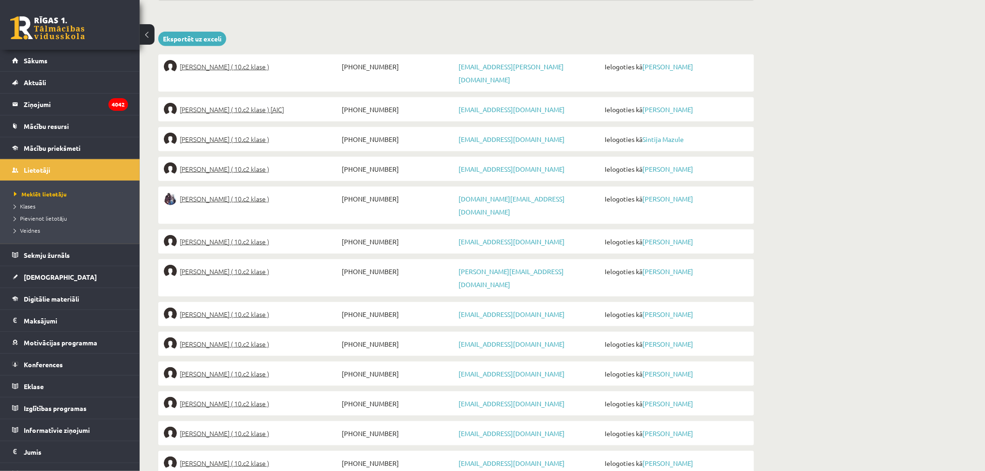
scroll to position [250, 0]
click at [241, 395] on span "Daniela Valča ( 10.c2 klase )" at bounding box center [224, 401] width 89 height 13
click at [235, 424] on span "Darja Vasiļevska ( 10.c2 klase )" at bounding box center [224, 430] width 89 height 13
click at [235, 454] on span "Kristaps Vītols ( 10.c2 klase )" at bounding box center [224, 460] width 89 height 13
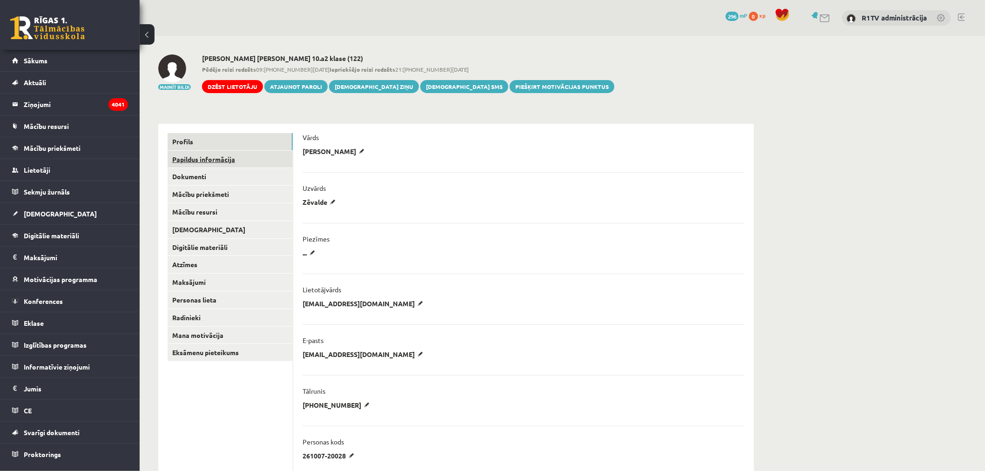
drag, startPoint x: 266, startPoint y: 158, endPoint x: 280, endPoint y: 161, distance: 14.8
click at [266, 158] on link "Papildus informācija" at bounding box center [229, 159] width 125 height 17
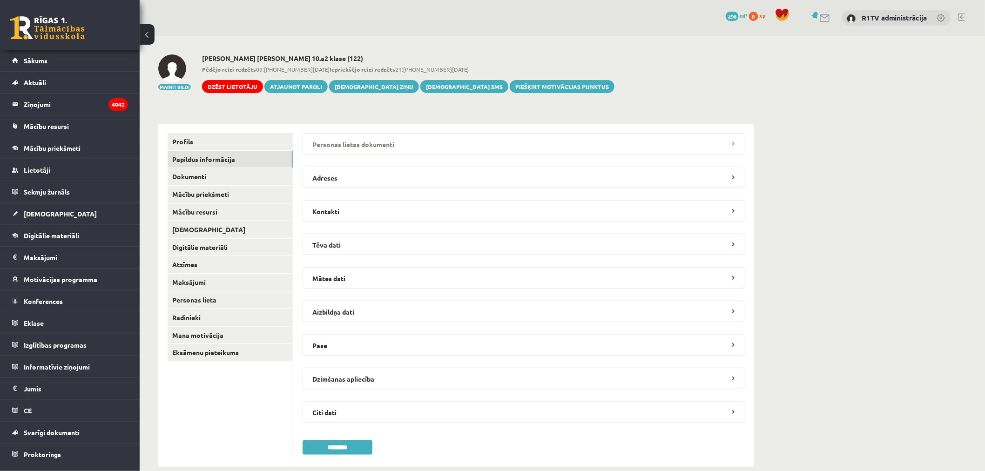
click at [404, 140] on legend "Personas lietas dokumenti" at bounding box center [523, 143] width 442 height 21
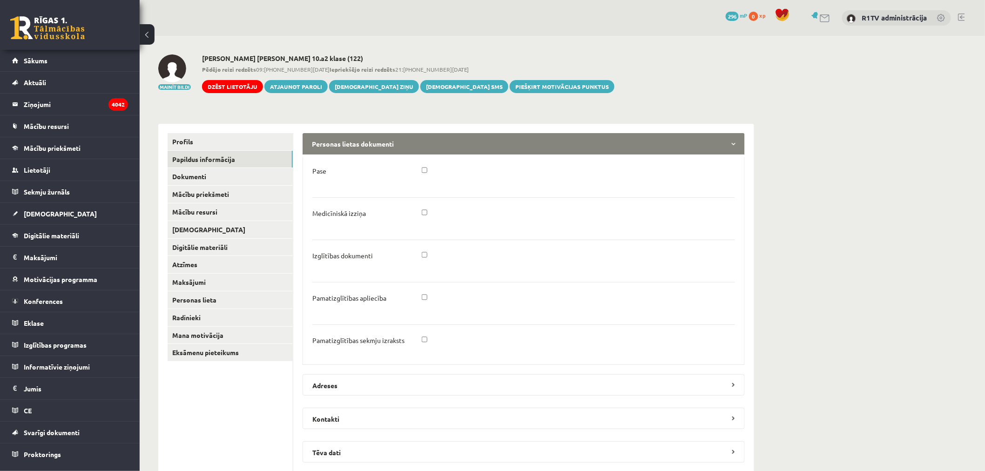
click at [405, 140] on legend "Personas lietas dokumenti" at bounding box center [523, 143] width 442 height 21
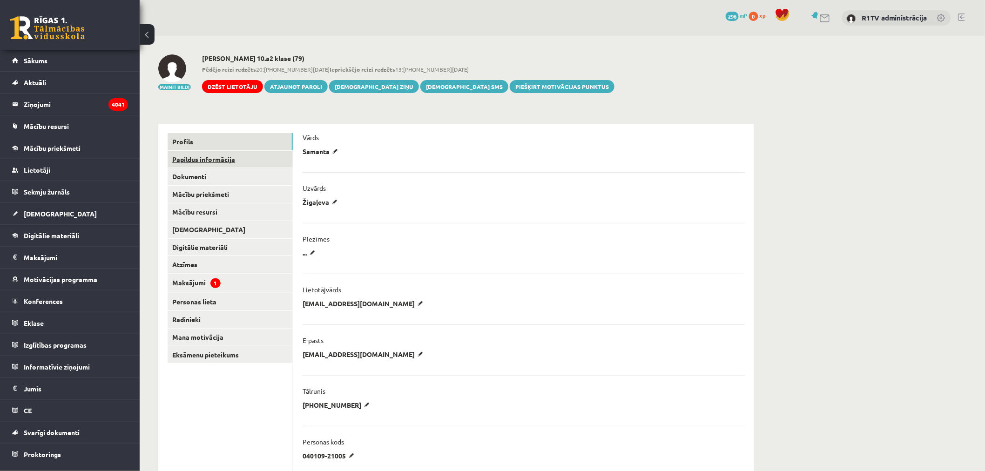
drag, startPoint x: 207, startPoint y: 169, endPoint x: 228, endPoint y: 161, distance: 22.4
click at [207, 169] on link "Dokumenti" at bounding box center [229, 176] width 125 height 17
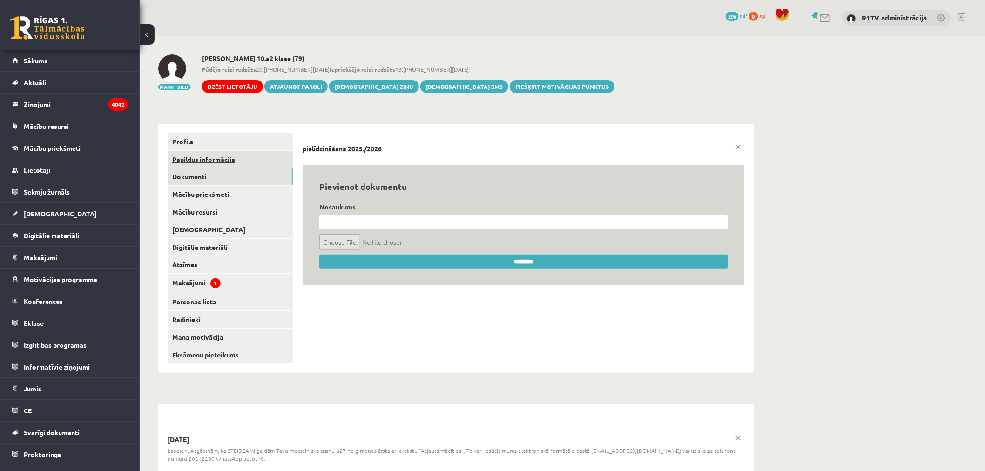
click at [233, 159] on link "Papildus informācija" at bounding box center [229, 159] width 125 height 17
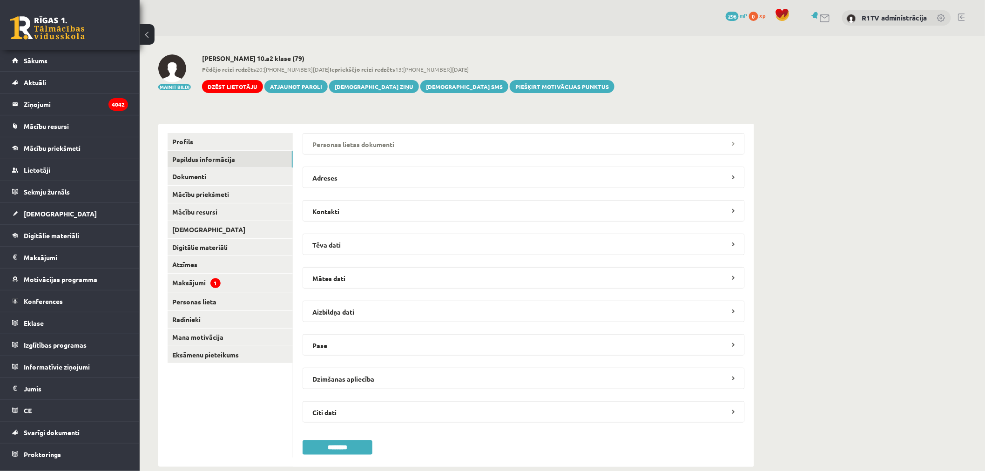
click at [343, 152] on legend "Personas lietas dokumenti" at bounding box center [523, 143] width 442 height 21
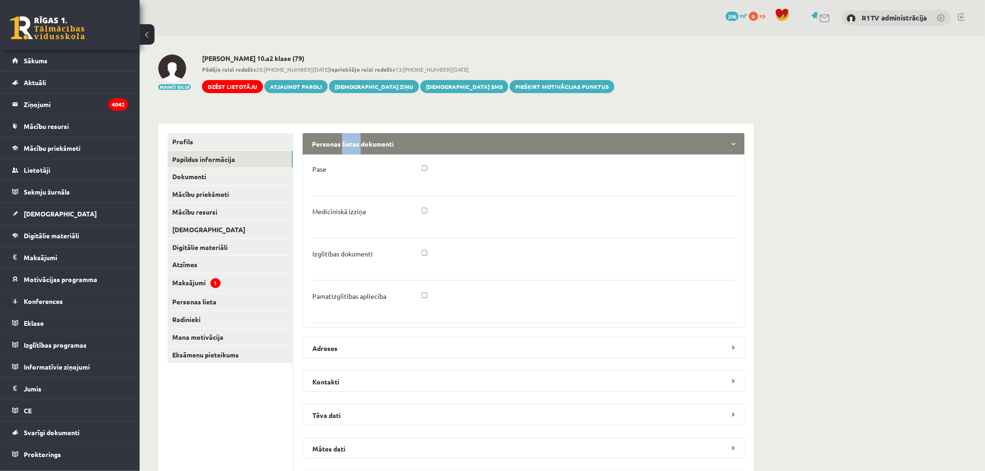
click at [343, 151] on legend "Personas lietas dokumenti" at bounding box center [523, 143] width 442 height 21
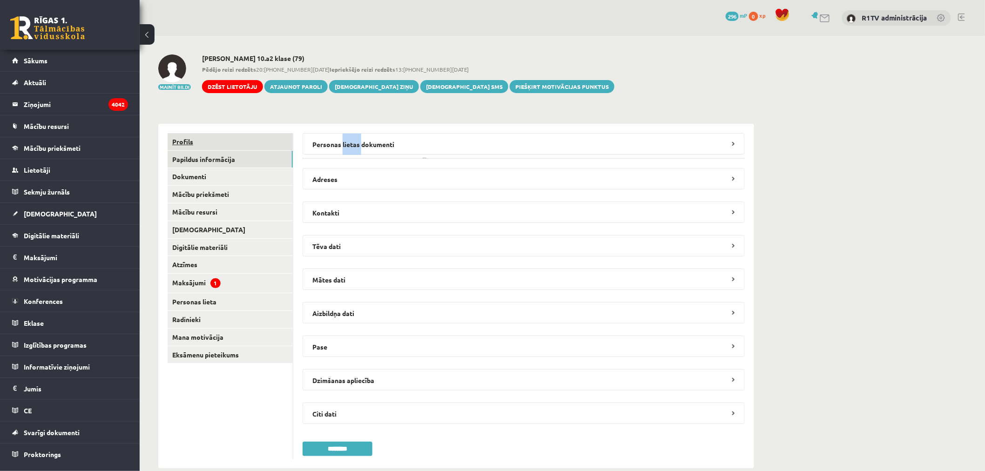
click at [252, 148] on link "Profils" at bounding box center [229, 141] width 125 height 17
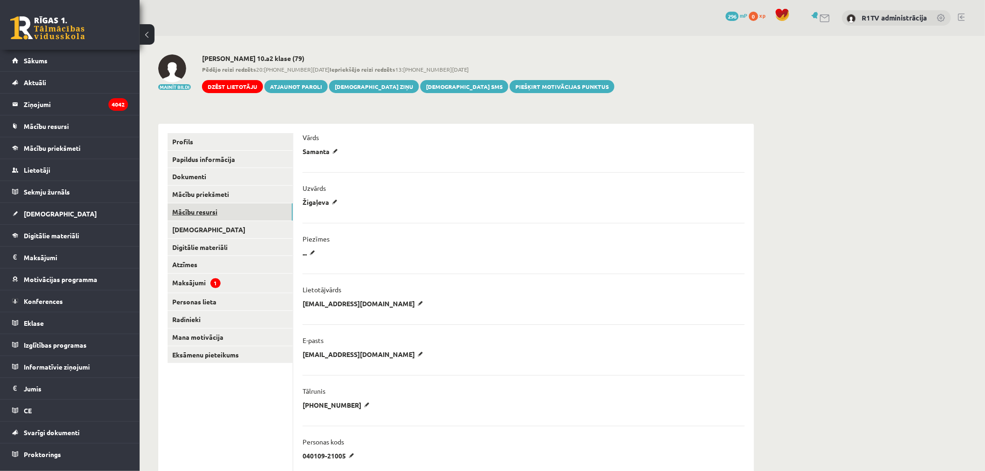
click at [236, 212] on link "Mācību resursi" at bounding box center [229, 211] width 125 height 17
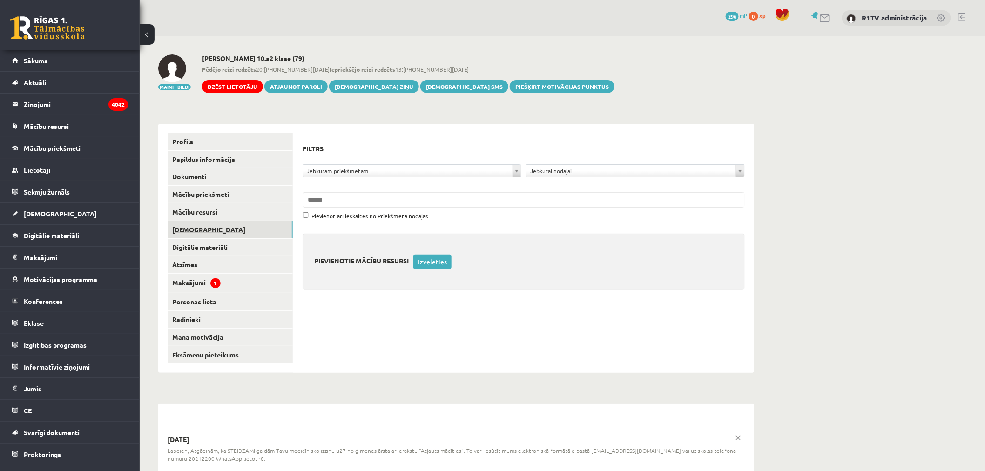
click at [232, 230] on link "[DEMOGRAPHIC_DATA]" at bounding box center [229, 229] width 125 height 17
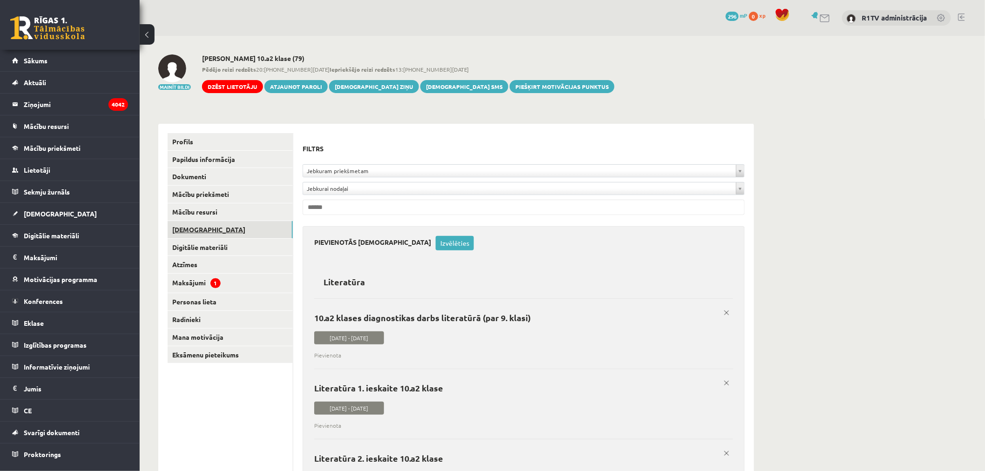
click at [233, 235] on link "[DEMOGRAPHIC_DATA]" at bounding box center [229, 229] width 125 height 17
